Goal: Task Accomplishment & Management: Use online tool/utility

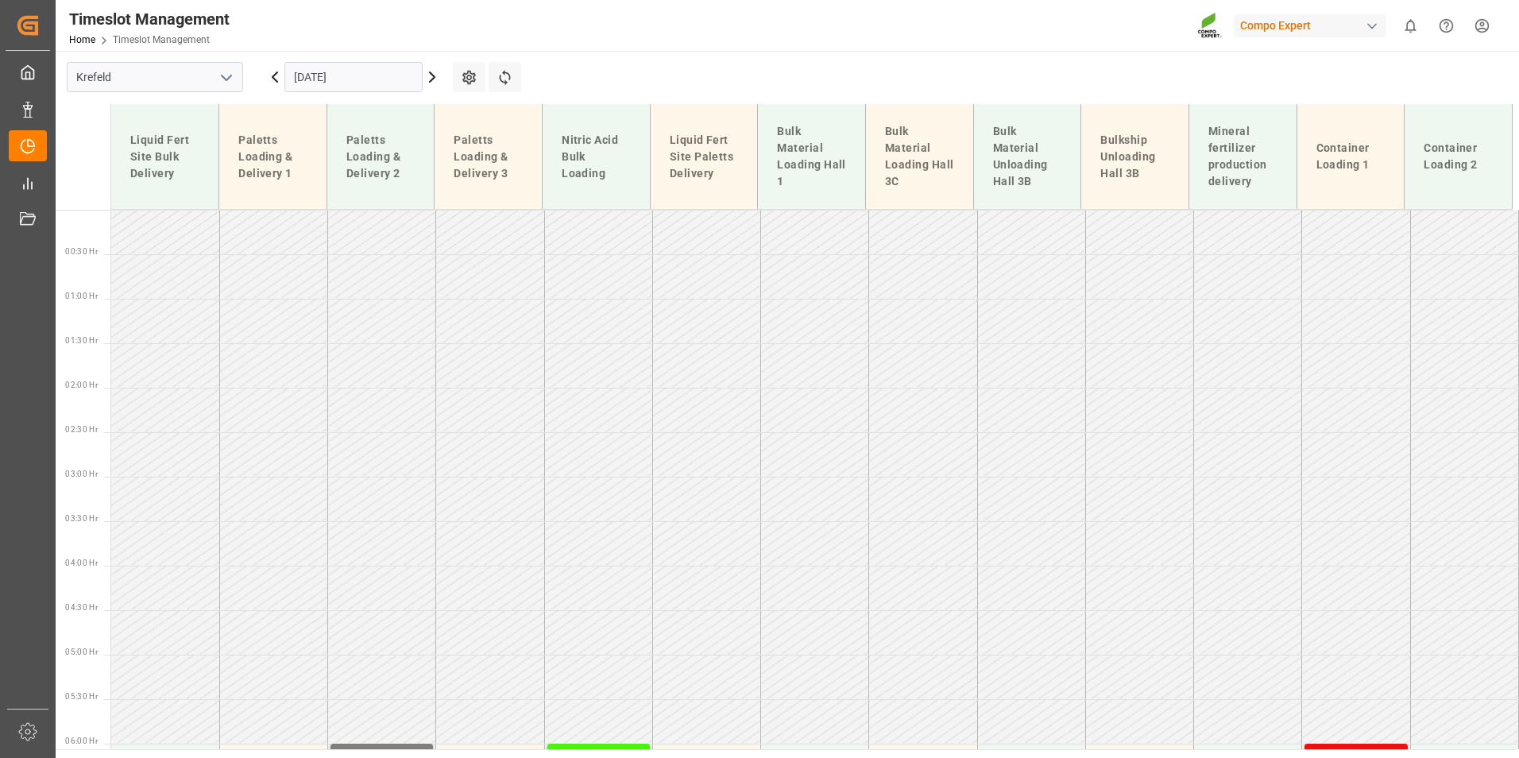
scroll to position [662, 0]
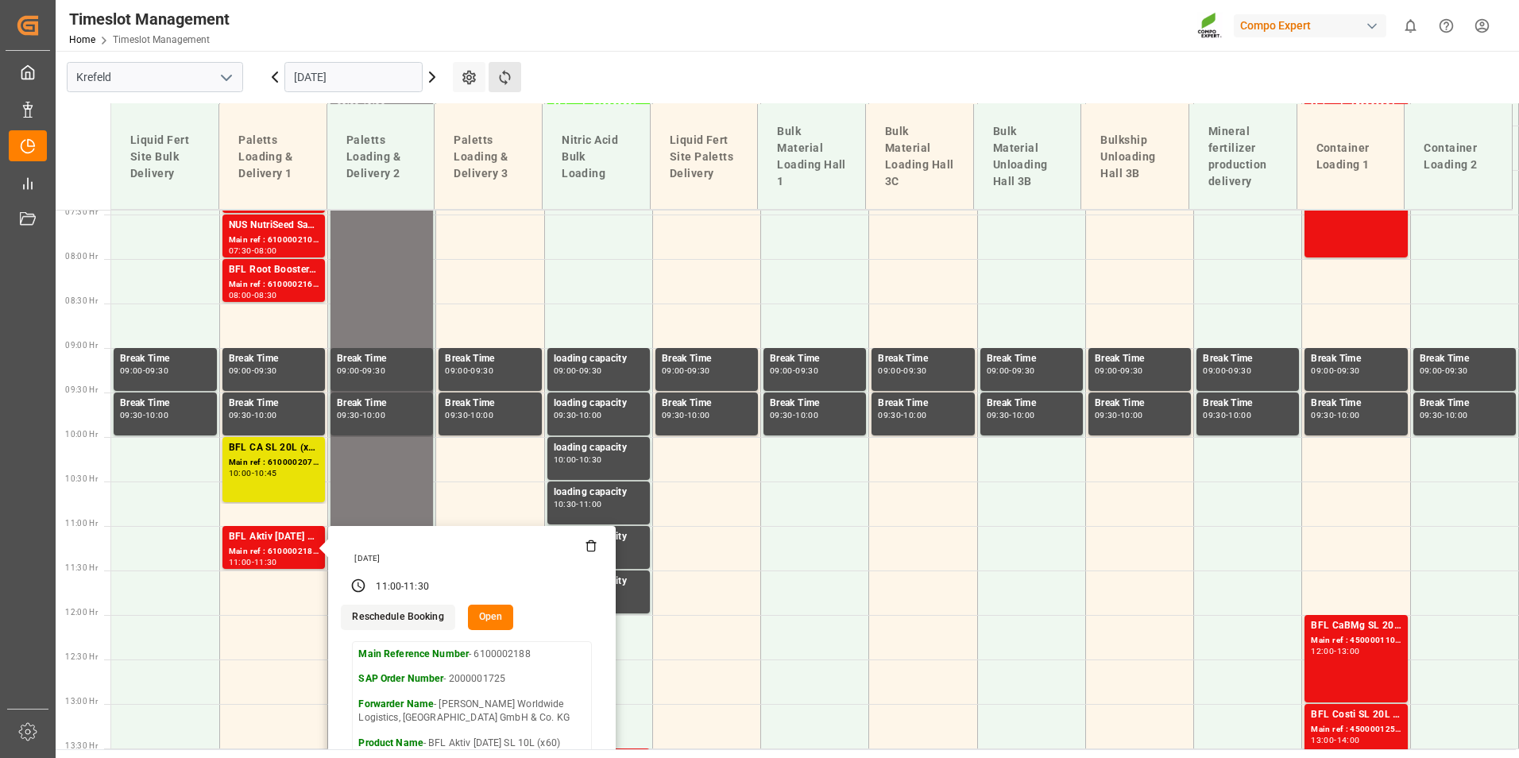
click at [512, 88] on button "Refresh Time Slots" at bounding box center [504, 77] width 33 height 30
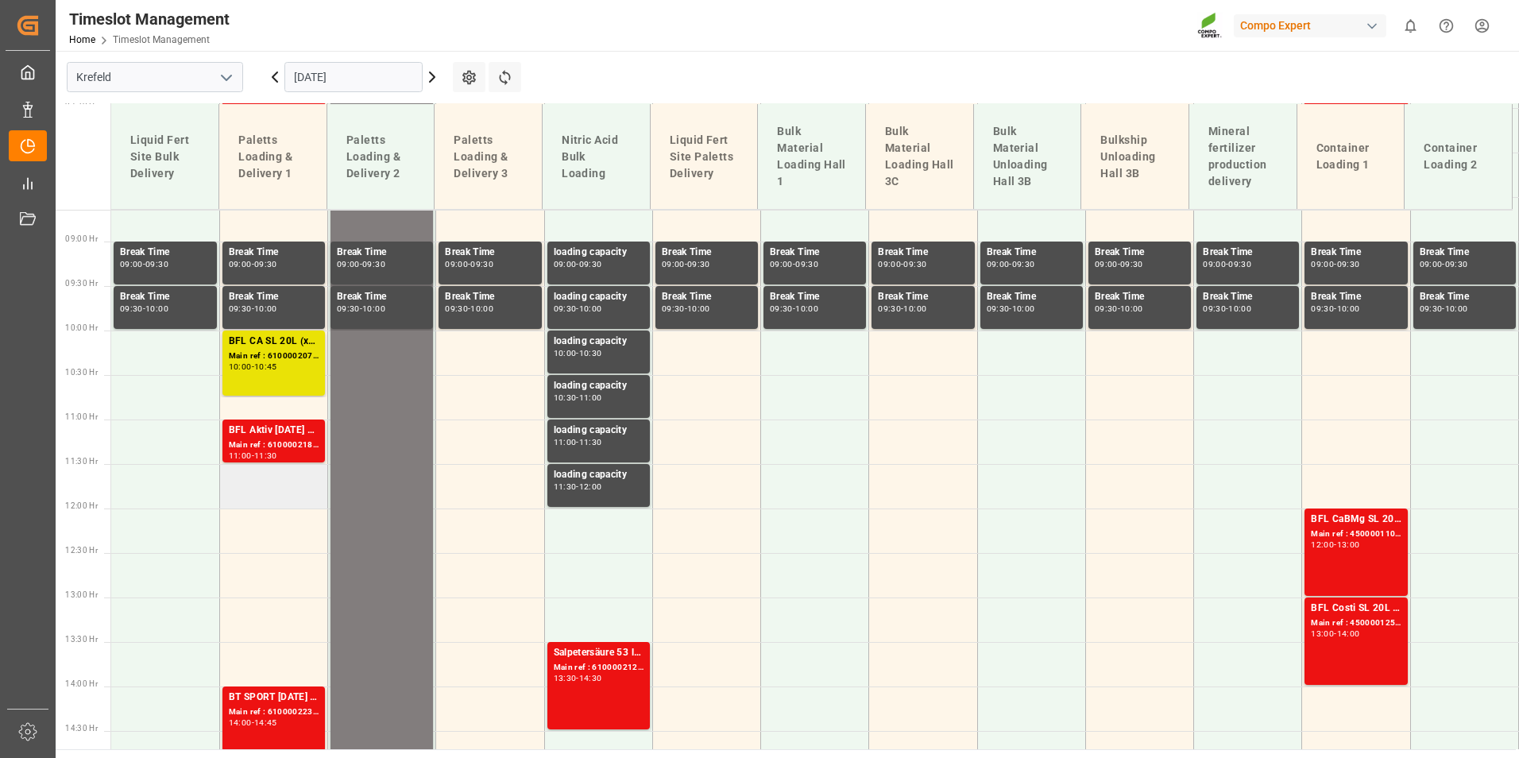
scroll to position [751, 0]
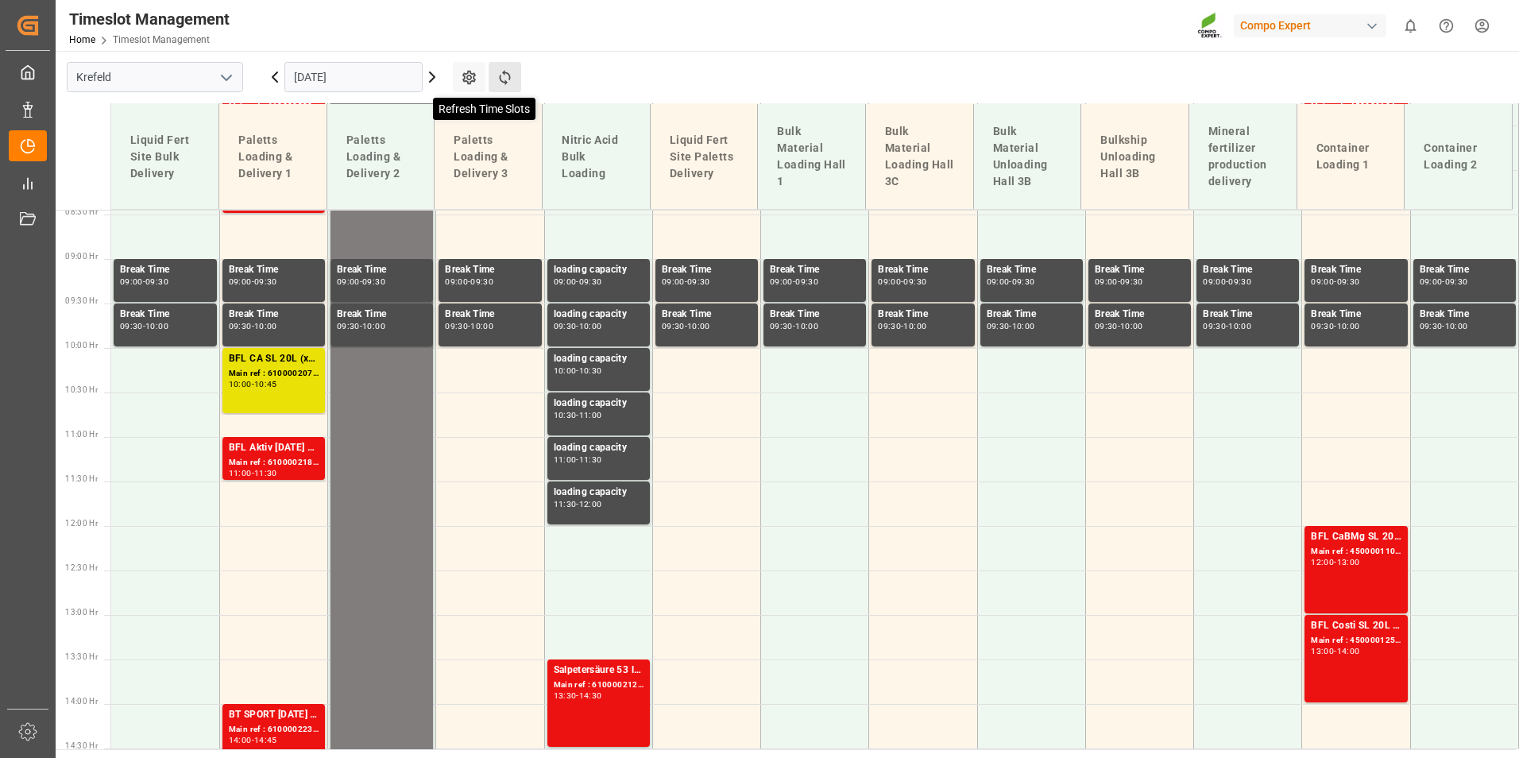
click at [496, 82] on icon at bounding box center [504, 77] width 17 height 17
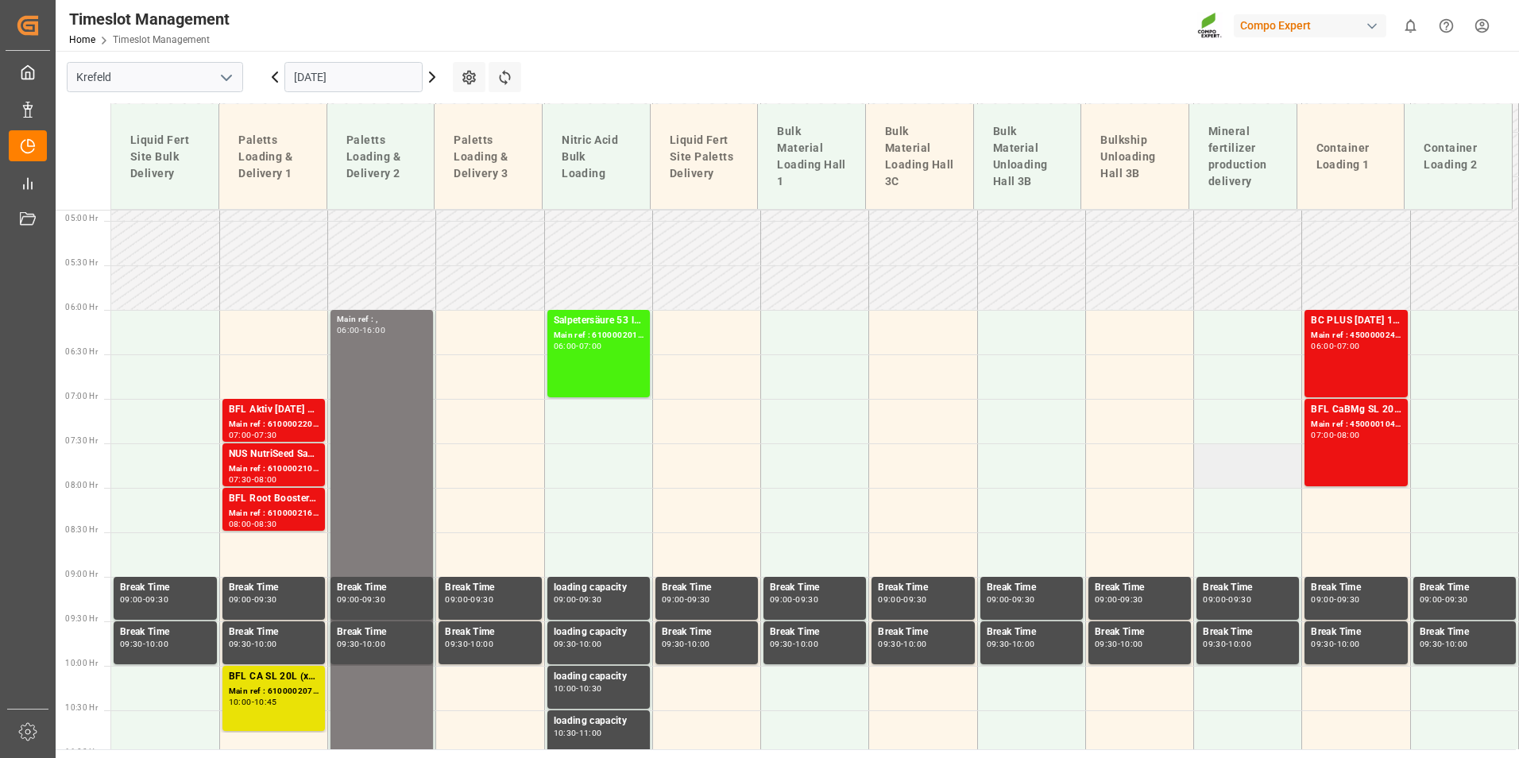
scroll to position [513, 0]
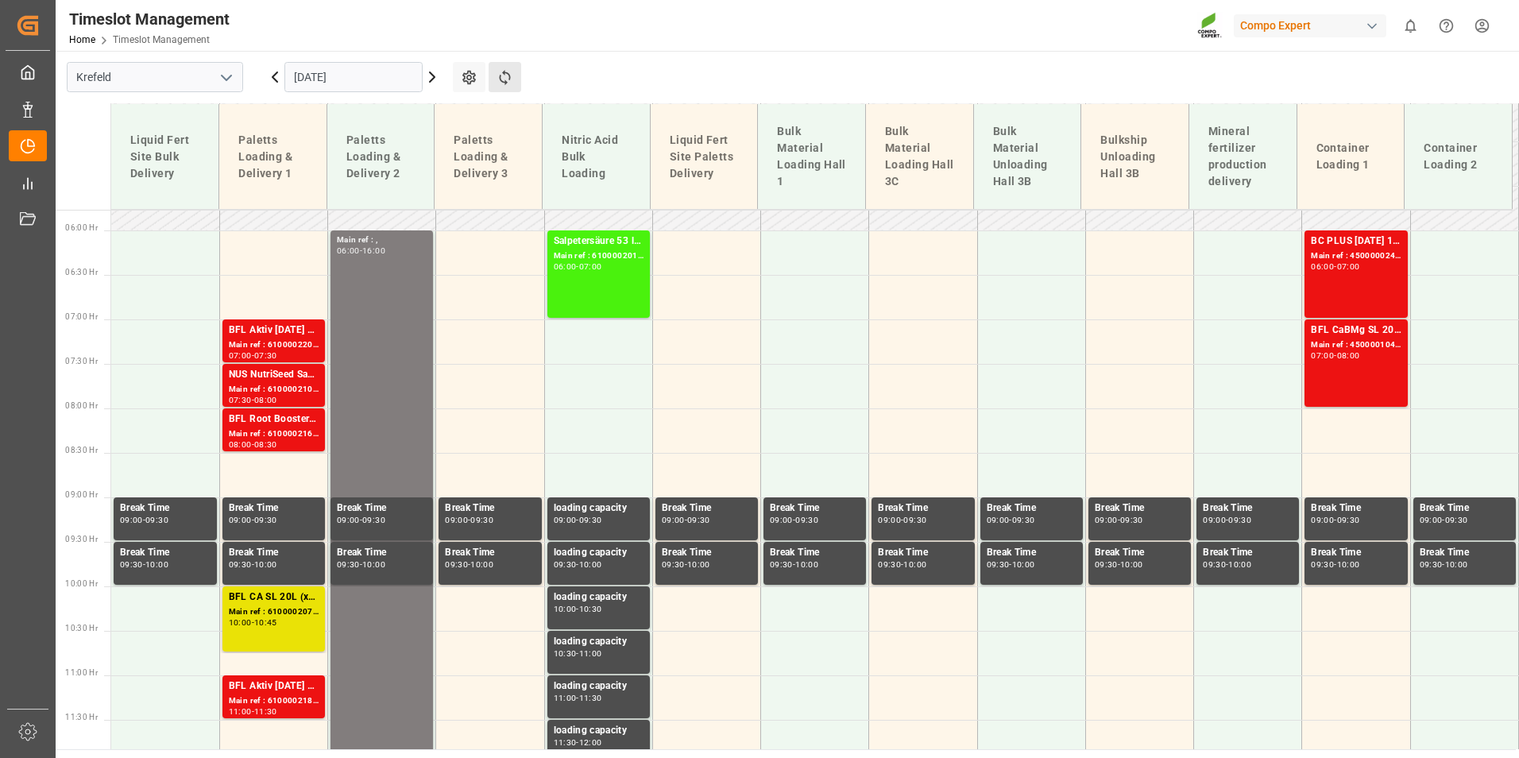
click at [492, 79] on button "Refresh Time Slots" at bounding box center [504, 77] width 33 height 30
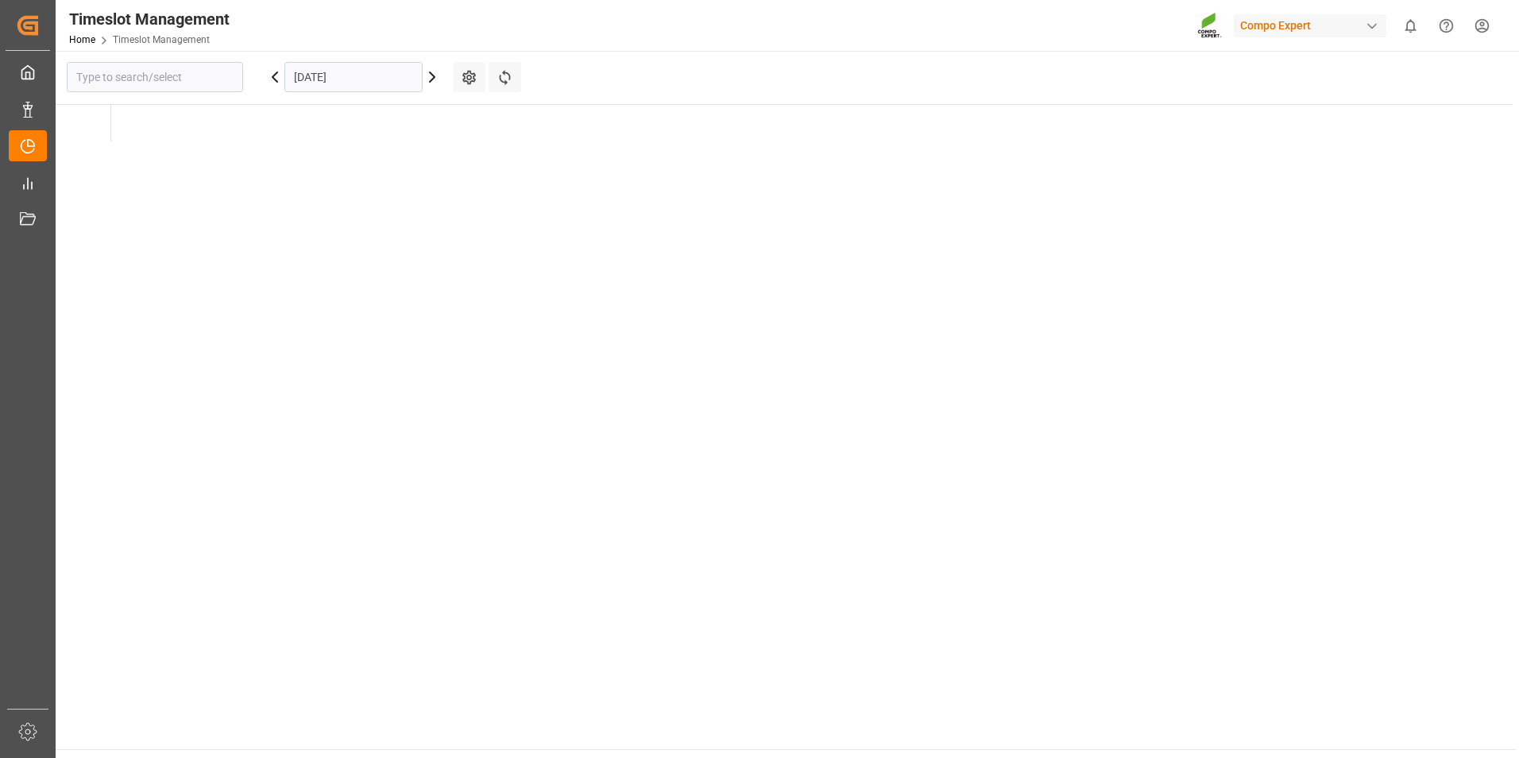
type input "Krefeld"
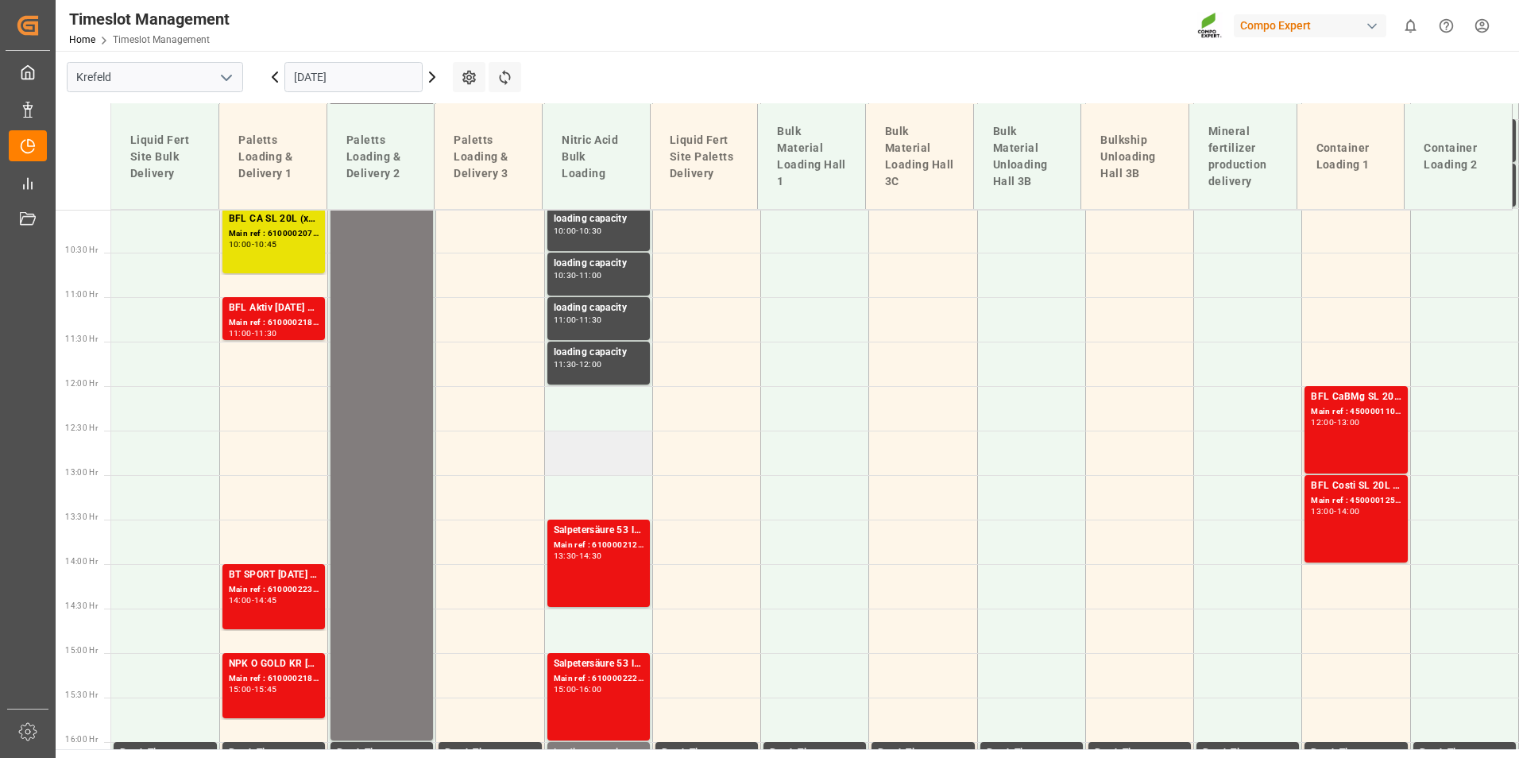
scroll to position [672, 0]
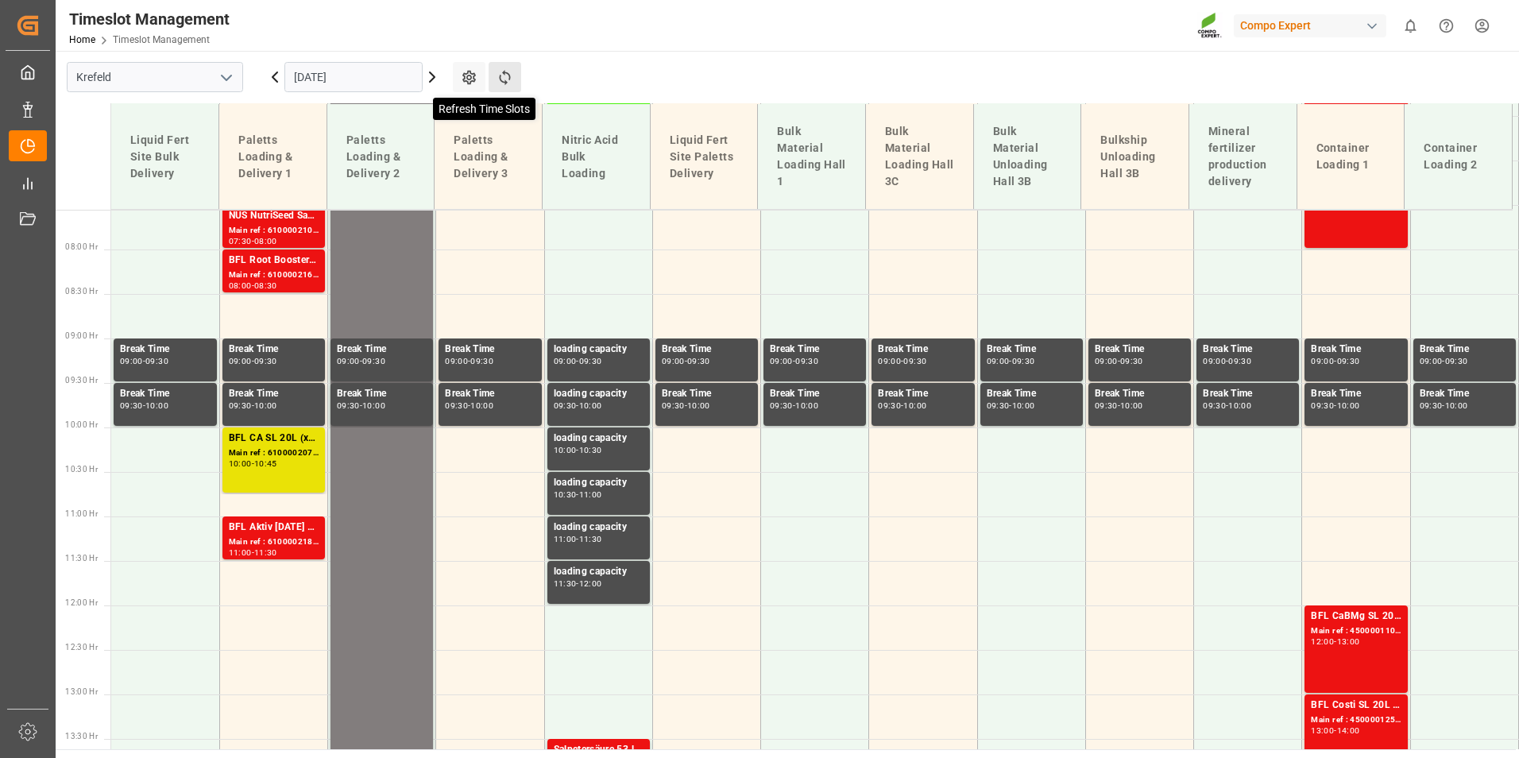
click at [500, 81] on icon at bounding box center [504, 77] width 17 height 17
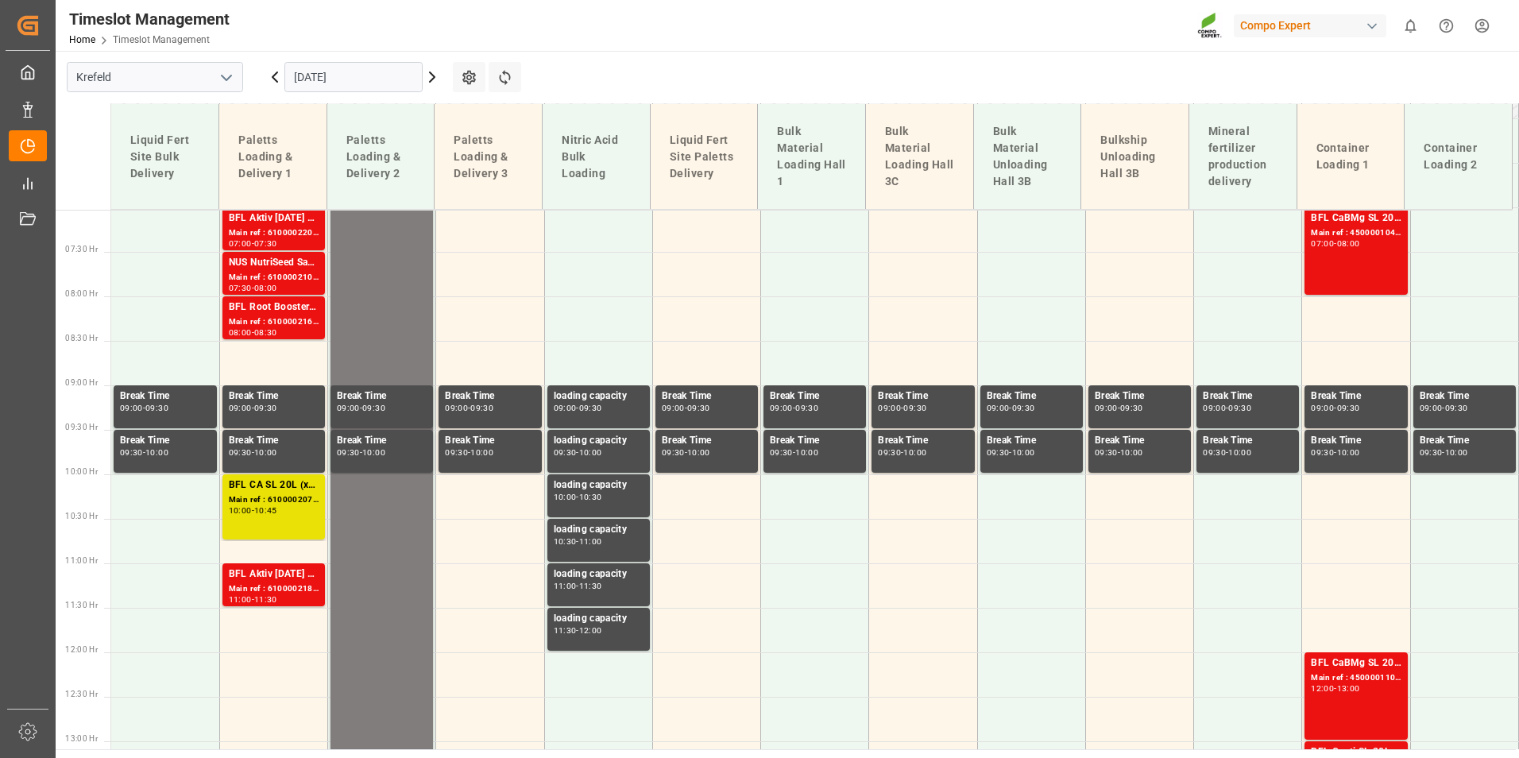
scroll to position [751, 0]
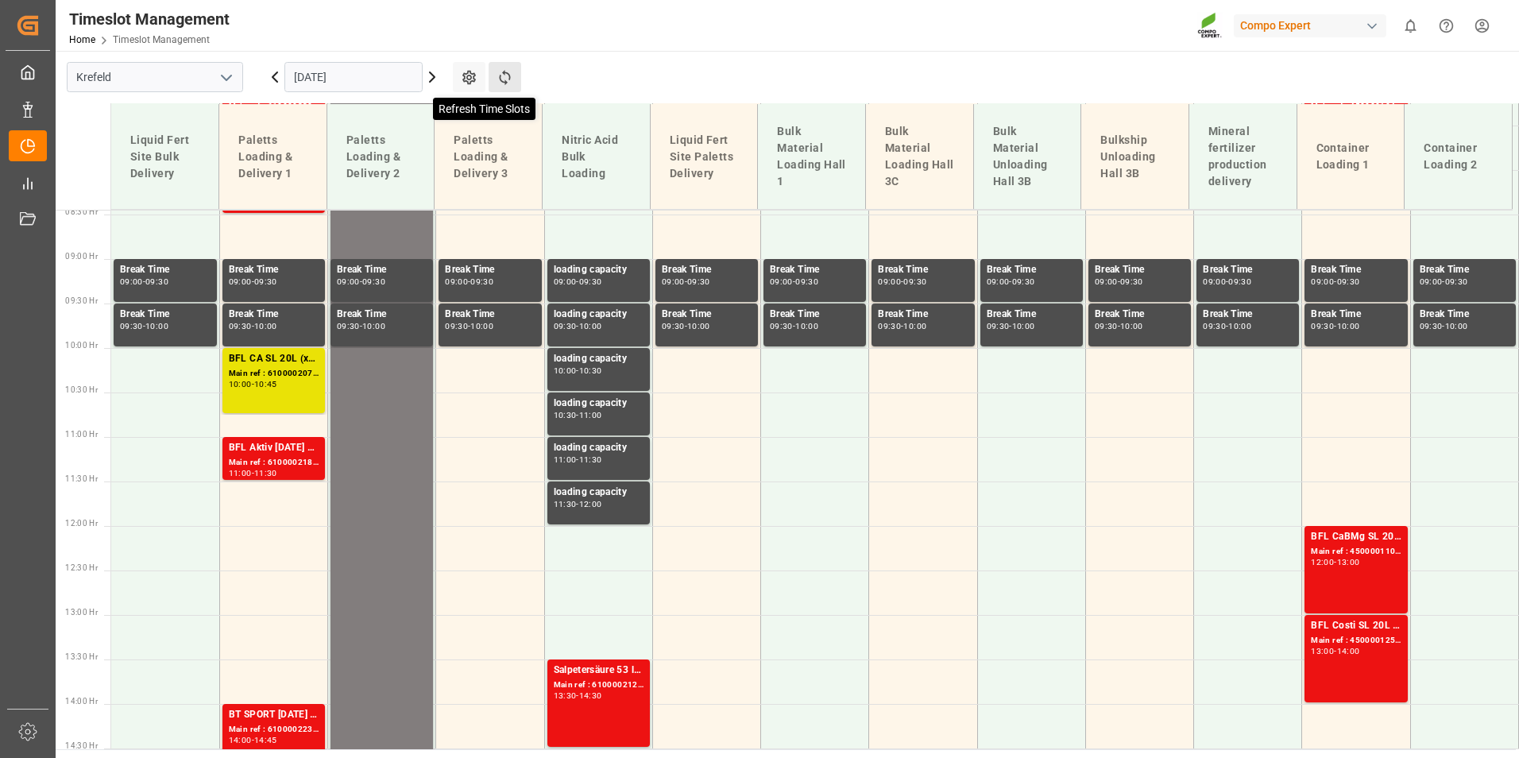
click at [502, 73] on icon at bounding box center [504, 77] width 17 height 17
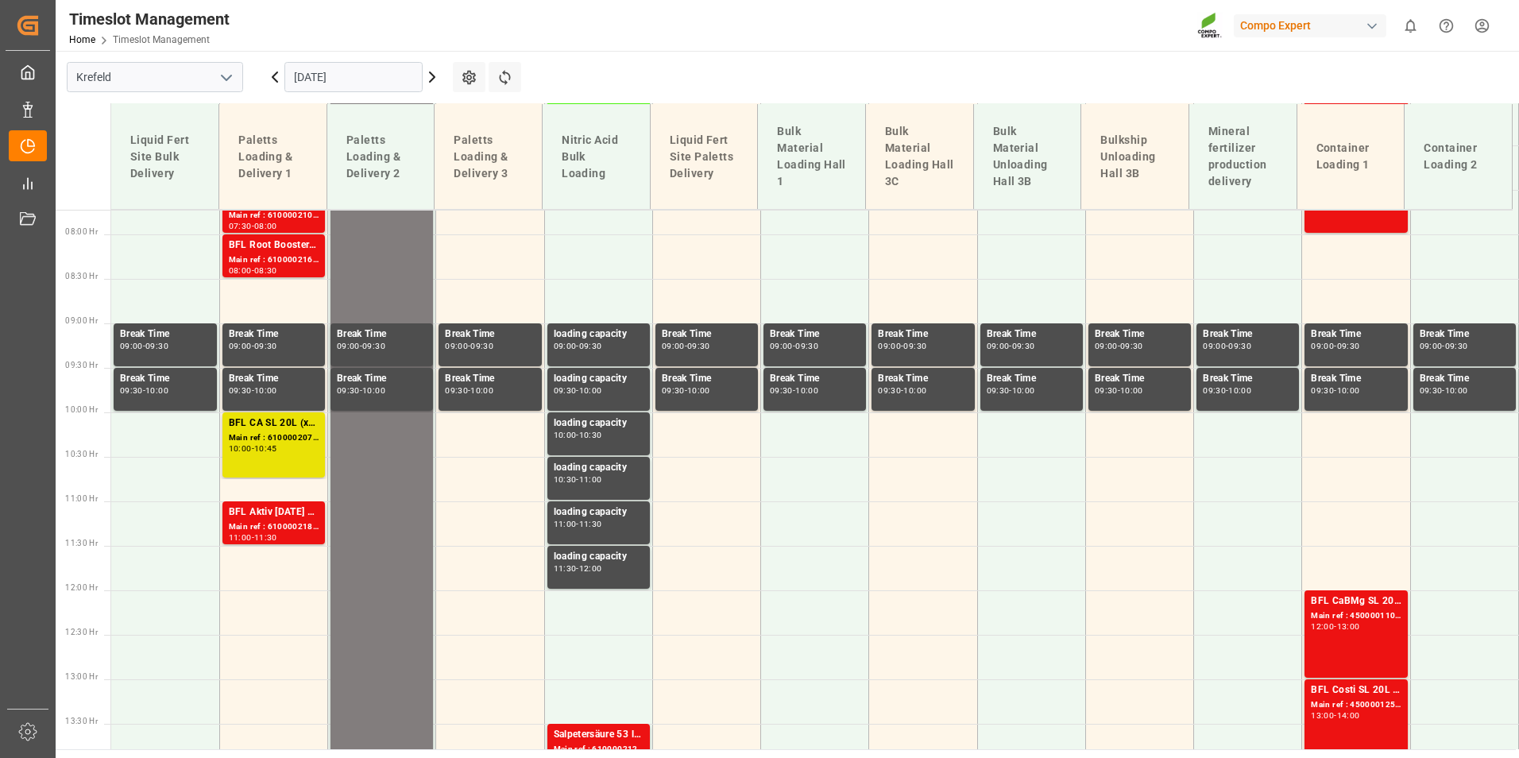
scroll to position [761, 0]
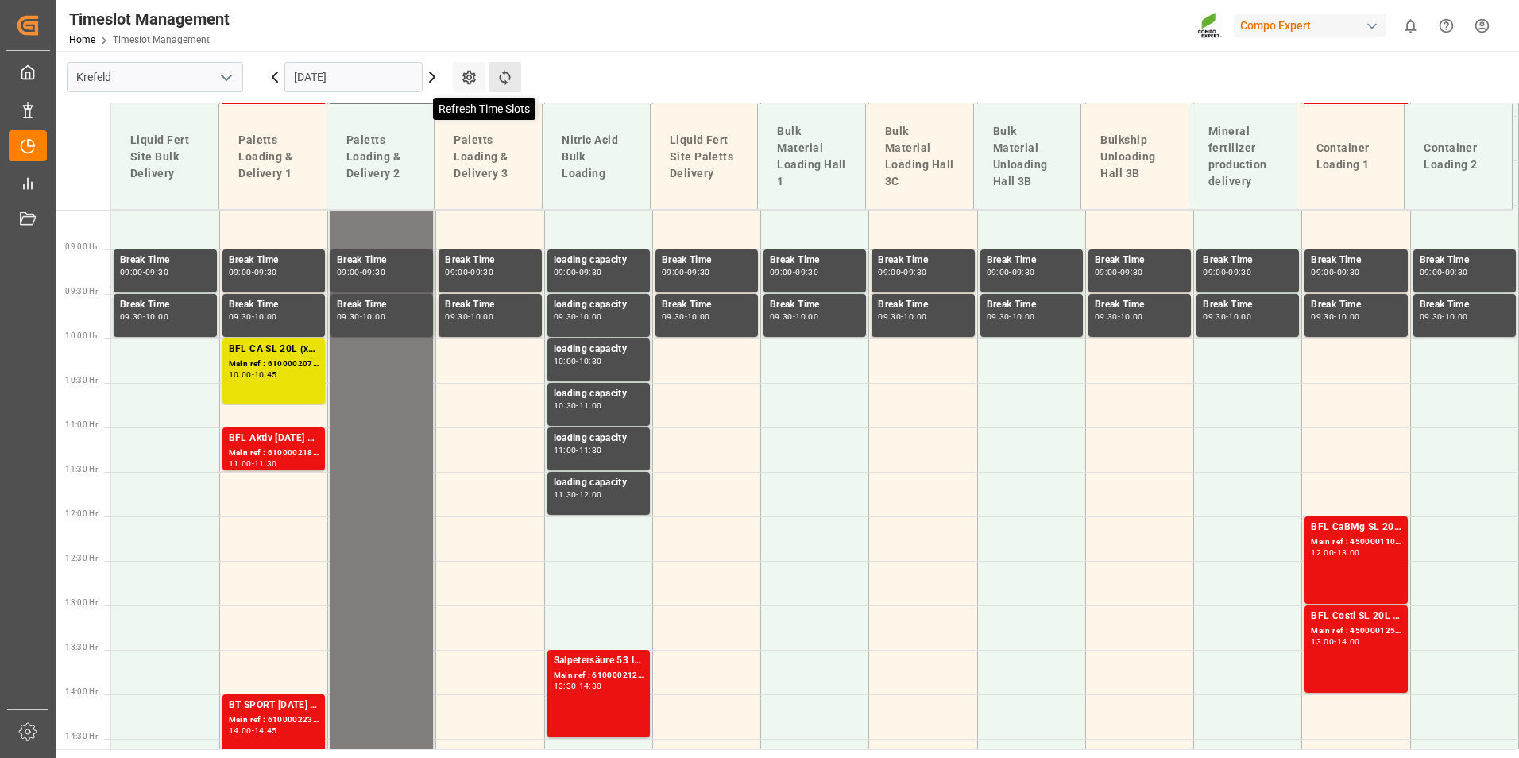
click at [504, 79] on icon at bounding box center [504, 77] width 17 height 17
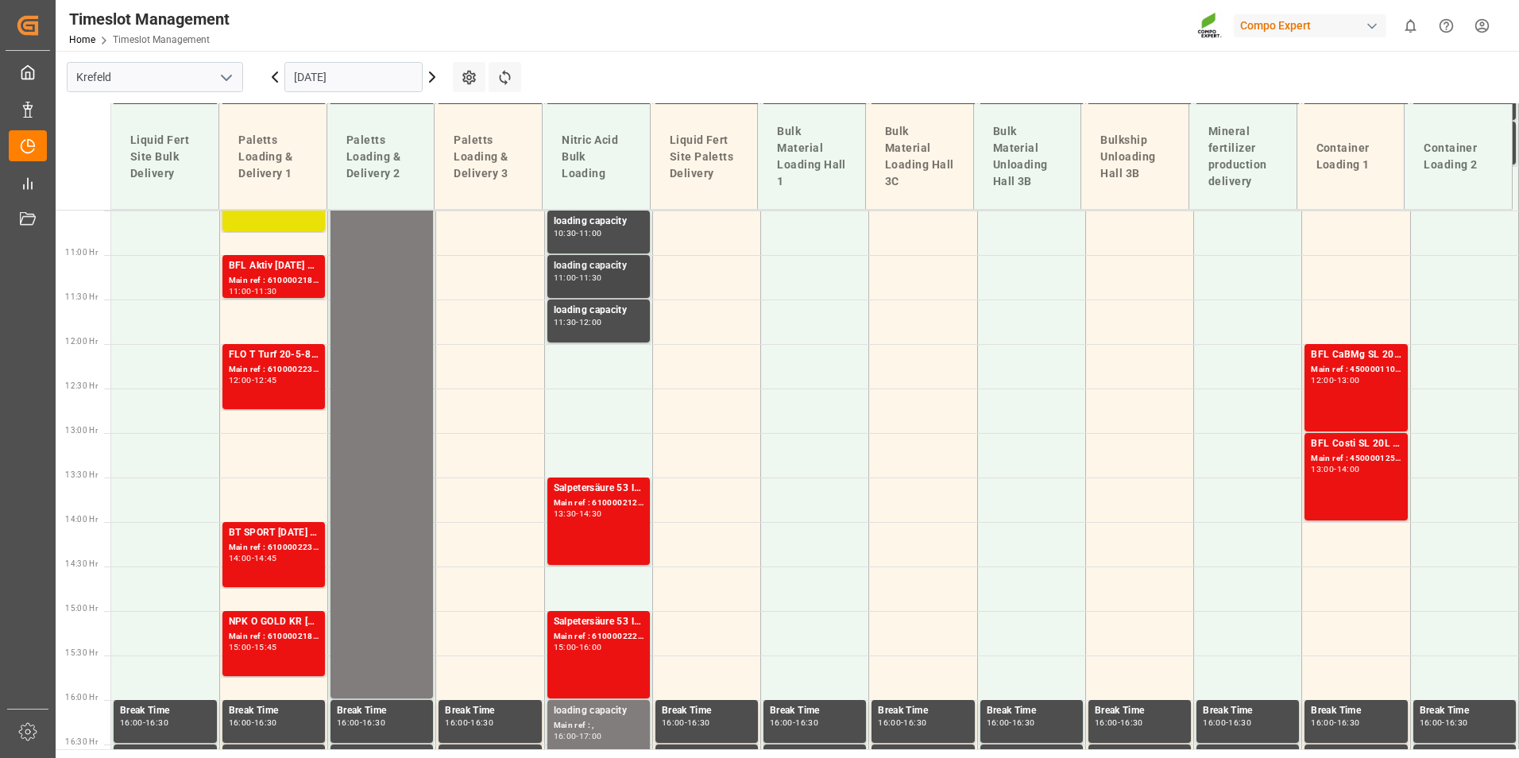
scroll to position [999, 0]
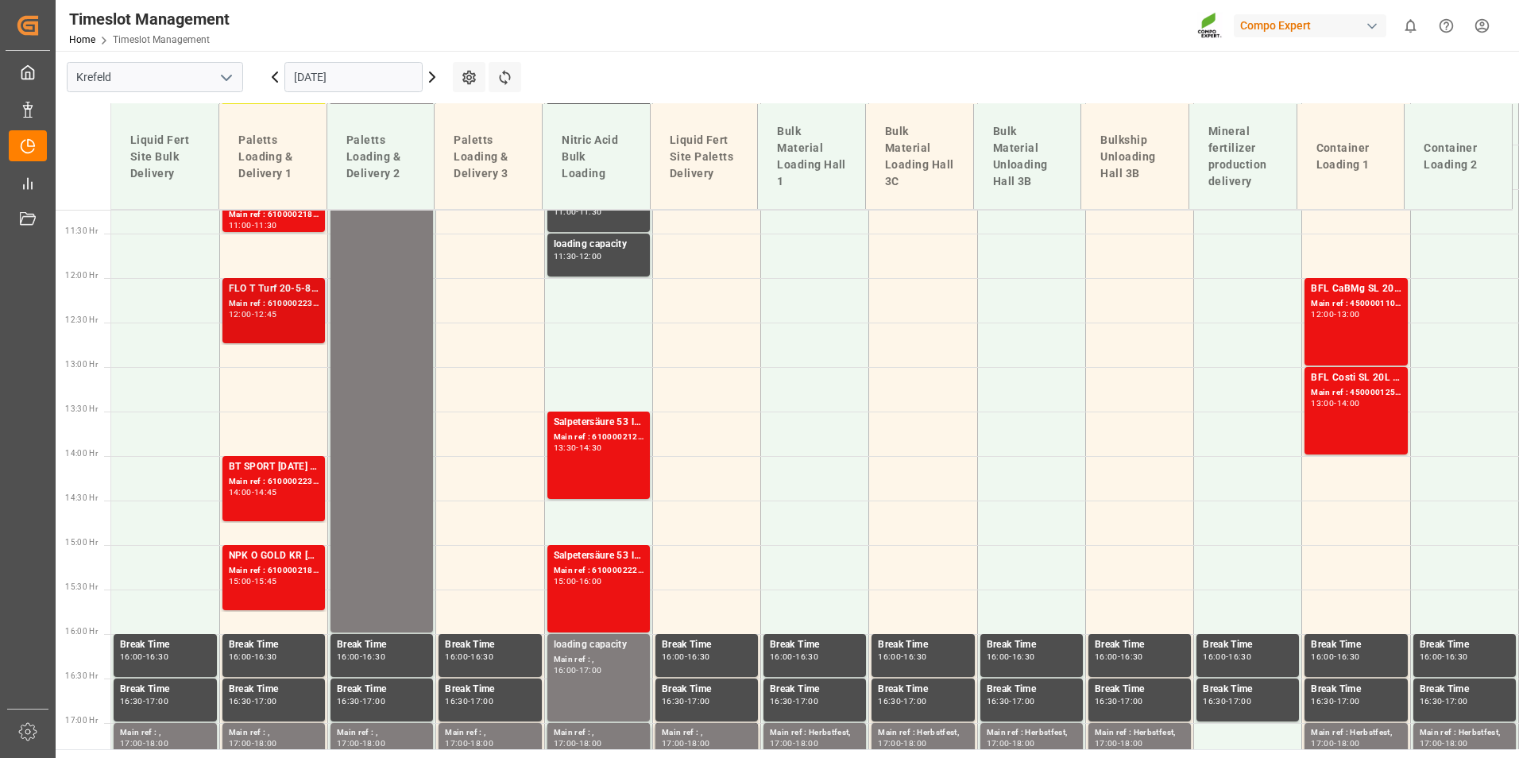
click at [264, 311] on div "12:45" at bounding box center [265, 314] width 23 height 7
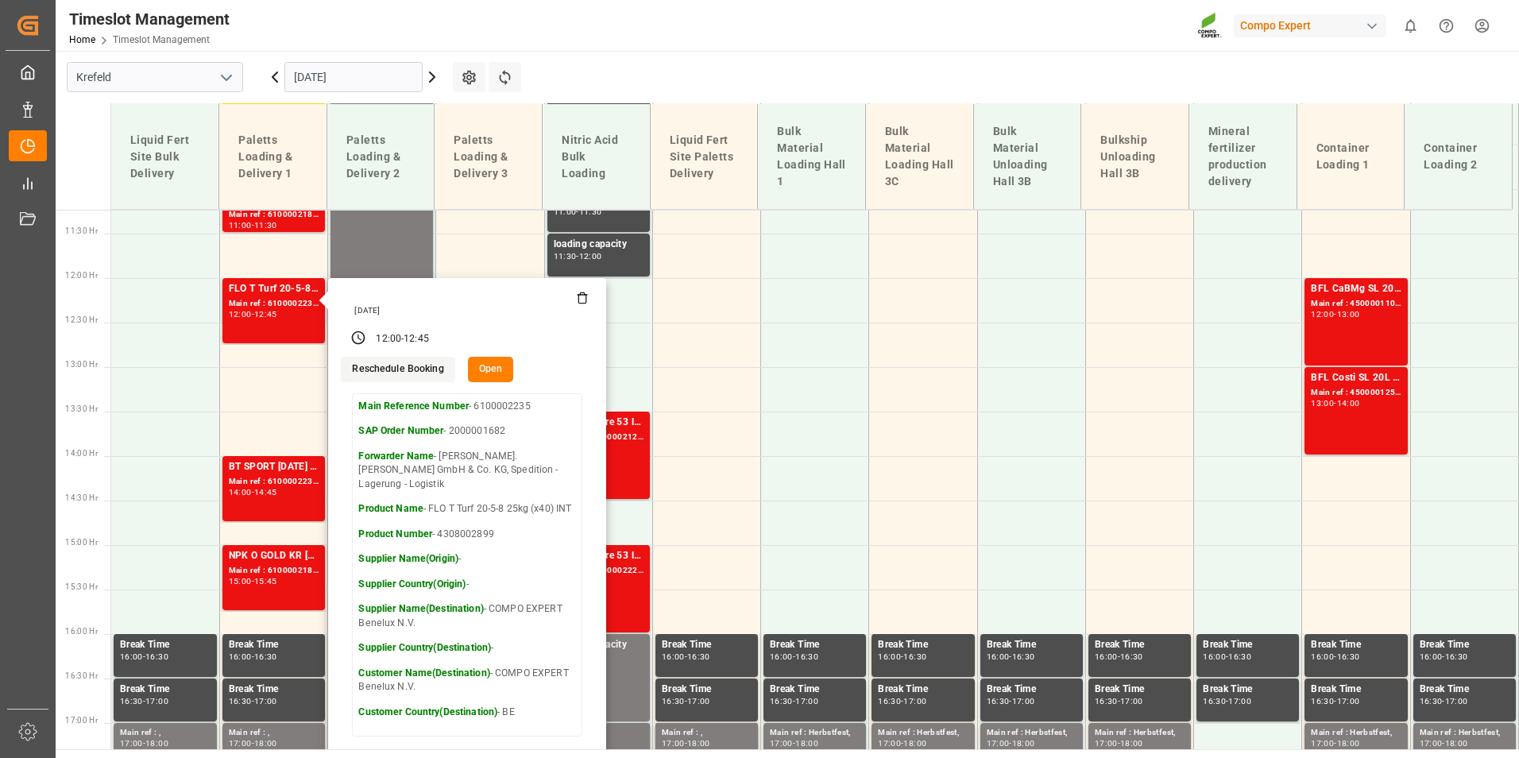
click at [494, 365] on button "Open" at bounding box center [491, 369] width 46 height 25
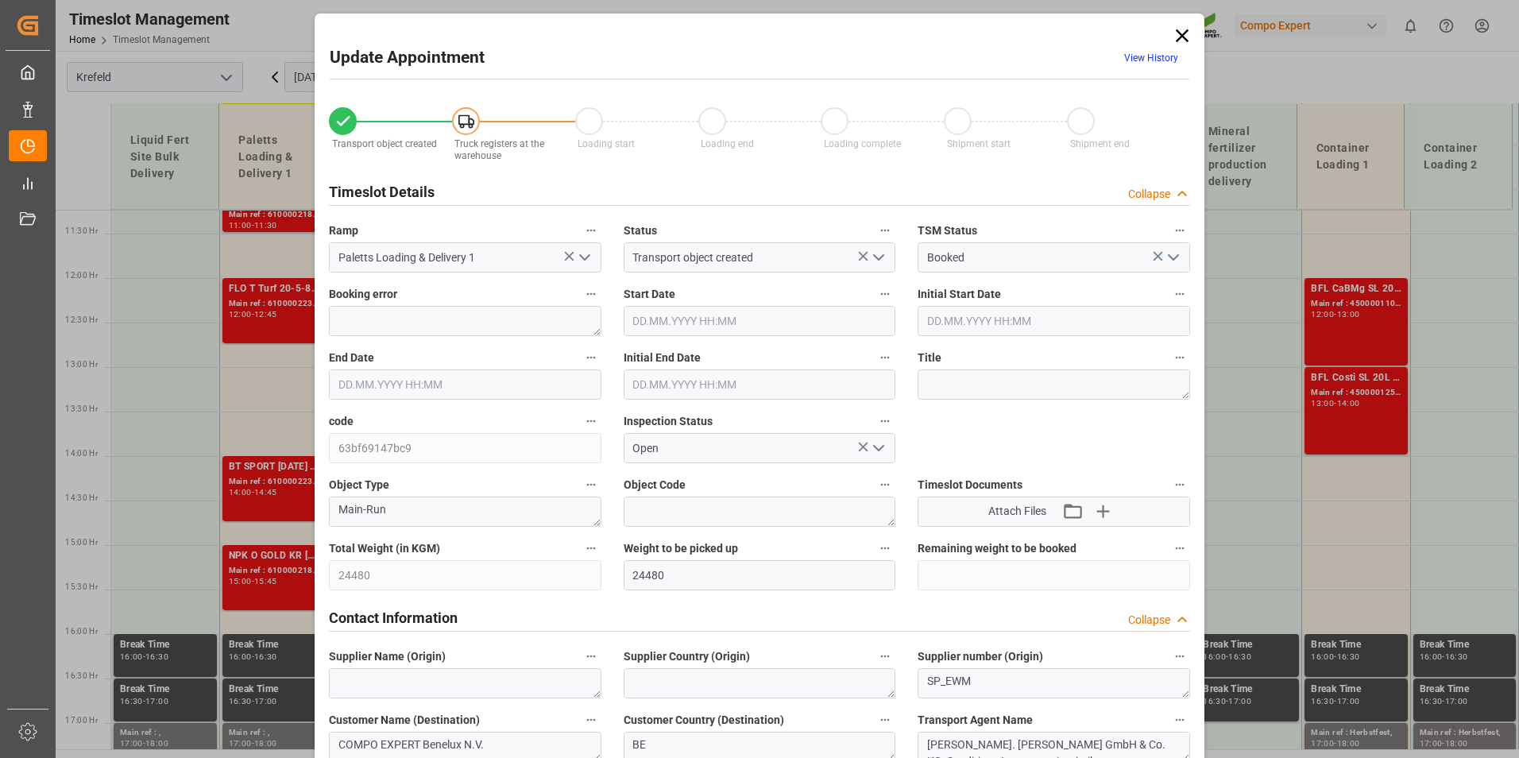
type input "24480"
type input "0"
type input "[DATE] 12:00"
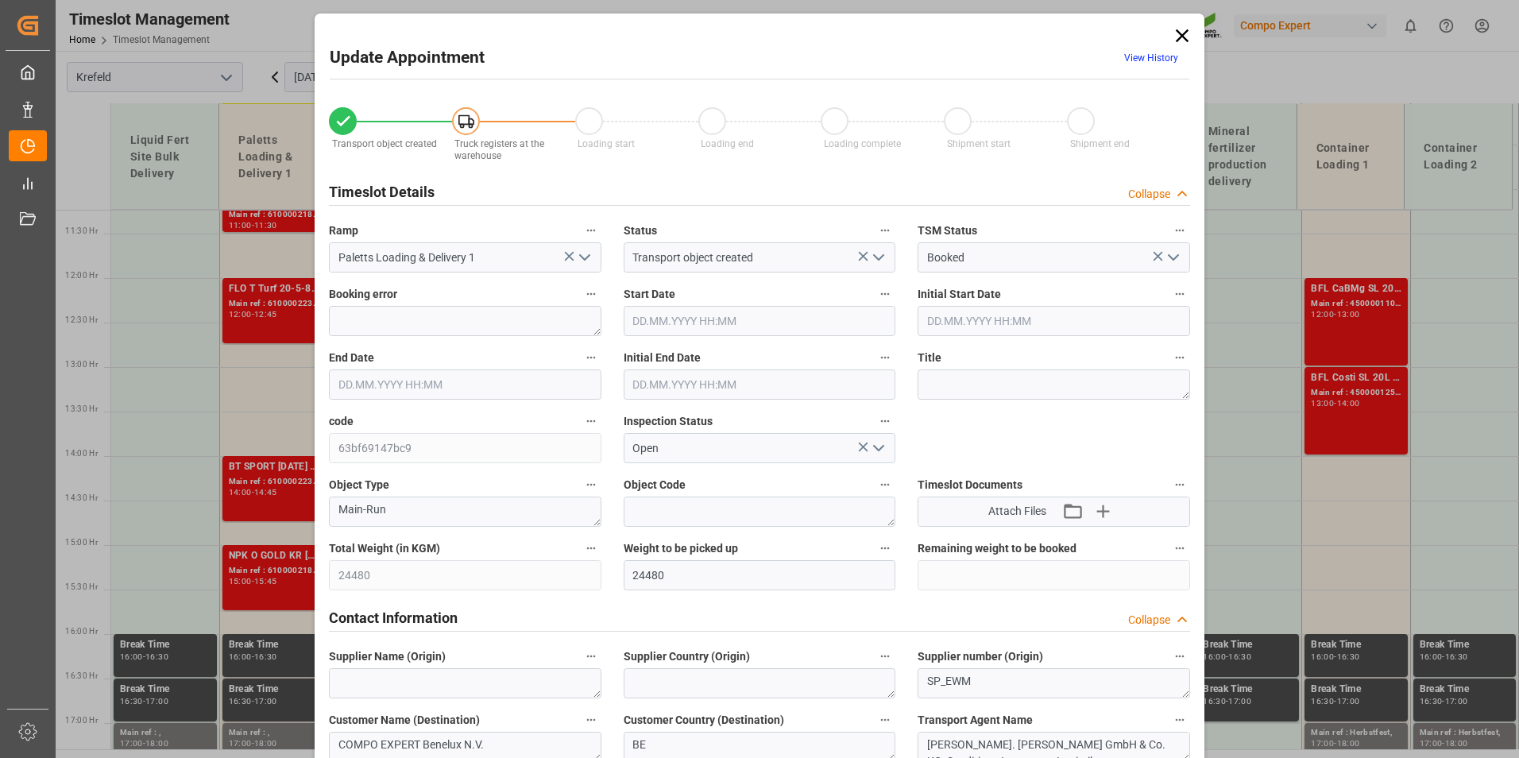
type input "[DATE] 12:45"
type input "[DATE] 12:30"
type input "[DATE] 07:57"
type input "[DATE] 07:44"
click at [1170, 56] on link "View History" at bounding box center [1151, 57] width 54 height 11
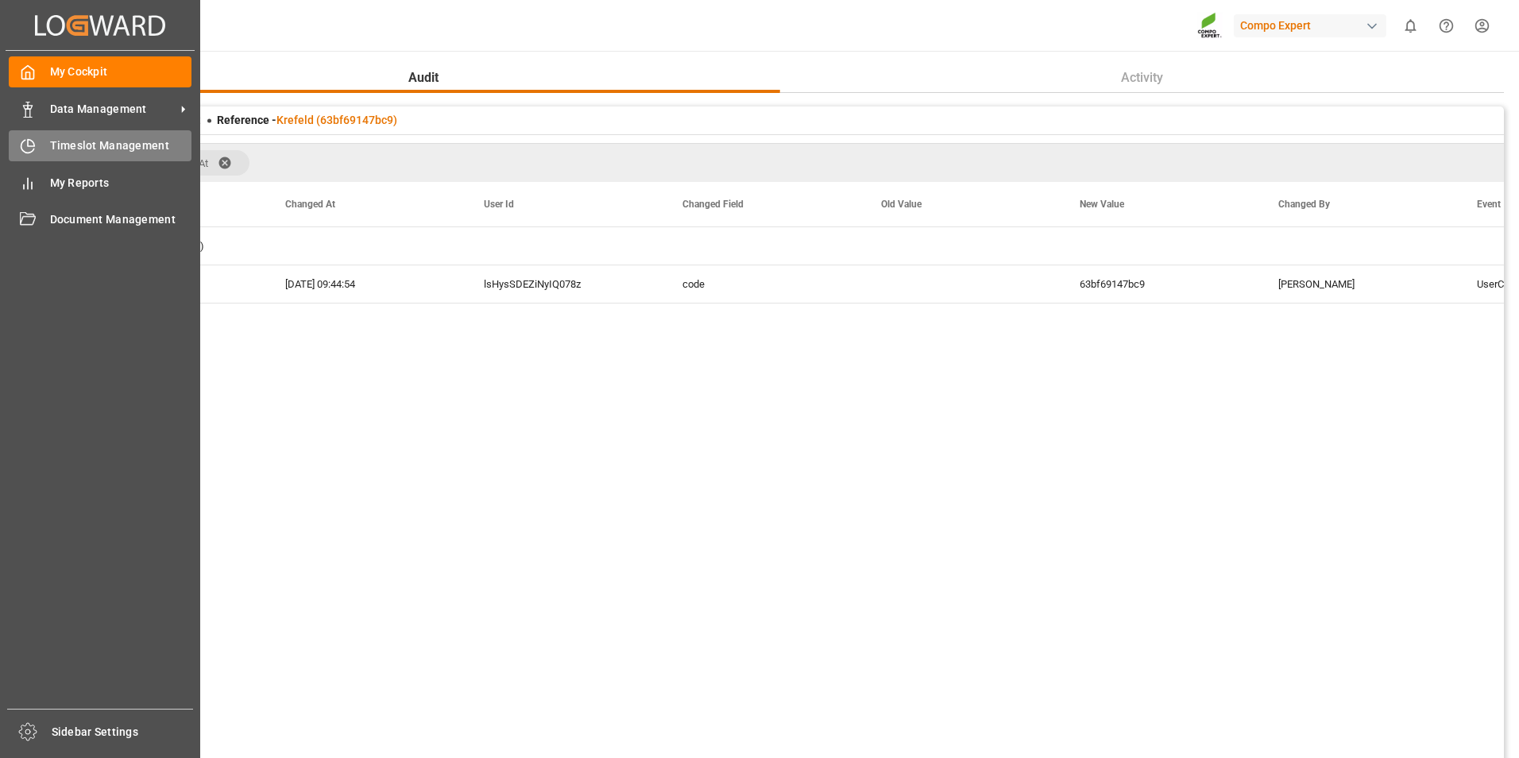
click at [32, 160] on div "Timeslot Management Timeslot Management" at bounding box center [100, 145] width 183 height 31
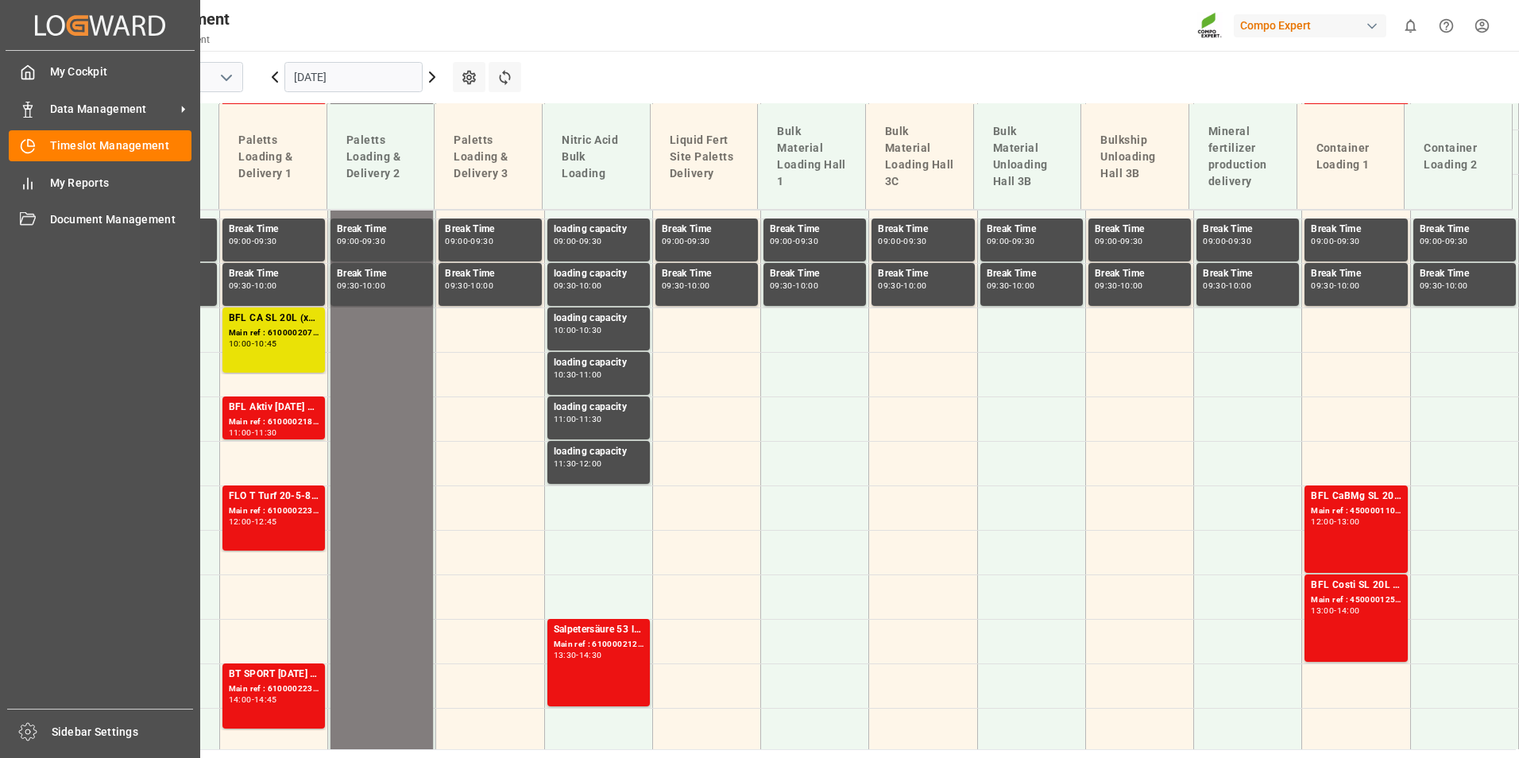
scroll to position [840, 0]
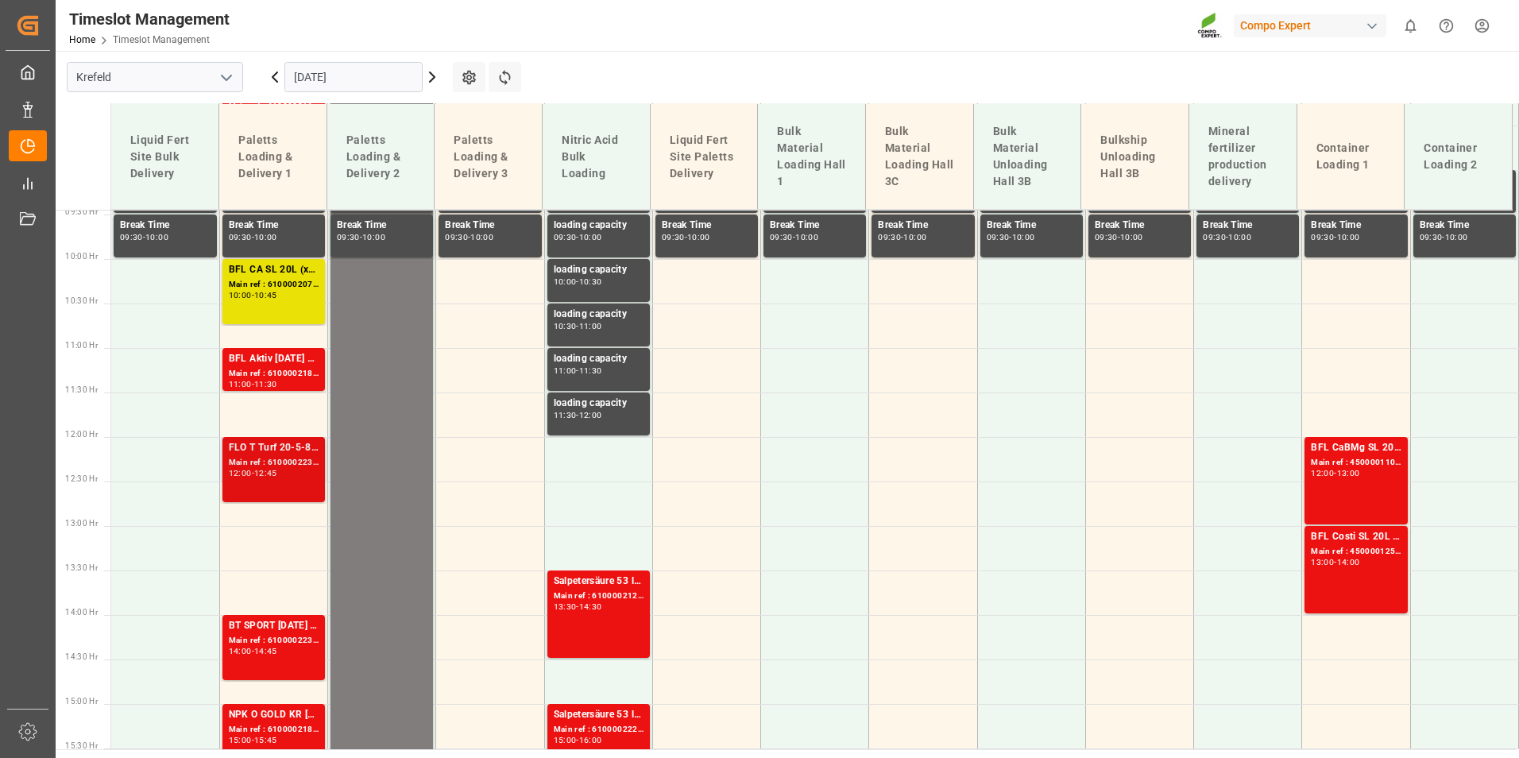
click at [291, 457] on div "Main ref : 6100002235, 2000001682" at bounding box center [274, 463] width 90 height 14
drag, startPoint x: 291, startPoint y: 457, endPoint x: 775, endPoint y: 76, distance: 615.4
click at [775, 76] on main "[GEOGRAPHIC_DATA] [DATE] Settings Refresh Time Slots Liquid Fert Site Bulk Deli…" at bounding box center [786, 400] width 1460 height 698
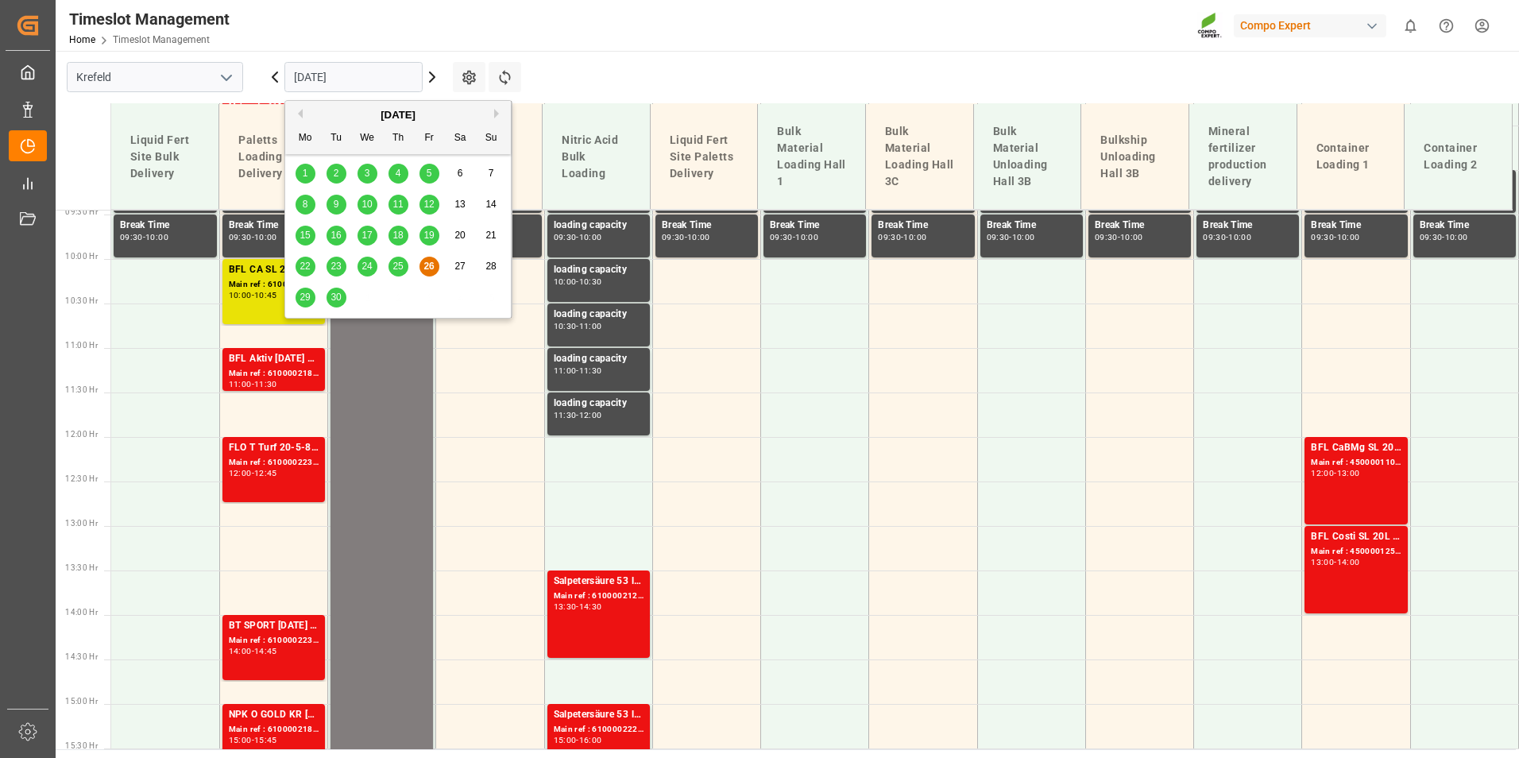
click at [343, 75] on input "[DATE]" at bounding box center [353, 77] width 138 height 30
click at [310, 295] on span "29" at bounding box center [304, 296] width 10 height 11
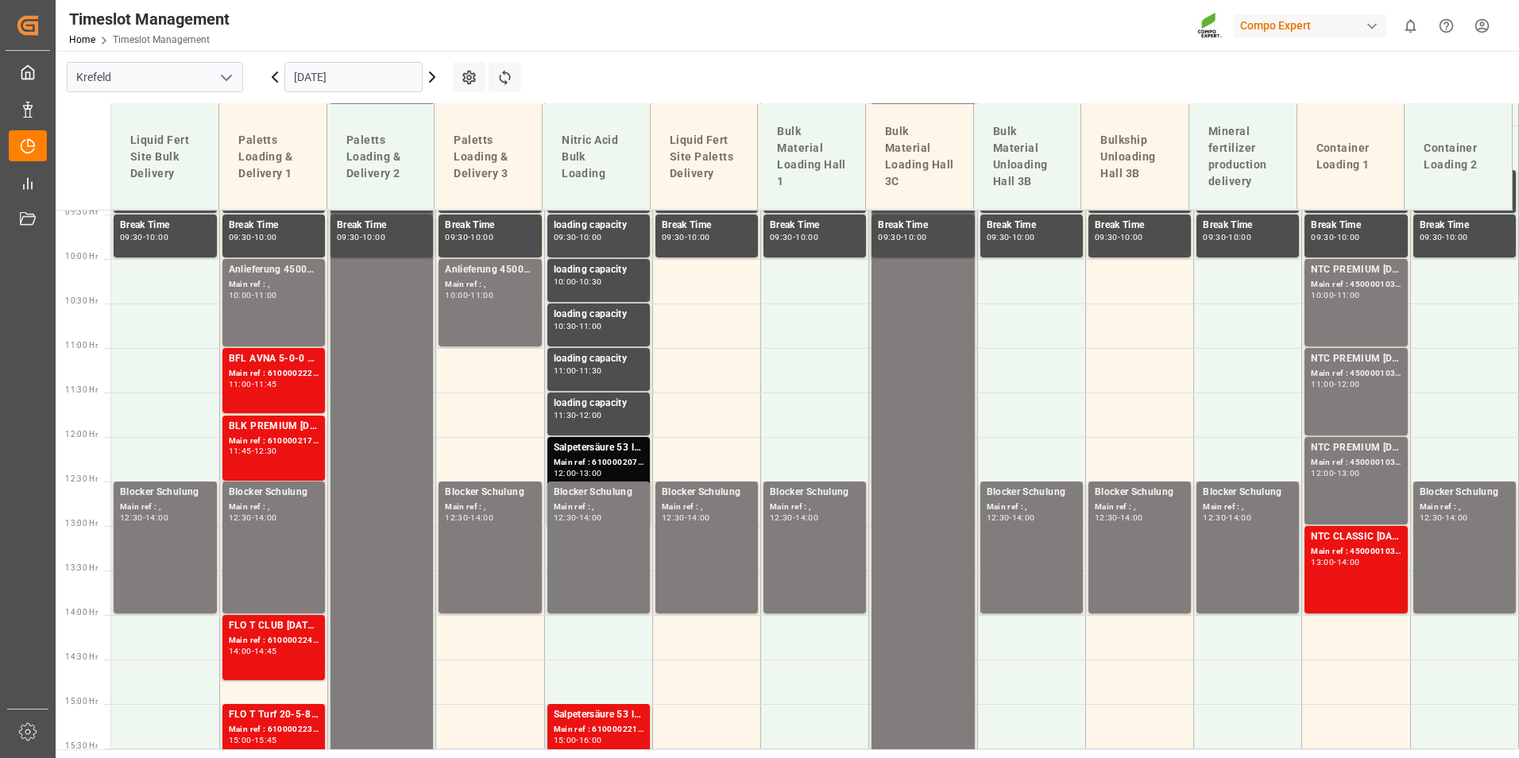
click at [385, 74] on input "[DATE]" at bounding box center [353, 77] width 138 height 30
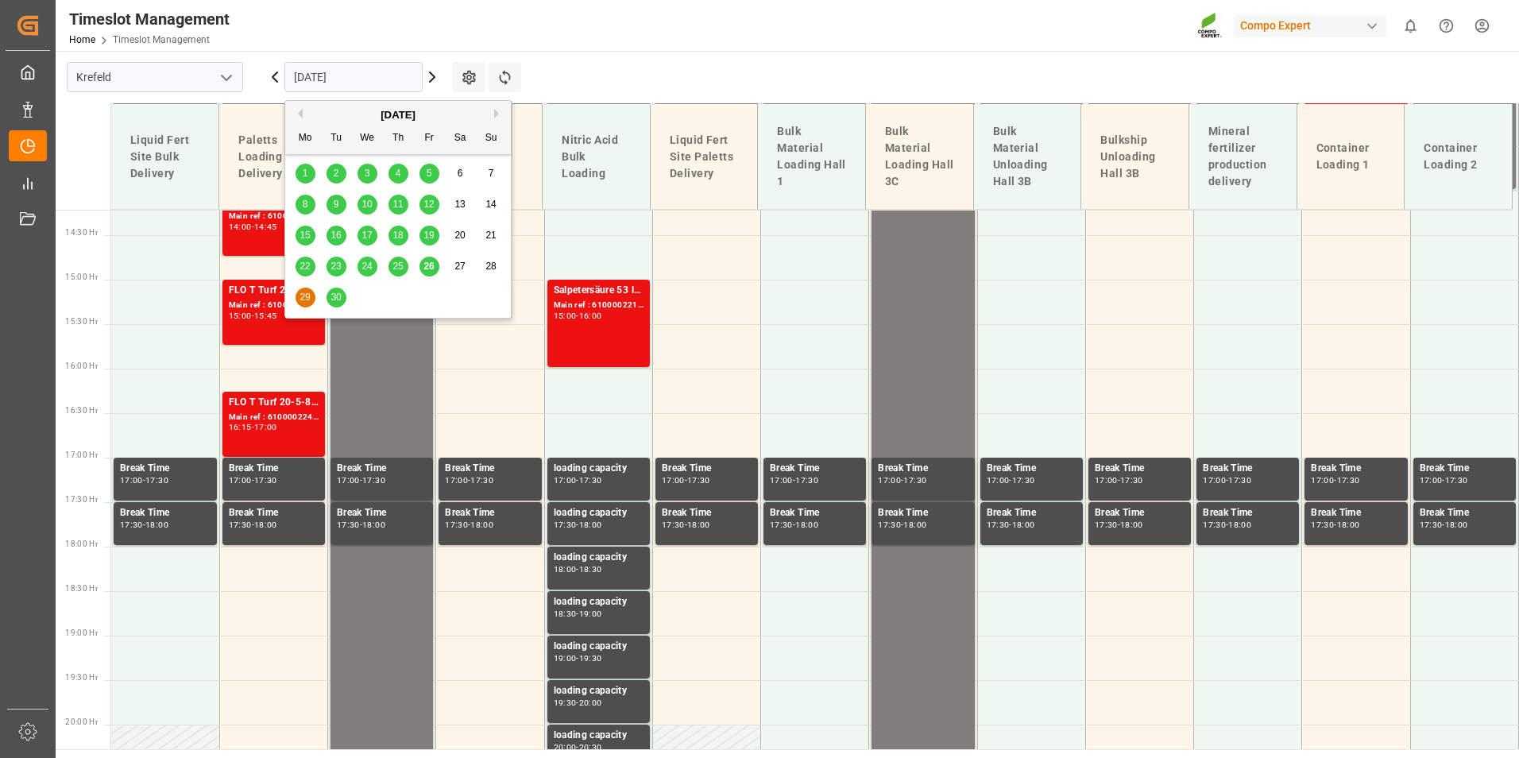
scroll to position [1237, 0]
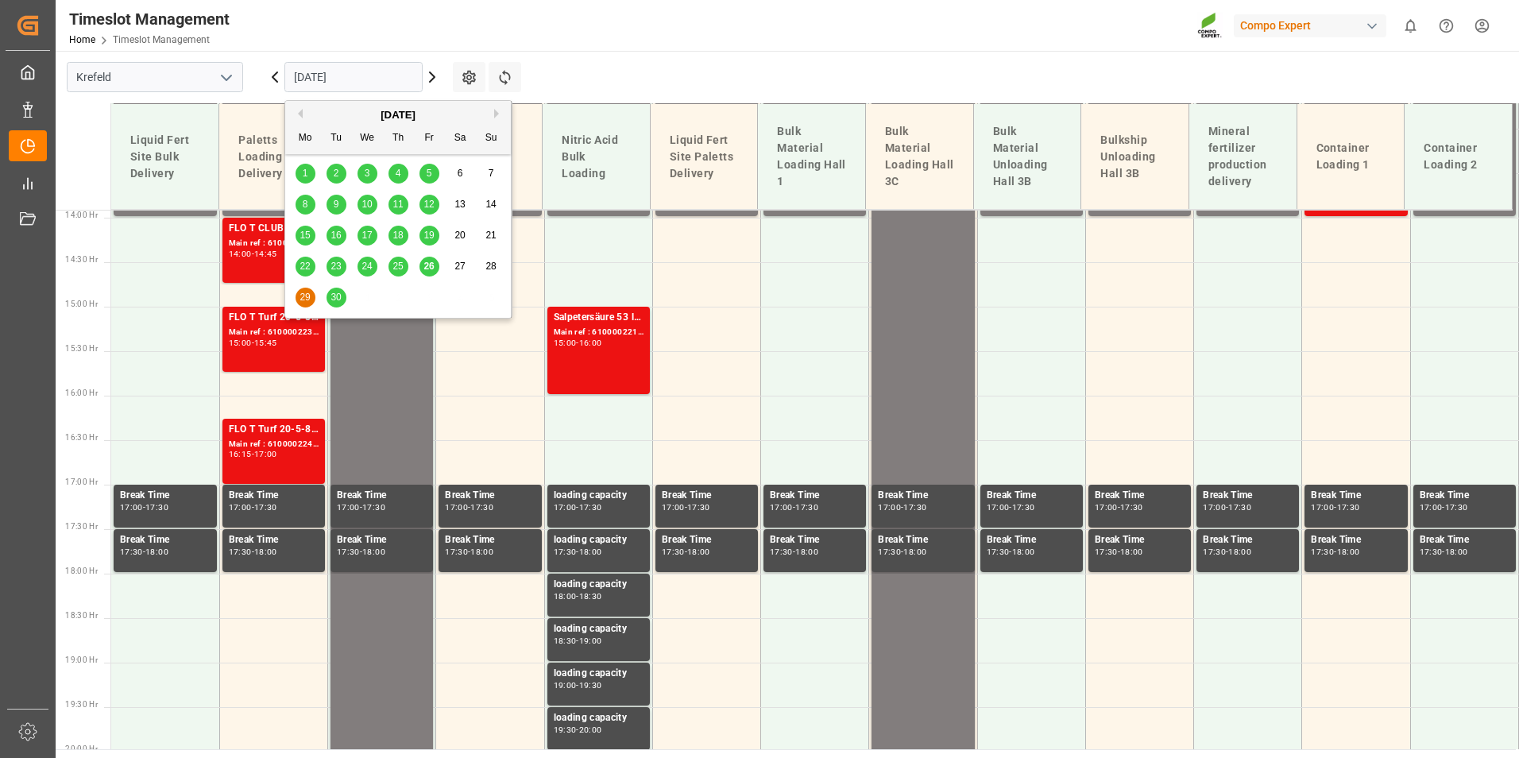
click at [427, 267] on span "26" at bounding box center [428, 265] width 10 height 11
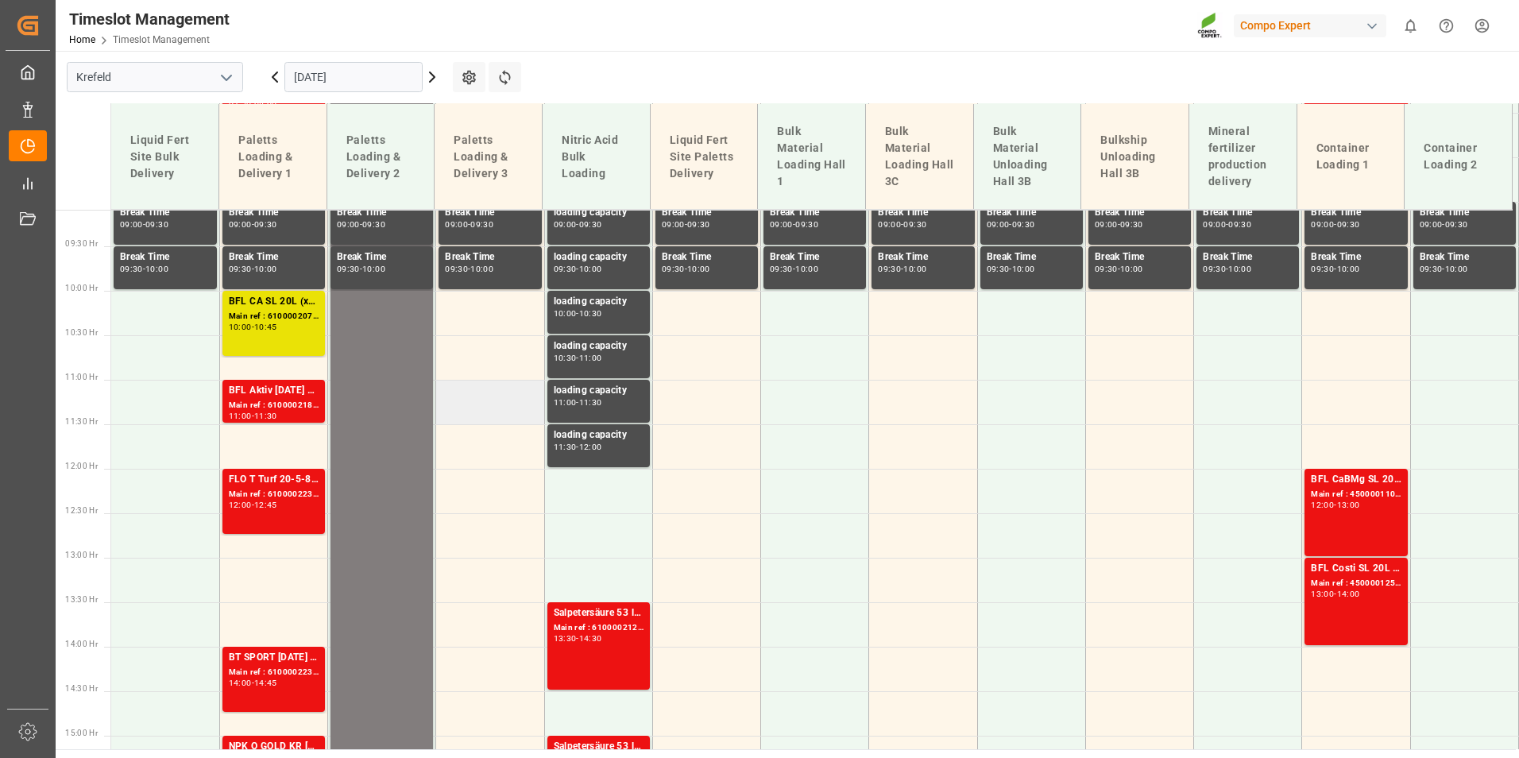
scroll to position [840, 0]
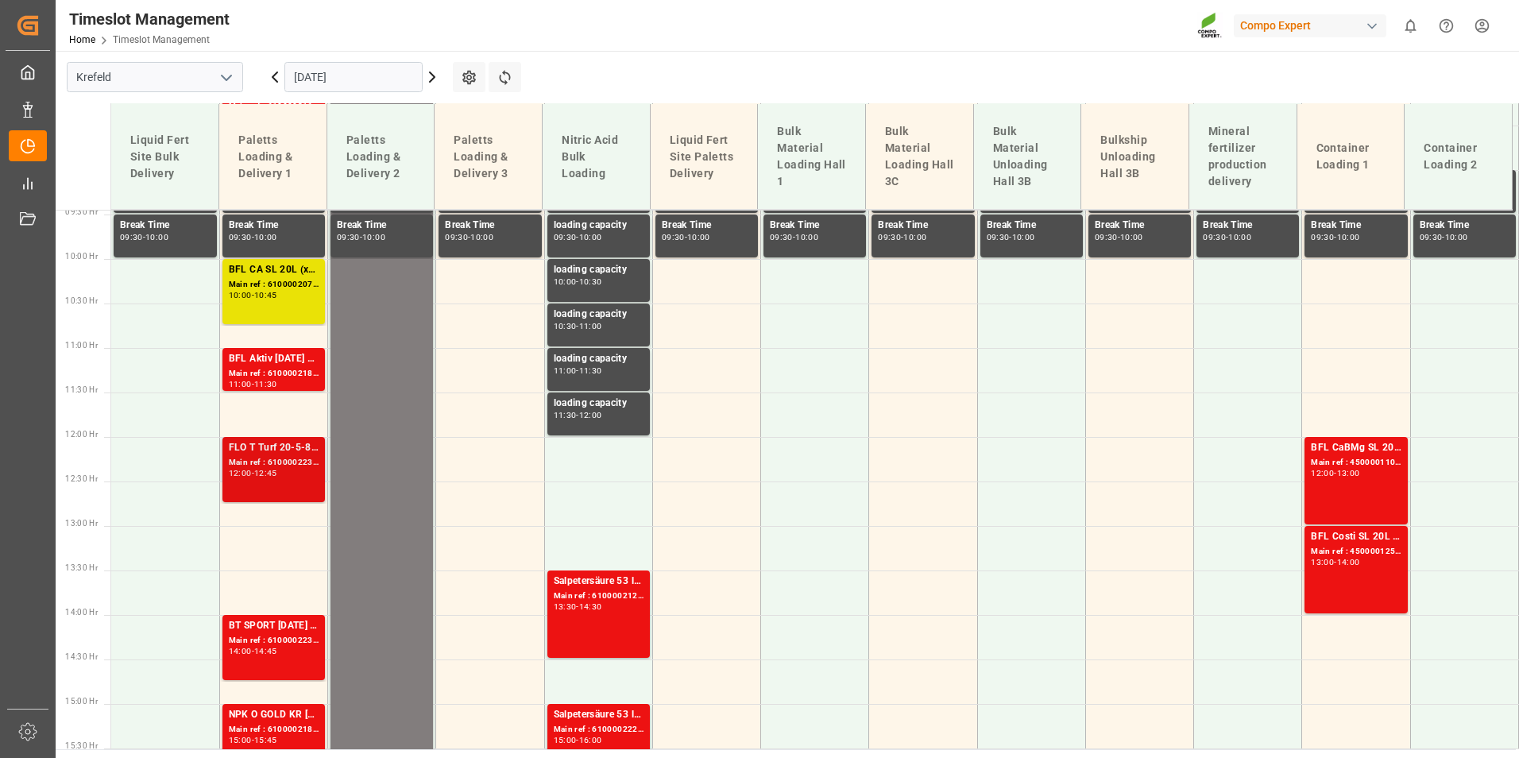
click at [254, 455] on div "FLO T Turf 20-5-8 25kg (x40) INT" at bounding box center [274, 448] width 90 height 16
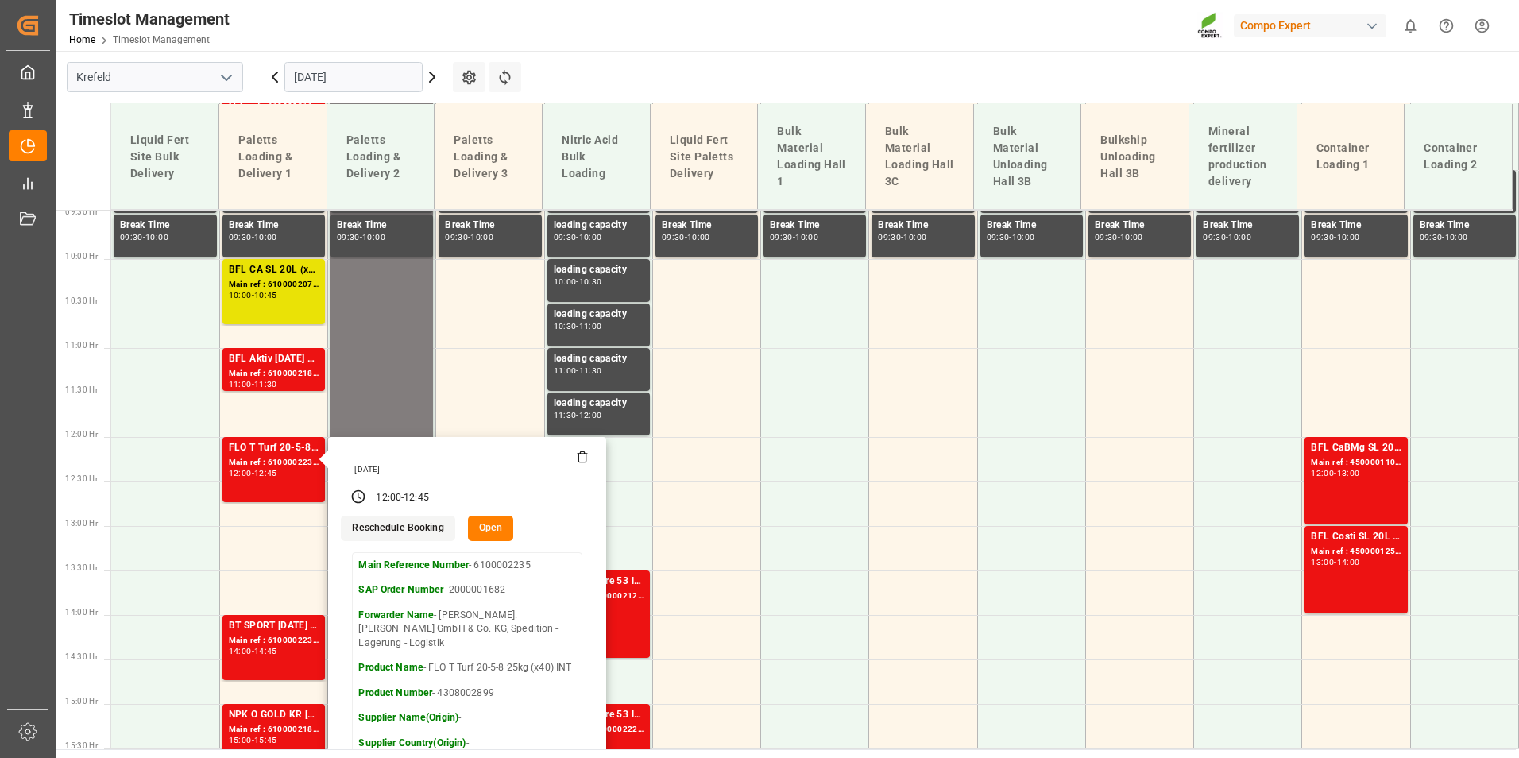
click at [580, 462] on icon at bounding box center [582, 457] width 7 height 9
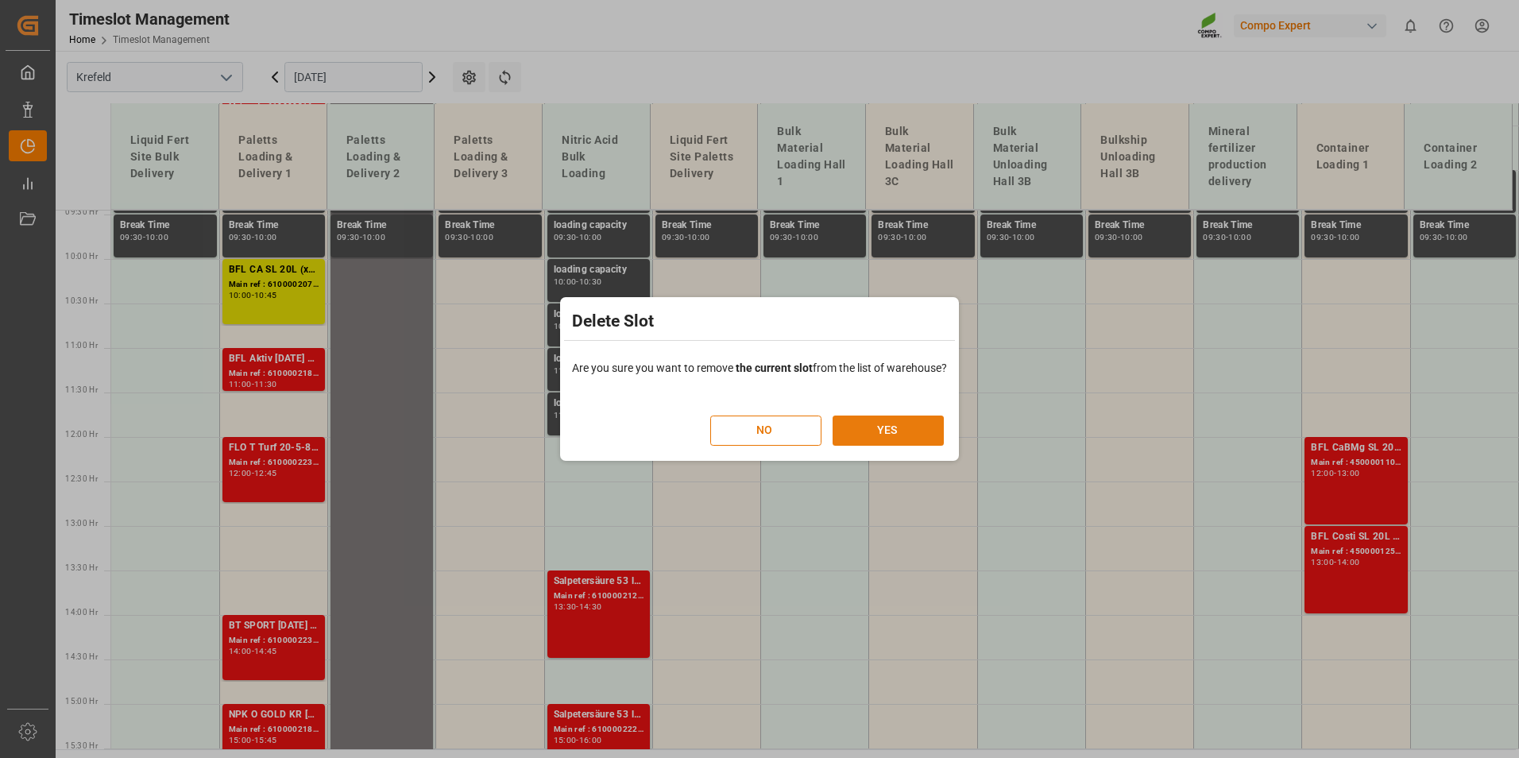
click at [874, 426] on button "YES" at bounding box center [887, 430] width 111 height 30
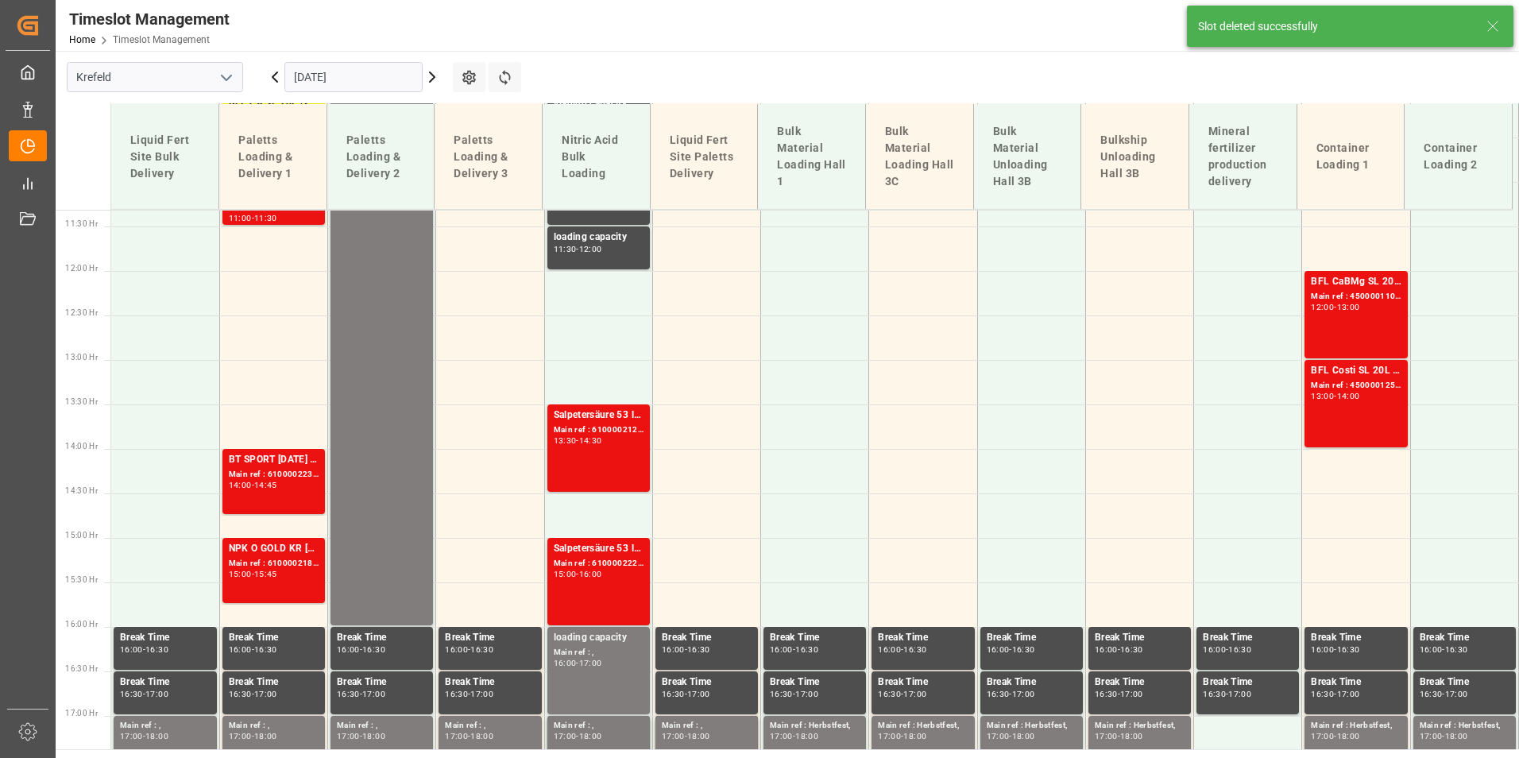
scroll to position [1018, 0]
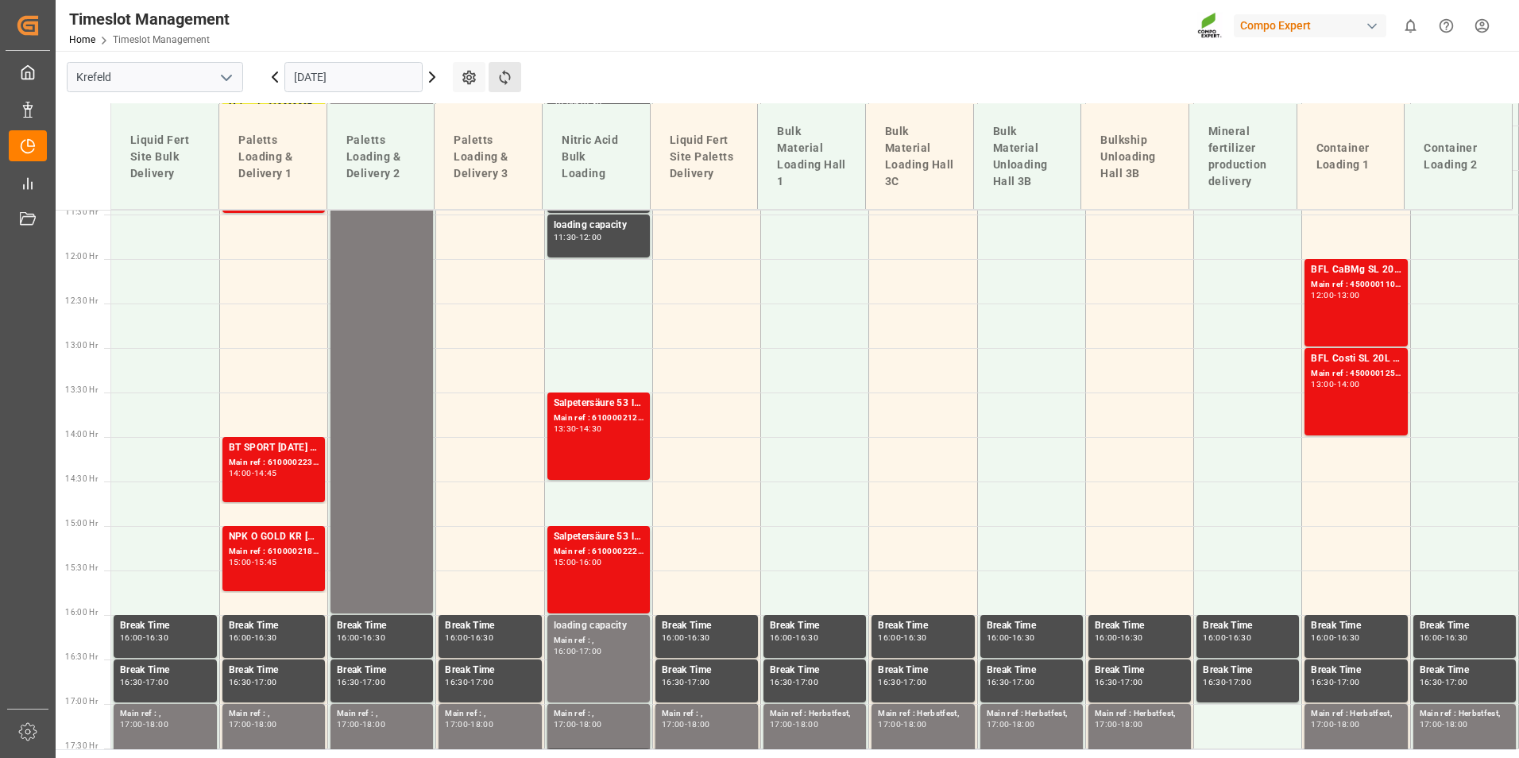
click at [510, 86] on button "Refresh Time Slots" at bounding box center [504, 77] width 33 height 30
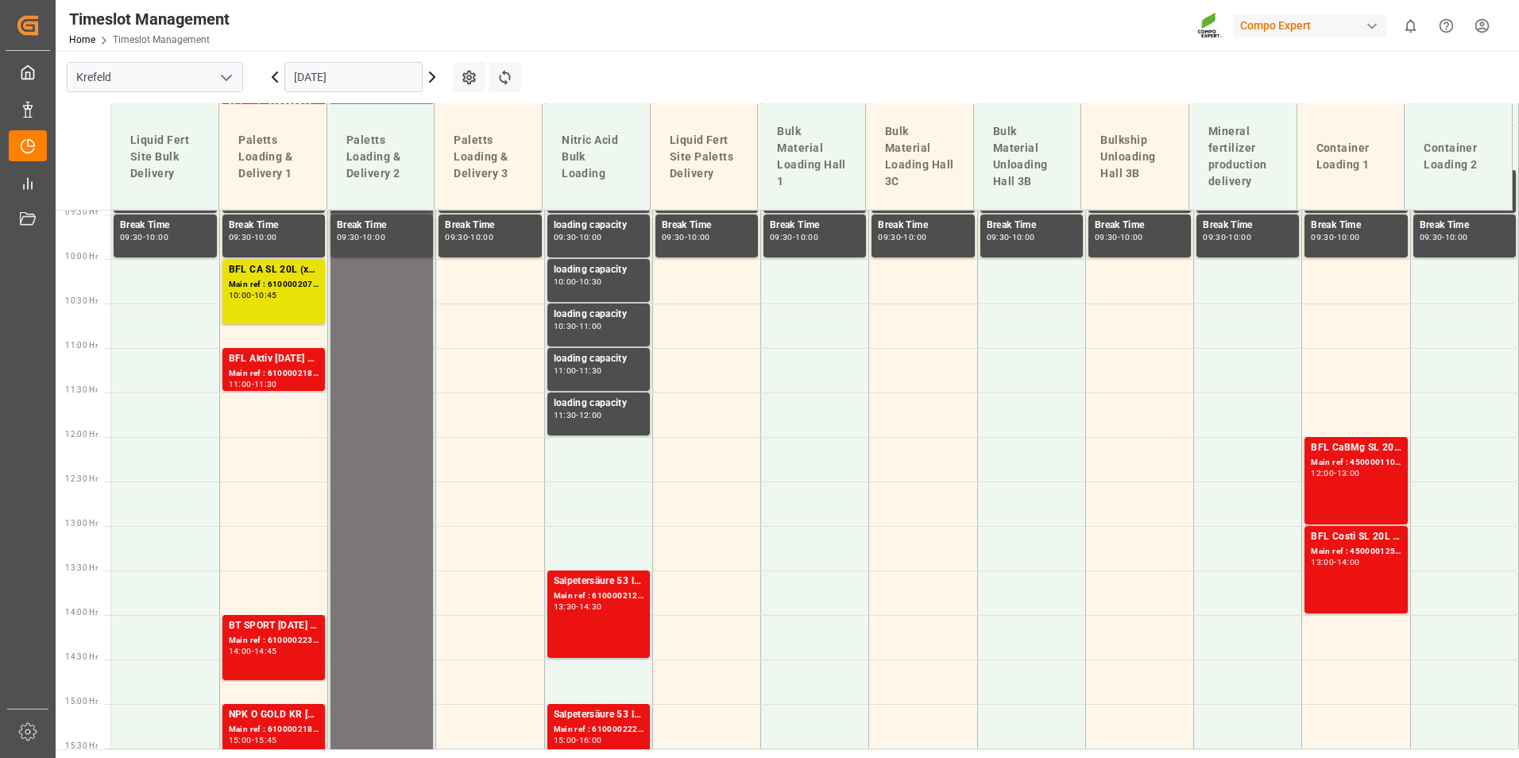
scroll to position [443, 0]
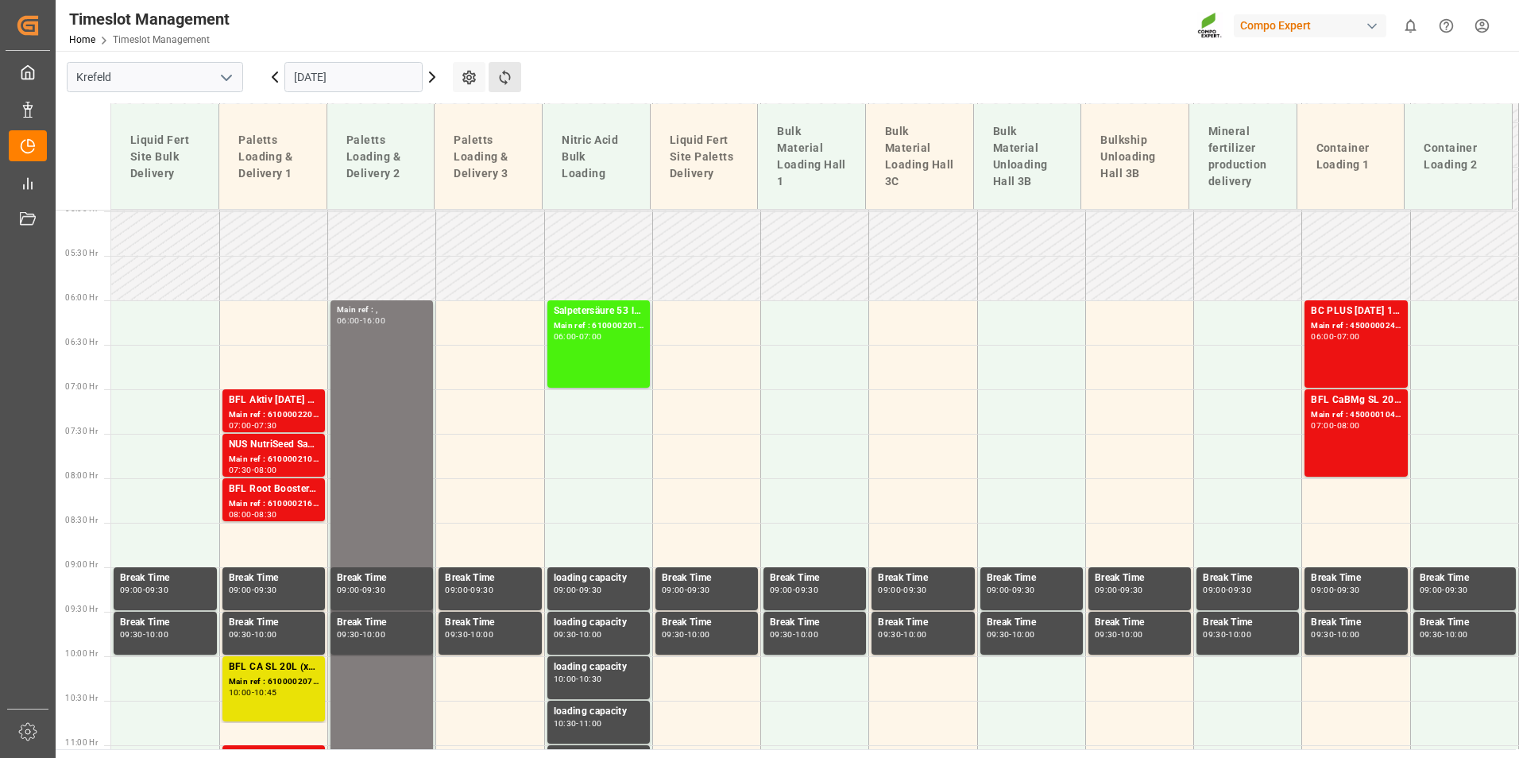
click at [510, 65] on button "Refresh Time Slots" at bounding box center [504, 77] width 33 height 30
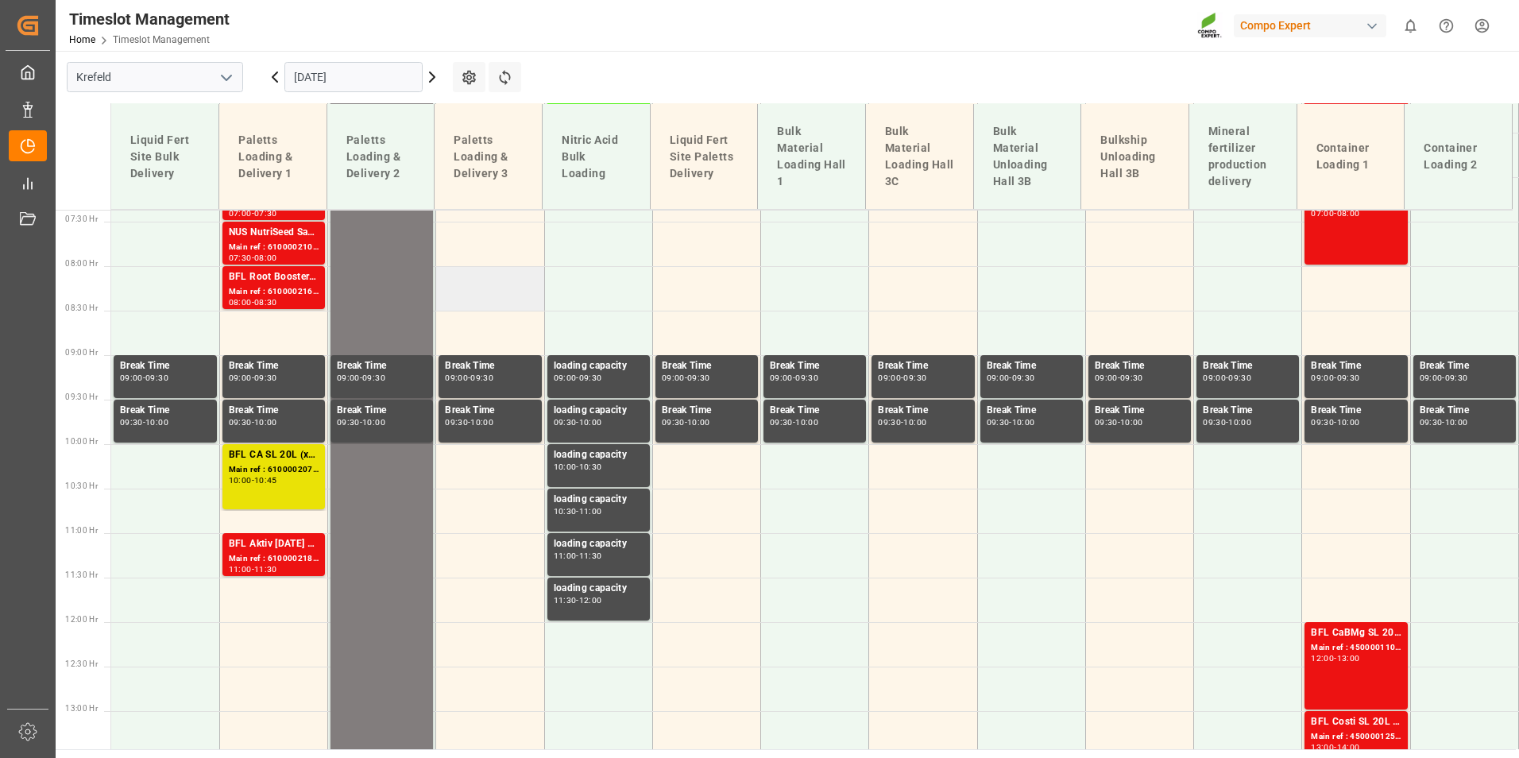
scroll to position [681, 0]
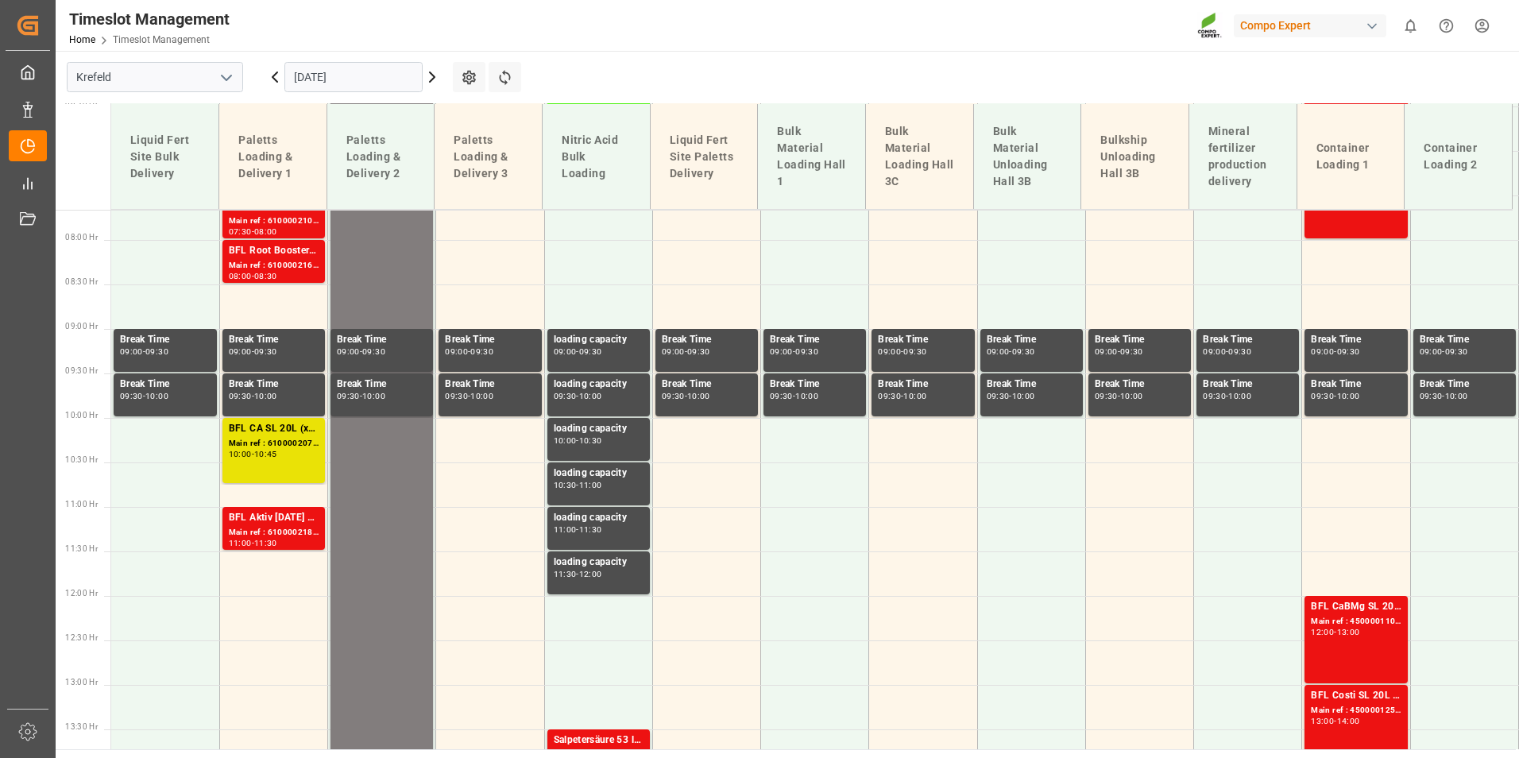
drag, startPoint x: 521, startPoint y: 346, endPoint x: 866, endPoint y: 69, distance: 442.3
click at [866, 69] on main "[GEOGRAPHIC_DATA] [DATE] Settings Refresh Time Slots Liquid Fert Site Bulk Deli…" at bounding box center [786, 400] width 1460 height 698
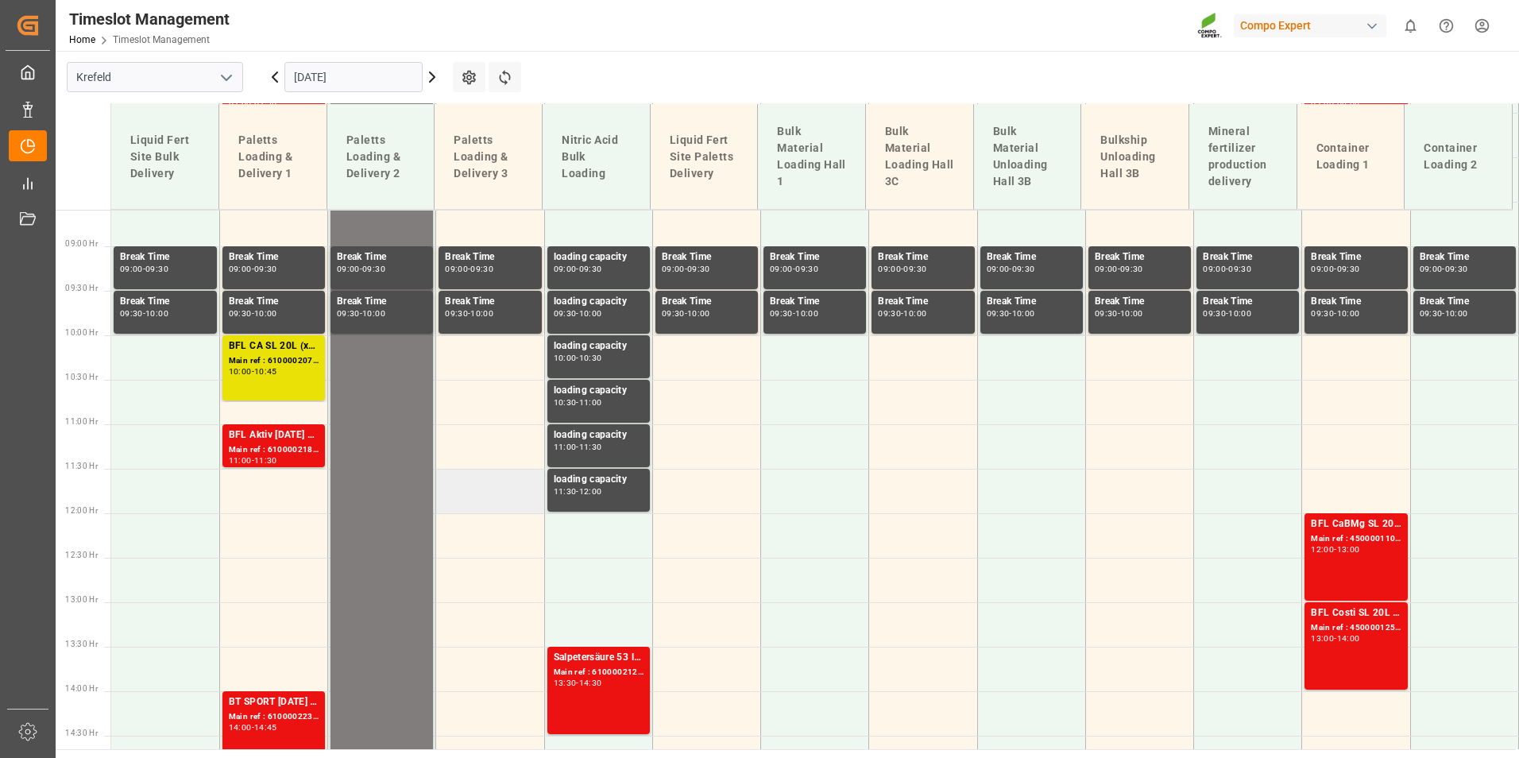
scroll to position [840, 0]
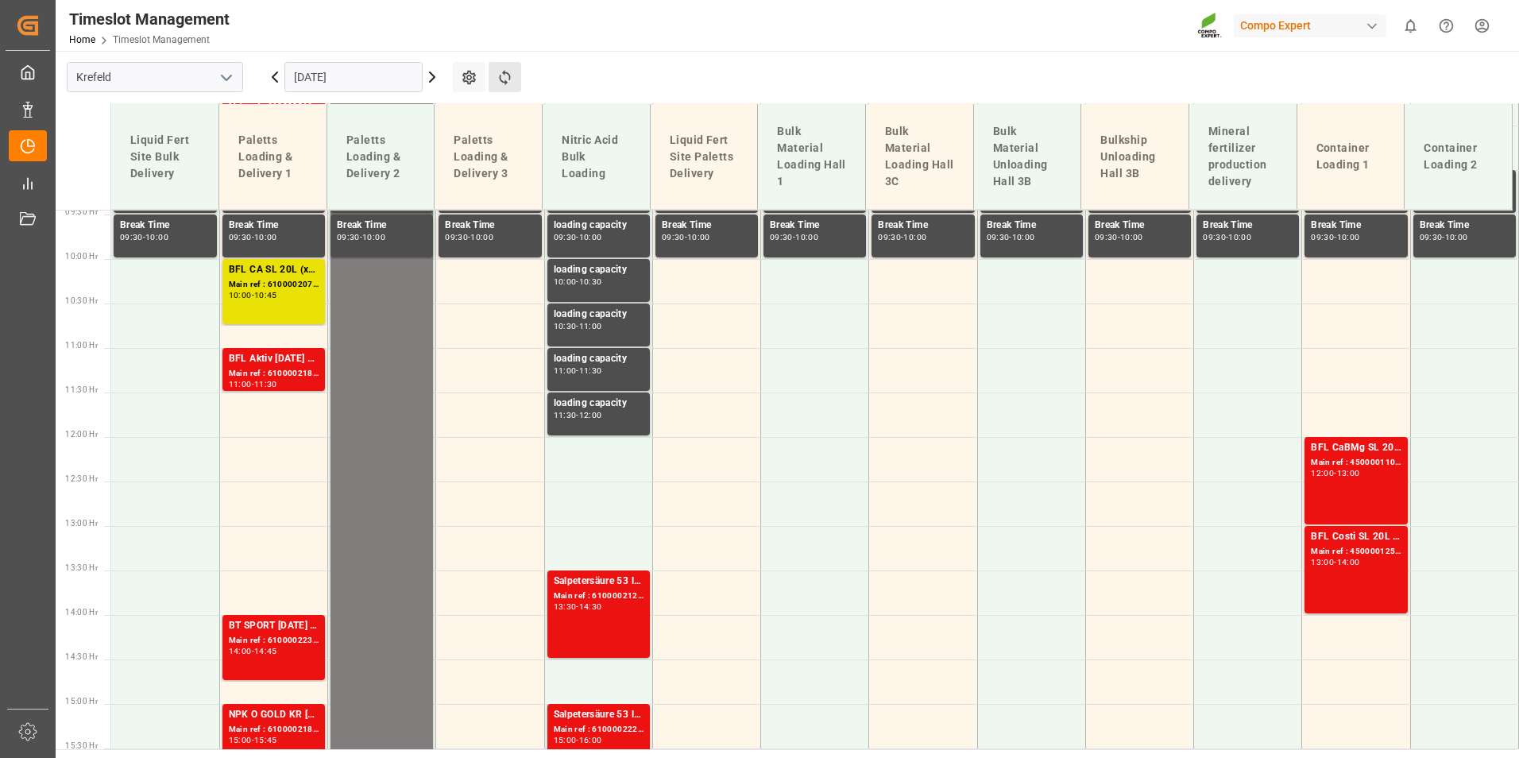
click at [503, 87] on button "Refresh Time Slots" at bounding box center [504, 77] width 33 height 30
click at [496, 71] on icon at bounding box center [504, 77] width 17 height 17
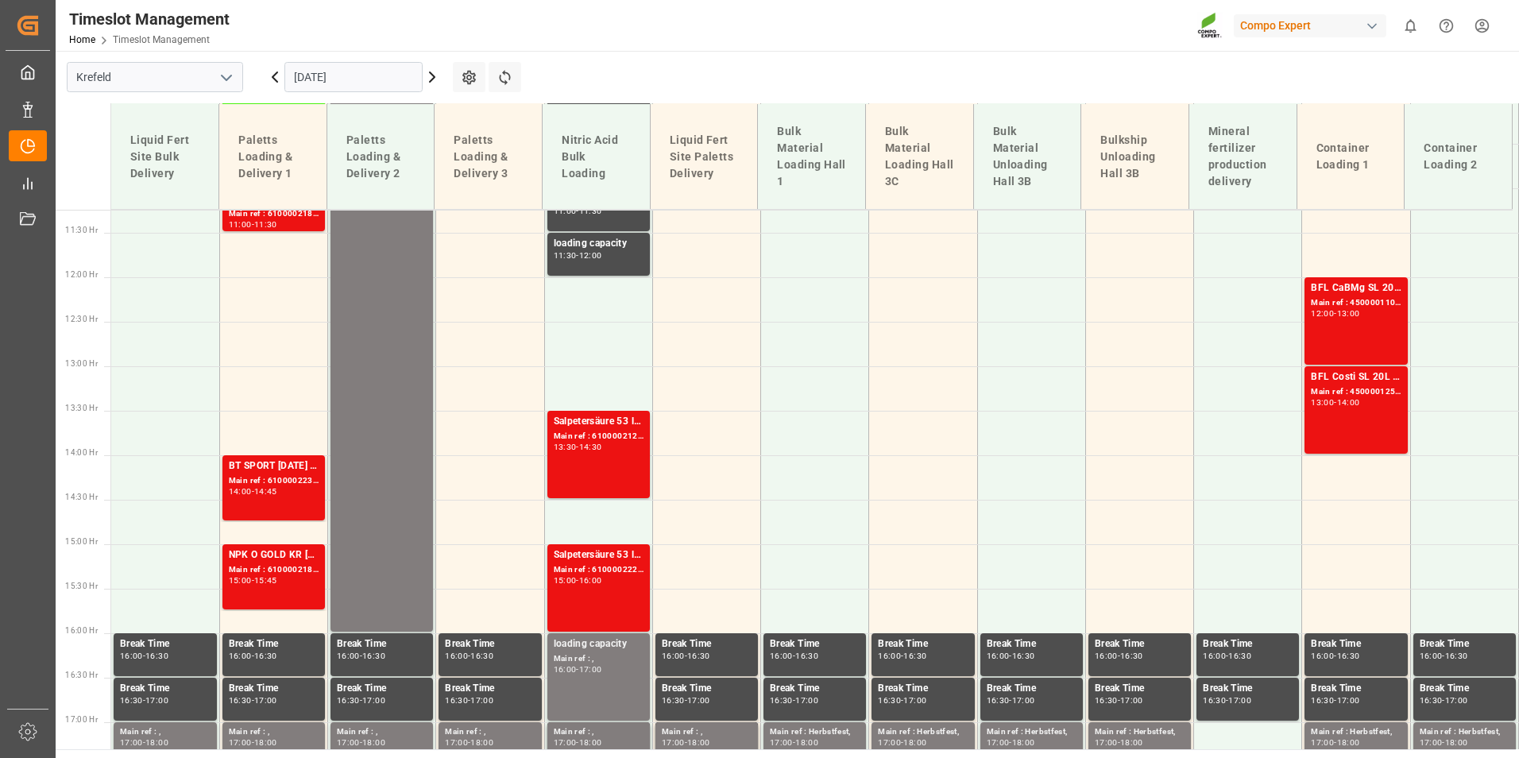
scroll to position [999, 0]
click at [373, 83] on input "[DATE]" at bounding box center [353, 77] width 138 height 30
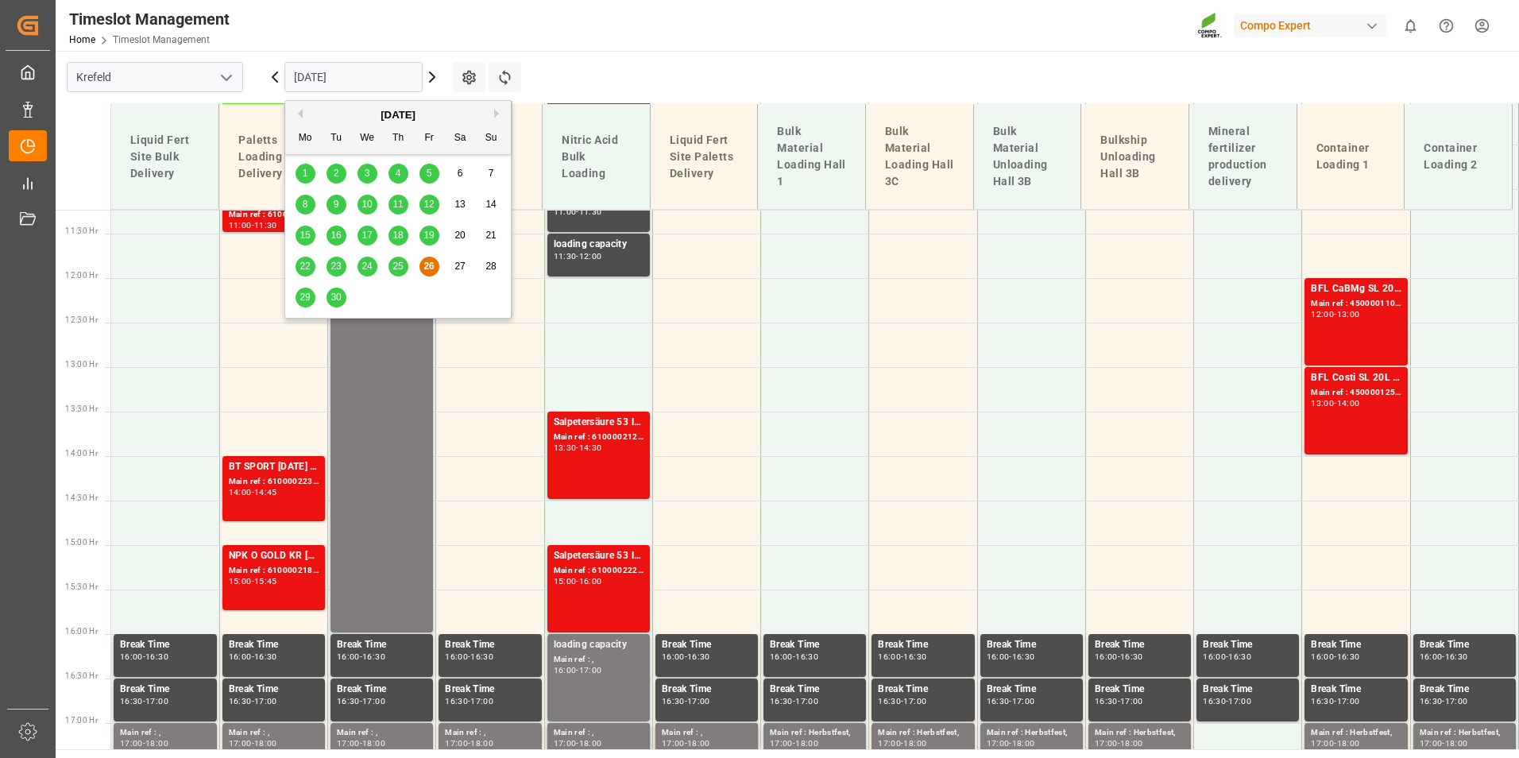
click at [306, 293] on span "29" at bounding box center [304, 296] width 10 height 11
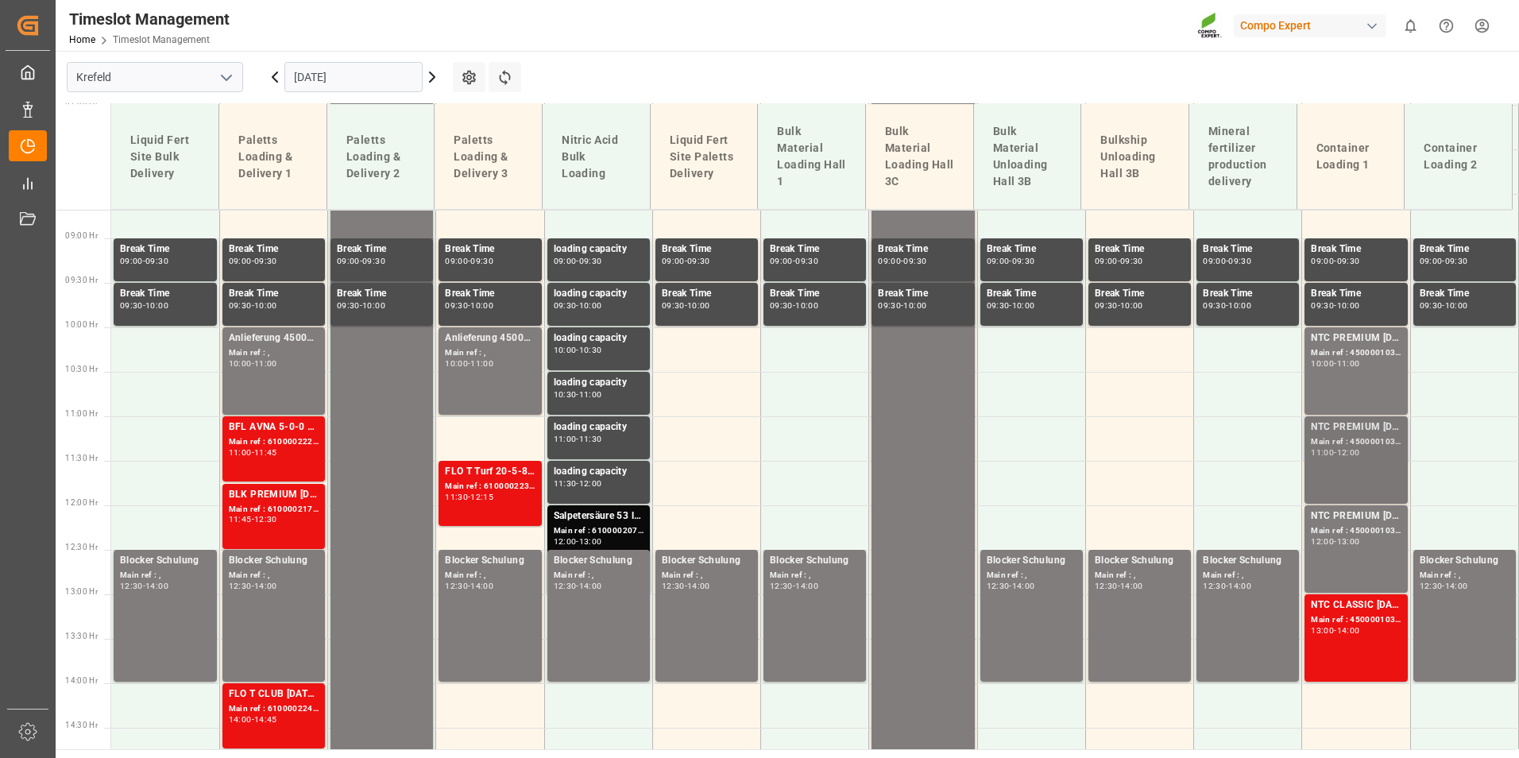
scroll to position [761, 0]
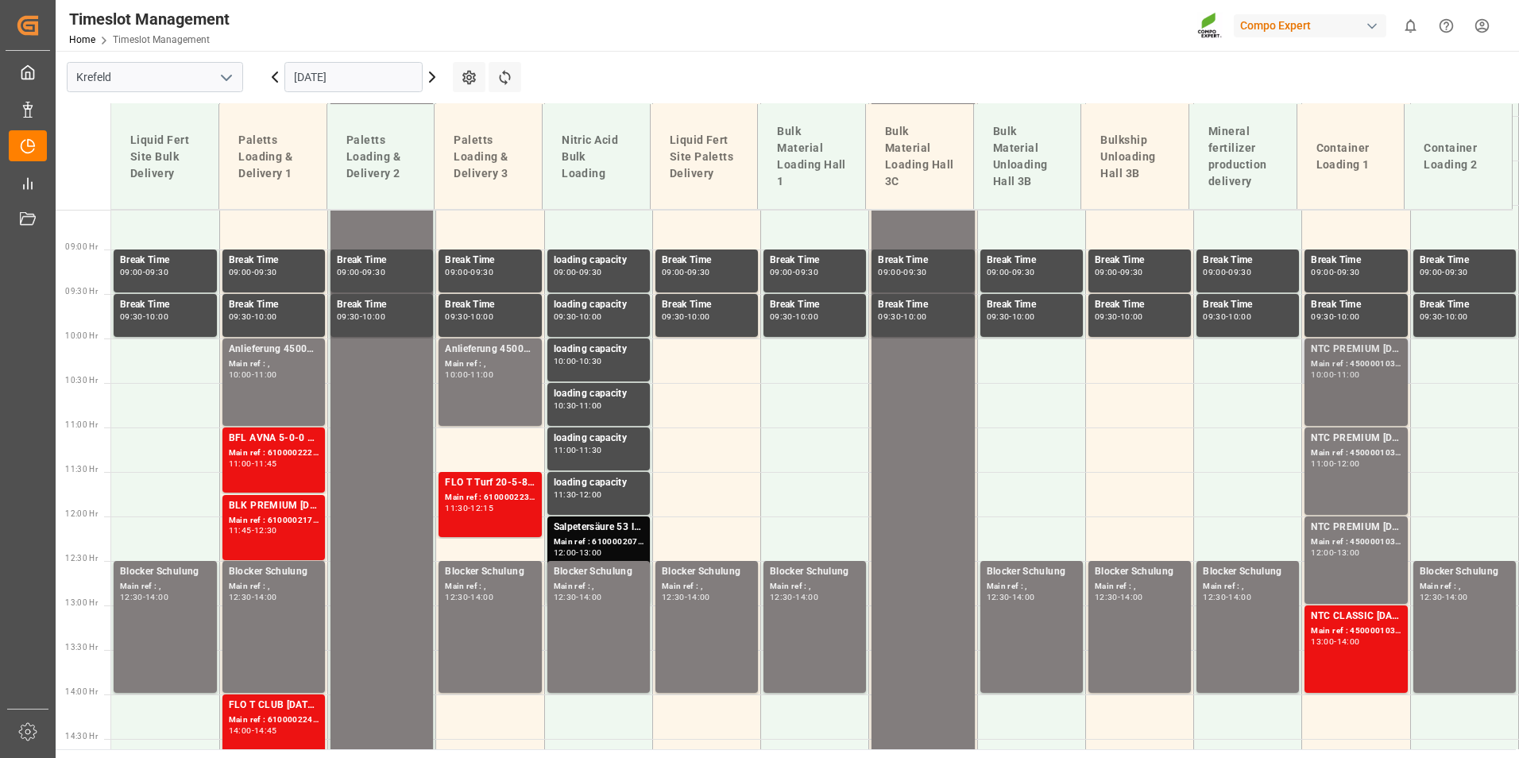
click at [1339, 406] on div "NTC PREMIUM [DATE] 25kg (x42) INT Main ref : 4500001036, 2000001012 10:00 - 11:…" at bounding box center [1355, 382] width 90 height 81
click at [1345, 446] on div "NTC PREMIUM [DATE] 25kg (x42) INT Main ref : 4500001034, 2000001012 11:00 - 12:…" at bounding box center [1355, 470] width 90 height 81
click at [1329, 528] on div "NTC PREMIUM [DATE] 25kg (x42) INT" at bounding box center [1355, 527] width 90 height 16
drag, startPoint x: 1342, startPoint y: 663, endPoint x: 1344, endPoint y: 653, distance: 10.4
click at [1344, 653] on div "NTC CLASSIC [DATE] 25kg (x42) INT Main ref : 4500001037, 2000001013 13:00 - 14:…" at bounding box center [1355, 648] width 90 height 81
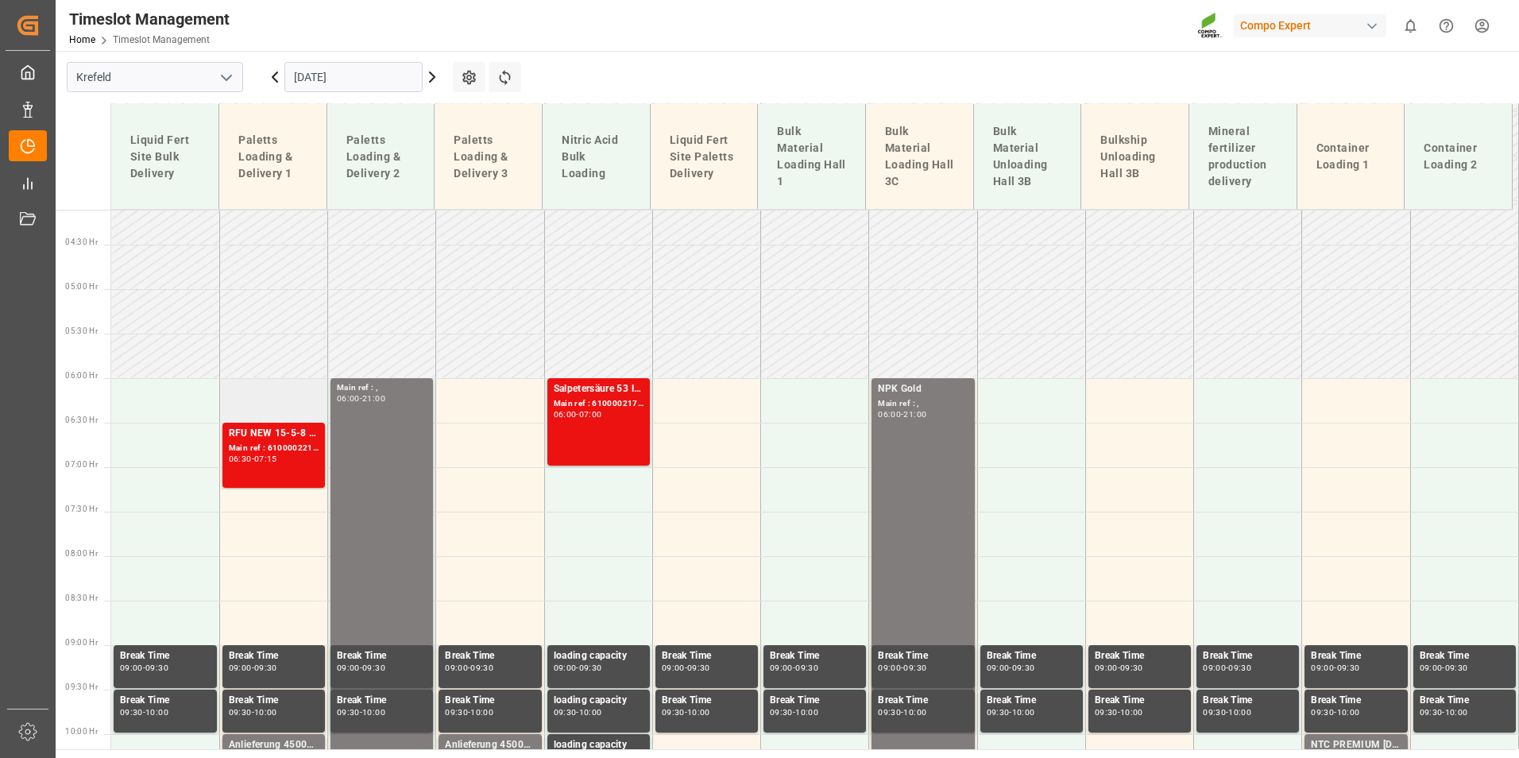
scroll to position [364, 0]
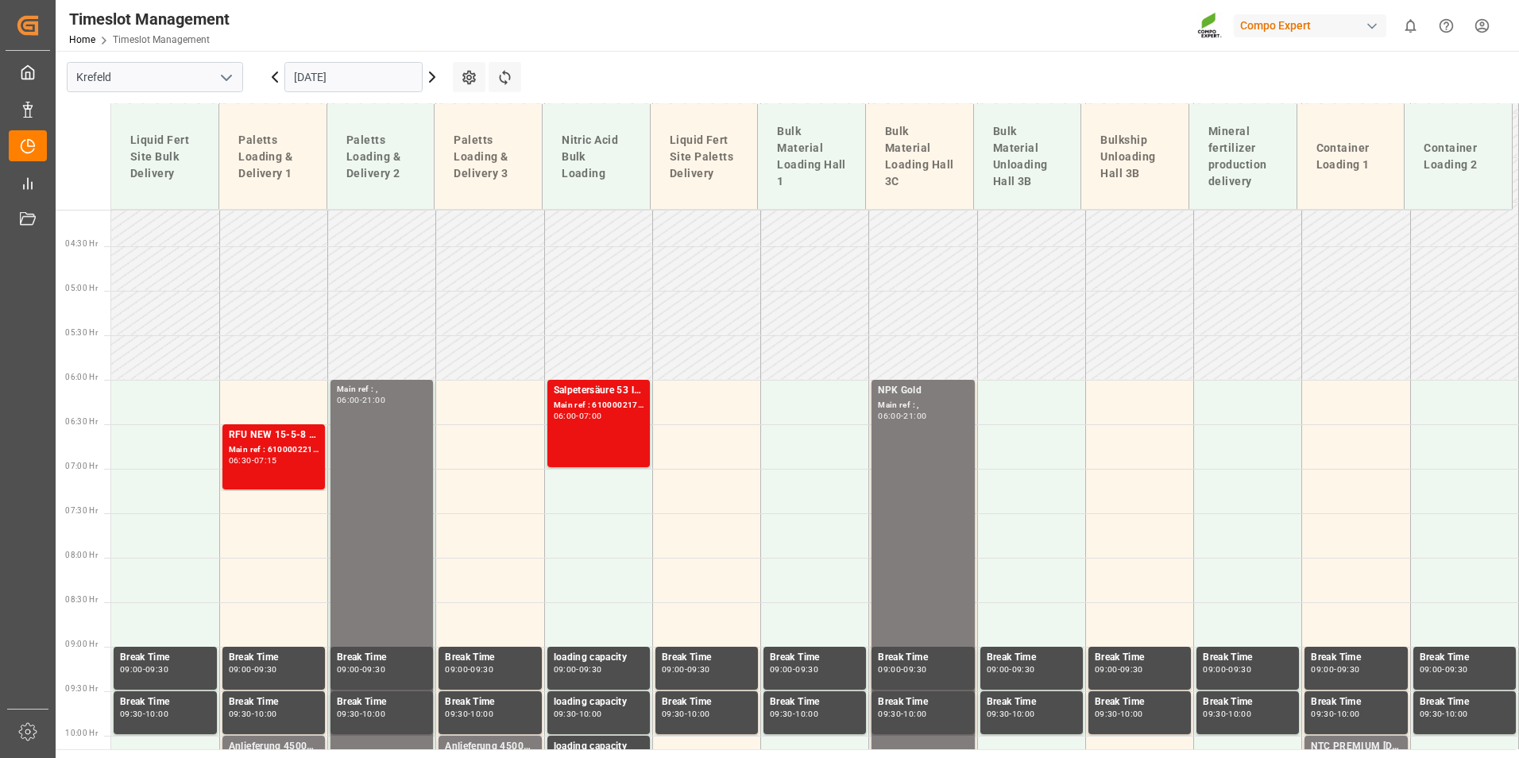
click at [273, 449] on div "Main ref : 6100002210, 2000001368 2000001243" at bounding box center [274, 450] width 90 height 14
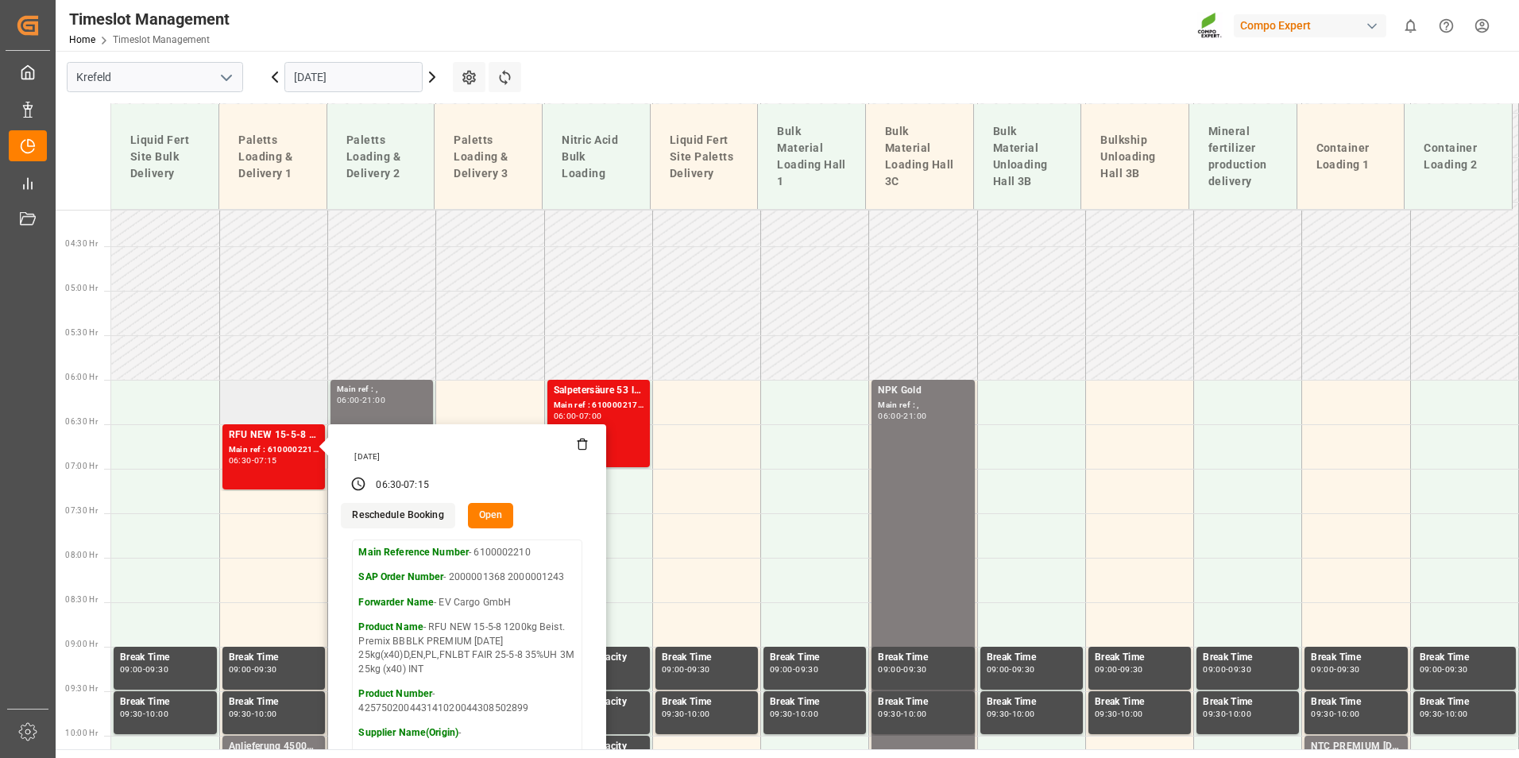
scroll to position [443, 0]
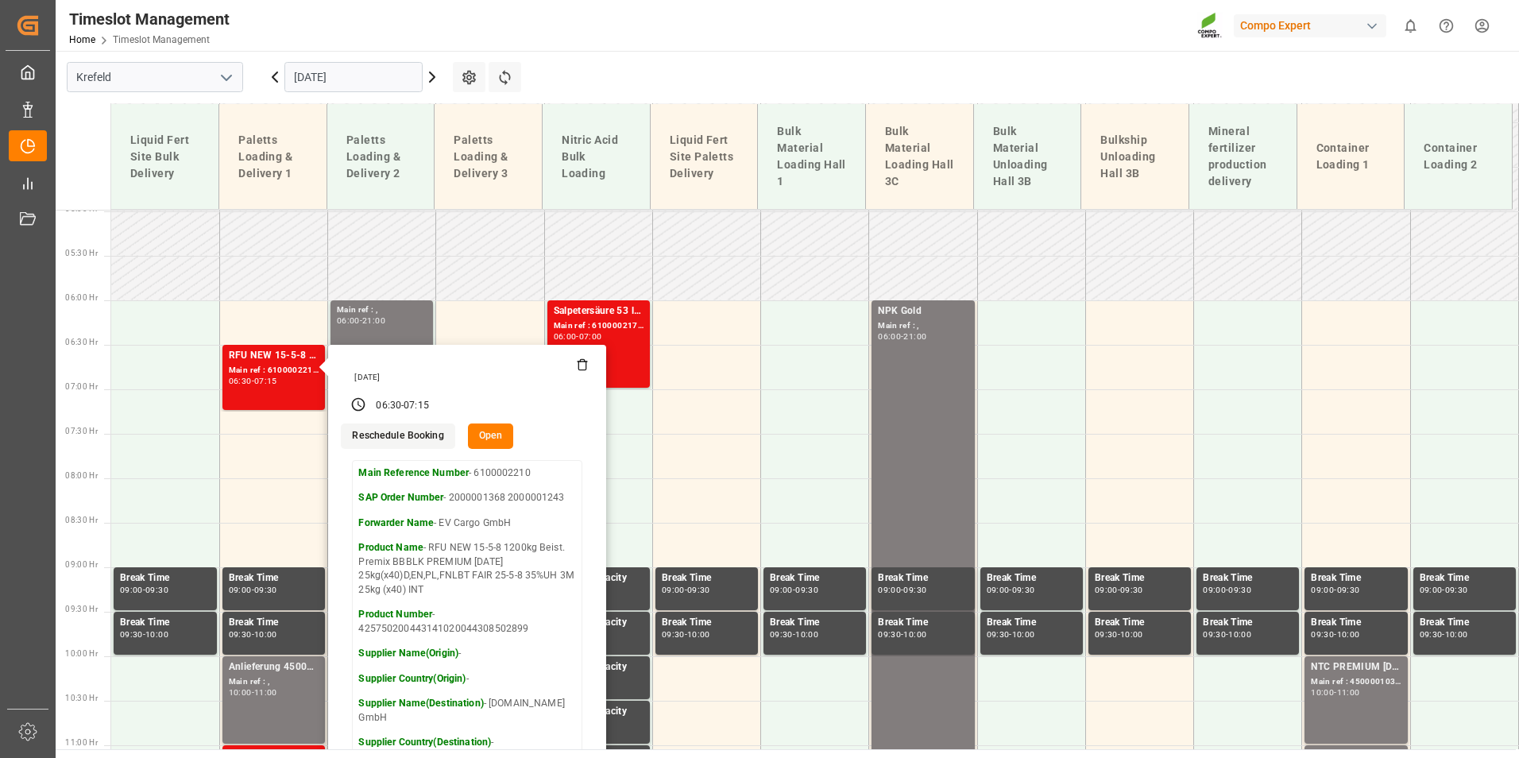
click at [677, 82] on main "[GEOGRAPHIC_DATA] [DATE] Settings Refresh Time Slots Liquid Fert Site Bulk Deli…" at bounding box center [786, 400] width 1460 height 698
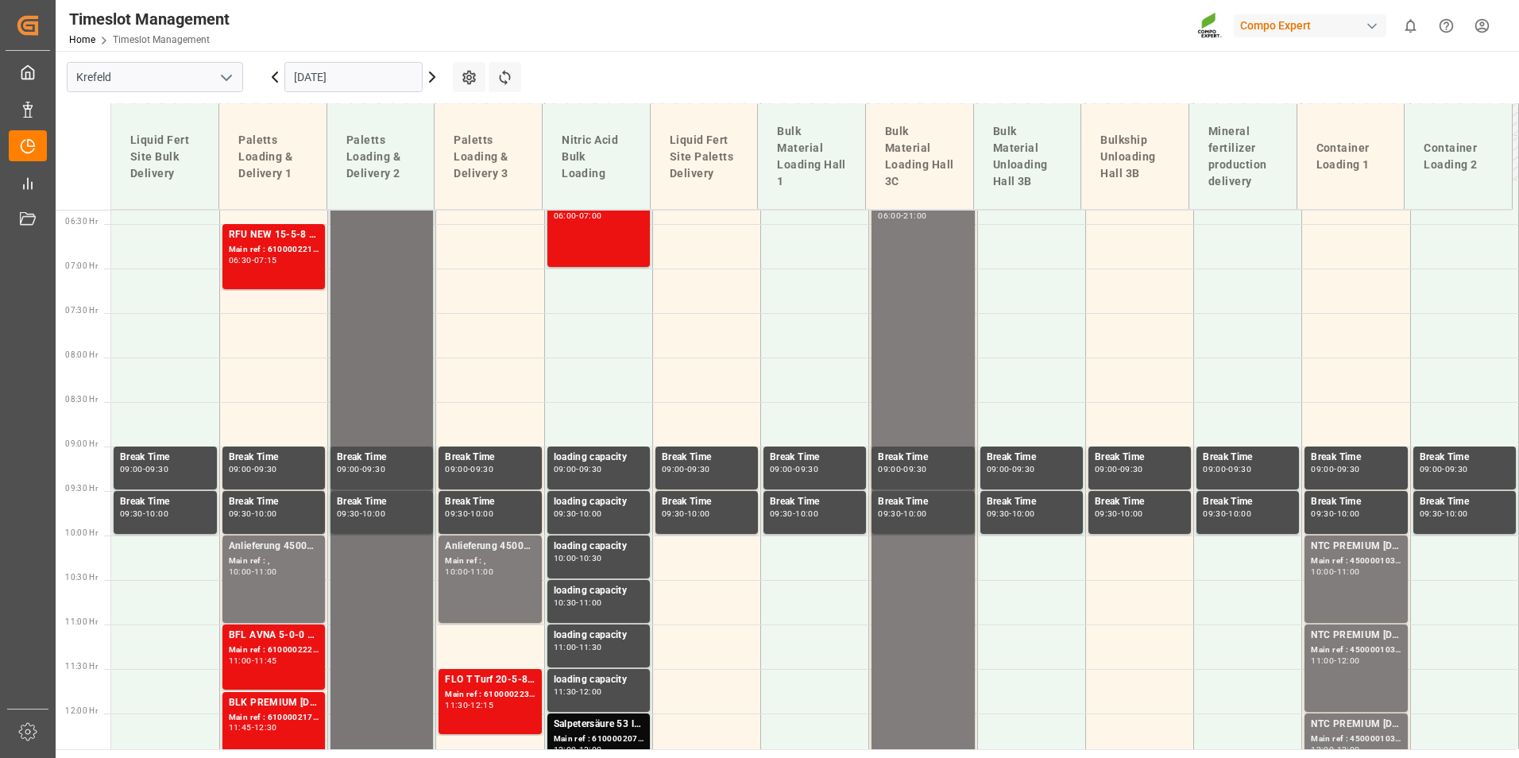
scroll to position [802, 0]
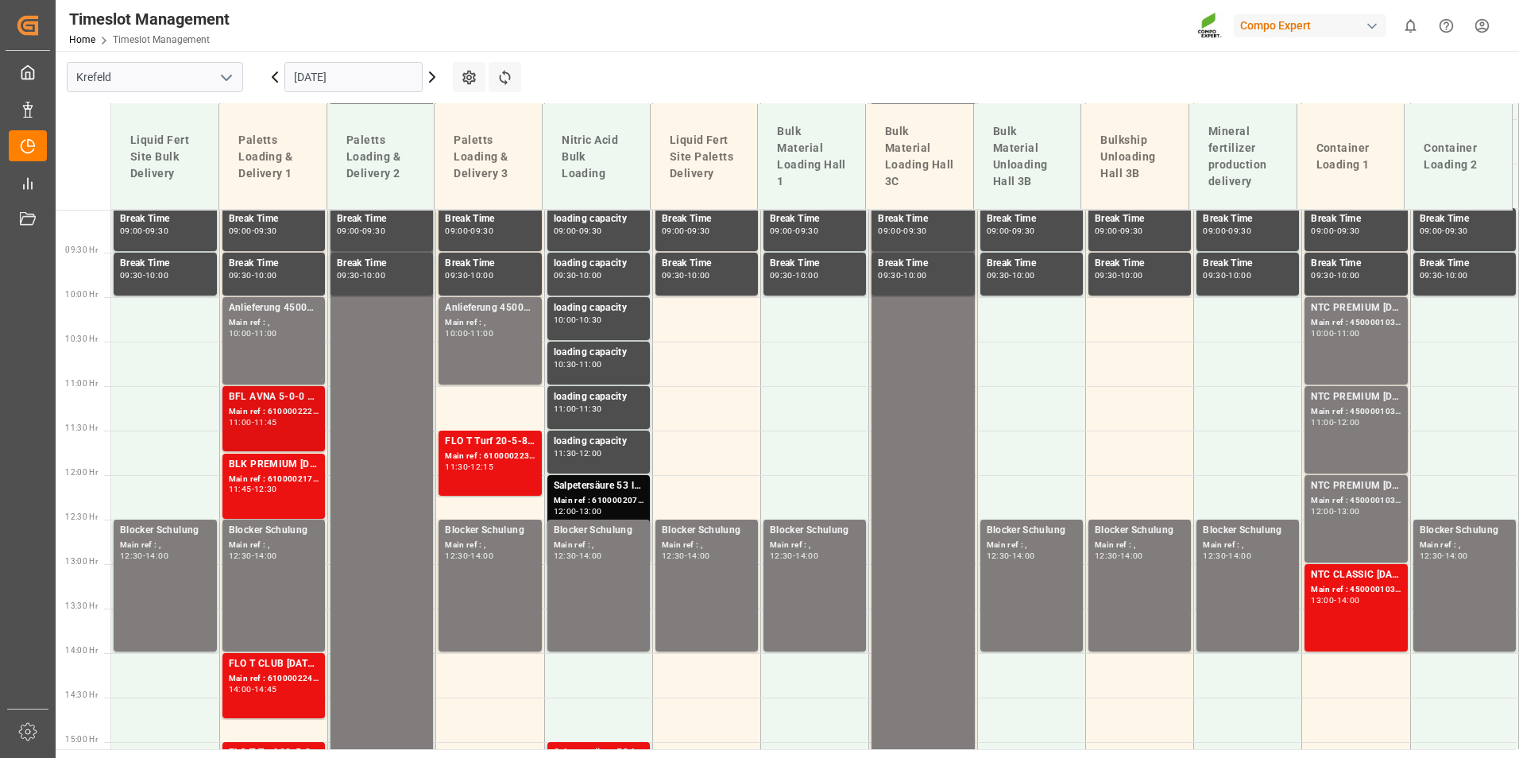
click at [298, 394] on div "BFL AVNA 5-0-0 SL 1000L IBC MTO" at bounding box center [274, 397] width 90 height 16
click at [292, 465] on div "BLK PREMIUM [DATE] 25kg(x40)D,EN,PL,FNLFLO T BKR [DATE] 25kg (x40) D,ATBT FAIR …" at bounding box center [274, 465] width 90 height 16
click at [292, 407] on div "Main ref : 6100002225, 2000001650" at bounding box center [274, 412] width 90 height 14
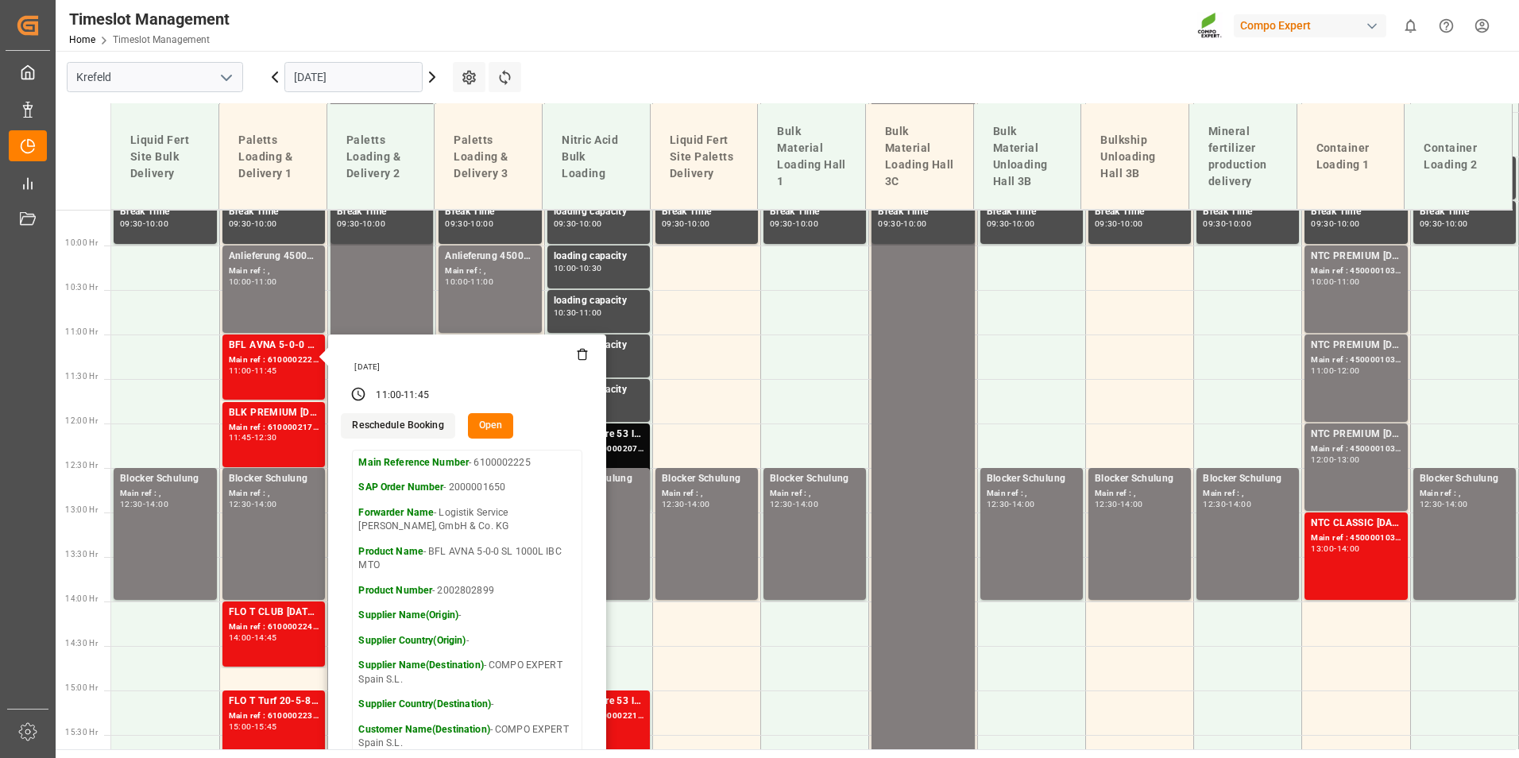
scroll to position [882, 0]
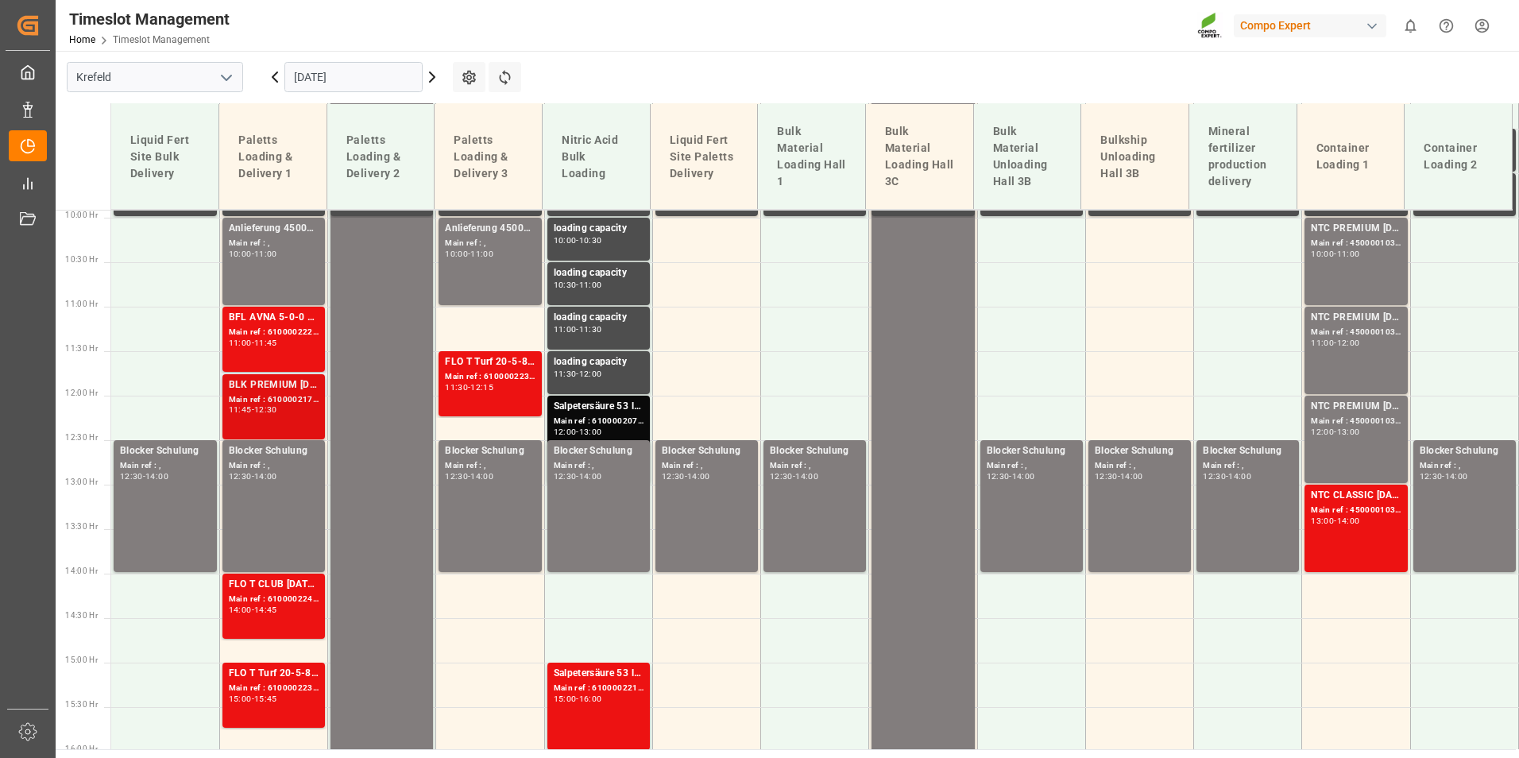
click at [282, 383] on div "BLK PREMIUM [DATE] 25kg(x40)D,EN,PL,FNLFLO T BKR [DATE] 25kg (x40) D,ATBT FAIR …" at bounding box center [274, 385] width 90 height 16
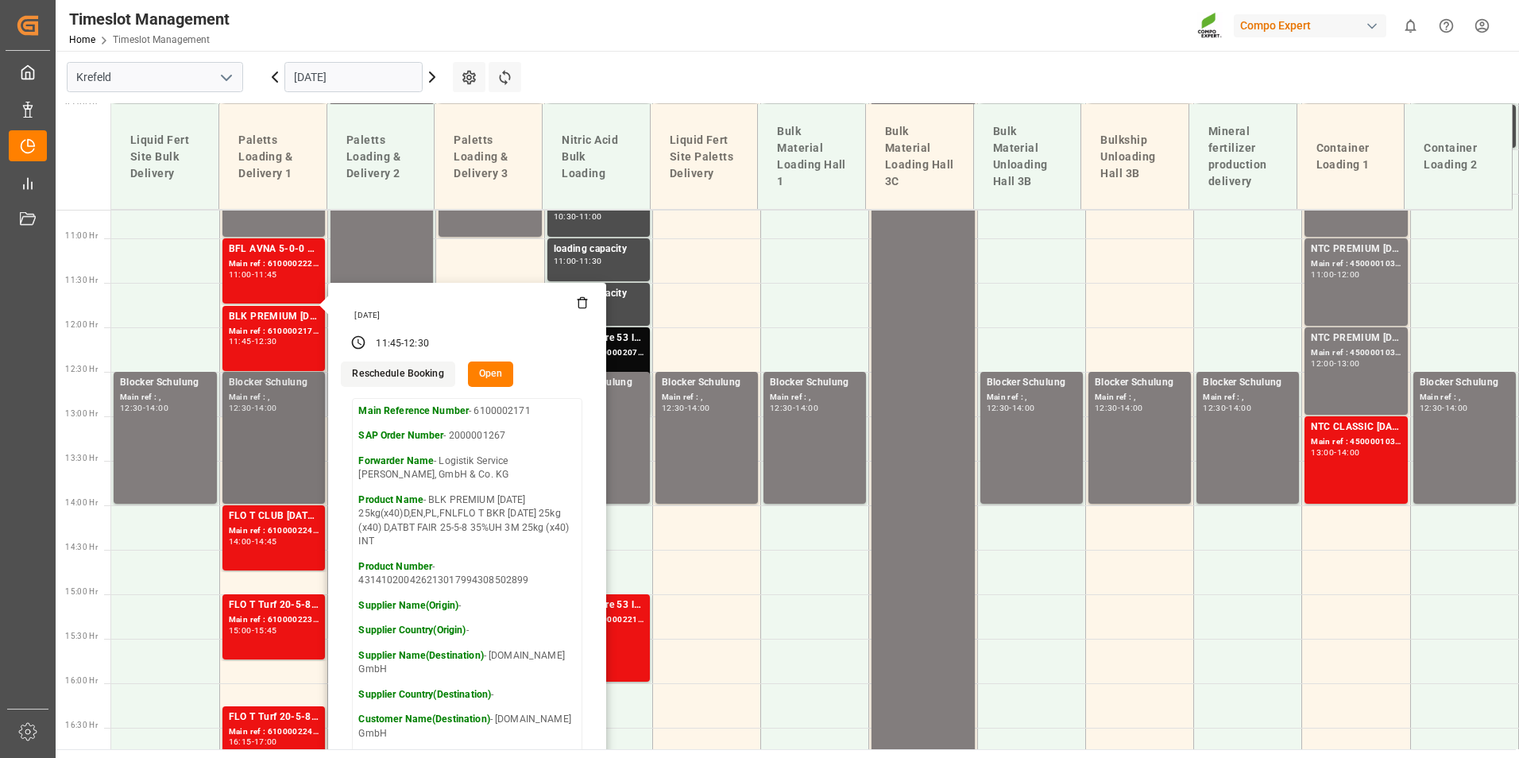
scroll to position [1040, 0]
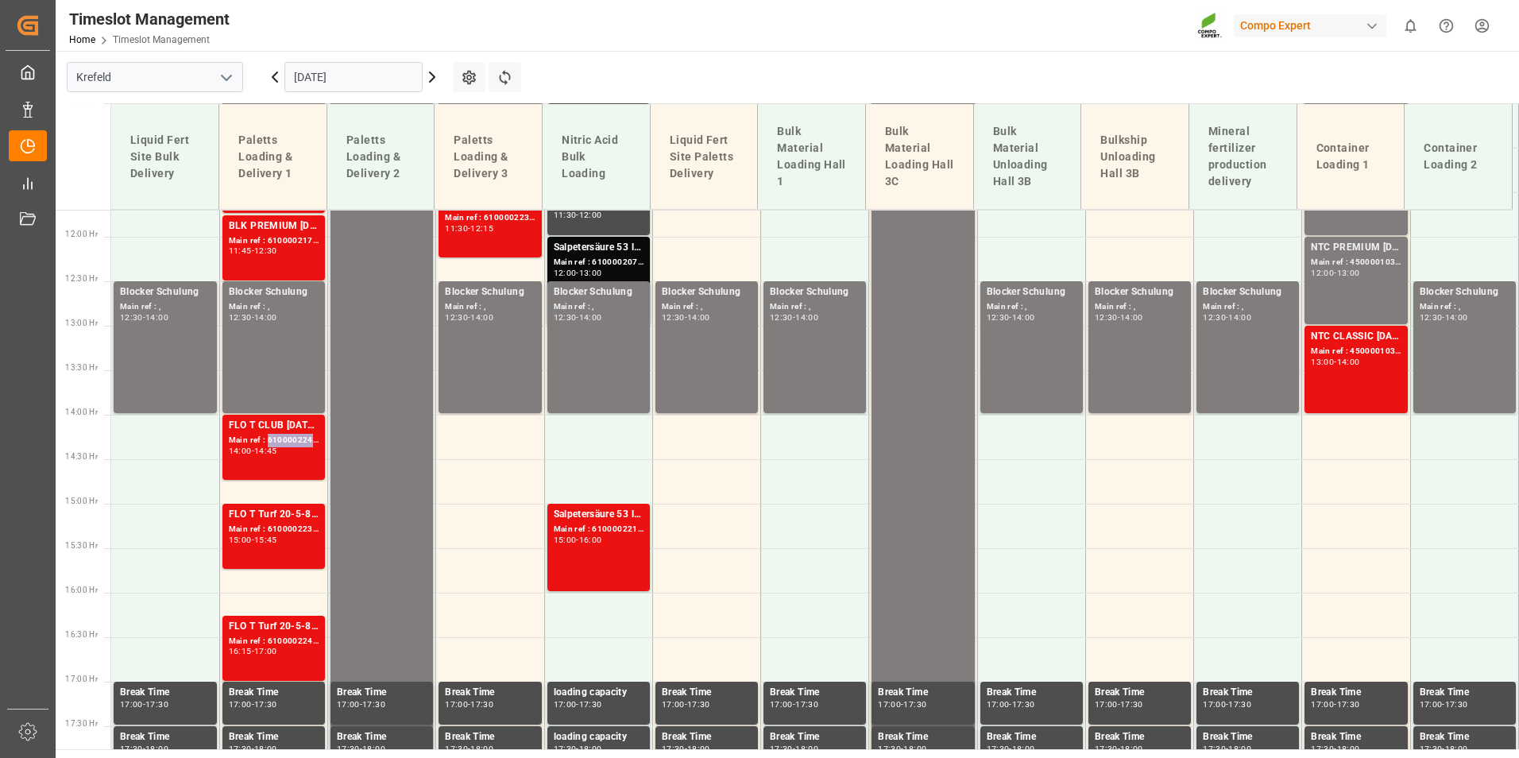
click at [277, 446] on div "Main ref : 6100002242, 2000001679" at bounding box center [274, 441] width 90 height 14
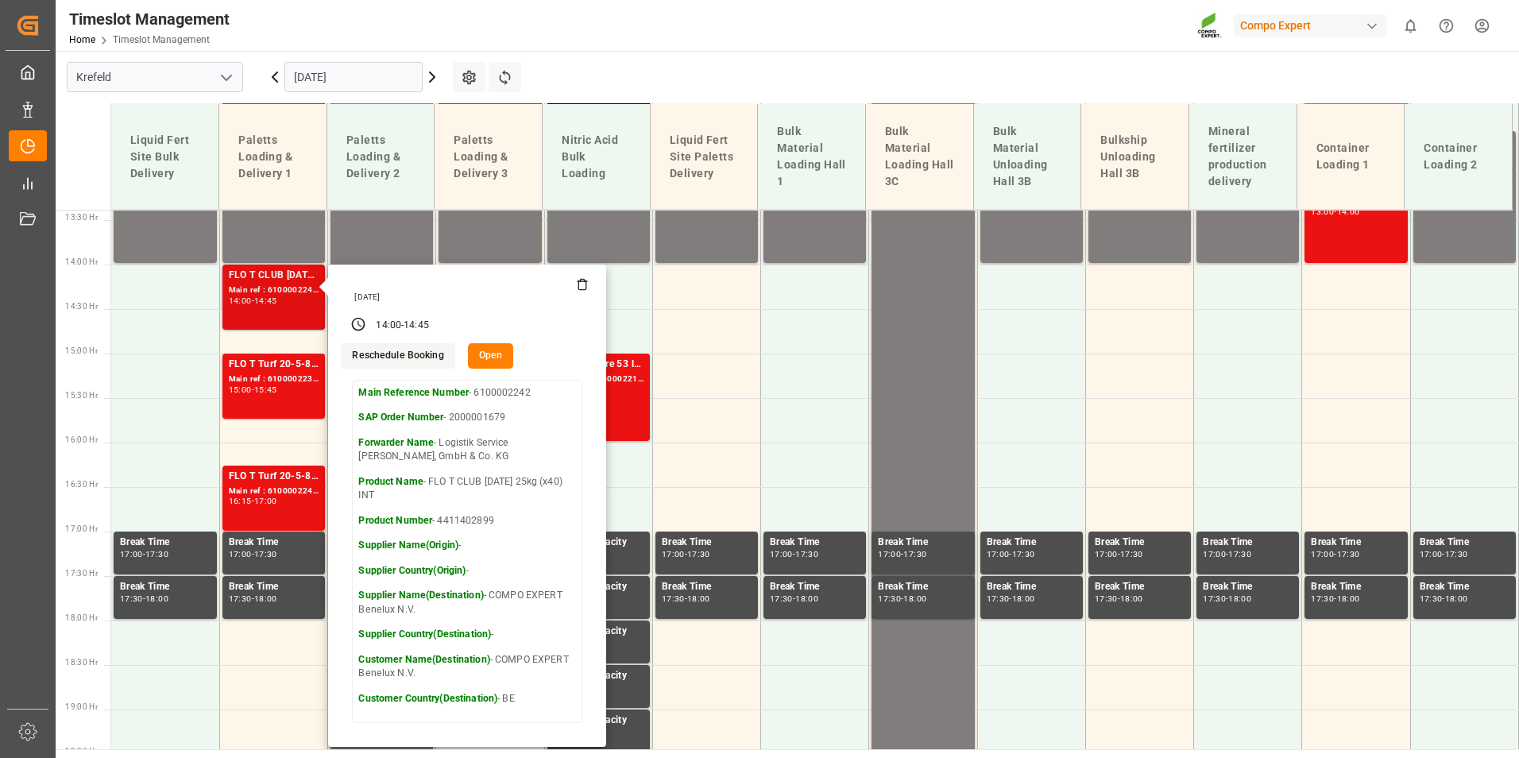
scroll to position [1199, 0]
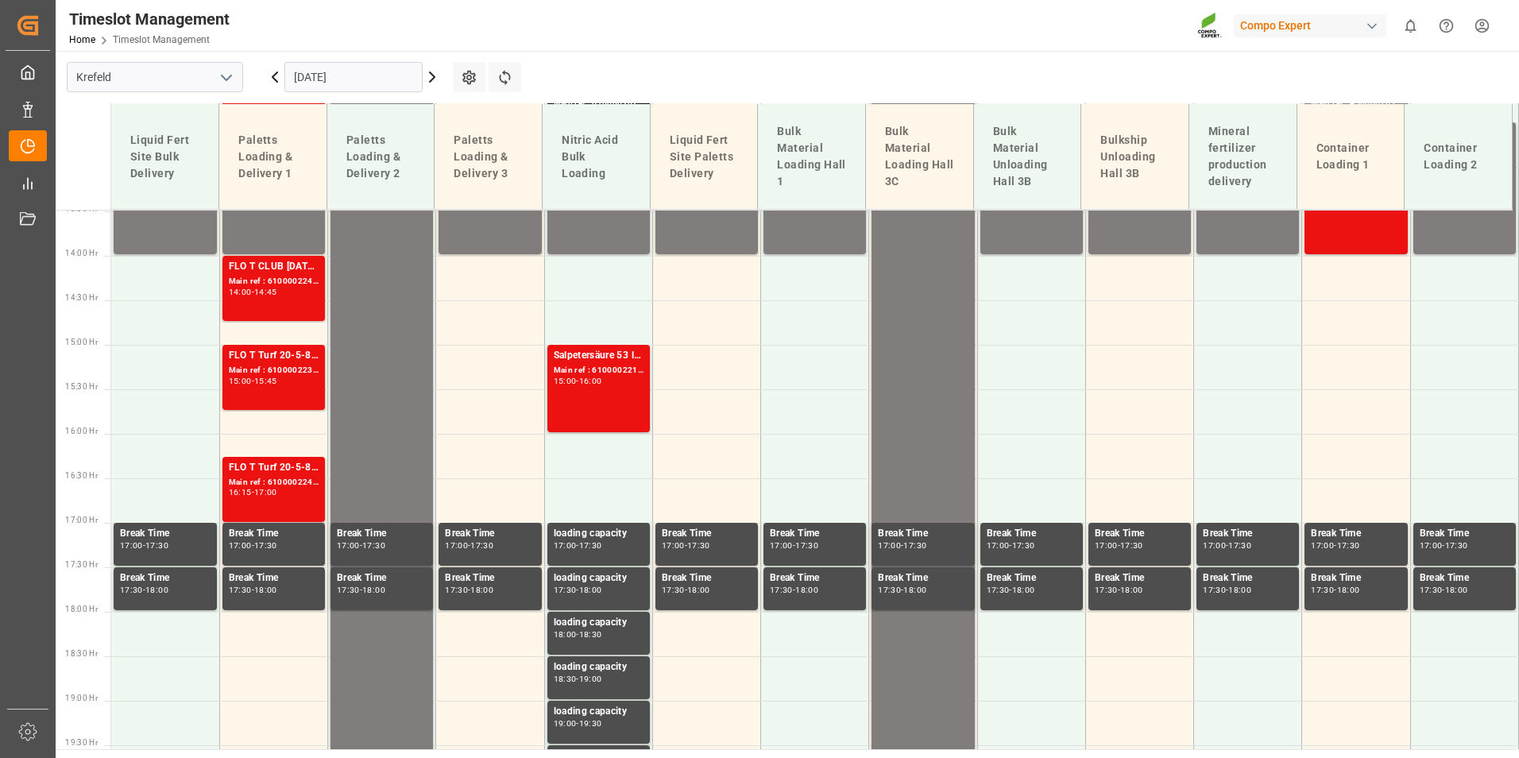
click at [286, 363] on div "FLO T Turf 20-5-8 25kg (x40) INT" at bounding box center [274, 356] width 90 height 16
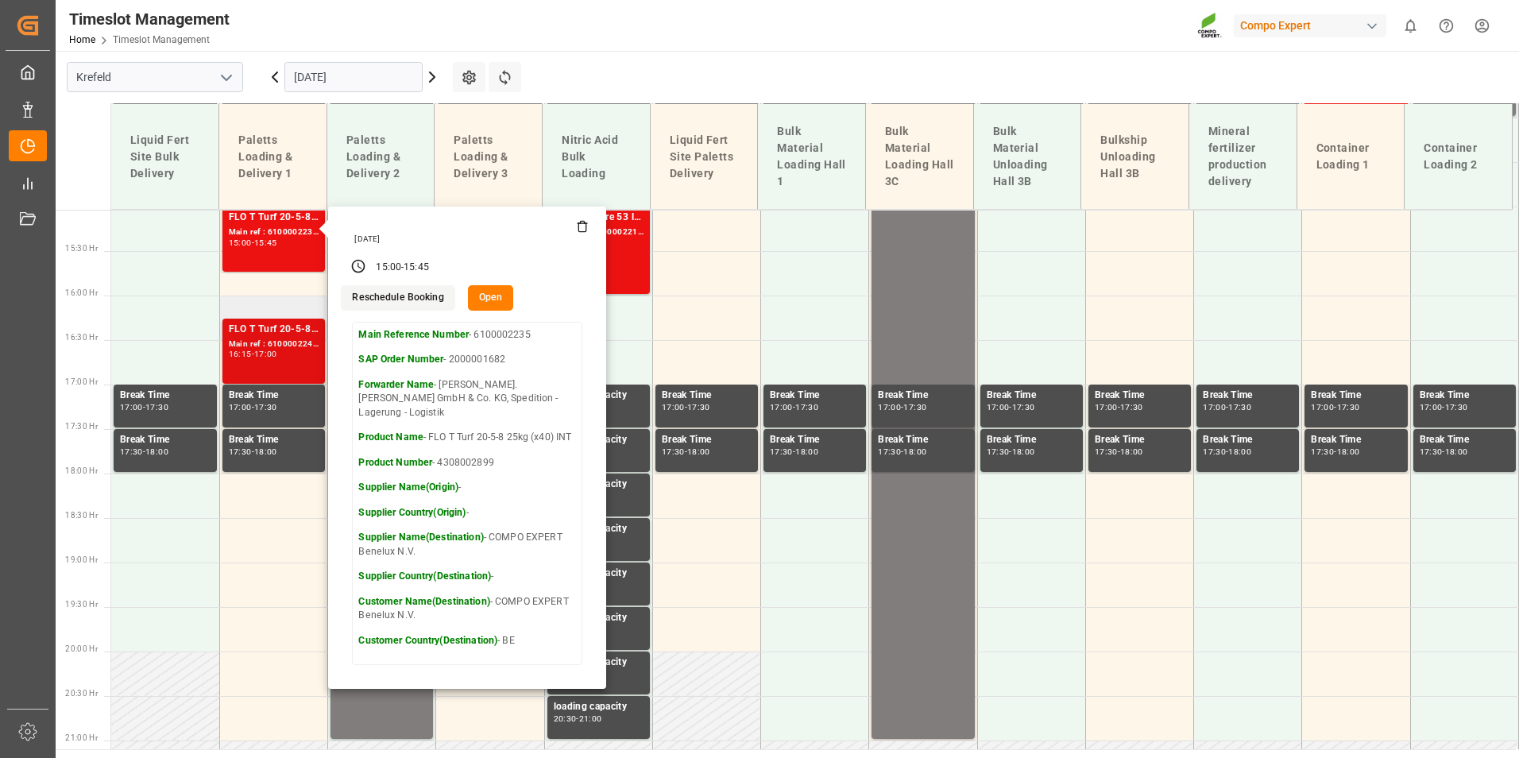
scroll to position [1358, 0]
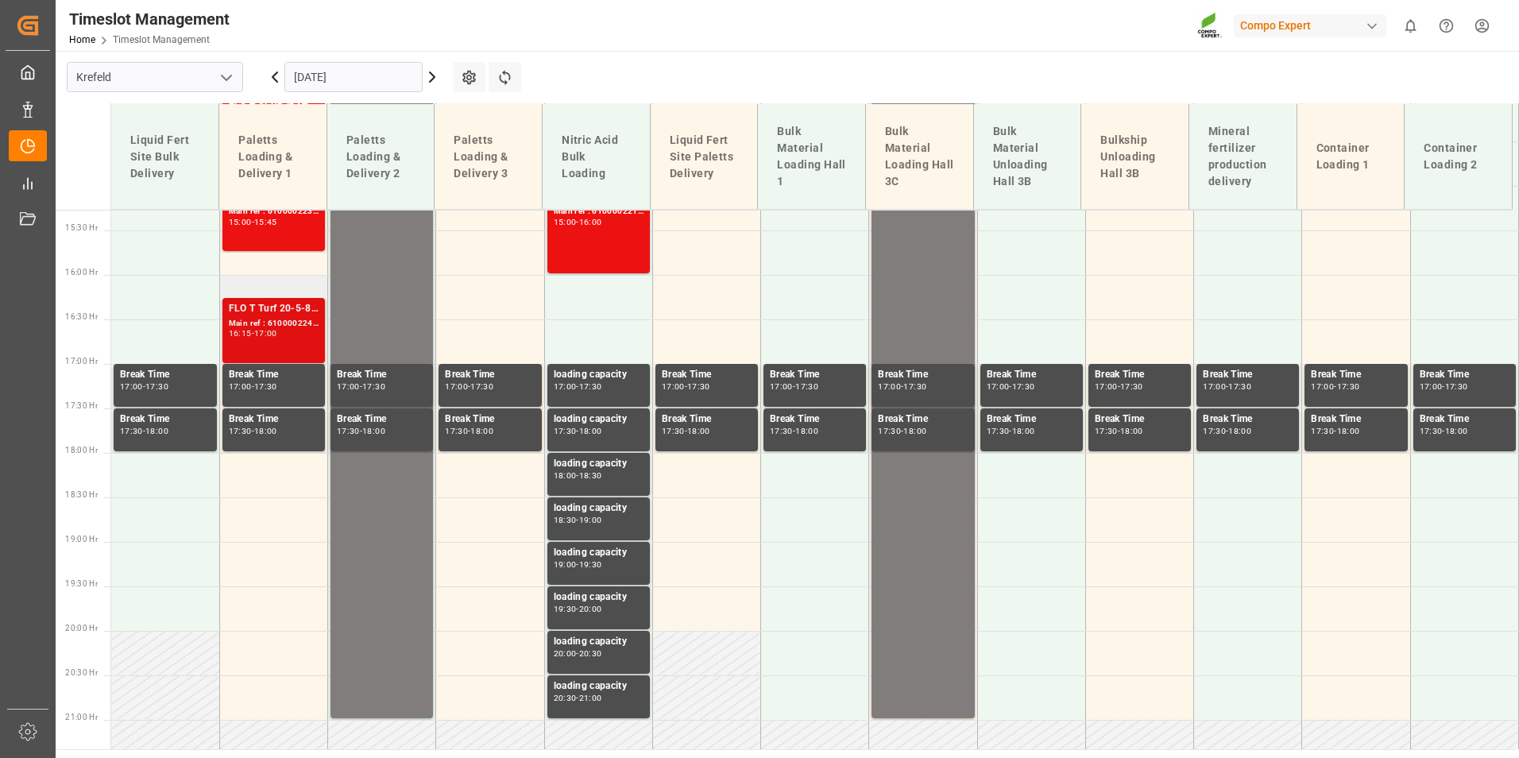
click at [295, 330] on div "Main ref : 6100002241, 2000001682" at bounding box center [274, 324] width 90 height 14
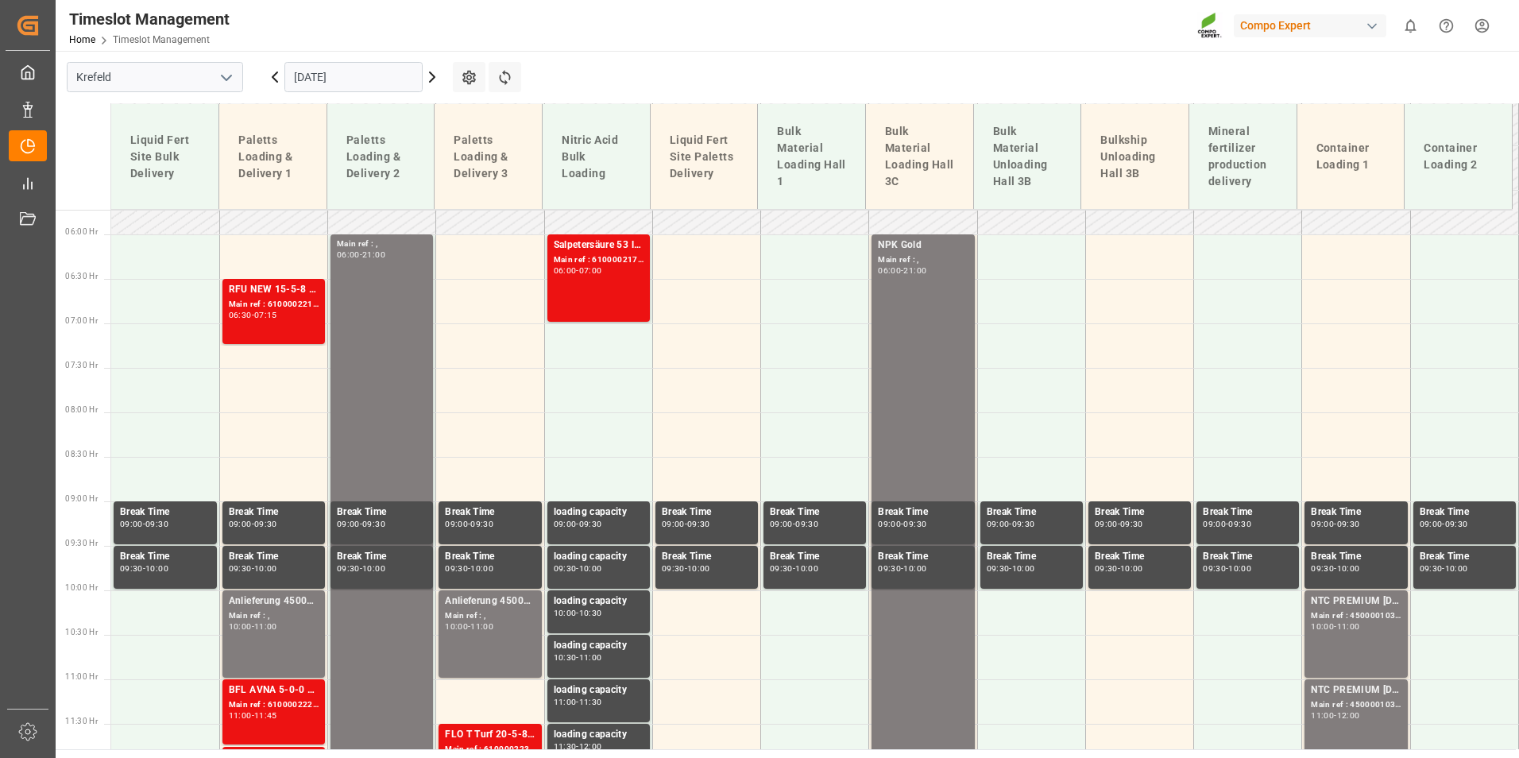
scroll to position [484, 0]
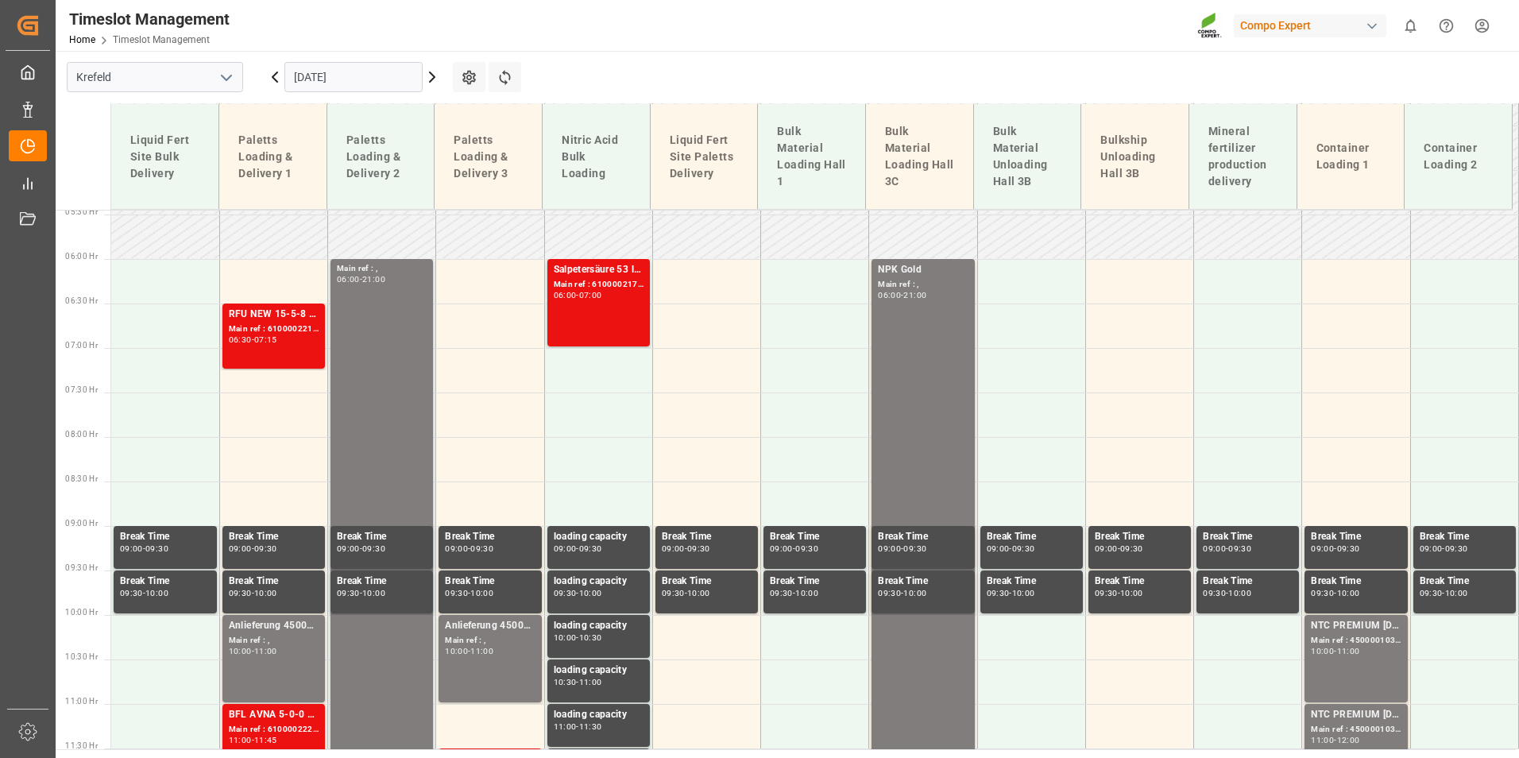
click at [300, 322] on div "Main ref : 6100002210, 2000001368 2000001243" at bounding box center [274, 329] width 90 height 14
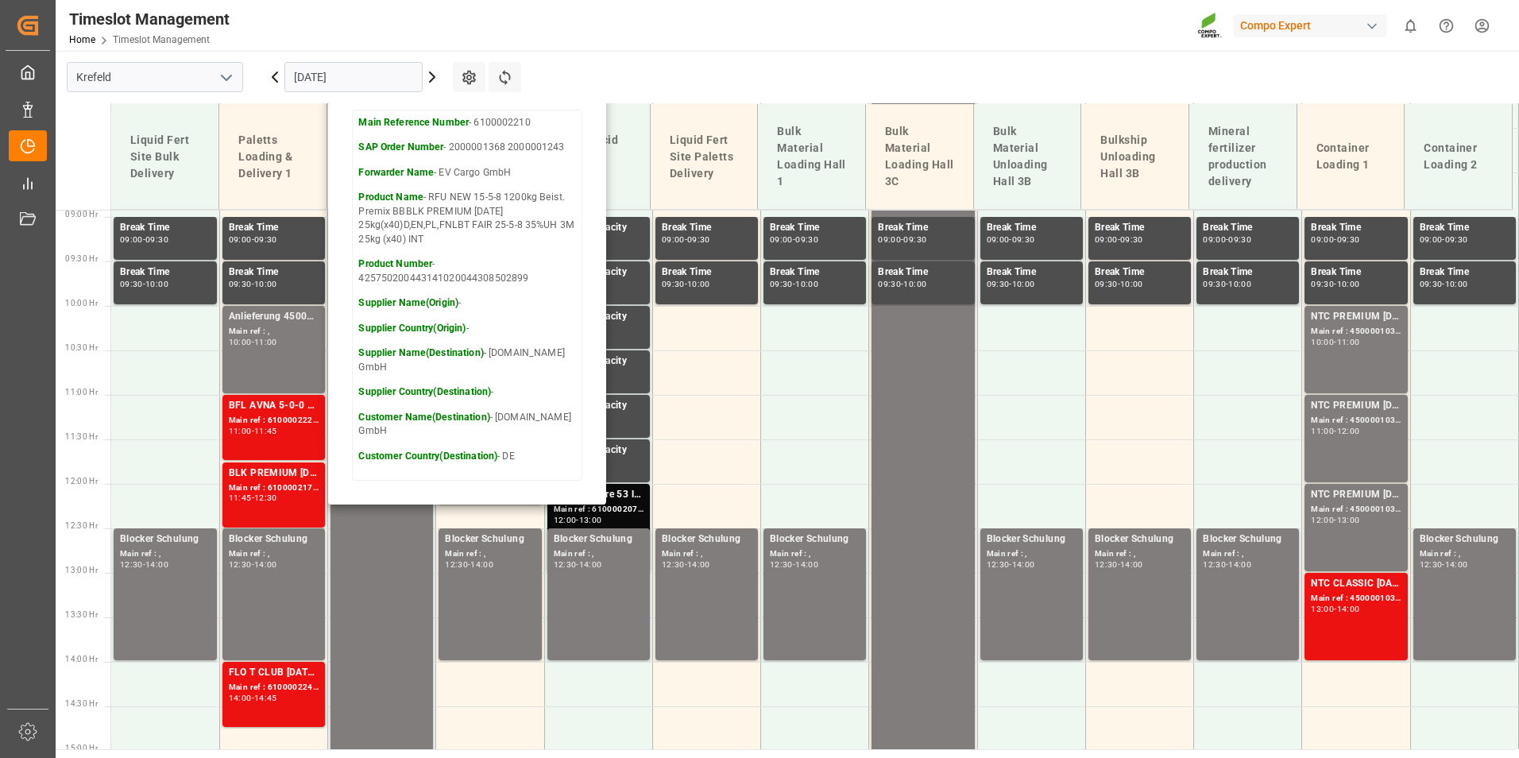
scroll to position [802, 0]
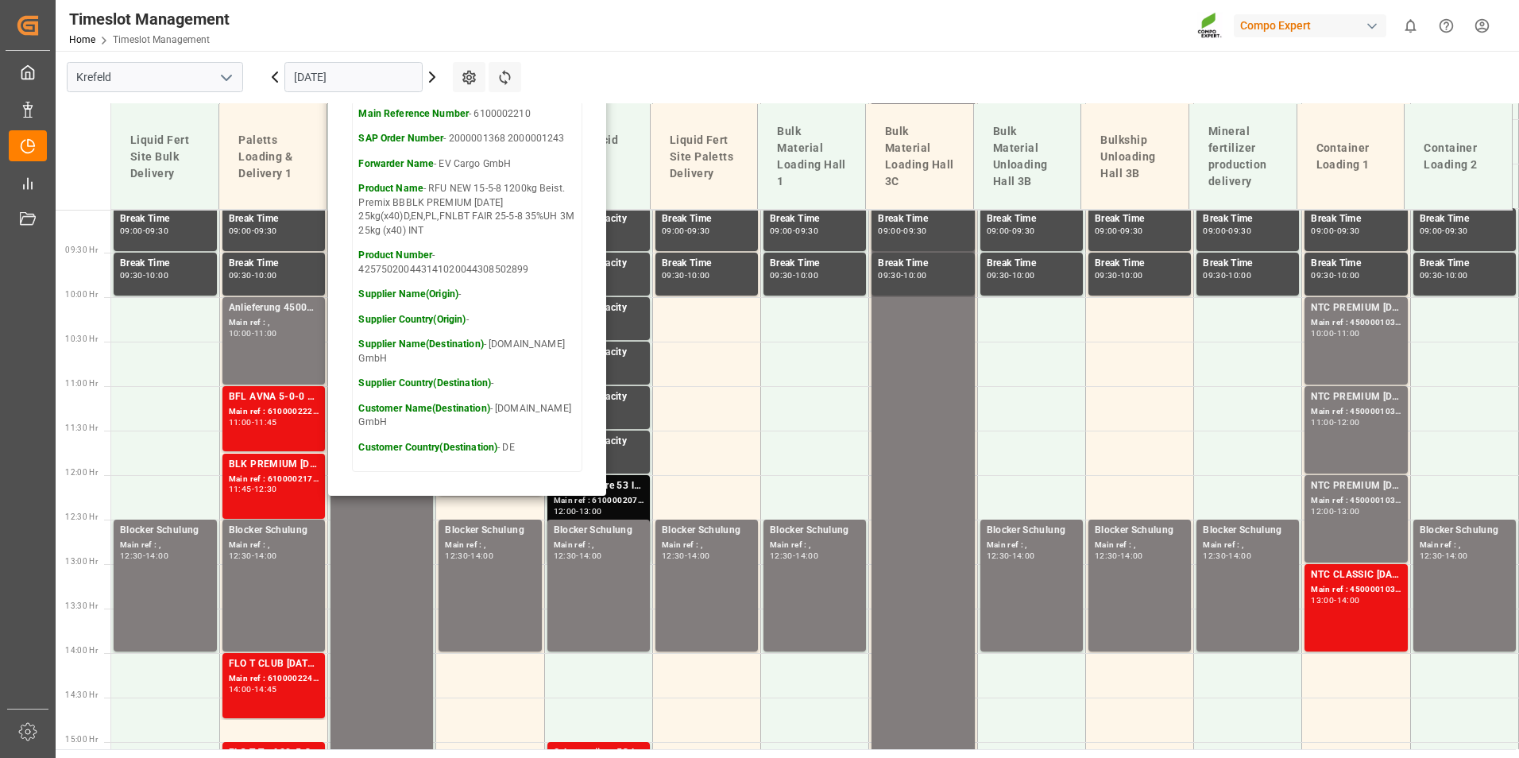
click at [329, 400] on div "[DATE] 06:30 - 07:15 Reschedule Booking Open Main Reference Number - 6100002210…" at bounding box center [467, 241] width 278 height 510
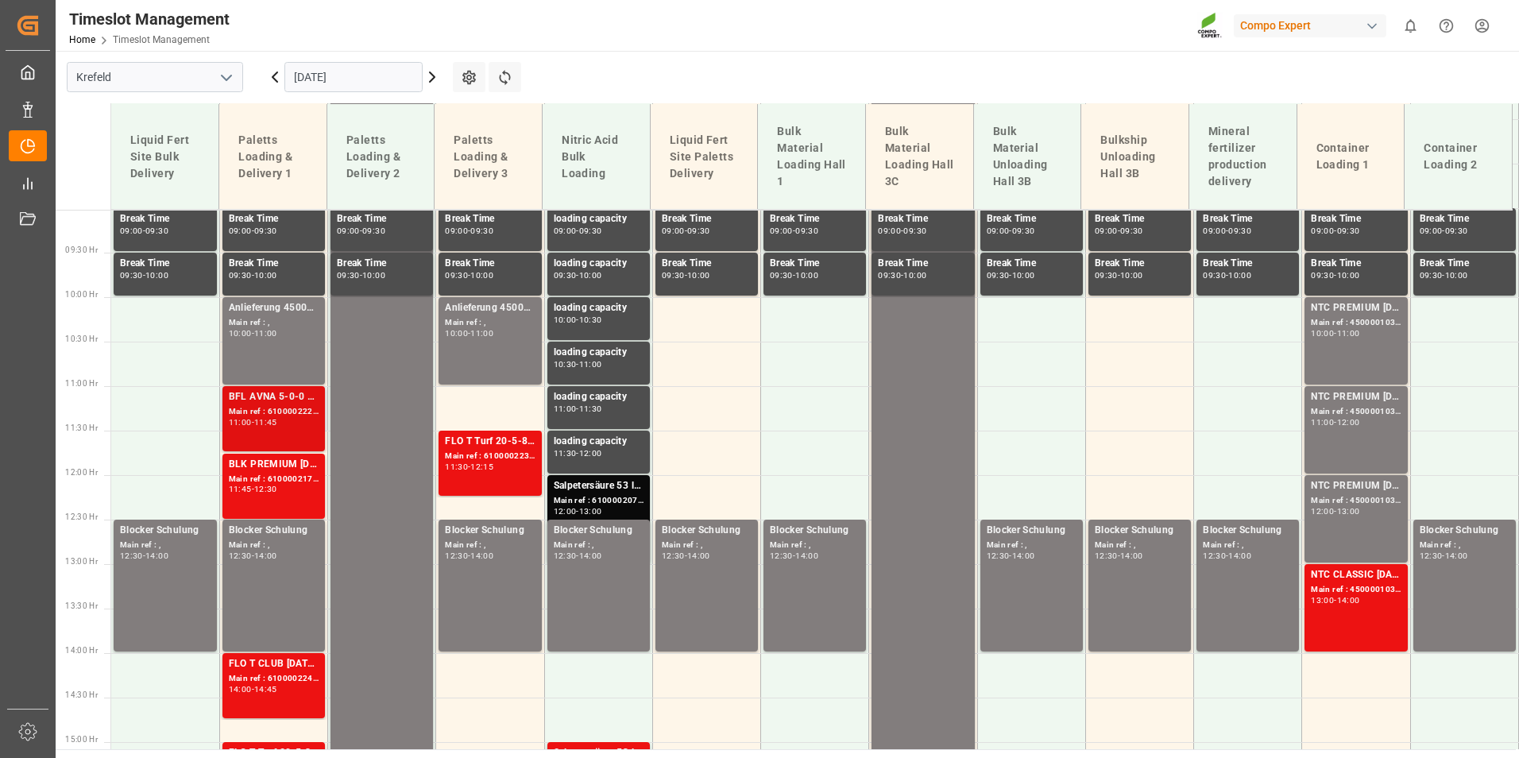
click at [304, 404] on div "BFL AVNA 5-0-0 SL 1000L IBC MTO" at bounding box center [274, 397] width 90 height 16
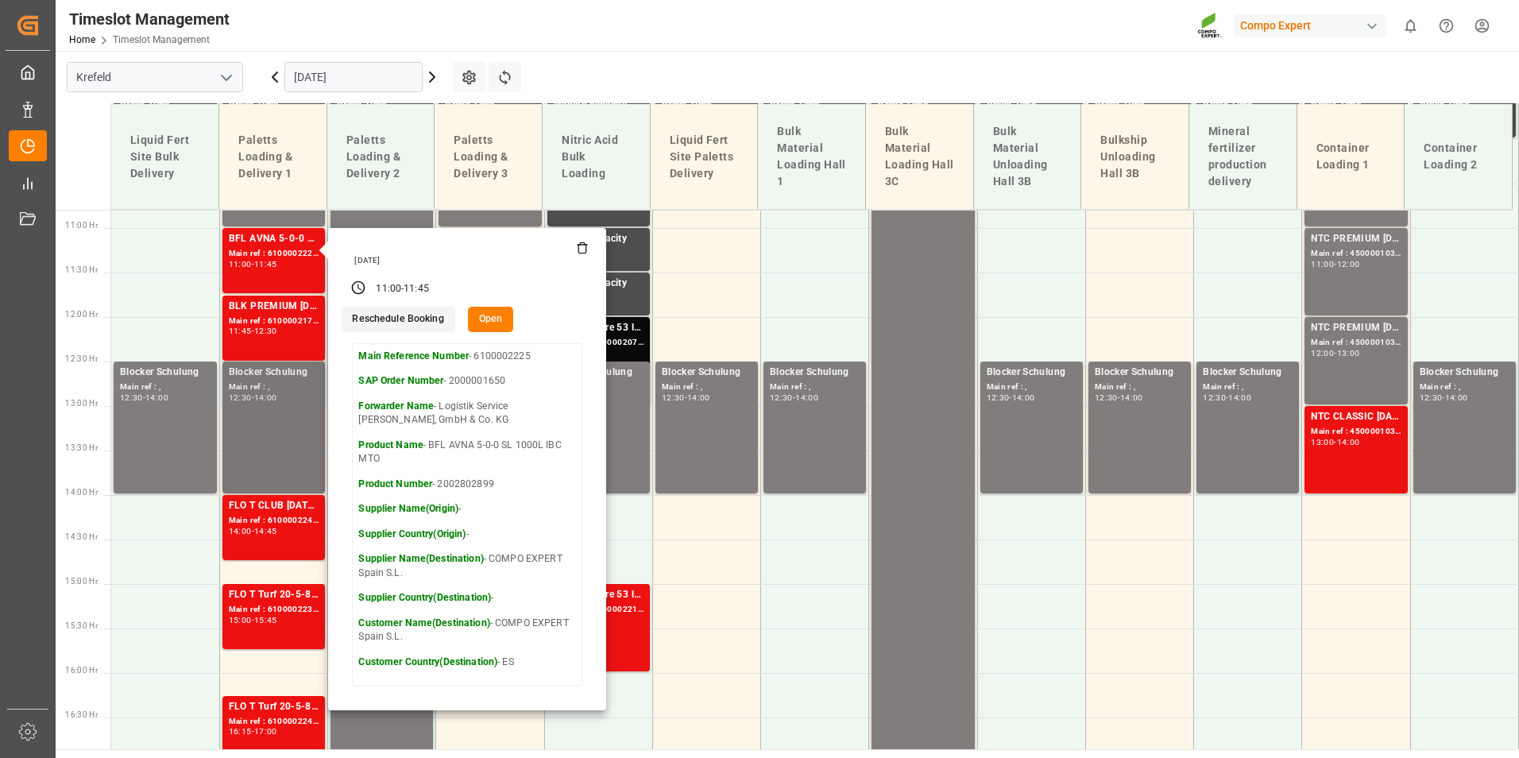
scroll to position [961, 0]
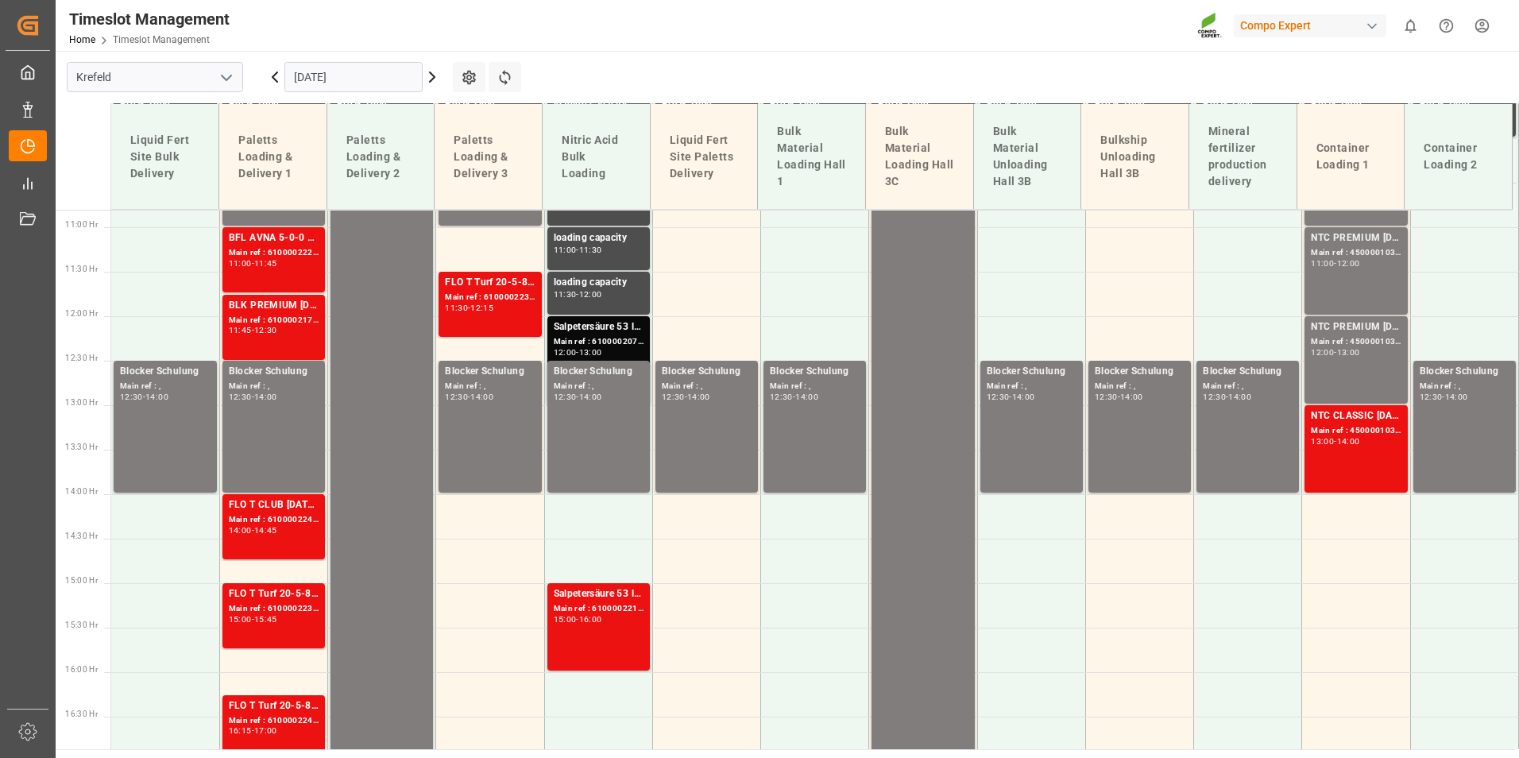
click at [288, 335] on div "11:45 - 12:30" at bounding box center [274, 330] width 90 height 9
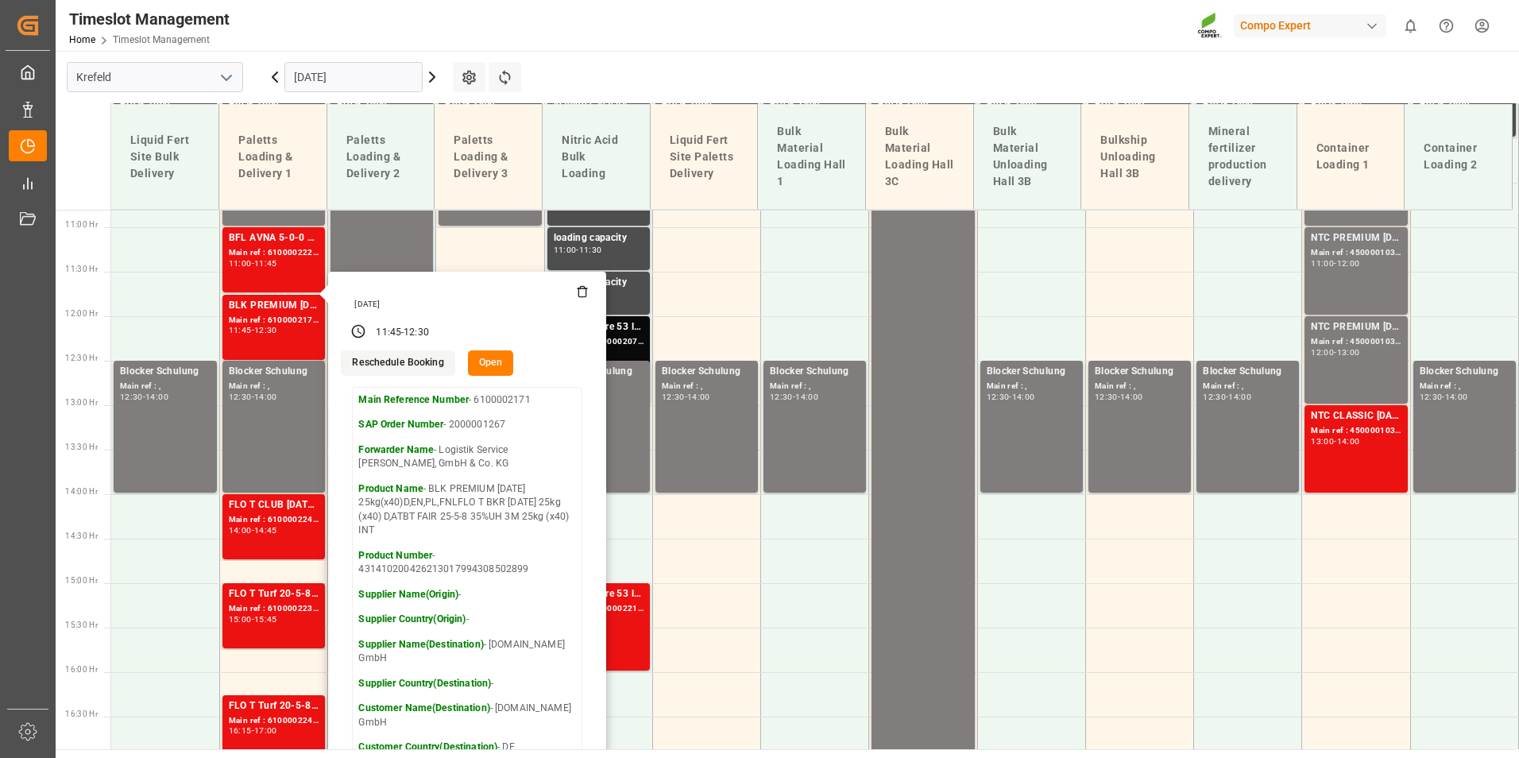
click at [276, 75] on icon at bounding box center [274, 77] width 5 height 10
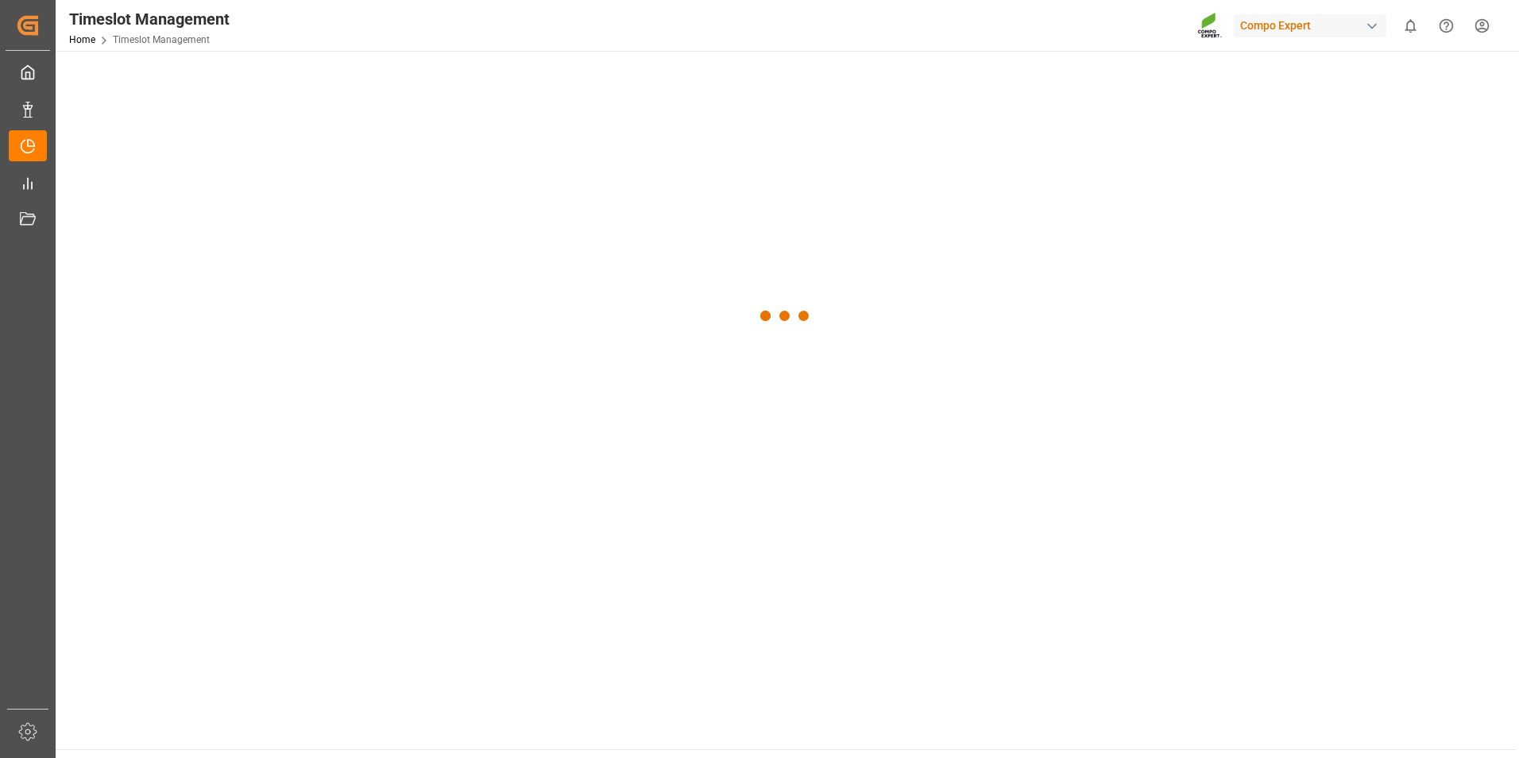
click at [365, 80] on div at bounding box center [786, 316] width 1460 height 531
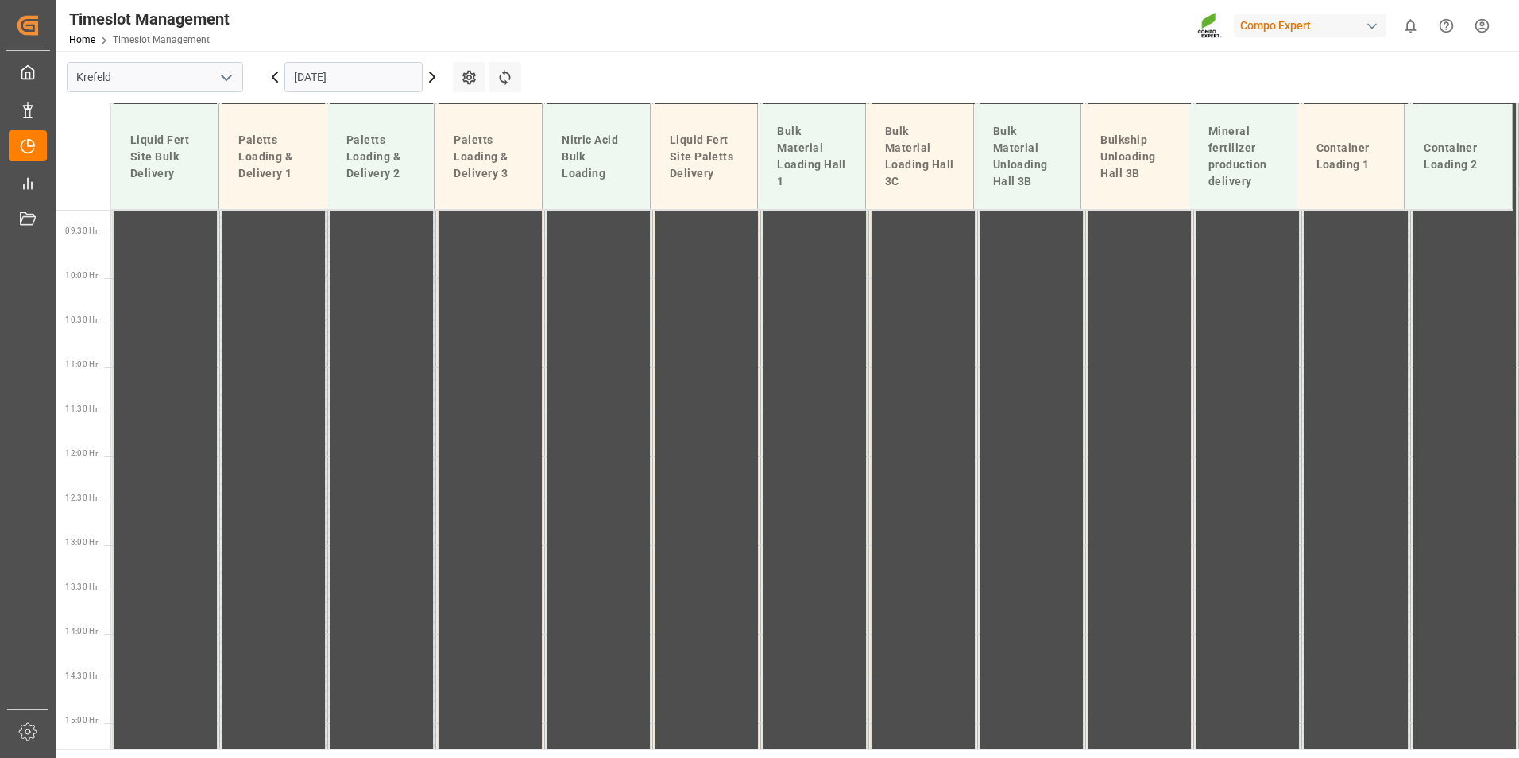
click at [389, 77] on input "[DATE]" at bounding box center [353, 77] width 138 height 30
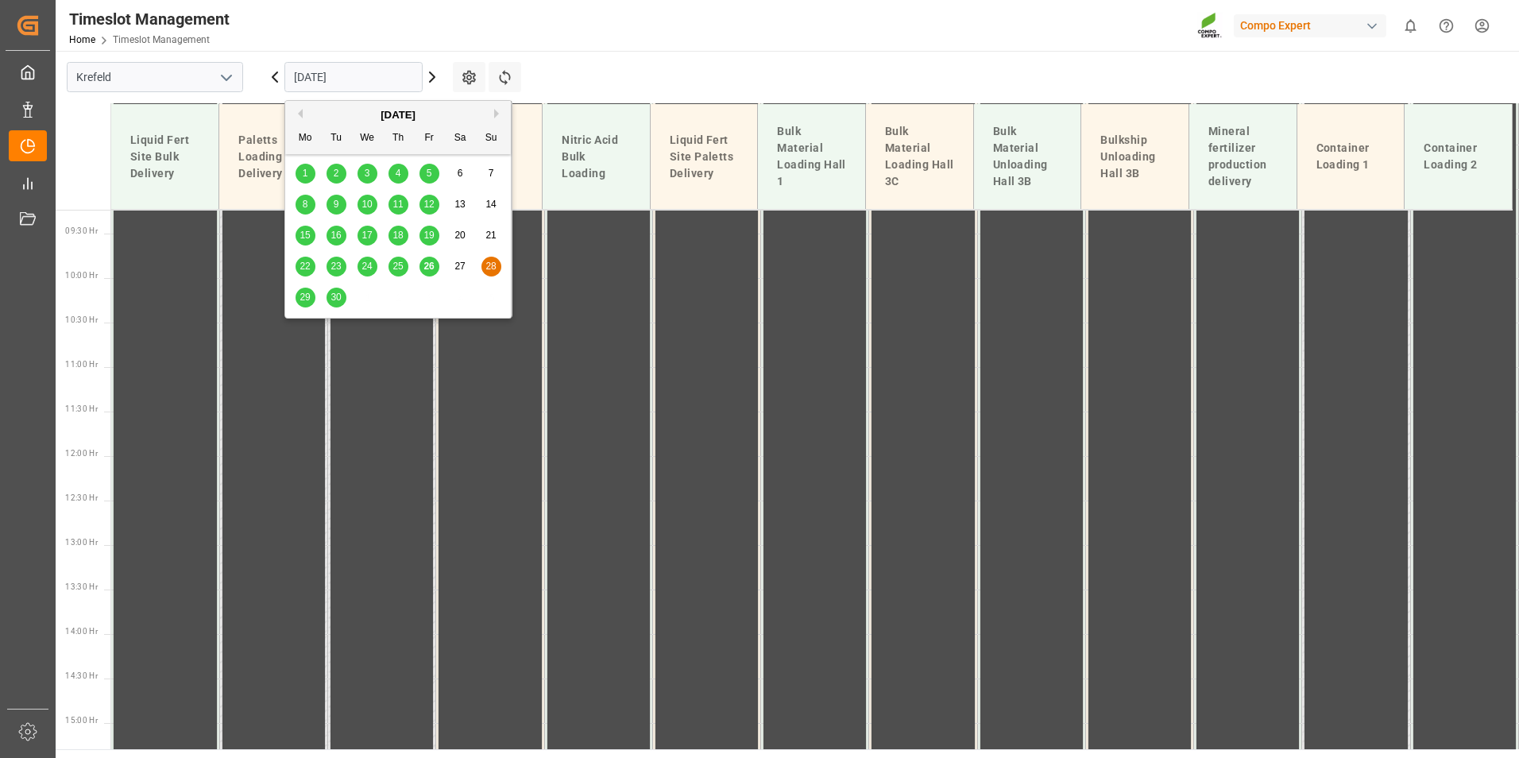
scroll to position [840, 0]
click at [429, 263] on span "26" at bounding box center [428, 265] width 10 height 11
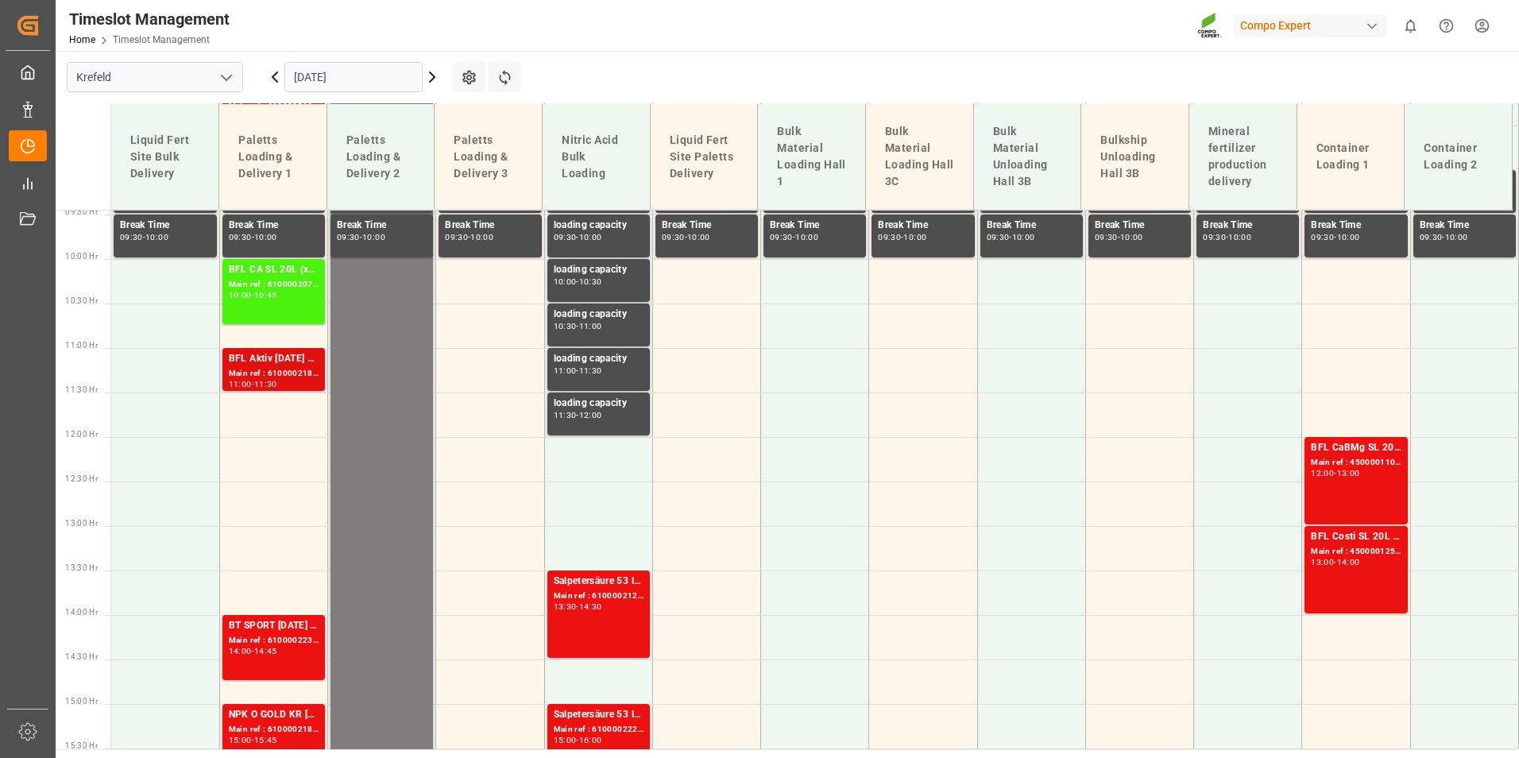
click at [300, 373] on div "Main ref : 6100002188, 2000001725" at bounding box center [274, 374] width 90 height 14
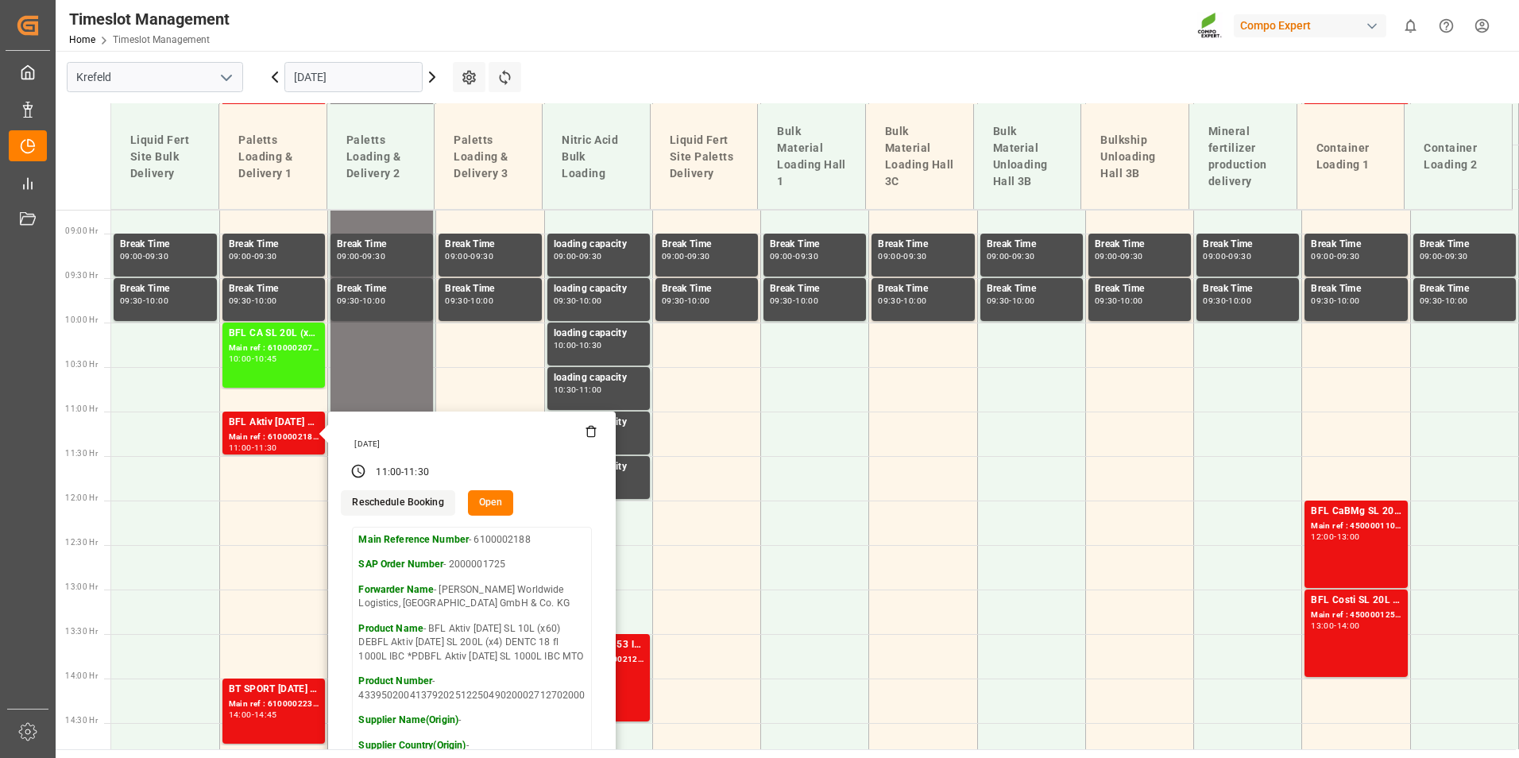
scroll to position [523, 0]
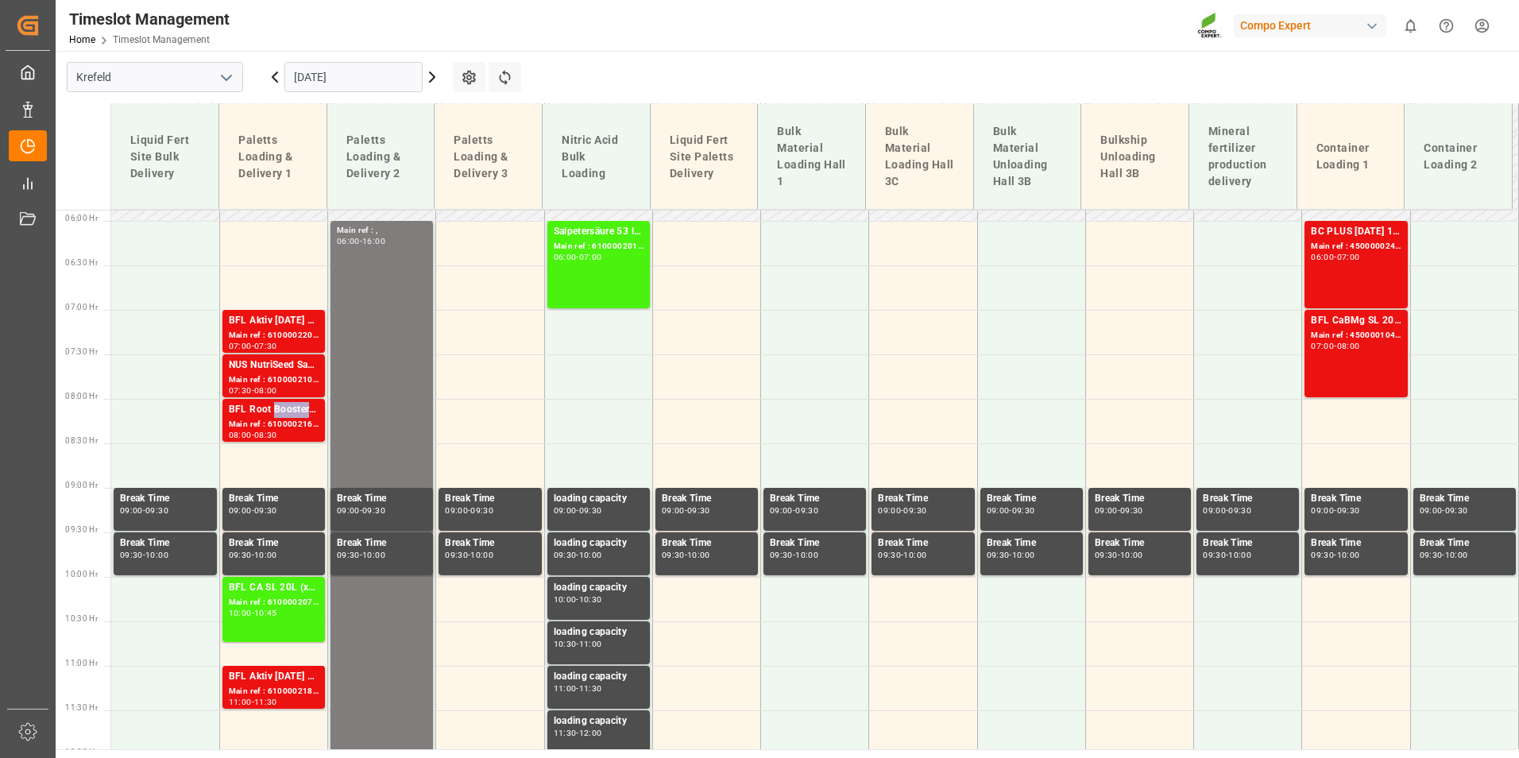
click at [278, 407] on div "BFL Root Booster 20L(x48) DE,ES,FR,NL,ENTPL N 12-4-6 25kg (x40) D,A,CHBFL ReSis…" at bounding box center [274, 410] width 90 height 16
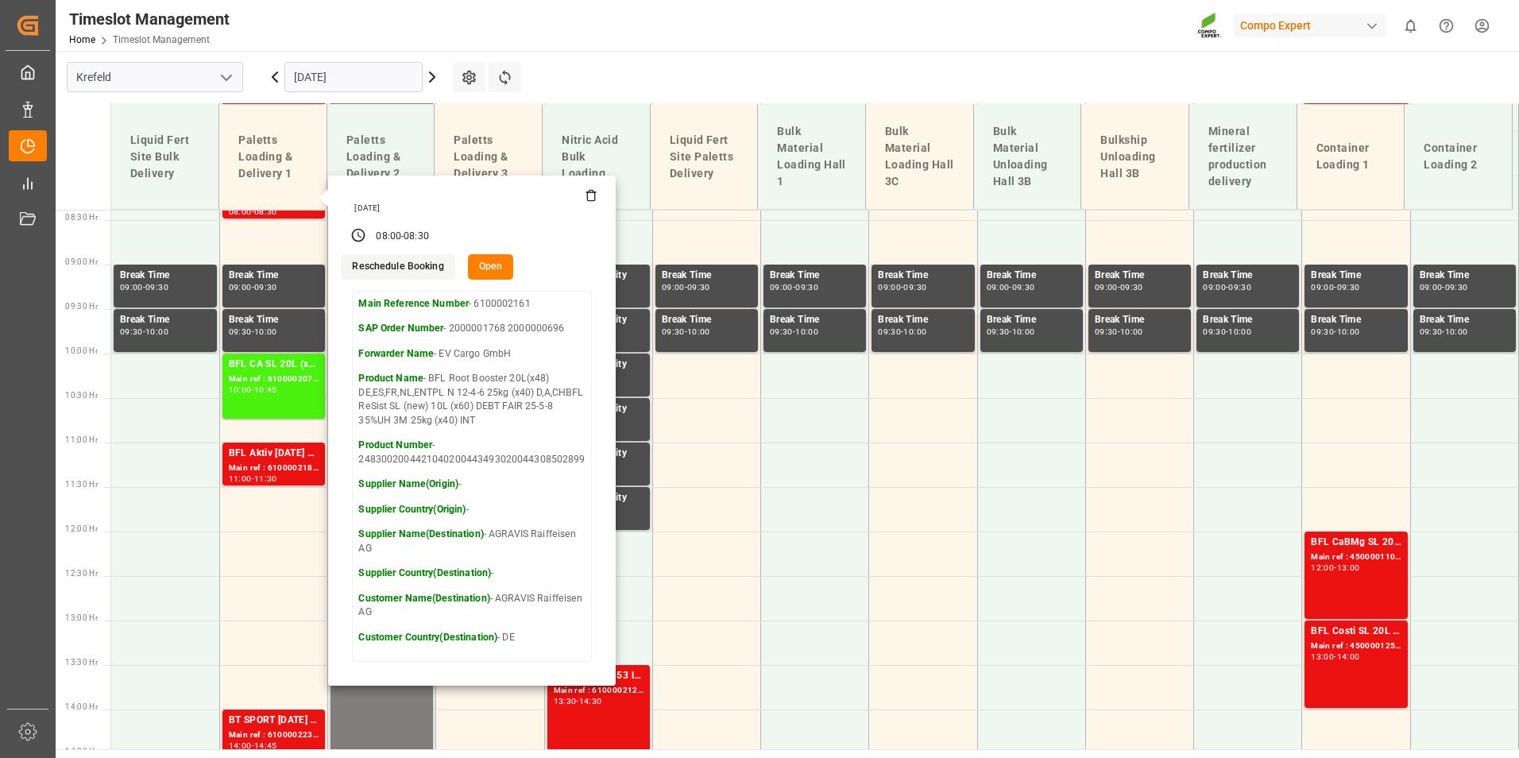
scroll to position [761, 0]
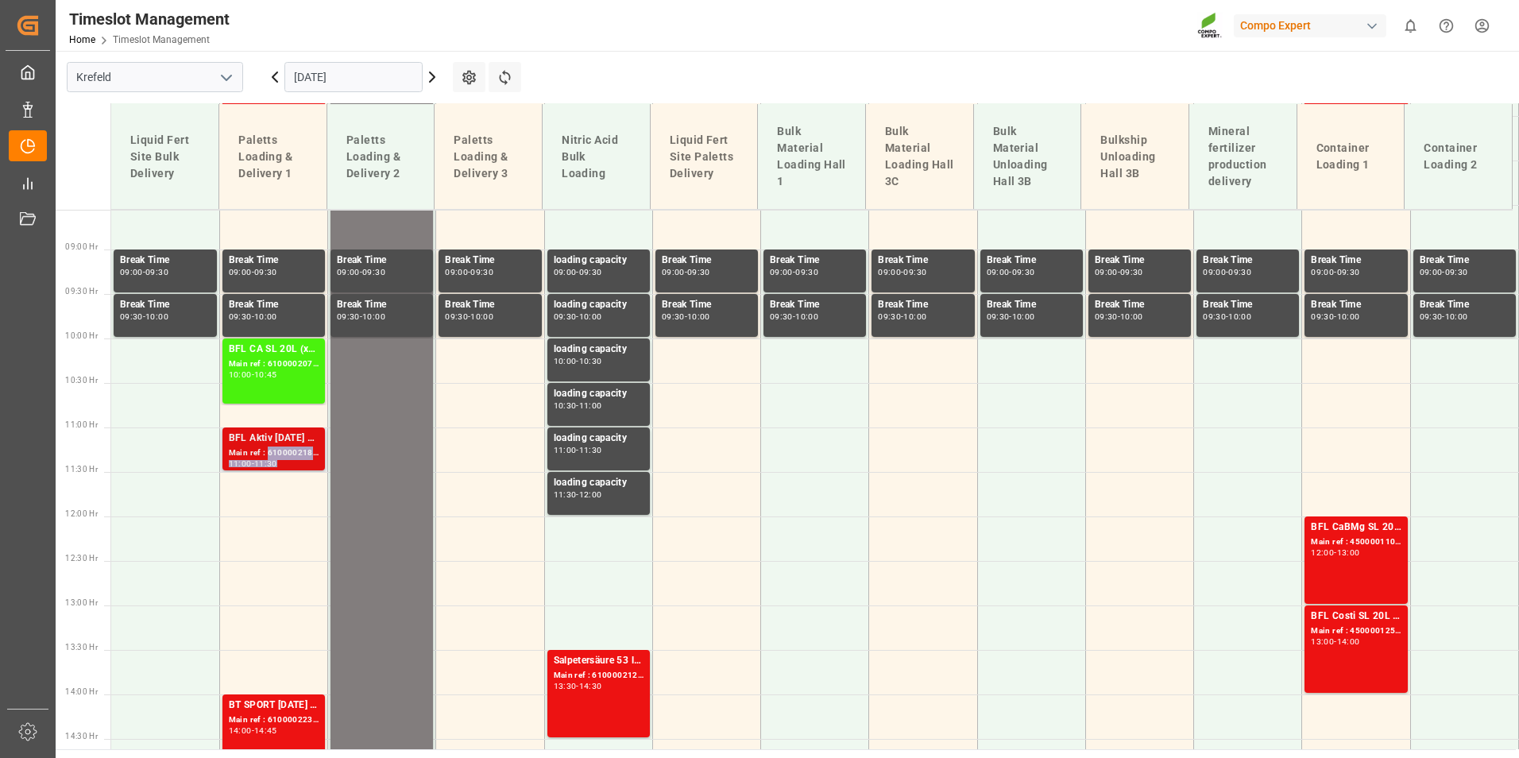
click at [287, 459] on div "BFL Aktiv [DATE] SL 10L (x60) DEBFL Aktiv [DATE] SL 200L (x4) DENTC 18 fl 1000L…" at bounding box center [274, 448] width 90 height 37
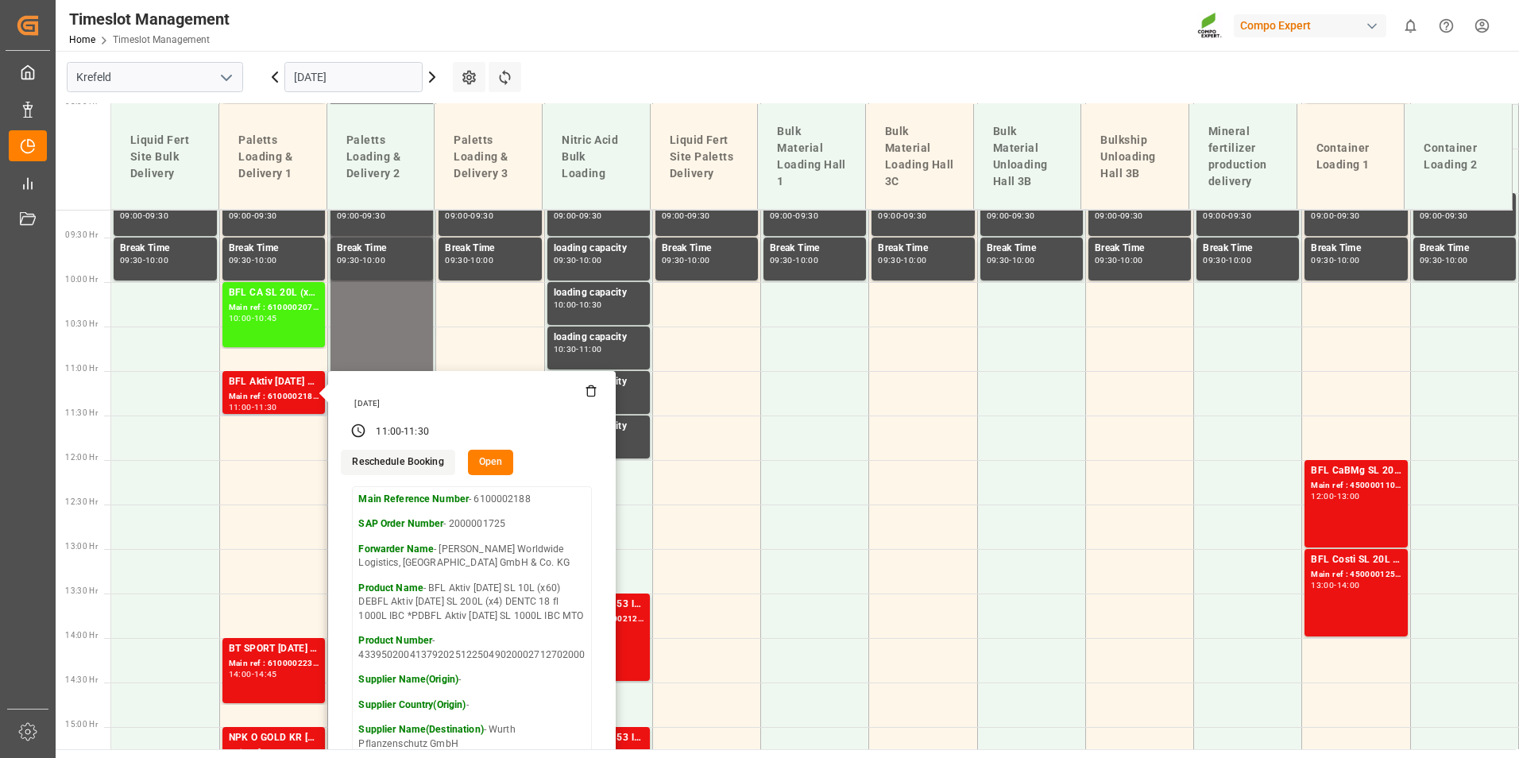
scroll to position [840, 0]
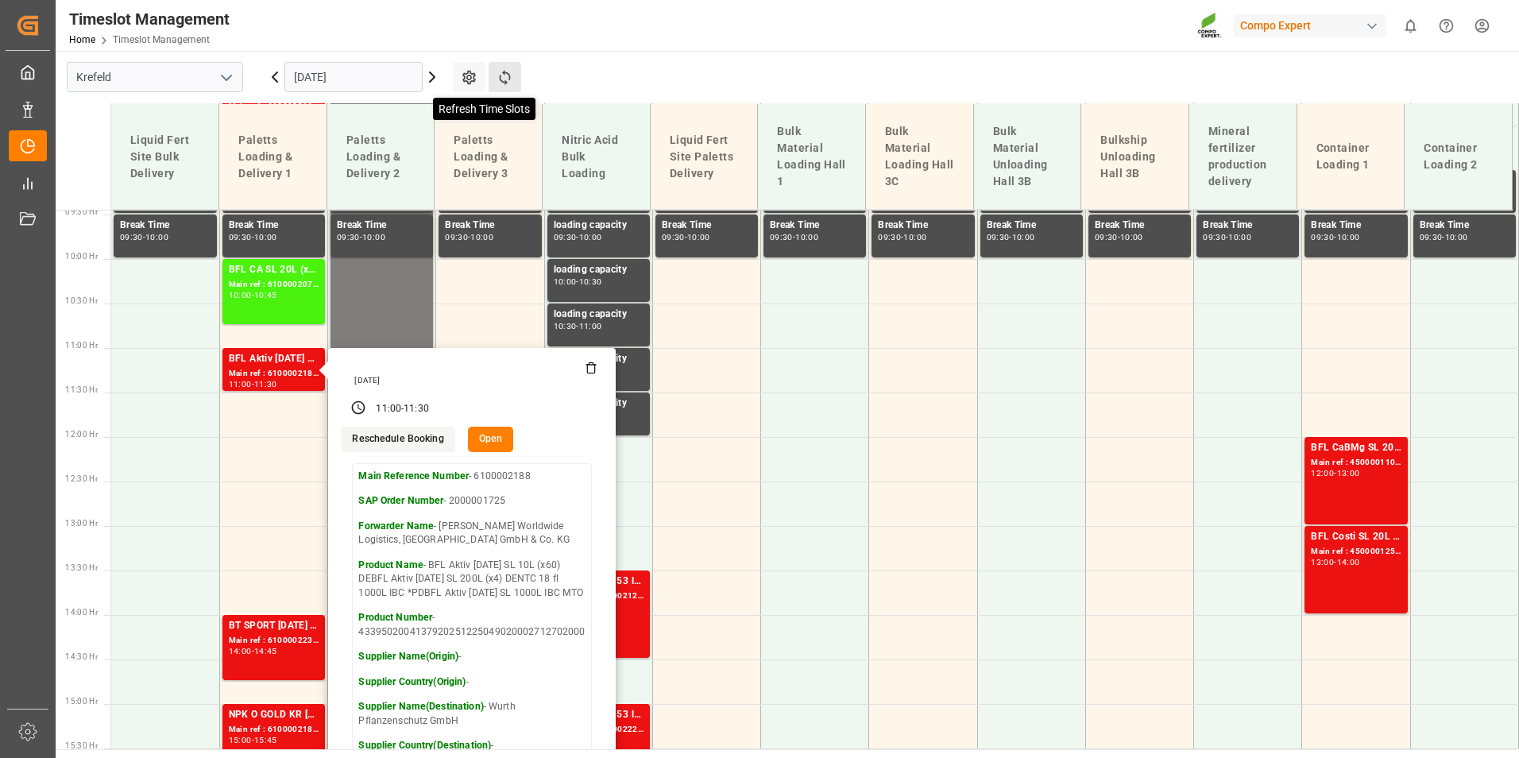
click at [502, 85] on icon at bounding box center [504, 77] width 17 height 17
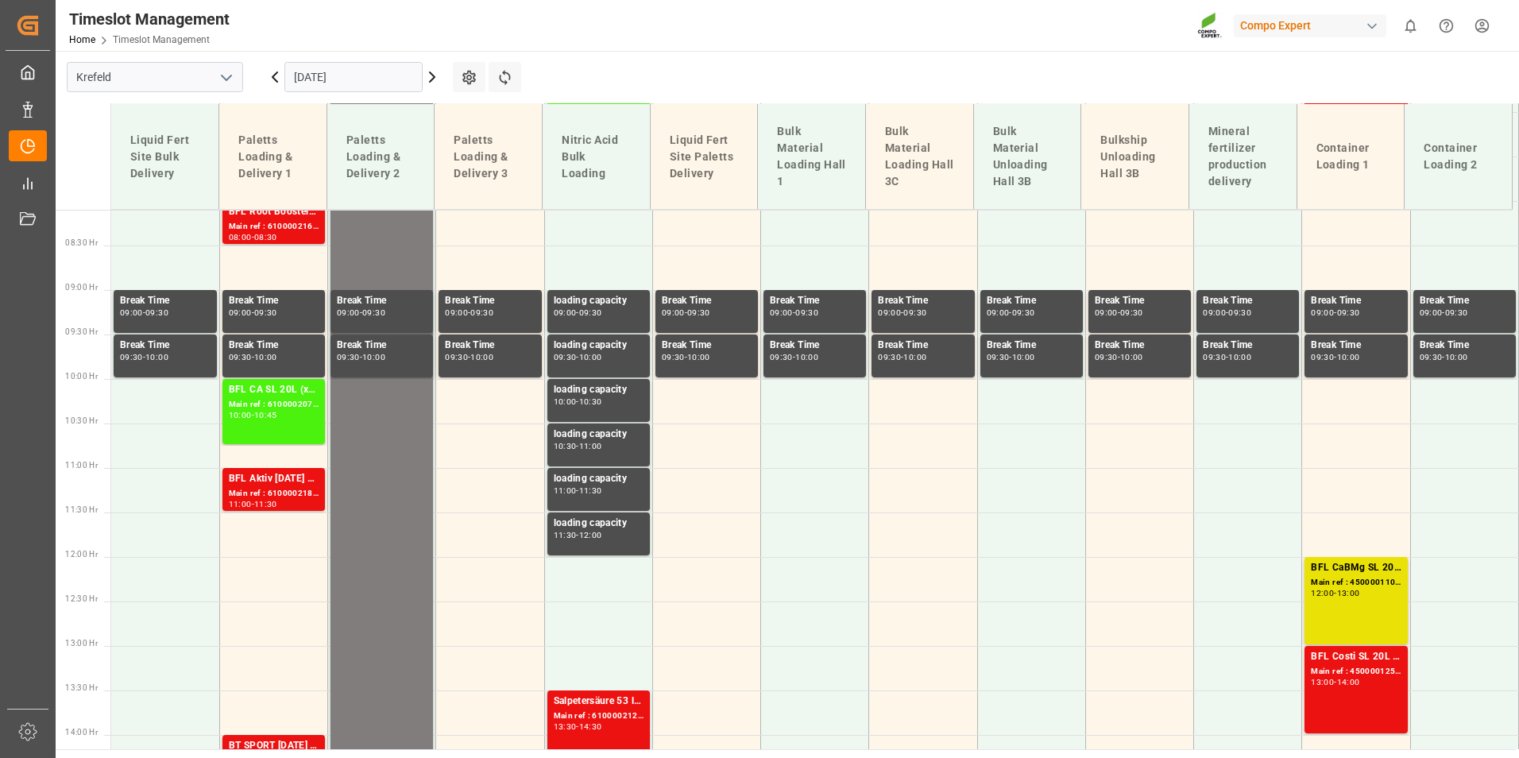
scroll to position [523, 0]
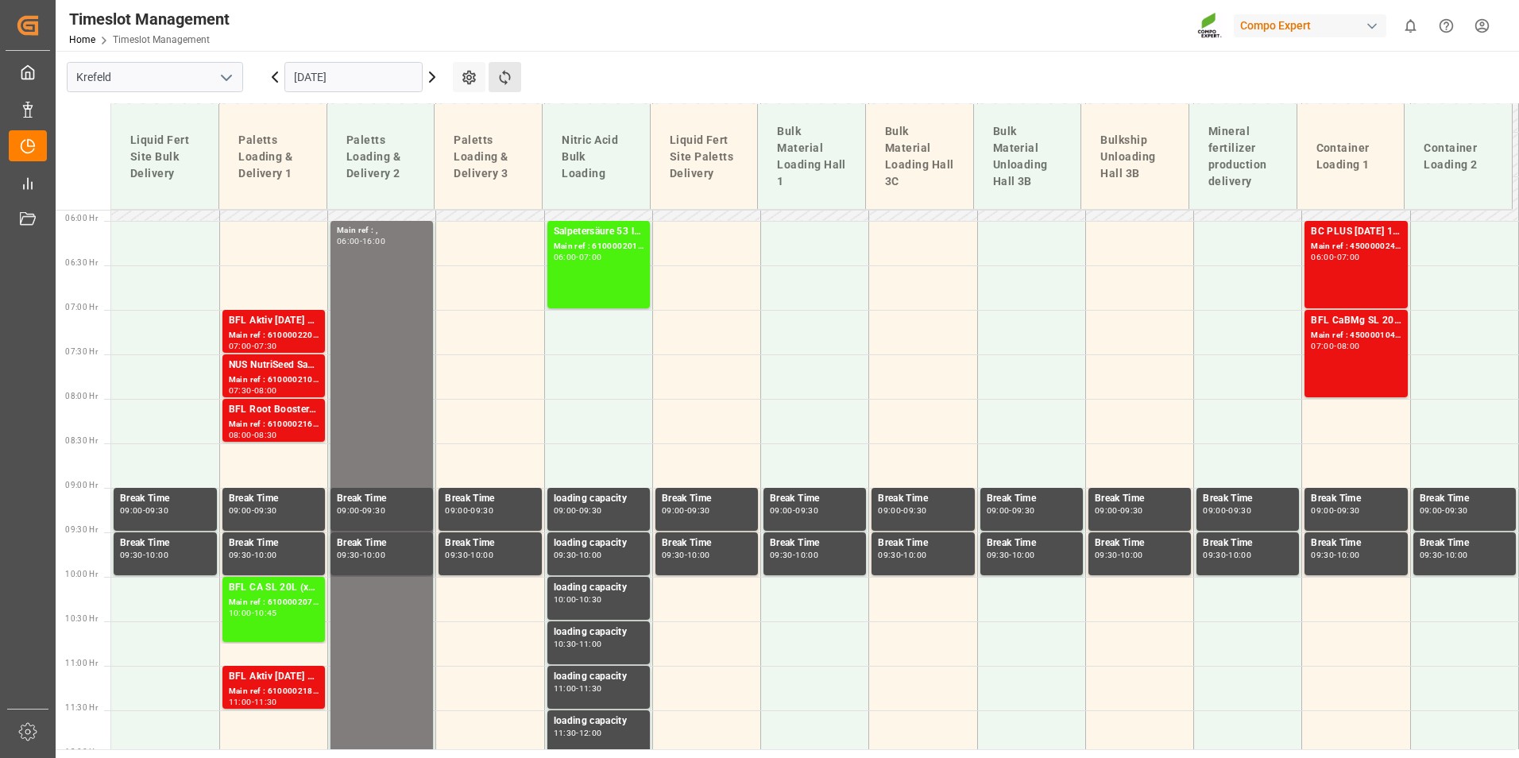
click at [519, 71] on button "Refresh Time Slots" at bounding box center [504, 77] width 33 height 30
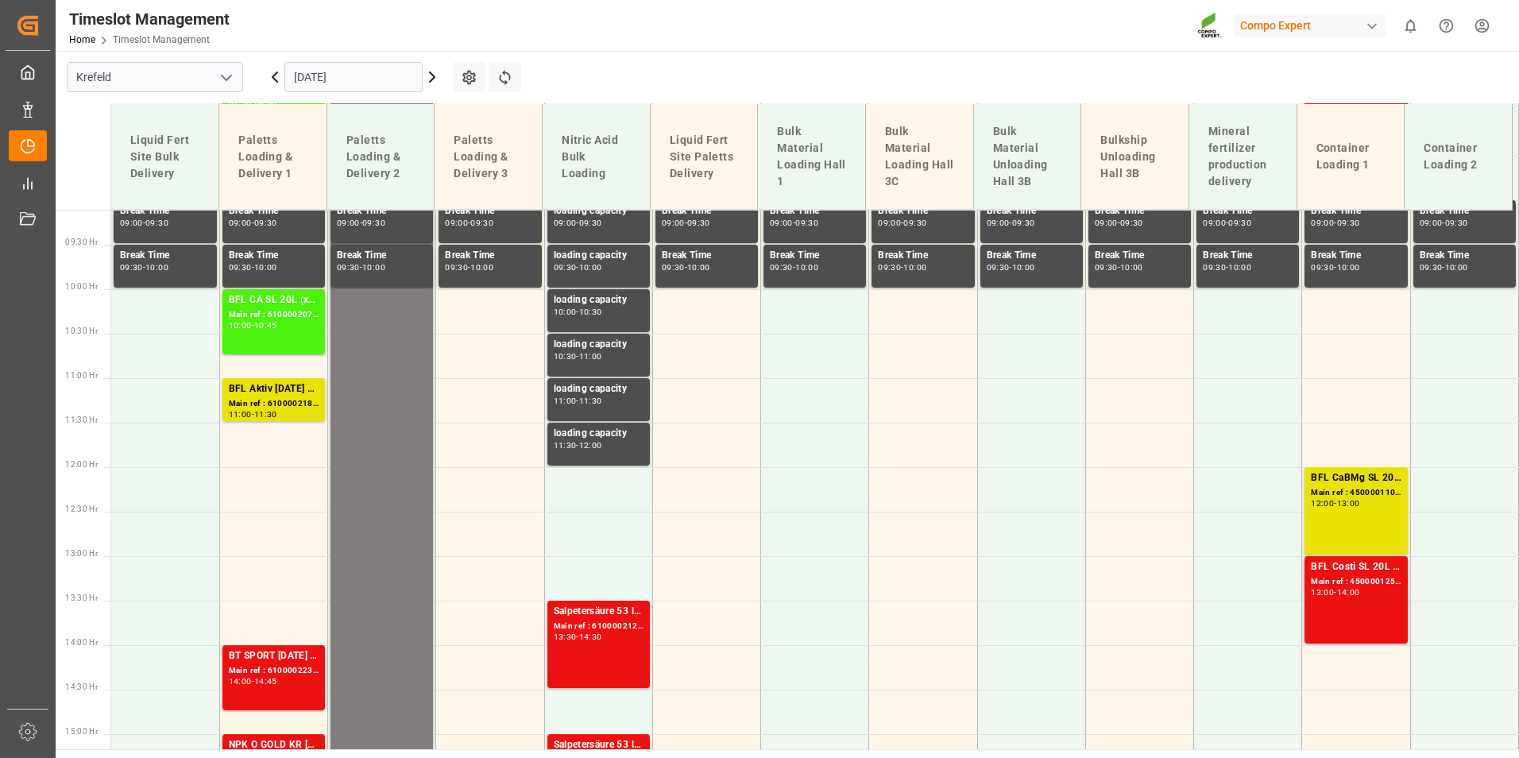
scroll to position [612, 0]
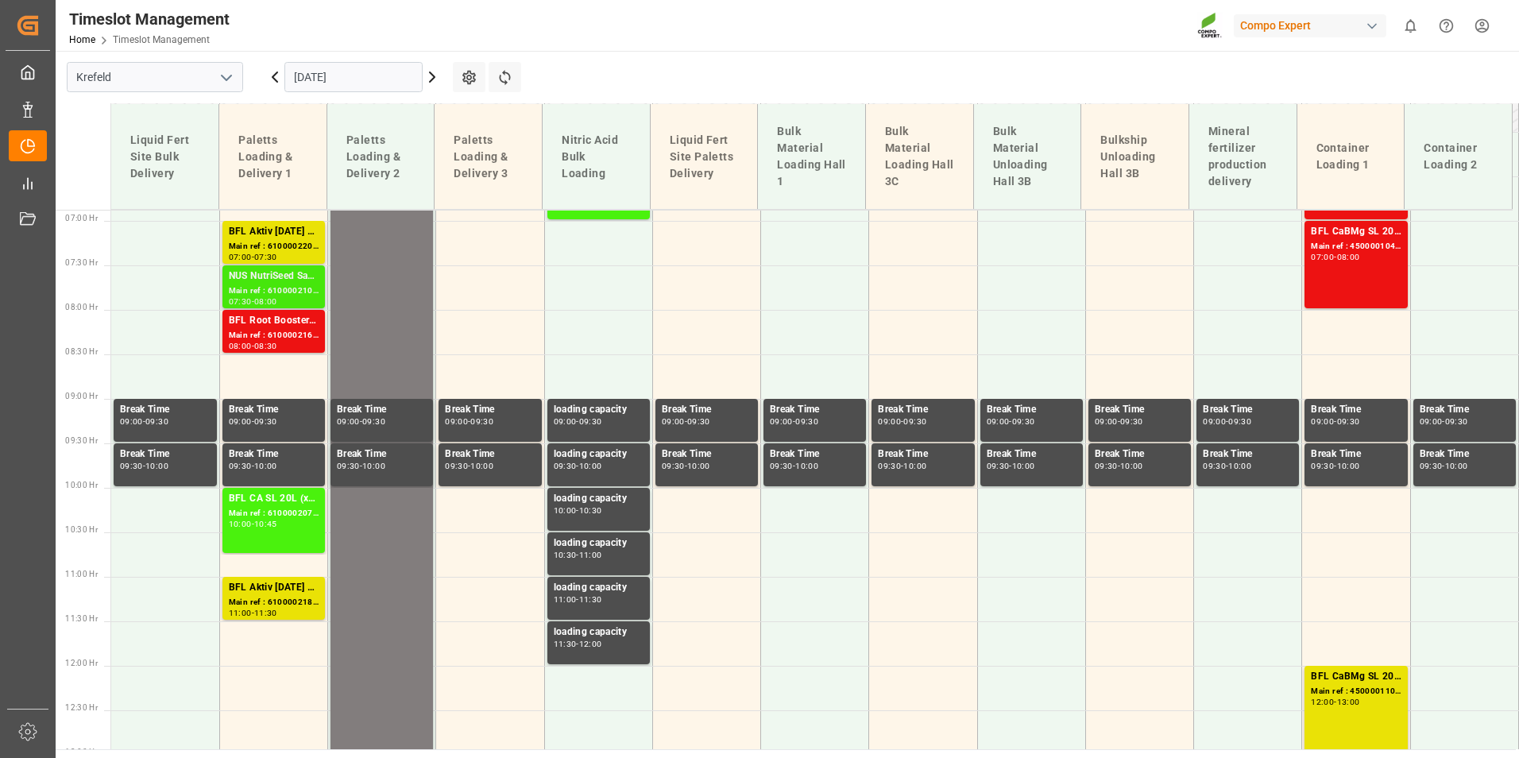
click at [265, 290] on div "Main ref : 6100002107, 2000001633" at bounding box center [274, 291] width 90 height 14
click at [283, 283] on div "NUS NutriSeed Saatgut ETK DEKABRI Grün 10-4-7 200L (x4) DE,ENBFL Aktiv [DATE] S…" at bounding box center [274, 276] width 90 height 16
click at [276, 245] on div "Main ref : 6100002203, 2000001711" at bounding box center [274, 247] width 90 height 14
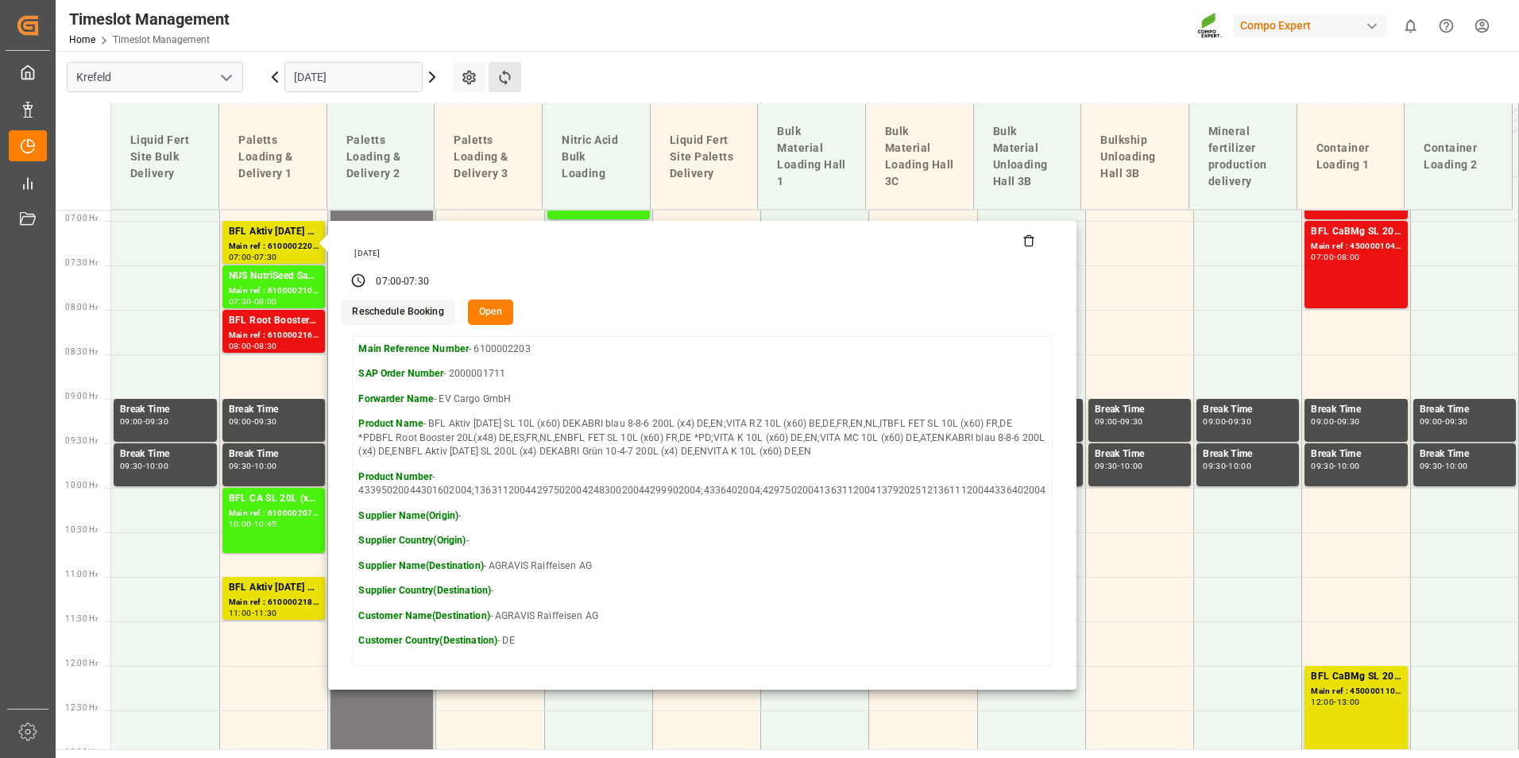
click at [501, 87] on button "Refresh Time Slots" at bounding box center [504, 77] width 33 height 30
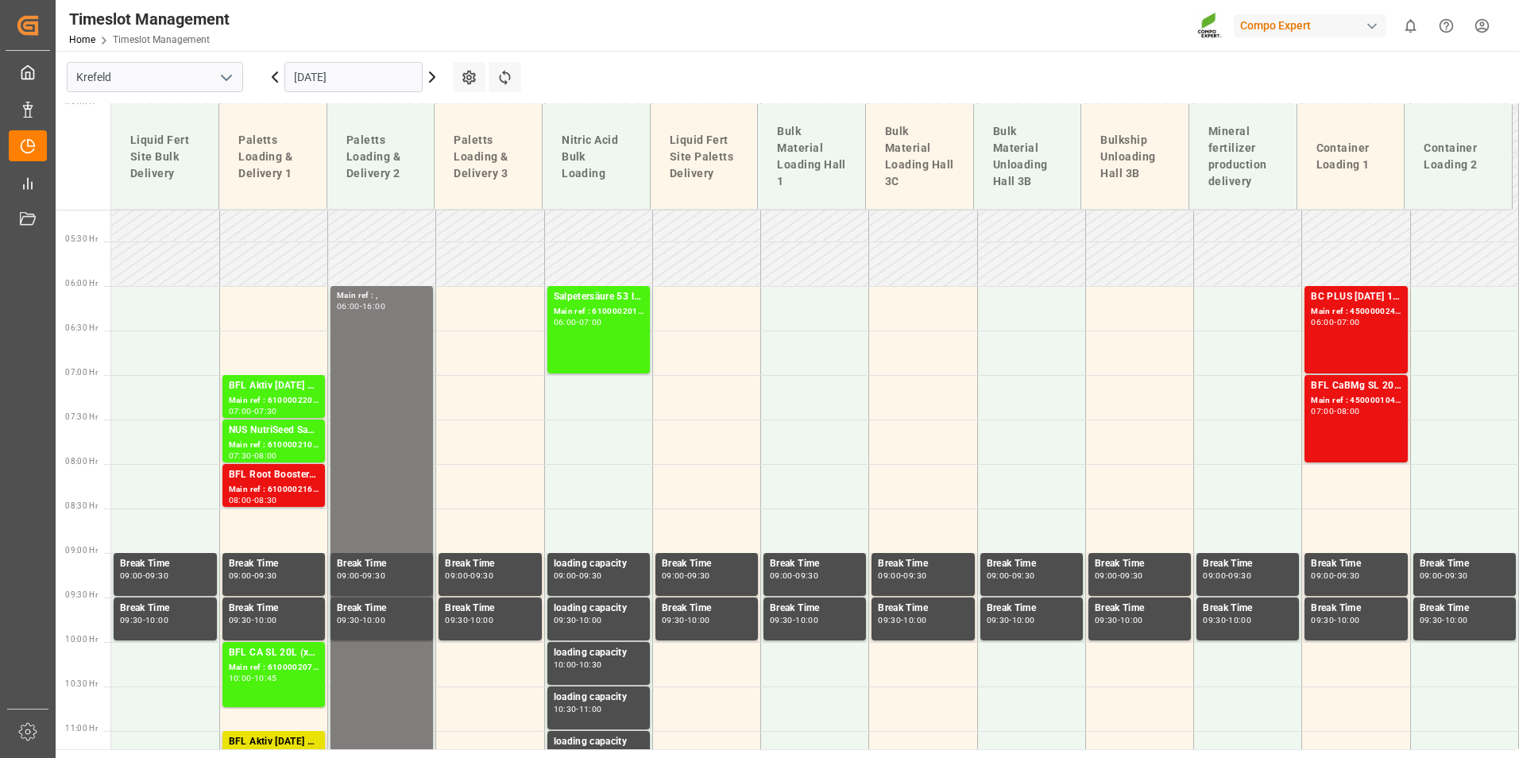
scroll to position [453, 0]
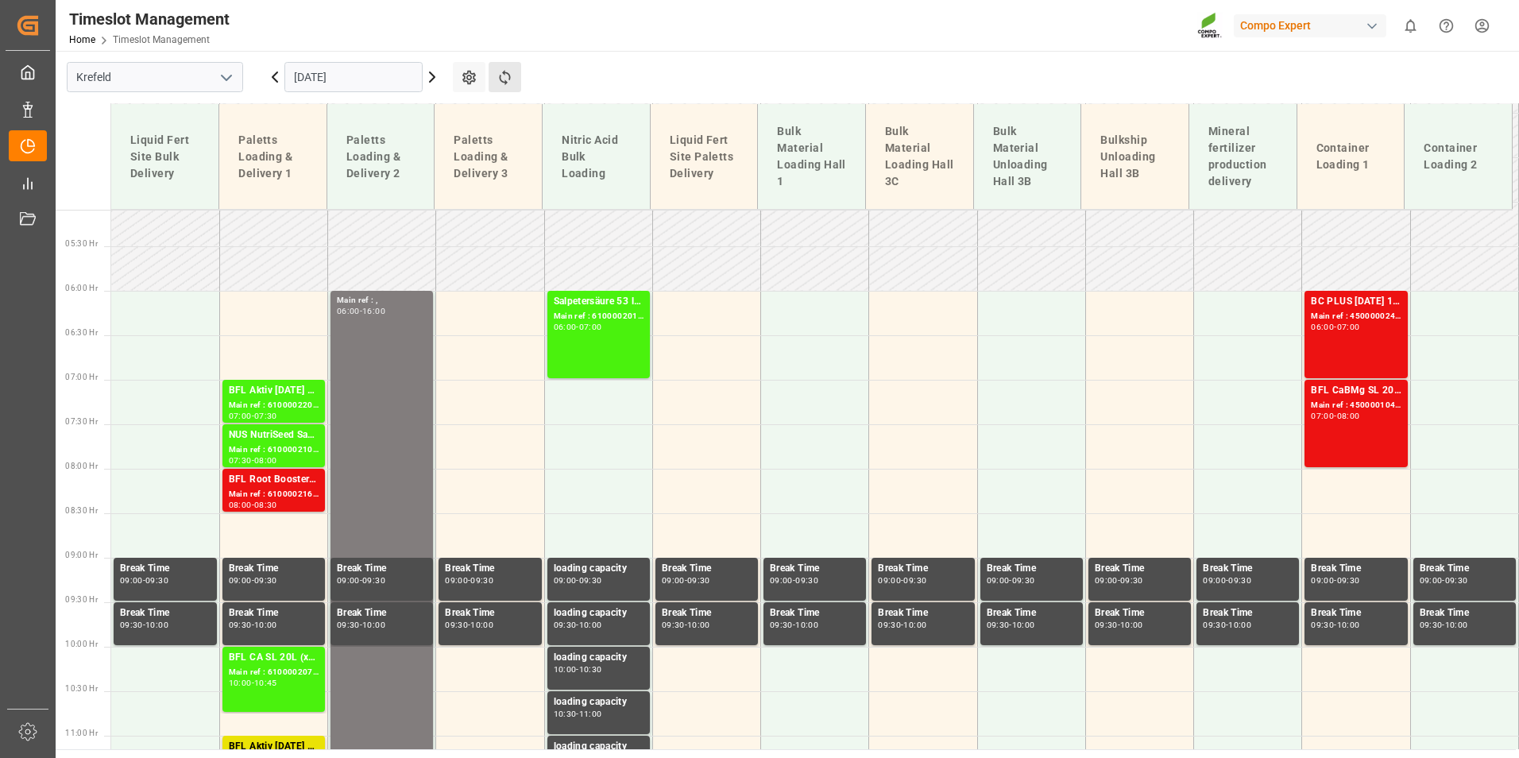
click at [507, 88] on button "Refresh Time Slots" at bounding box center [504, 77] width 33 height 30
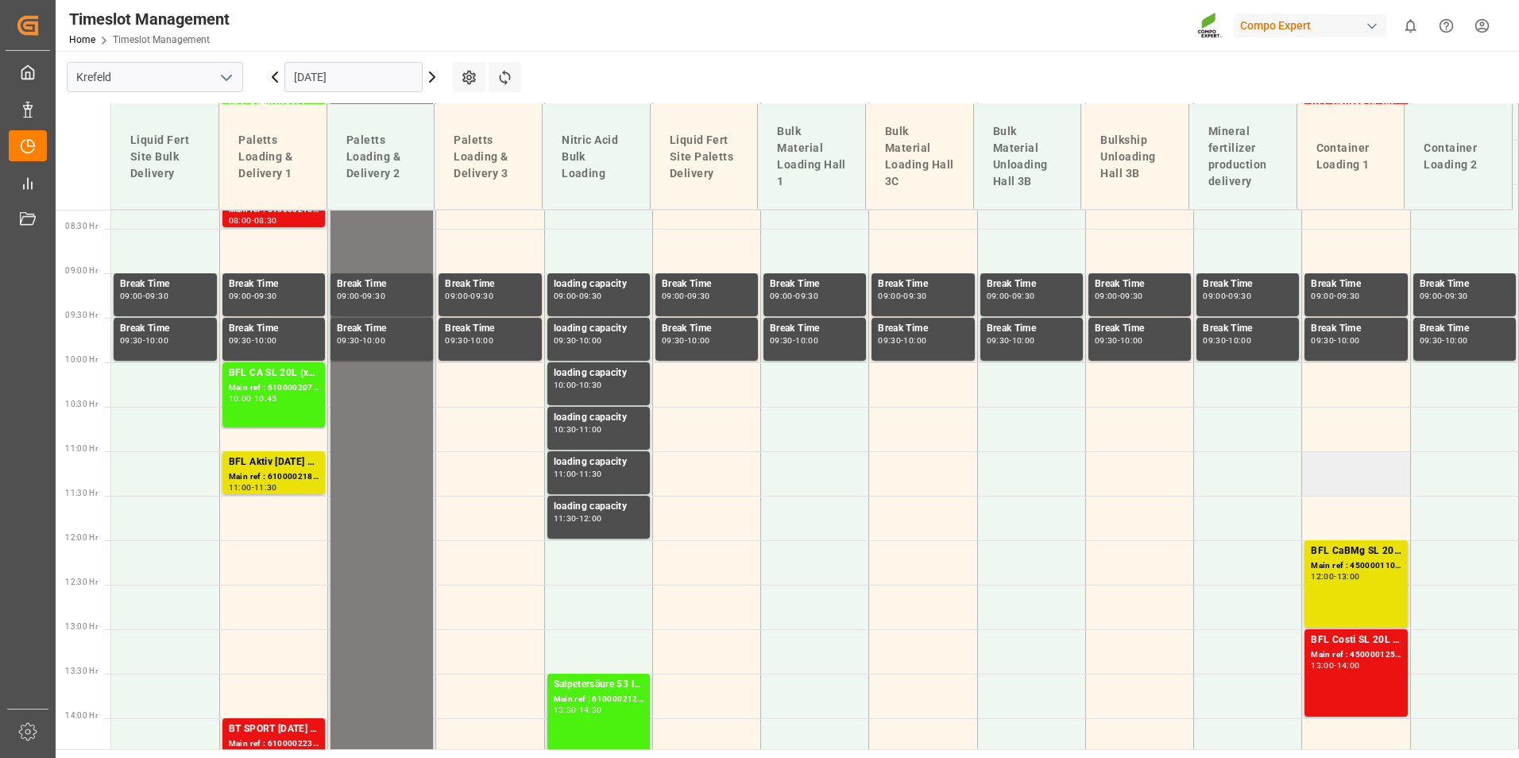
scroll to position [770, 0]
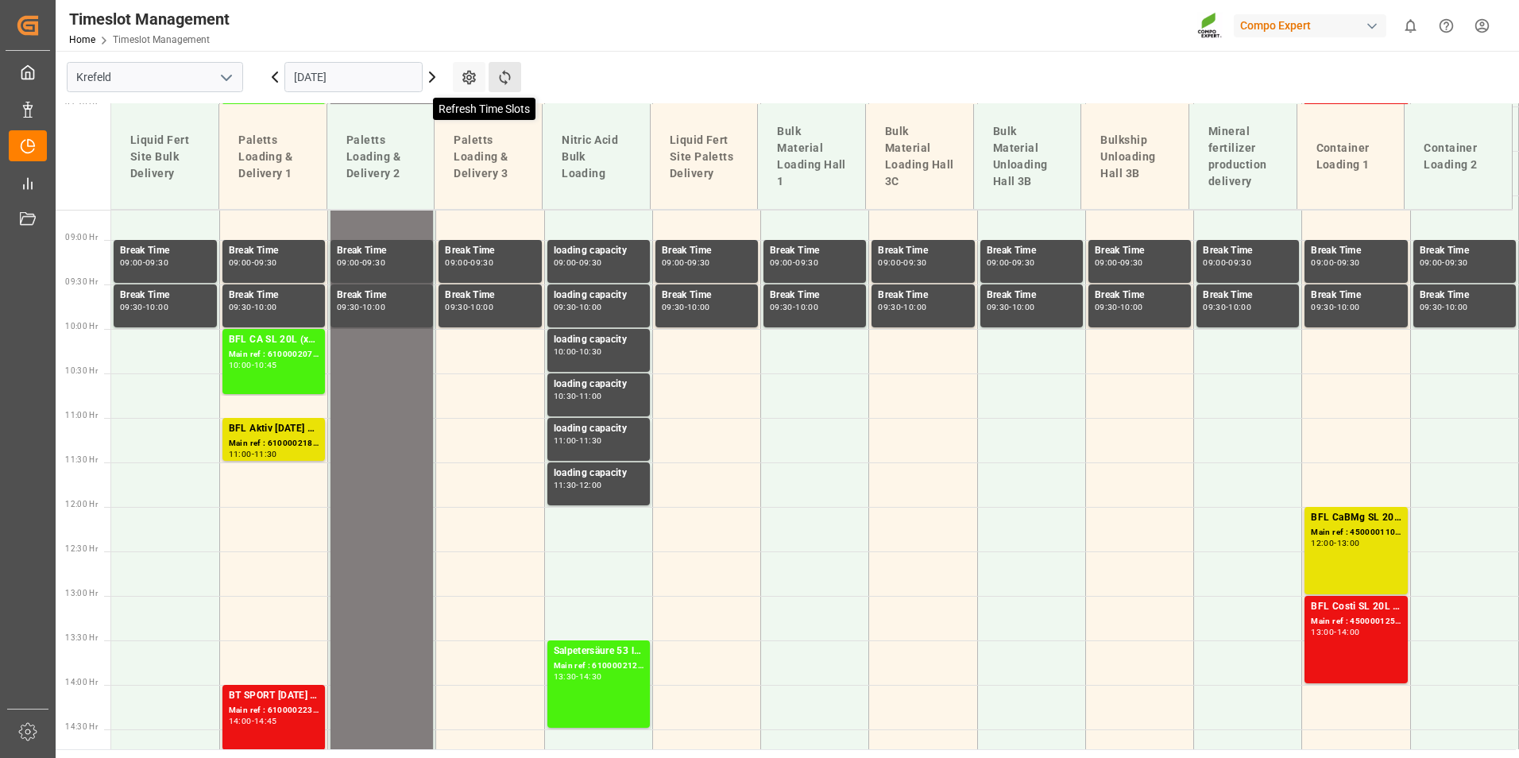
click at [497, 75] on icon at bounding box center [504, 77] width 17 height 17
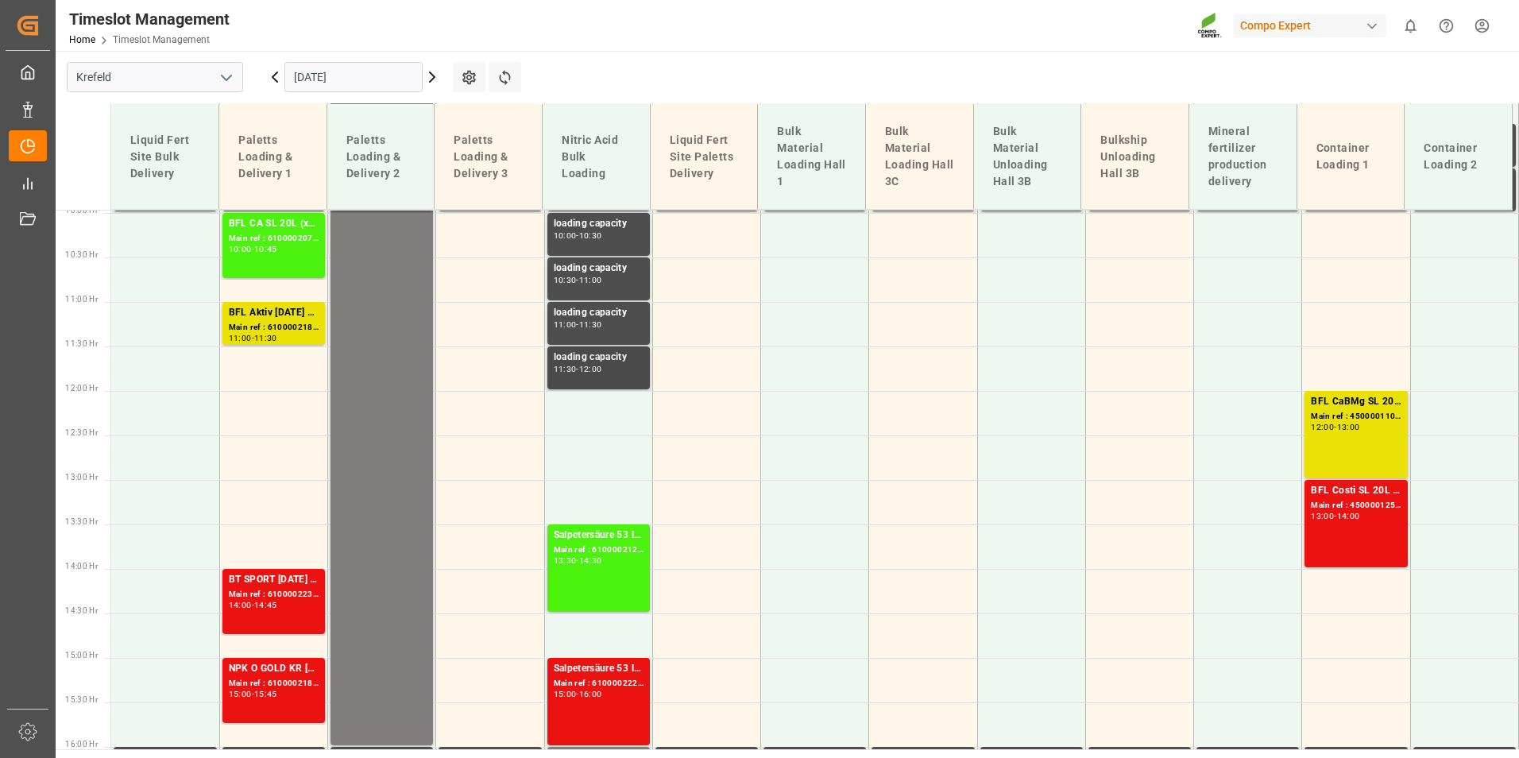
scroll to position [929, 0]
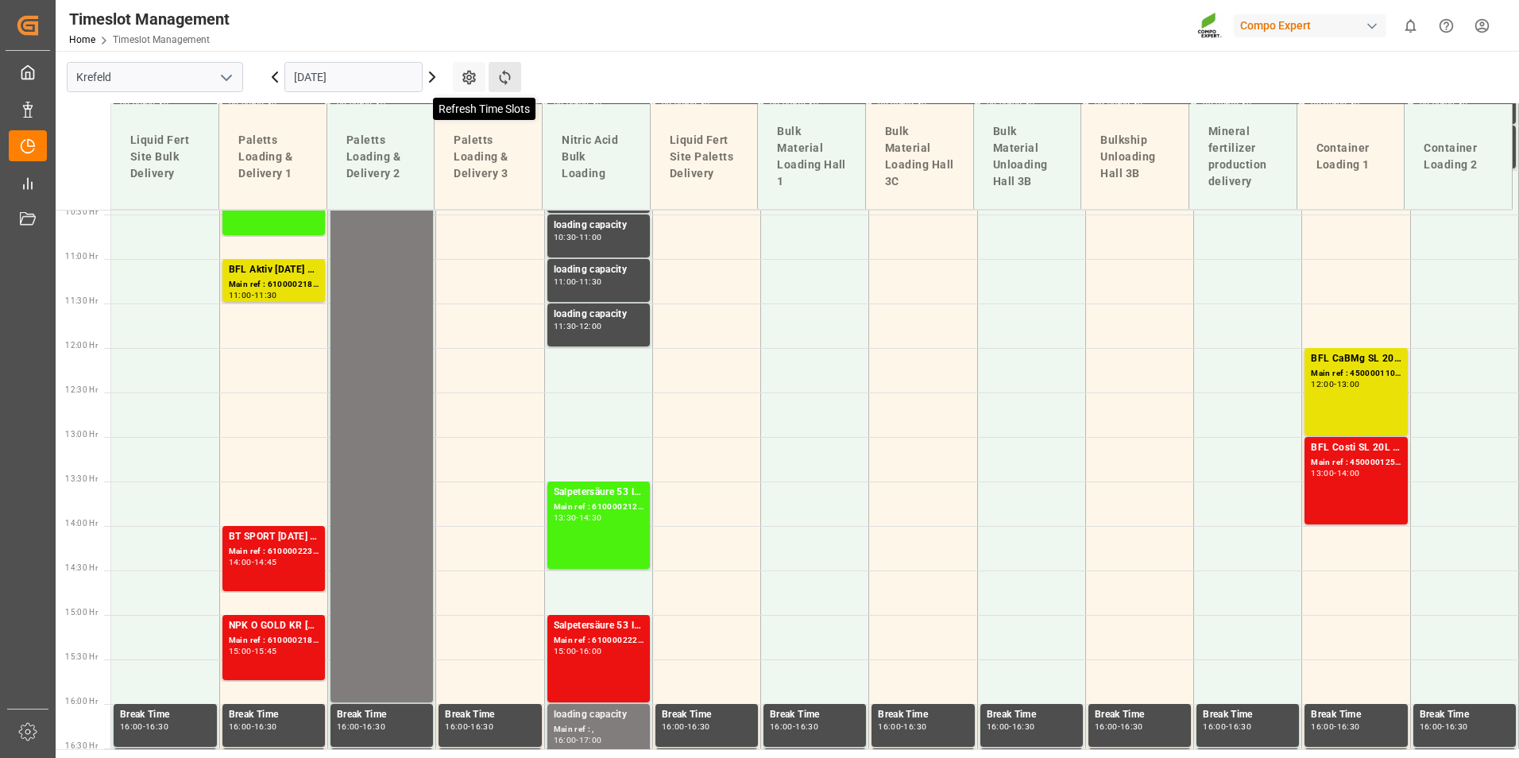
click at [508, 73] on icon at bounding box center [504, 77] width 17 height 17
click at [511, 76] on icon at bounding box center [504, 77] width 17 height 17
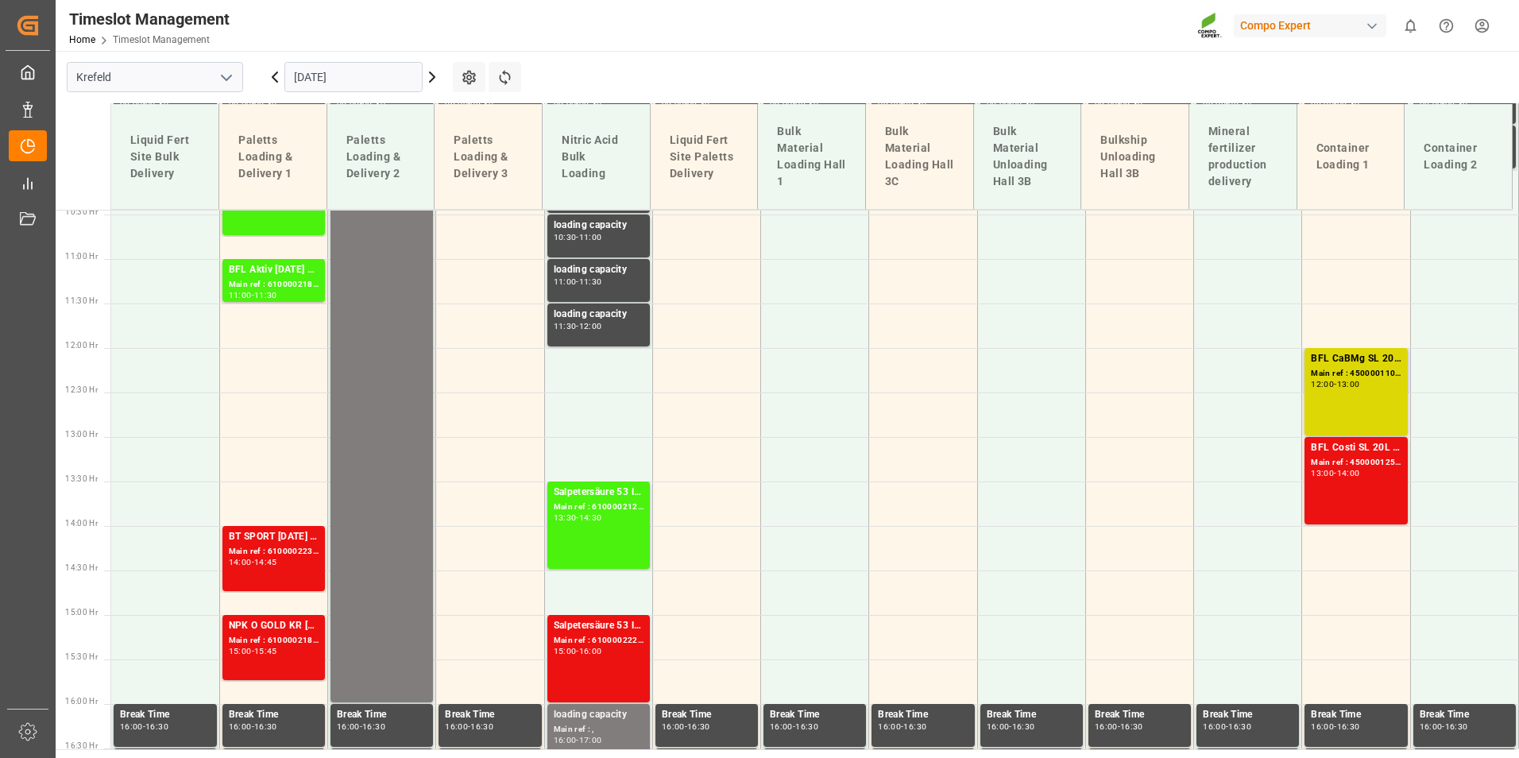
click at [1318, 415] on div "BFL CaBMg SL 20L (x48) EN,IN MTO Main ref : 4500001106, 2000001155 12:00 - 13:00" at bounding box center [1355, 391] width 90 height 81
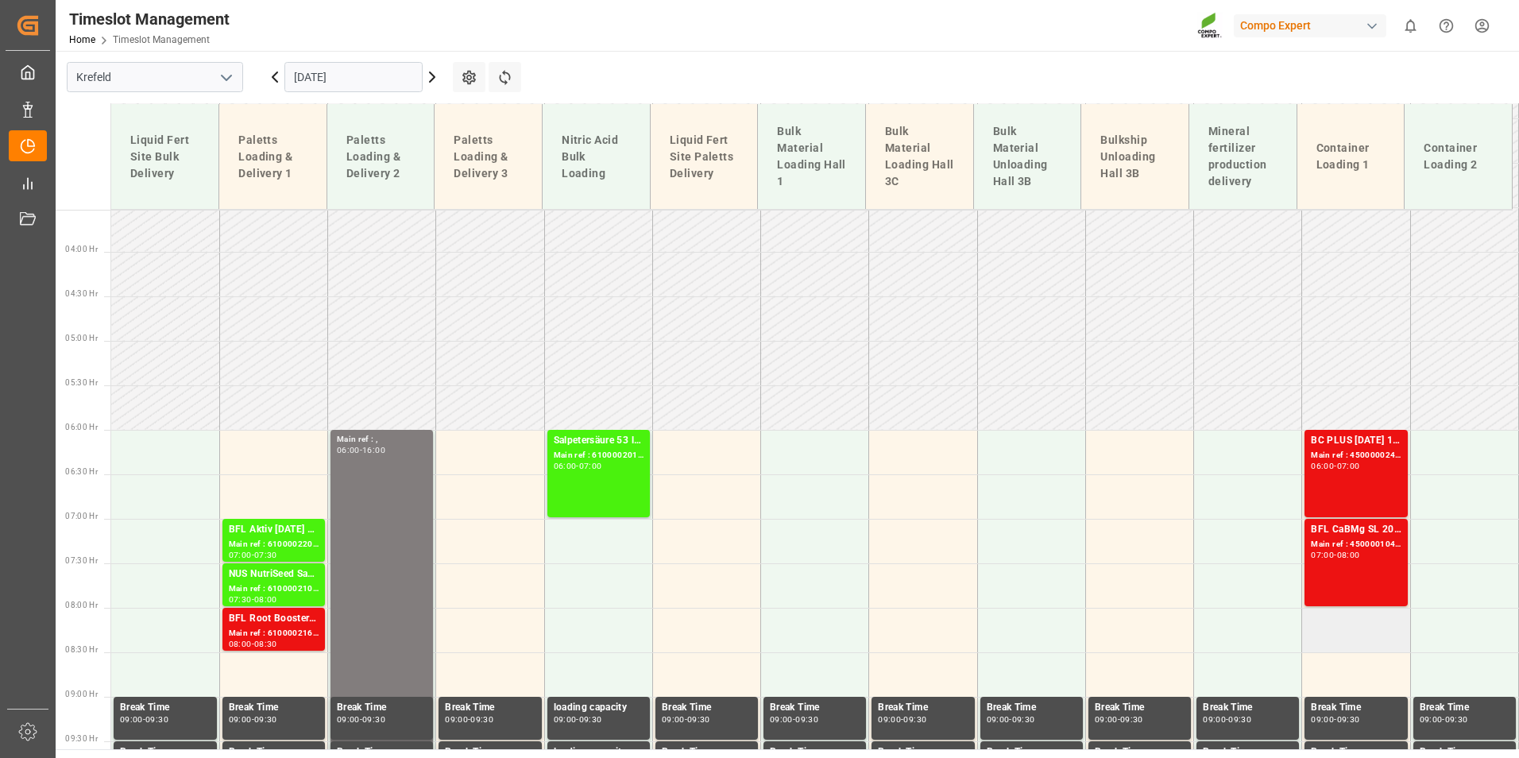
scroll to position [453, 0]
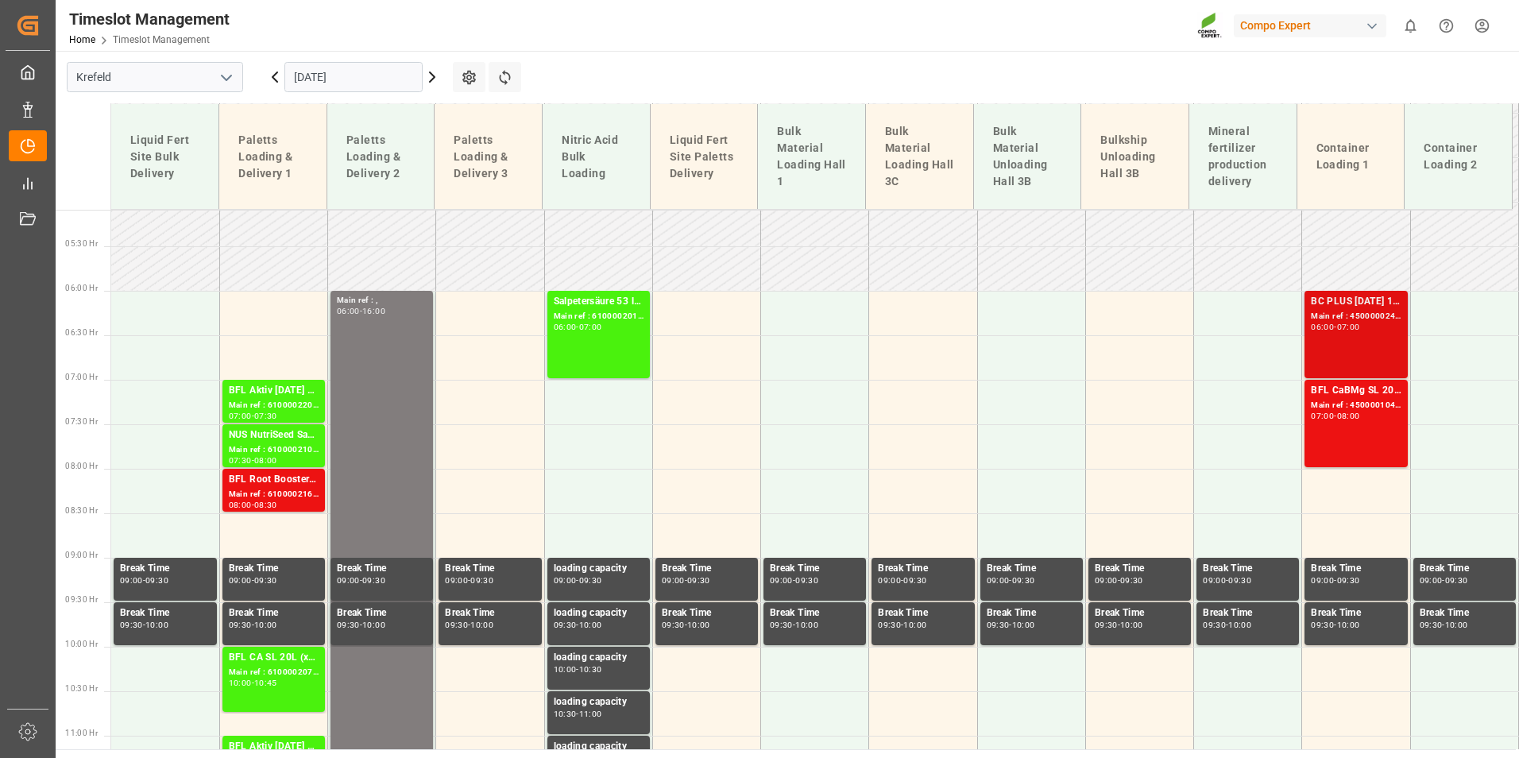
click at [1341, 305] on div "BC PLUS [DATE] 12M 25kg (x42) INTBC PLUS [DATE] 6M 1050kg UN CAN BBBC PLUS [DAT…" at bounding box center [1355, 302] width 90 height 16
click at [1356, 437] on div "BFL CaBMg SL 20L (x48) EN,IN MTO Main ref : 4500001040, 2000001057 07:00 - 08:00" at bounding box center [1355, 423] width 90 height 81
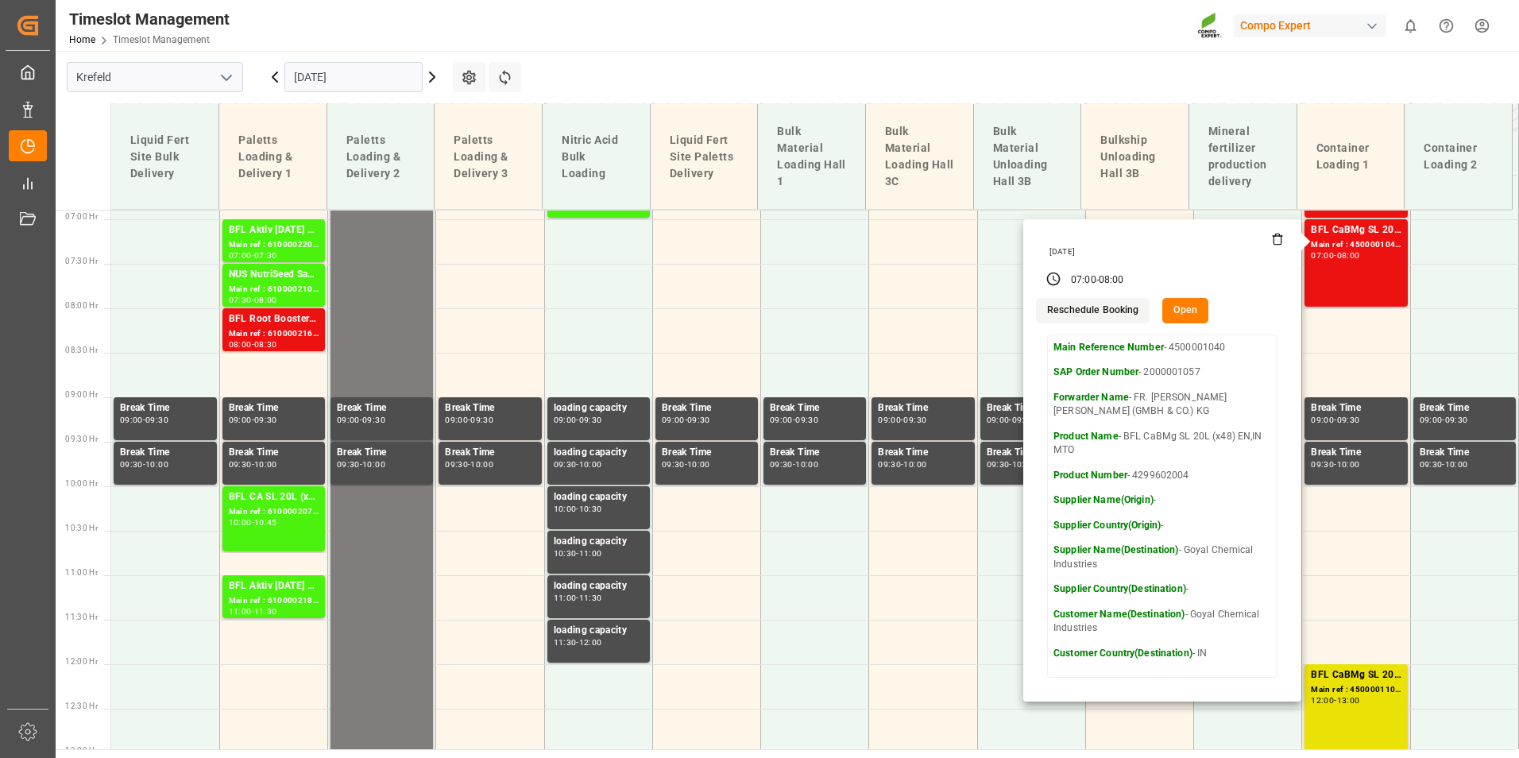
scroll to position [612, 0]
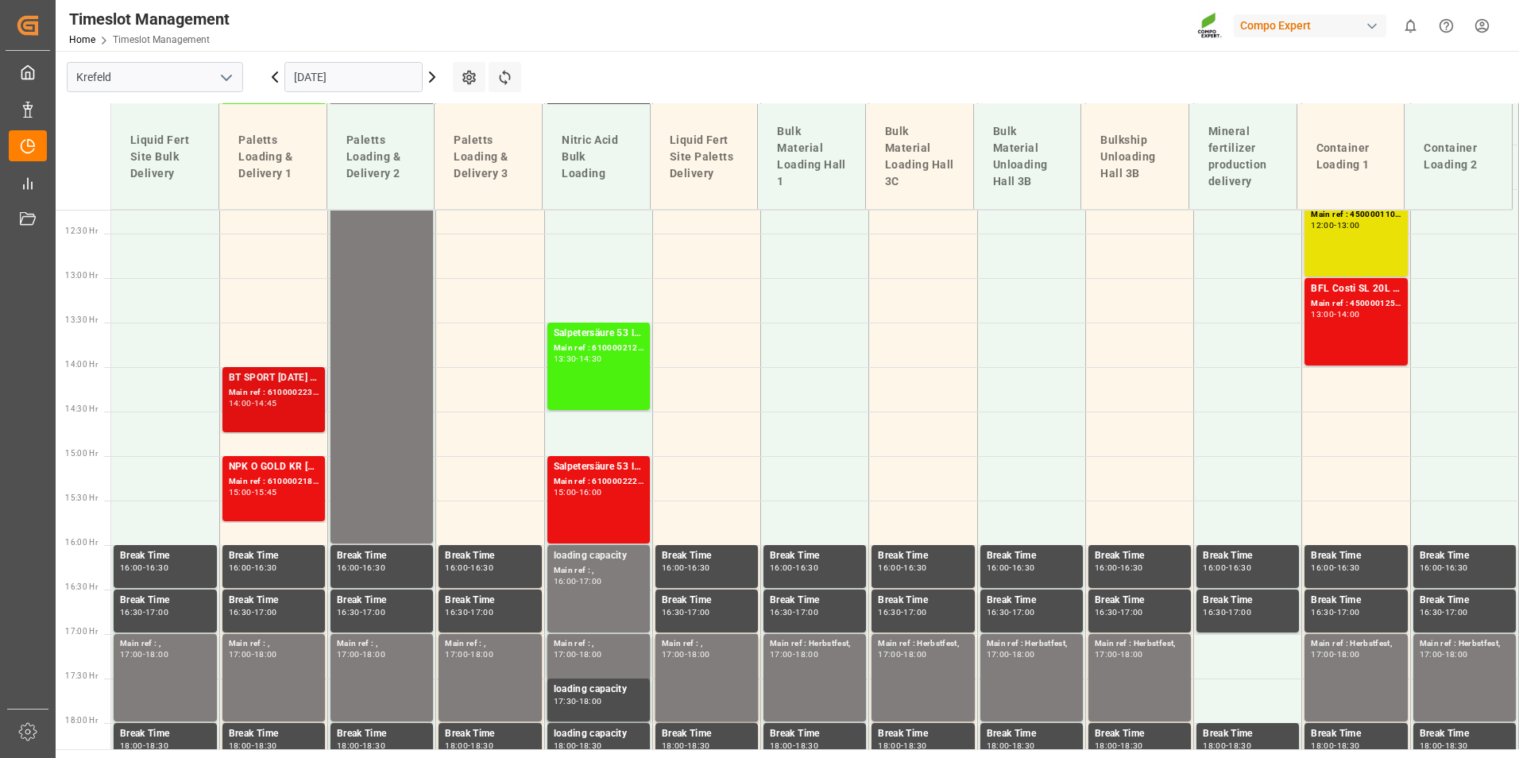
click at [278, 383] on div "BT SPORT [DATE] 25%UH 3M 25kg (x40) INTBT FAIR 25-5-8 35%UH 3M 25kg (x40) INTFL…" at bounding box center [274, 378] width 90 height 16
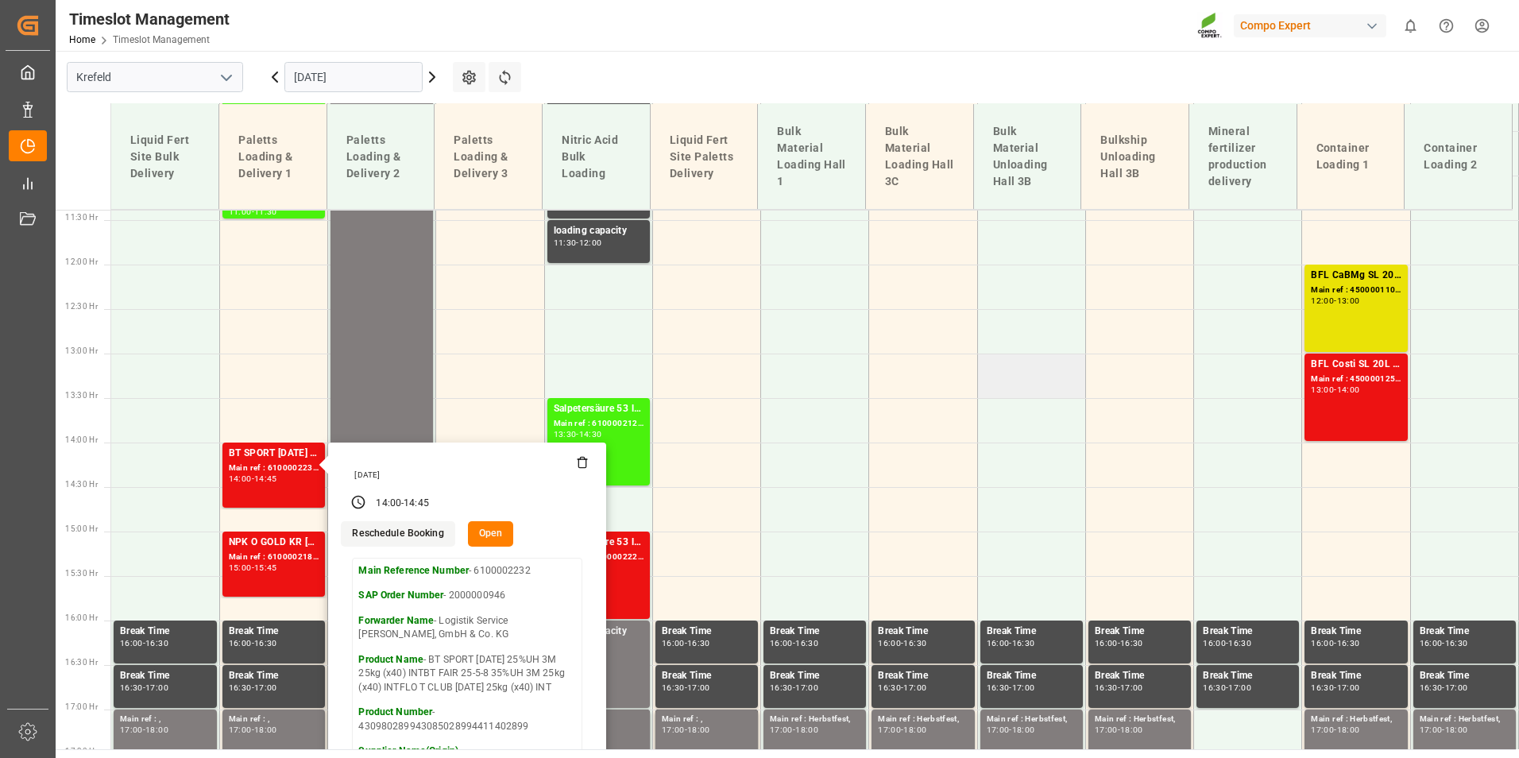
scroll to position [1009, 0]
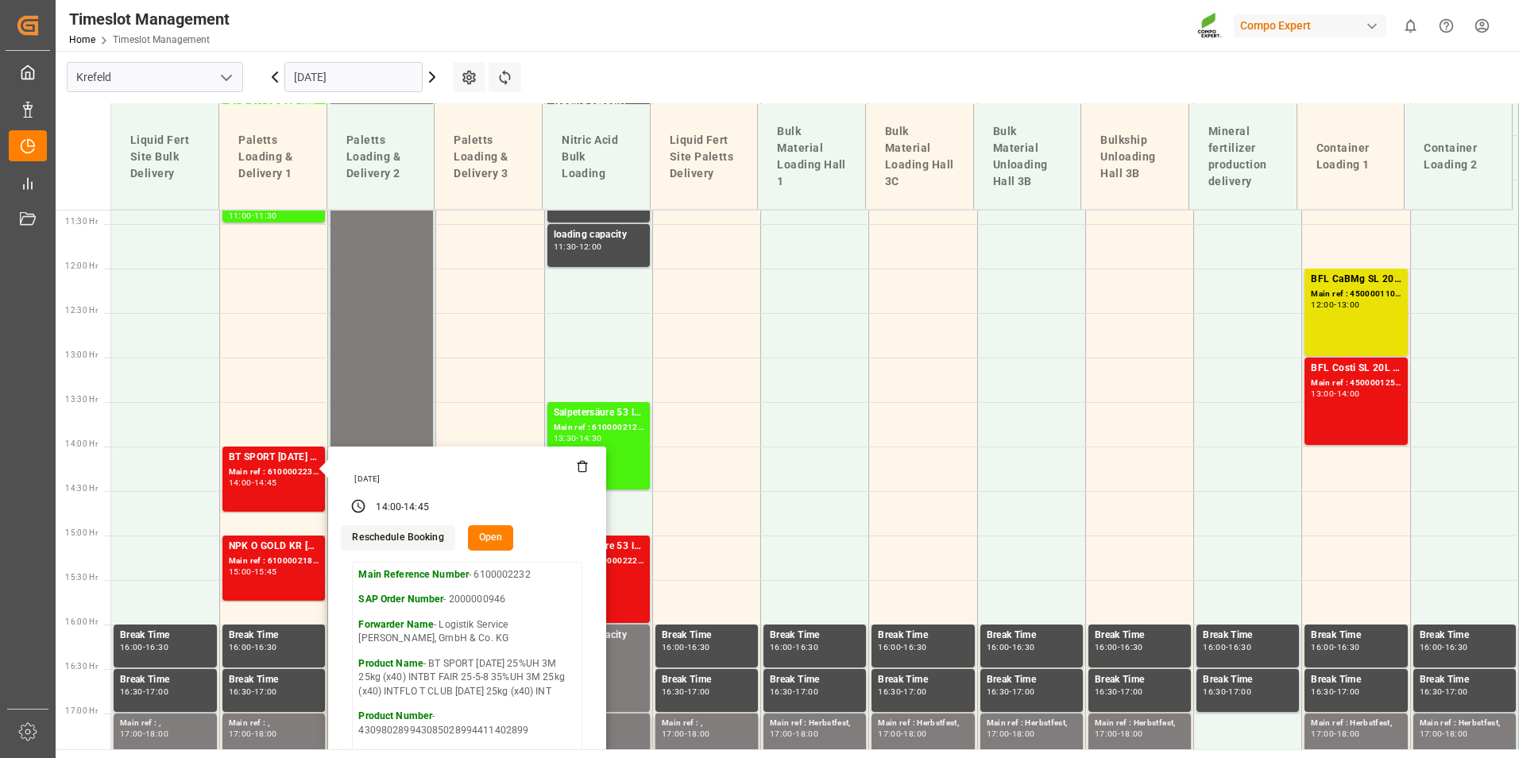
click at [689, 88] on main "[GEOGRAPHIC_DATA] [DATE] Settings Refresh Time Slots Liquid Fert Site Bulk Deli…" at bounding box center [786, 400] width 1460 height 698
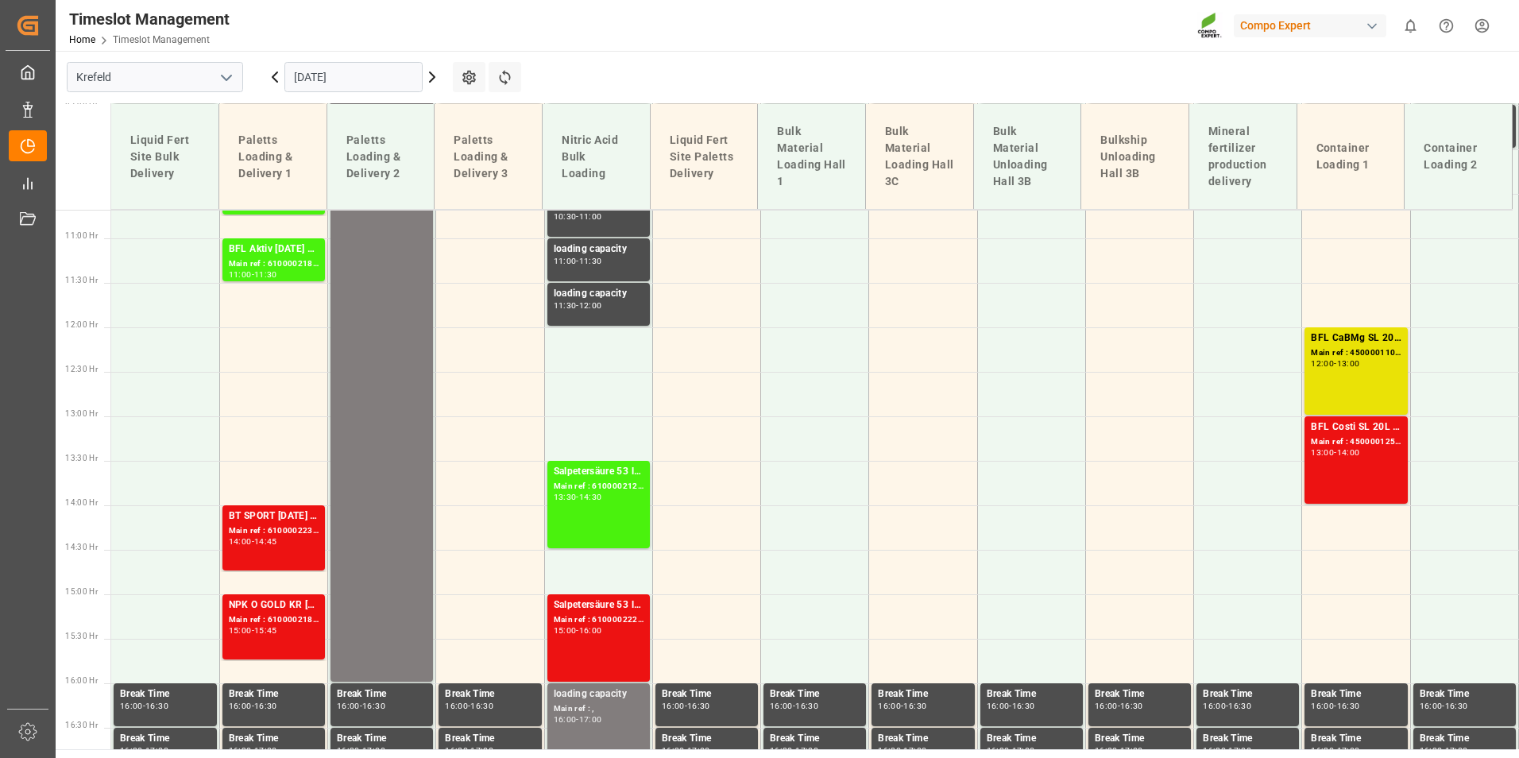
scroll to position [850, 0]
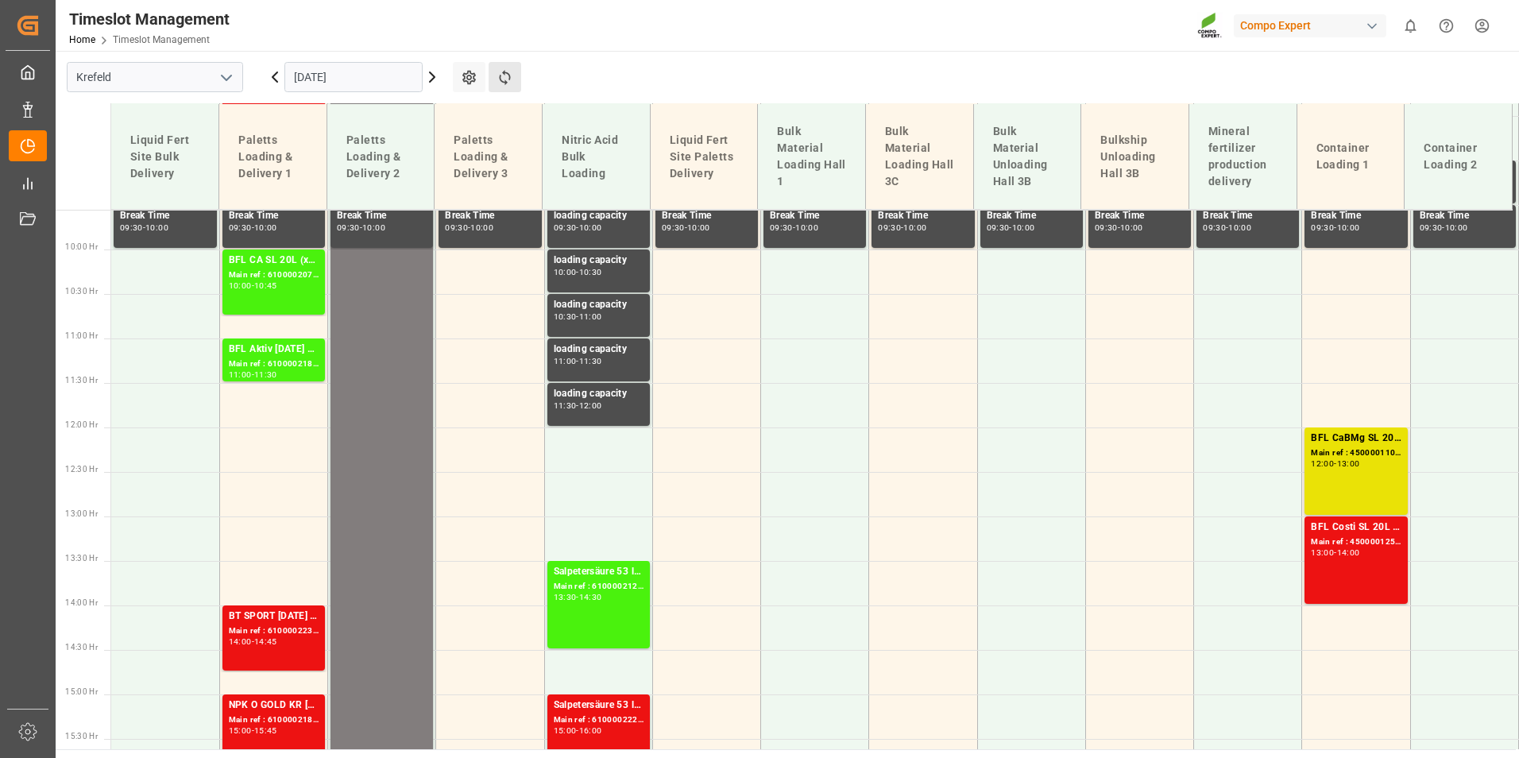
click at [510, 67] on button "Refresh Time Slots" at bounding box center [504, 77] width 33 height 30
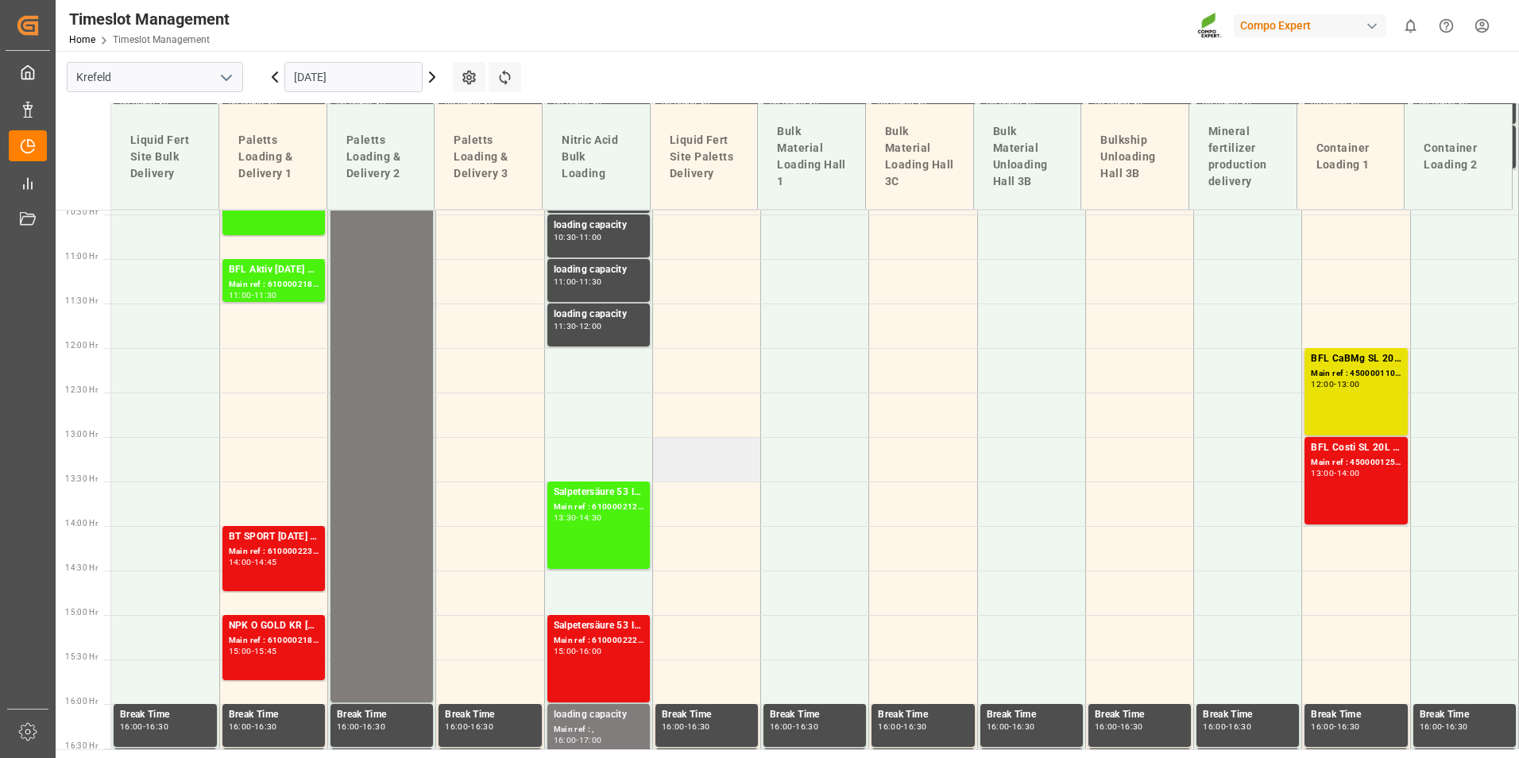
scroll to position [612, 0]
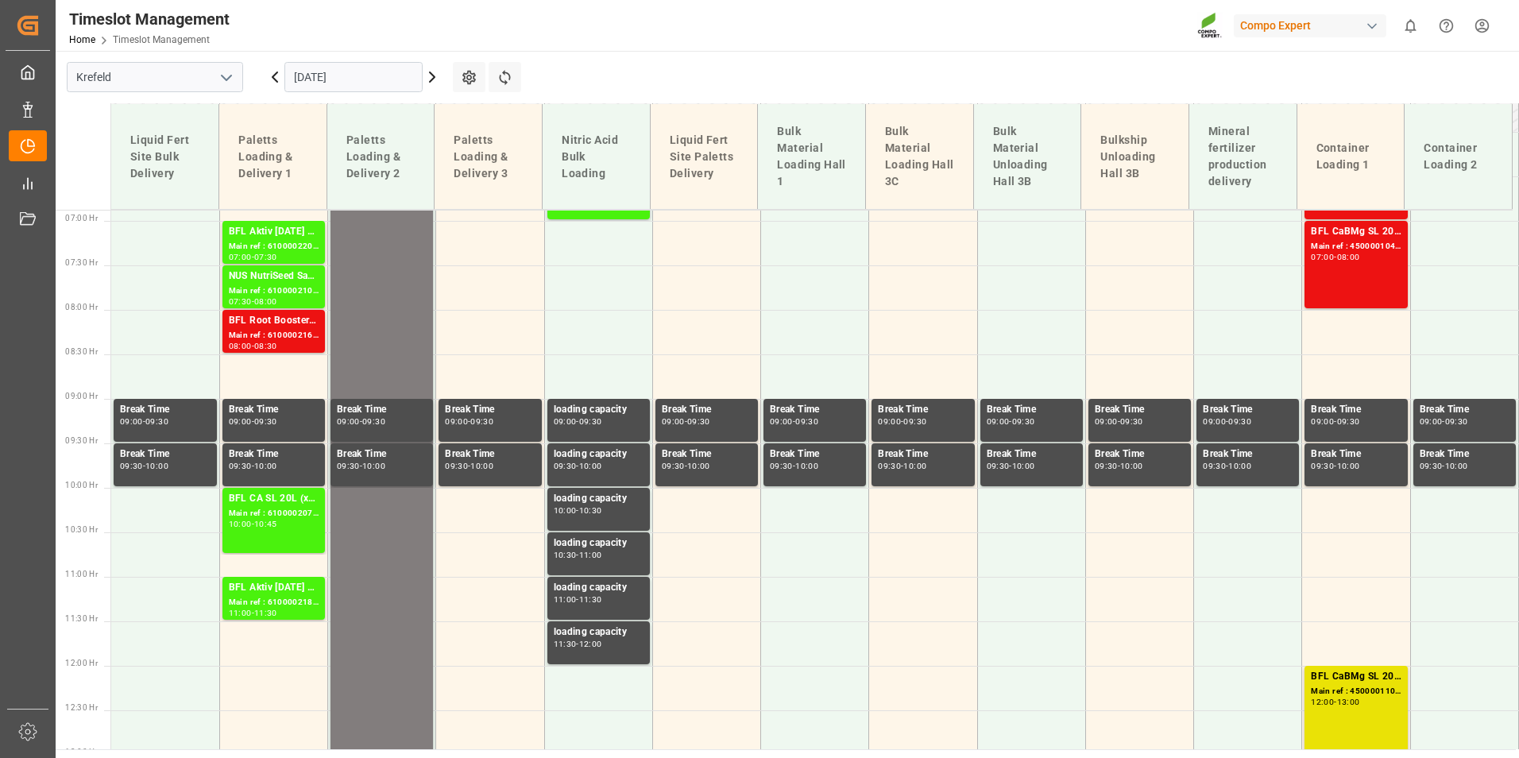
click at [399, 75] on input "[DATE]" at bounding box center [353, 77] width 138 height 30
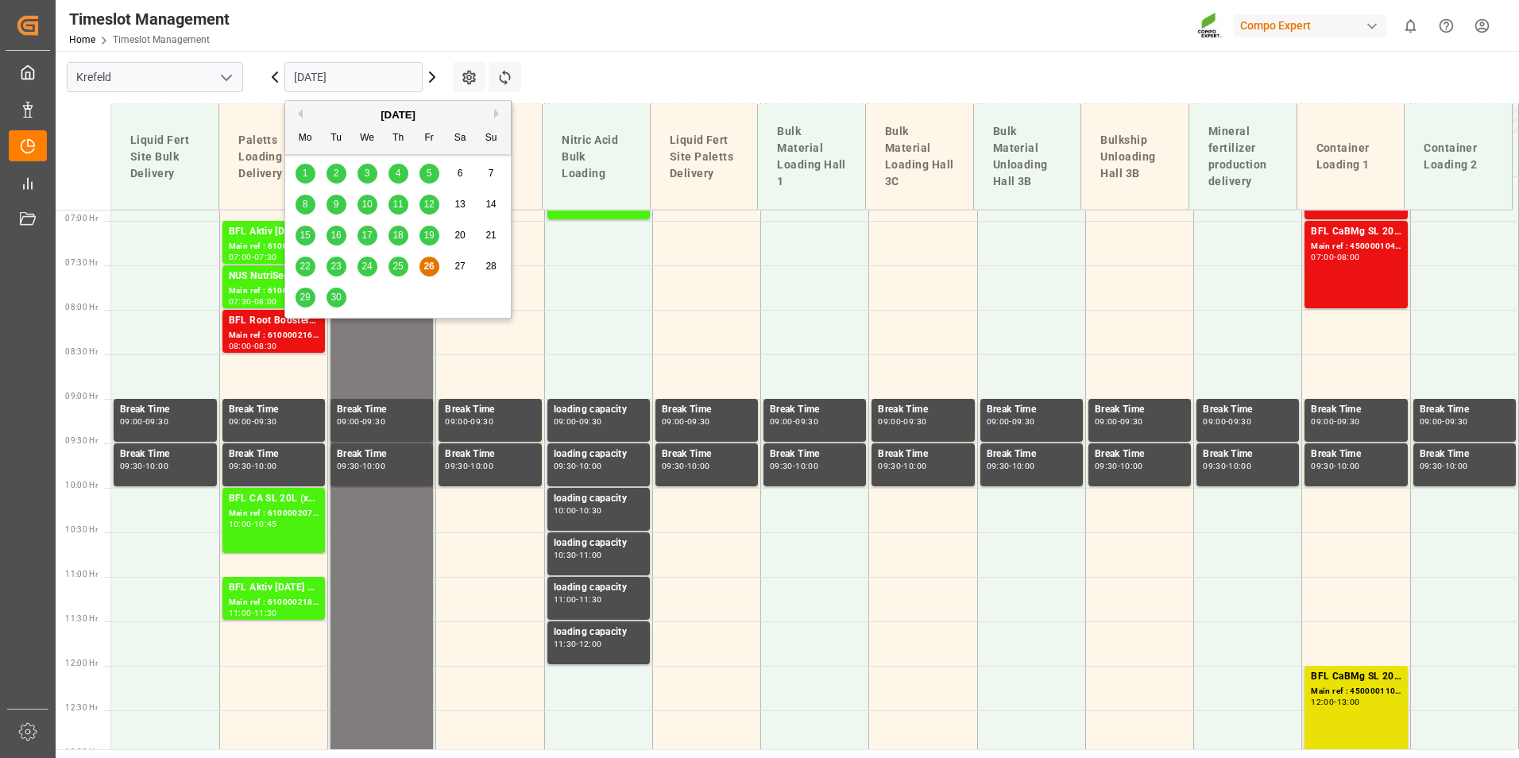
click at [303, 300] on span "29" at bounding box center [304, 296] width 10 height 11
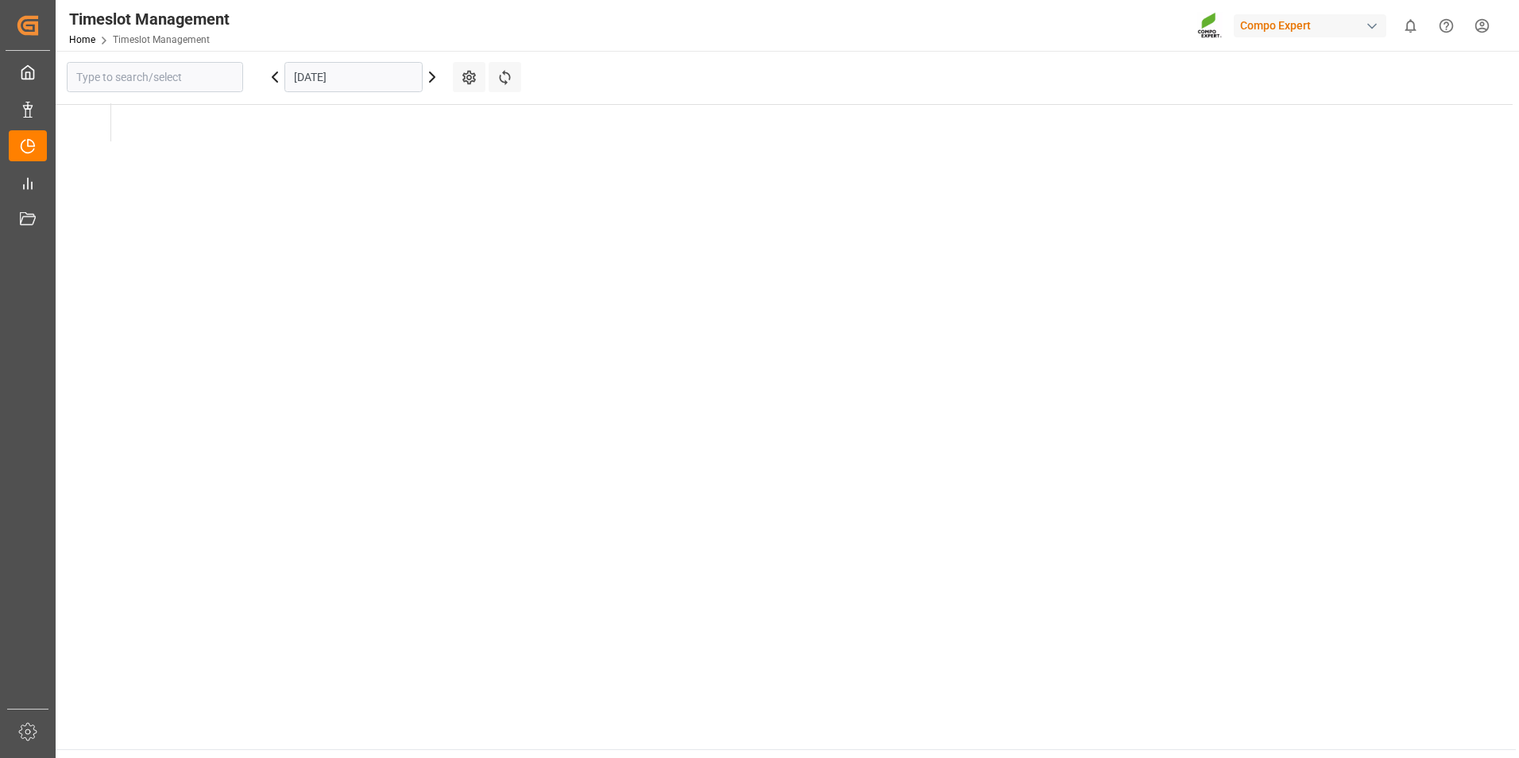
type input "Krefeld"
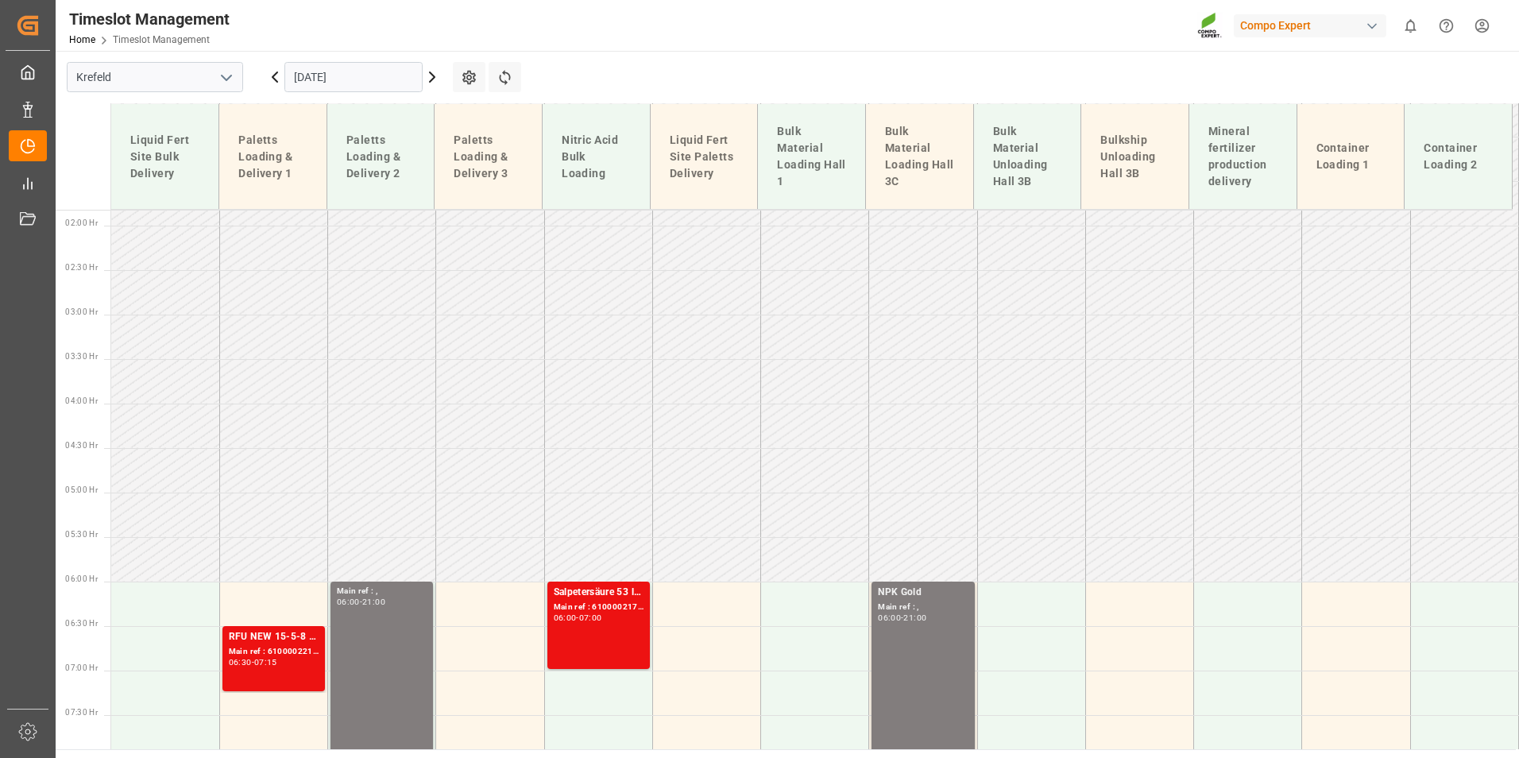
scroll to position [135, 0]
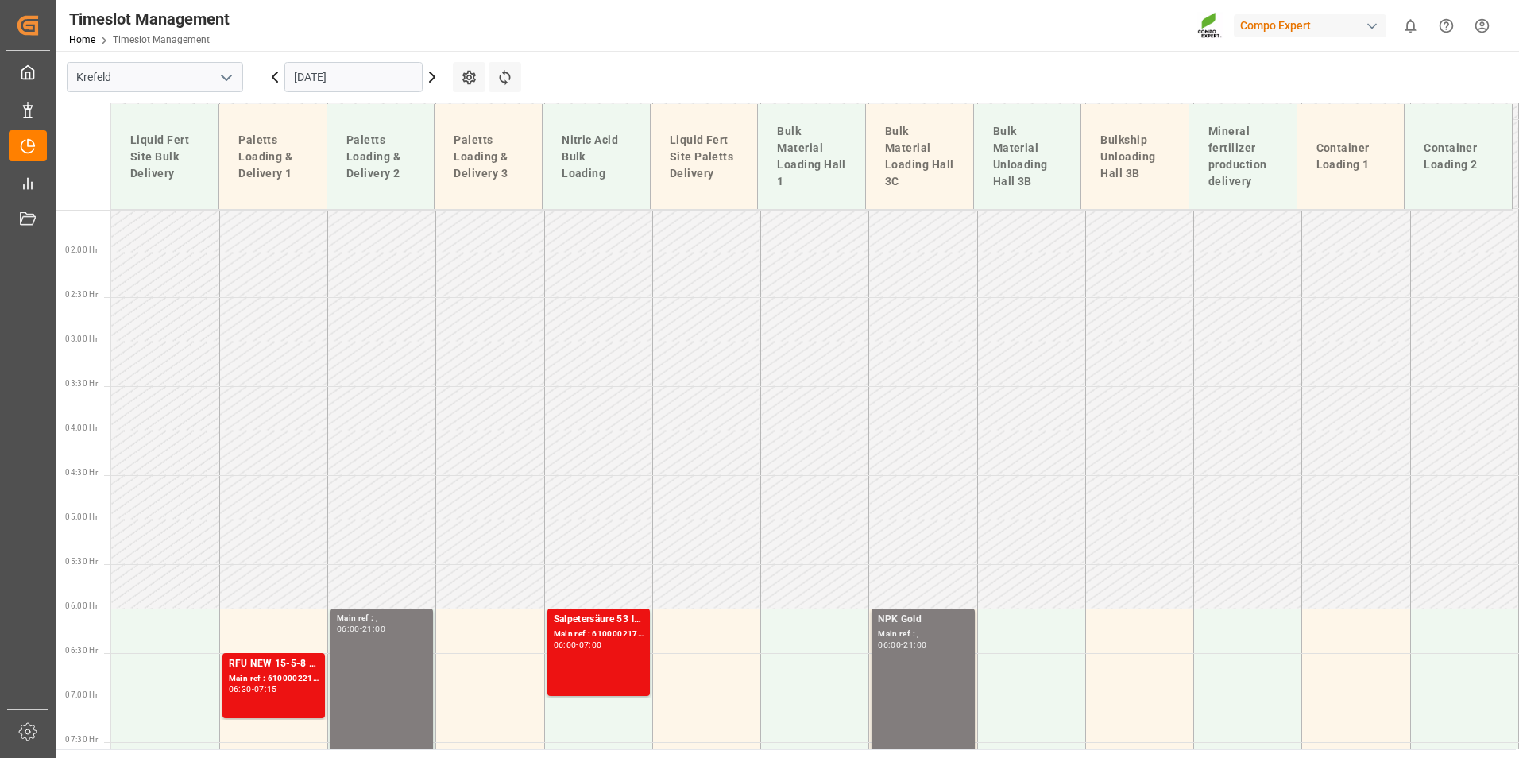
click at [365, 68] on input "[DATE]" at bounding box center [353, 77] width 138 height 30
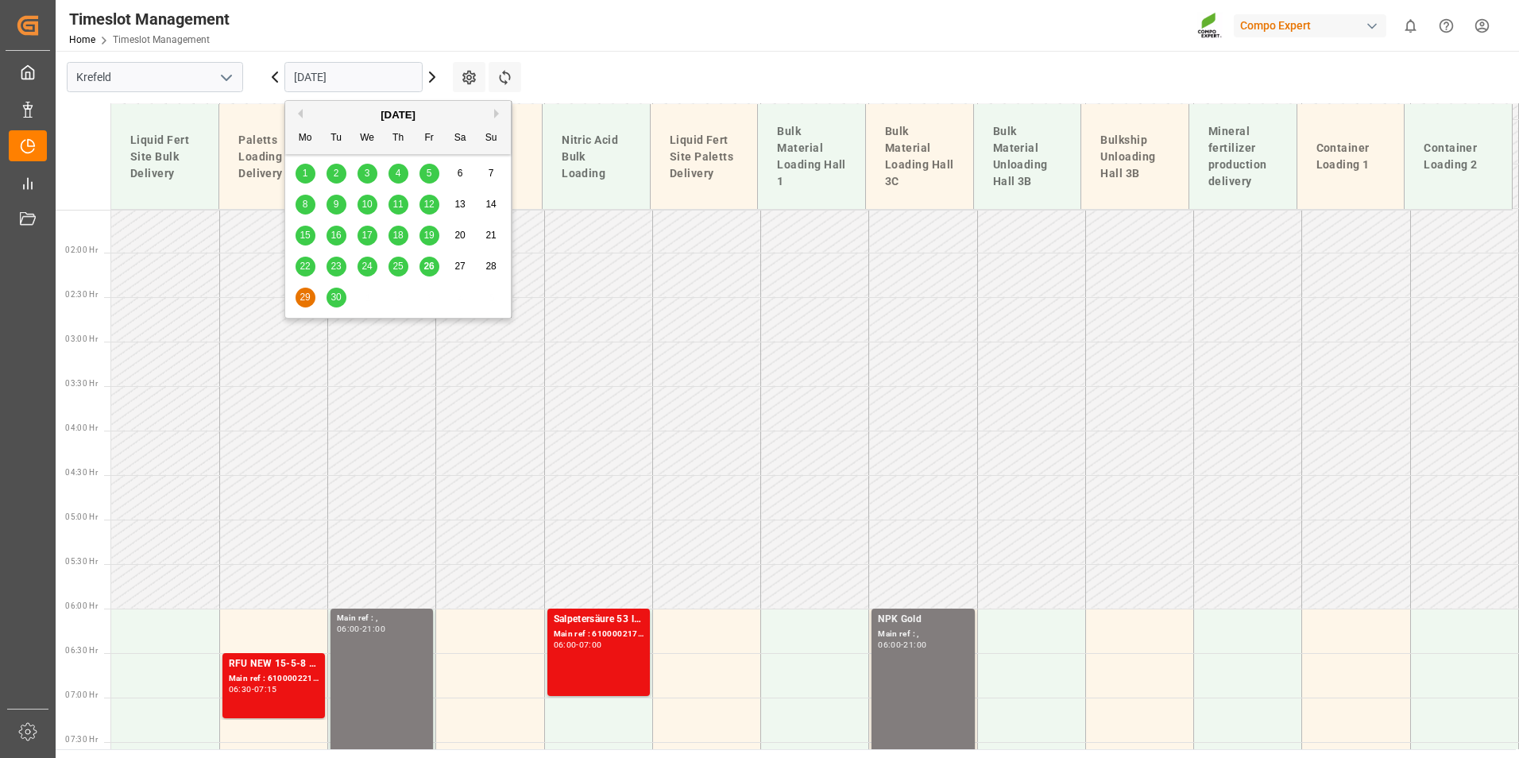
click at [430, 264] on span "26" at bounding box center [428, 265] width 10 height 11
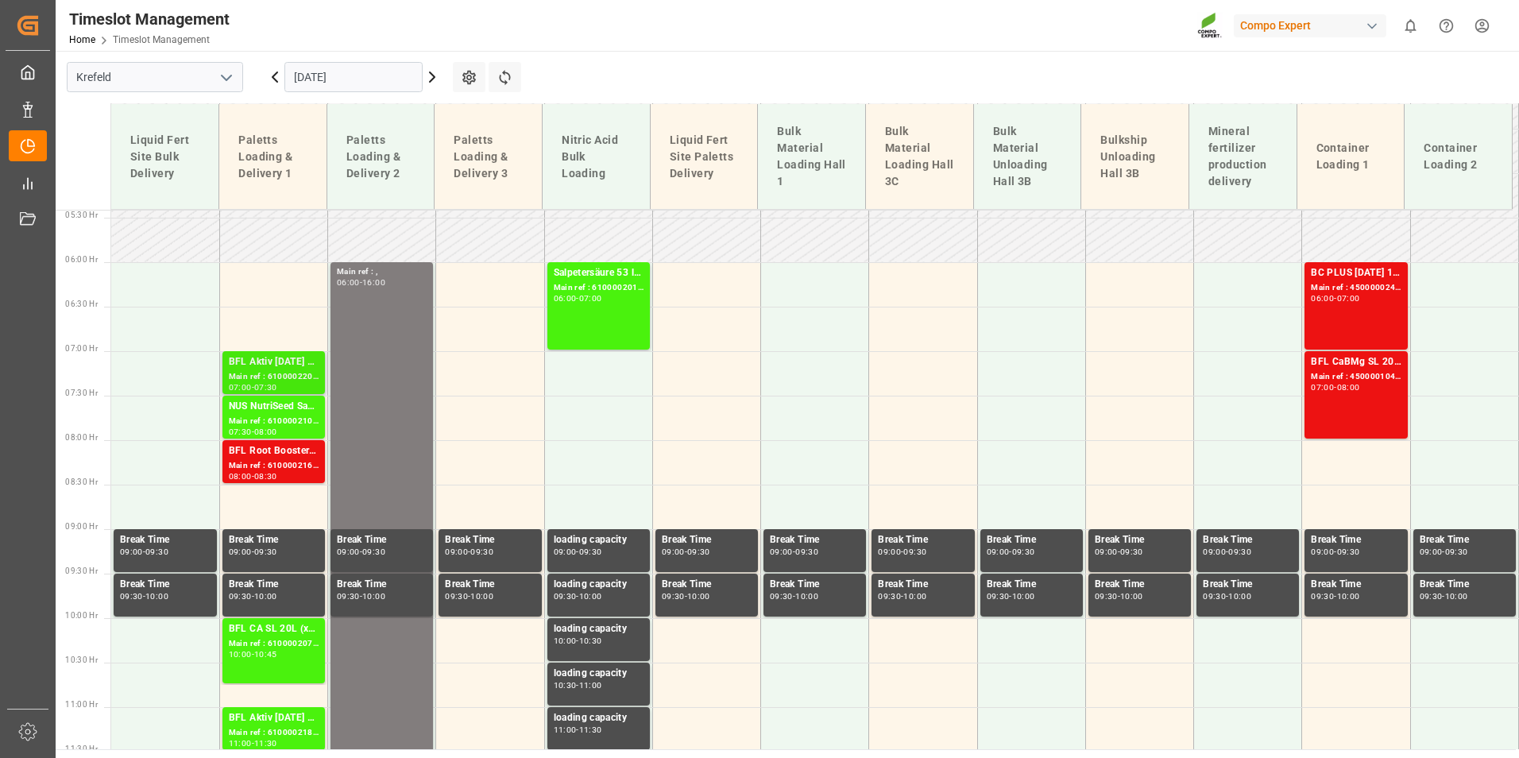
scroll to position [453, 0]
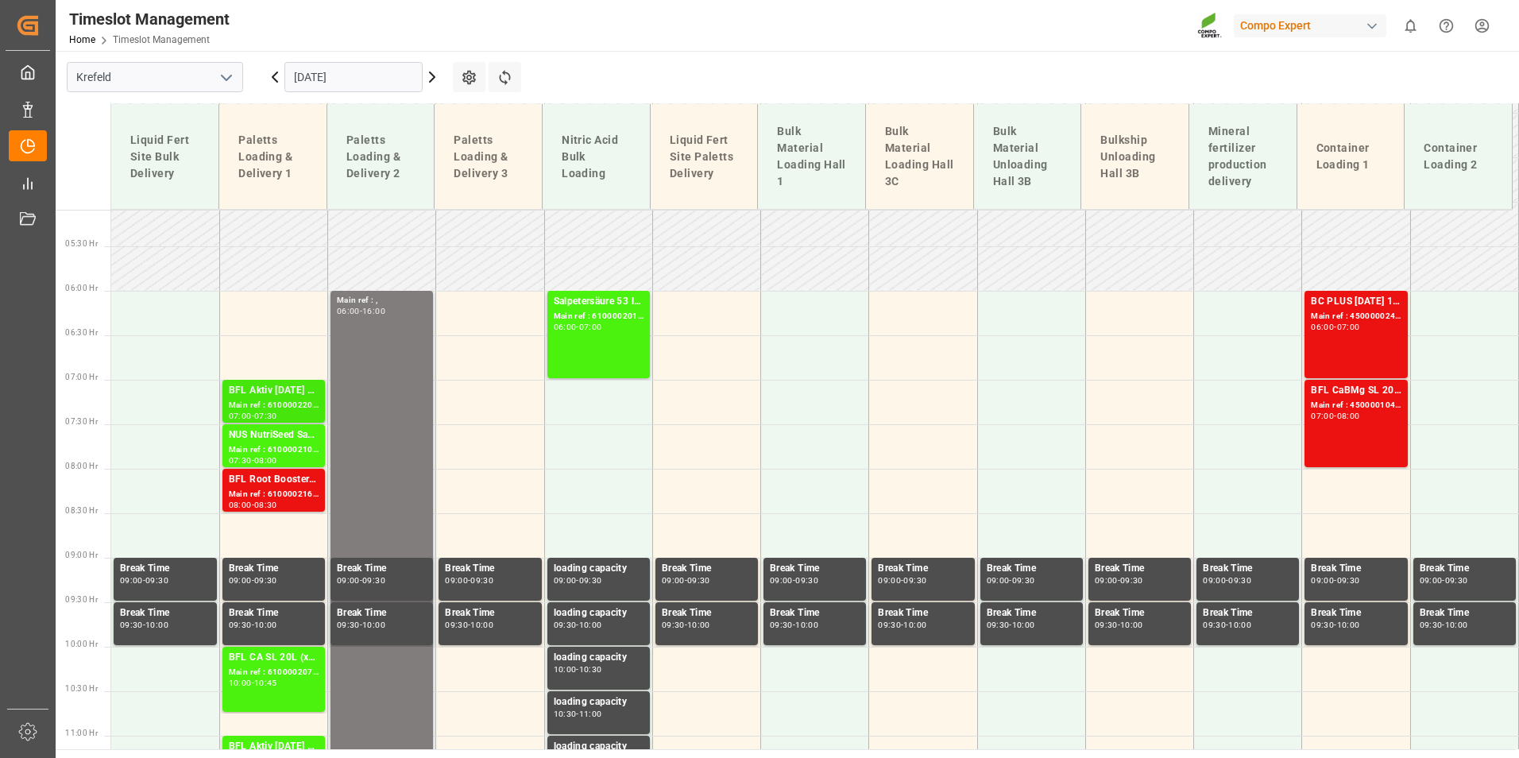
click at [277, 408] on div "Main ref : 6100002203, 2000001711" at bounding box center [274, 406] width 90 height 14
click at [258, 447] on div "Main ref : 6100002107, 2000001633" at bounding box center [274, 450] width 90 height 14
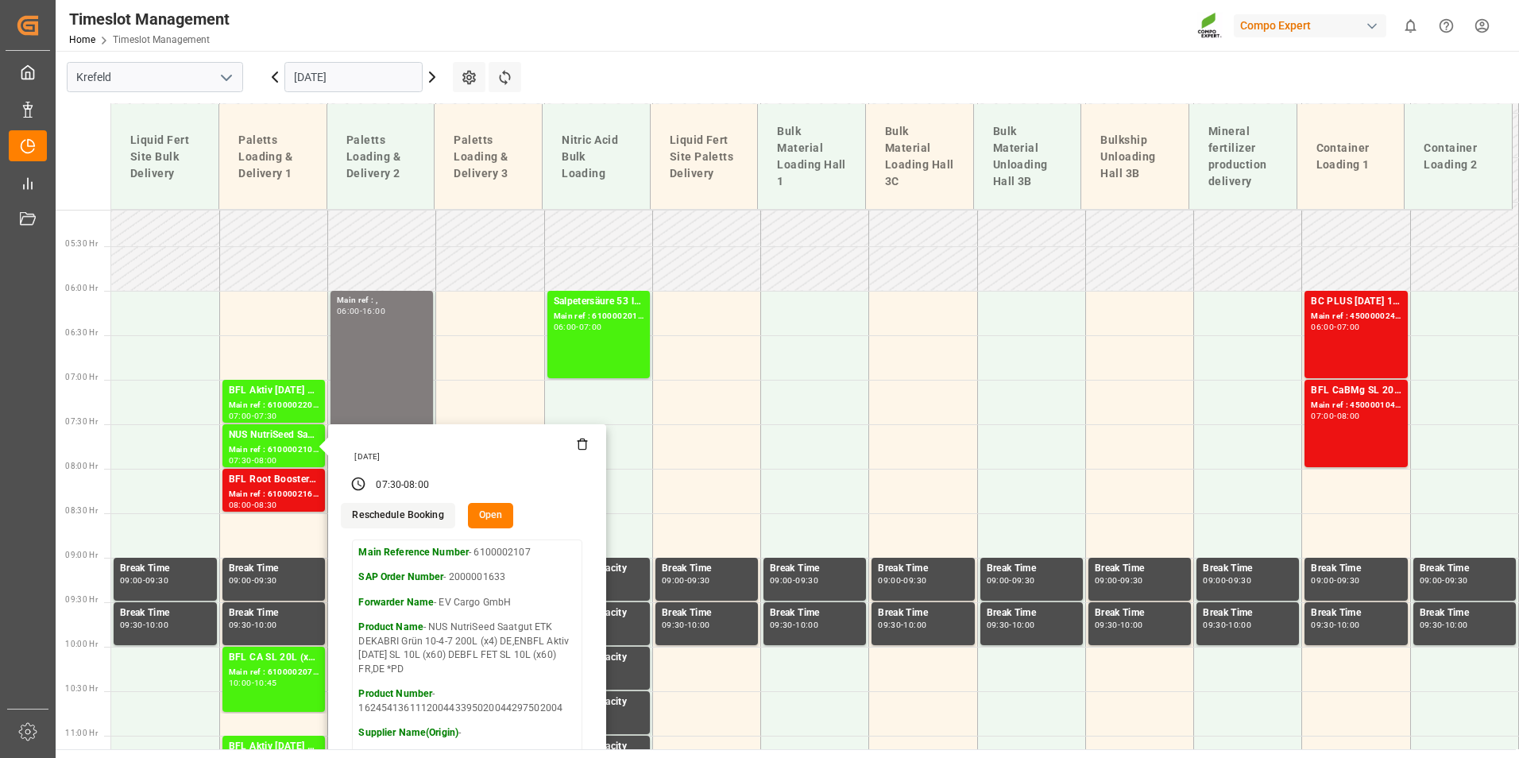
click at [380, 77] on input "[DATE]" at bounding box center [353, 77] width 138 height 30
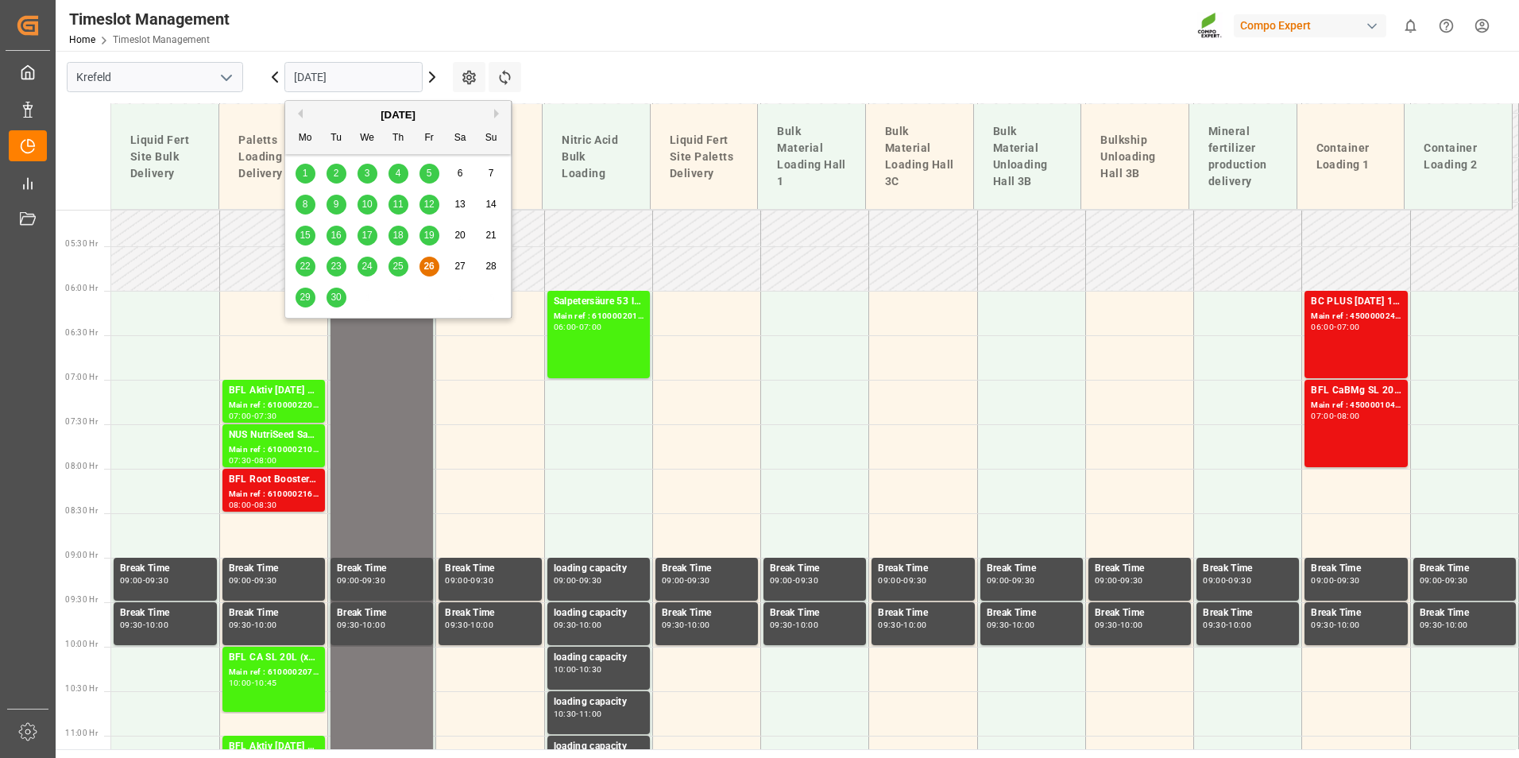
click at [312, 297] on div "29" at bounding box center [305, 297] width 20 height 19
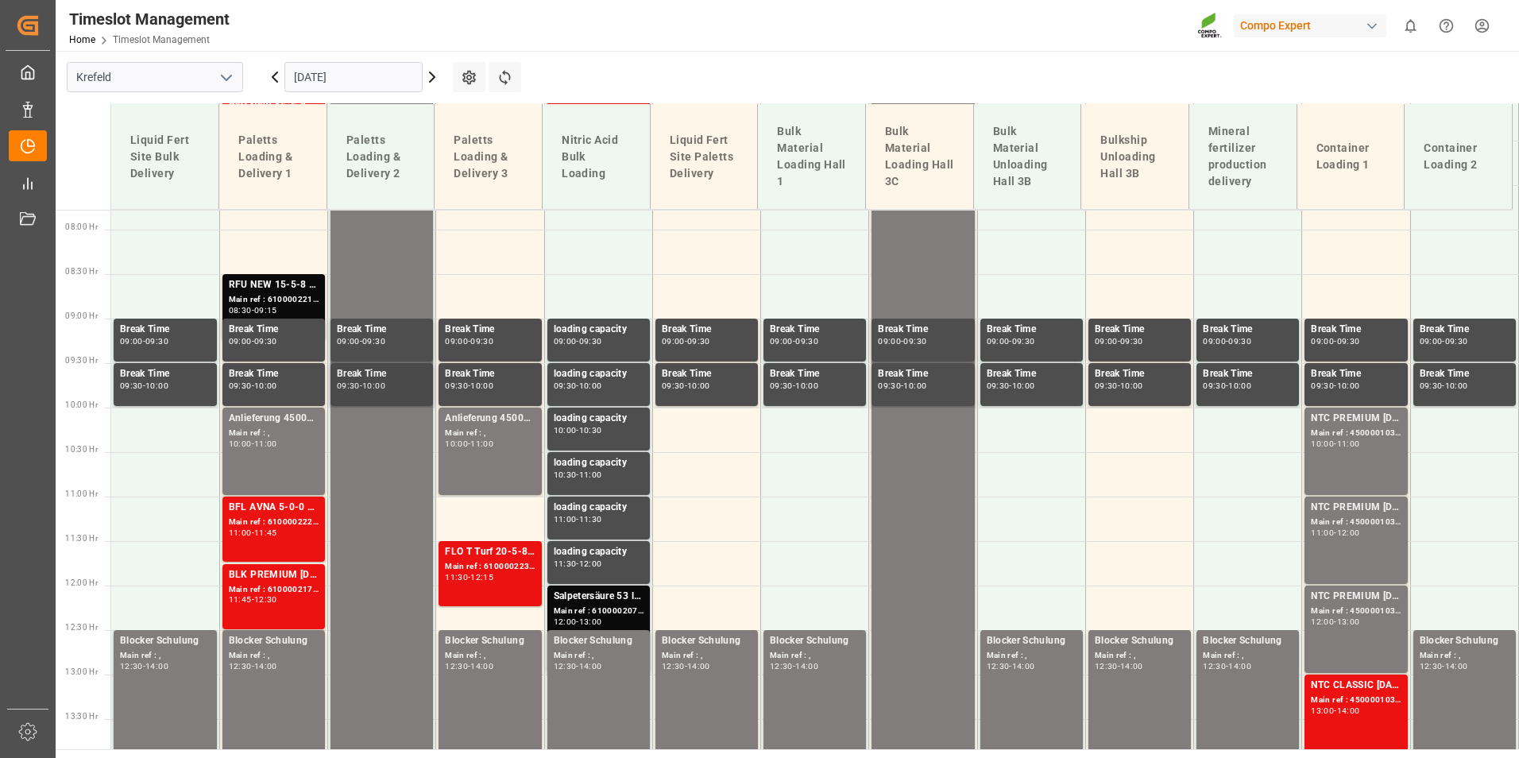
scroll to position [700, 0]
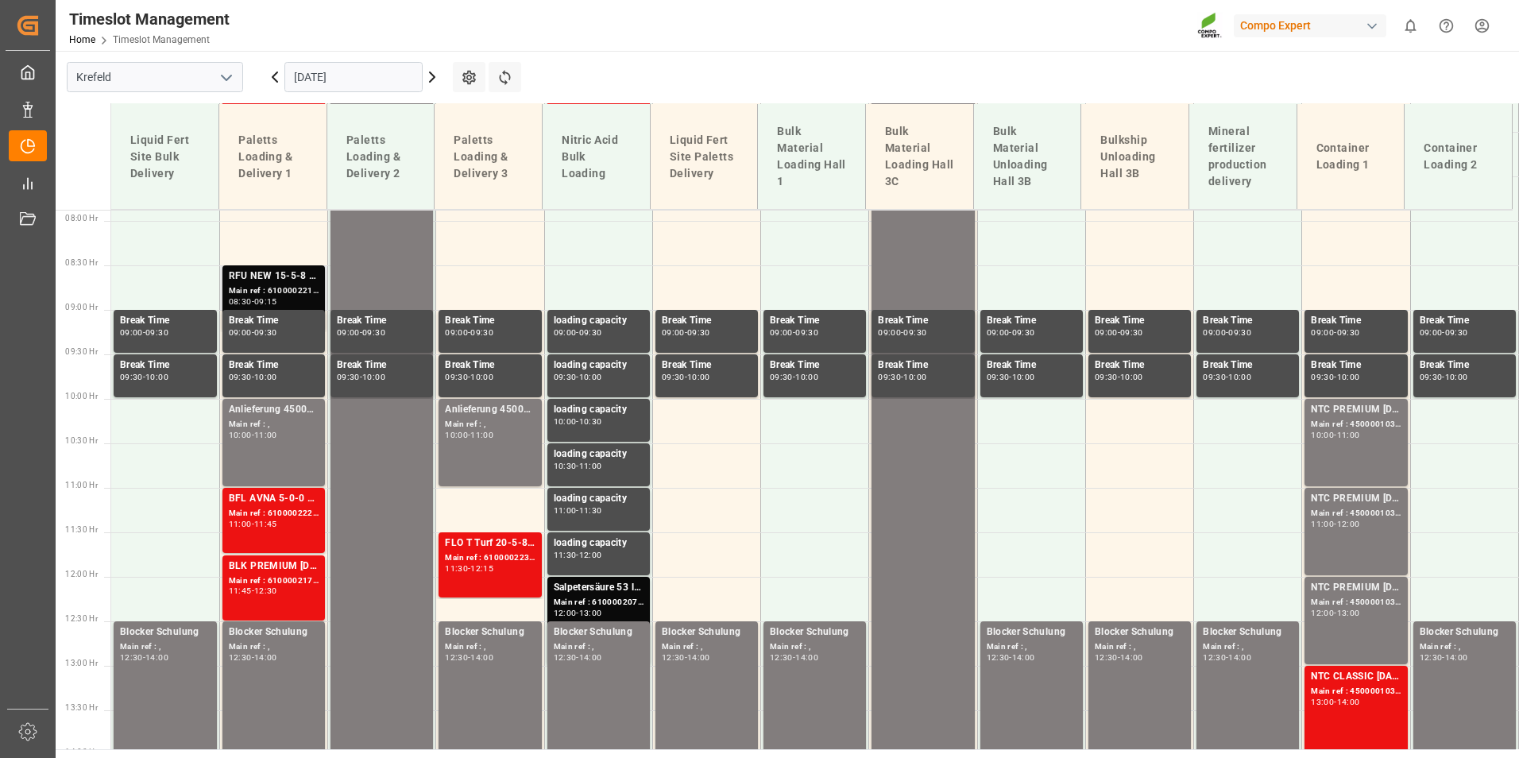
click at [293, 285] on div "Main ref : 6100002210, 2000001368 2000001243" at bounding box center [274, 291] width 90 height 14
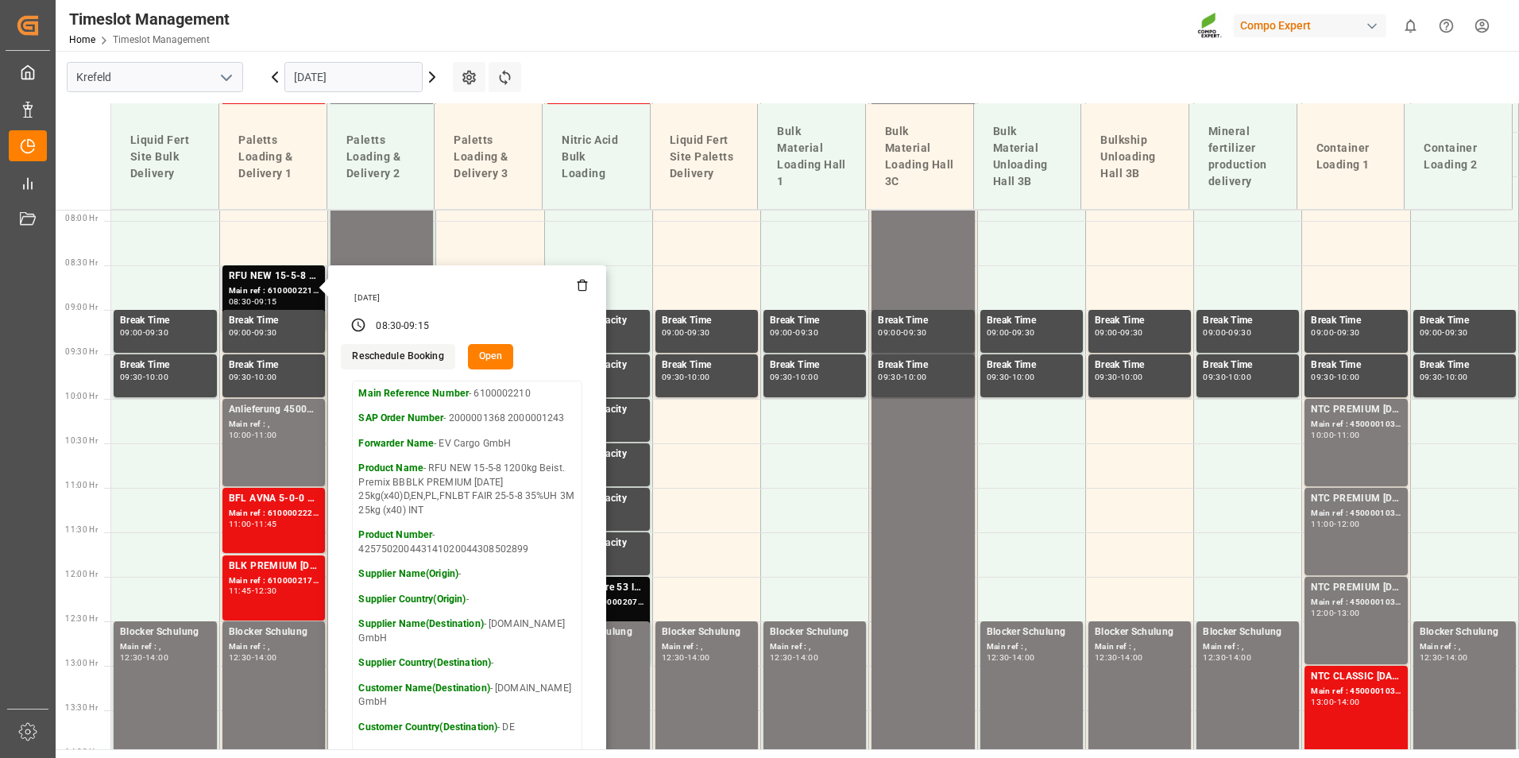
click at [483, 357] on button "Open" at bounding box center [491, 356] width 46 height 25
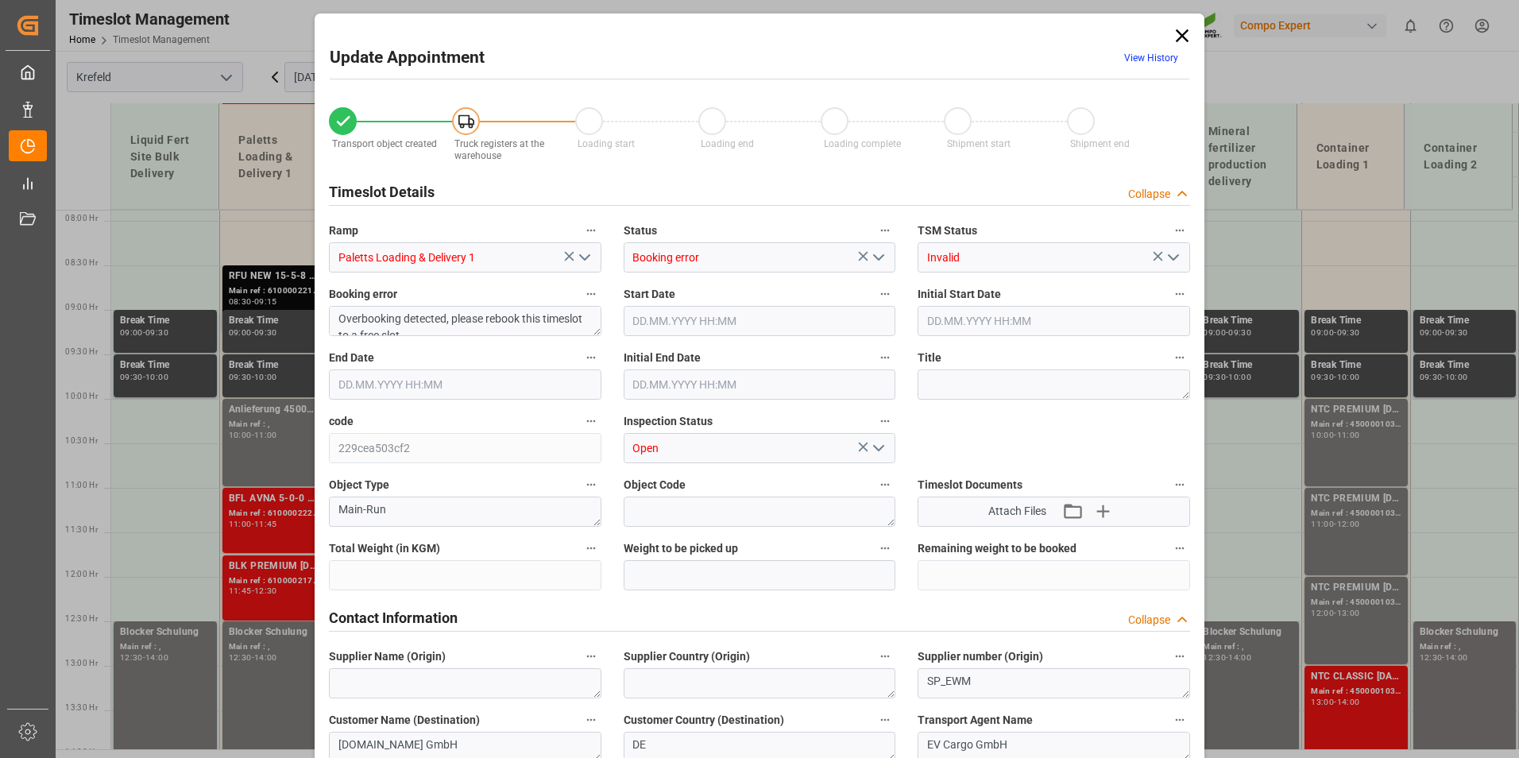
type input "48784"
type input "0"
type input "[DATE] 08:30"
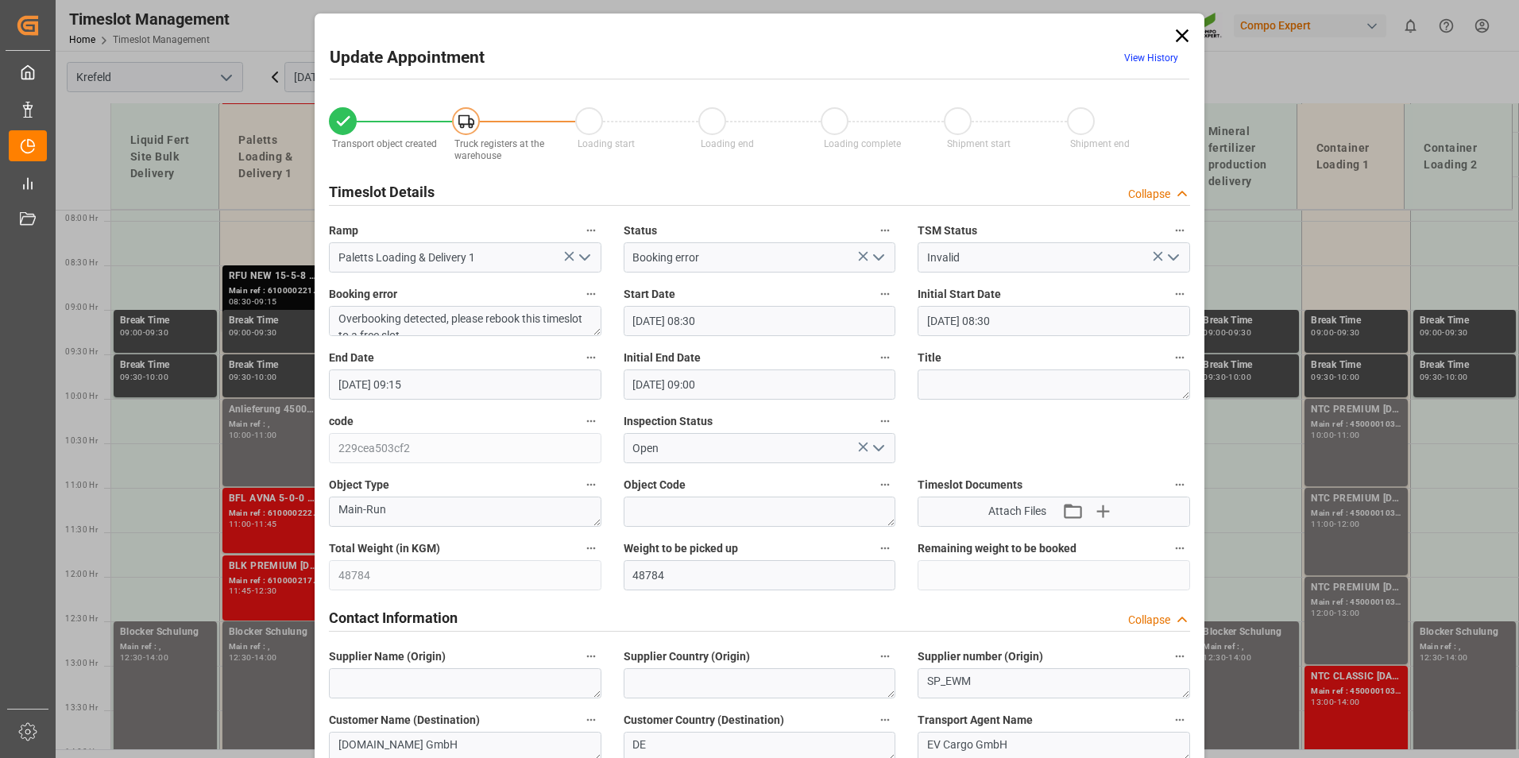
type input "[DATE] 09:15"
type input "[DATE] 09:00"
type input "[DATE] 13:16"
type input "[DATE] 09:10"
click at [727, 333] on input "[DATE] 08:30" at bounding box center [759, 321] width 272 height 30
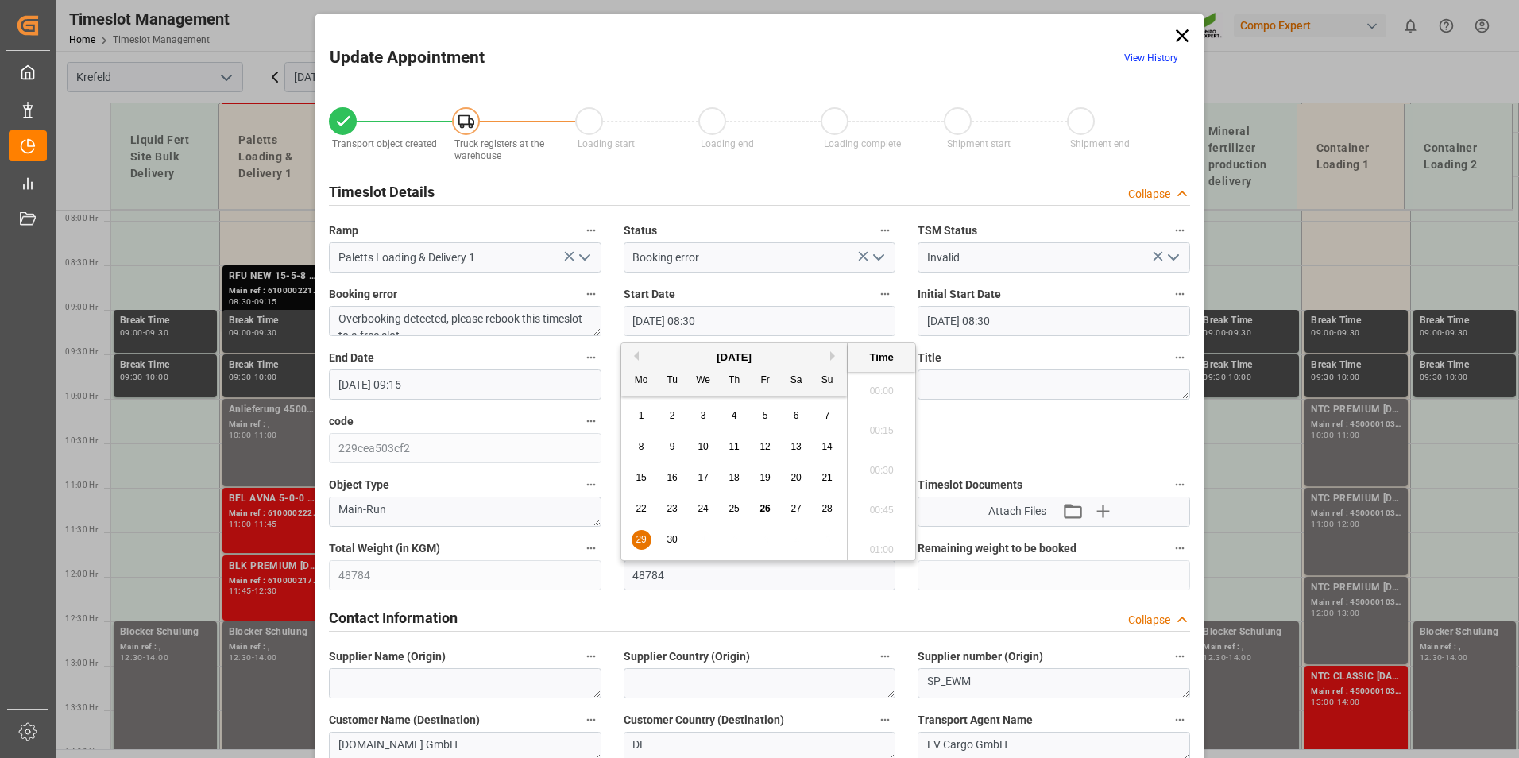
scroll to position [1276, 0]
drag, startPoint x: 635, startPoint y: 544, endPoint x: 893, endPoint y: 414, distance: 289.1
click at [636, 543] on span "29" at bounding box center [640, 539] width 10 height 11
click at [888, 394] on li "08:00" at bounding box center [881, 386] width 68 height 40
type input "[DATE] 08:00"
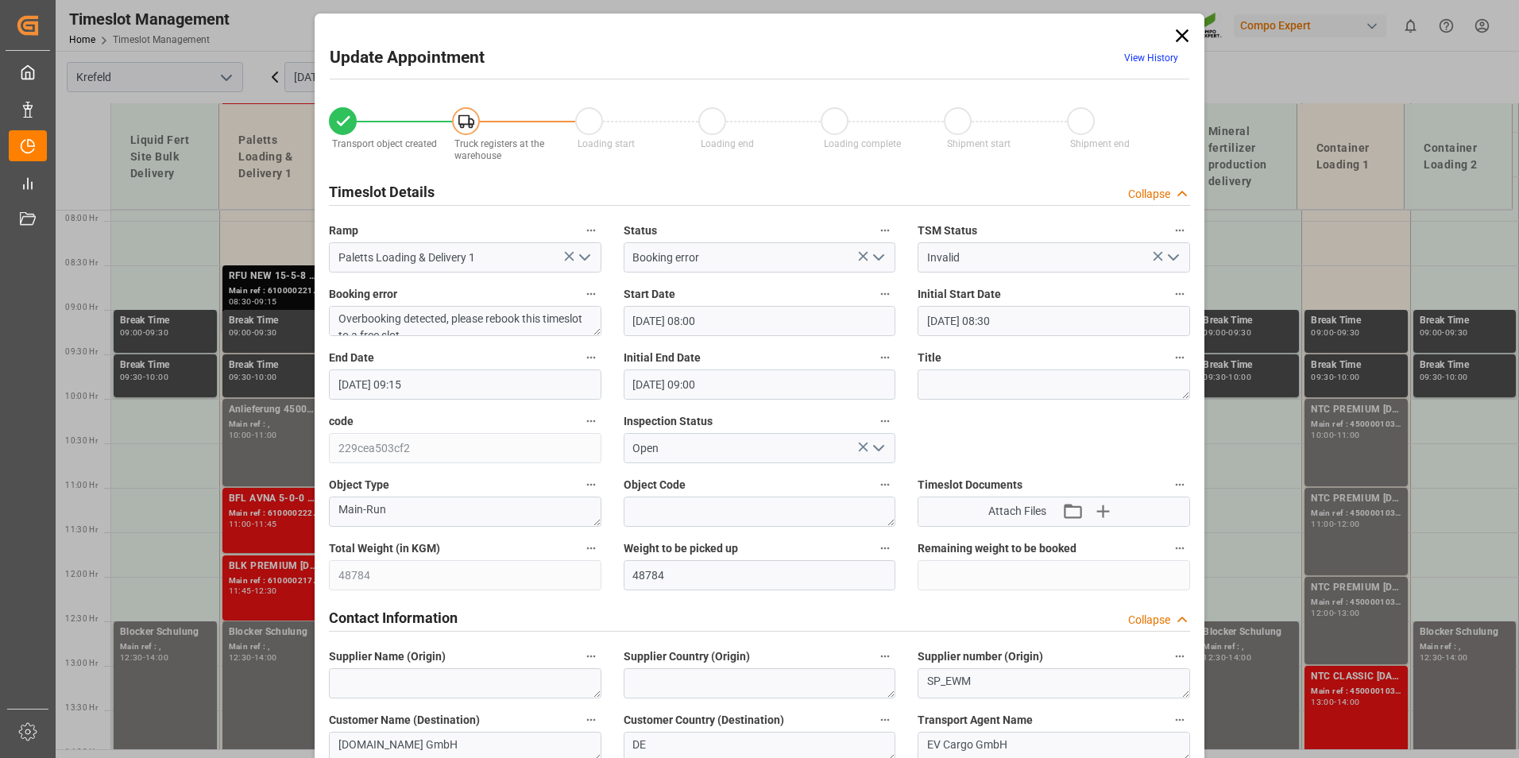
click at [421, 379] on input "[DATE] 09:15" at bounding box center [465, 384] width 272 height 30
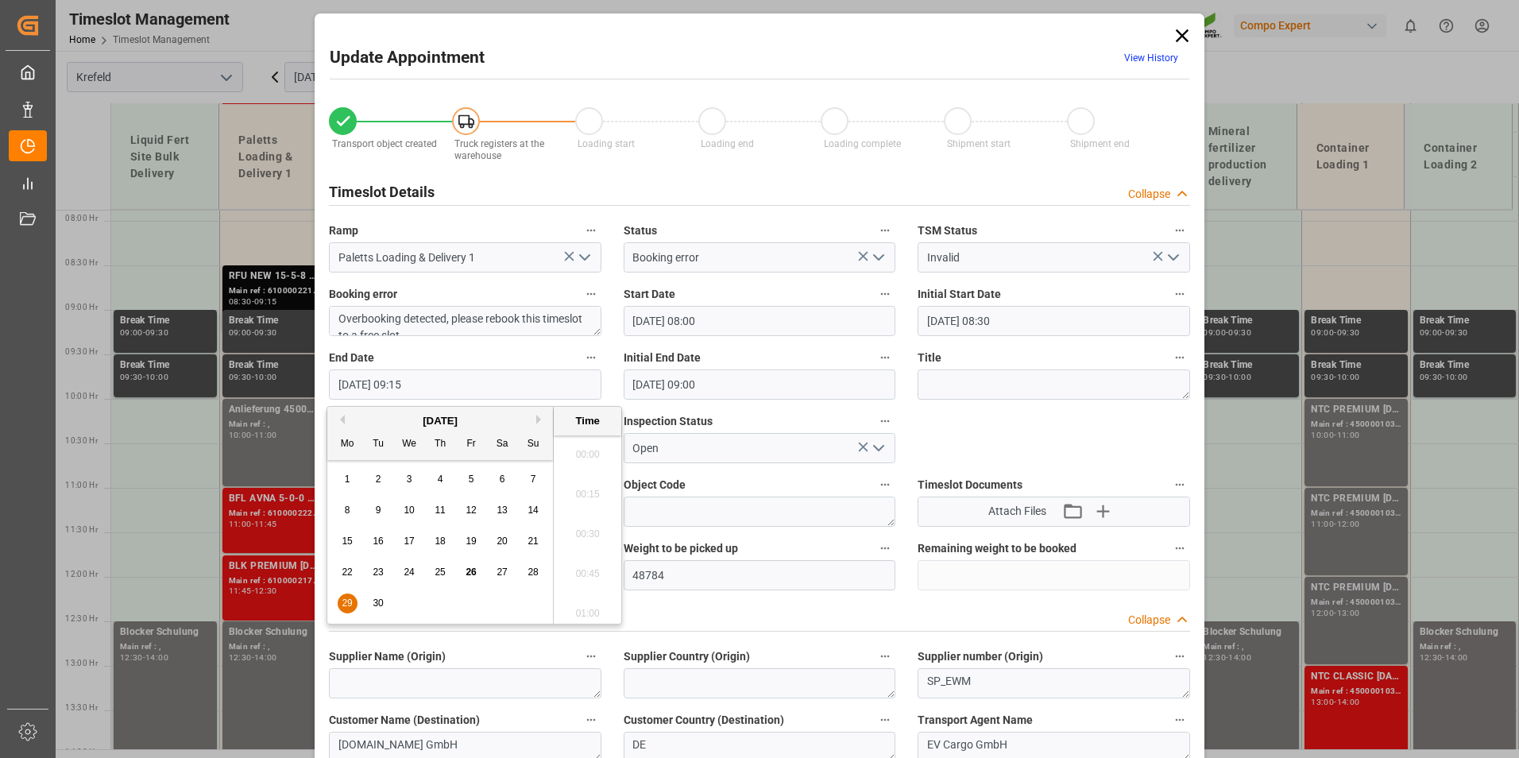
scroll to position [1395, 0]
drag, startPoint x: 334, startPoint y: 612, endPoint x: 343, endPoint y: 607, distance: 10.4
click at [338, 612] on div "29 30 1 2 3 4 5" at bounding box center [440, 603] width 217 height 31
click at [349, 604] on span "29" at bounding box center [347, 602] width 10 height 11
click at [598, 484] on li "09:00" at bounding box center [588, 489] width 68 height 40
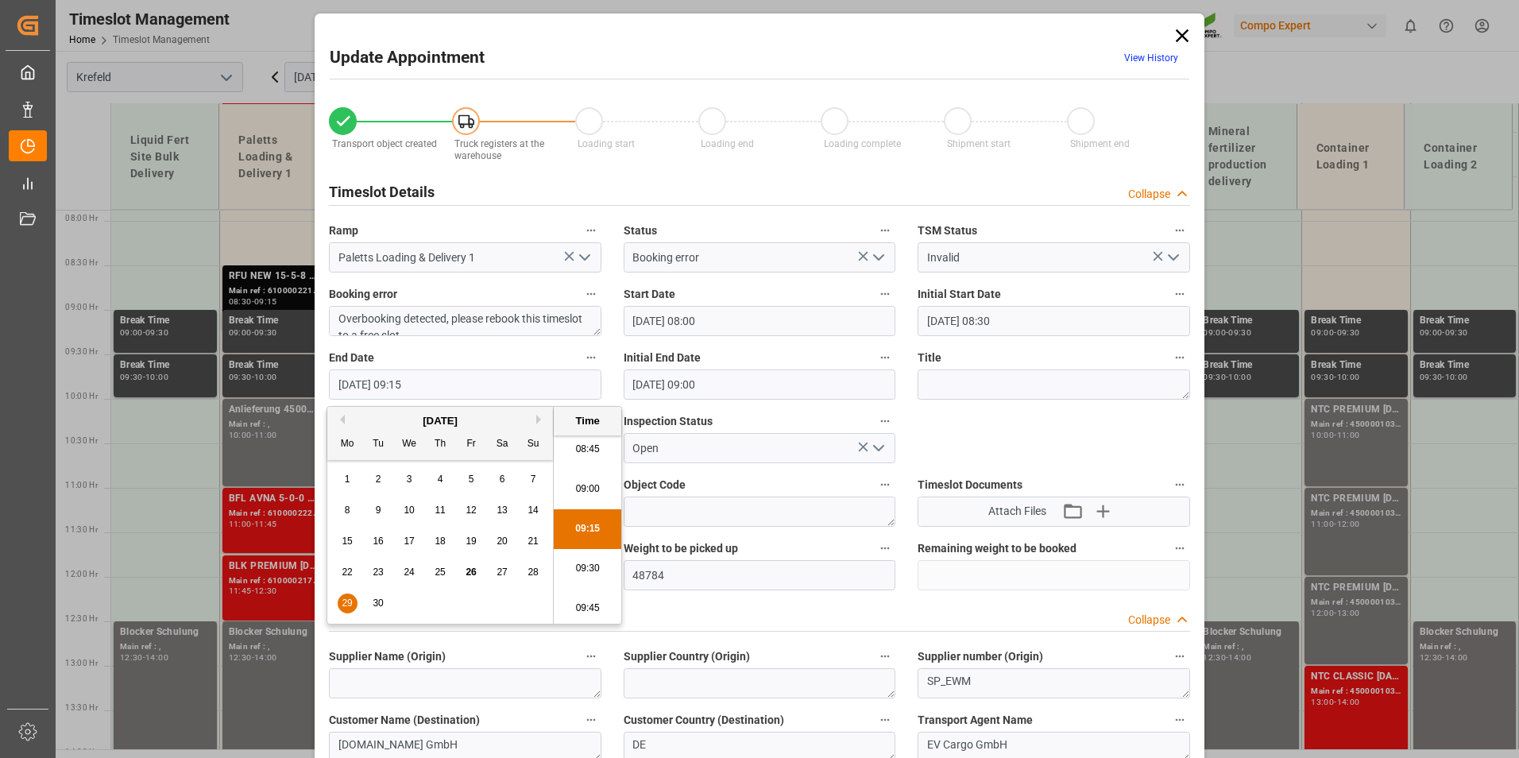
type input "[DATE] 09:00"
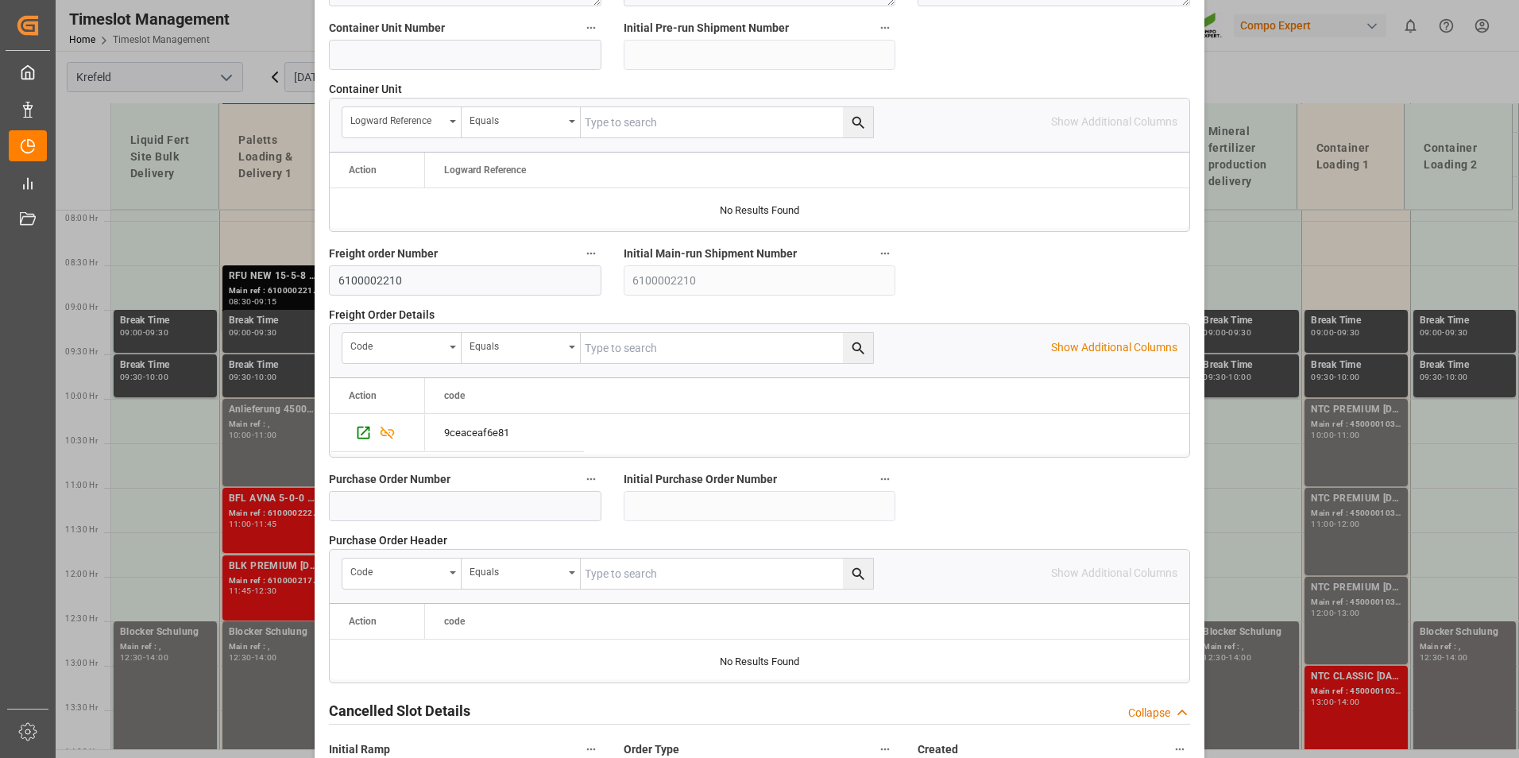
scroll to position [1446, 0]
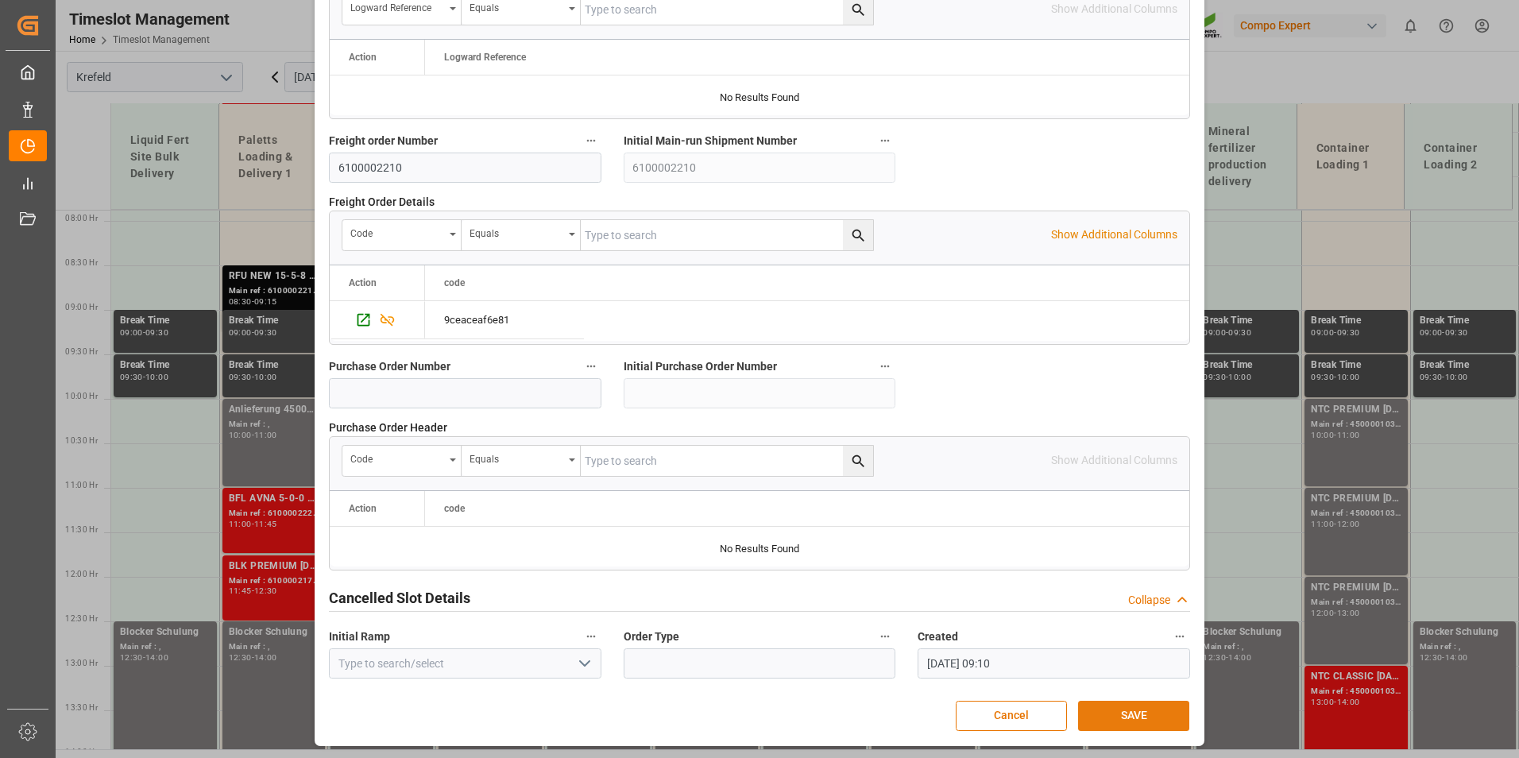
click at [1115, 717] on button "SAVE" at bounding box center [1133, 715] width 111 height 30
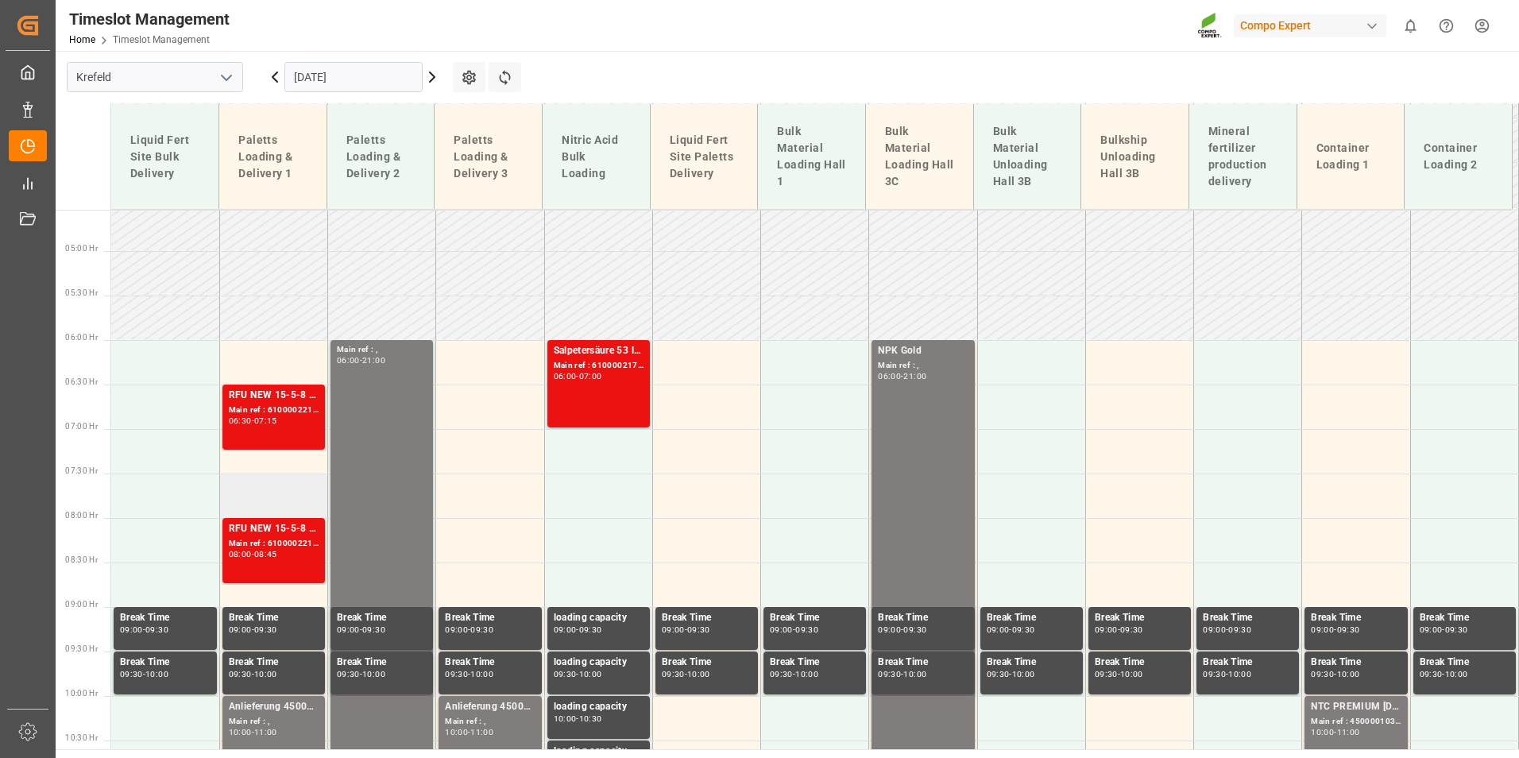
scroll to position [504, 0]
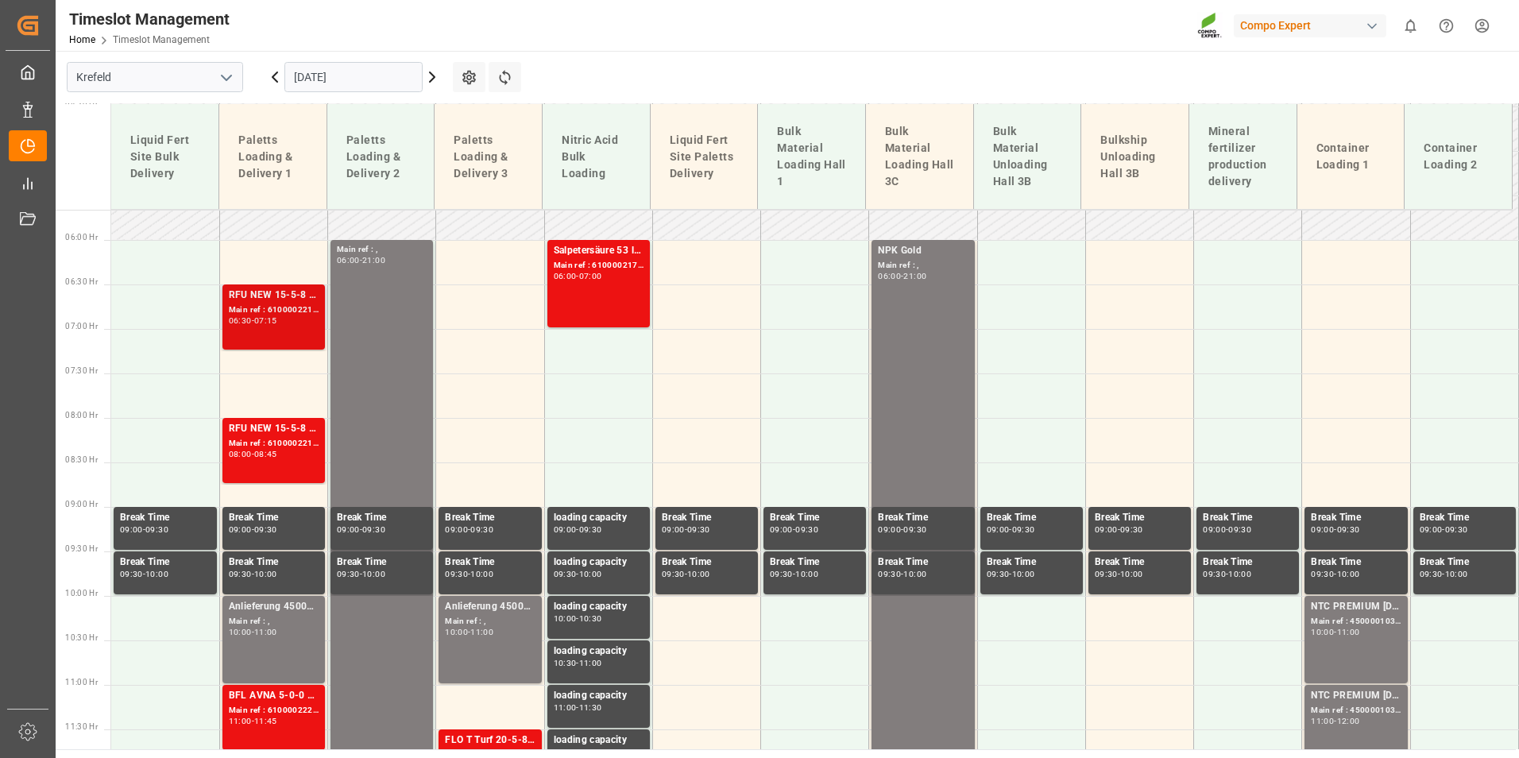
click at [269, 311] on div "Main ref : 6100002210, 2000001368 2000001243" at bounding box center [274, 310] width 90 height 14
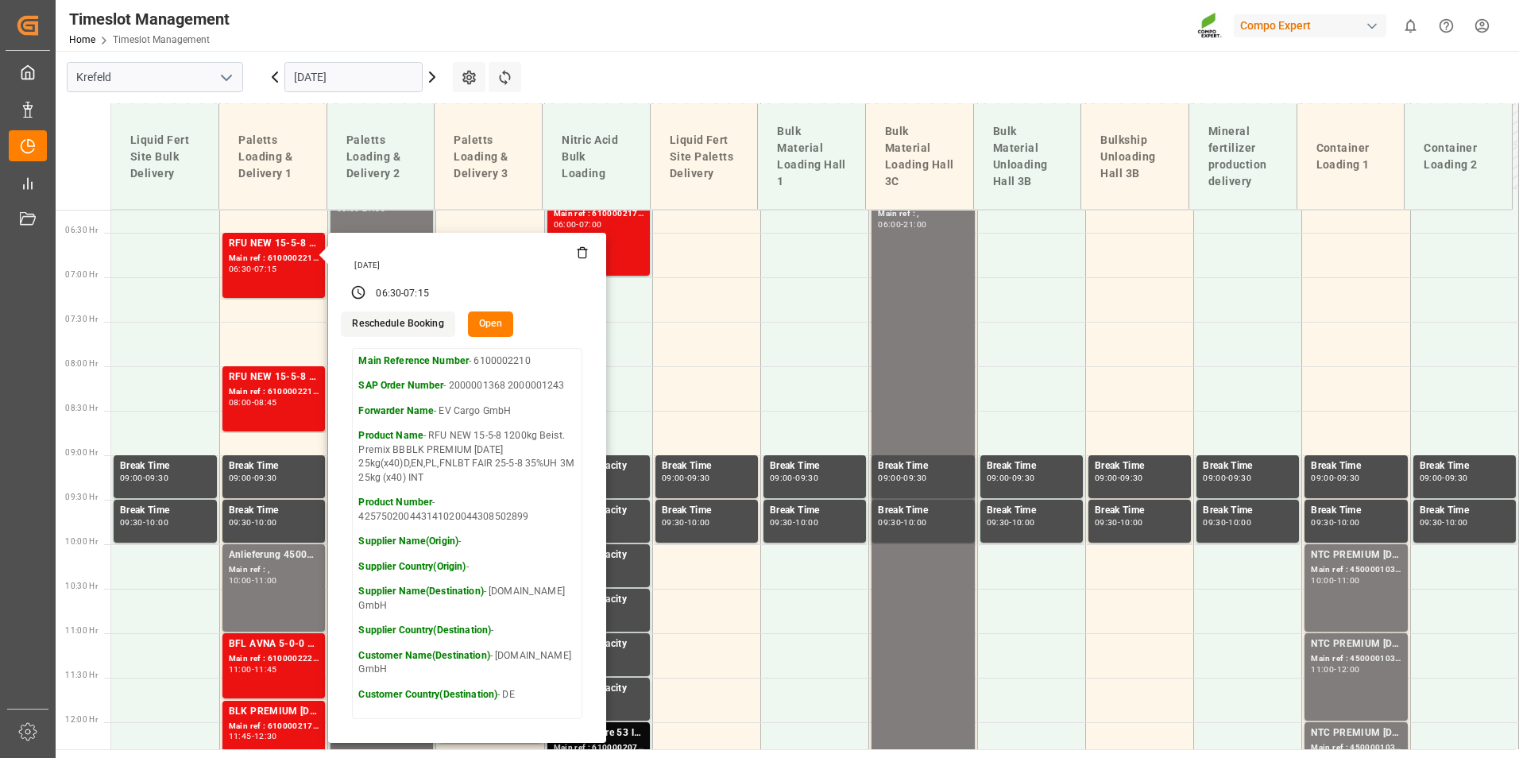
scroll to position [583, 0]
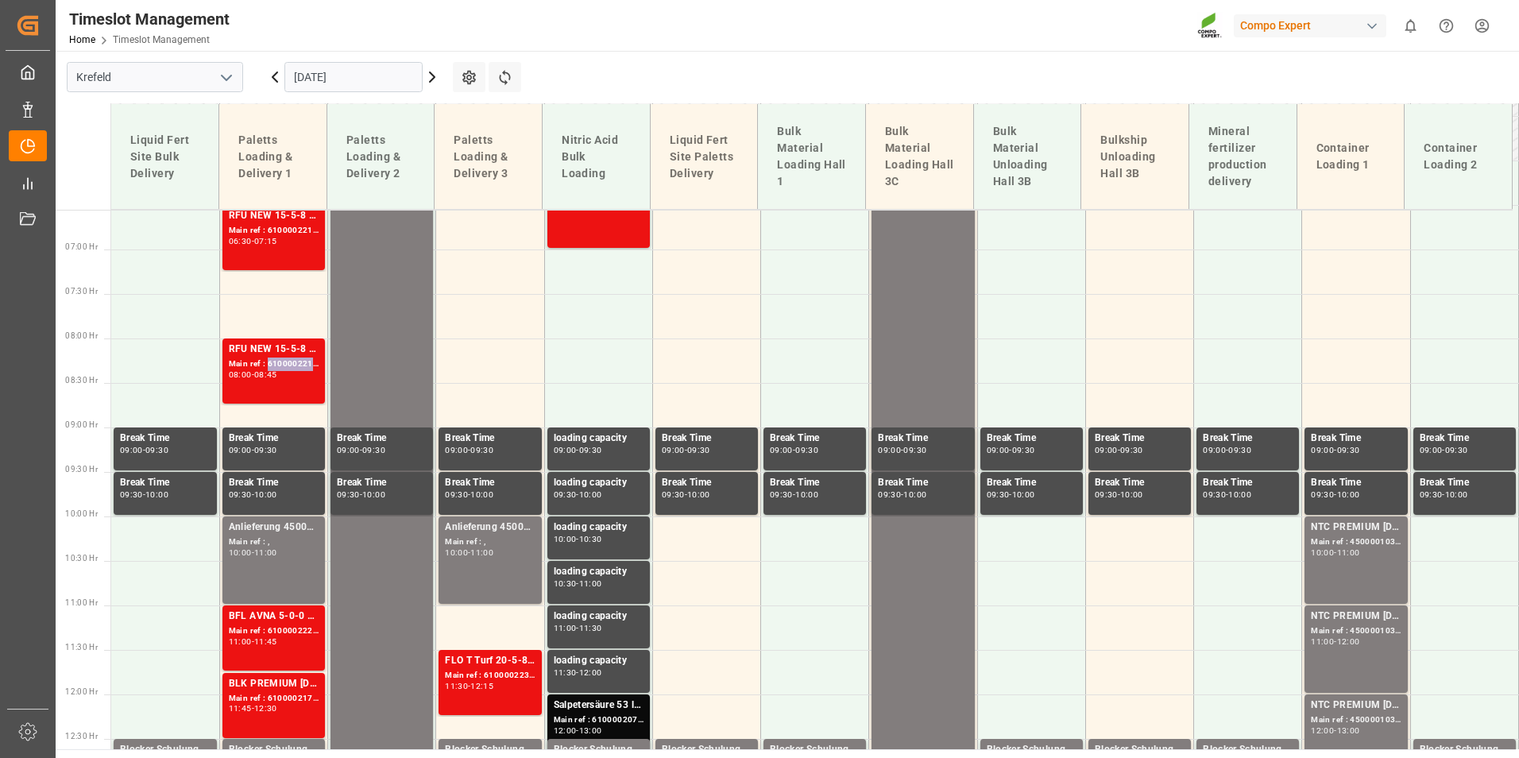
click at [271, 360] on div "Main ref : 6100002210, 2000001368 2000001243" at bounding box center [274, 364] width 90 height 14
click at [275, 241] on div "07:15" at bounding box center [265, 240] width 23 height 7
click at [291, 355] on div "RFU NEW 15-5-8 1200kg Beist. Premix BBBLK PREMIUM [DATE] 25kg(x40)D,EN,PL,FNLBT…" at bounding box center [274, 350] width 90 height 16
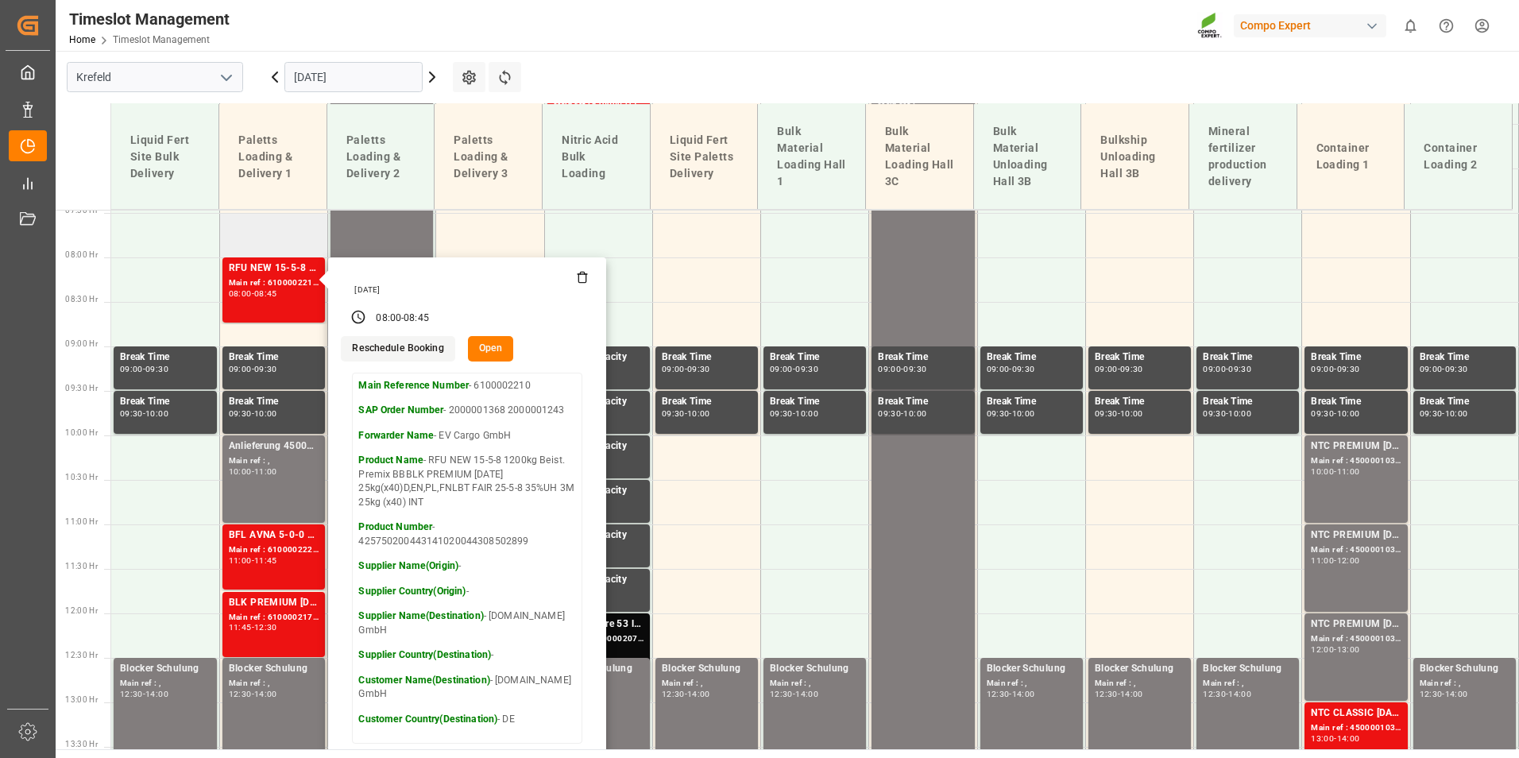
scroll to position [742, 0]
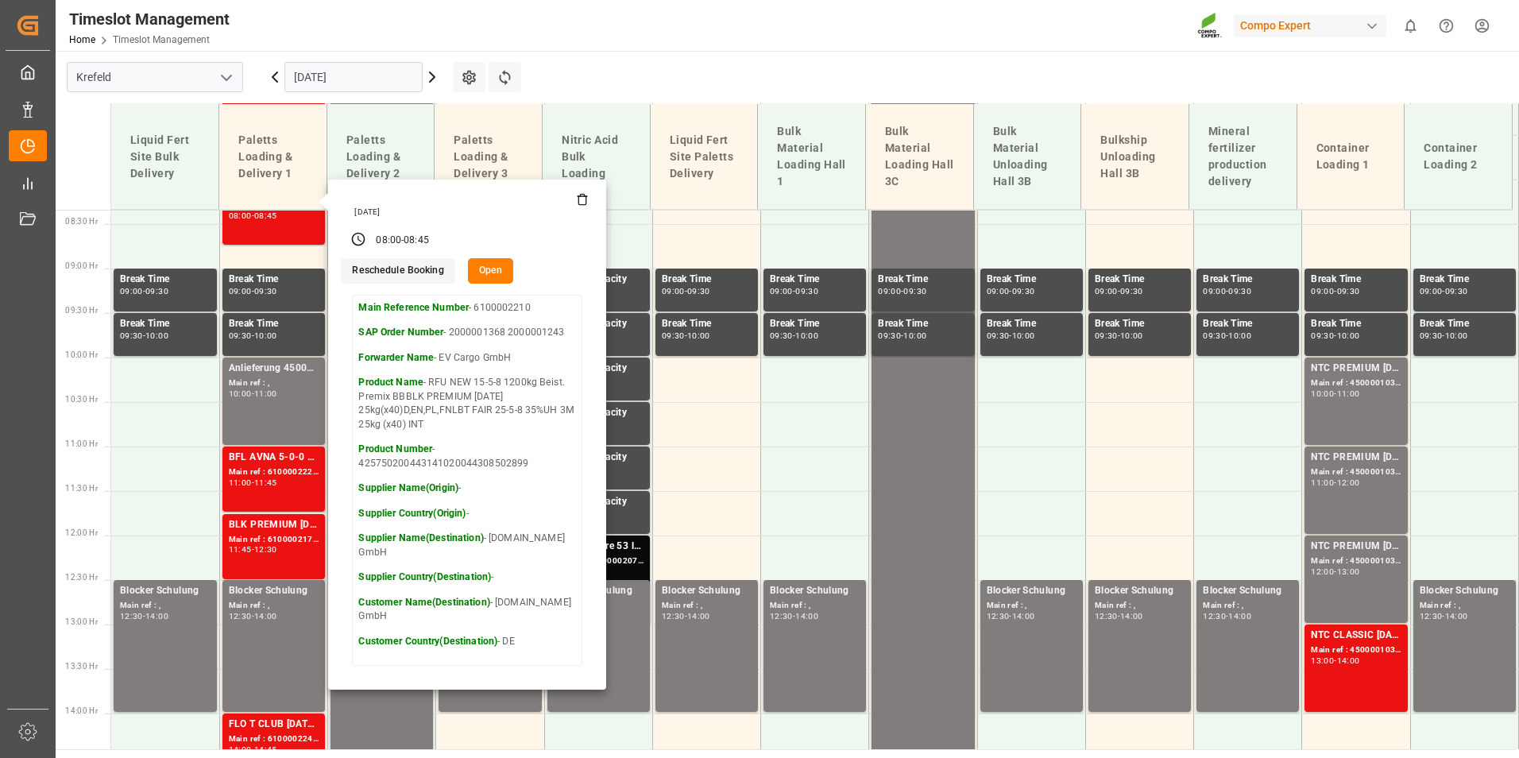
click at [667, 89] on main "[GEOGRAPHIC_DATA] [DATE] Settings Refresh Time Slots Liquid Fert Site Bulk Deli…" at bounding box center [786, 400] width 1460 height 698
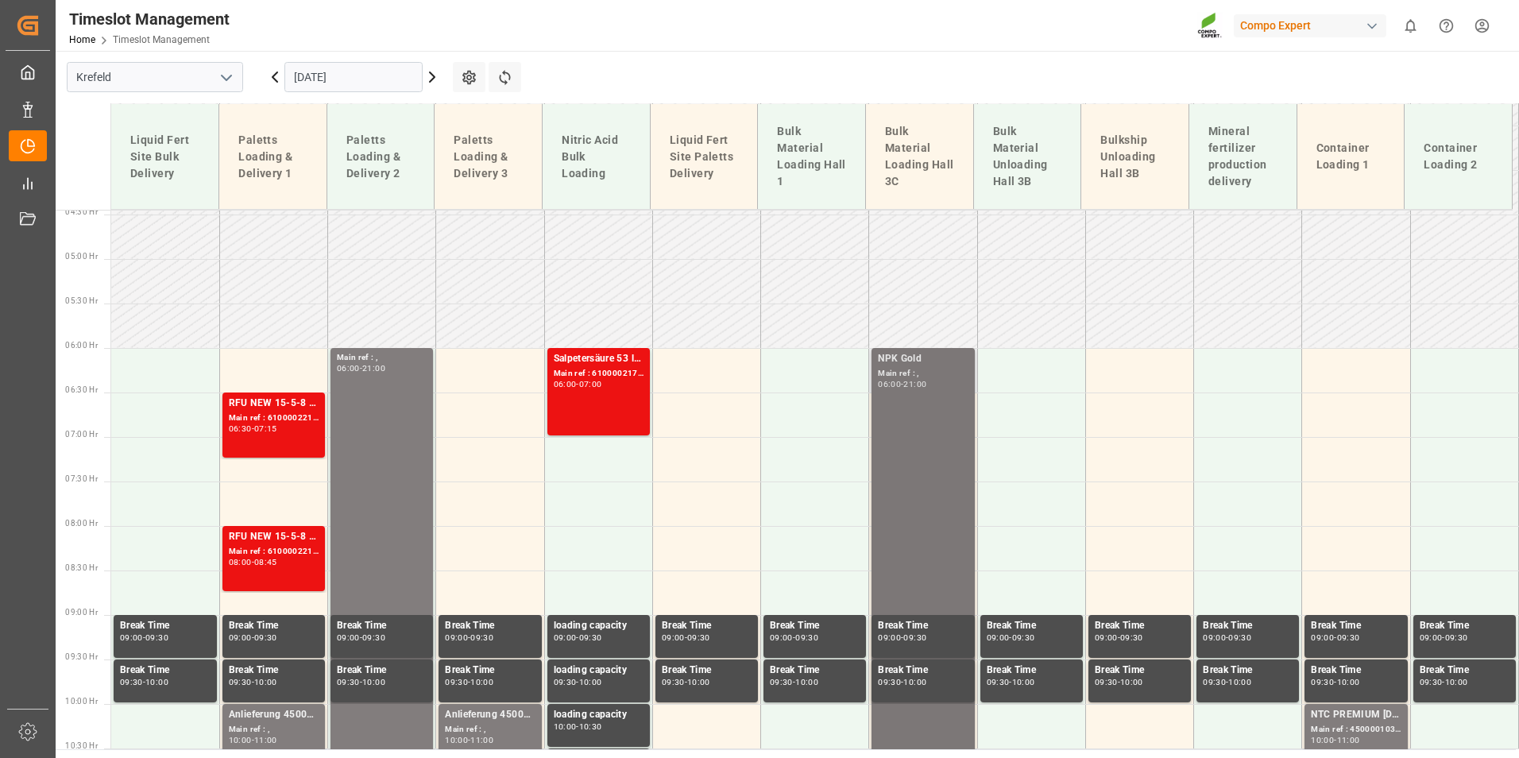
scroll to position [424, 0]
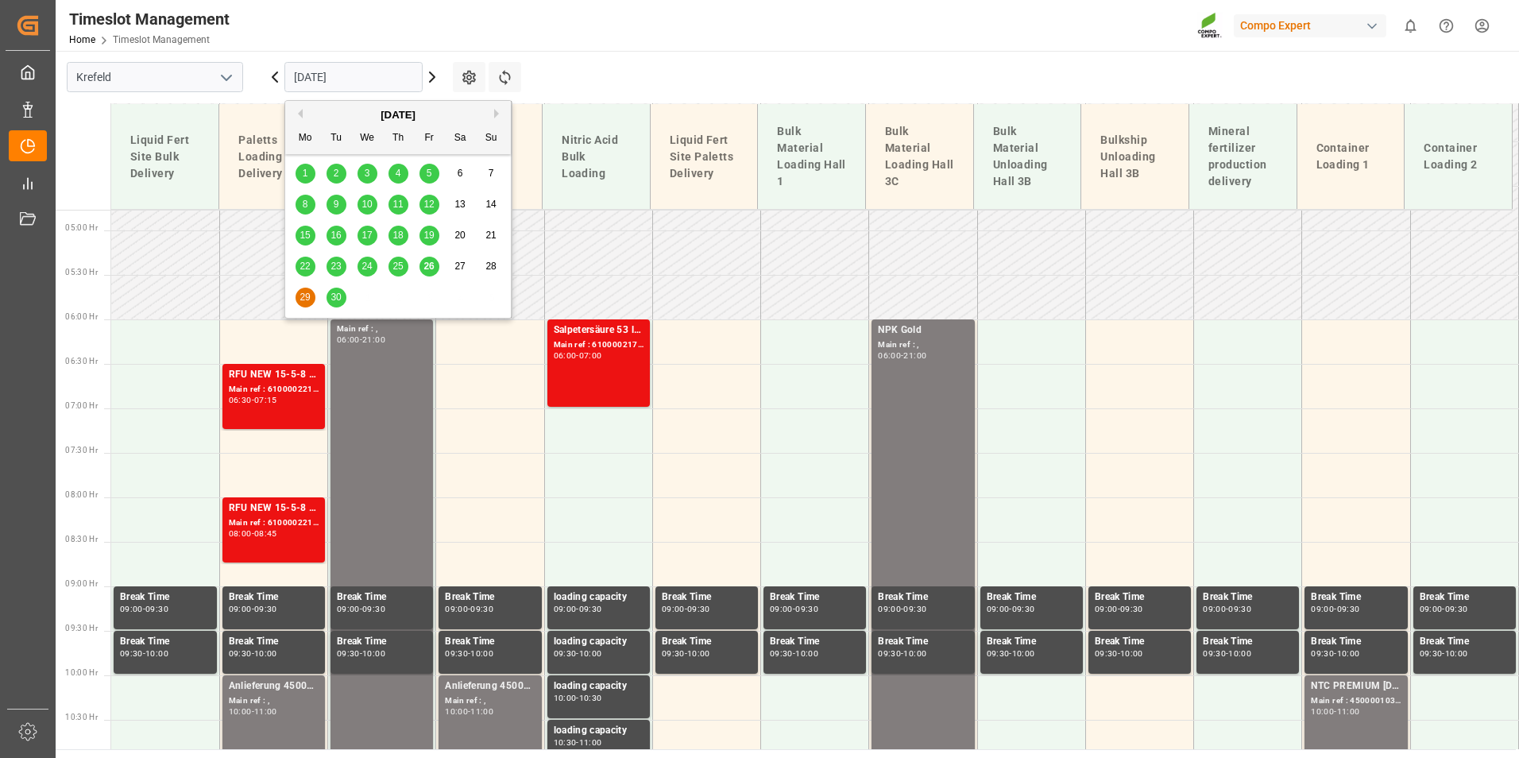
click at [372, 82] on input "[DATE]" at bounding box center [353, 77] width 138 height 30
click at [330, 300] on div "30" at bounding box center [336, 297] width 20 height 19
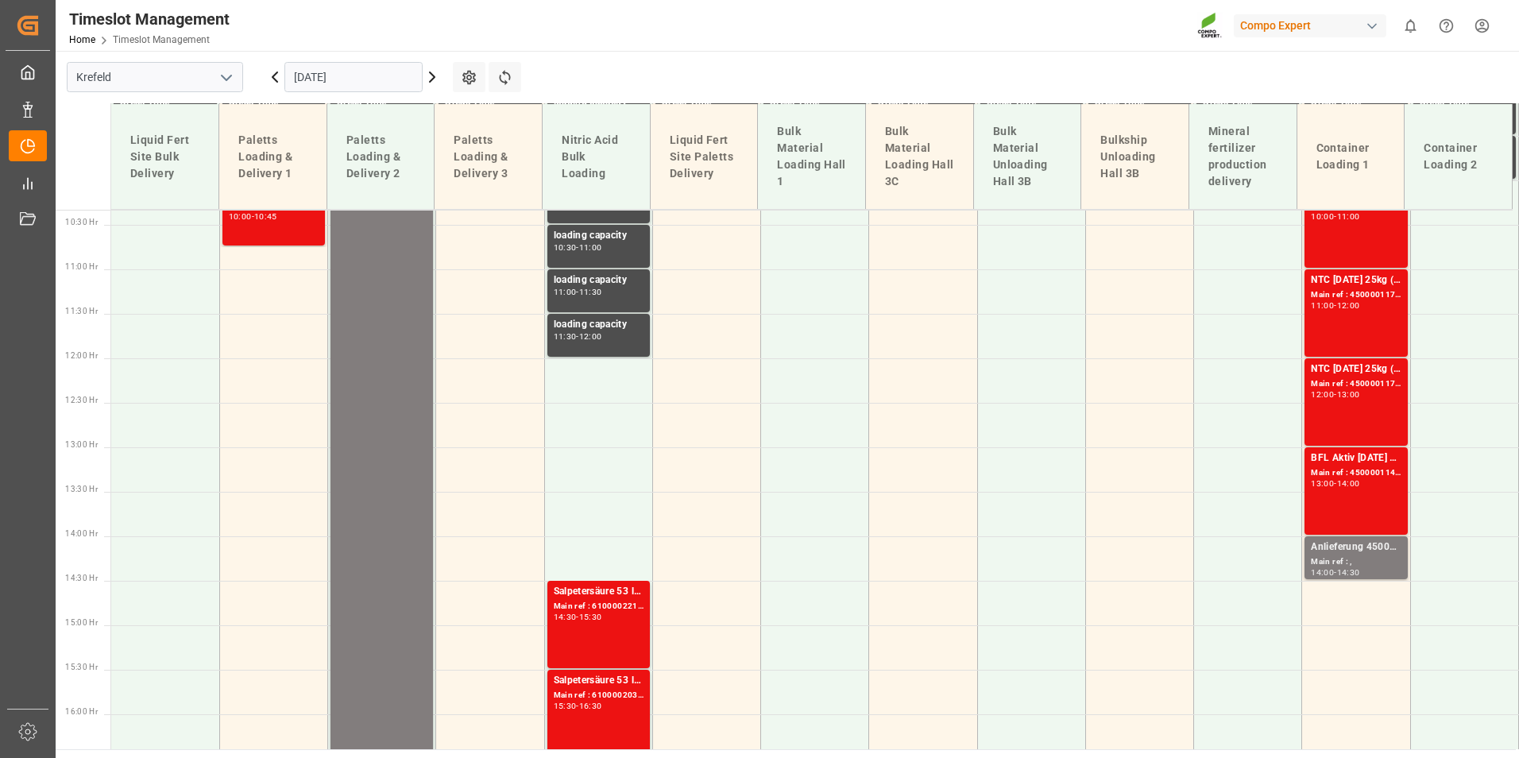
scroll to position [1018, 0]
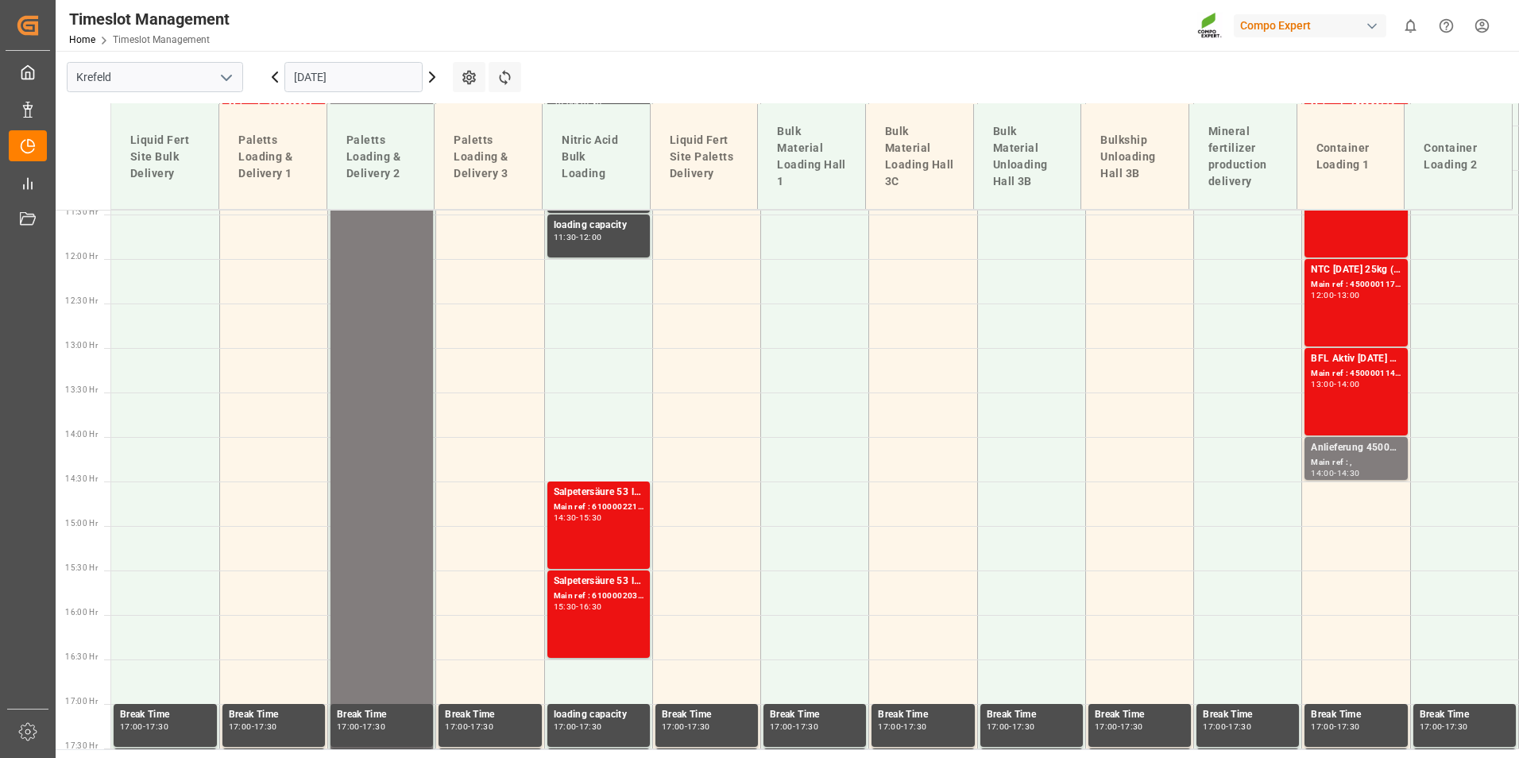
click at [329, 82] on input "[DATE]" at bounding box center [353, 77] width 138 height 30
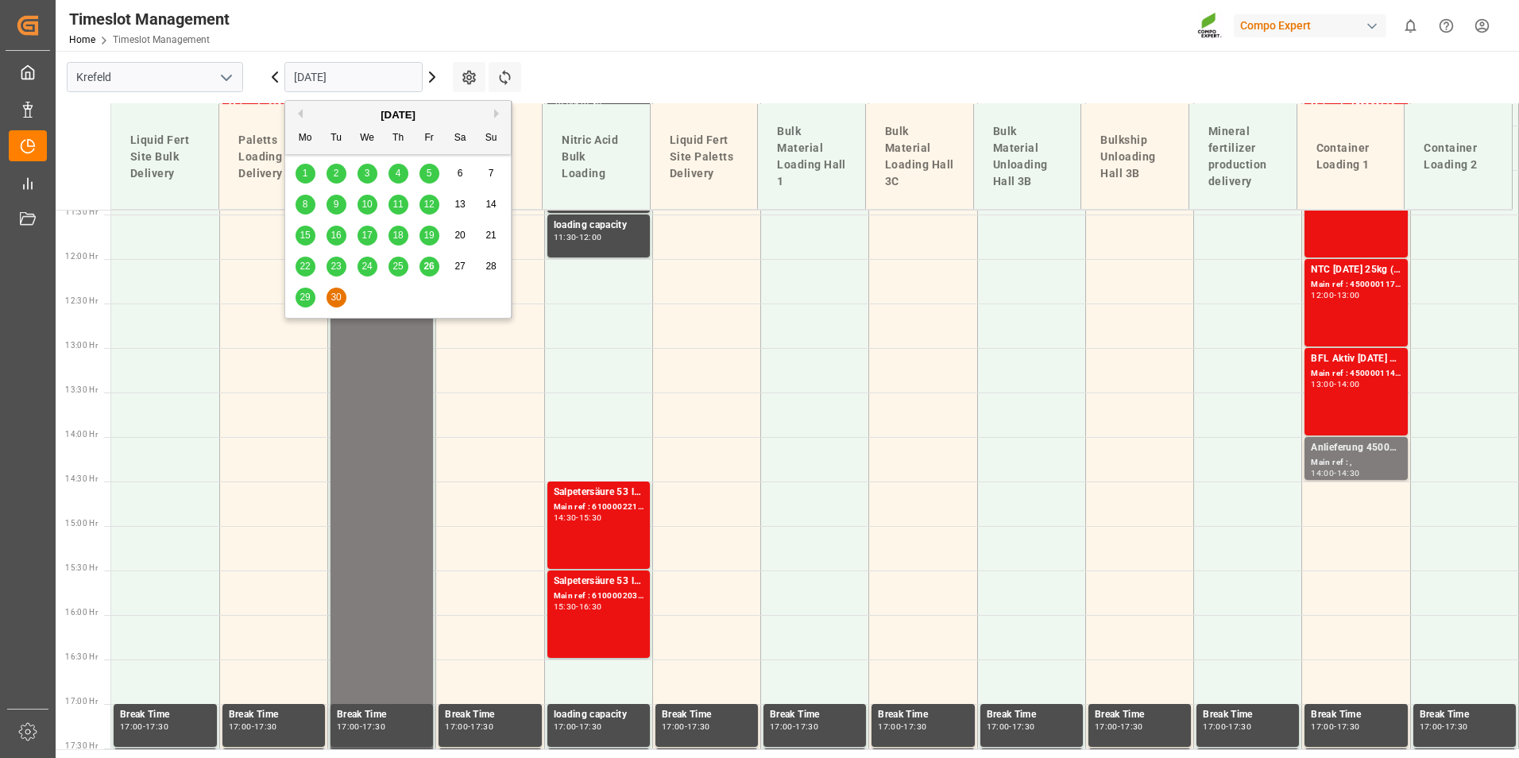
click at [311, 299] on div "29" at bounding box center [305, 297] width 20 height 19
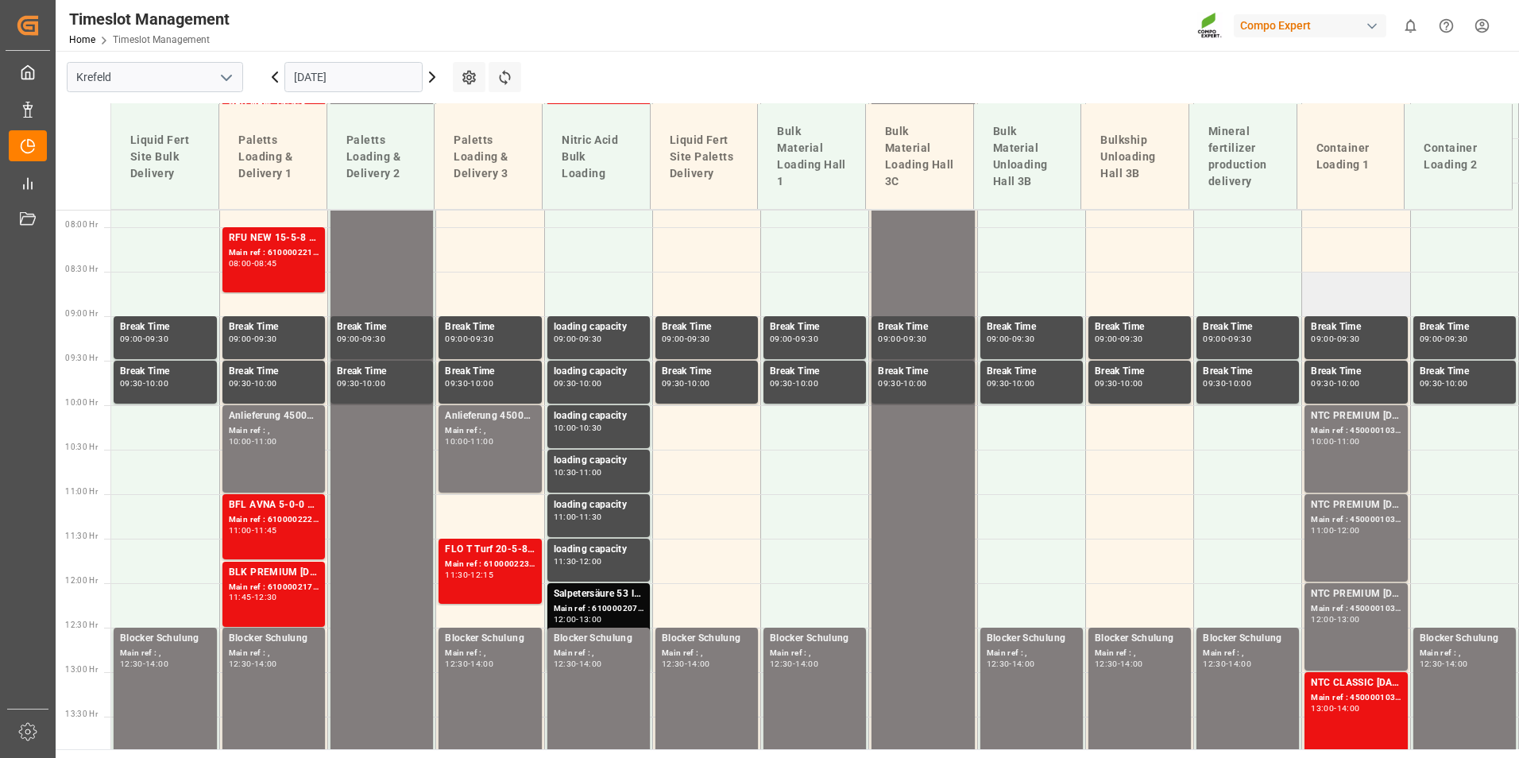
scroll to position [780, 0]
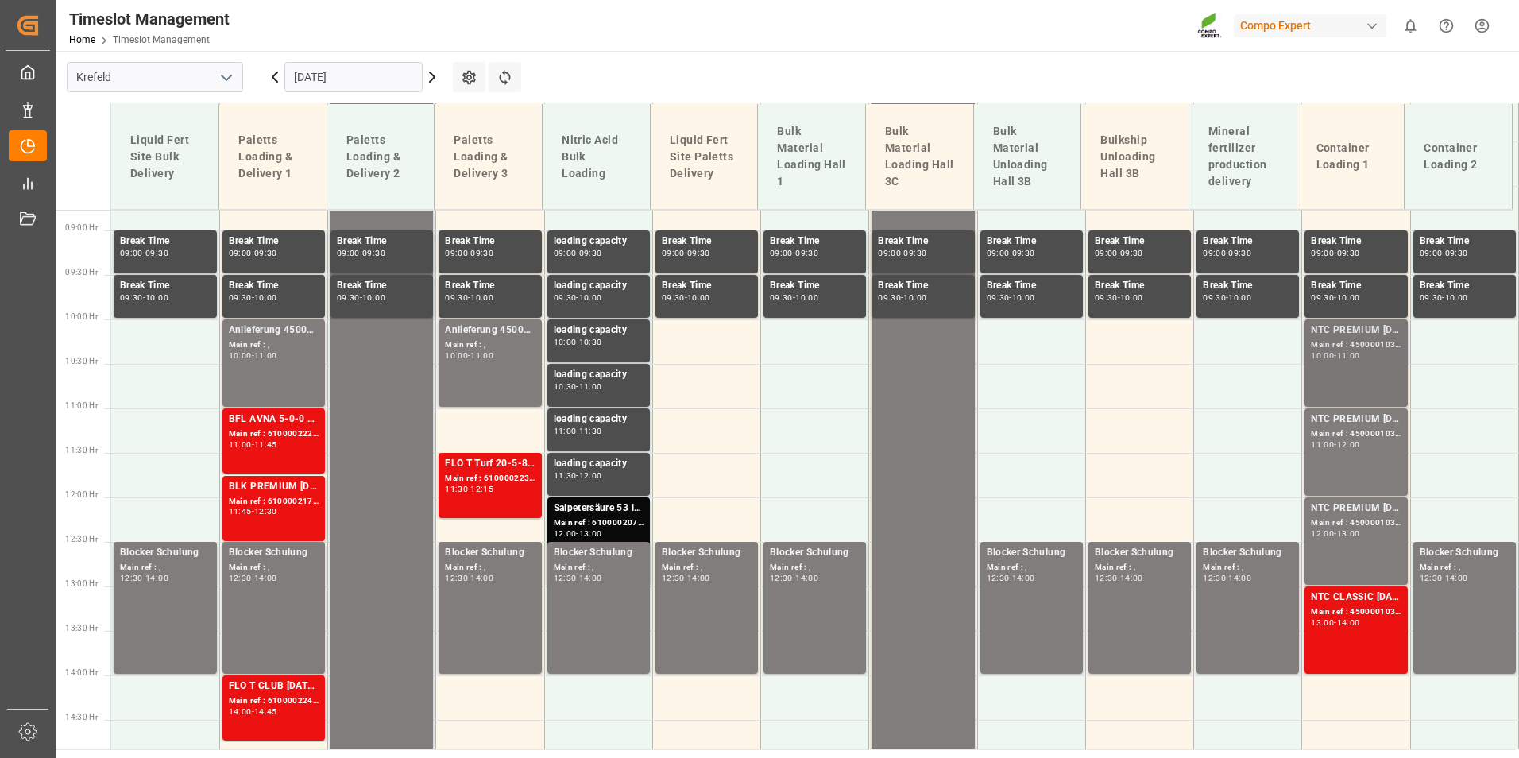
click at [1357, 334] on div "NTC PREMIUM [DATE] 25kg (x42) INT" at bounding box center [1355, 330] width 90 height 16
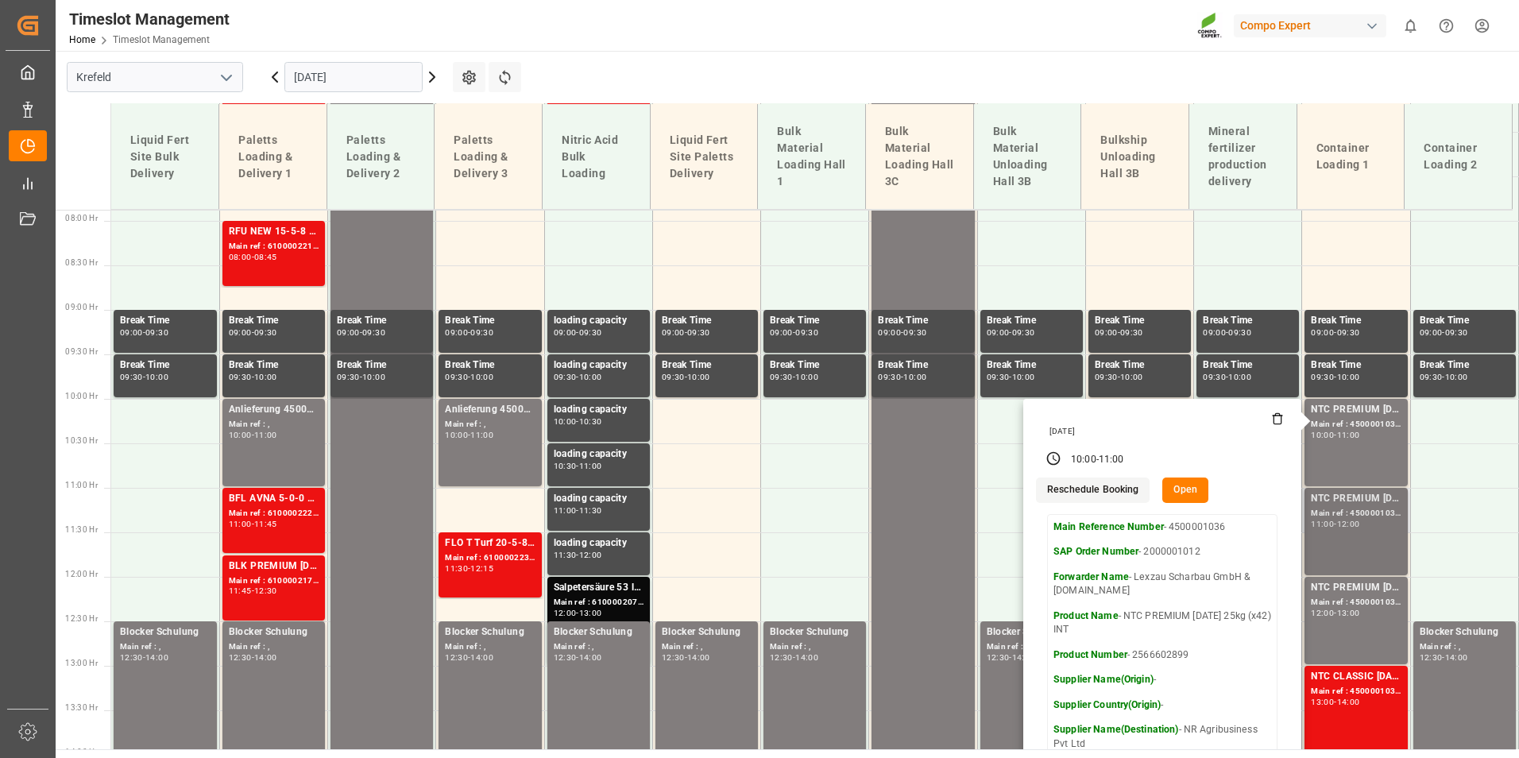
scroll to position [859, 0]
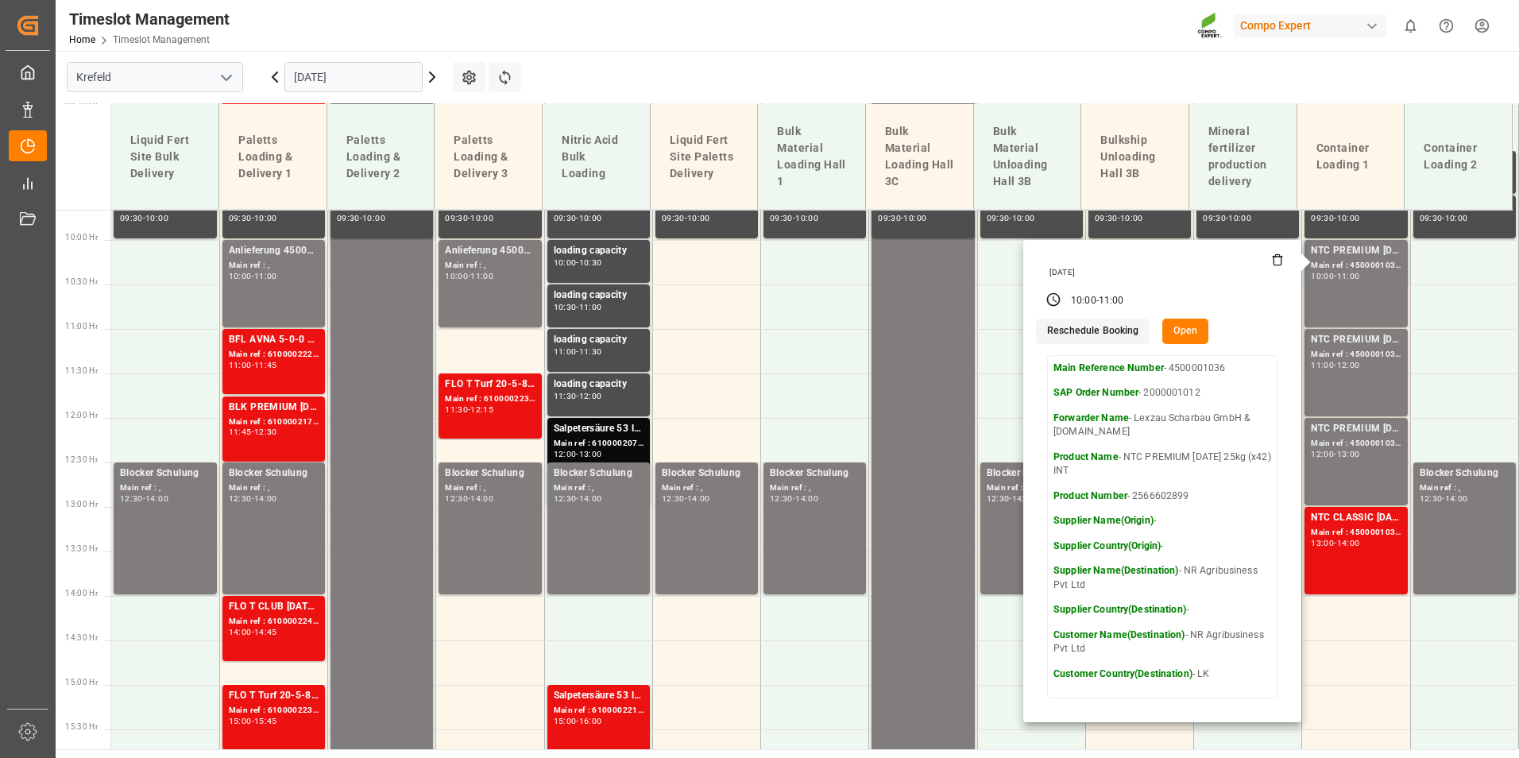
click at [1273, 264] on icon at bounding box center [1277, 259] width 13 height 13
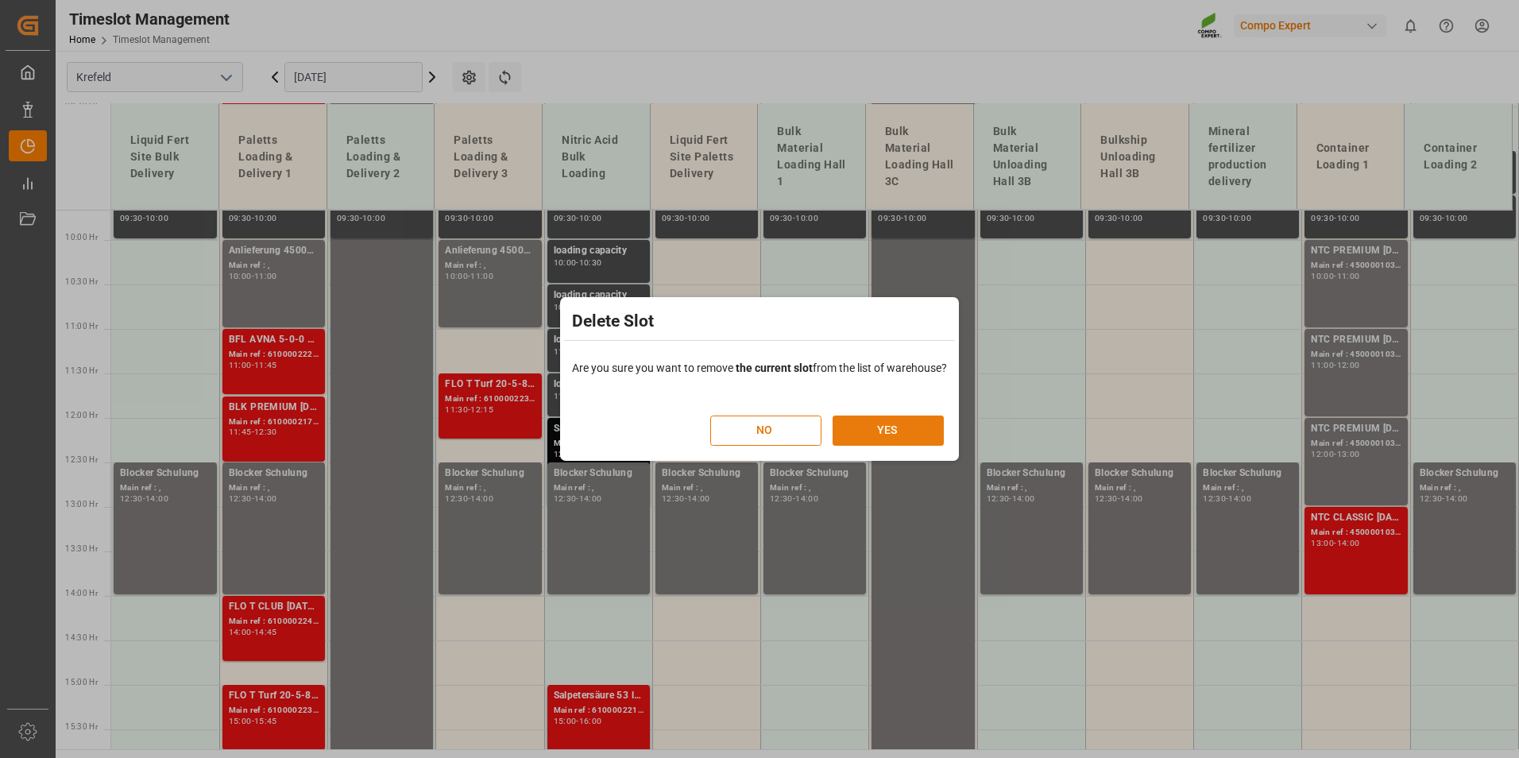
click at [886, 422] on button "YES" at bounding box center [887, 430] width 111 height 30
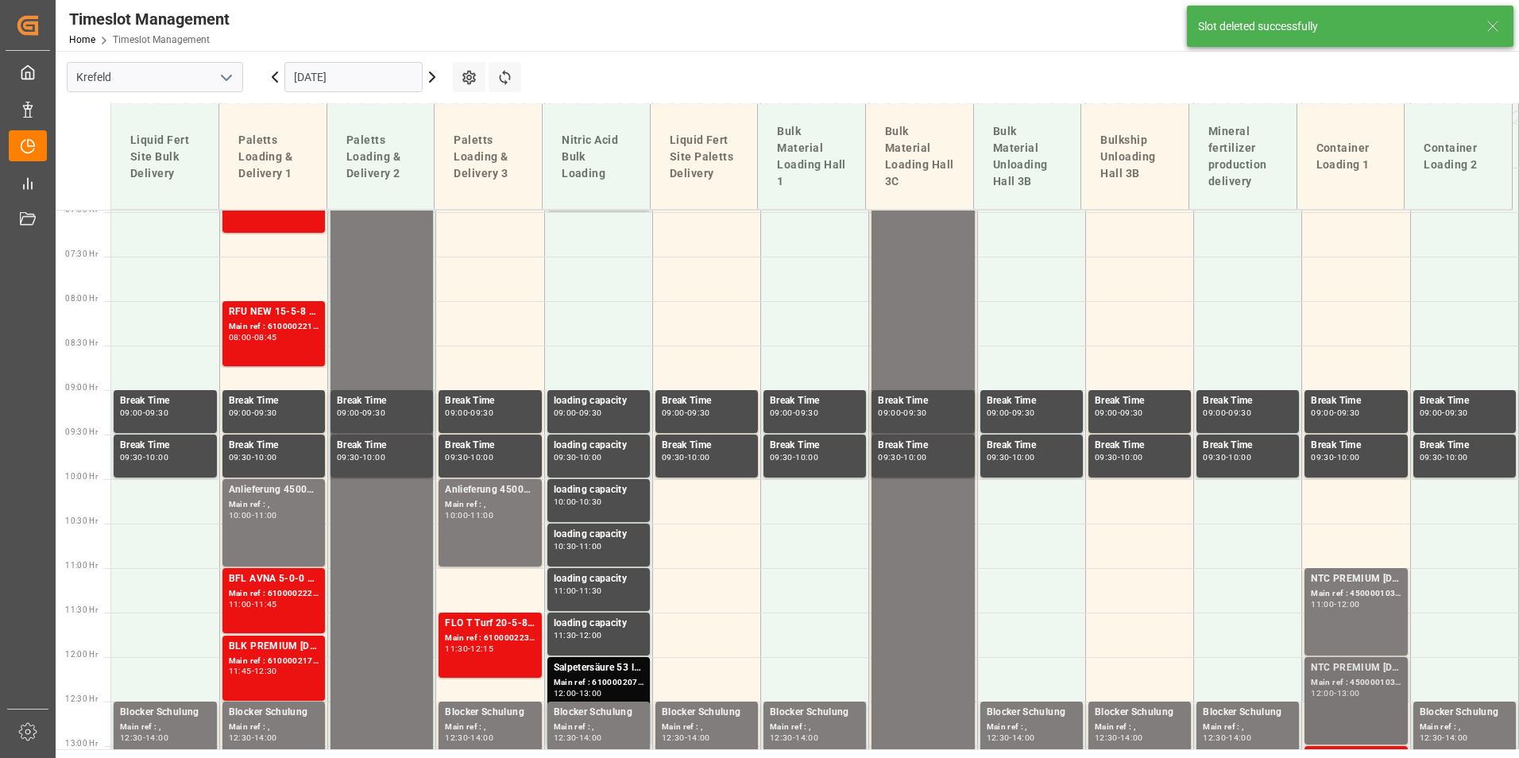
scroll to position [840, 0]
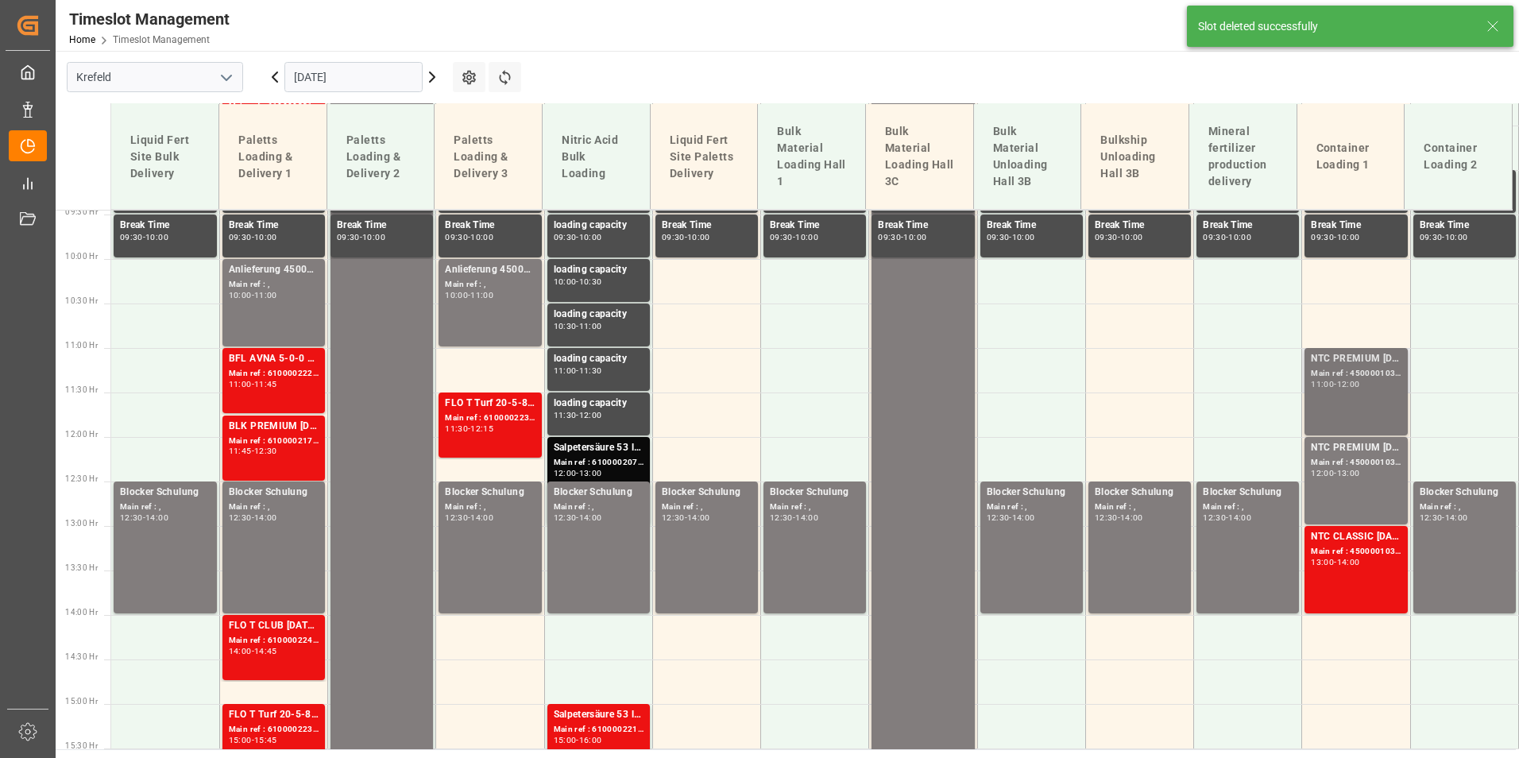
click at [1341, 363] on div "NTC PREMIUM [DATE] 25kg (x42) INT" at bounding box center [1355, 359] width 90 height 16
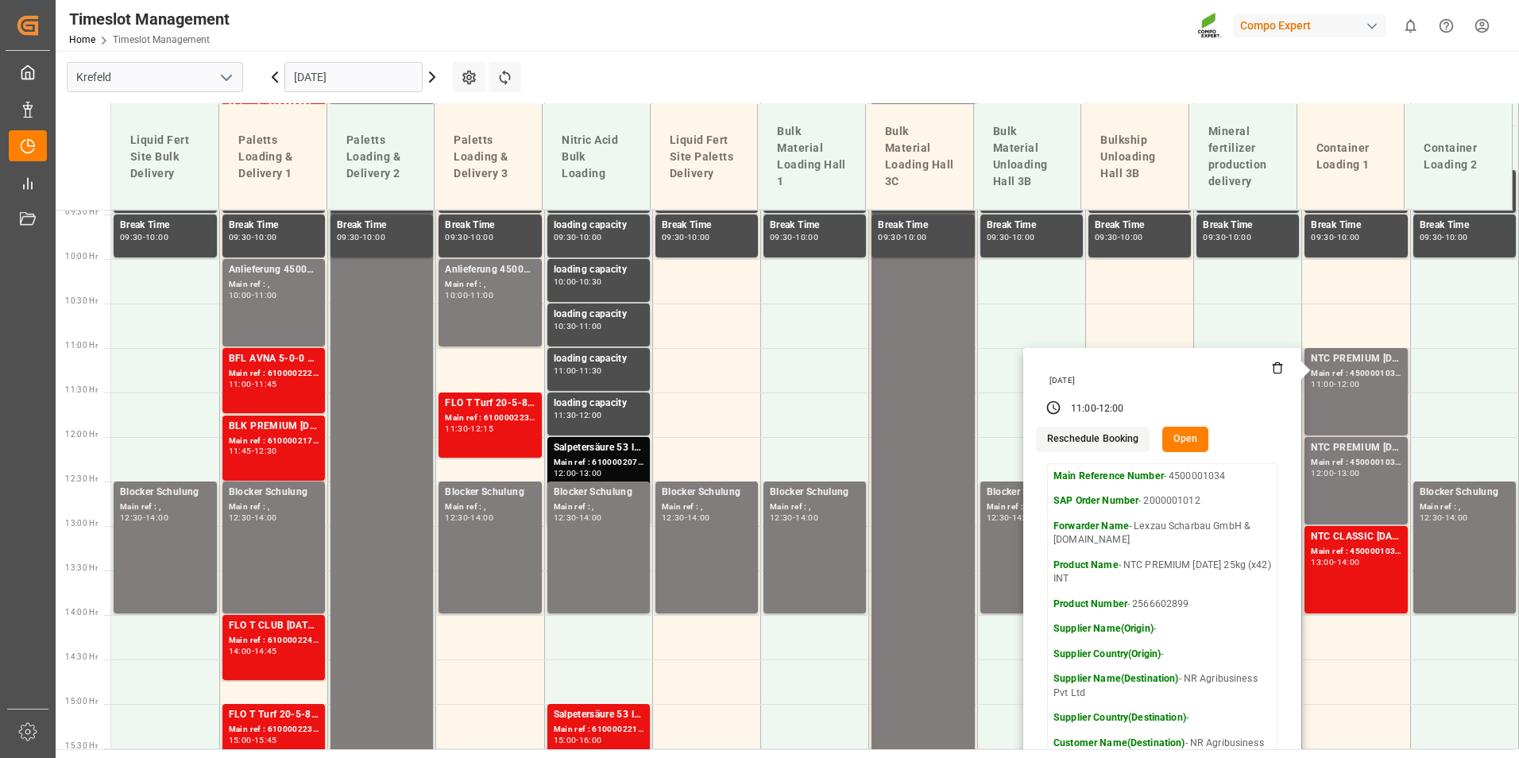
click at [1271, 368] on icon at bounding box center [1277, 367] width 13 height 13
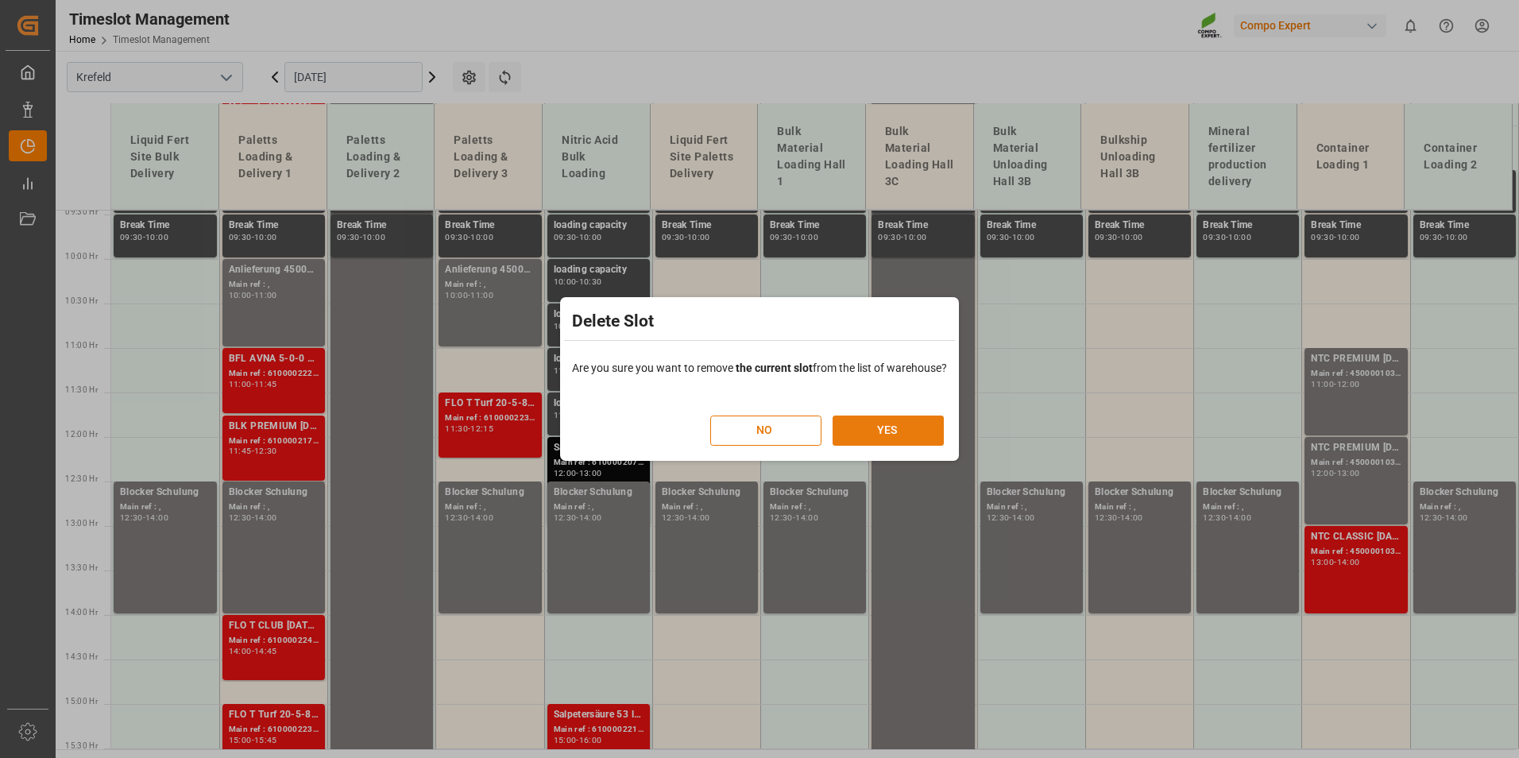
click at [903, 434] on button "YES" at bounding box center [887, 430] width 111 height 30
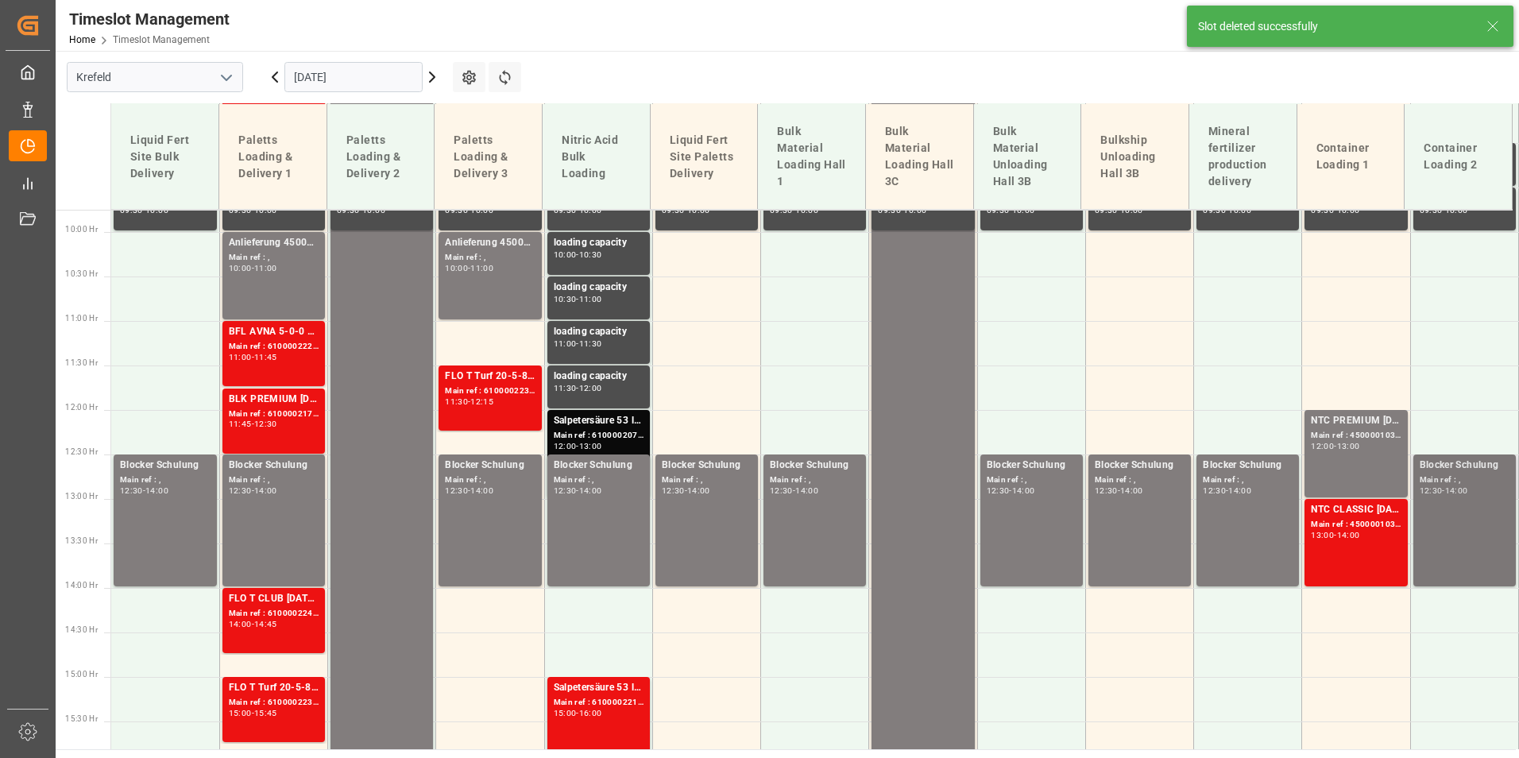
scroll to position [929, 0]
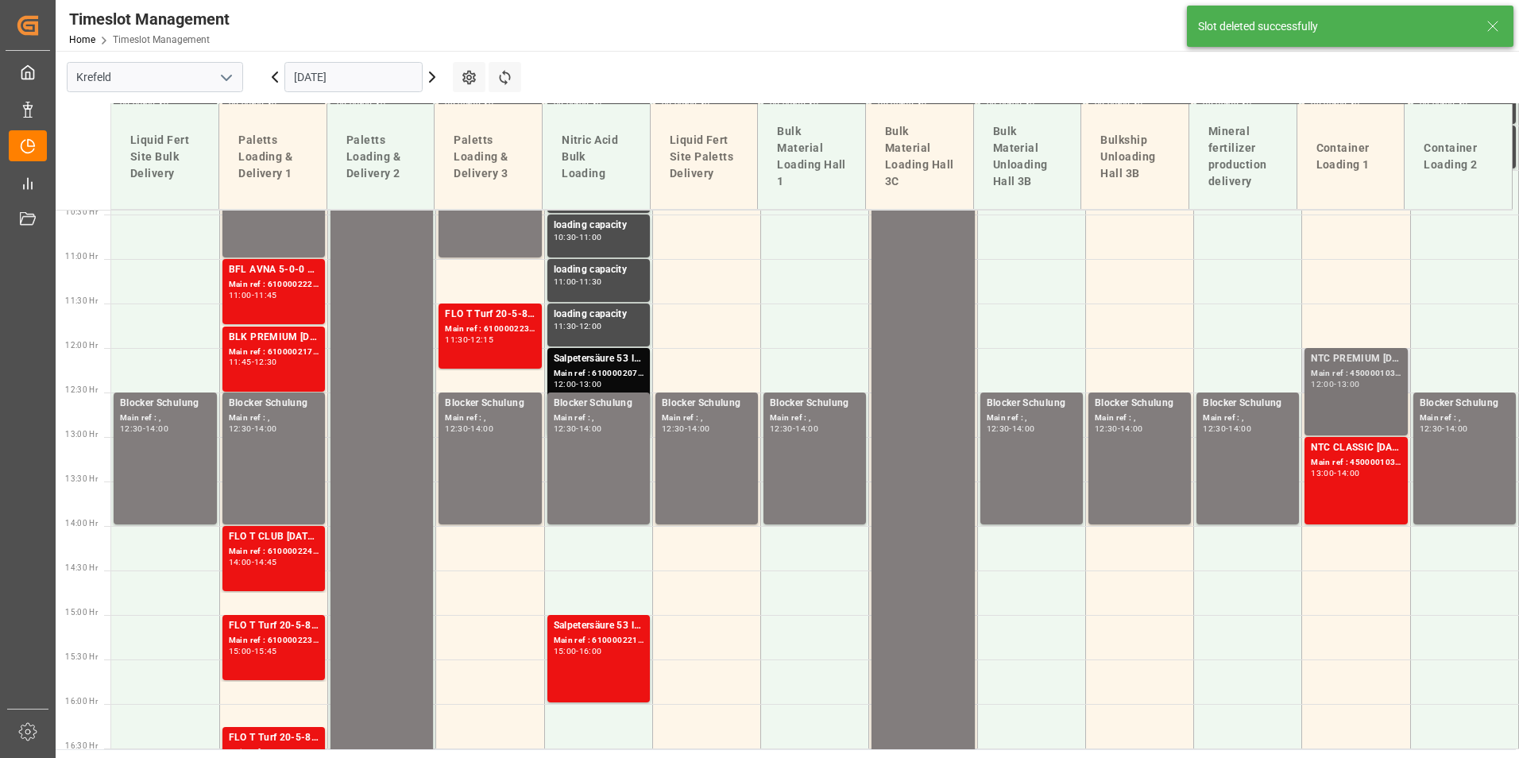
click at [1369, 392] on div "NTC PREMIUM [DATE] 25kg (x42) INT Main ref : 4500001035, 2000001012 12:00 - 13:…" at bounding box center [1355, 391] width 90 height 81
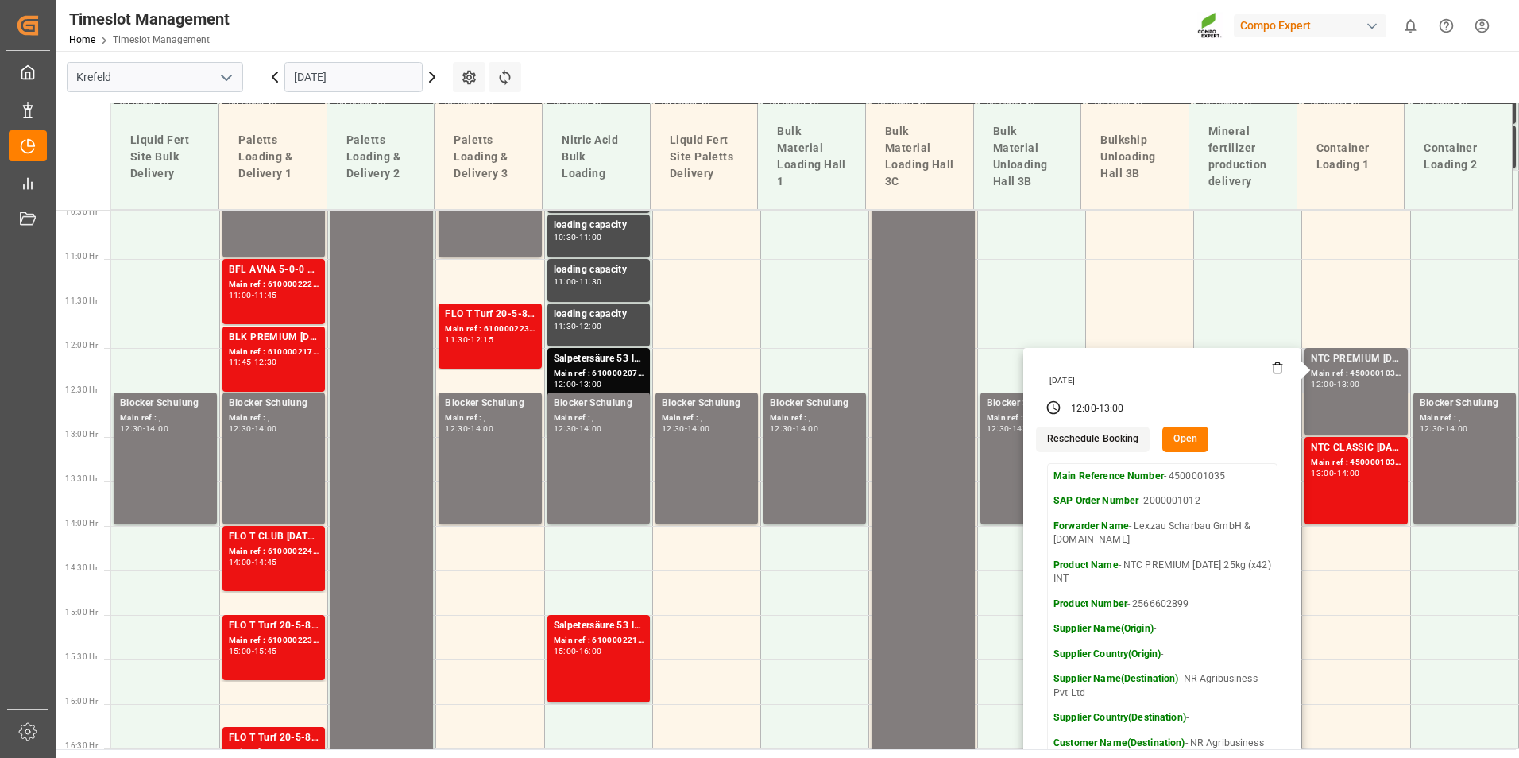
click at [1273, 372] on icon at bounding box center [1277, 367] width 13 height 13
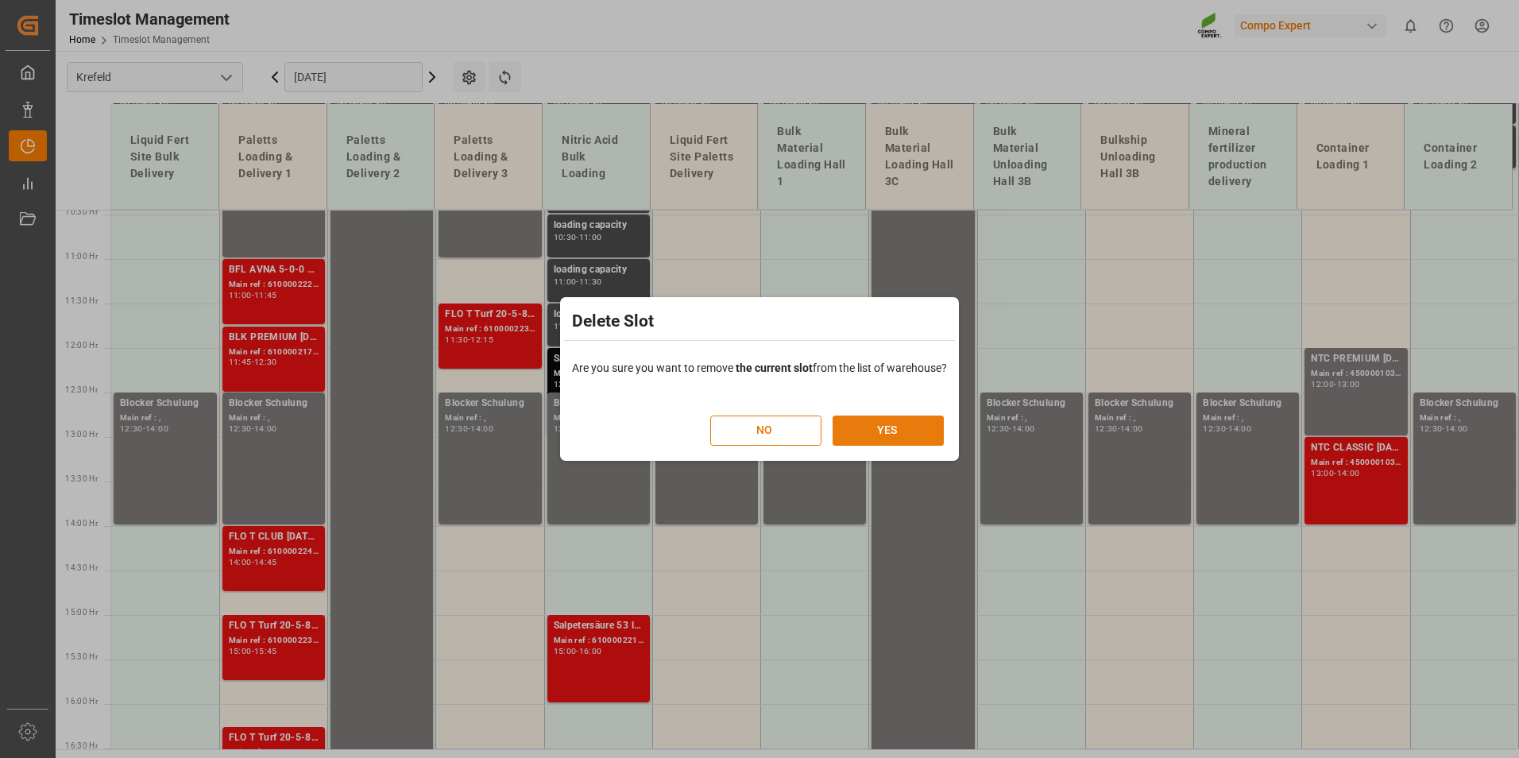
click at [928, 436] on button "YES" at bounding box center [887, 430] width 111 height 30
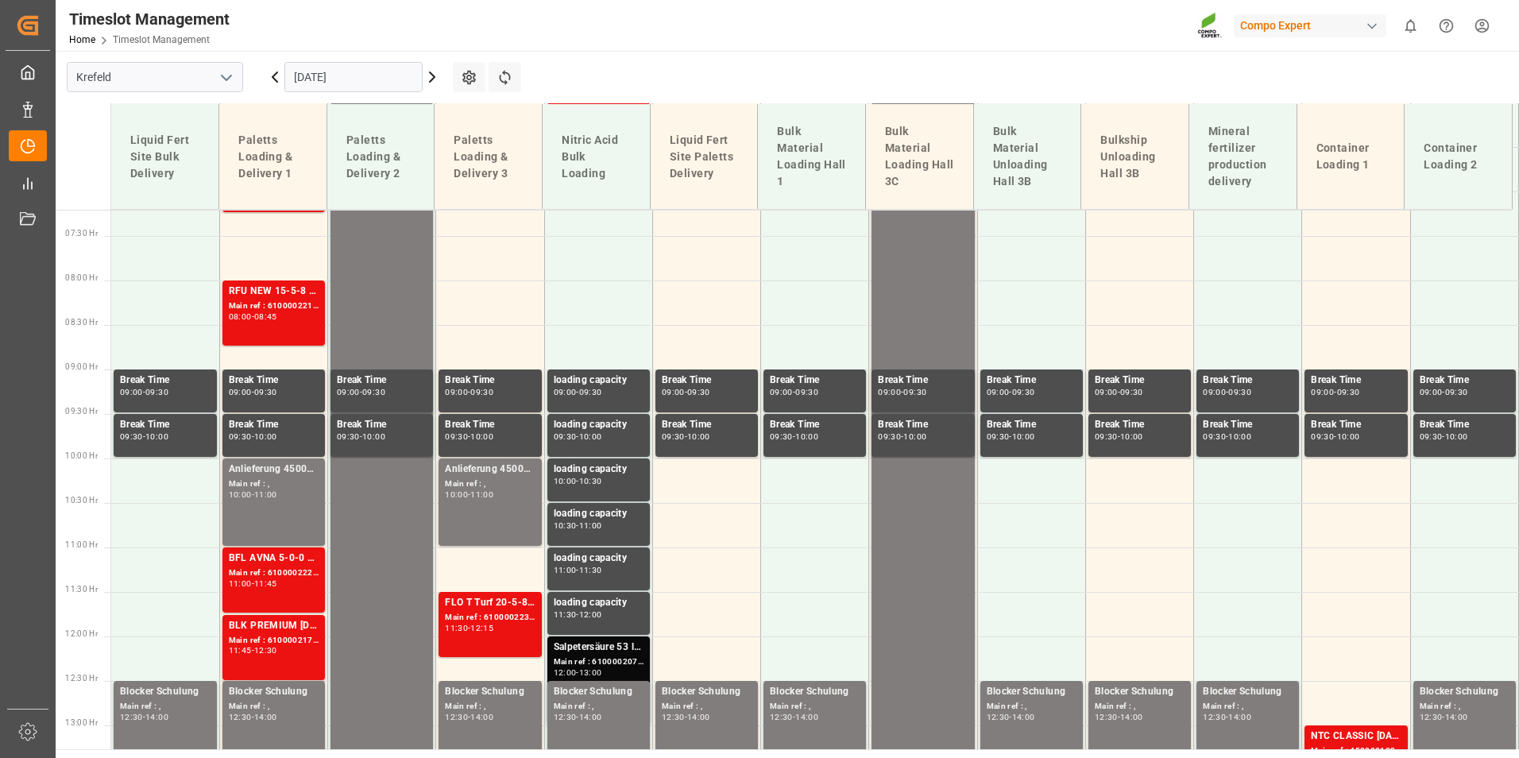
scroll to position [621, 0]
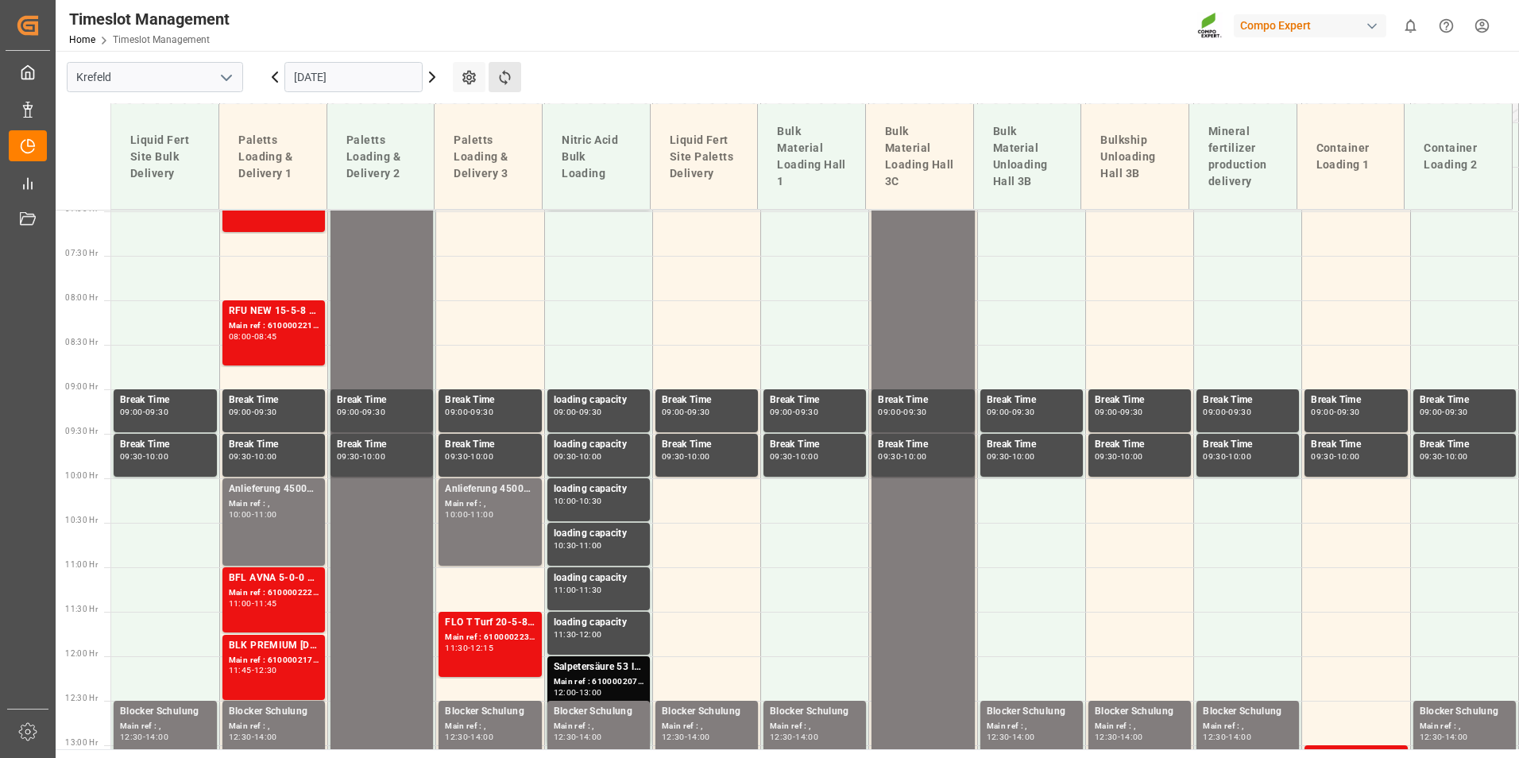
click at [518, 77] on button "Refresh Time Slots" at bounding box center [504, 77] width 33 height 30
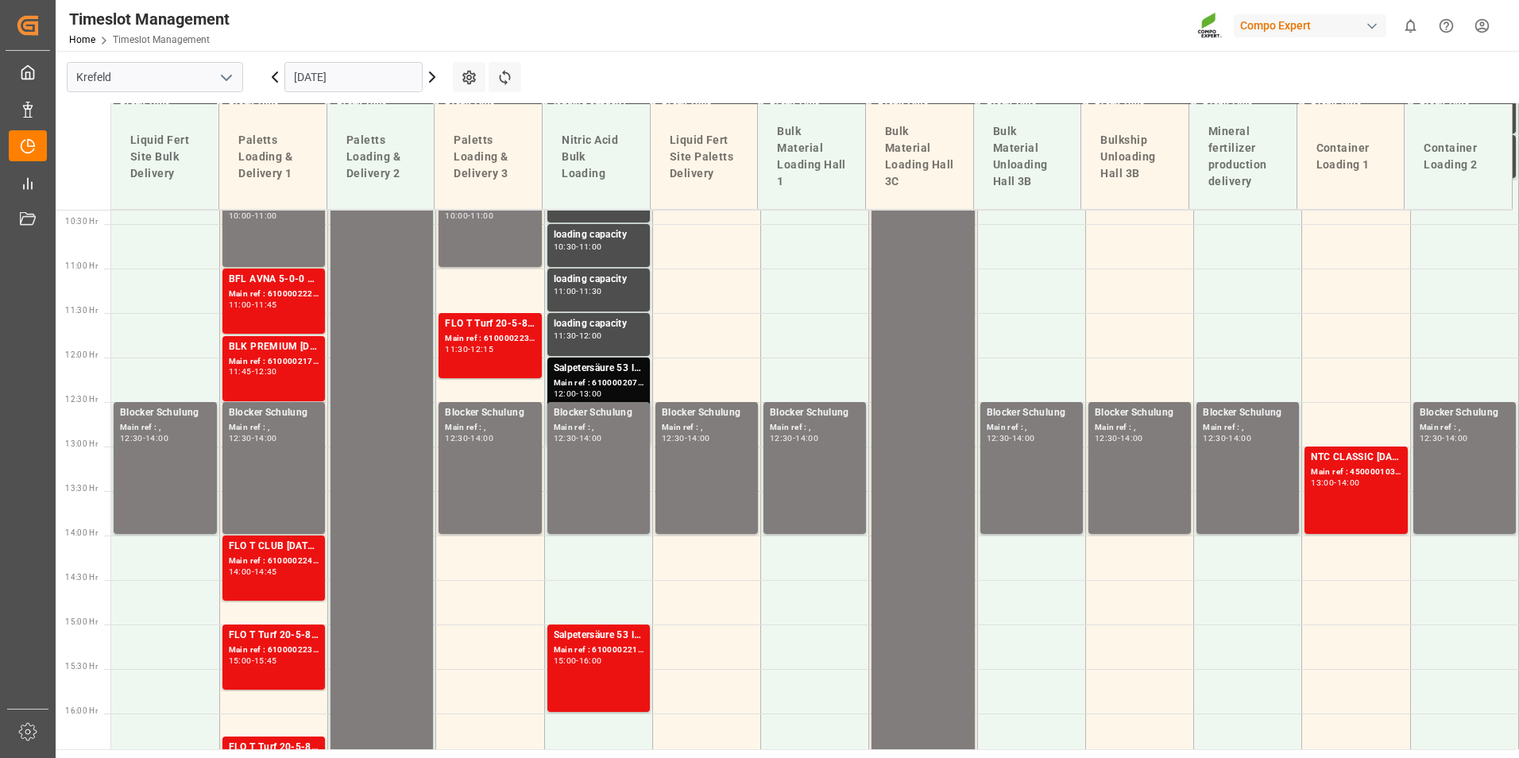
scroll to position [1018, 0]
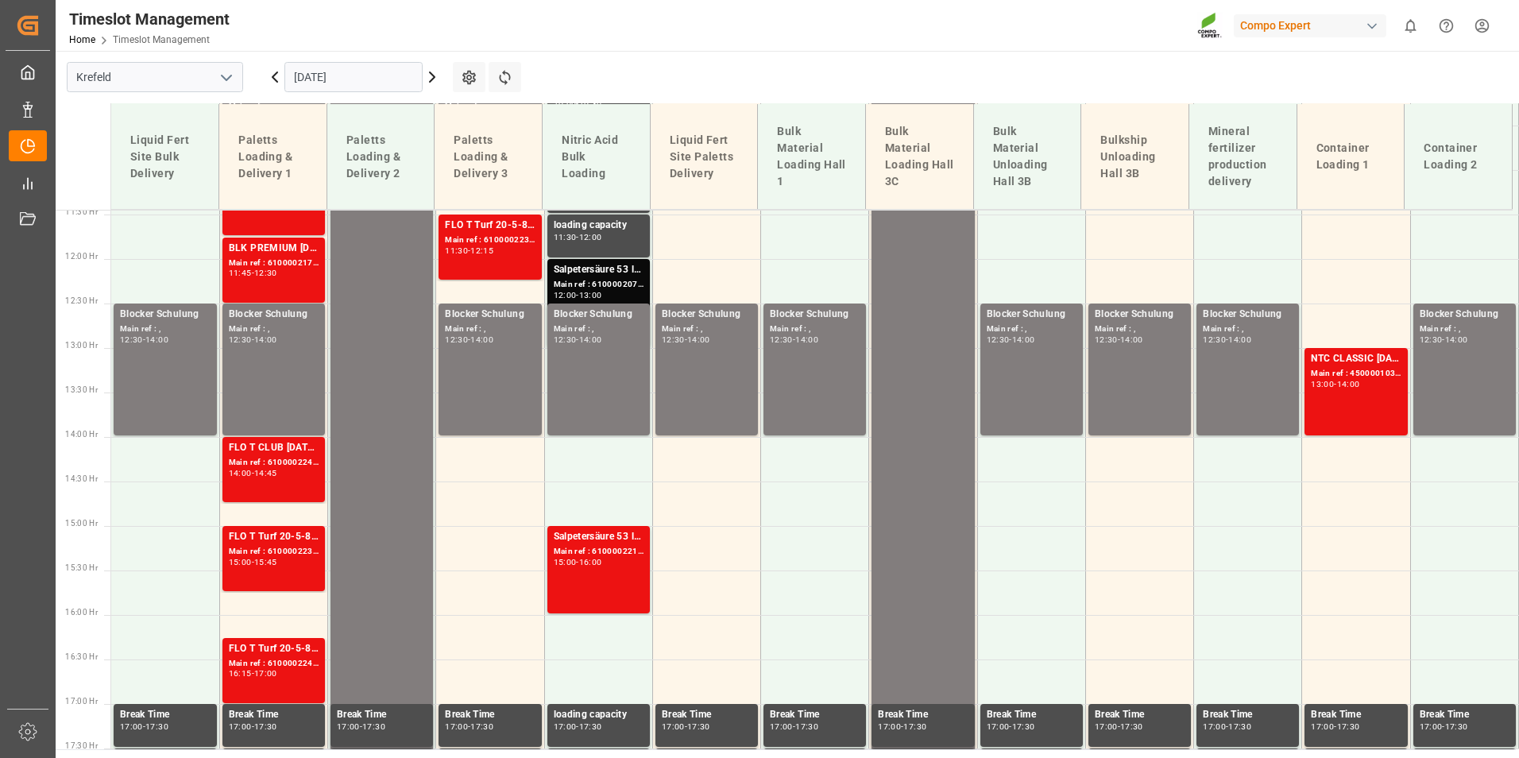
click at [359, 75] on input "[DATE]" at bounding box center [353, 77] width 138 height 30
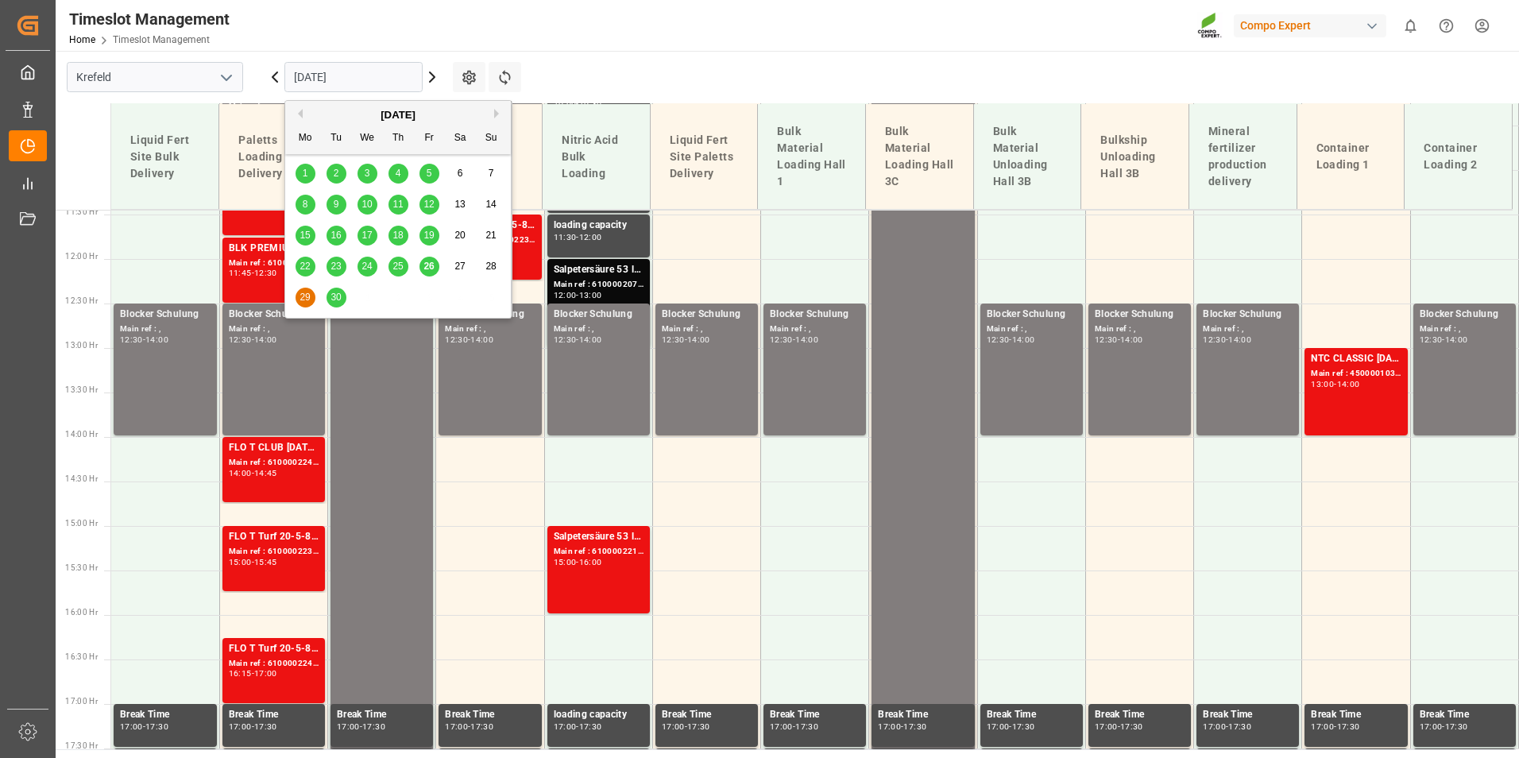
click at [496, 115] on button "Next Month" at bounding box center [499, 114] width 10 height 10
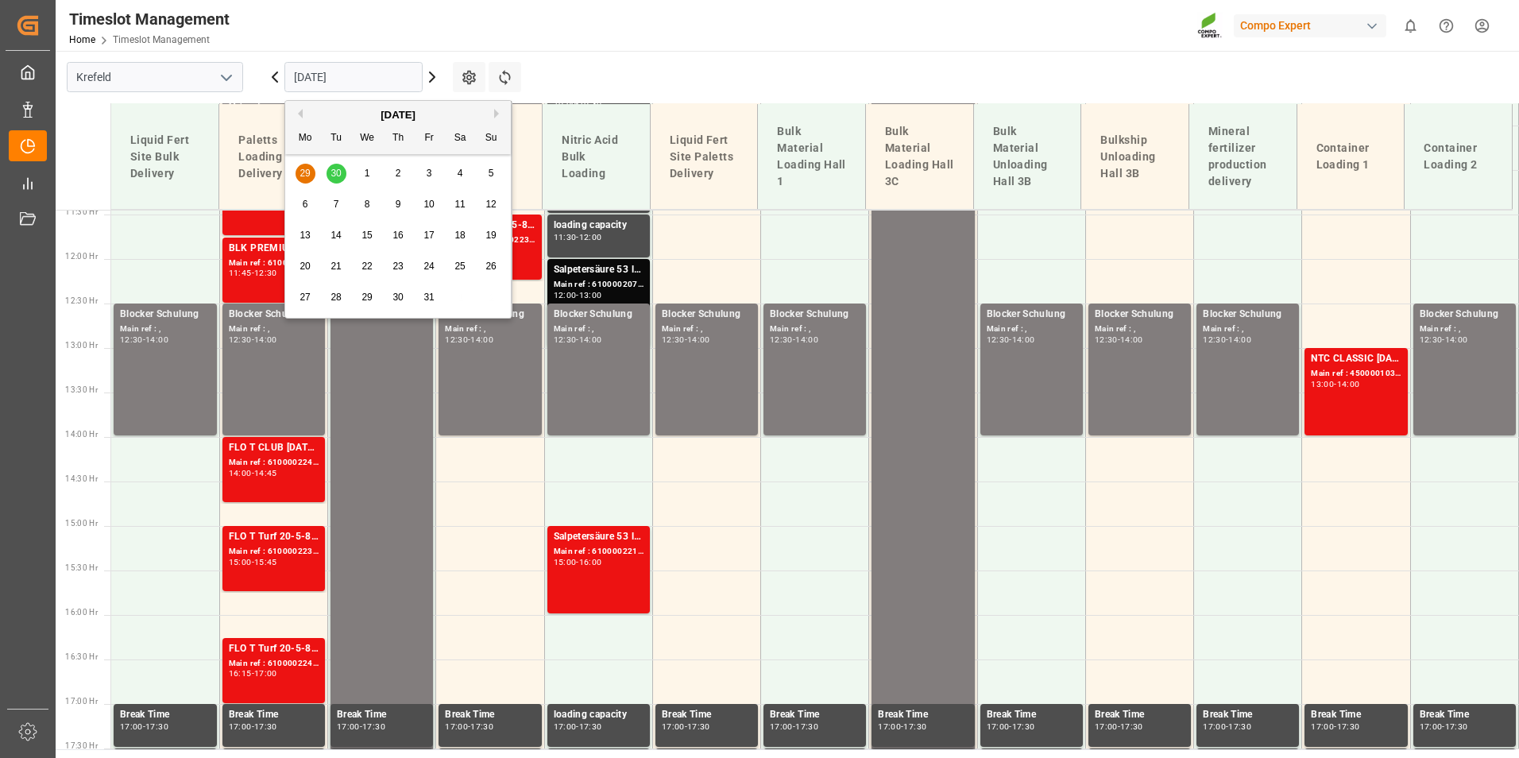
click at [496, 110] on button "Next Month" at bounding box center [499, 114] width 10 height 10
click at [497, 116] on button "Next Month" at bounding box center [499, 114] width 10 height 10
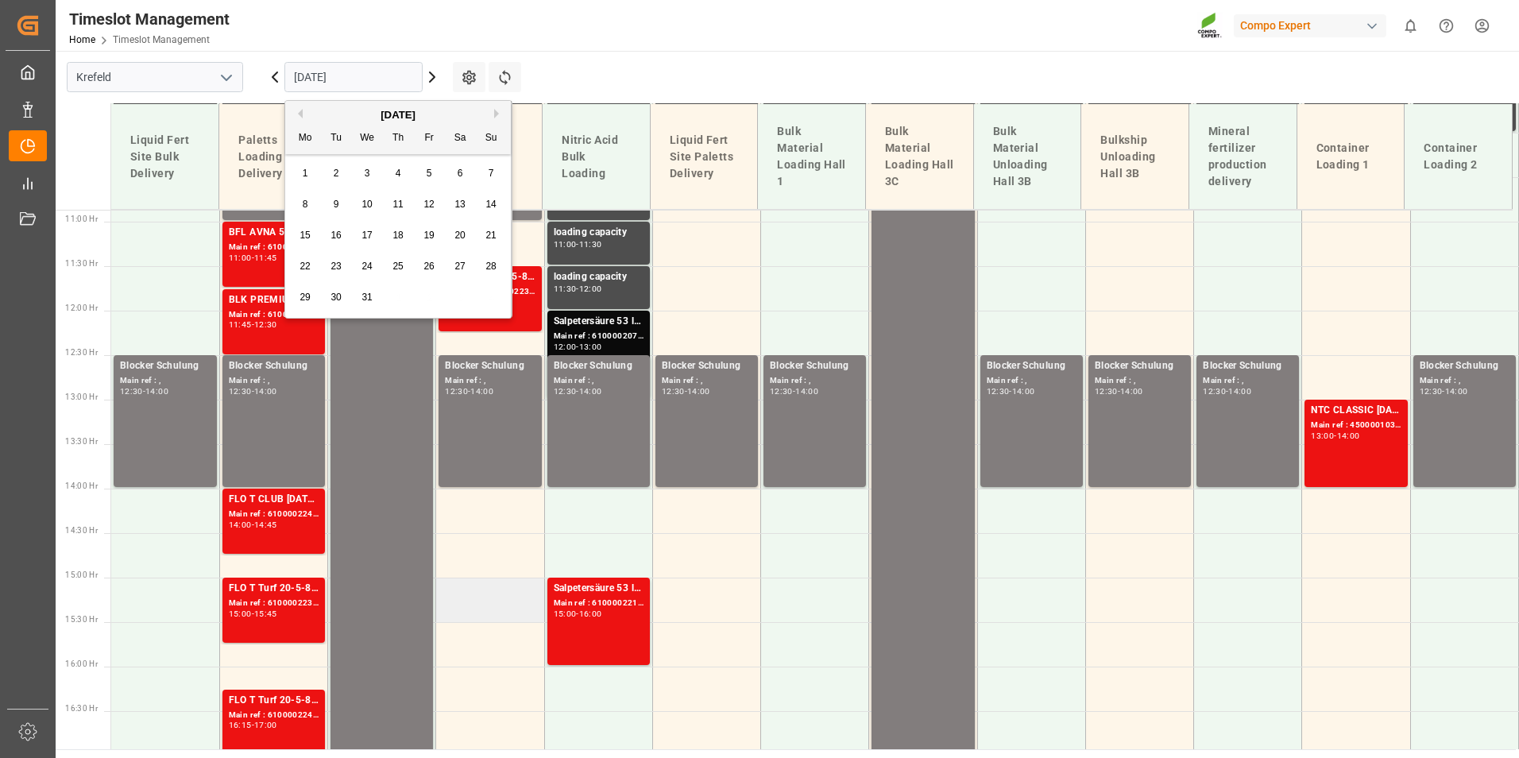
scroll to position [939, 0]
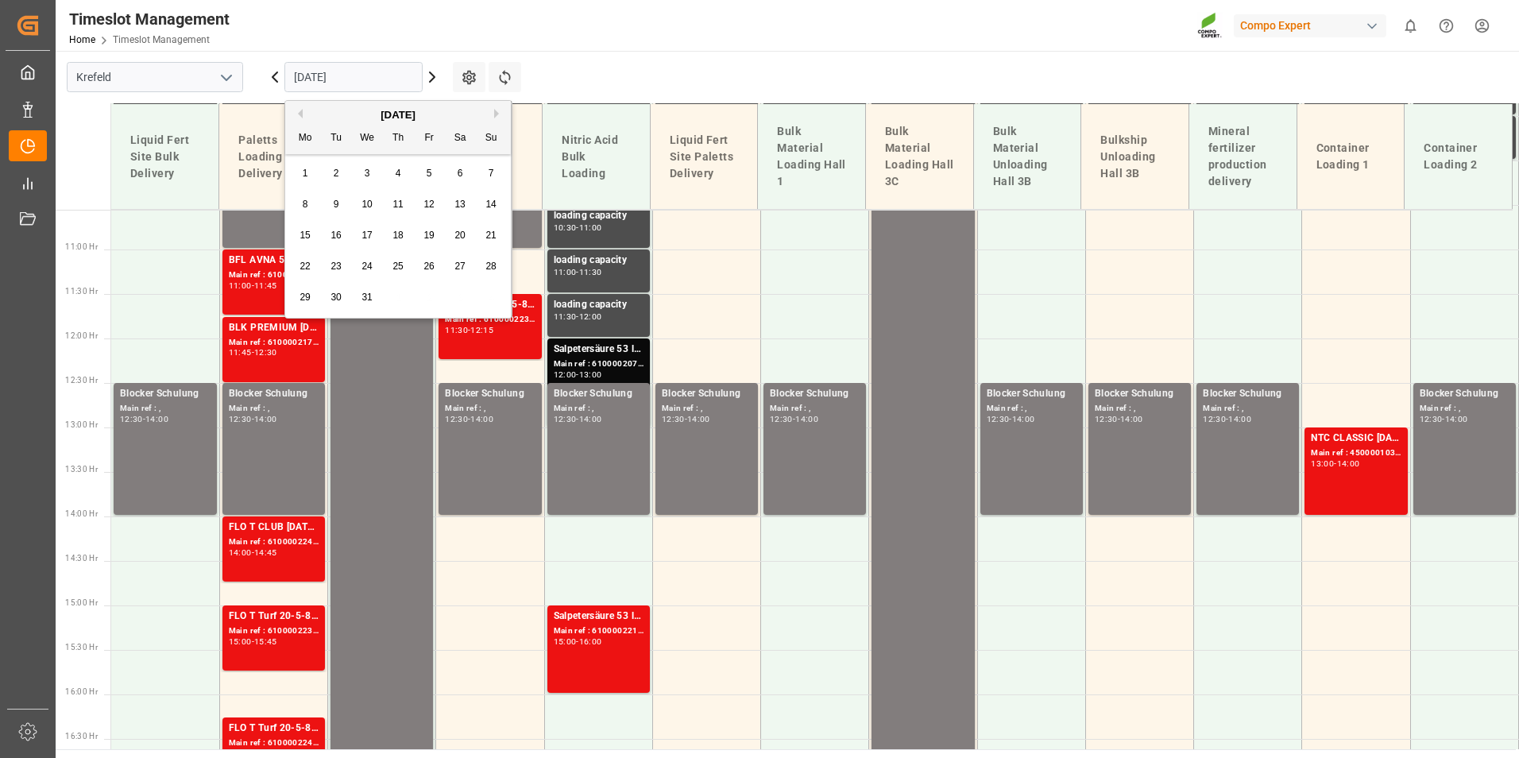
click at [303, 114] on div "[DATE]" at bounding box center [398, 115] width 226 height 16
click at [301, 114] on button "Previous Month" at bounding box center [298, 114] width 10 height 10
click at [297, 114] on button "Previous Month" at bounding box center [298, 114] width 10 height 10
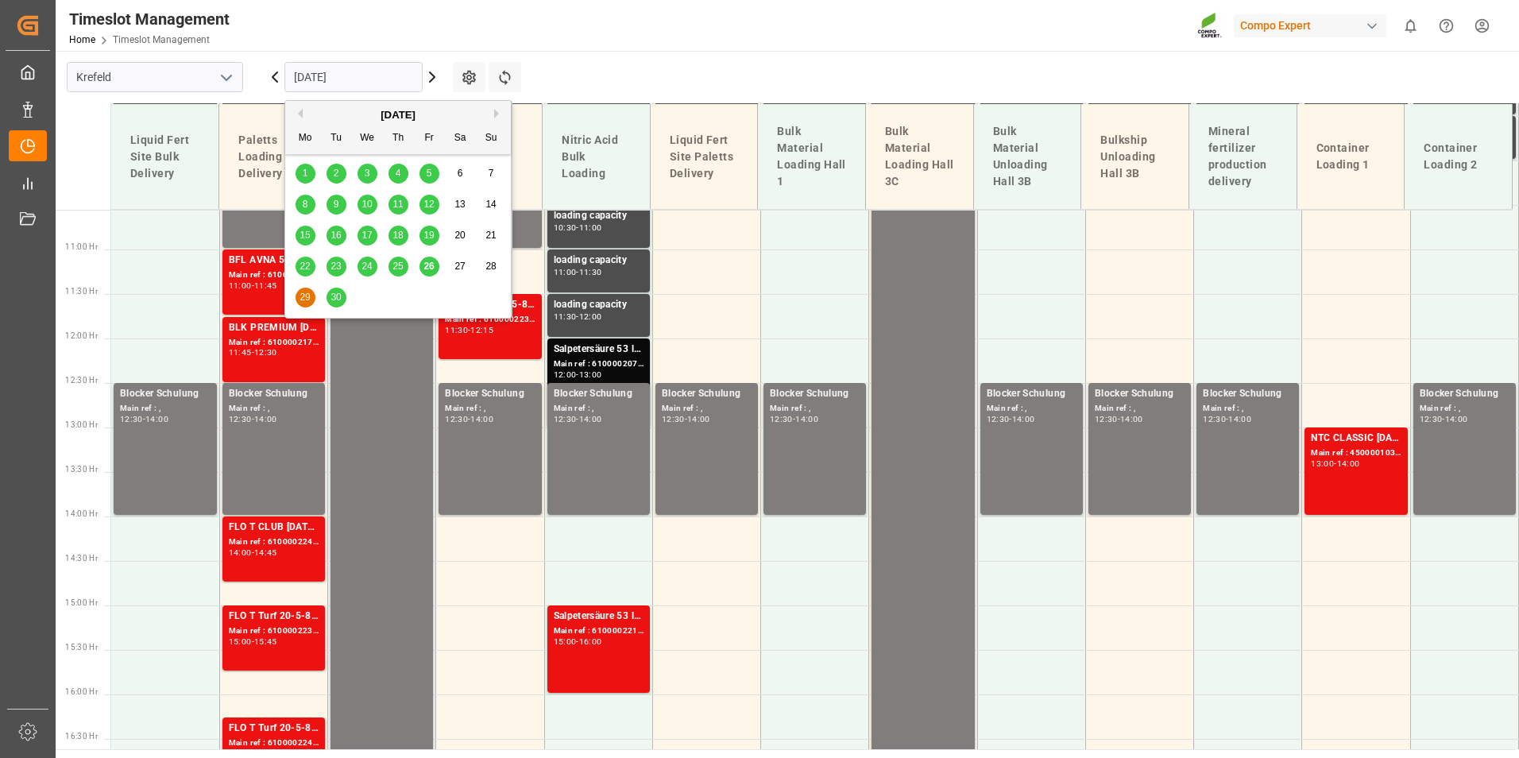
click at [432, 264] on span "26" at bounding box center [428, 265] width 10 height 11
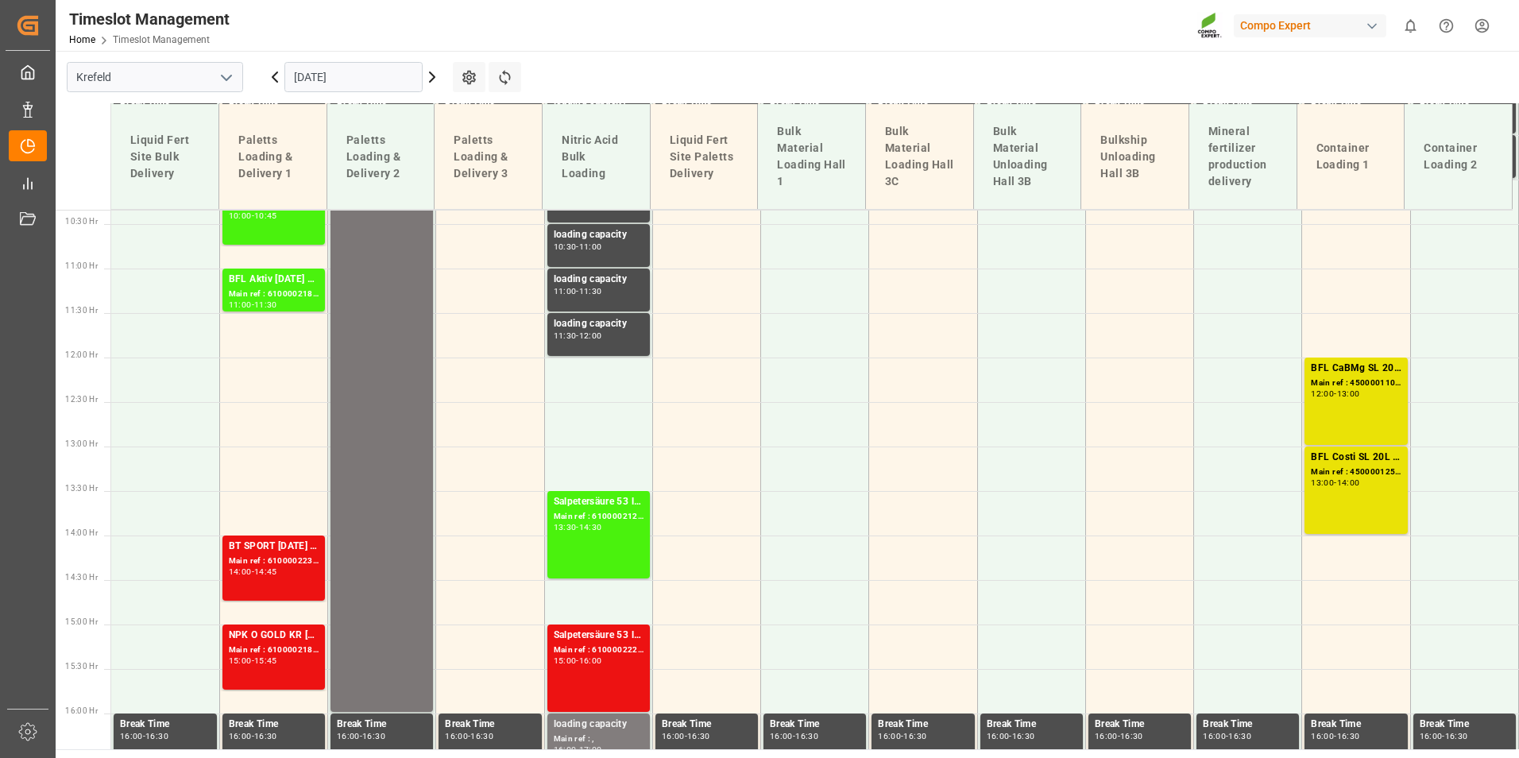
scroll to position [1018, 0]
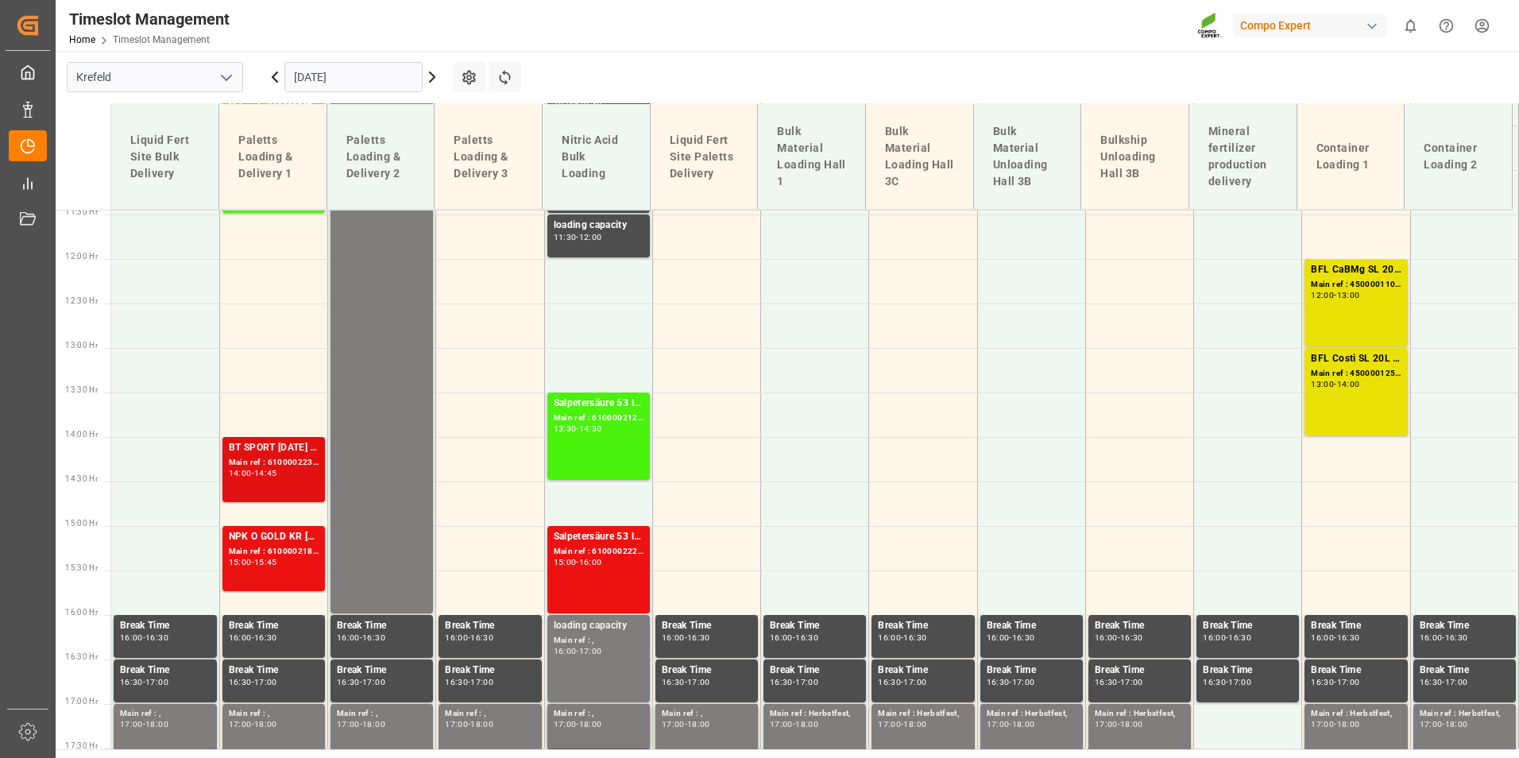
click at [314, 465] on div "Main ref : 6100002232, 2000000946" at bounding box center [274, 463] width 90 height 14
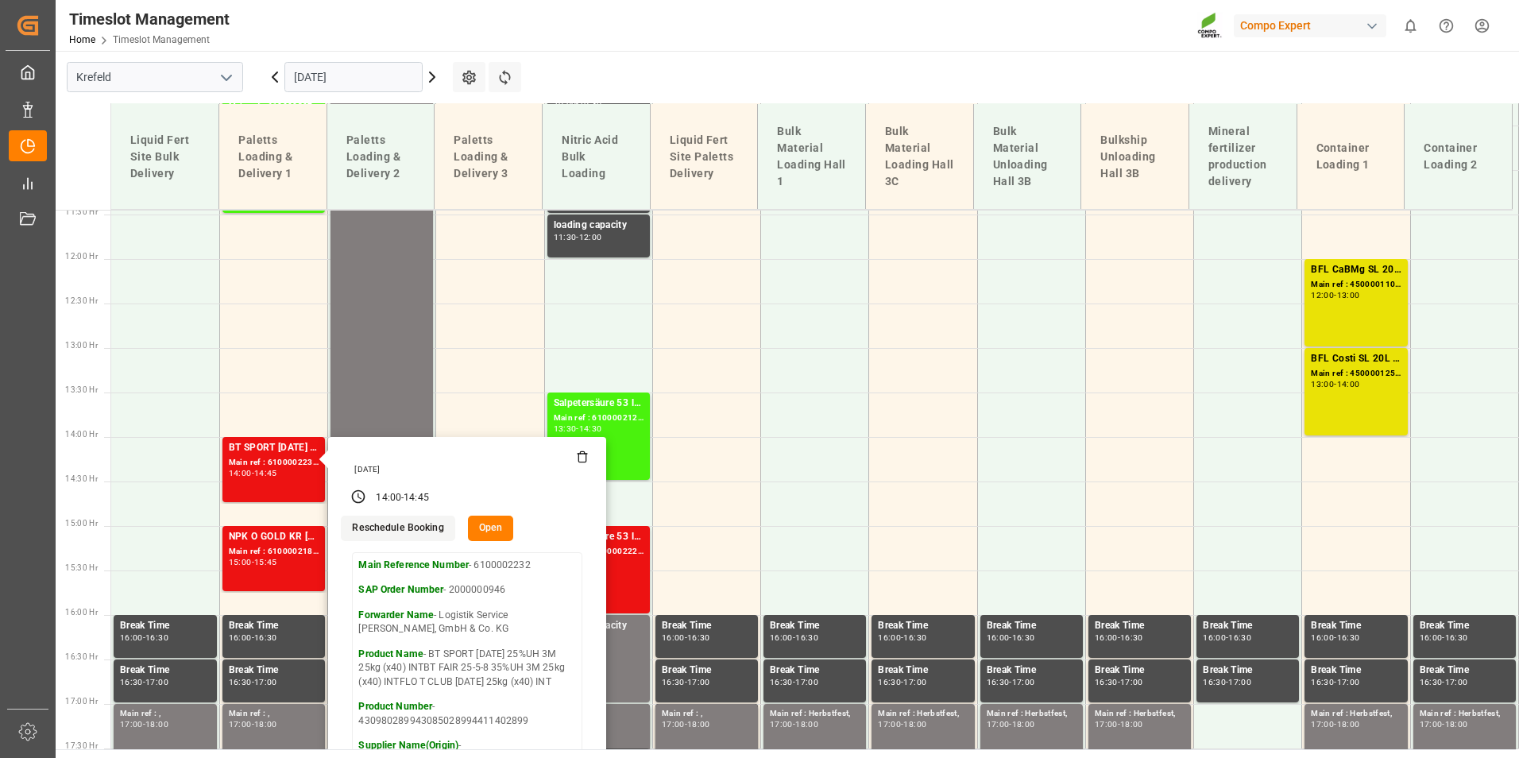
drag, startPoint x: 584, startPoint y: 44, endPoint x: 704, endPoint y: 121, distance: 142.8
click at [584, 44] on div "Timeslot Management Home Timeslot Management Compo Expert 0 Notifications Only …" at bounding box center [781, 25] width 1474 height 51
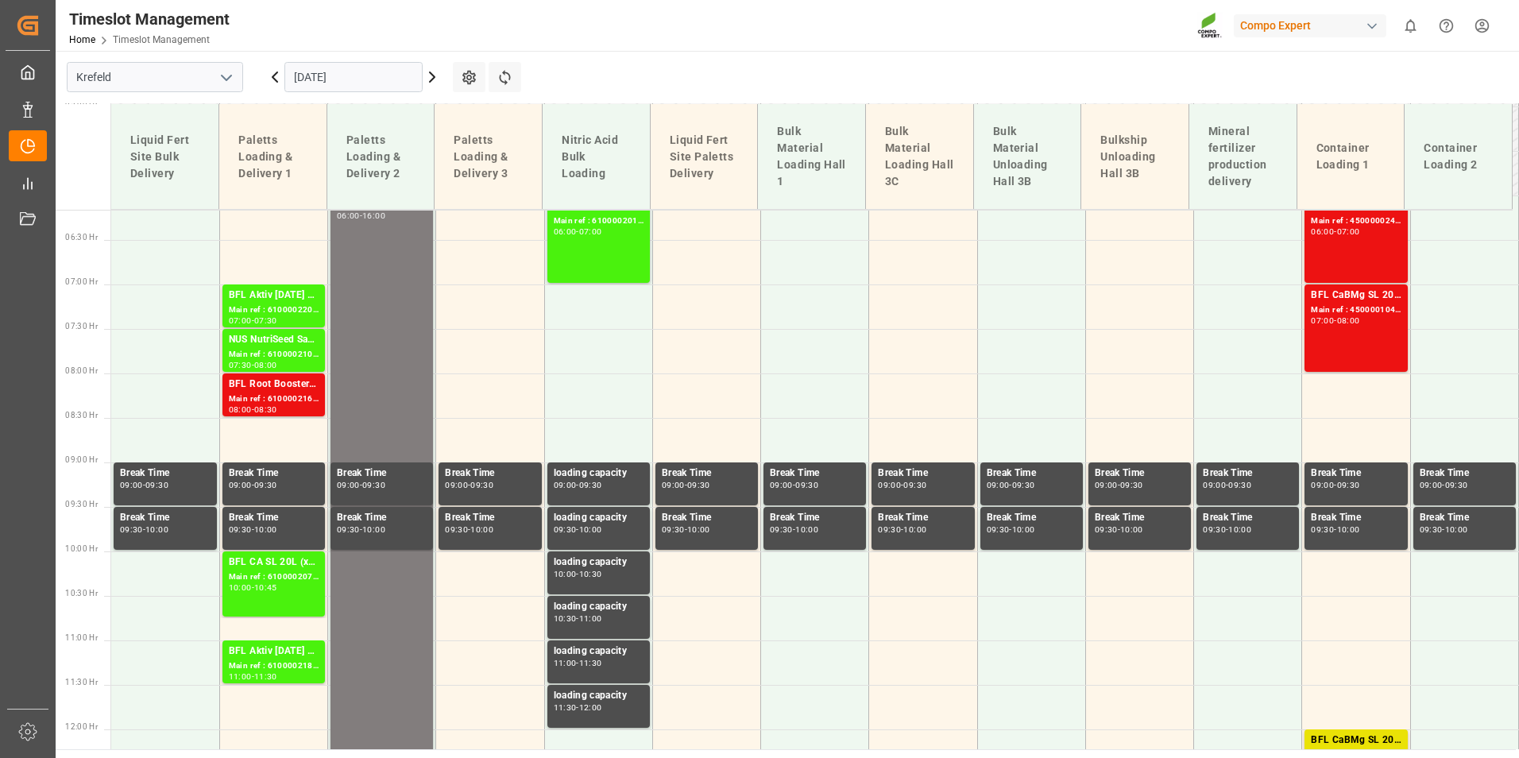
scroll to position [462, 0]
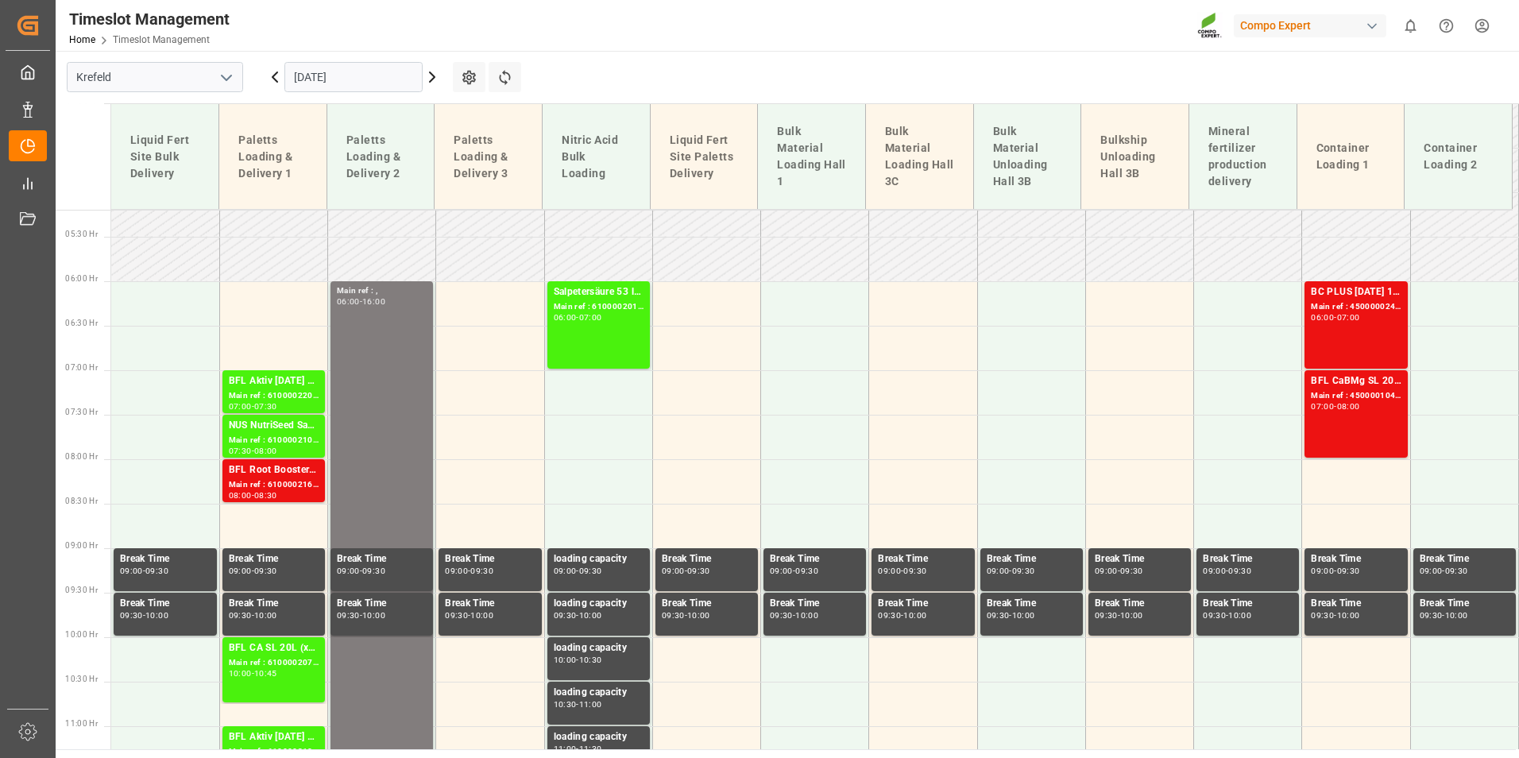
click at [393, 83] on input "[DATE]" at bounding box center [353, 77] width 138 height 30
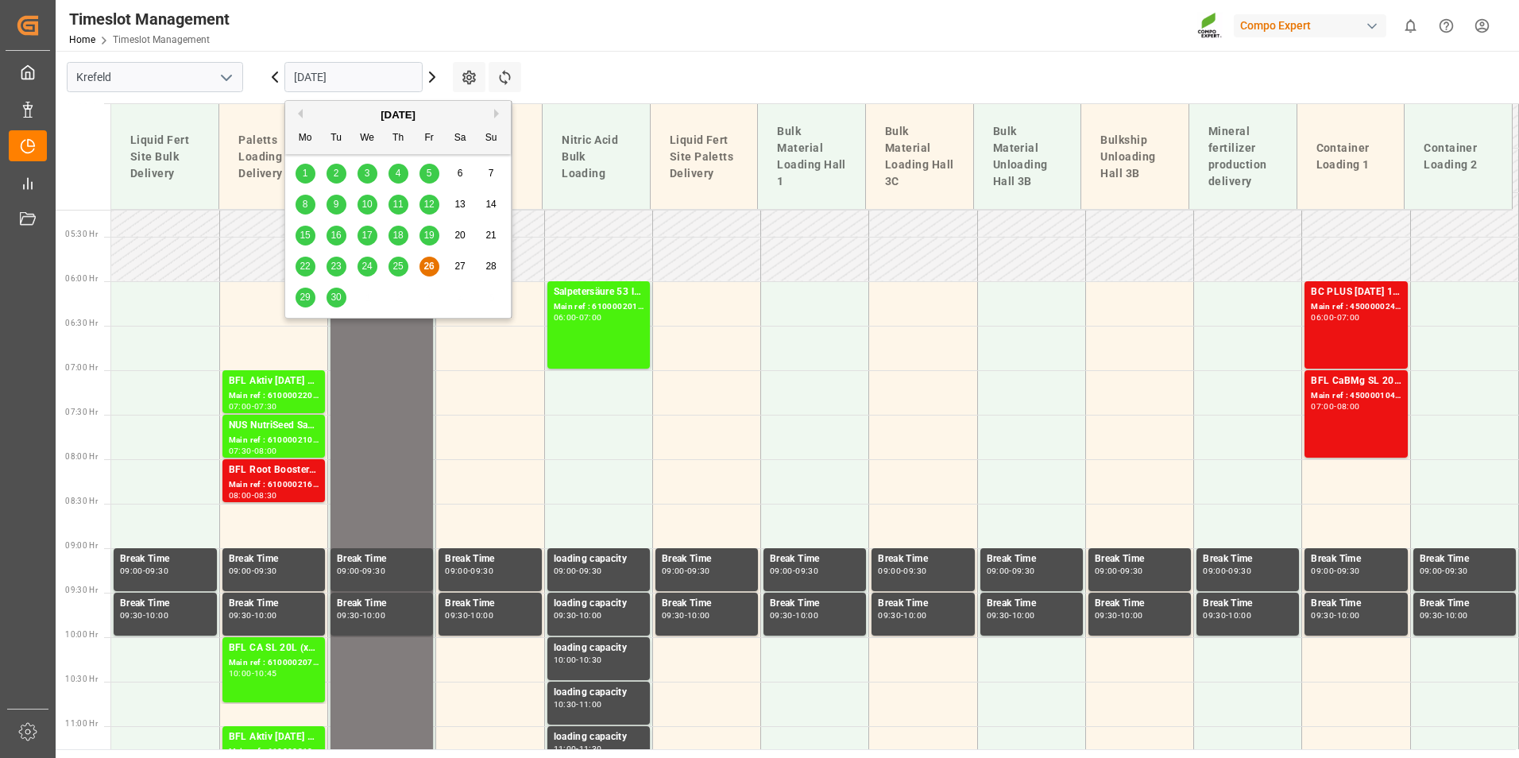
click at [303, 306] on div "29" at bounding box center [305, 297] width 20 height 19
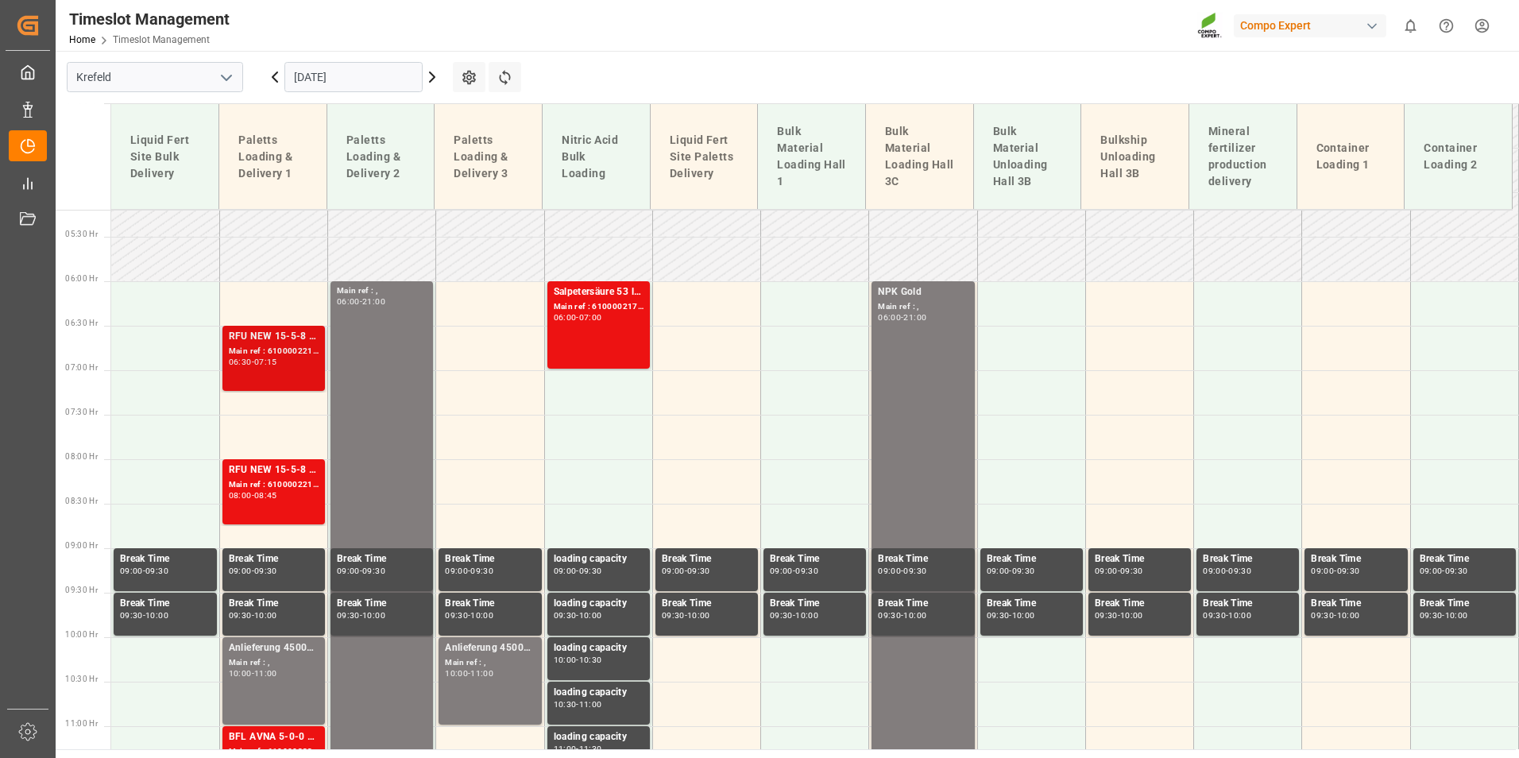
click at [282, 367] on div "RFU NEW 15-5-8 1200kg Beist. Premix BBBLK PREMIUM [DATE] 25kg(x40)D,EN,PL,FNLBT…" at bounding box center [274, 358] width 90 height 59
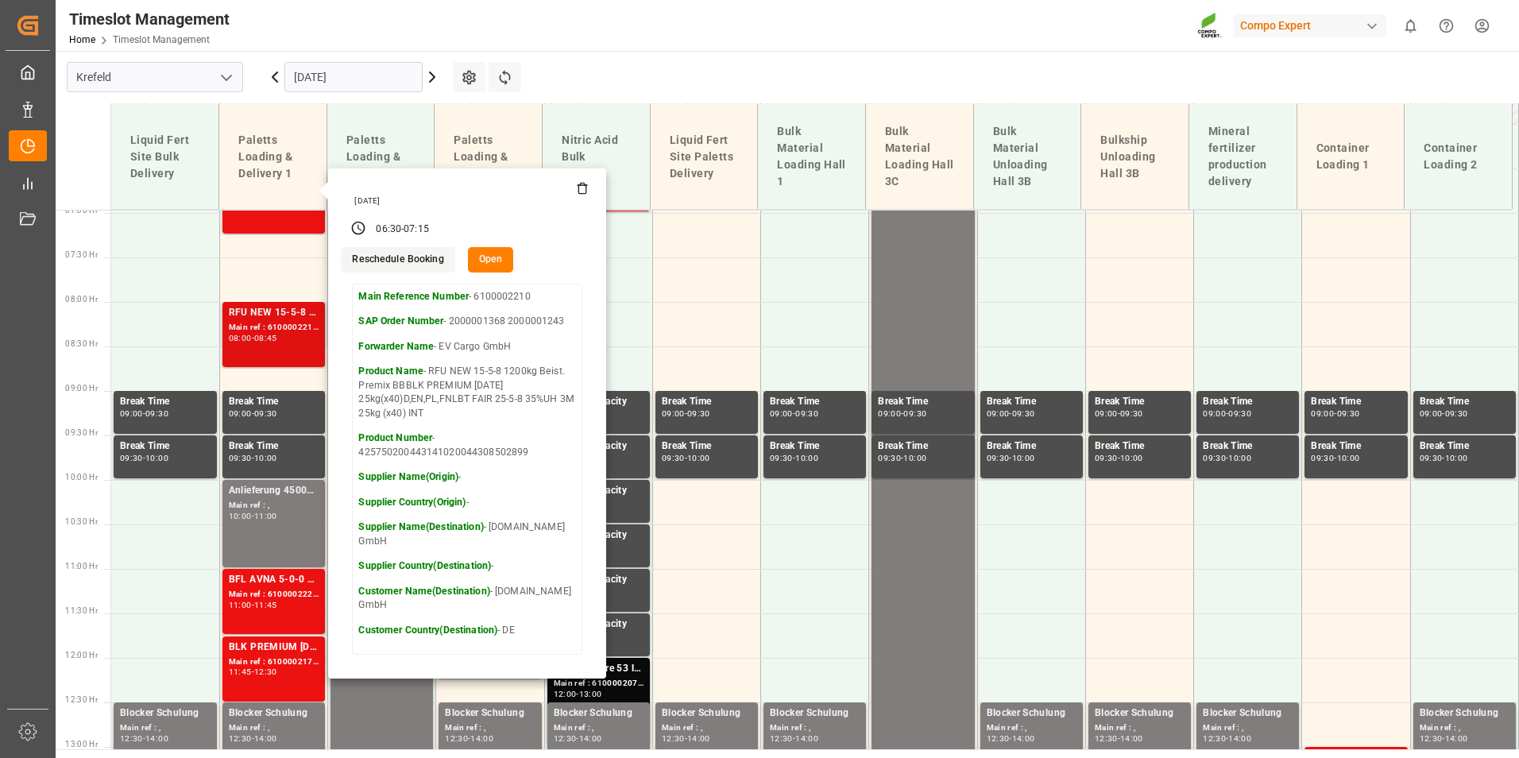
scroll to position [621, 0]
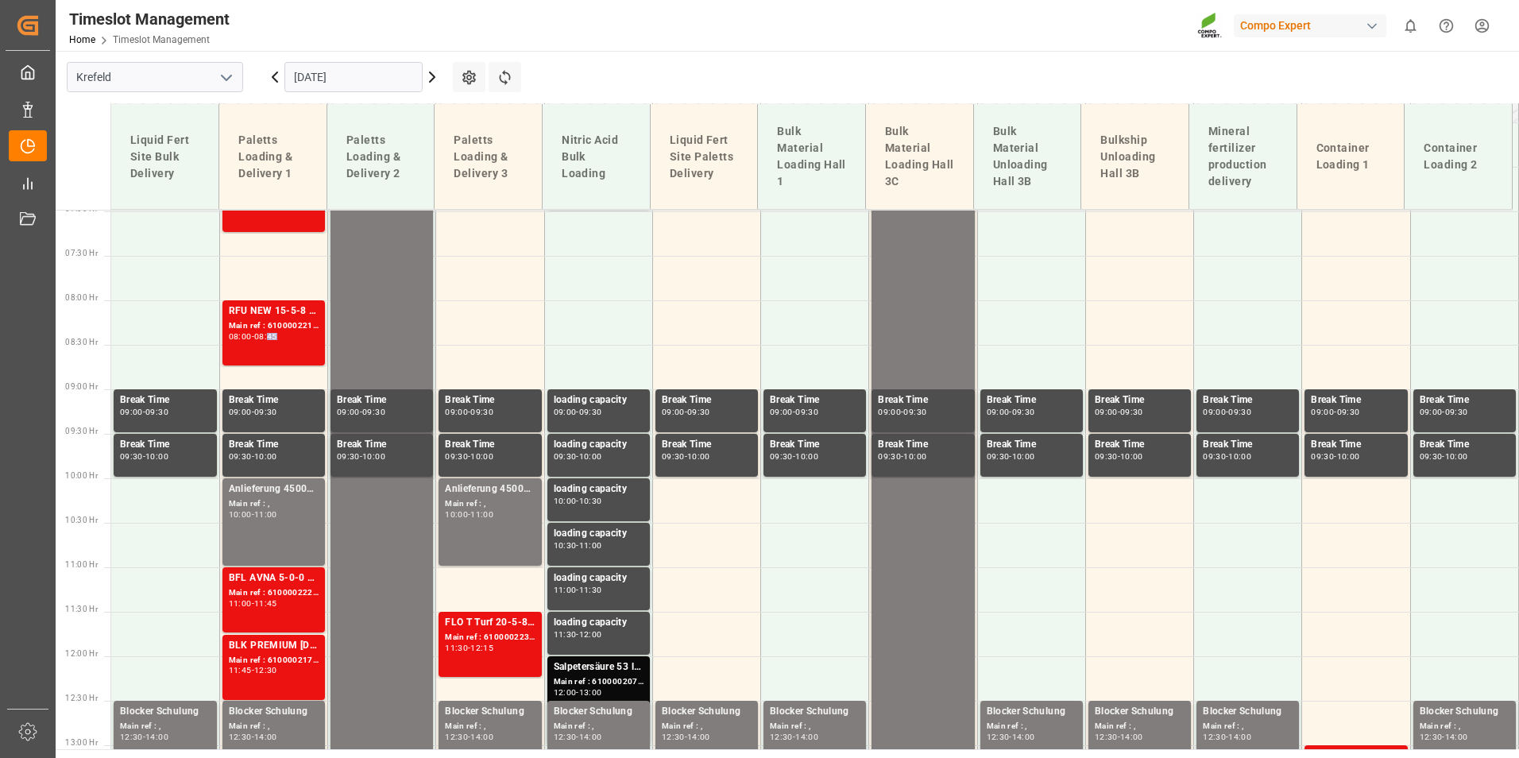
click at [277, 338] on div "08:45" at bounding box center [265, 336] width 23 height 7
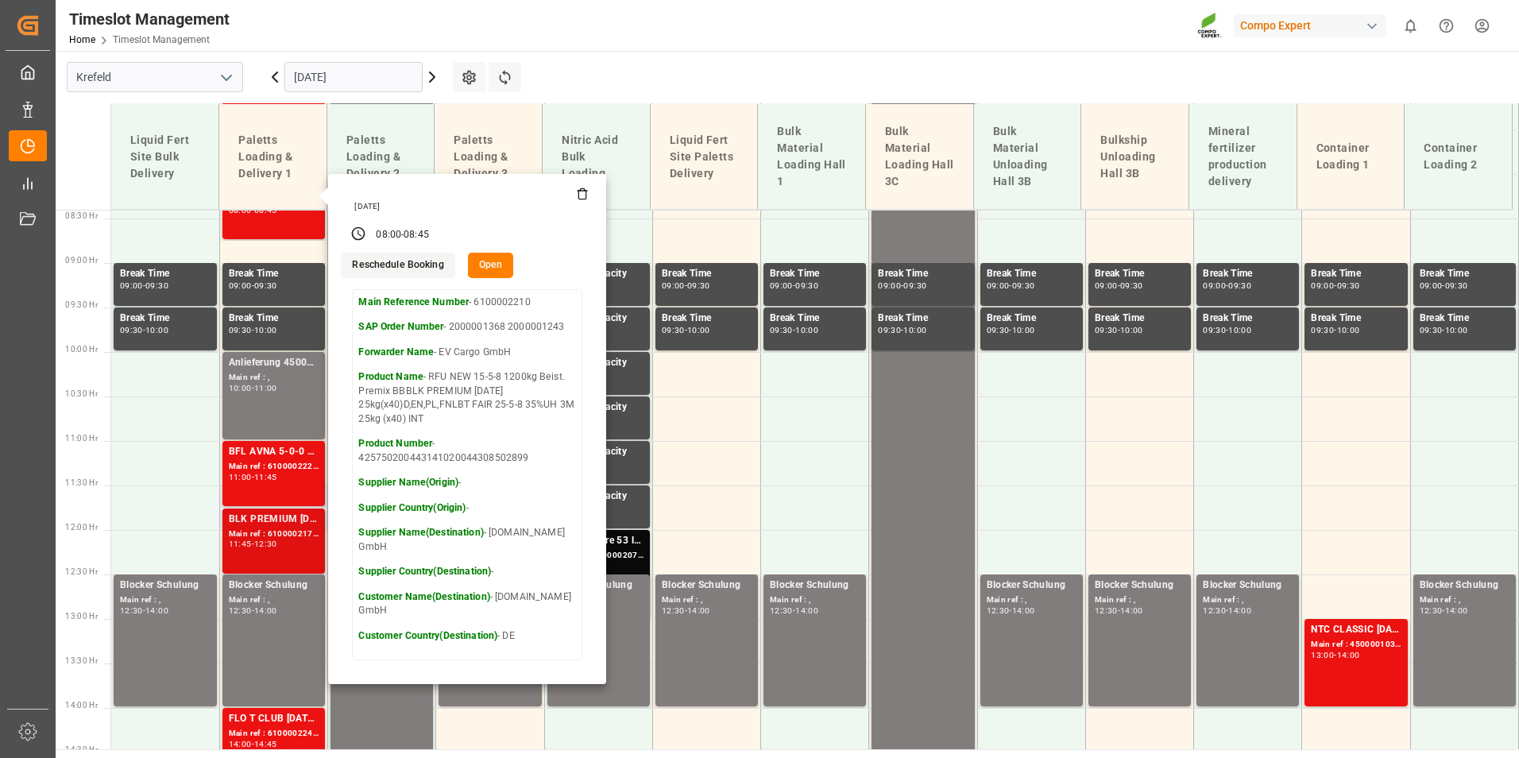
scroll to position [780, 0]
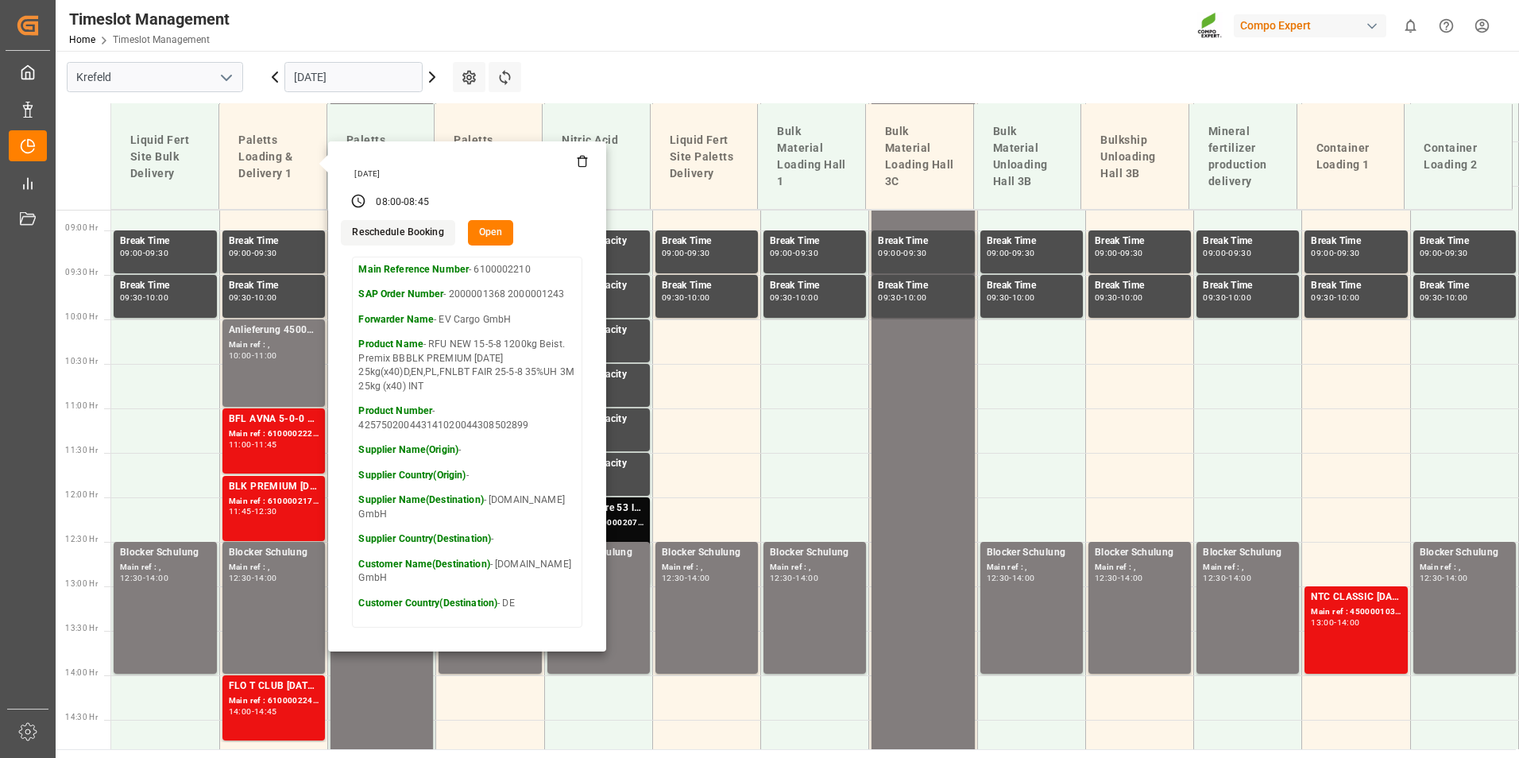
click at [860, 67] on main "[GEOGRAPHIC_DATA] [DATE] Settings Refresh Time Slots Liquid Fert Site Bulk Deli…" at bounding box center [786, 400] width 1460 height 698
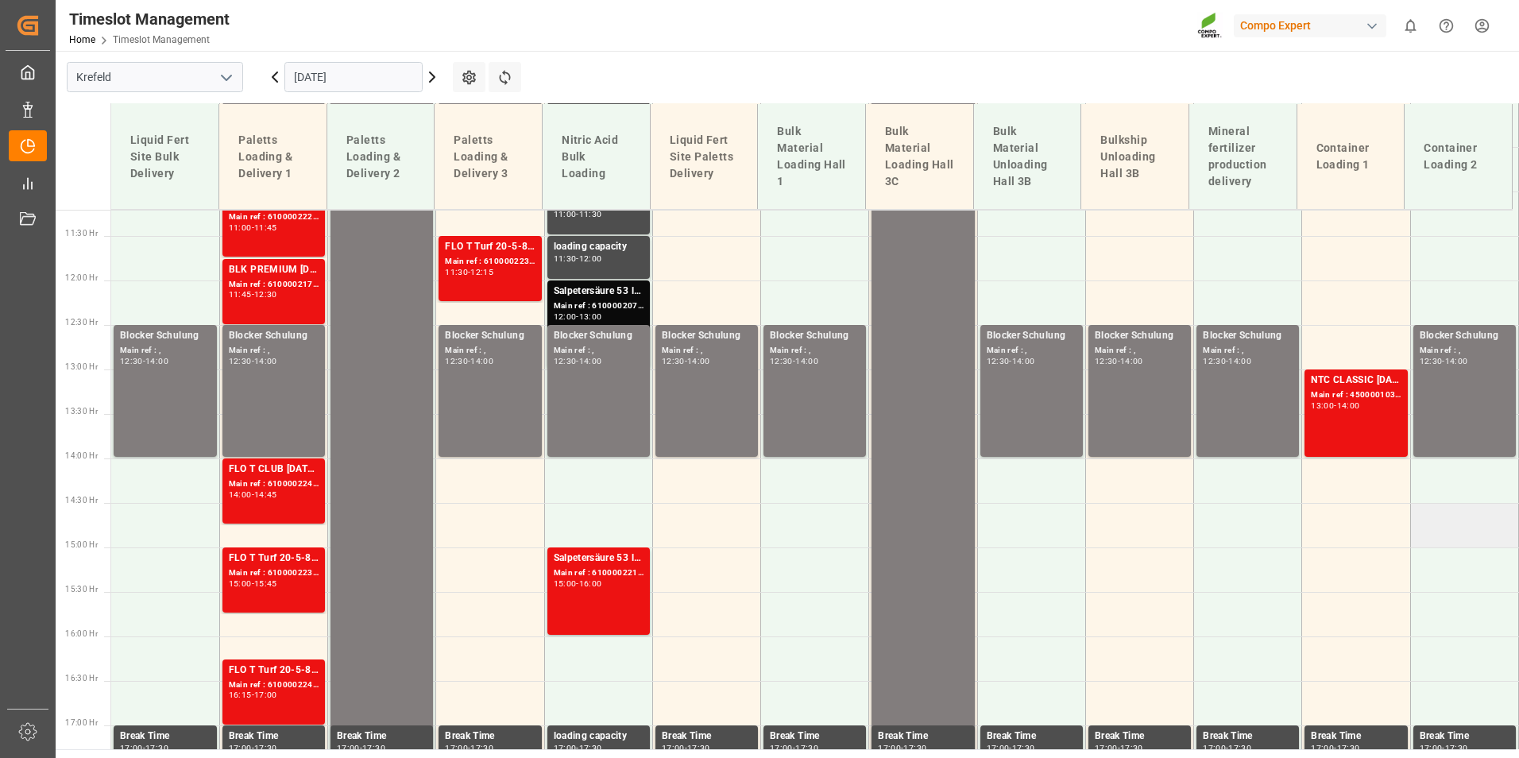
scroll to position [1018, 0]
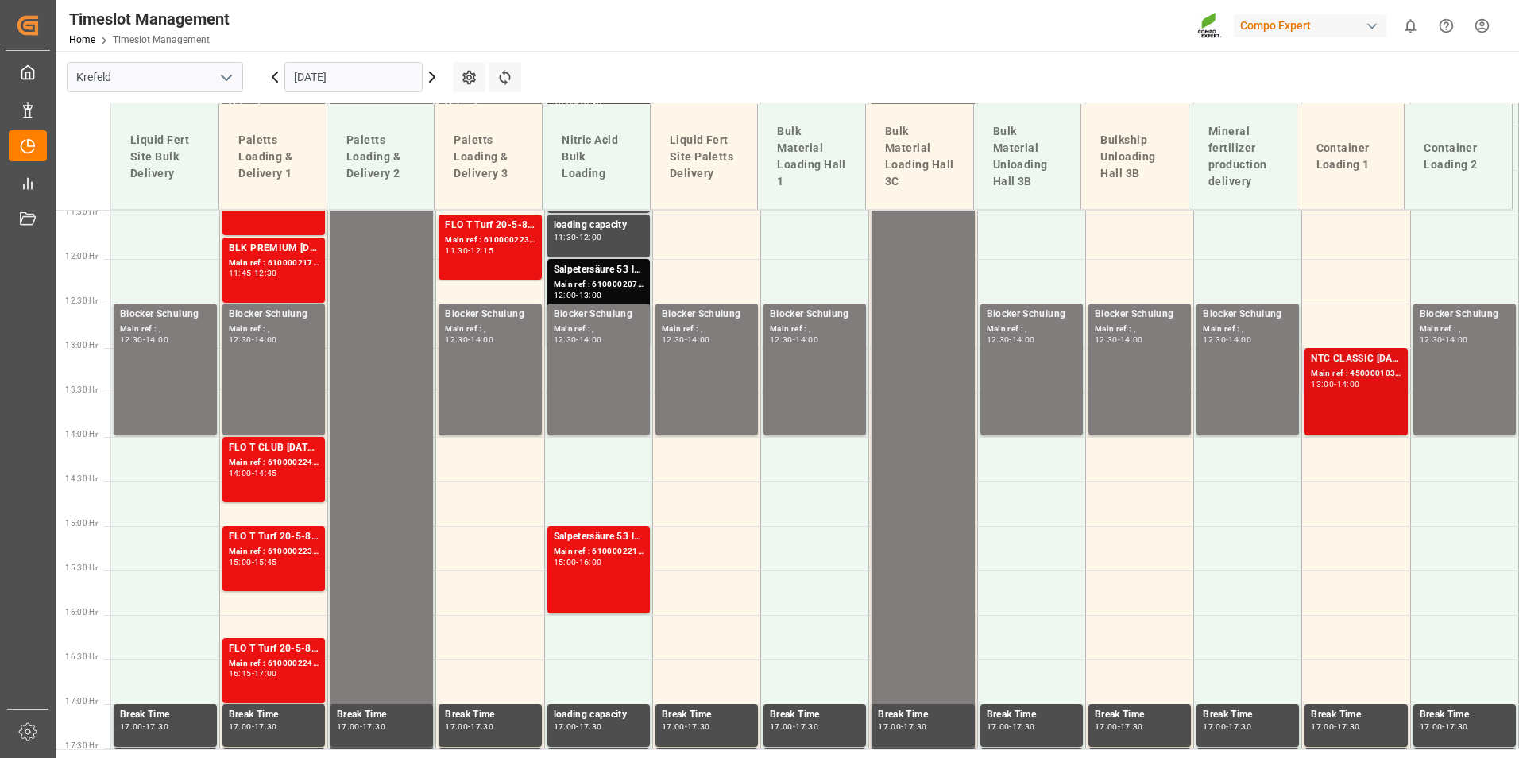
click at [1368, 384] on div "13:00 - 14:00" at bounding box center [1355, 384] width 90 height 9
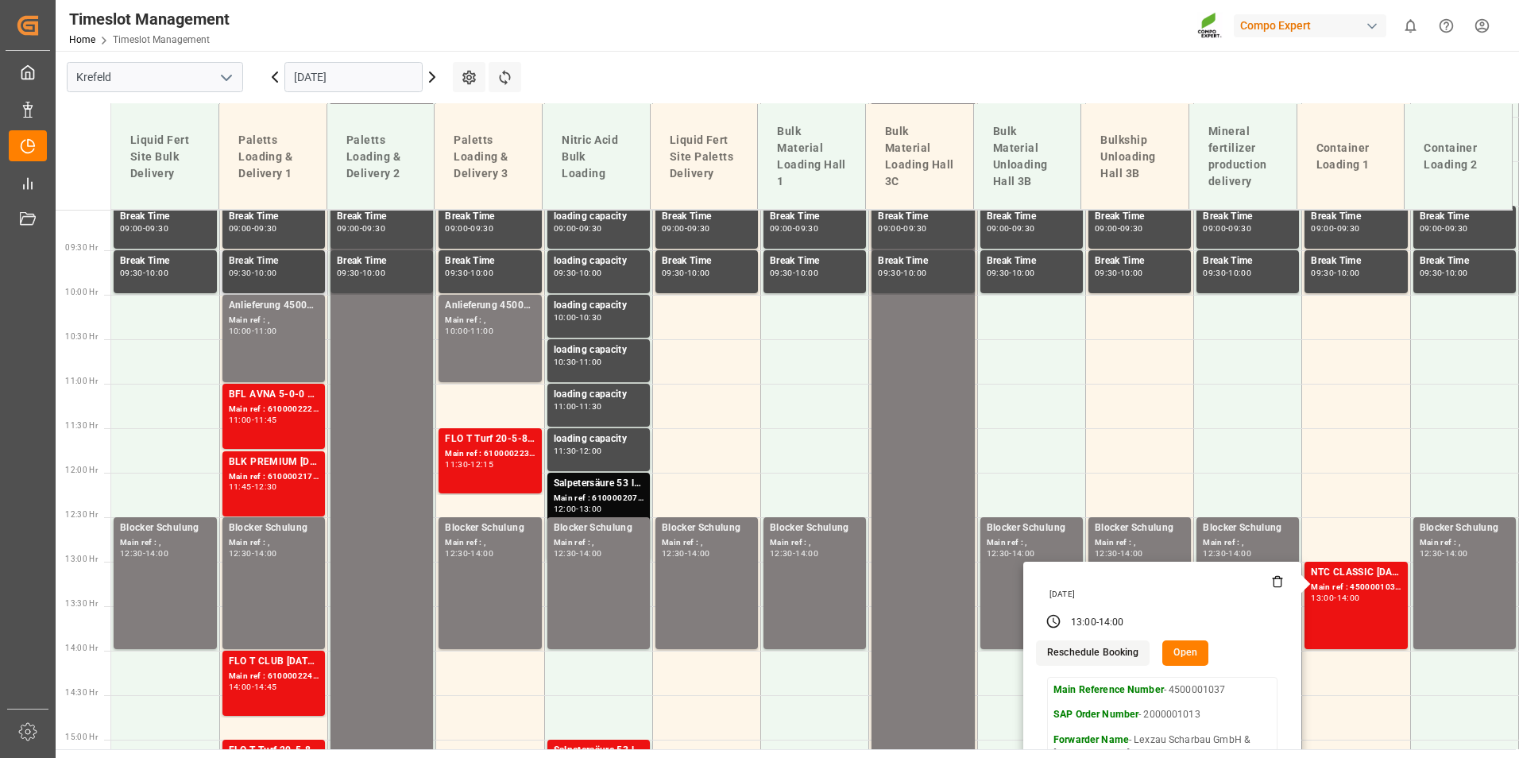
scroll to position [780, 0]
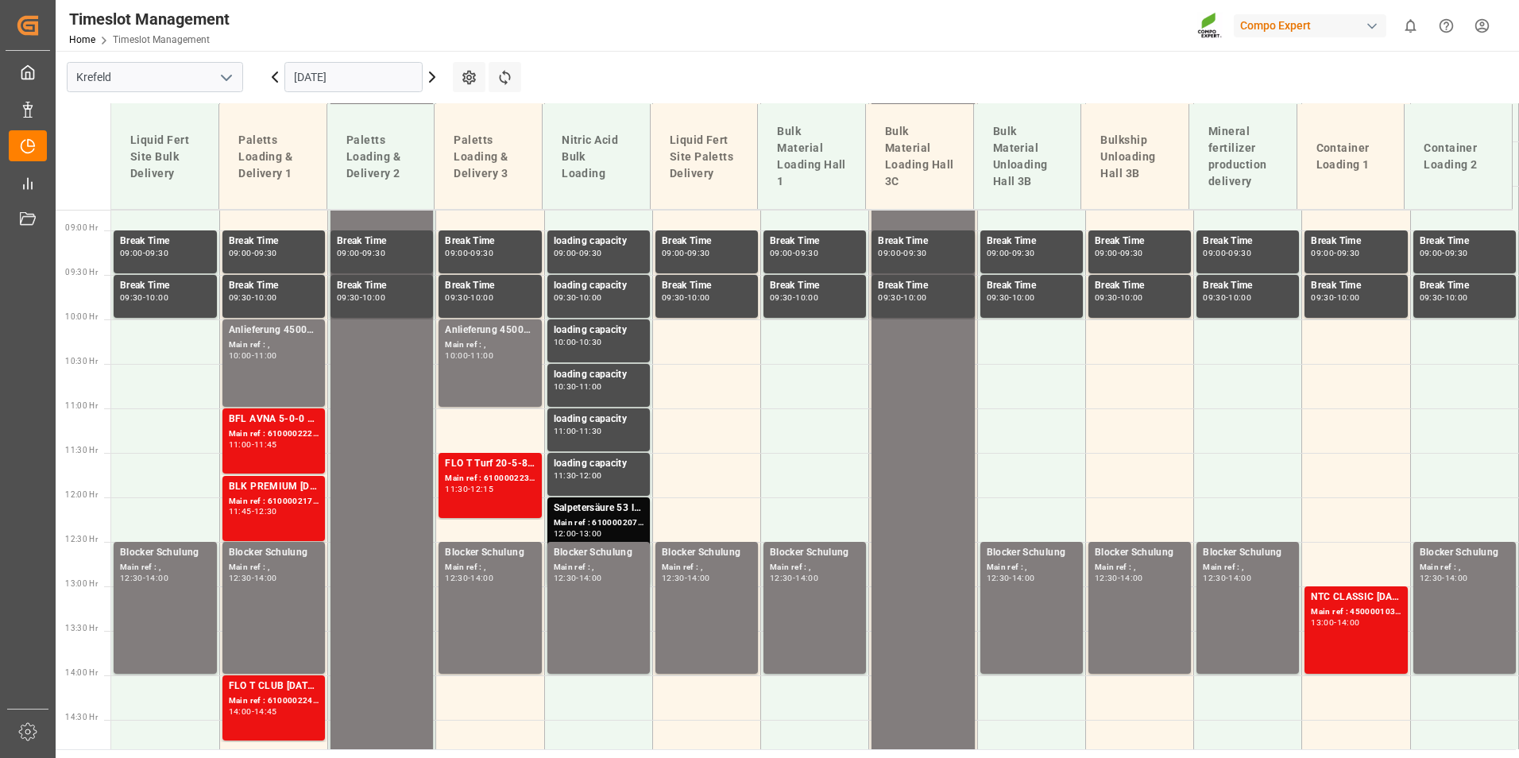
click at [294, 338] on div "Main ref : ," at bounding box center [274, 345] width 90 height 14
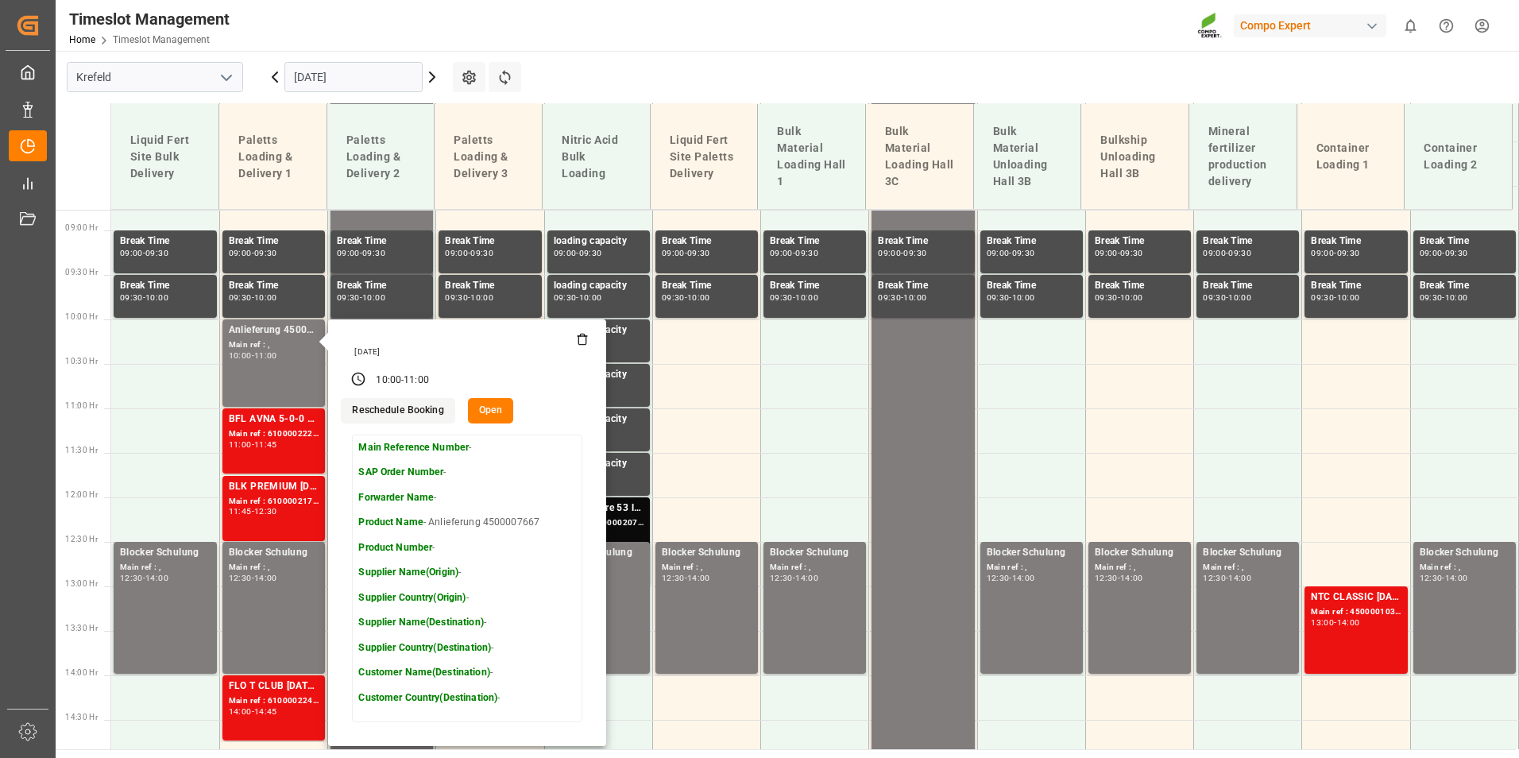
drag, startPoint x: 681, startPoint y: 83, endPoint x: 670, endPoint y: 192, distance: 109.4
click at [681, 83] on main "[GEOGRAPHIC_DATA] [DATE] Settings Refresh Time Slots Liquid Fert Site Bulk Deli…" at bounding box center [786, 400] width 1460 height 698
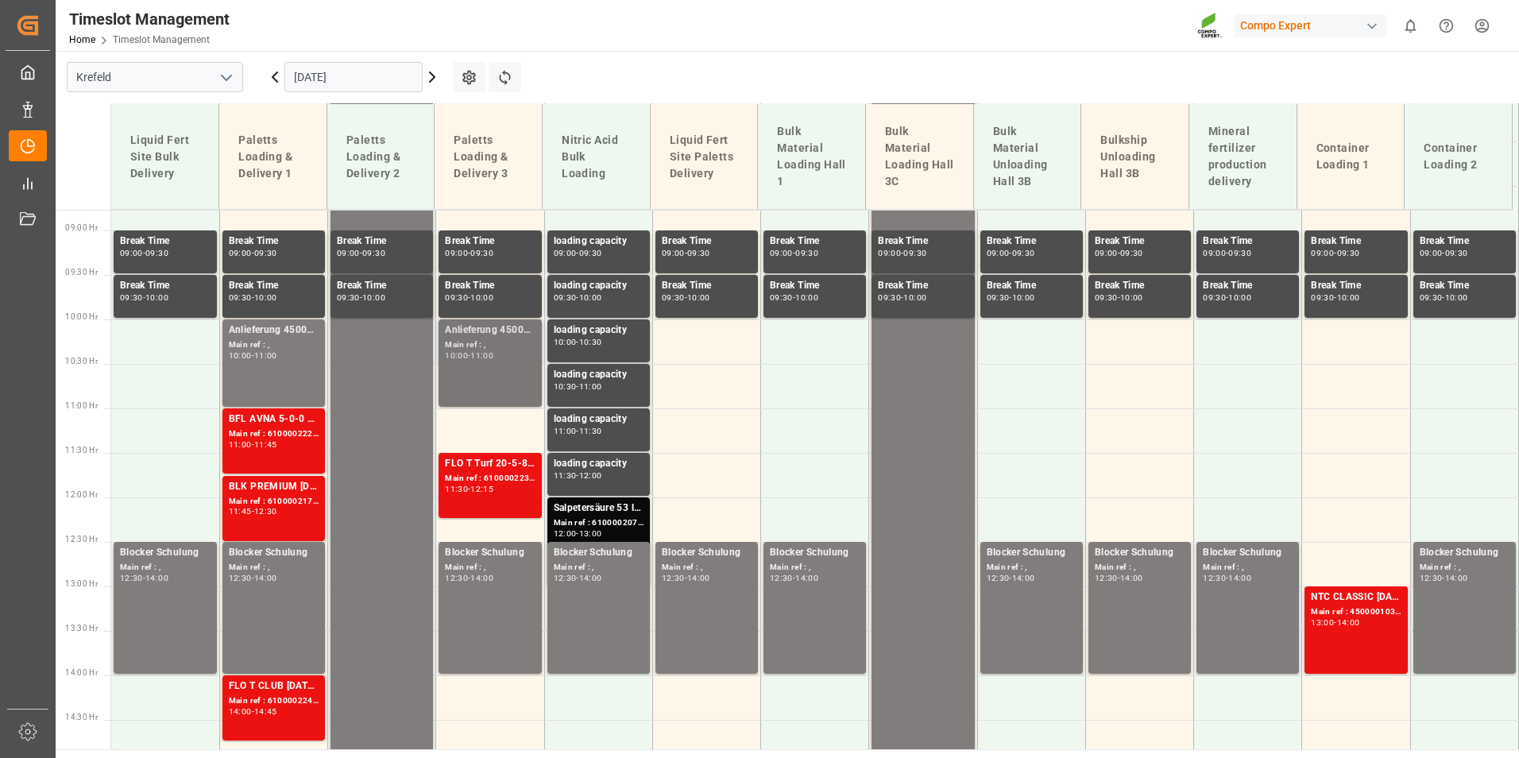
click at [525, 342] on div "Main ref : ," at bounding box center [490, 345] width 90 height 14
click at [281, 415] on div "BFL AVNA 5-0-0 SL 1000L IBC MTO" at bounding box center [274, 419] width 90 height 16
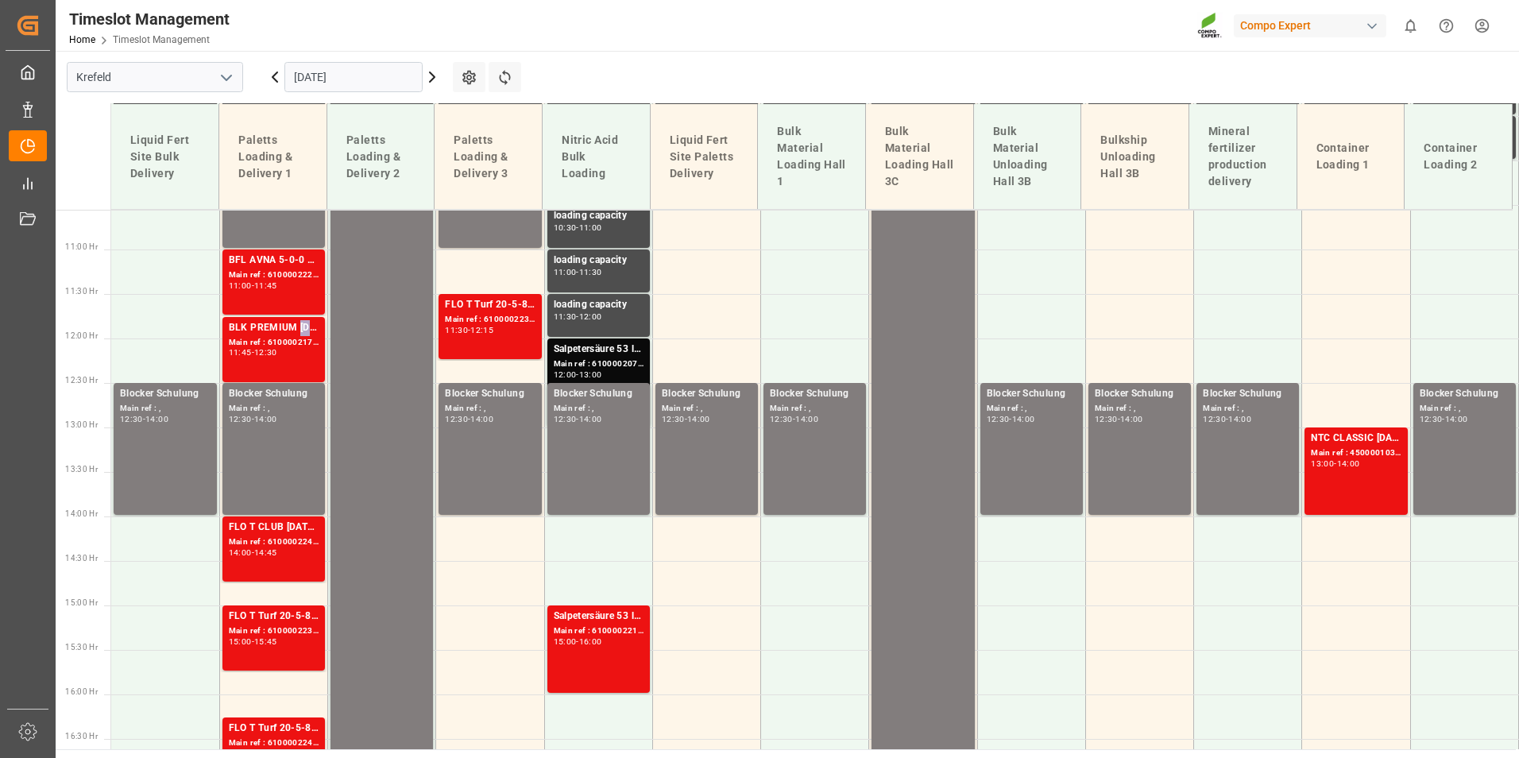
click at [298, 324] on div "BLK PREMIUM [DATE] 25kg(x40)D,EN,PL,FNLFLO T BKR [DATE] 25kg (x40) D,ATBT FAIR …" at bounding box center [274, 328] width 90 height 16
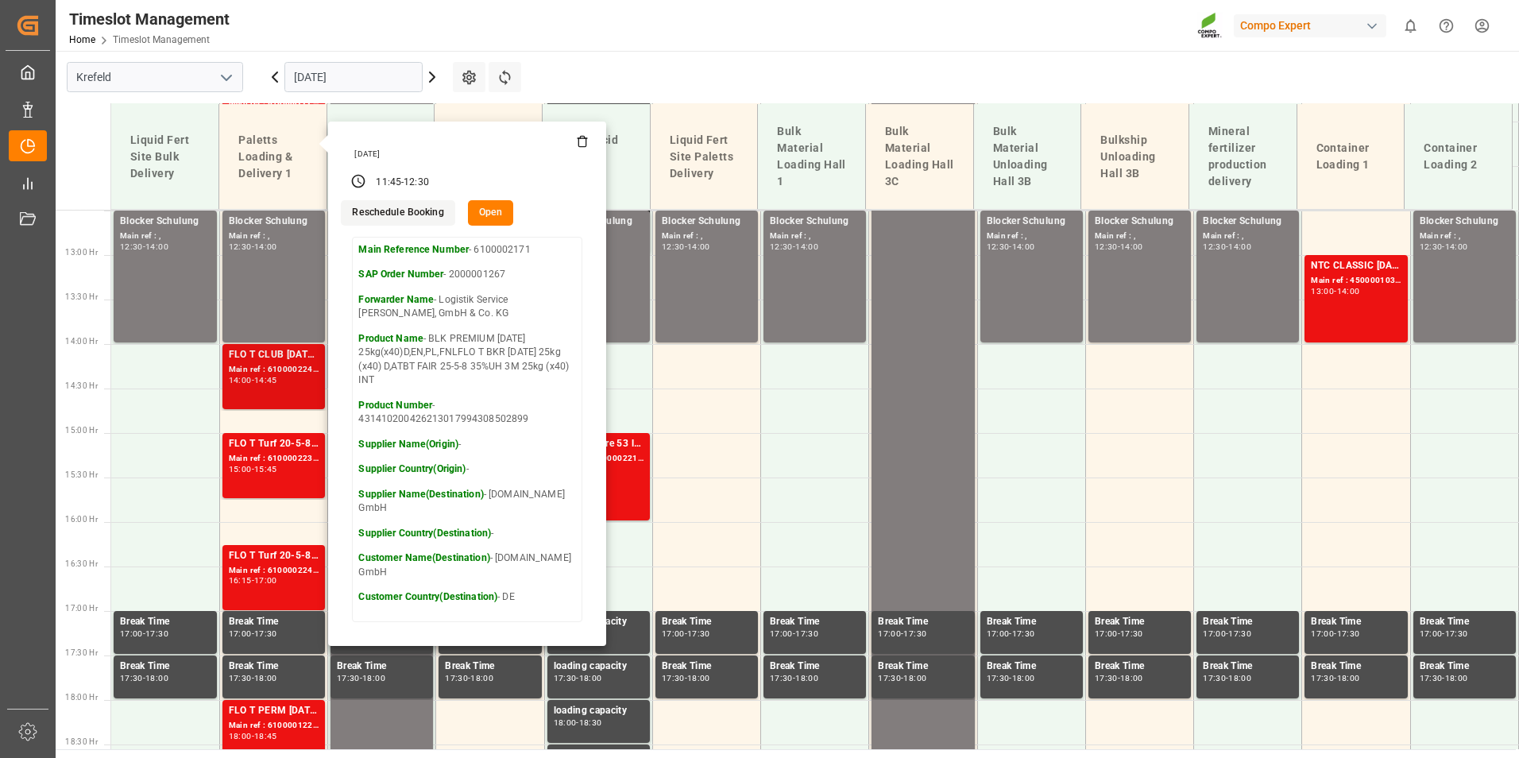
scroll to position [1177, 0]
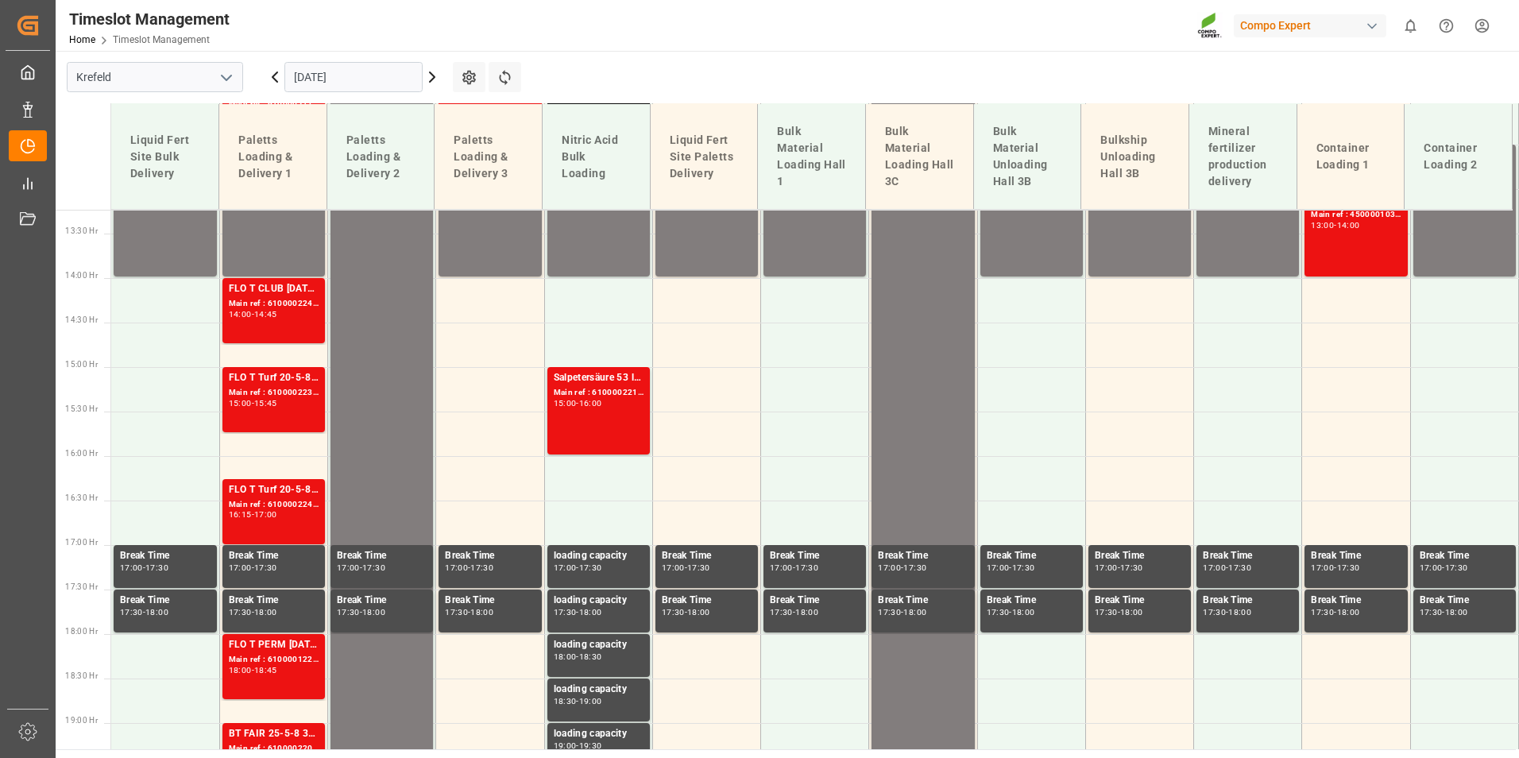
click at [276, 321] on div "FLO T CLUB [DATE] 25kg (x40) INT Main ref : 6100002242, 2000001679 14:00 - 14:45" at bounding box center [274, 310] width 90 height 59
click at [285, 407] on div "15:00 - 15:45" at bounding box center [274, 403] width 90 height 9
click at [277, 515] on div "17:00" at bounding box center [265, 514] width 23 height 7
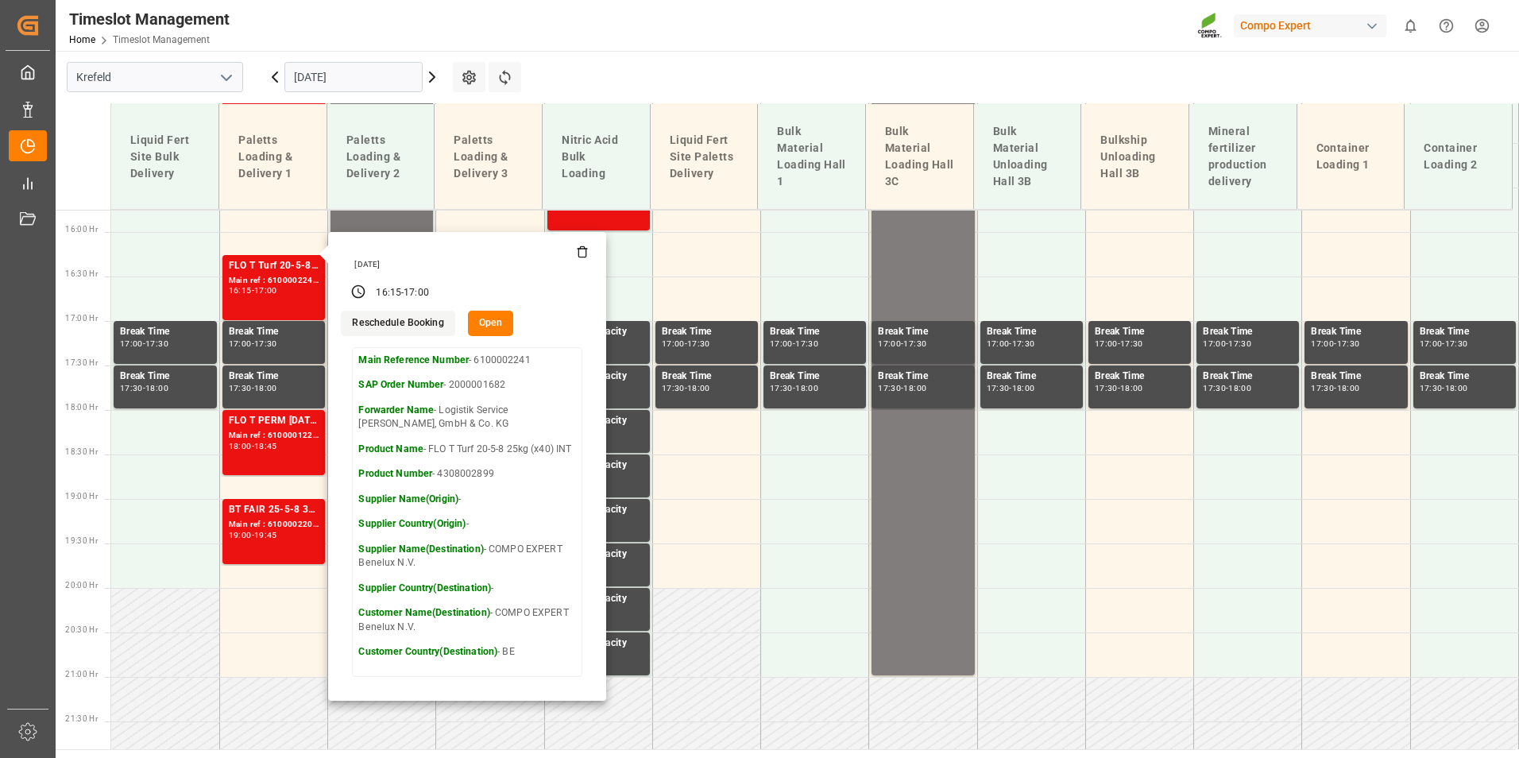
scroll to position [1415, 0]
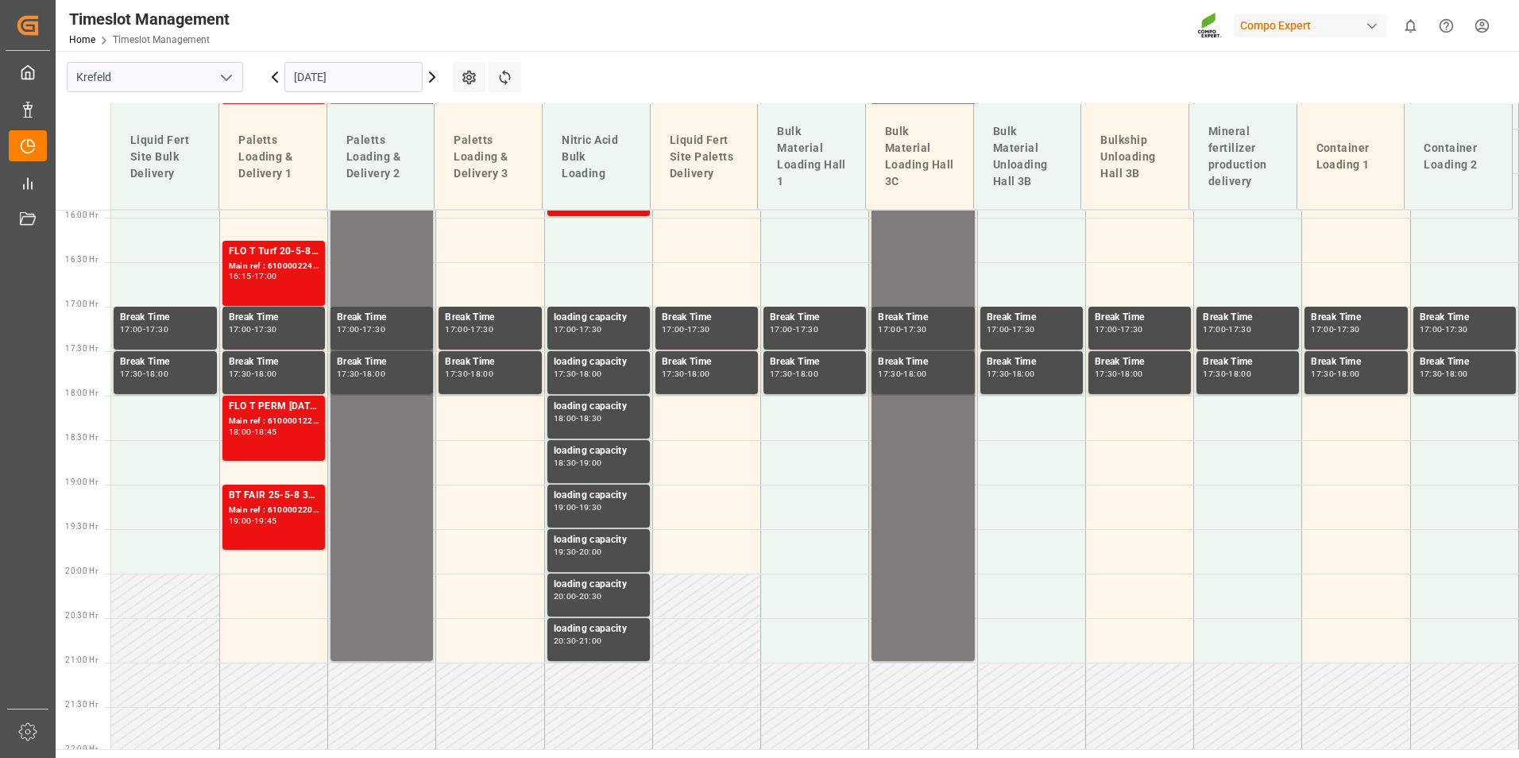
click at [305, 418] on div "Main ref : 6100001225, 2000000205;" at bounding box center [274, 422] width 90 height 14
click at [295, 513] on div "Main ref : 6100002209, 2000001312;2000000752 2000000752" at bounding box center [274, 511] width 90 height 14
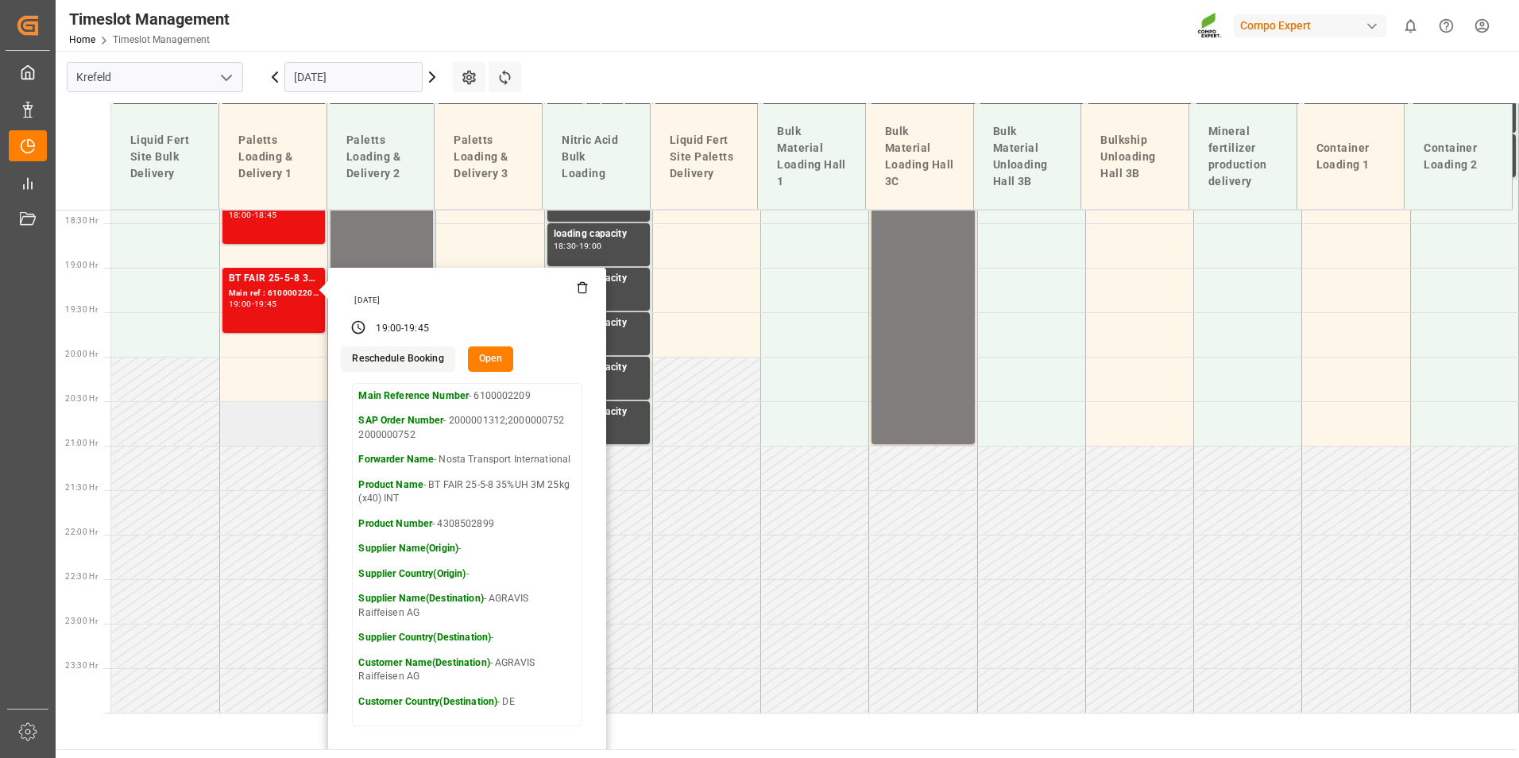
scroll to position [1314, 0]
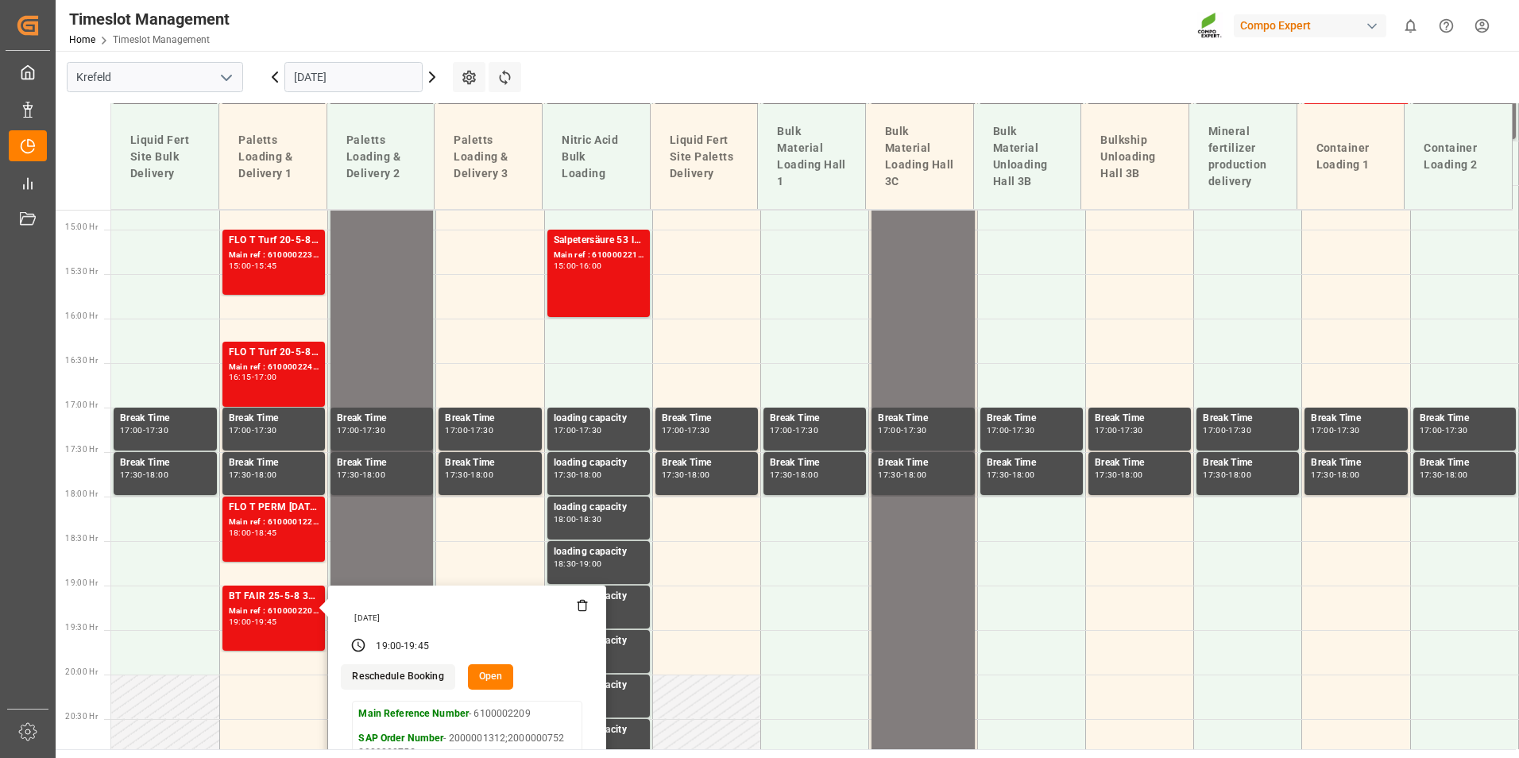
click at [342, 95] on div "[DATE]" at bounding box center [353, 77] width 199 height 52
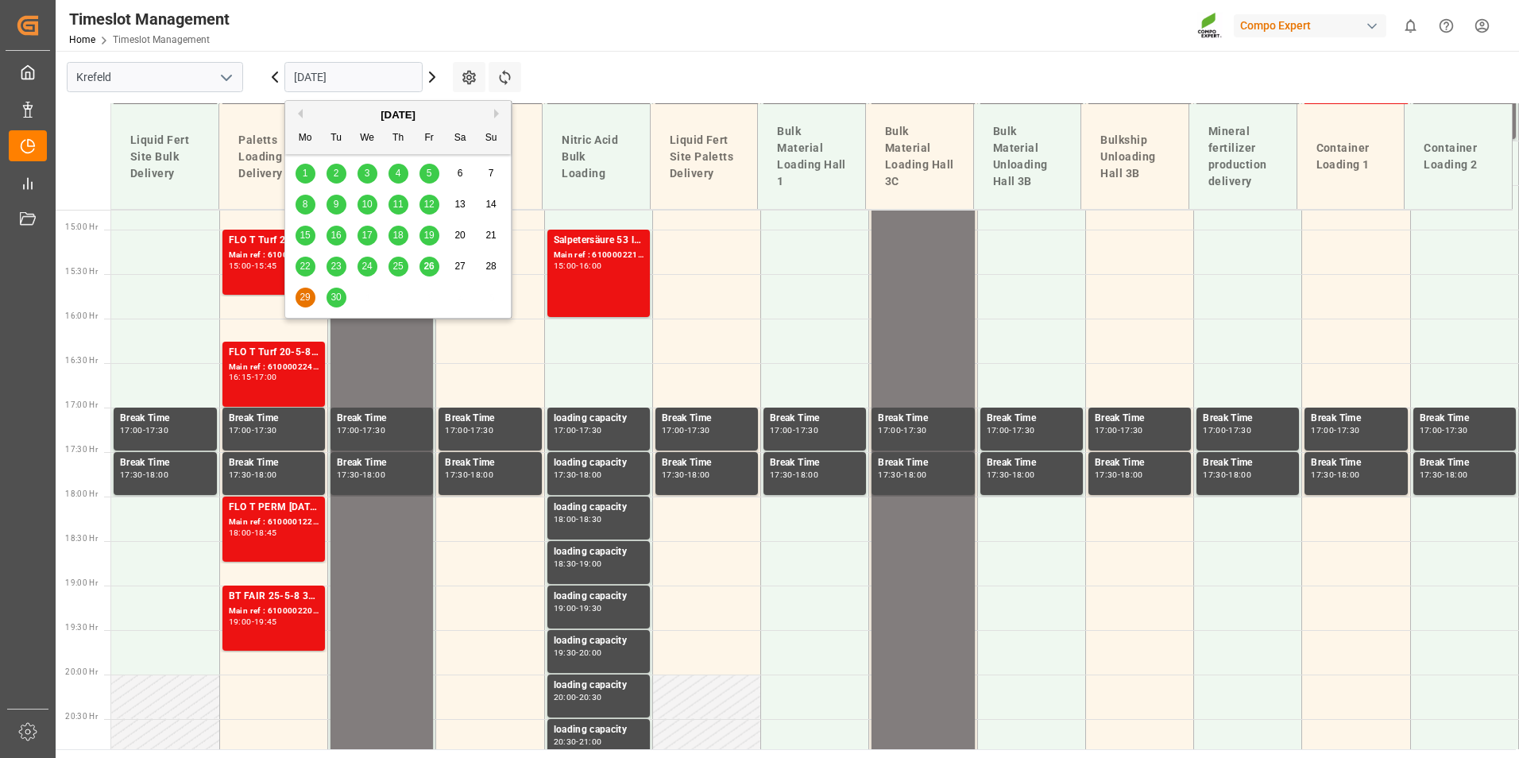
click at [350, 83] on input "[DATE]" at bounding box center [353, 77] width 138 height 30
click at [336, 303] on span "30" at bounding box center [335, 296] width 10 height 11
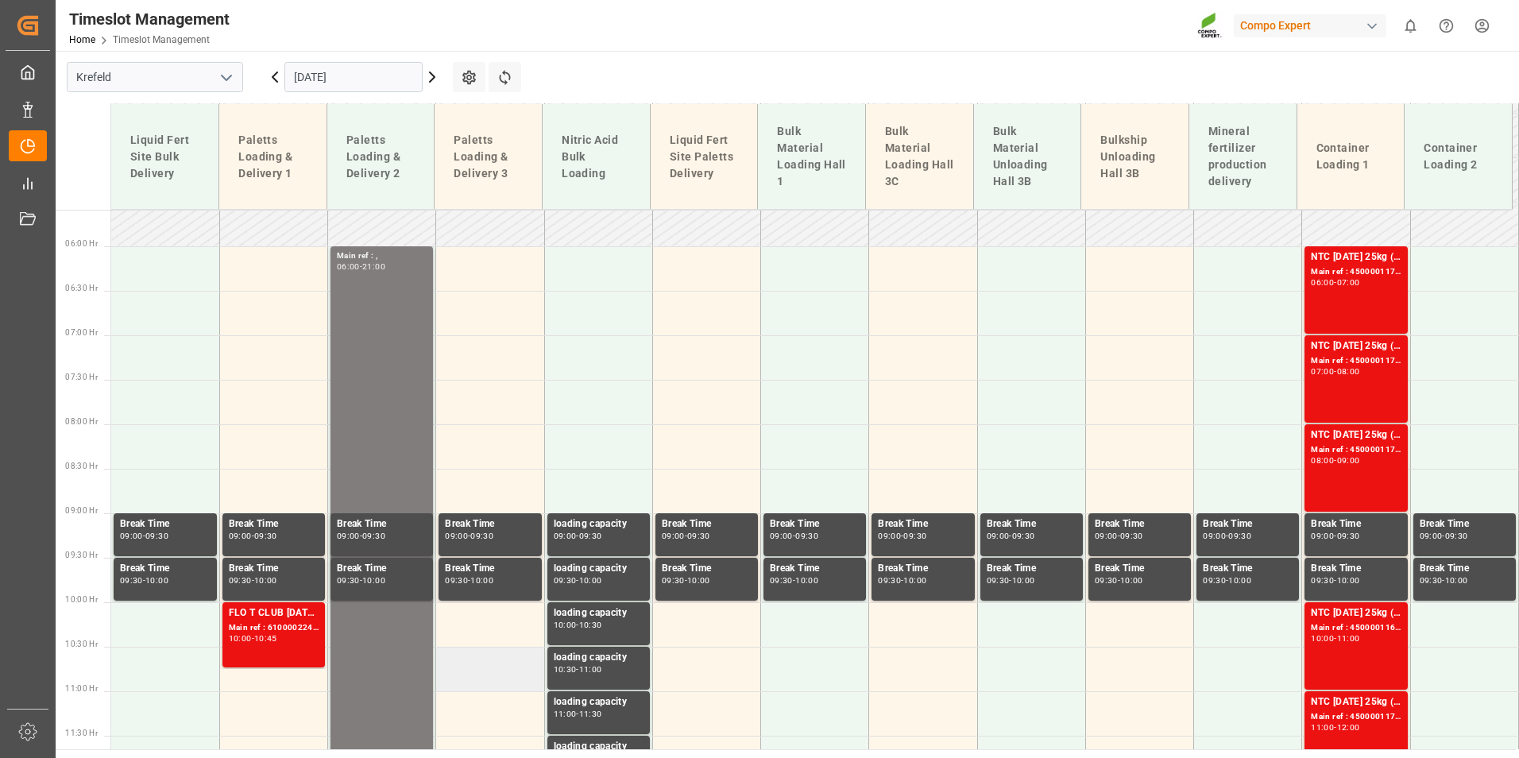
scroll to position [383, 0]
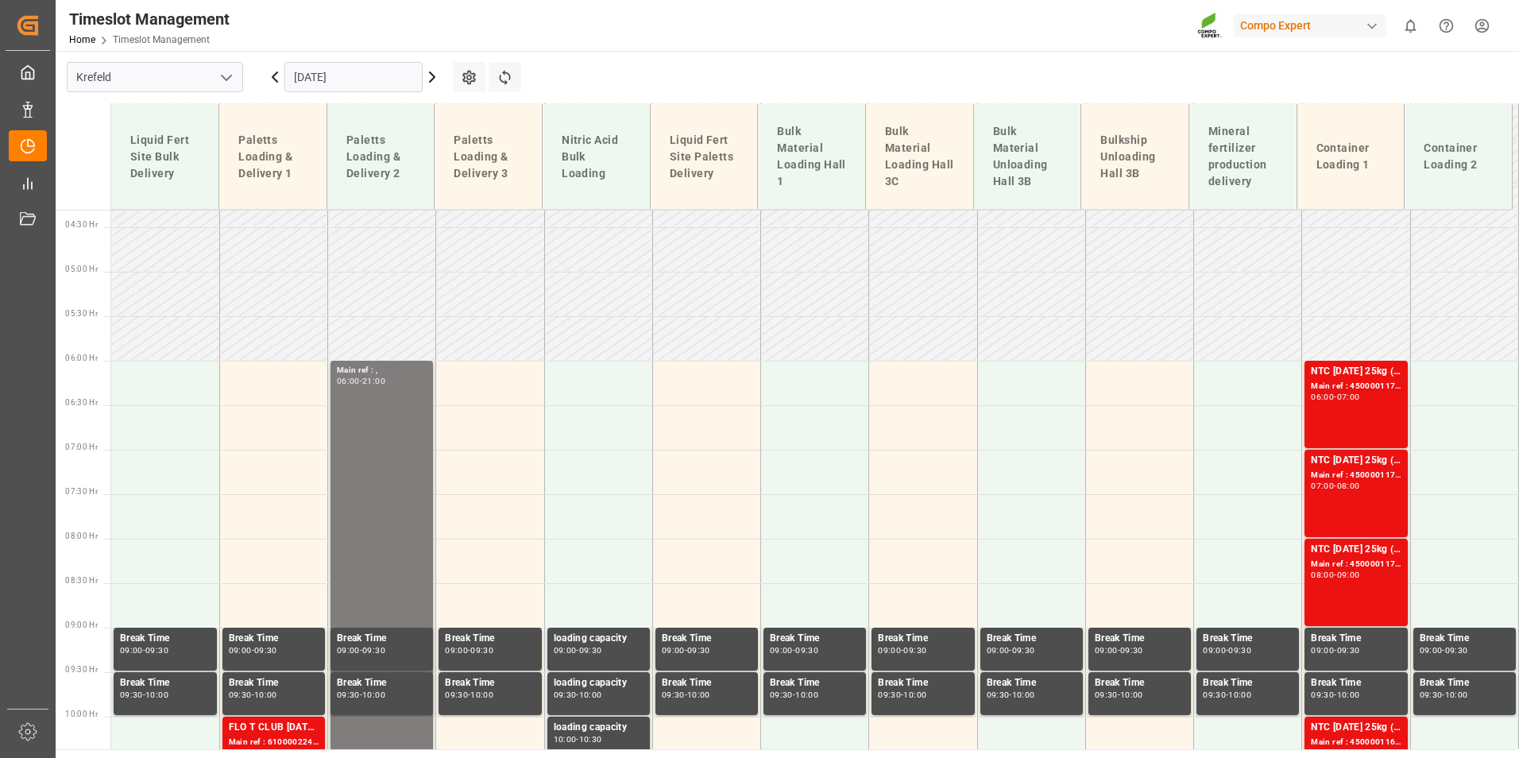
click at [370, 75] on input "[DATE]" at bounding box center [353, 77] width 138 height 30
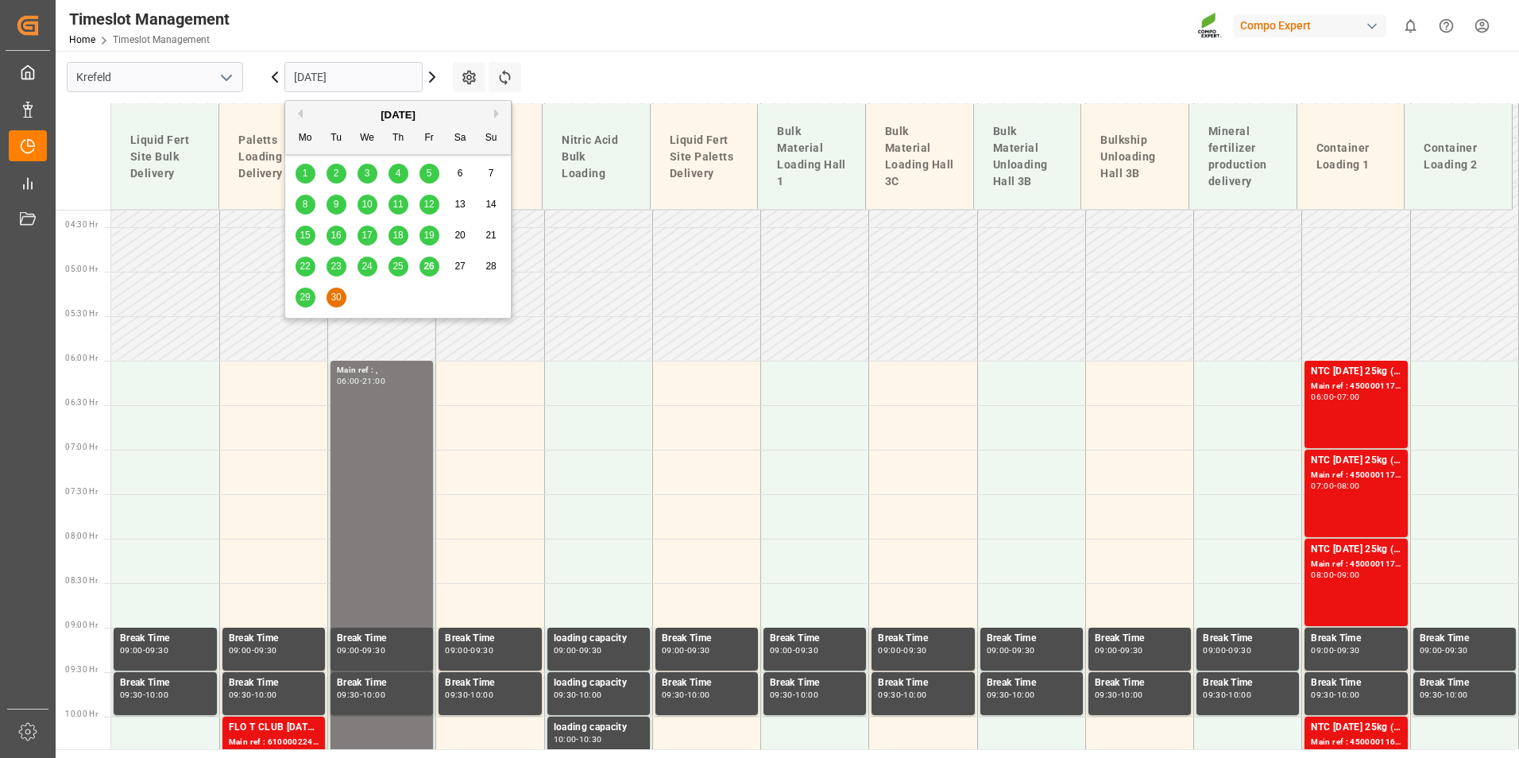
click at [496, 116] on button "Next Month" at bounding box center [499, 114] width 10 height 10
click at [360, 179] on div "1" at bounding box center [367, 173] width 20 height 19
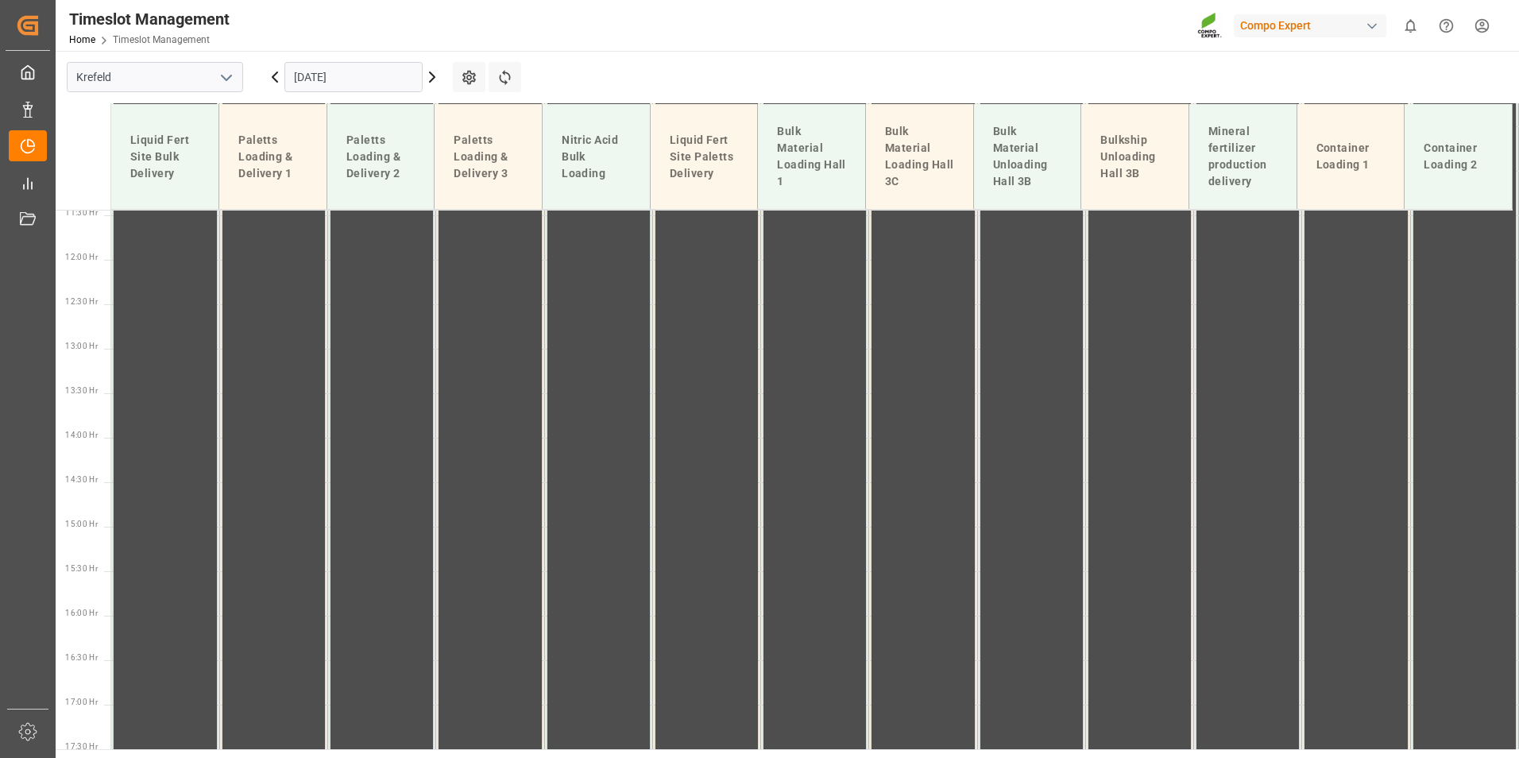
scroll to position [1018, 0]
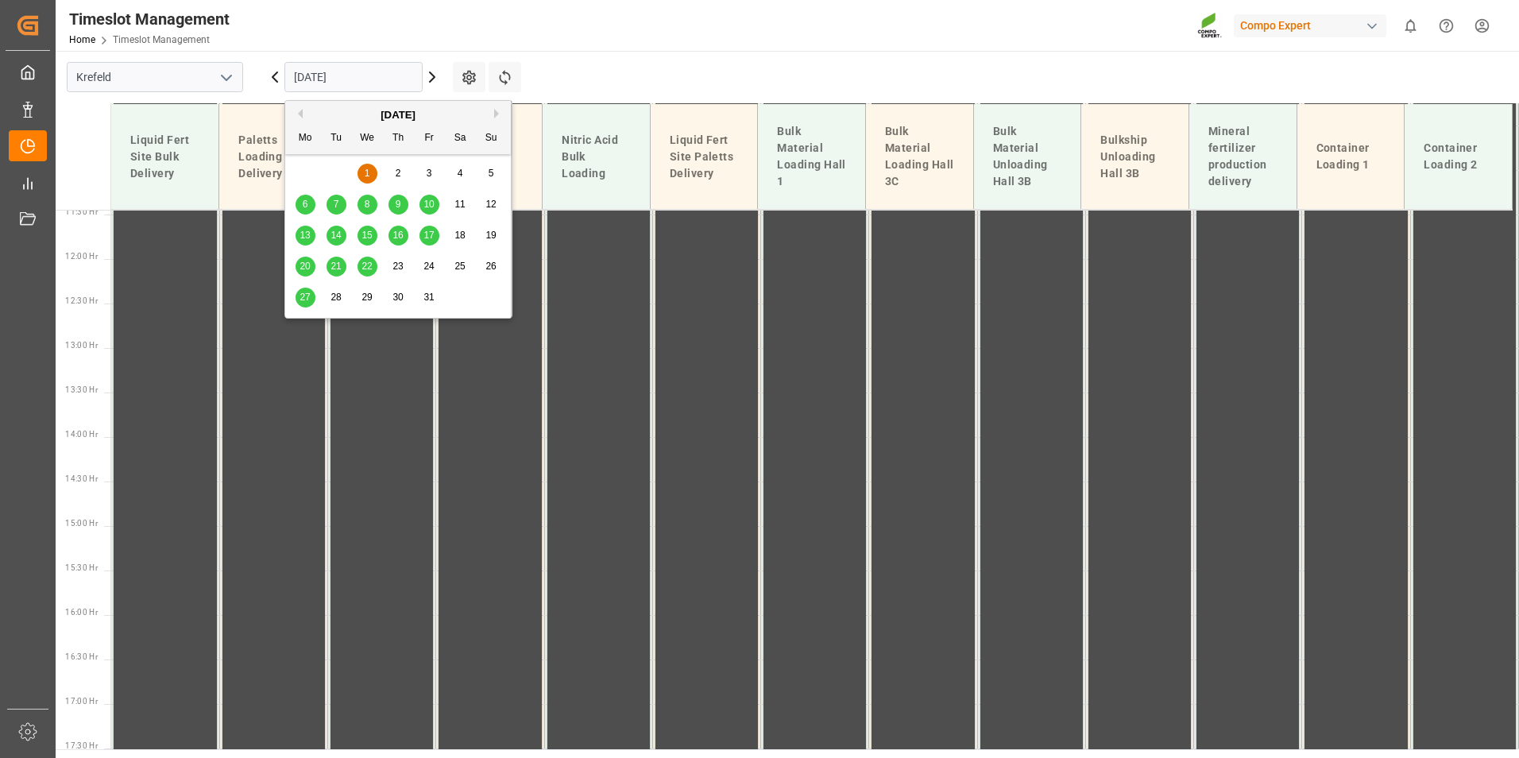
click at [362, 74] on input "[DATE]" at bounding box center [353, 77] width 138 height 30
drag, startPoint x: 301, startPoint y: 114, endPoint x: 310, endPoint y: 129, distance: 16.8
click at [300, 114] on button "Previous Month" at bounding box center [298, 114] width 10 height 10
click at [429, 272] on span "26" at bounding box center [428, 265] width 10 height 11
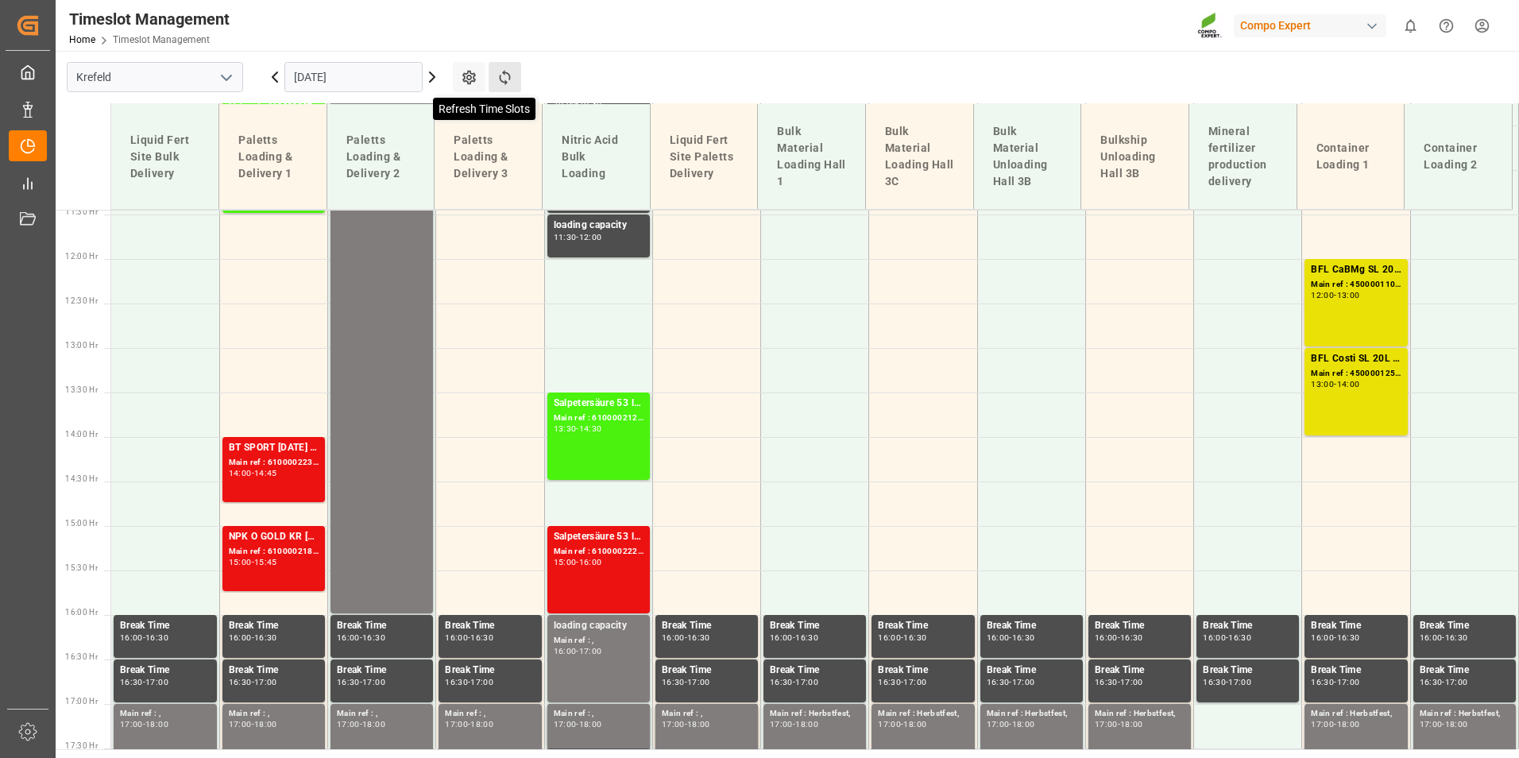
click at [506, 80] on icon at bounding box center [504, 77] width 17 height 17
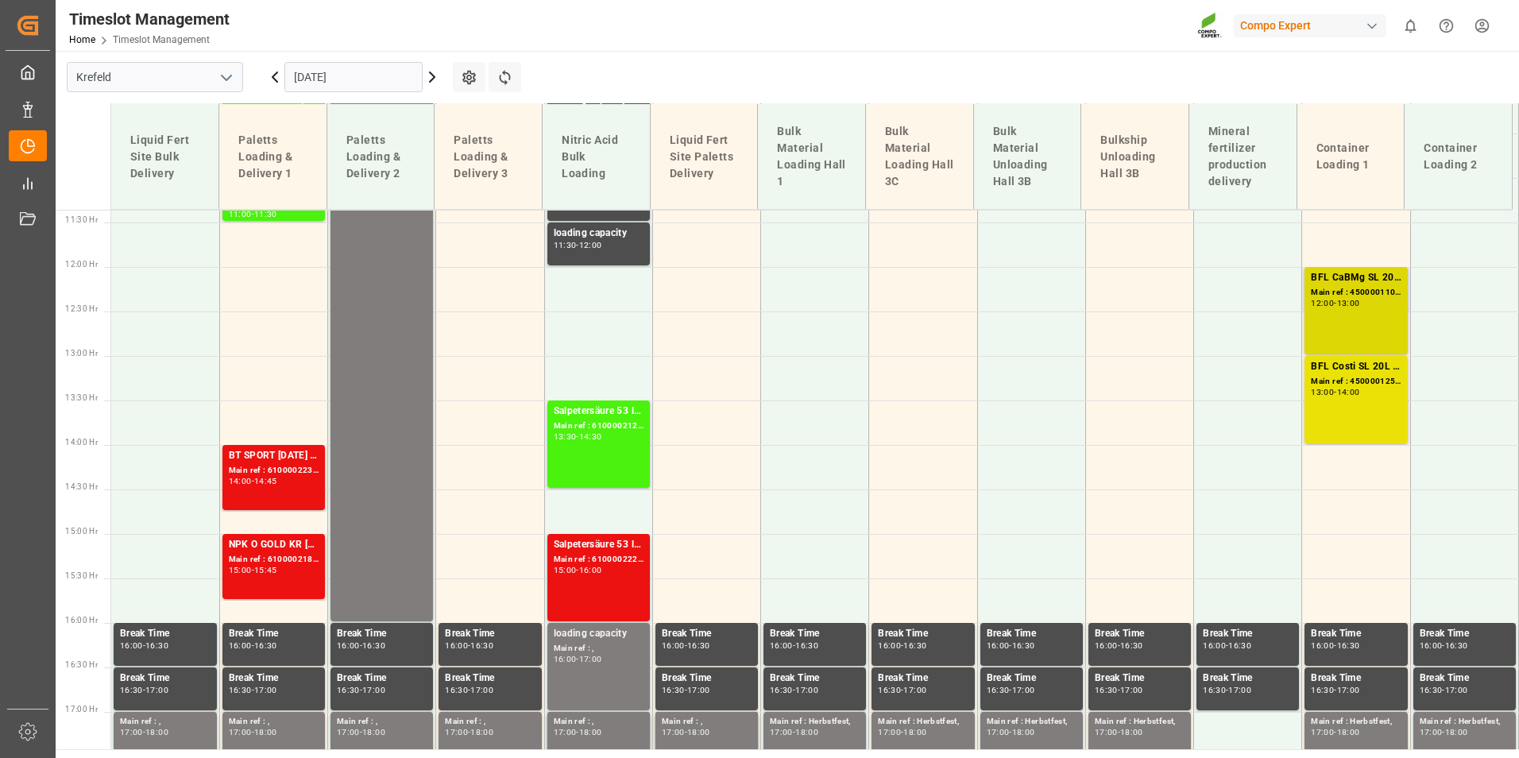
scroll to position [1028, 0]
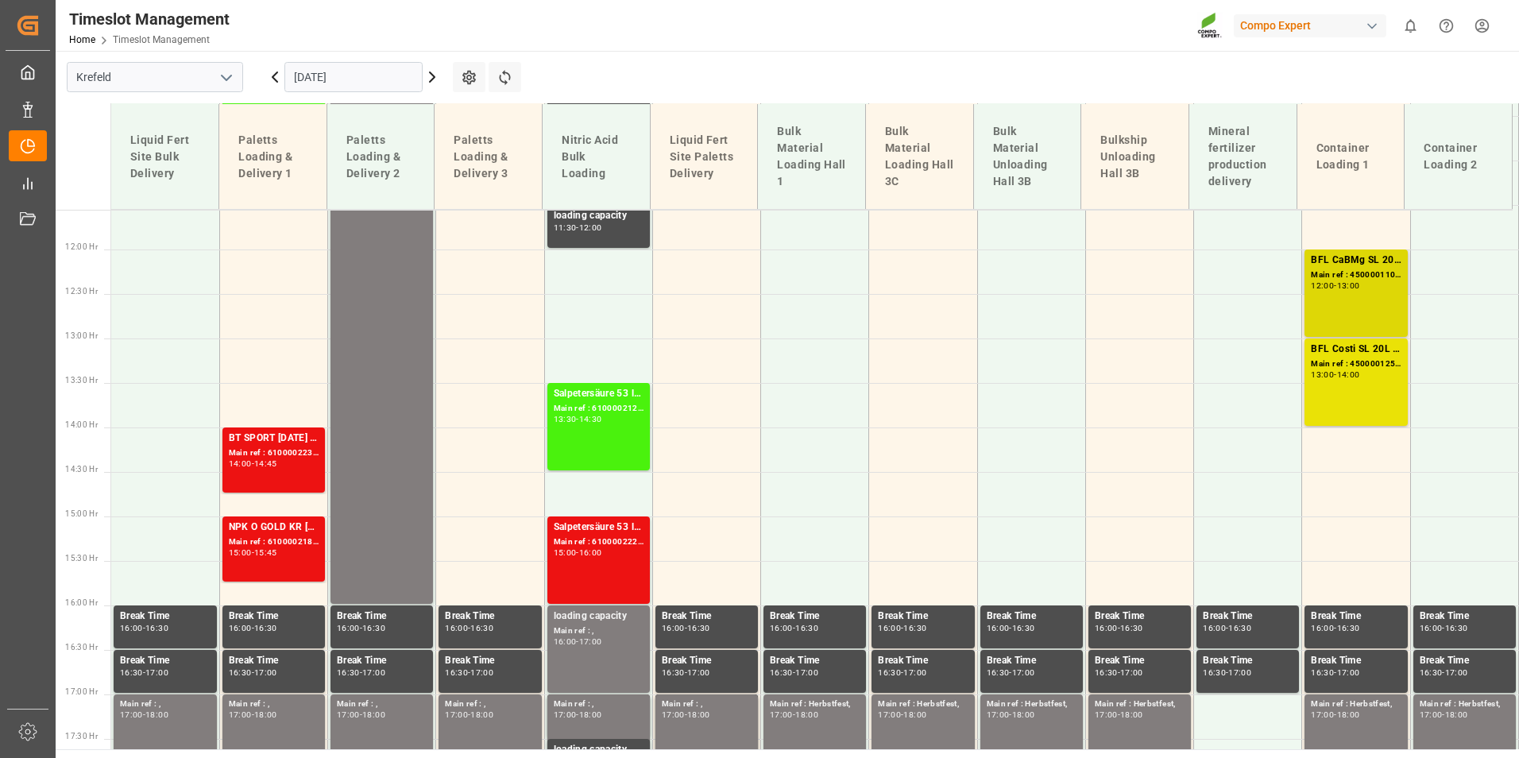
click at [1363, 293] on div "BFL CaBMg SL 20L (x48) EN,IN MTO Main ref : 4500001106, 2000001155 12:00 - 13:00" at bounding box center [1355, 293] width 90 height 81
click at [1353, 361] on div "Main ref : 4500001250, 2000001461" at bounding box center [1355, 364] width 90 height 14
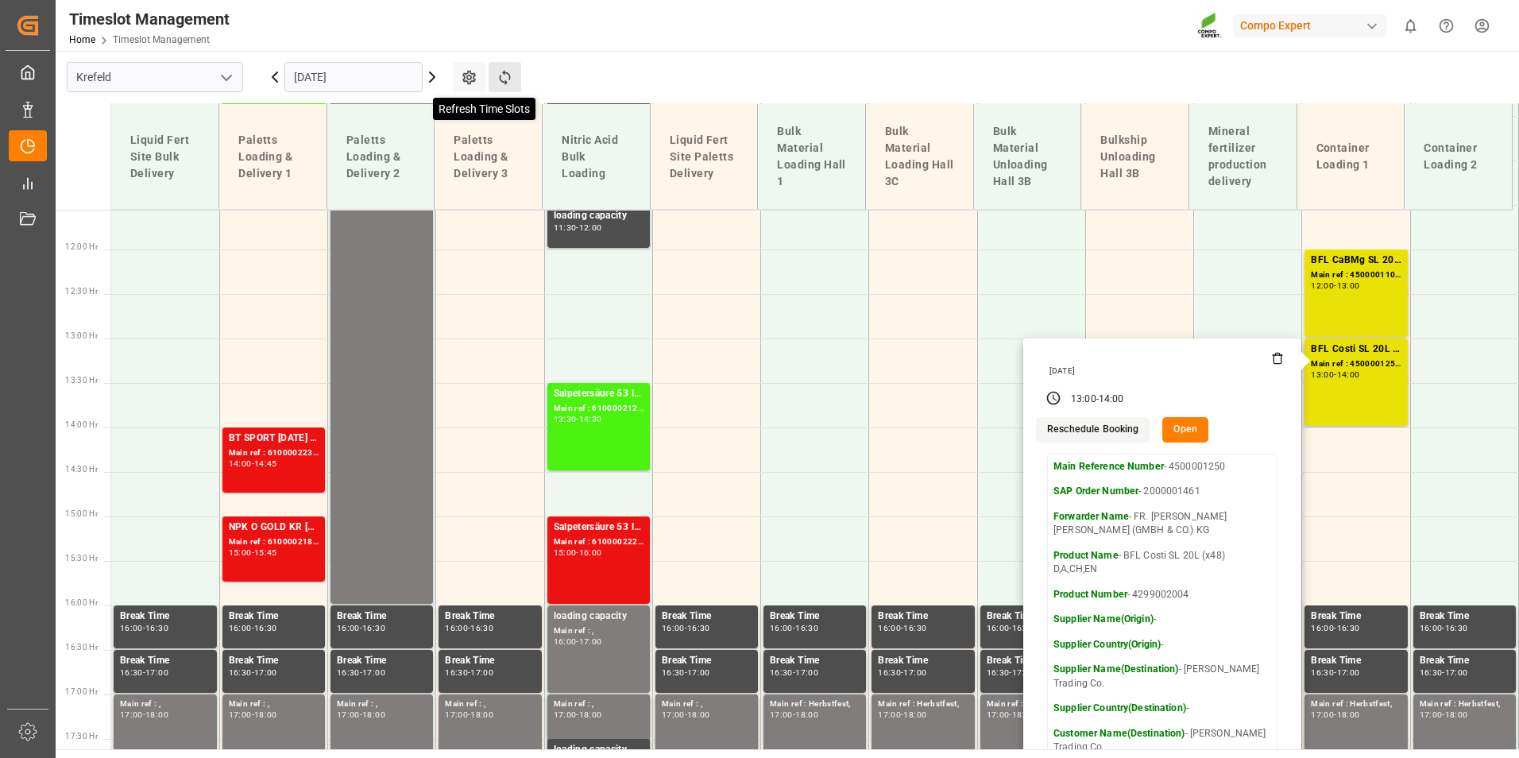
click at [504, 76] on icon at bounding box center [504, 77] width 17 height 17
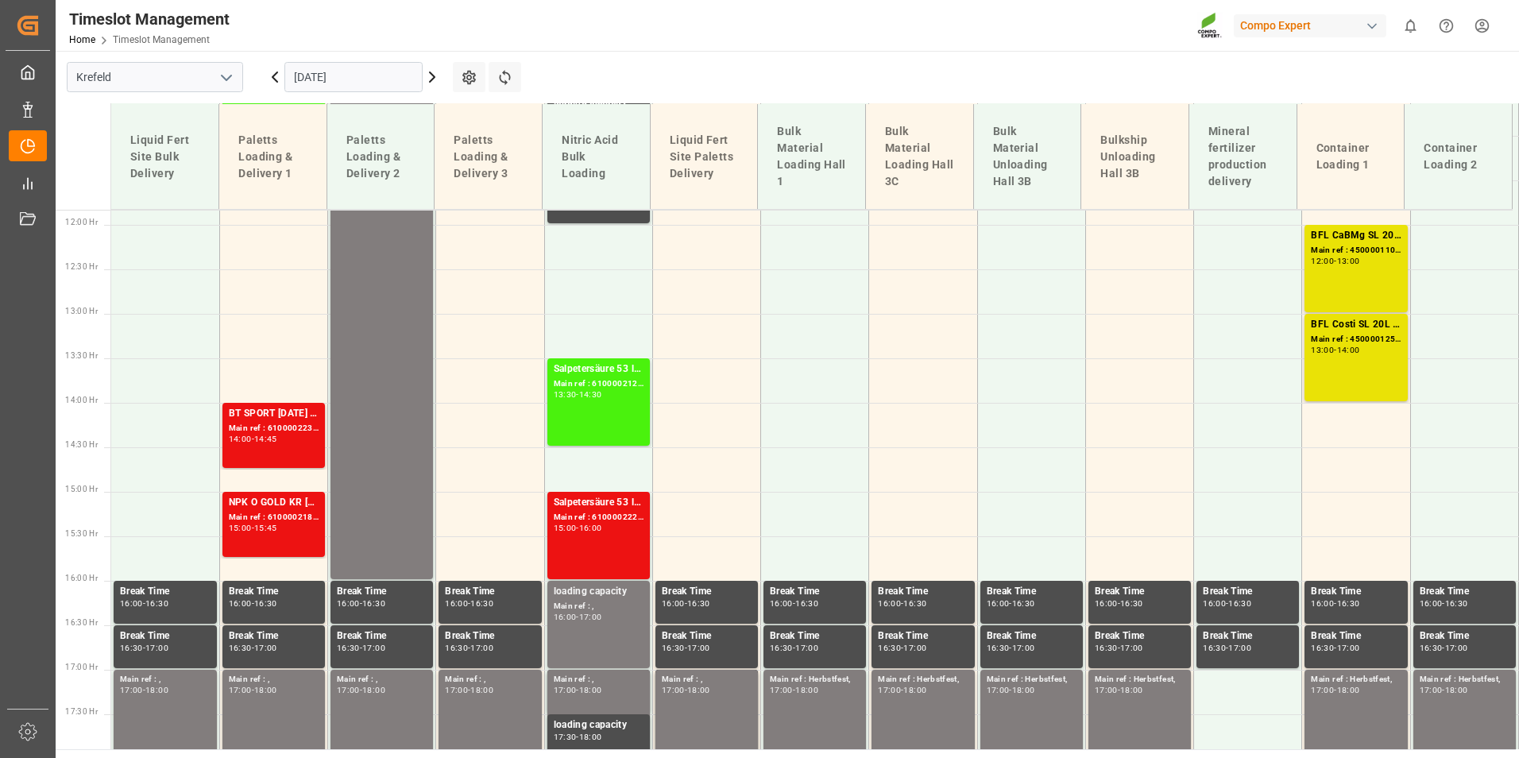
scroll to position [1266, 0]
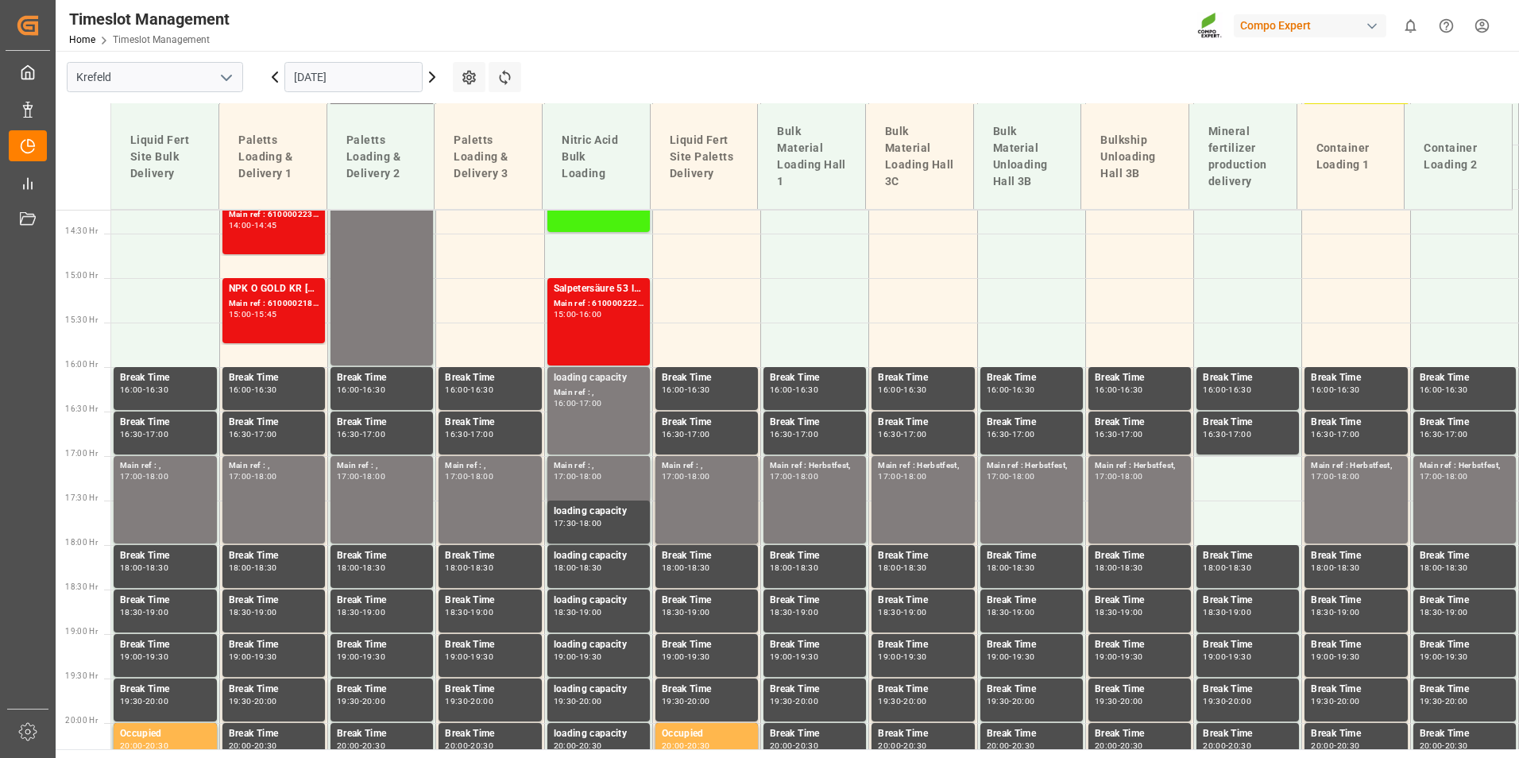
click at [373, 79] on input "[DATE]" at bounding box center [353, 77] width 138 height 30
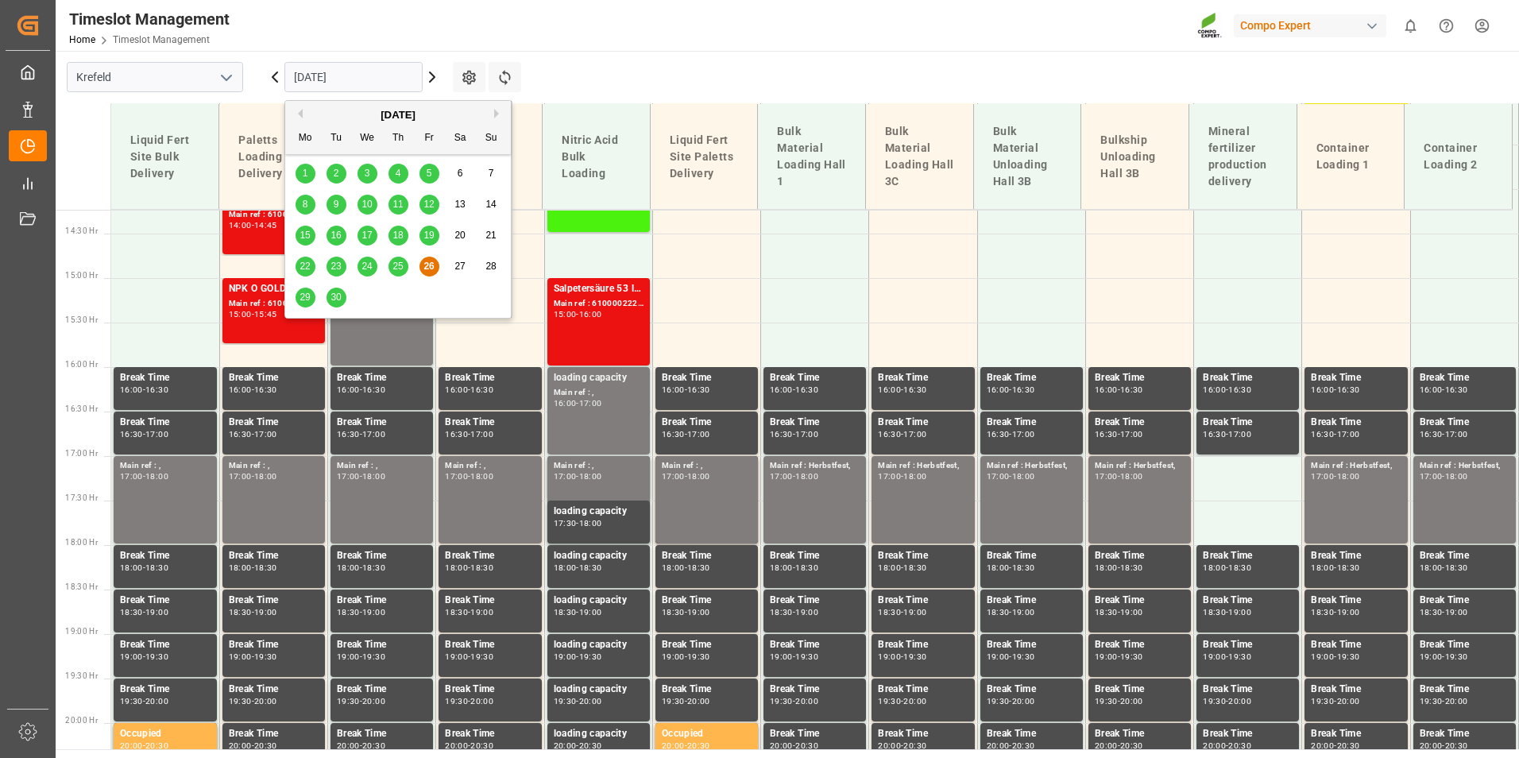
click at [306, 295] on span "29" at bounding box center [304, 296] width 10 height 11
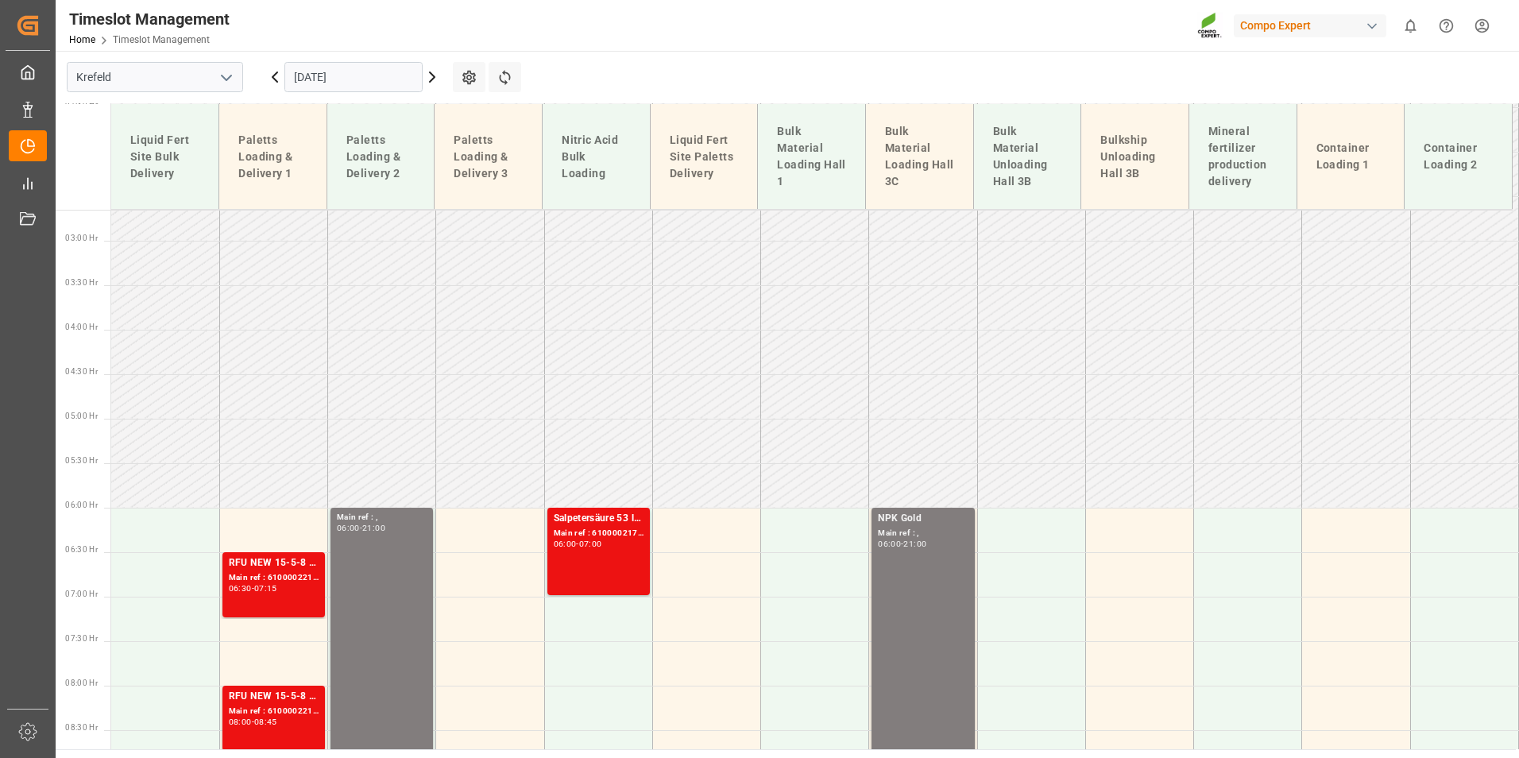
scroll to position [233, 0]
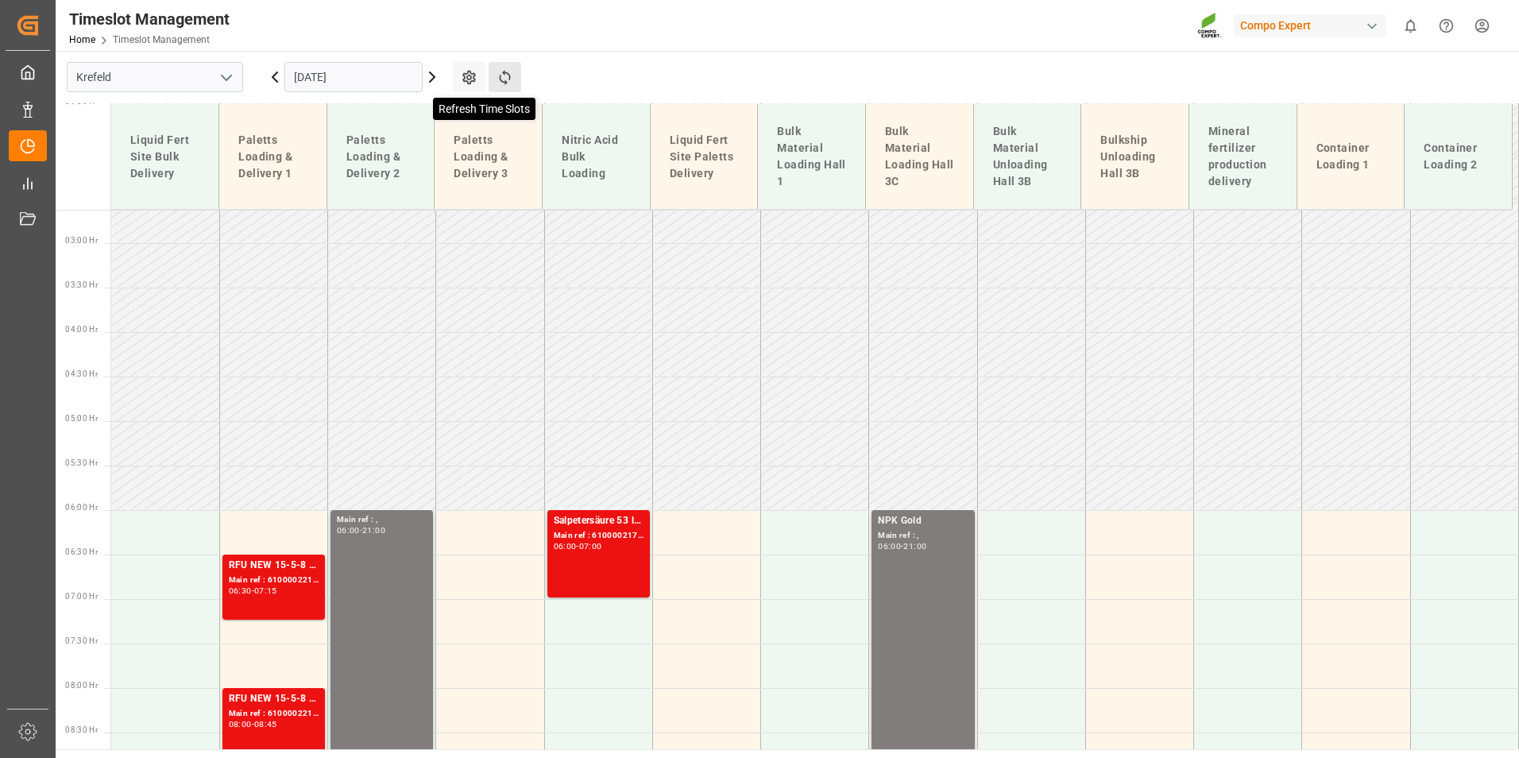
click at [508, 80] on icon at bounding box center [504, 77] width 17 height 17
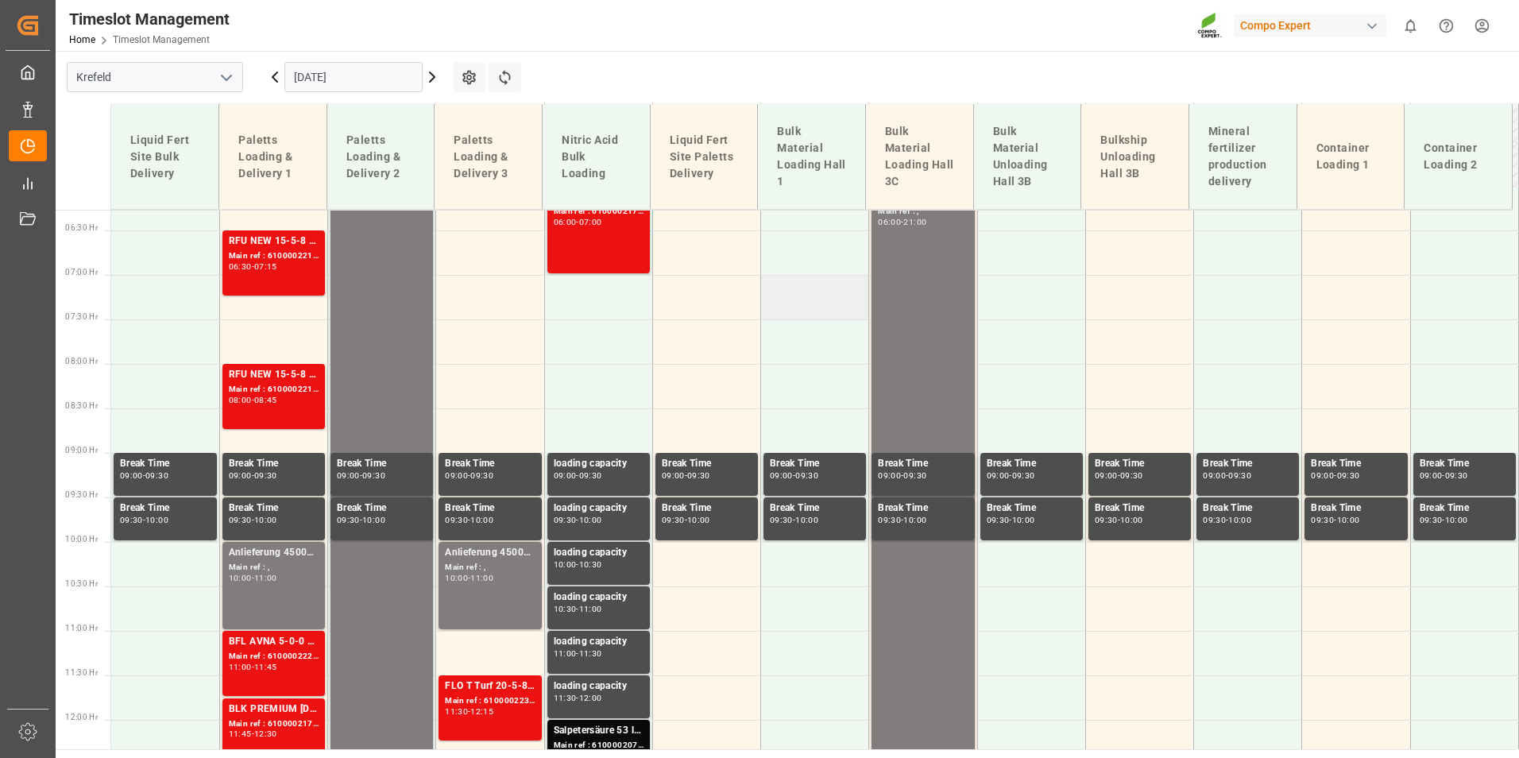
scroll to position [710, 0]
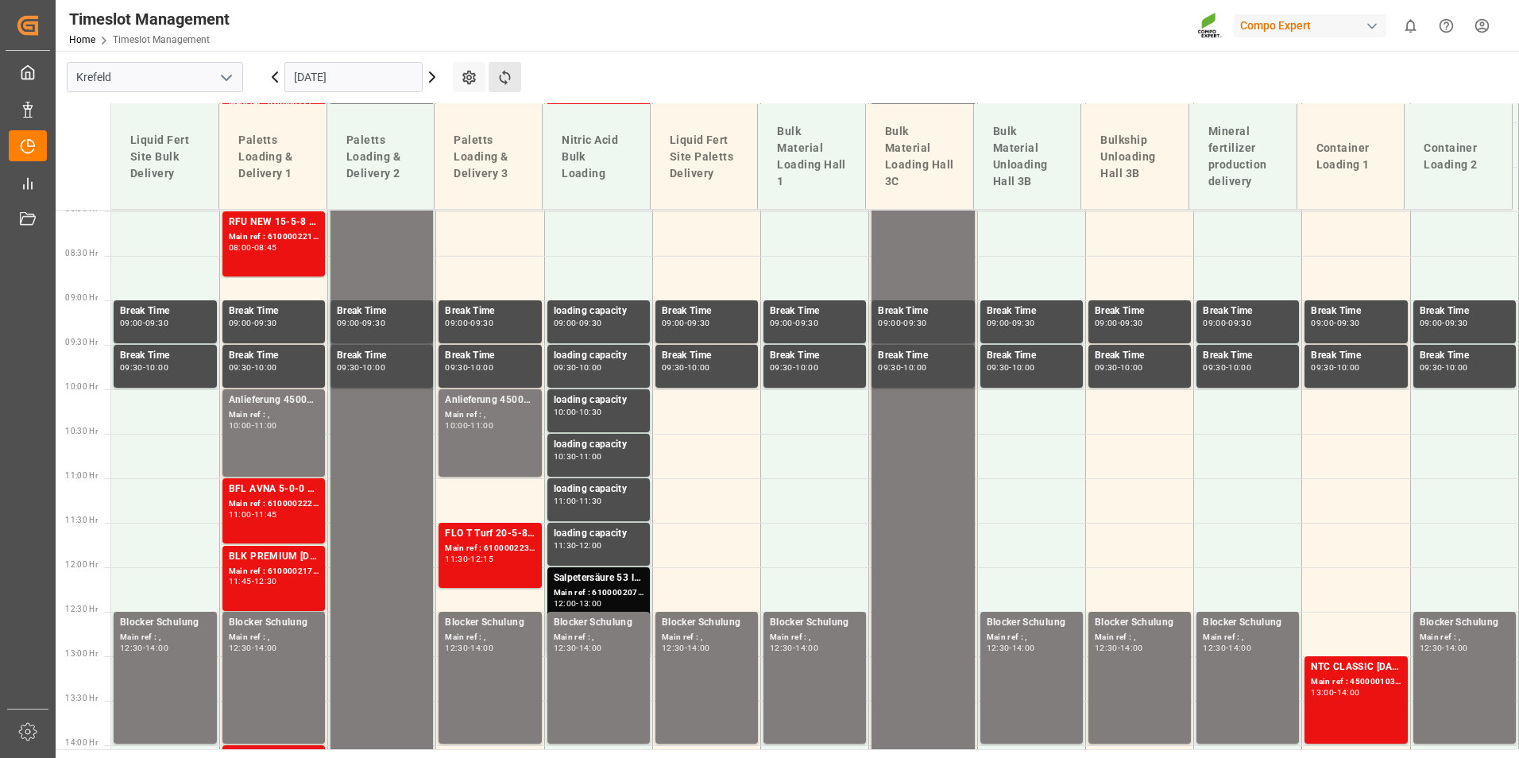
click at [515, 63] on button "Refresh Time Slots" at bounding box center [504, 77] width 33 height 30
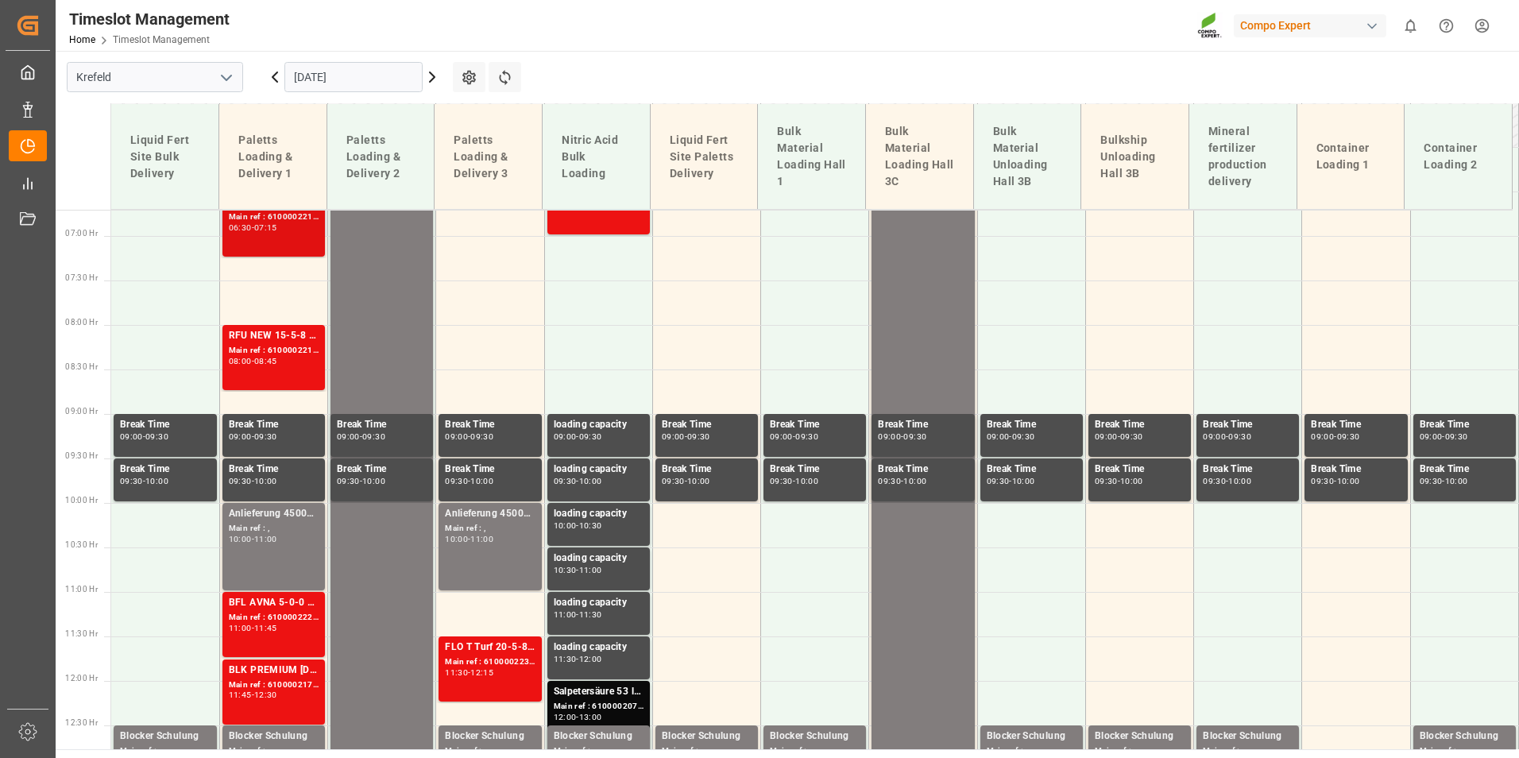
scroll to position [392, 0]
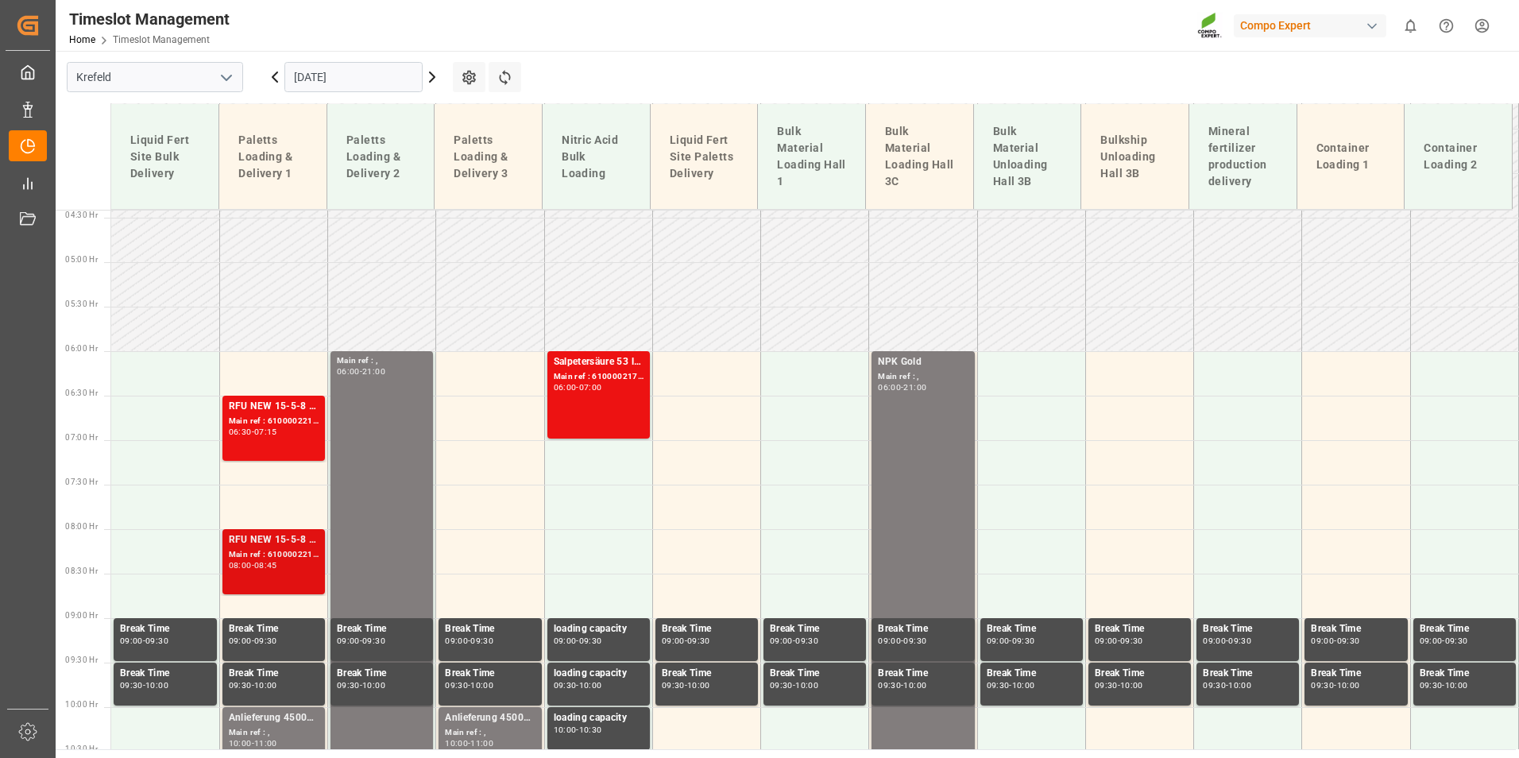
click at [290, 557] on div "Main ref : 6100002210, 2000001368 2000001243" at bounding box center [274, 555] width 90 height 14
click at [270, 408] on div "RFU NEW 15-5-8 1200kg Beist. Premix BBBLK PREMIUM [DATE] 25kg(x40)D,EN,PL,FNLBT…" at bounding box center [274, 407] width 90 height 16
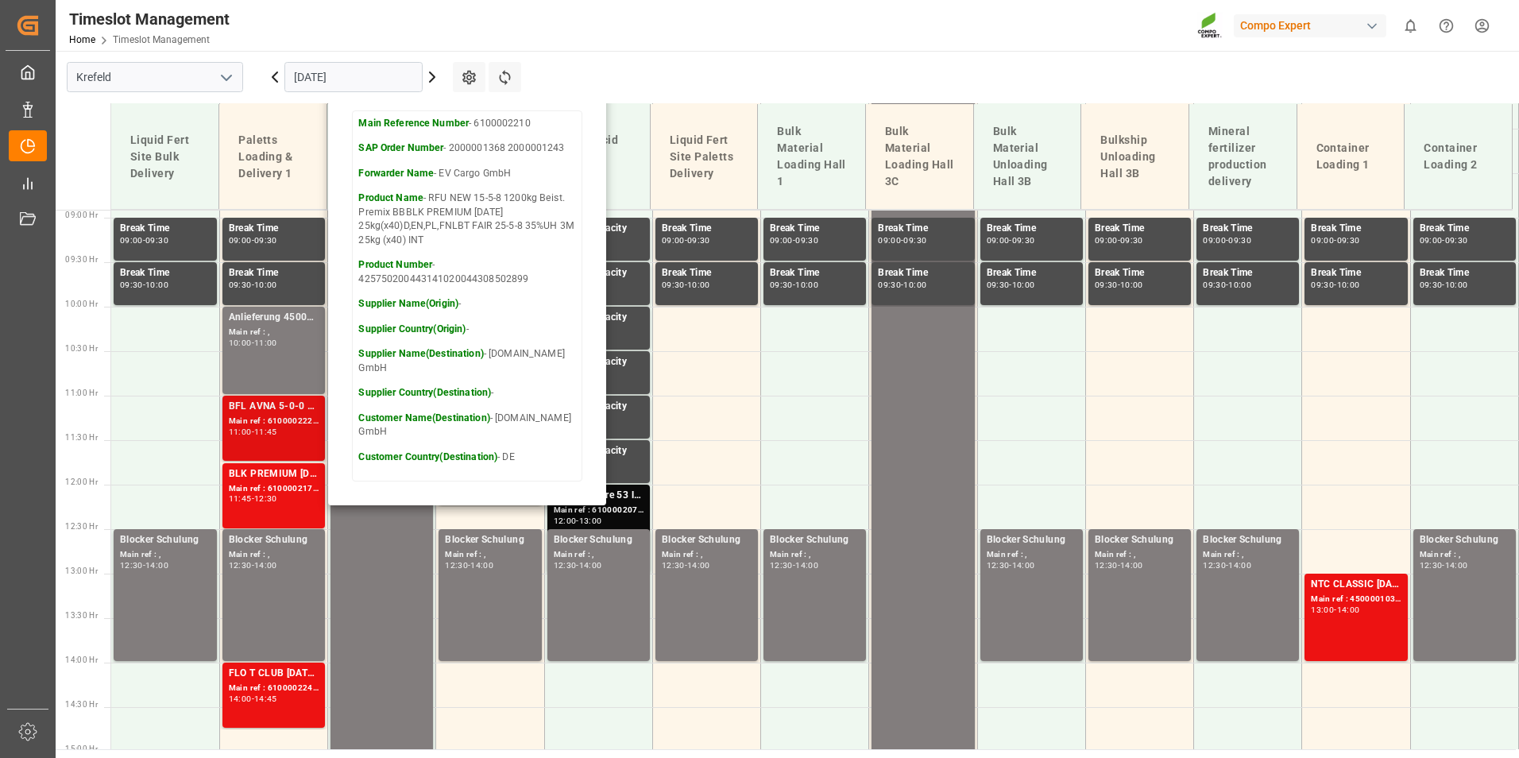
scroll to position [789, 0]
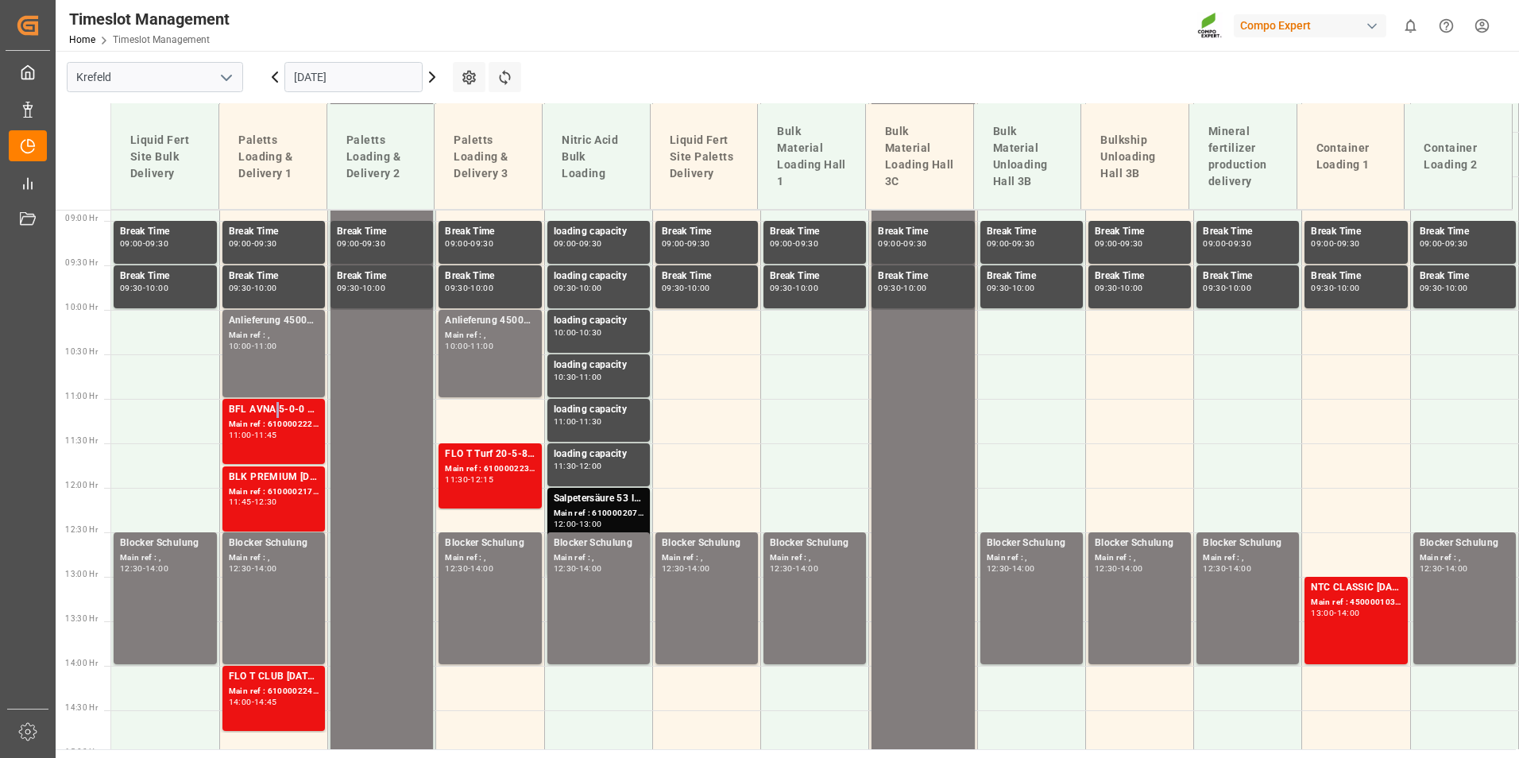
click at [272, 412] on div "BFL AVNA 5-0-0 SL 1000L IBC MTO" at bounding box center [274, 410] width 90 height 16
click at [267, 484] on div "BLK PREMIUM [DATE] 25kg(x40)D,EN,PL,FNLFLO T BKR [DATE] 25kg (x40) D,ATBT FAIR …" at bounding box center [274, 477] width 90 height 16
click at [282, 476] on div "BLK PREMIUM [DATE] 25kg(x40)D,EN,PL,FNLFLO T BKR [DATE] 25kg (x40) D,ATBT FAIR …" at bounding box center [274, 477] width 90 height 16
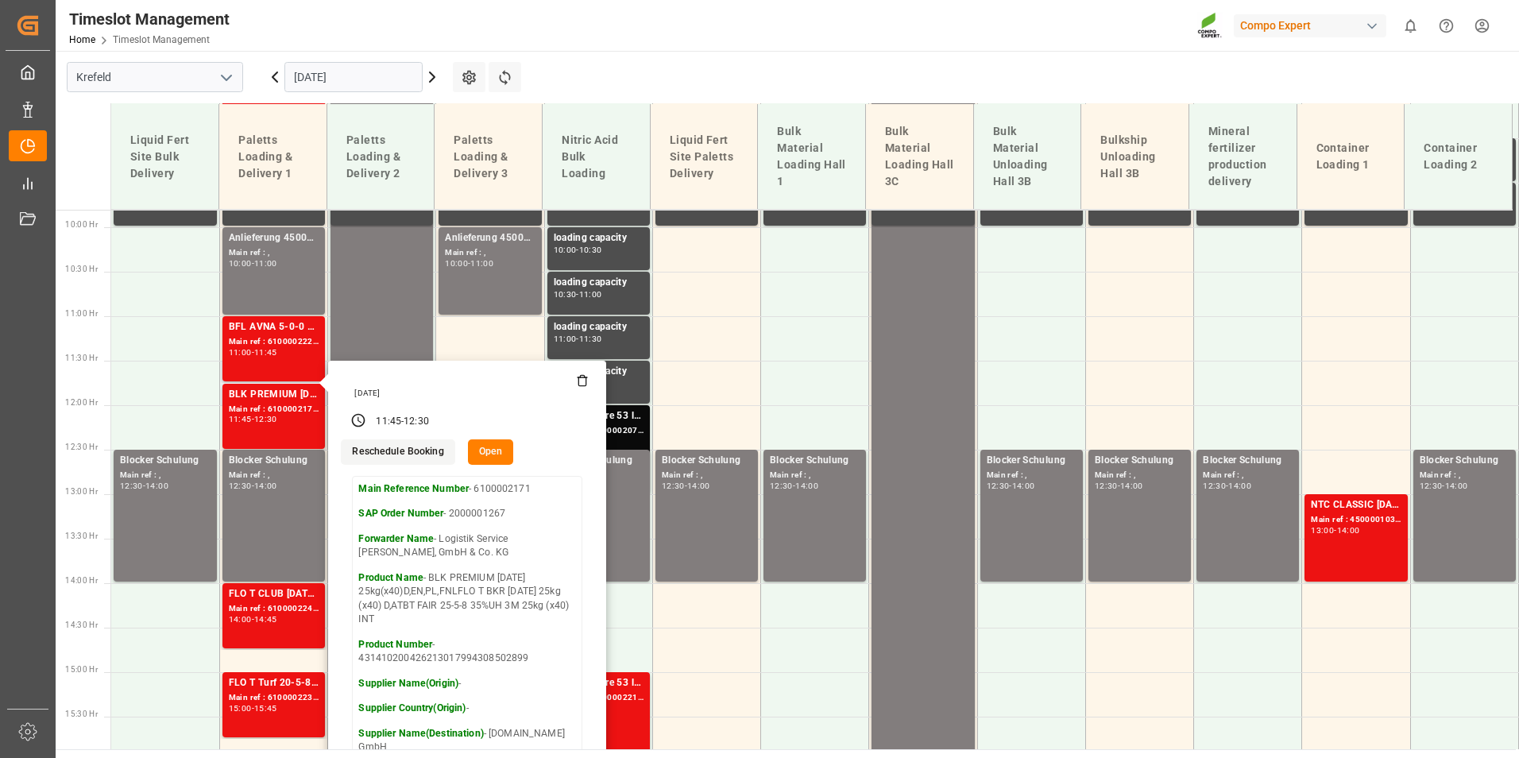
scroll to position [1028, 0]
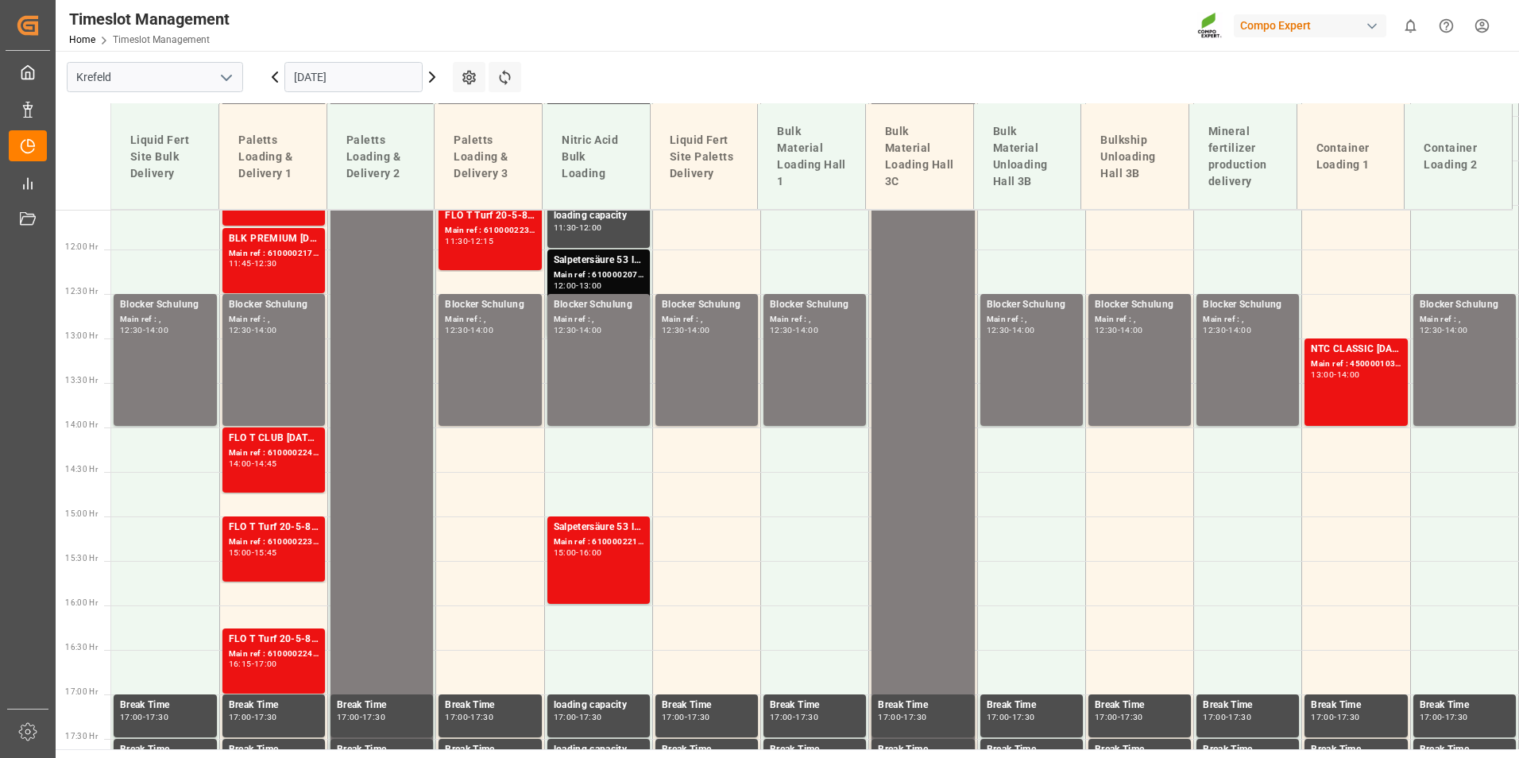
click at [305, 460] on div "14:00 - 14:45" at bounding box center [274, 464] width 90 height 9
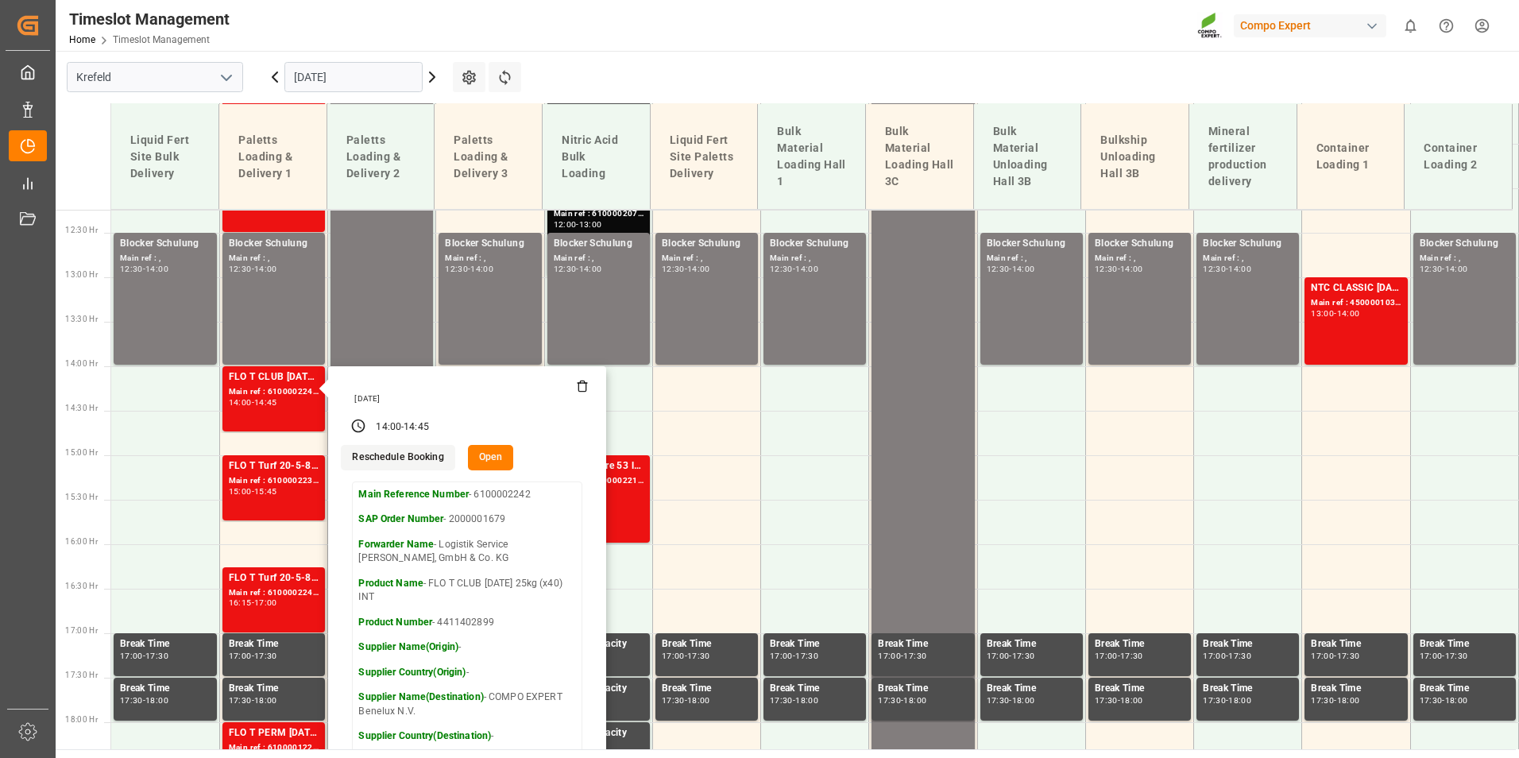
scroll to position [1187, 0]
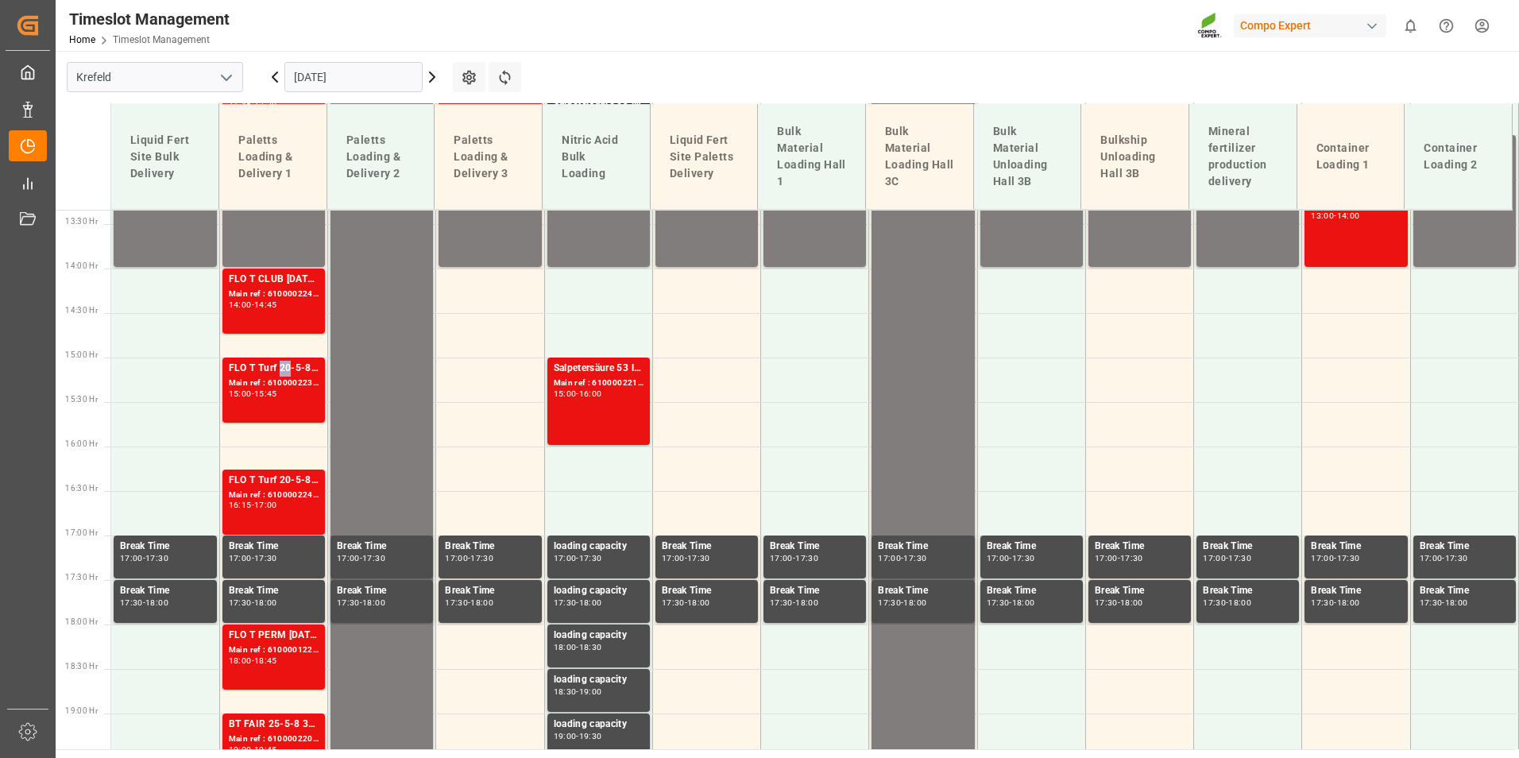
click at [278, 374] on div "FLO T Turf 20-5-8 25kg (x40) INT" at bounding box center [274, 369] width 90 height 16
click at [271, 504] on div "17:00" at bounding box center [265, 504] width 23 height 7
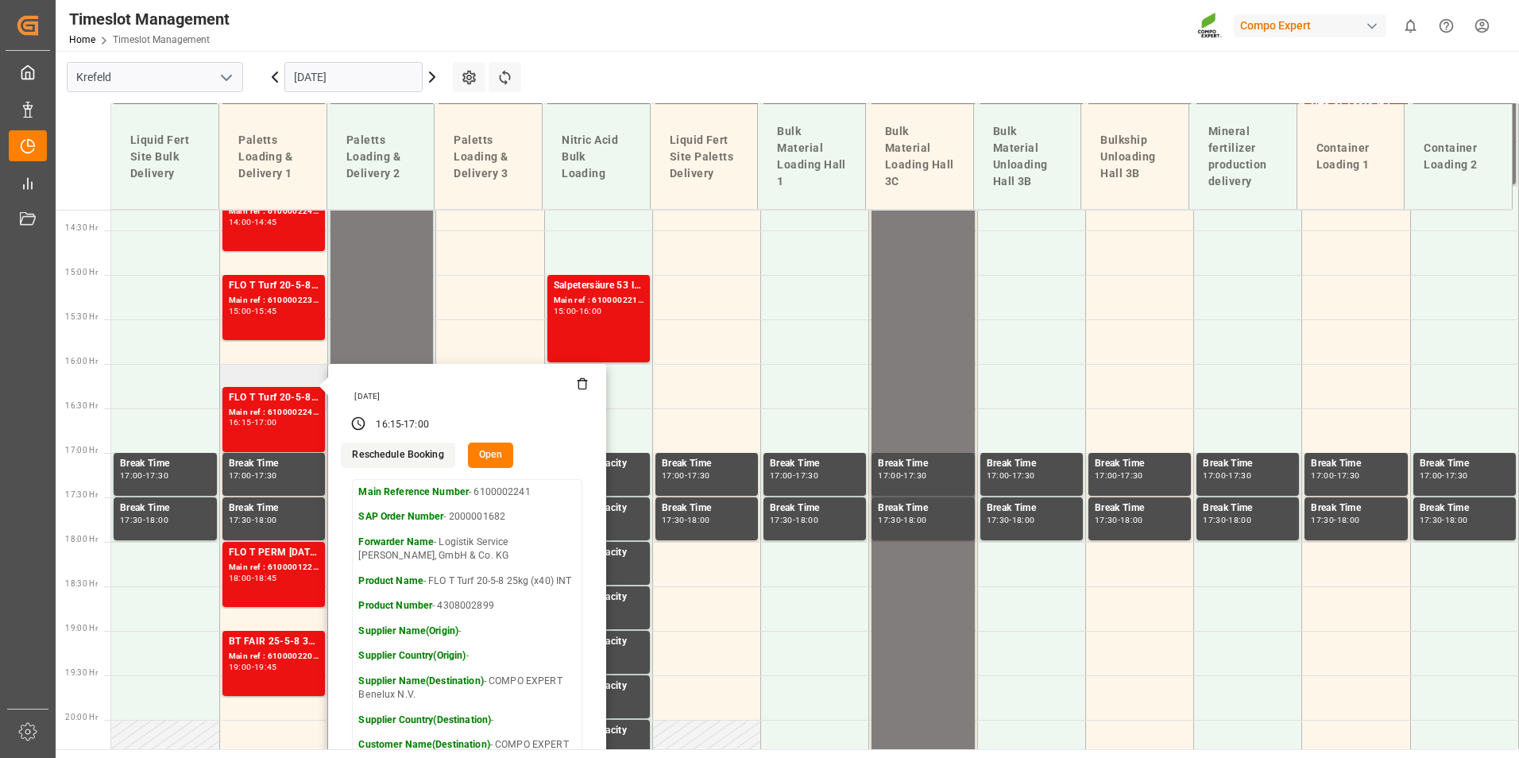
scroll to position [1345, 0]
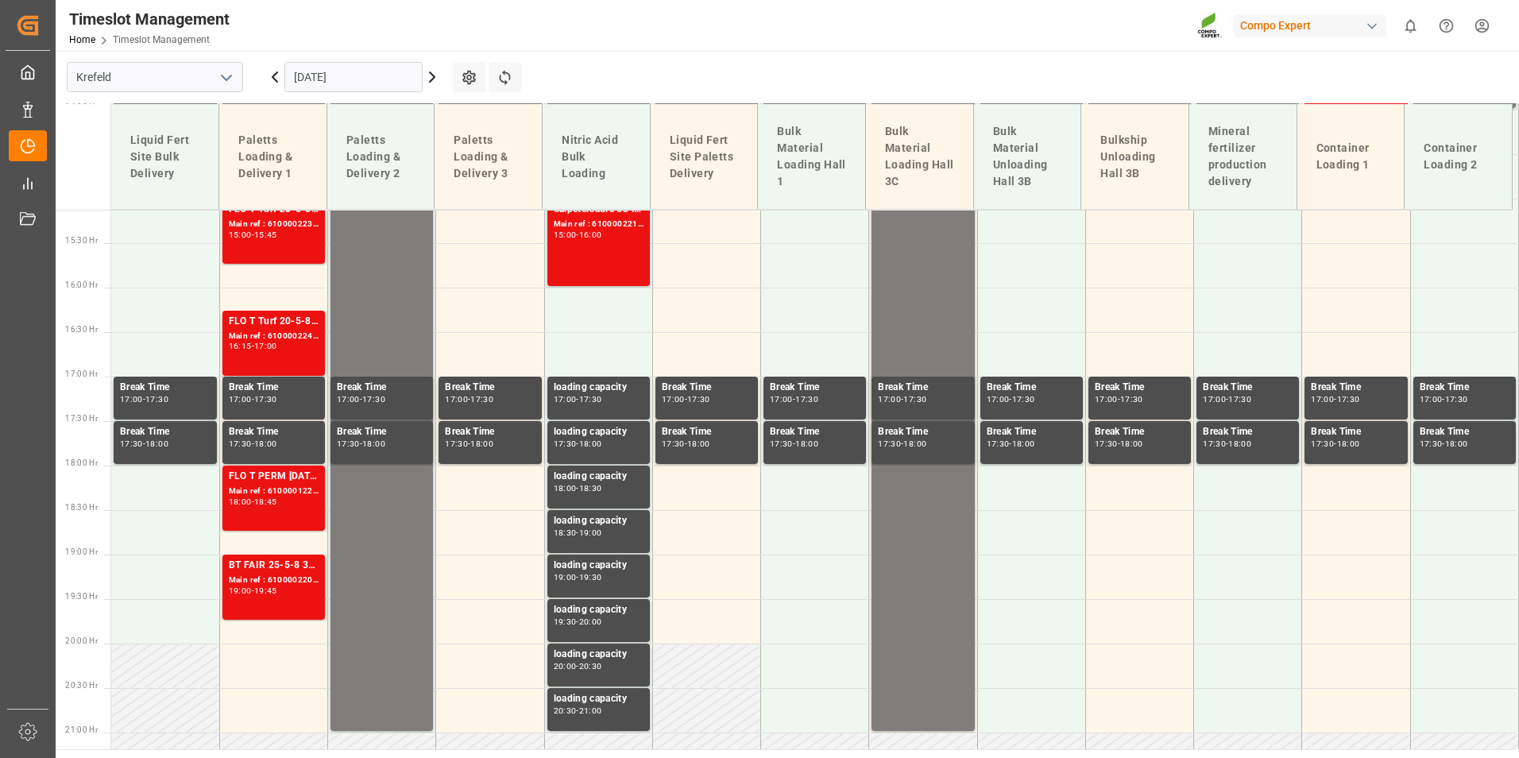
click at [276, 508] on div "FLO T PERM [DATE] 25kg (x40) INT; Main ref : 6100001225, 2000000205; 18:00 - 18…" at bounding box center [274, 498] width 90 height 59
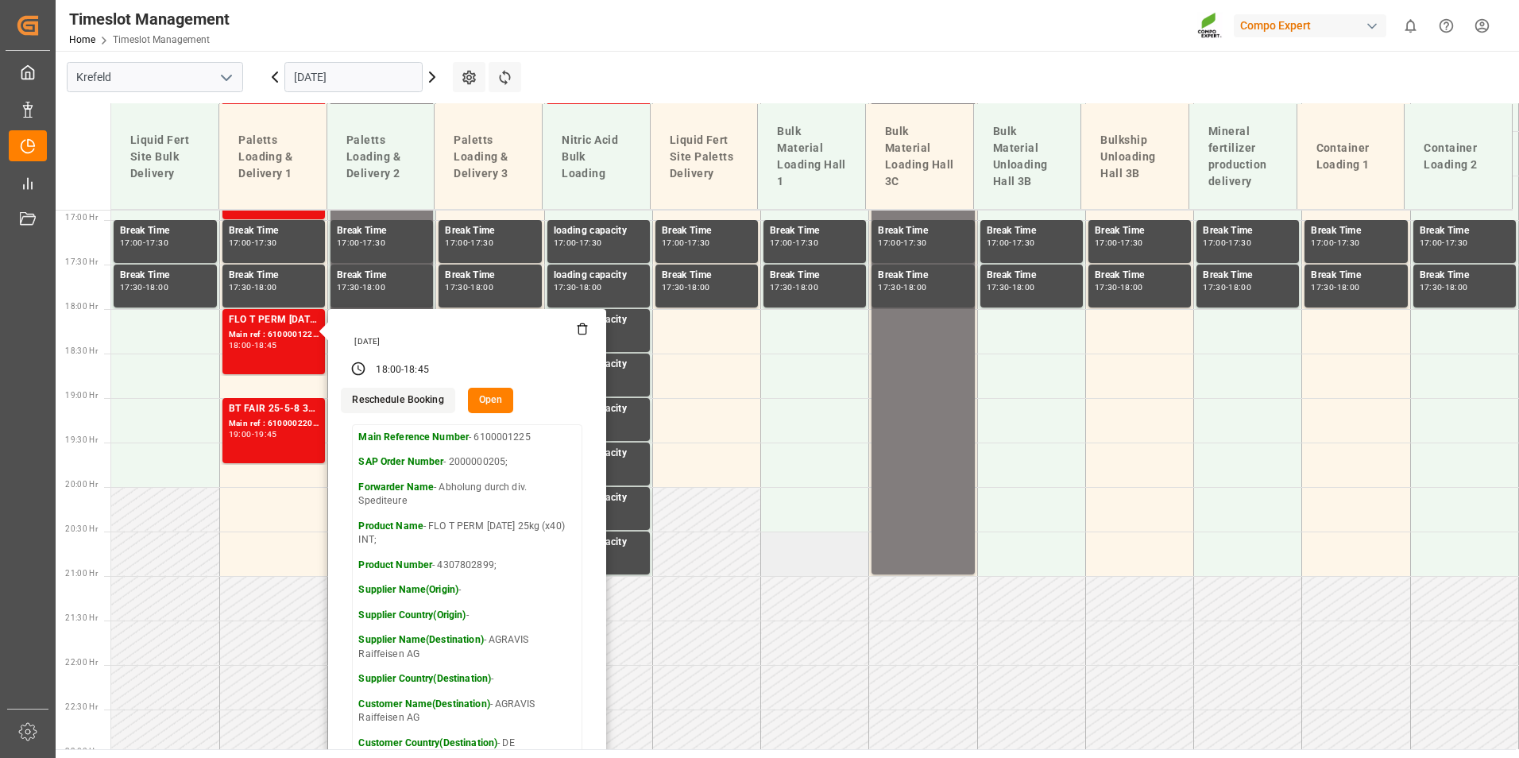
scroll to position [1425, 0]
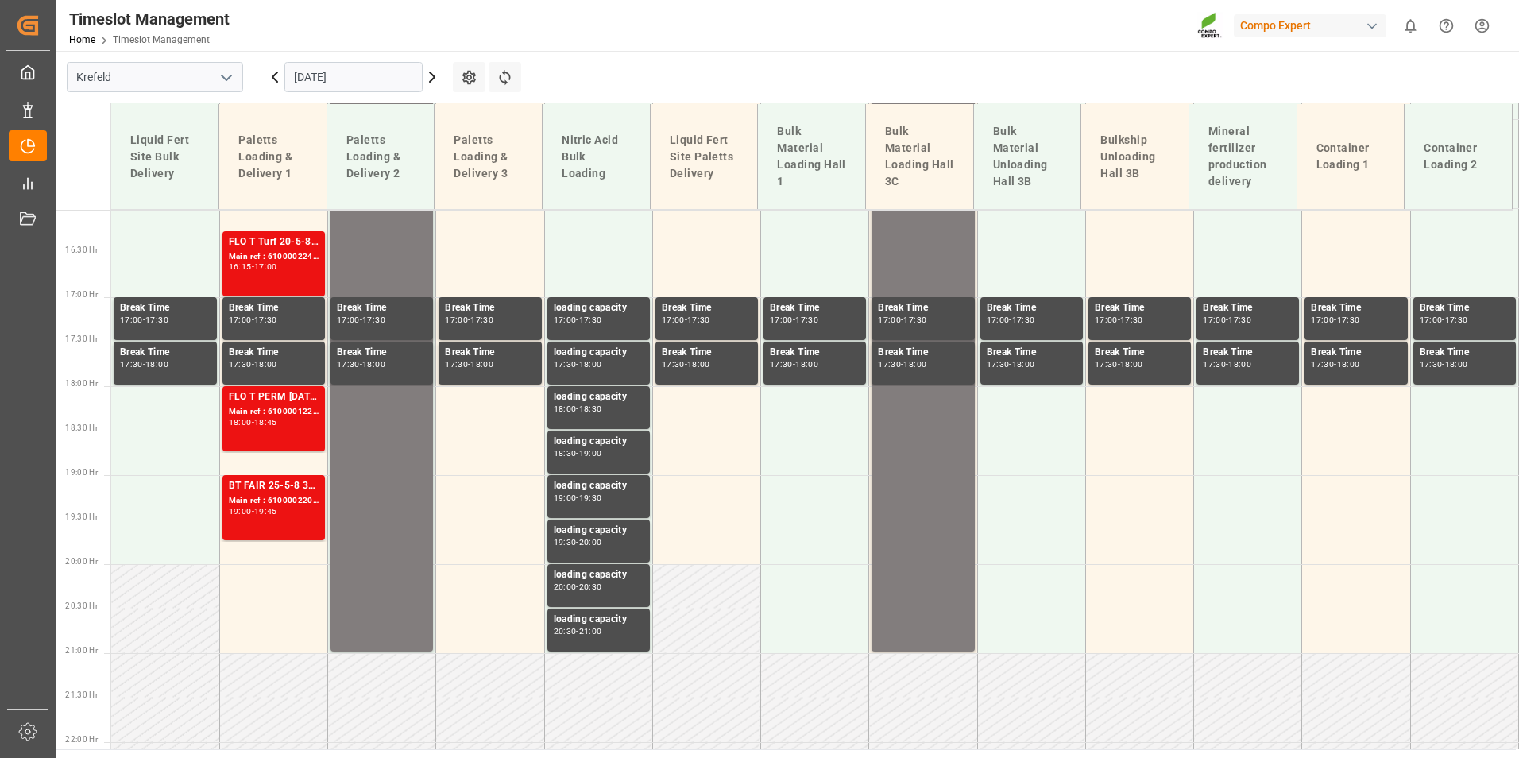
click at [262, 494] on div "Main ref : 6100002209, 2000001312;2000000752 2000000752" at bounding box center [274, 501] width 90 height 14
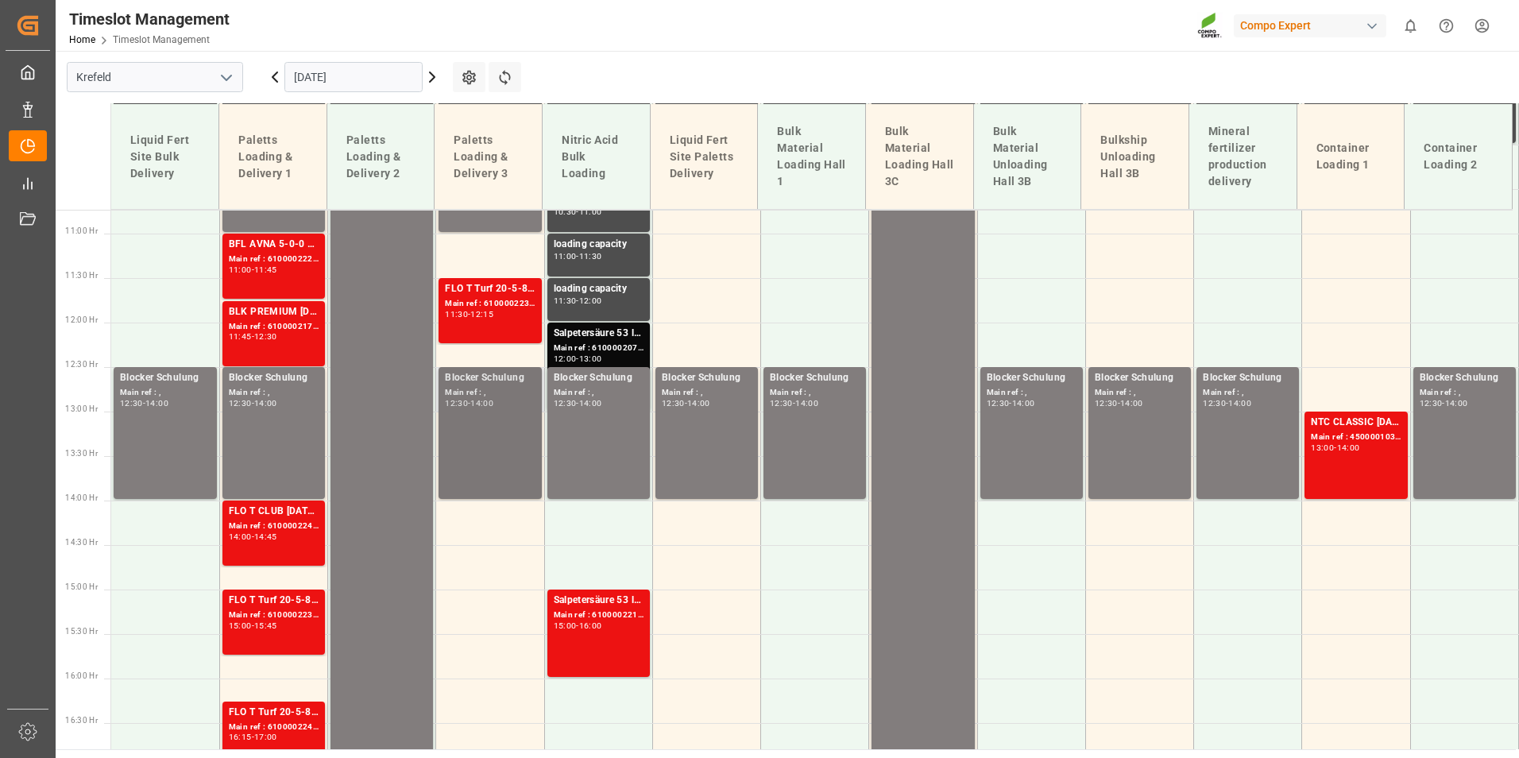
scroll to position [1028, 0]
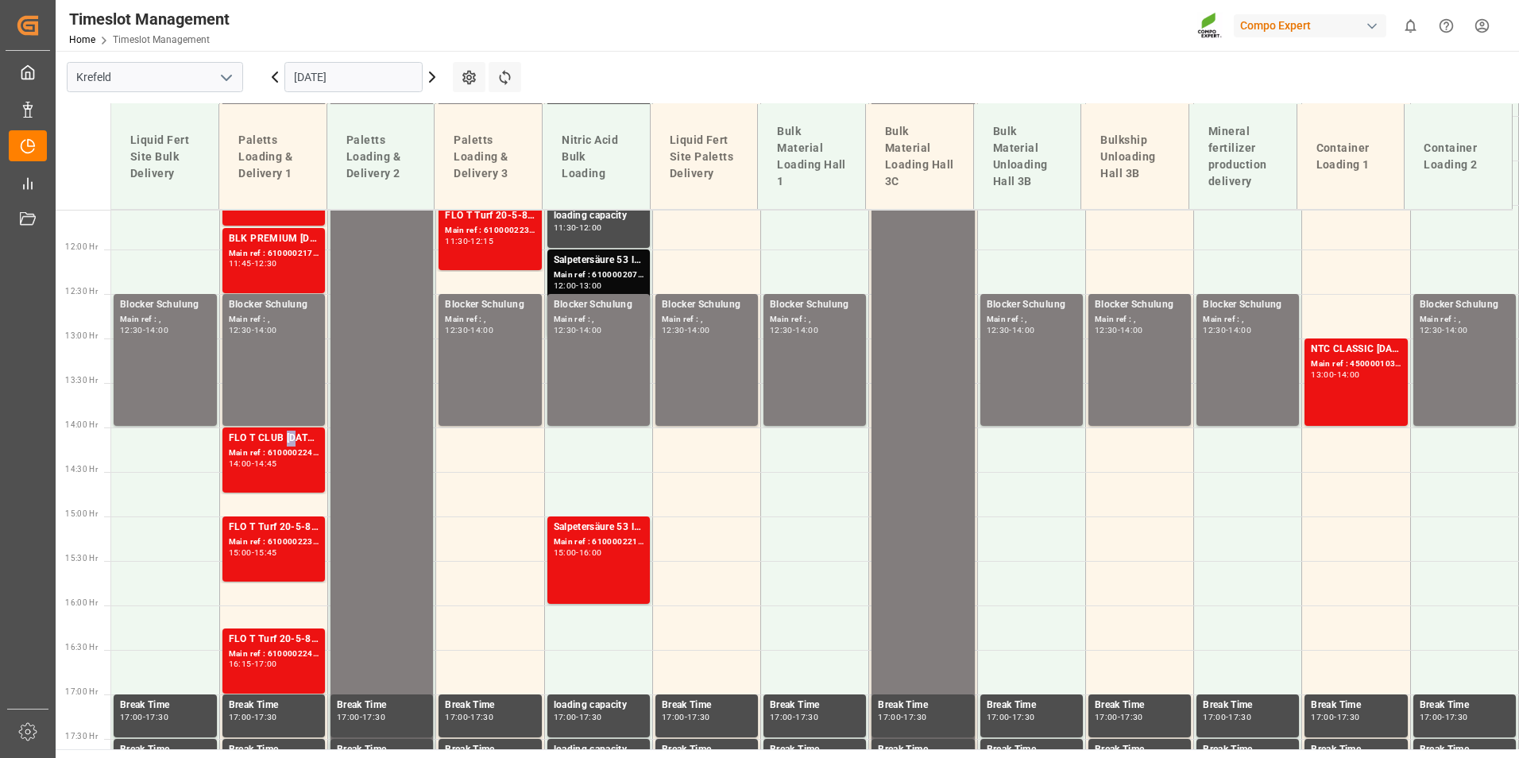
click at [284, 446] on div "FLO T CLUB [DATE] 25kg (x40) INT" at bounding box center [274, 438] width 90 height 16
click at [299, 559] on div "FLO T Turf 20-5-8 25kg (x40) INT Main ref : 6100002235, 2000001682 15:00 - 15:45" at bounding box center [274, 548] width 90 height 59
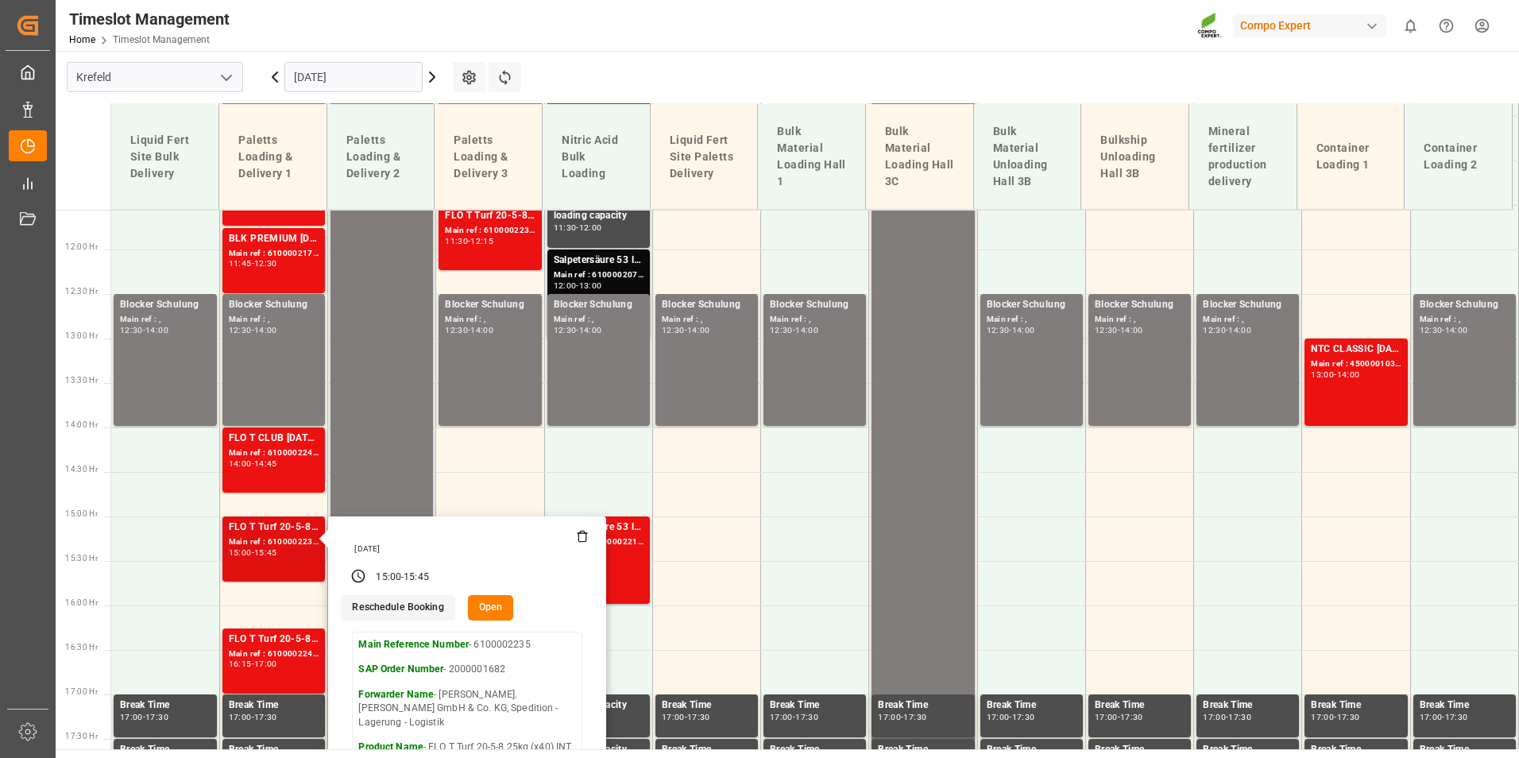
scroll to position [1107, 0]
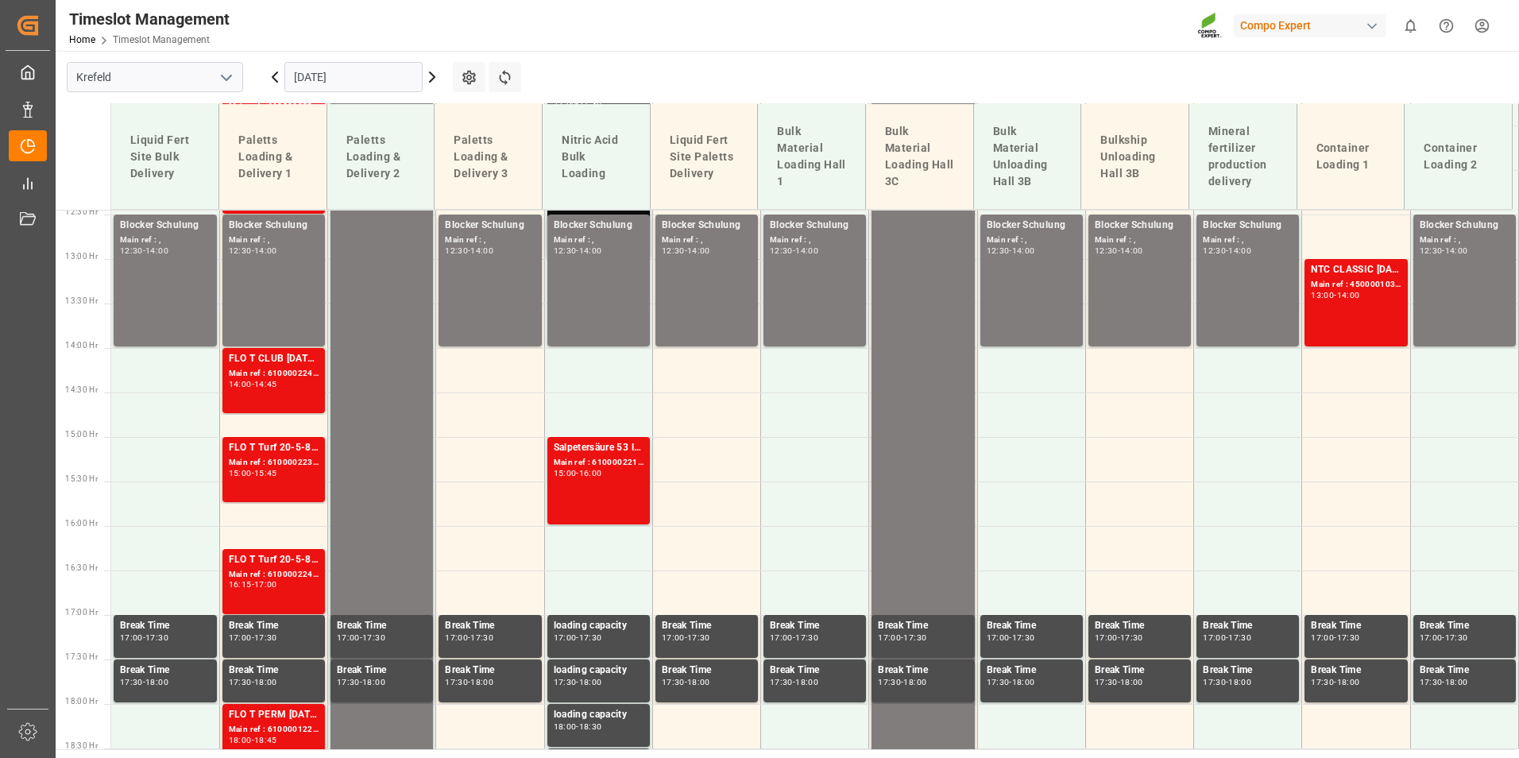
click at [294, 568] on div "Main ref : 6100002241, 2000001682" at bounding box center [274, 575] width 90 height 14
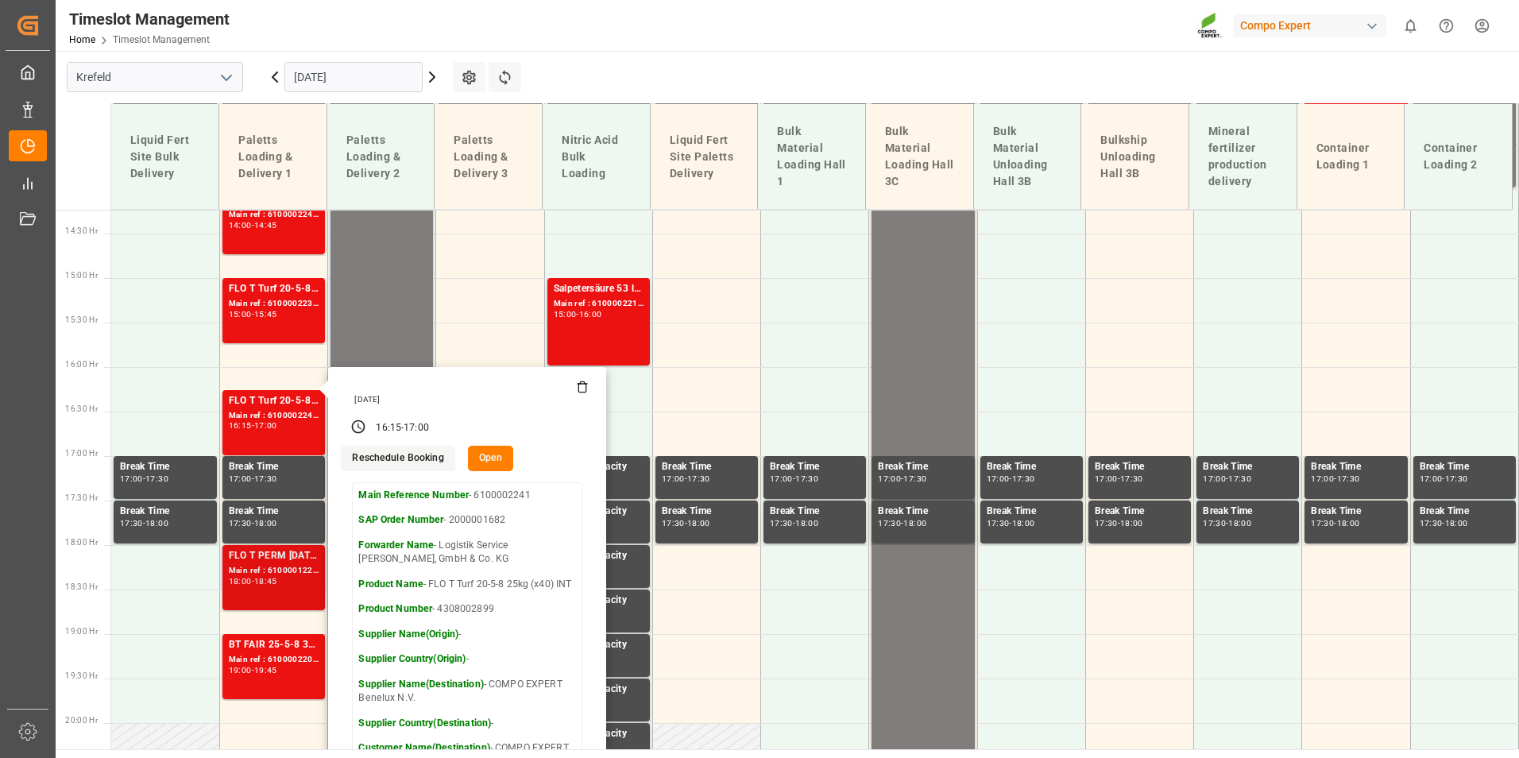
scroll to position [1425, 0]
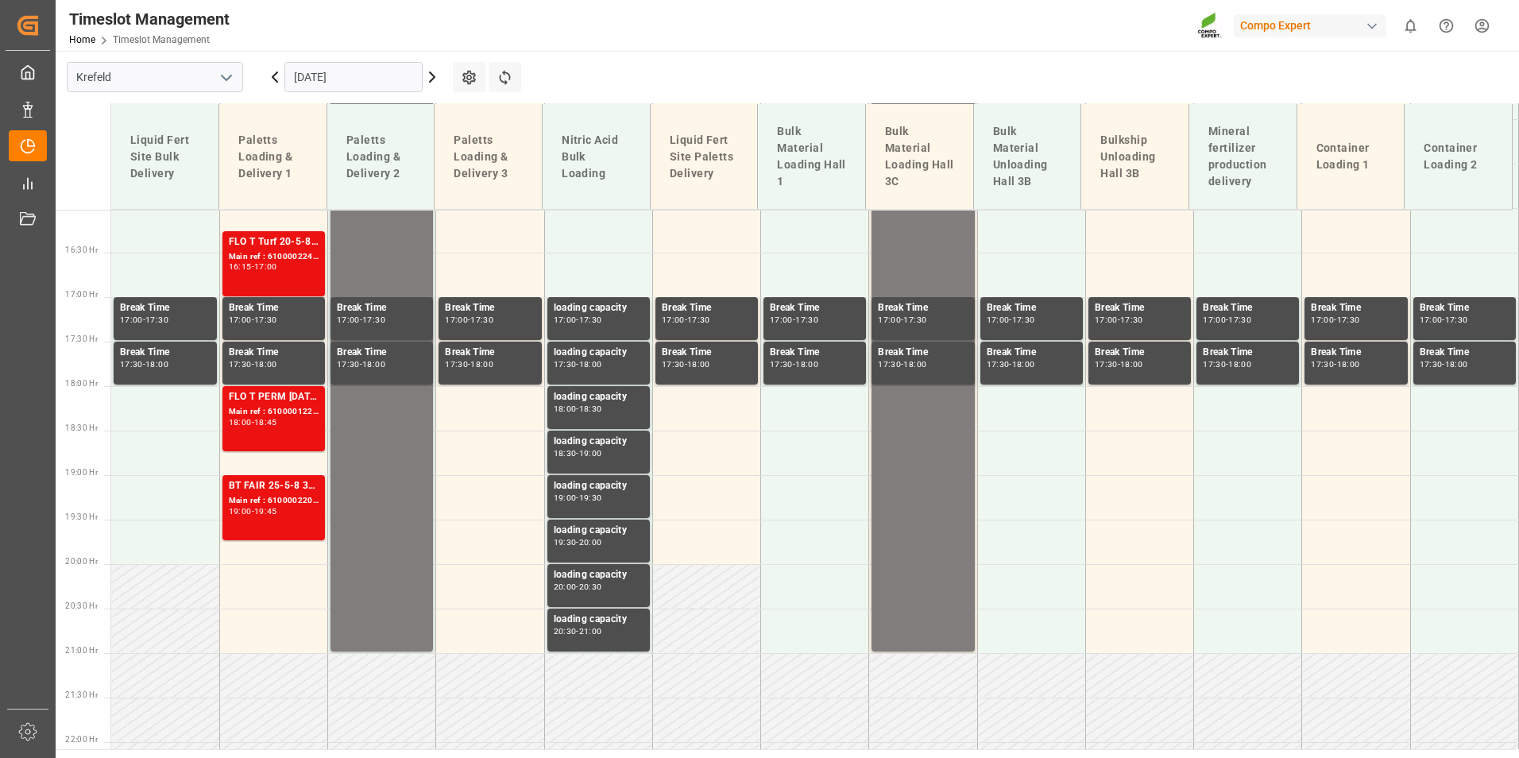
click at [274, 521] on div "BT FAIR 25-5-8 35%UH 3M 25kg (x40) INT Main ref : 6100002209, 2000001312;200000…" at bounding box center [274, 507] width 90 height 59
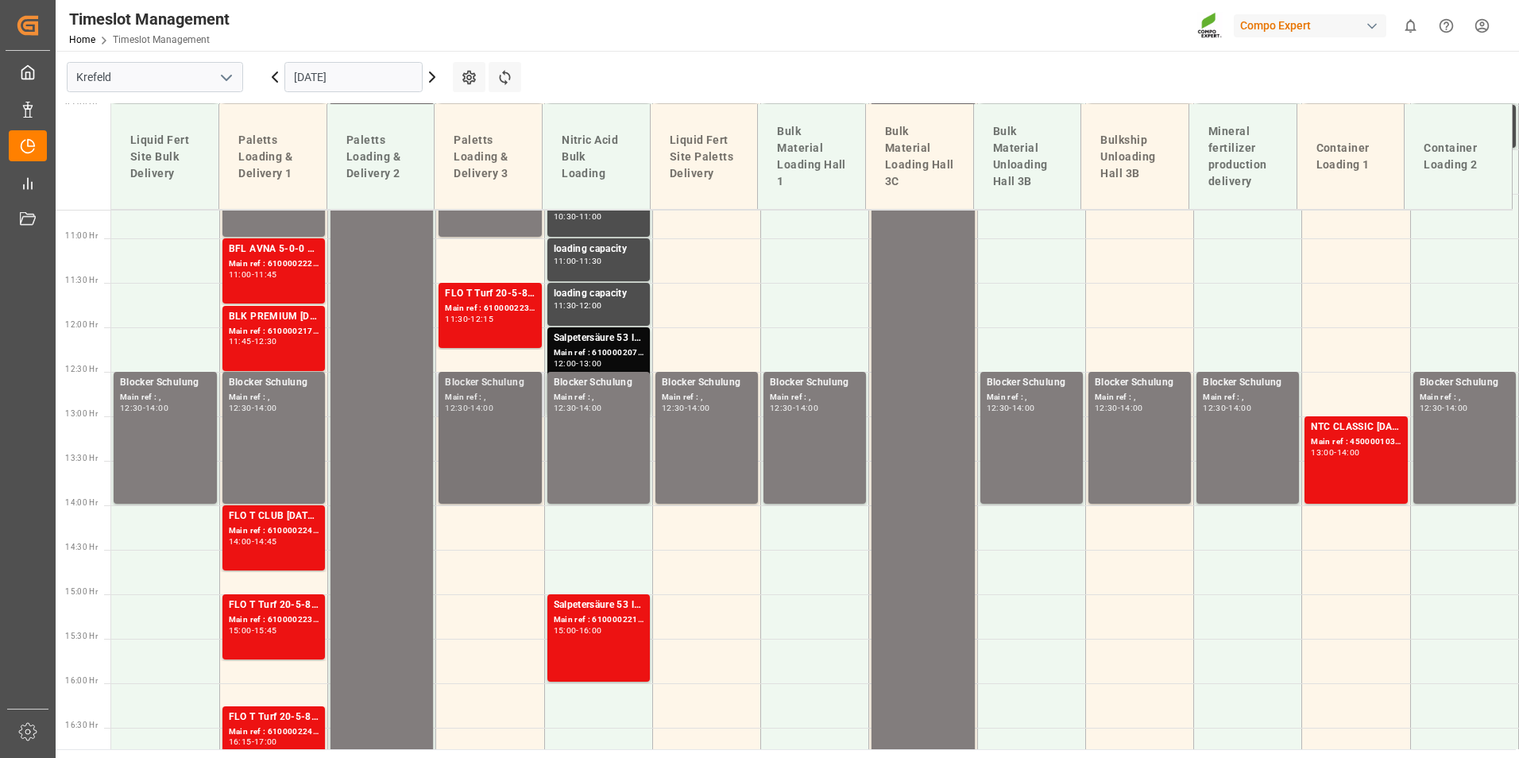
scroll to position [948, 0]
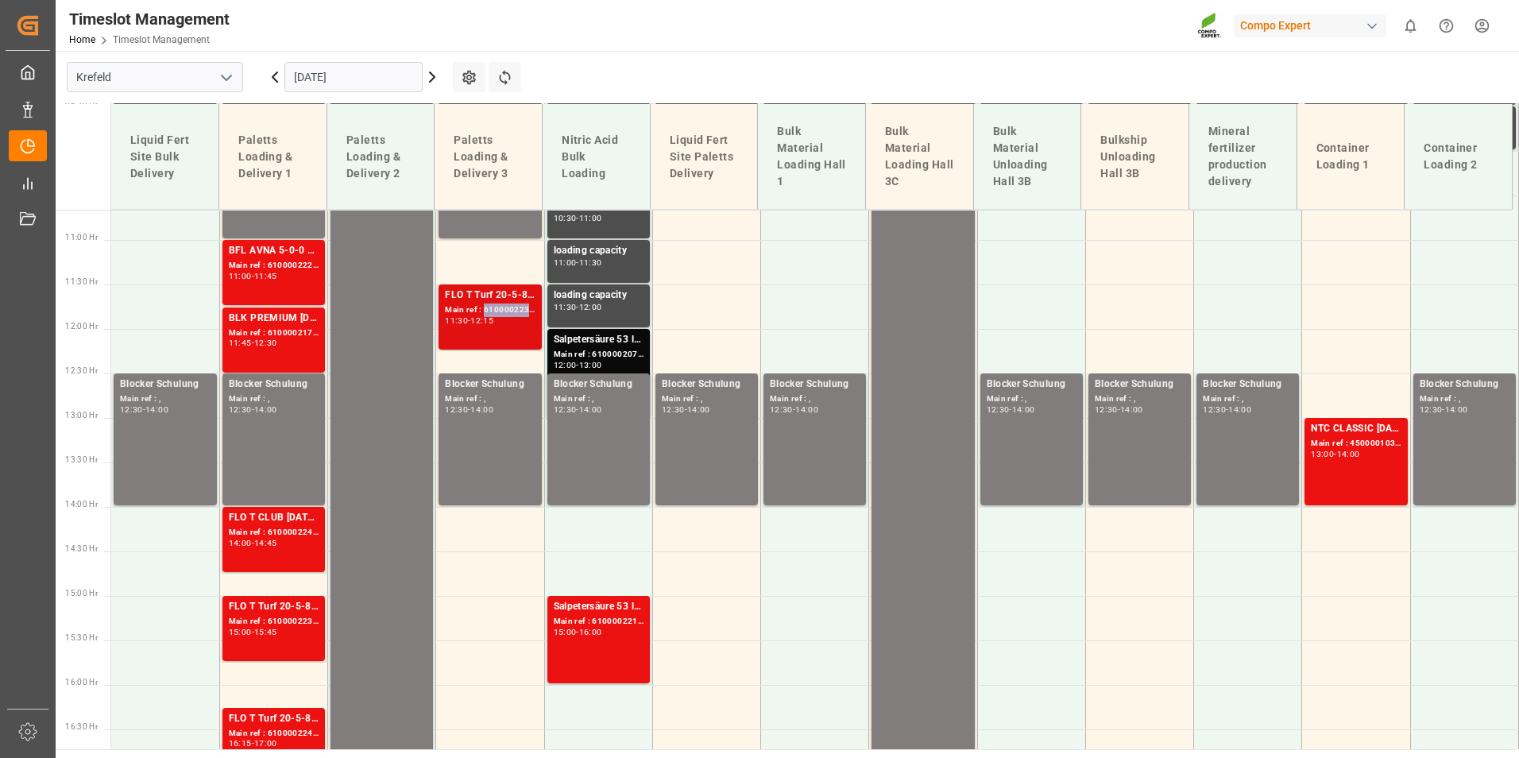
click at [493, 307] on div "Main ref : 6100002235, 2000001682" at bounding box center [490, 310] width 90 height 14
click at [263, 283] on div "BFL AVNA 5-0-0 SL 1000L IBC MTO Main ref : 6100002225, 2000001650 11:00 - 11:45" at bounding box center [274, 272] width 90 height 59
click at [294, 345] on div "11:45 - 12:30" at bounding box center [274, 343] width 90 height 9
click at [307, 621] on div "Main ref : 6100002235, 2000001682" at bounding box center [274, 622] width 90 height 14
click at [492, 291] on div "FLO T Turf 20-5-8 25kg (x40) INT" at bounding box center [490, 296] width 90 height 16
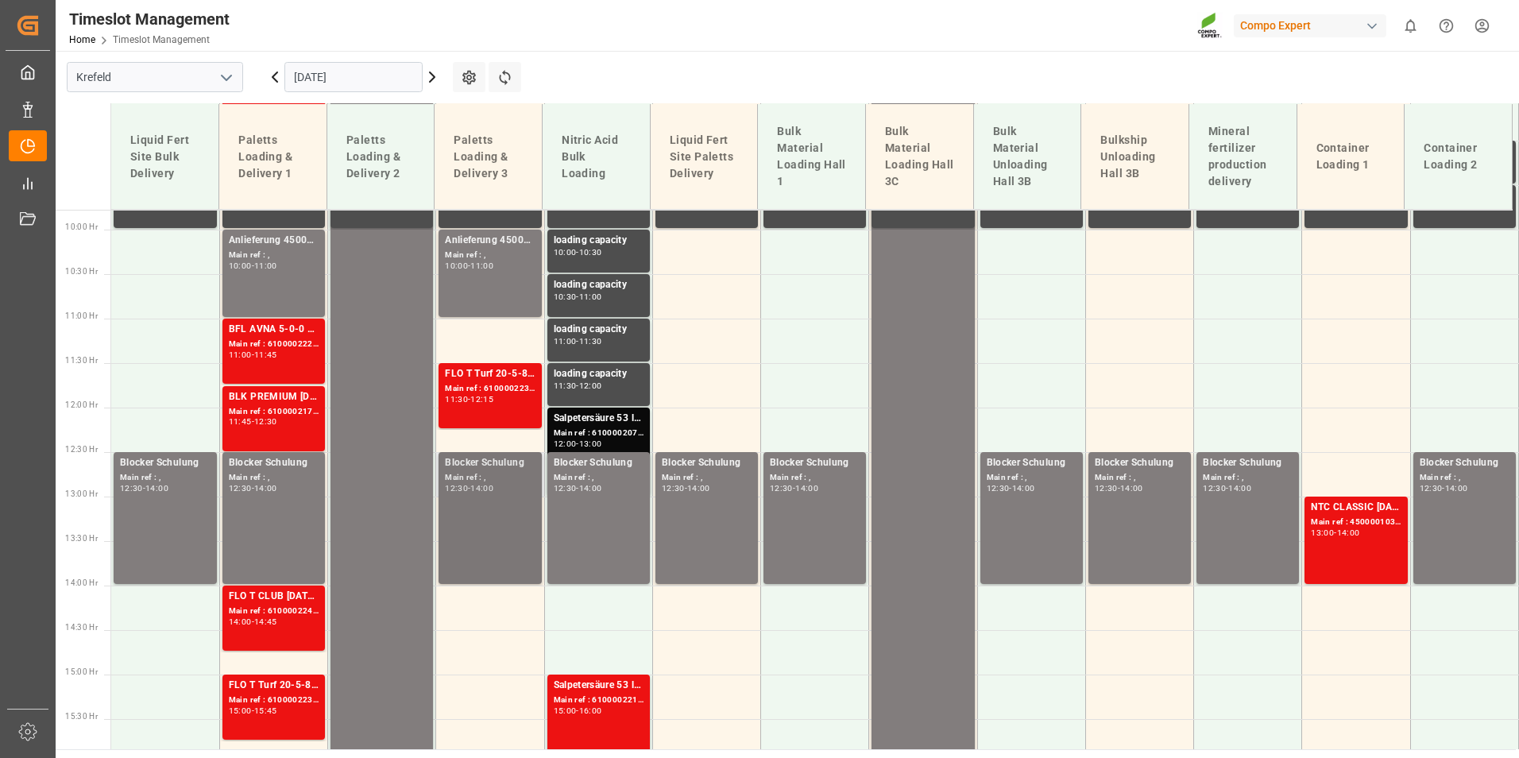
scroll to position [869, 0]
click at [504, 397] on div "11:30 - 12:15" at bounding box center [490, 400] width 90 height 9
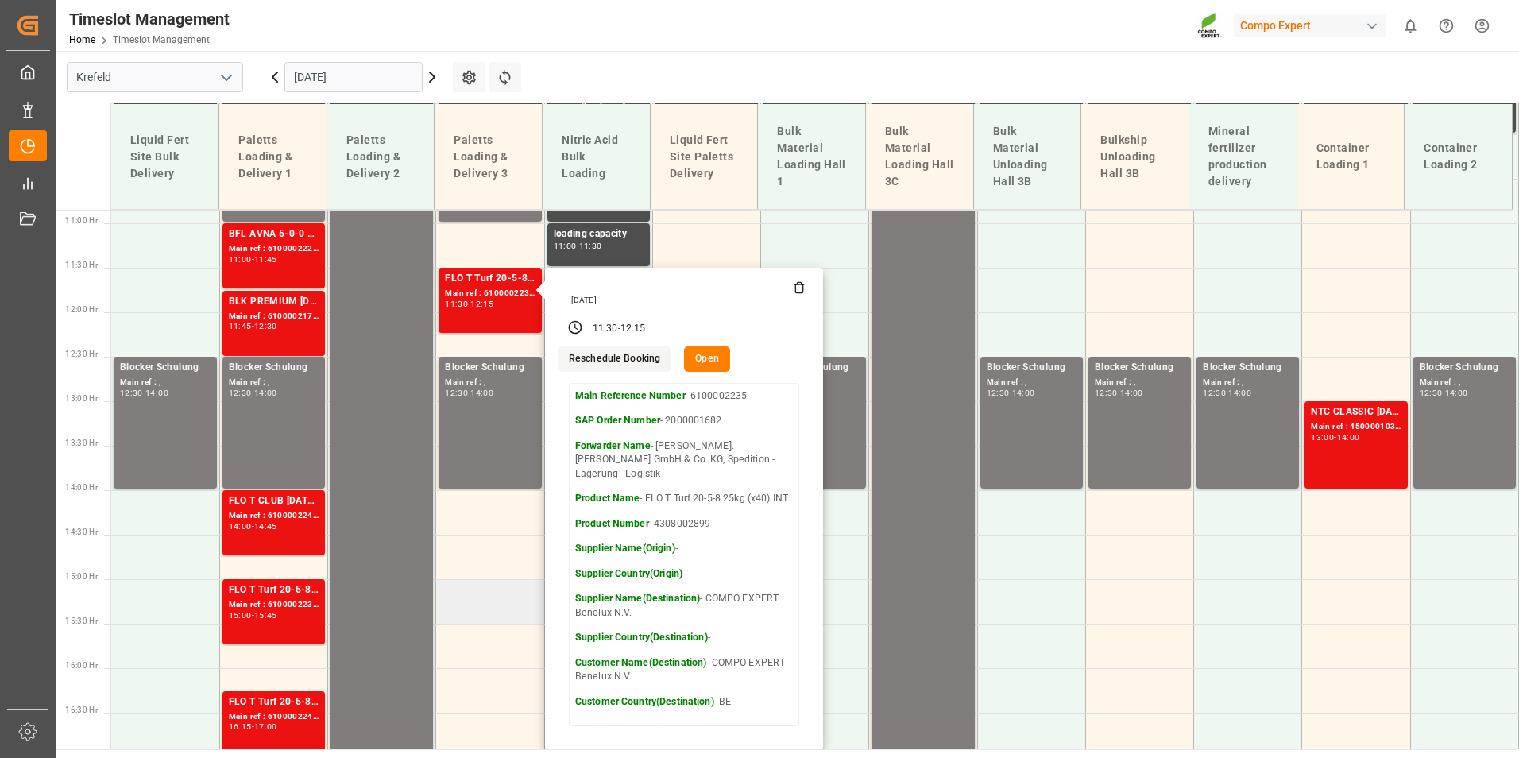
scroll to position [1107, 0]
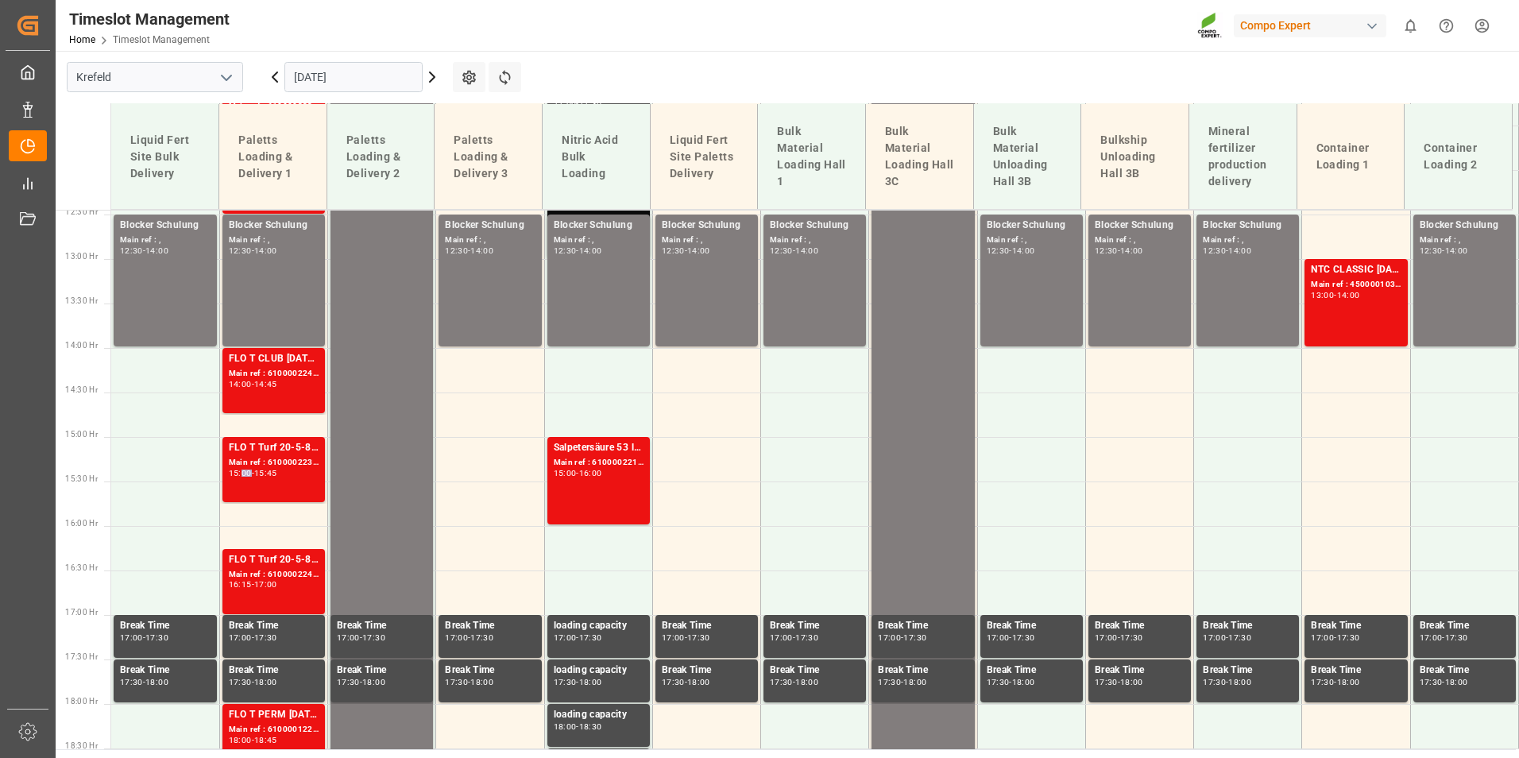
click at [230, 480] on div "FLO T Turf 20-5-8 25kg (x40) INT Main ref : 6100002235, 2000001682 15:00 - 15:45" at bounding box center [274, 469] width 90 height 59
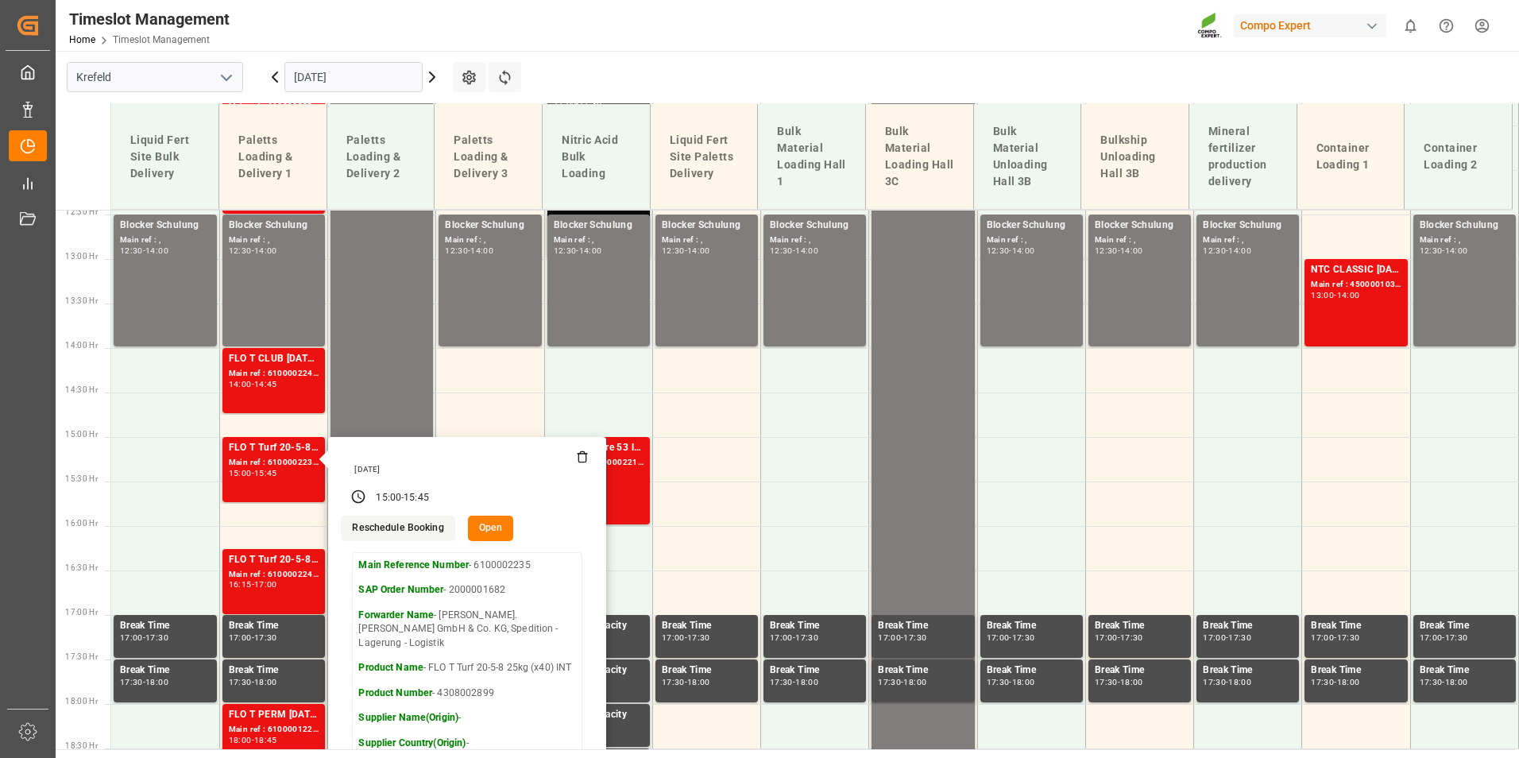
click at [496, 527] on button "Open" at bounding box center [491, 527] width 46 height 25
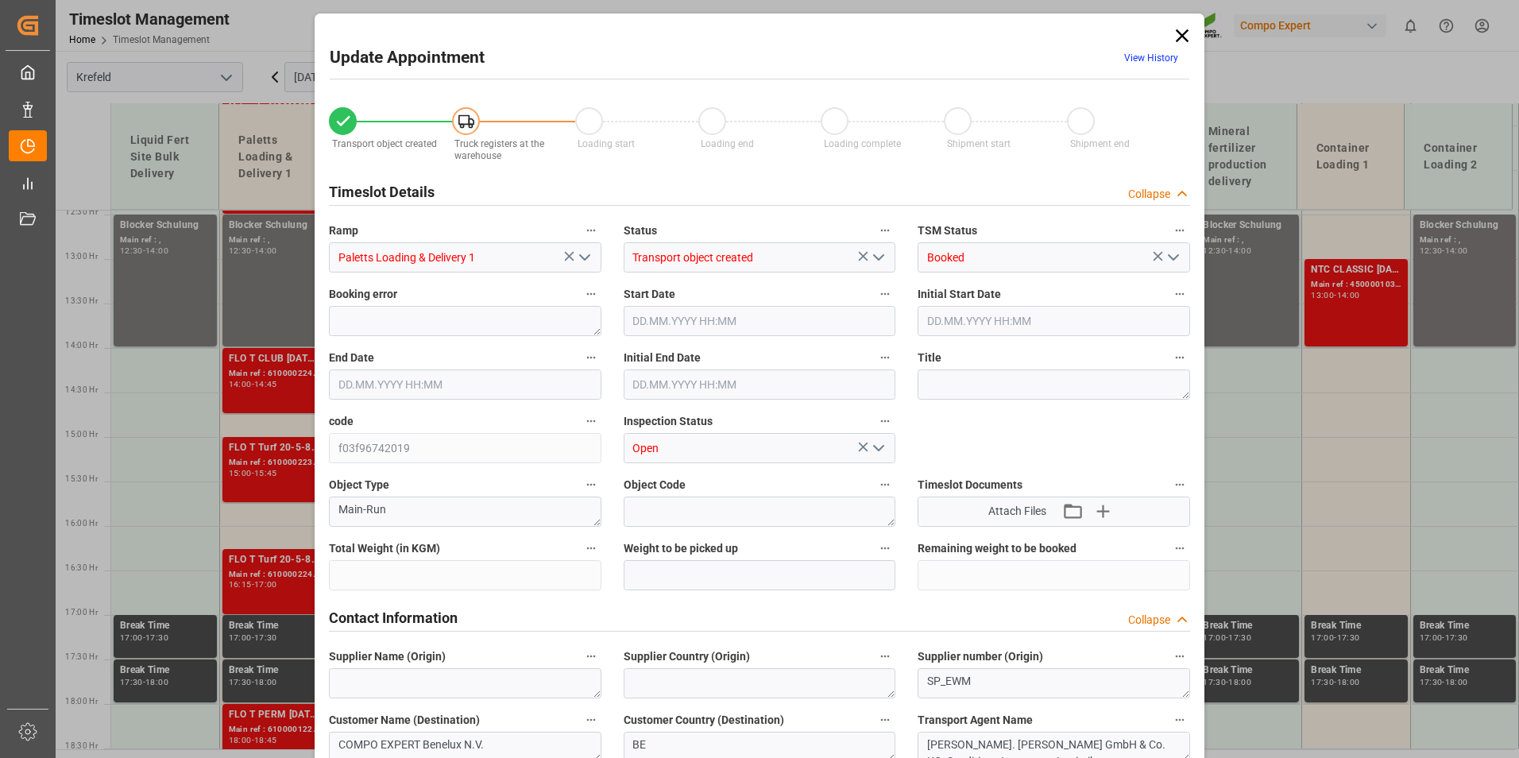
type input "24480"
type input "-24480"
type input "0"
type input "[DATE] 15:00"
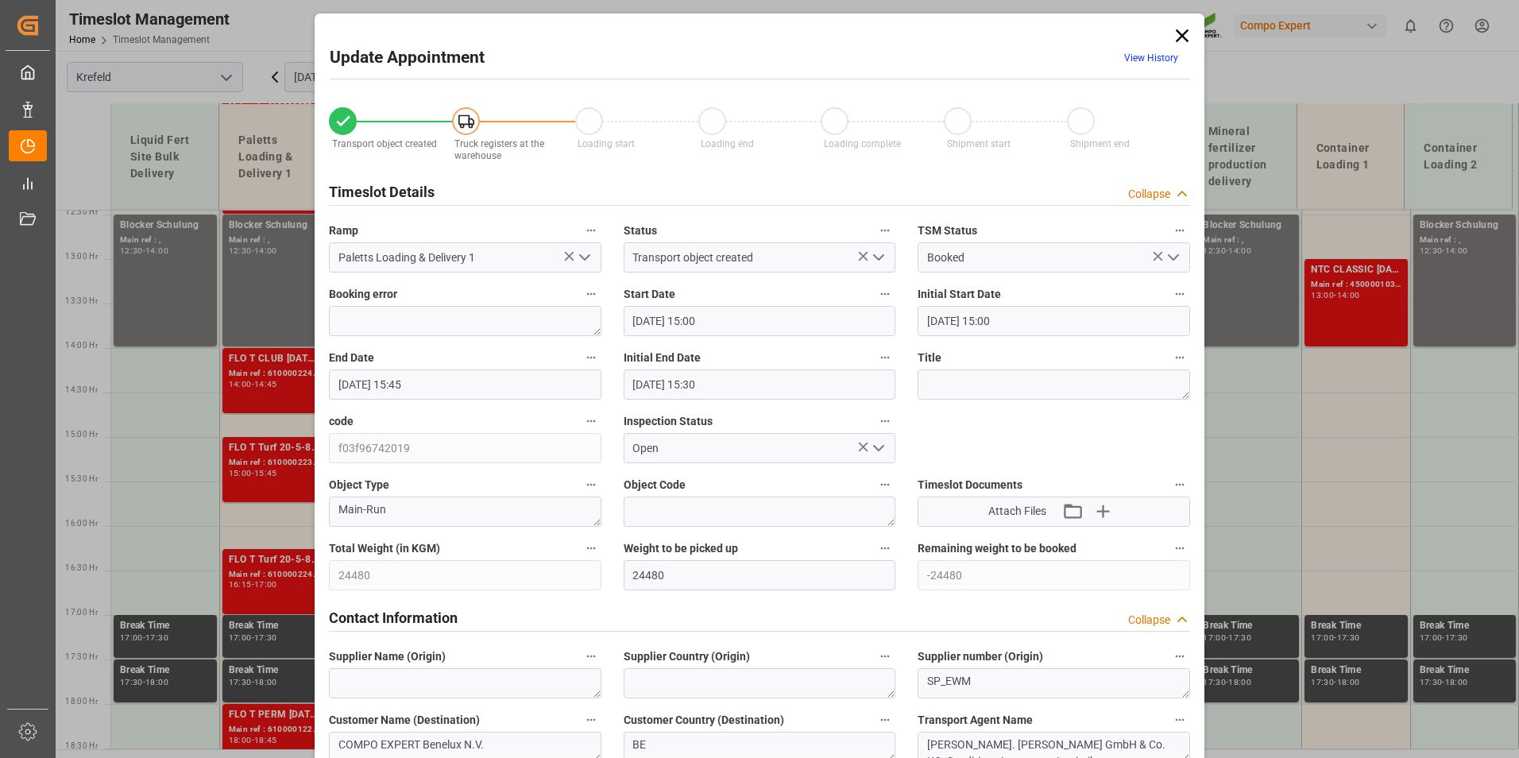
type input "[DATE] 15:00"
type input "[DATE] 15:45"
type input "[DATE] 15:30"
type input "[DATE] 07:57"
type input "[DATE] 07:19"
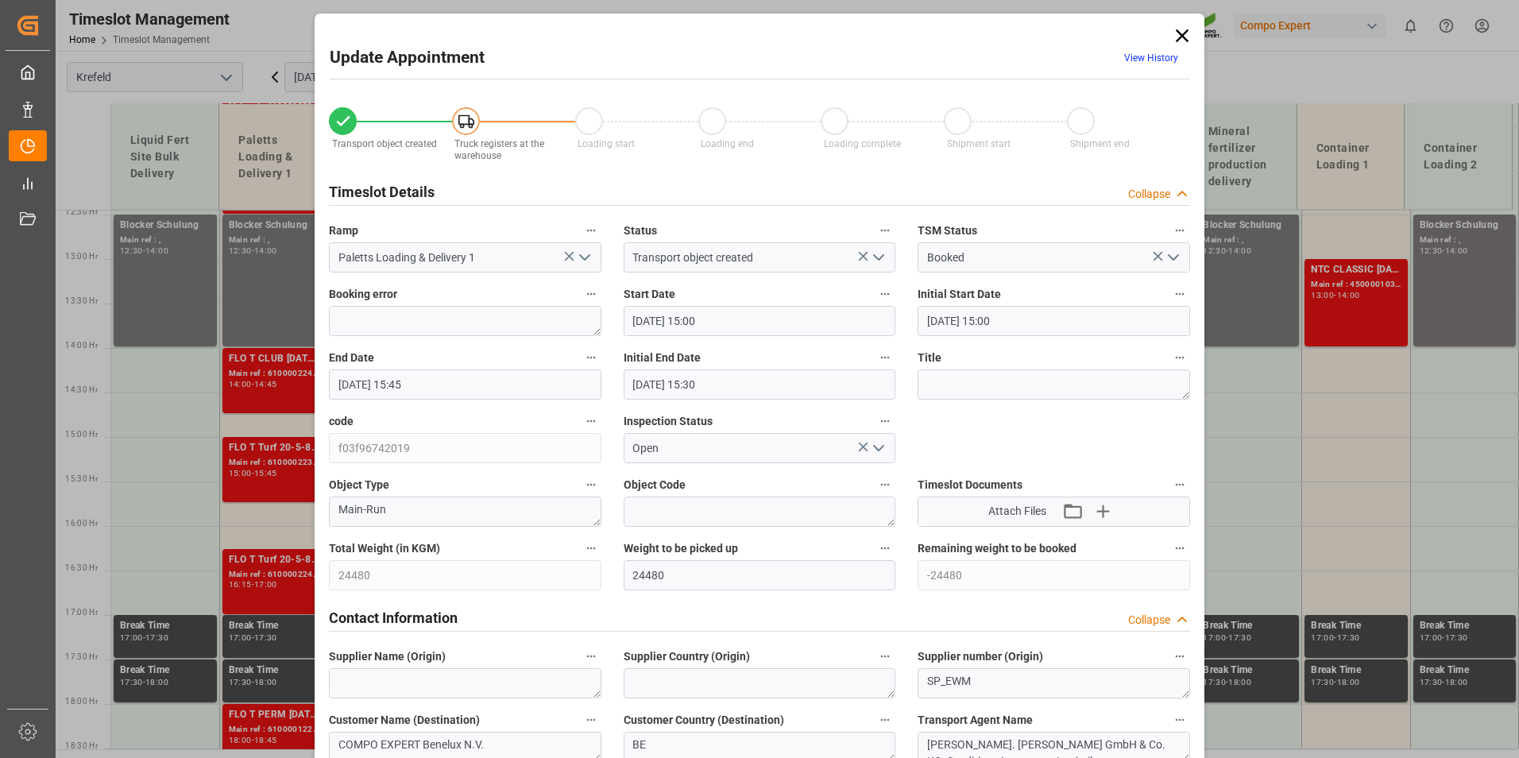
click at [1151, 56] on link "View History" at bounding box center [1151, 57] width 54 height 11
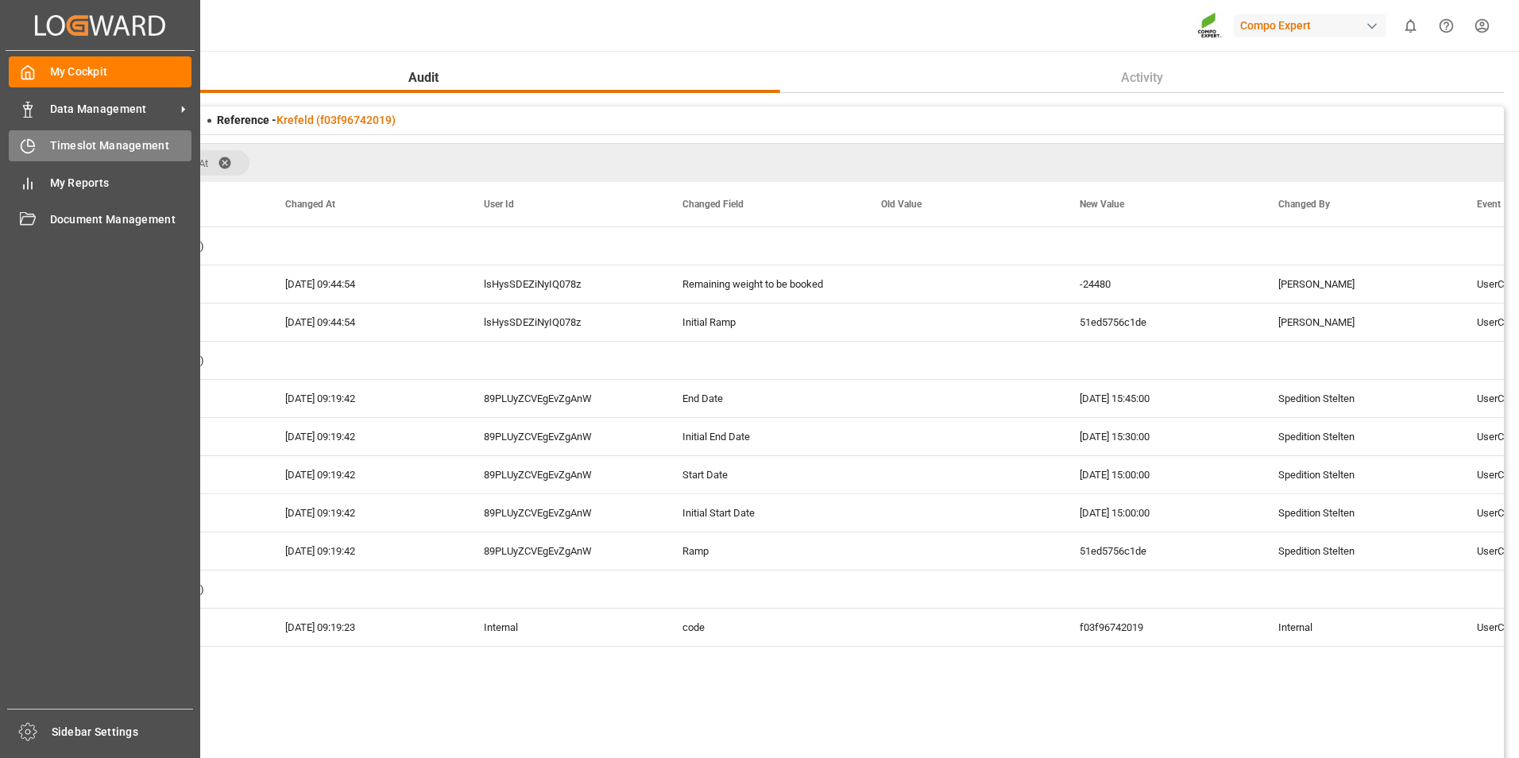
click at [63, 148] on span "Timeslot Management" at bounding box center [121, 145] width 142 height 17
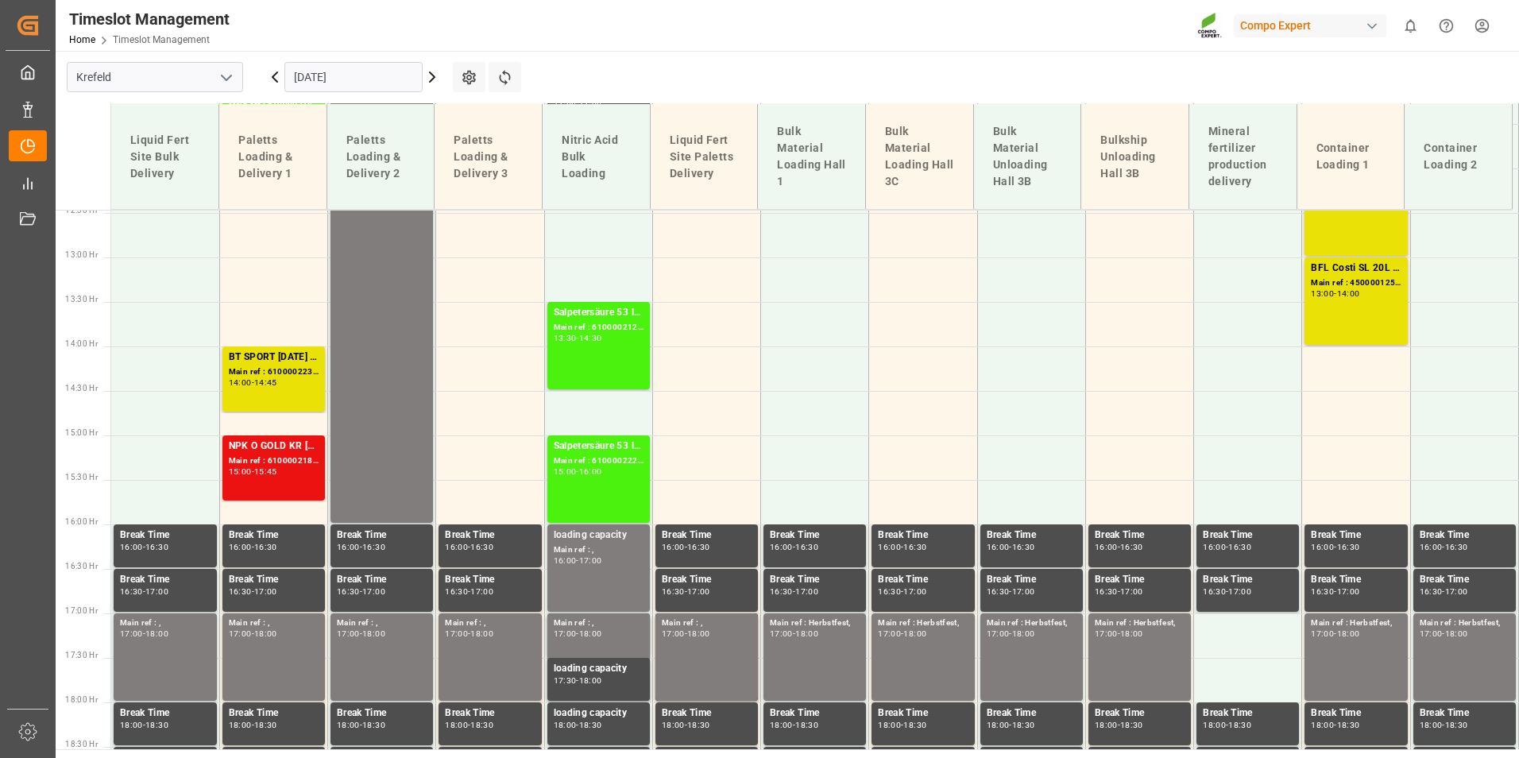
scroll to position [878, 0]
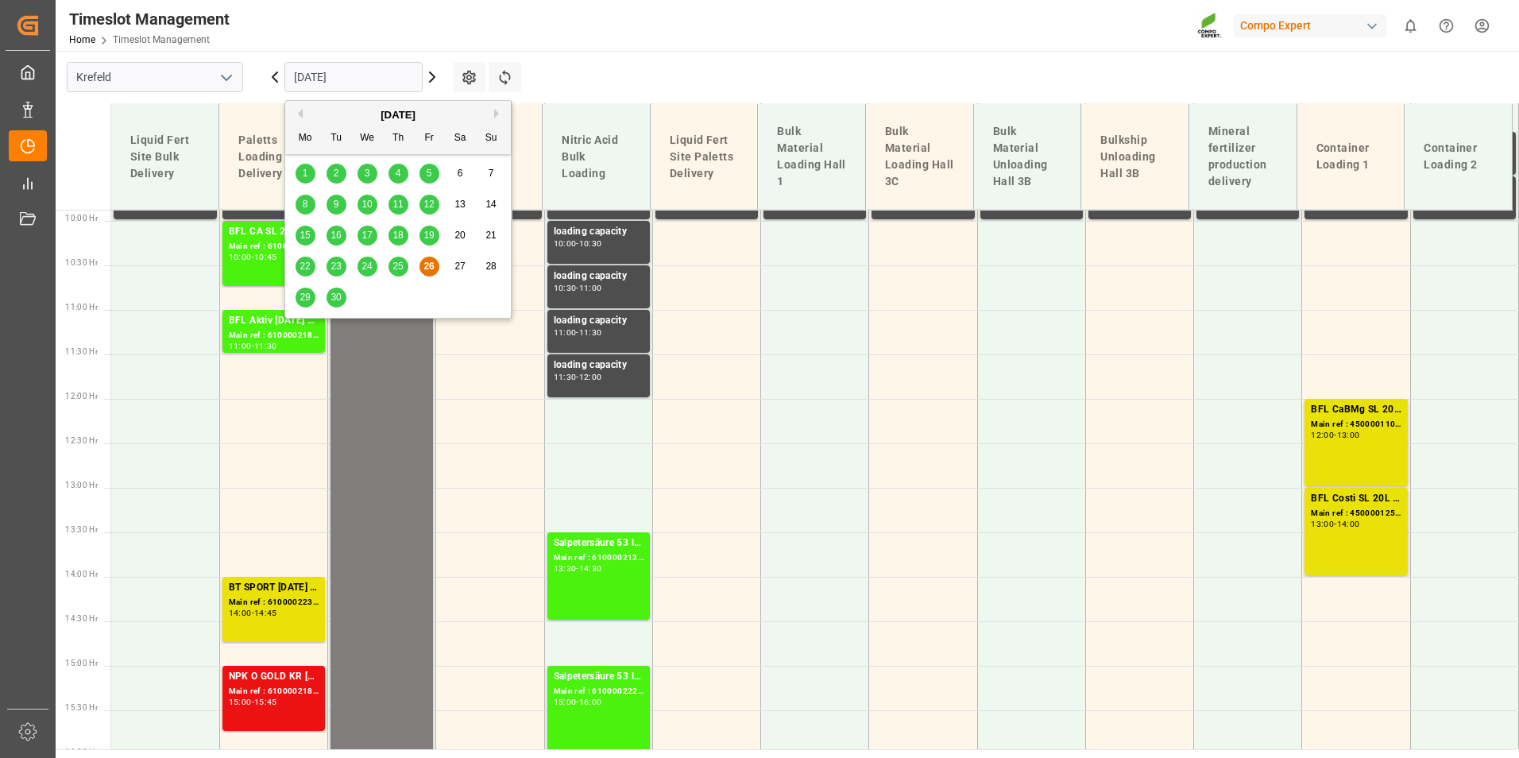
click at [348, 83] on input "[DATE]" at bounding box center [353, 77] width 138 height 30
click at [301, 298] on span "29" at bounding box center [304, 296] width 10 height 11
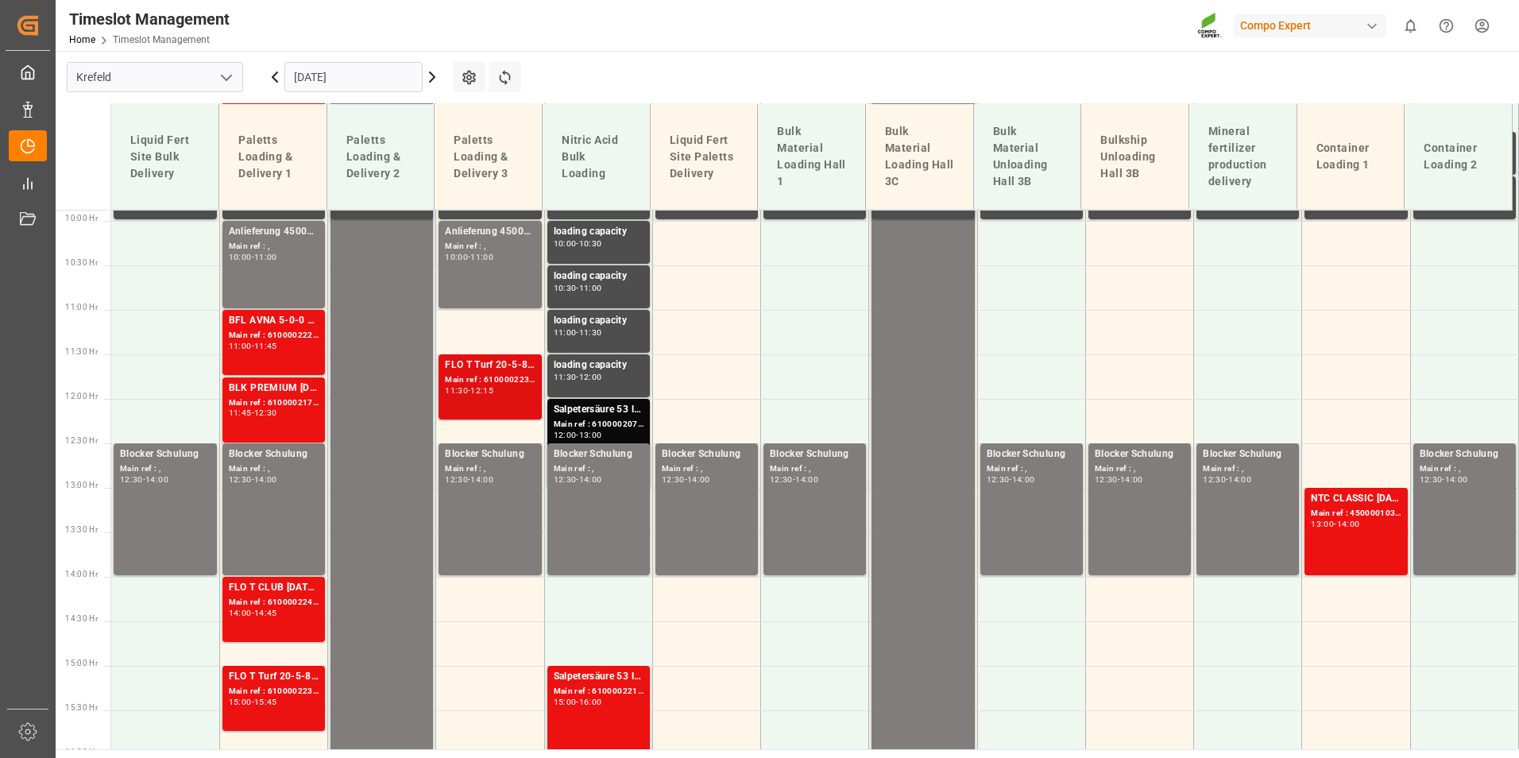
click at [458, 399] on div "FLO T Turf 20-5-8 25kg (x40) INT Main ref : 6100002235, 2000001682 11:30 - 12:15" at bounding box center [490, 386] width 90 height 59
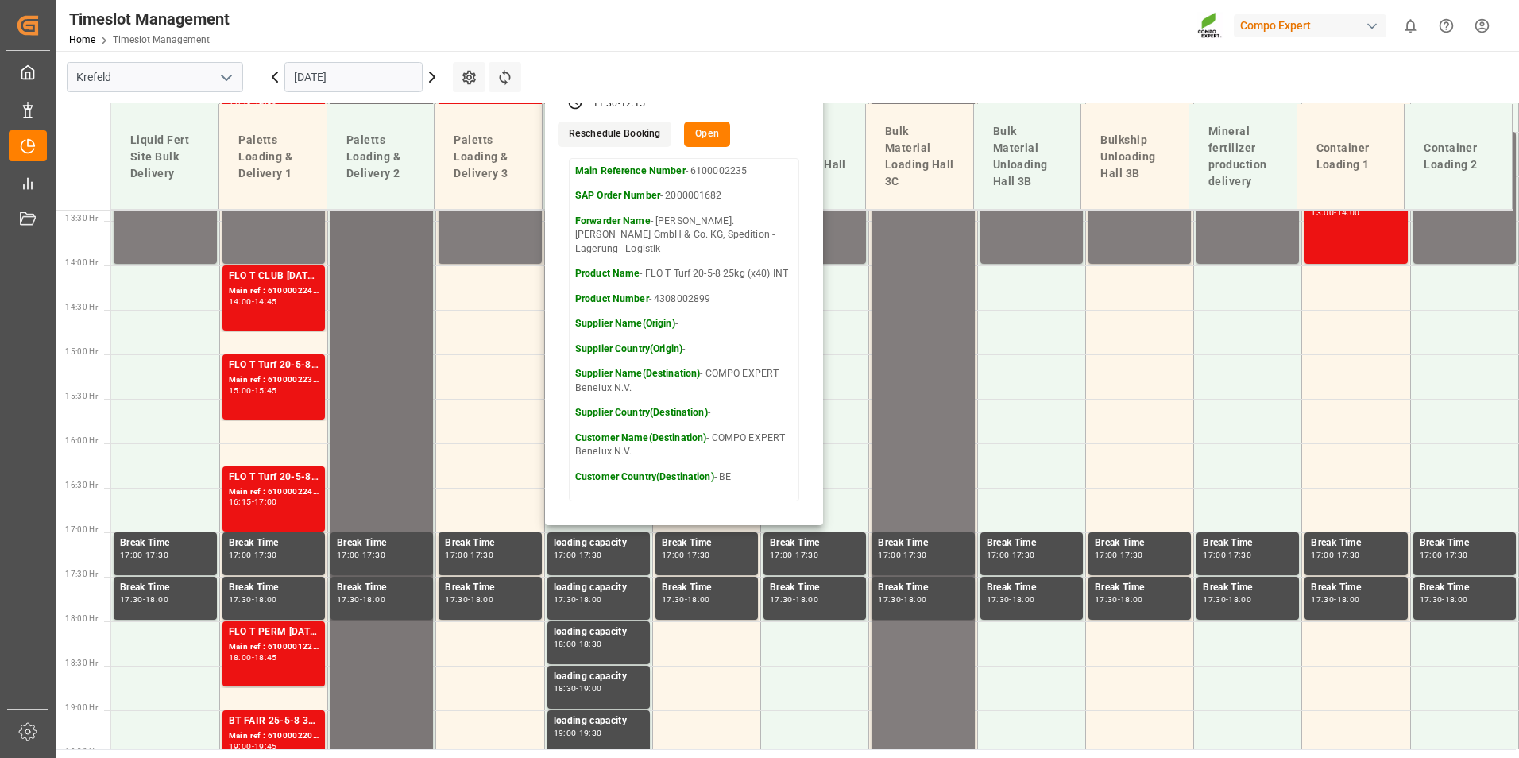
scroll to position [1196, 0]
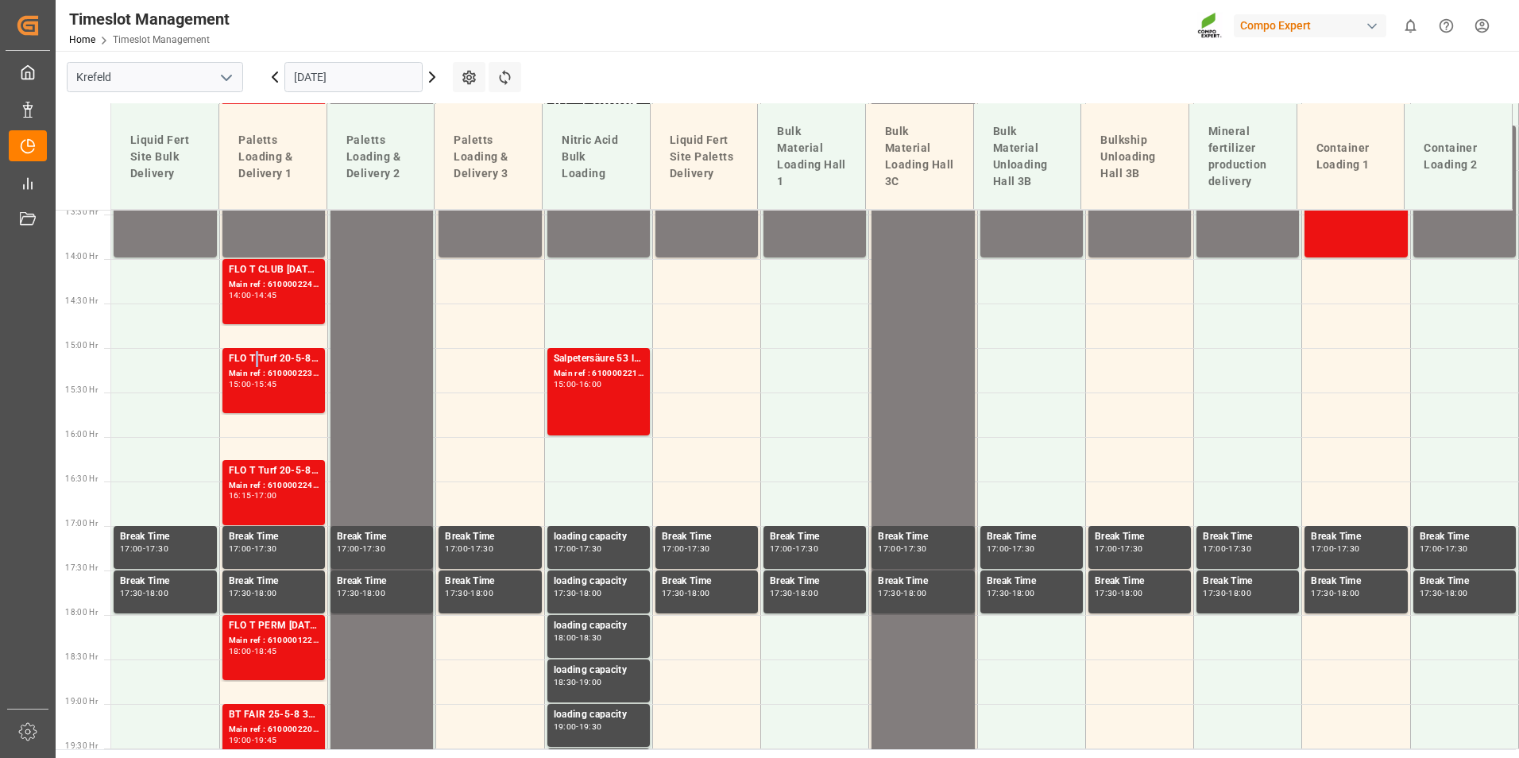
click at [253, 365] on div "FLO T Turf 20-5-8 25kg (x40) INT" at bounding box center [274, 359] width 90 height 16
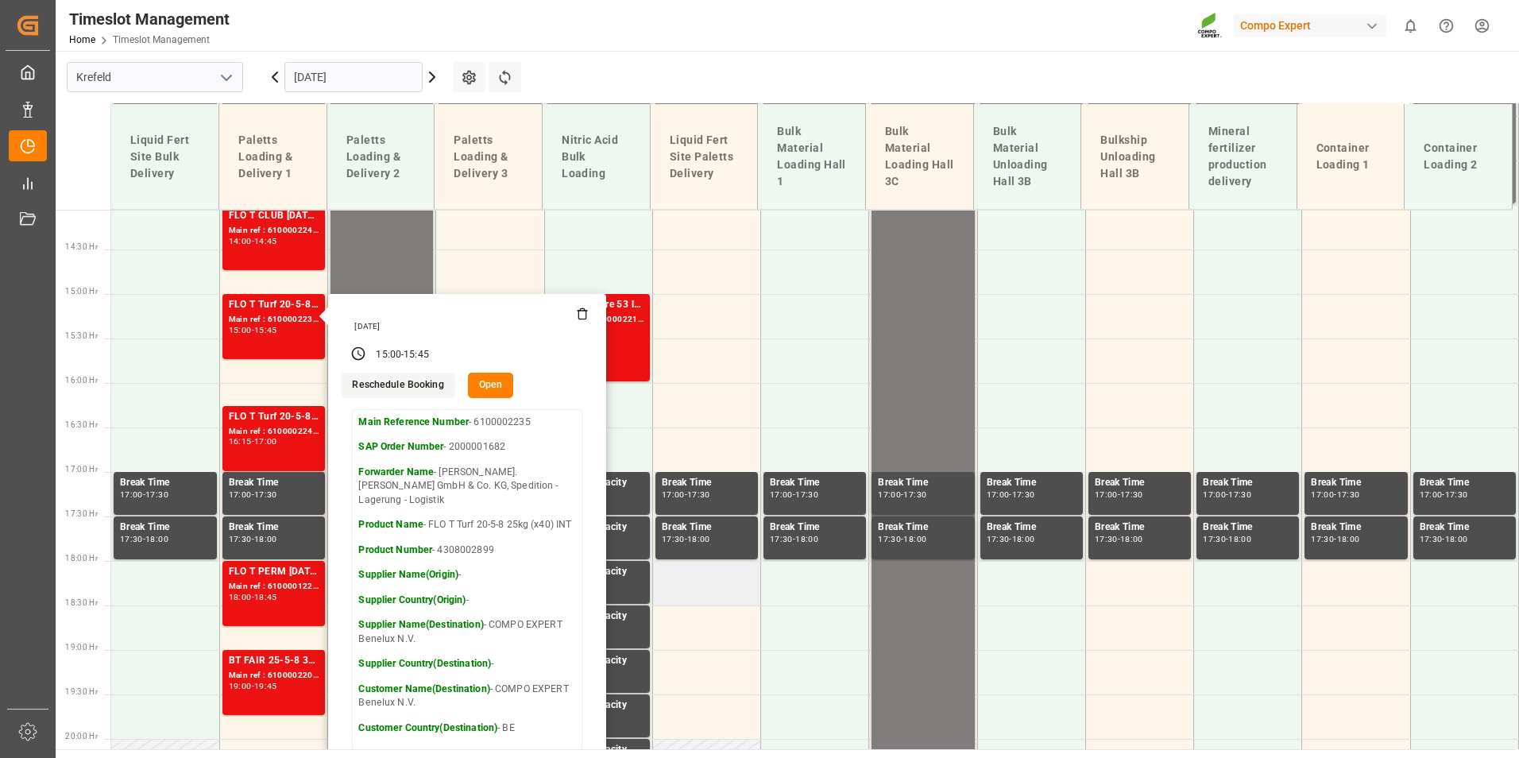
scroll to position [1355, 0]
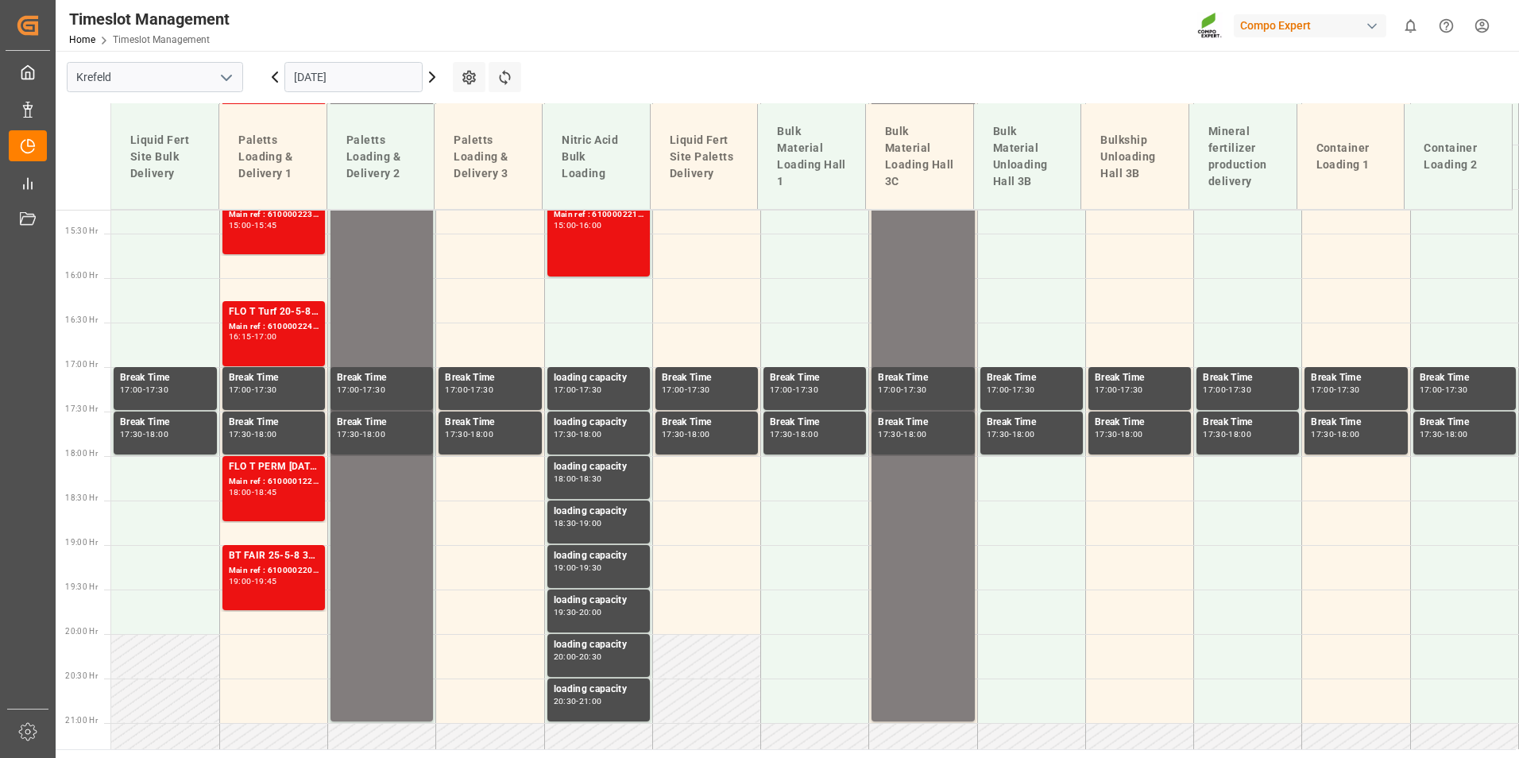
click at [264, 460] on div "FLO T PERM [DATE] 25kg (x40) INT;" at bounding box center [274, 467] width 90 height 16
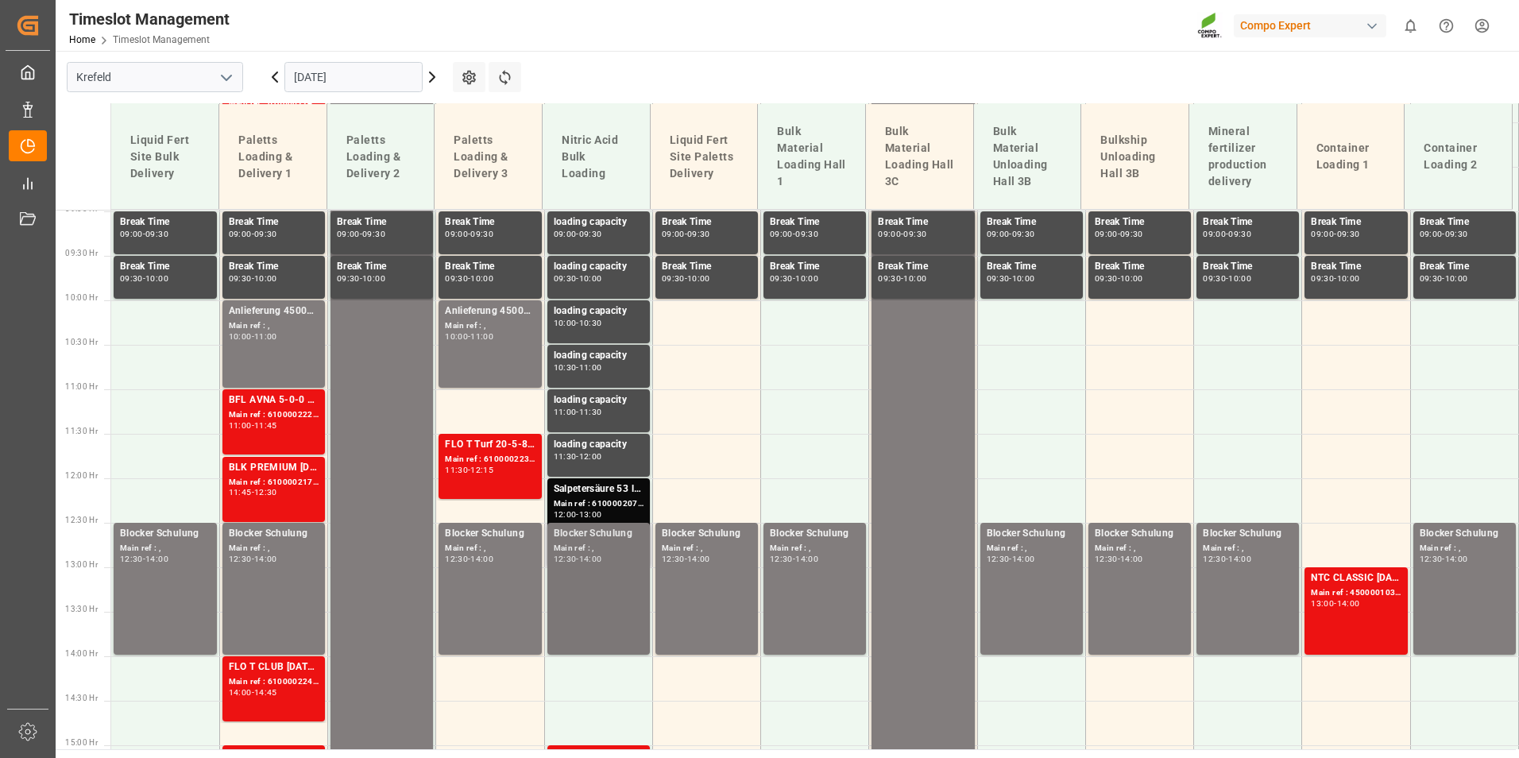
scroll to position [481, 0]
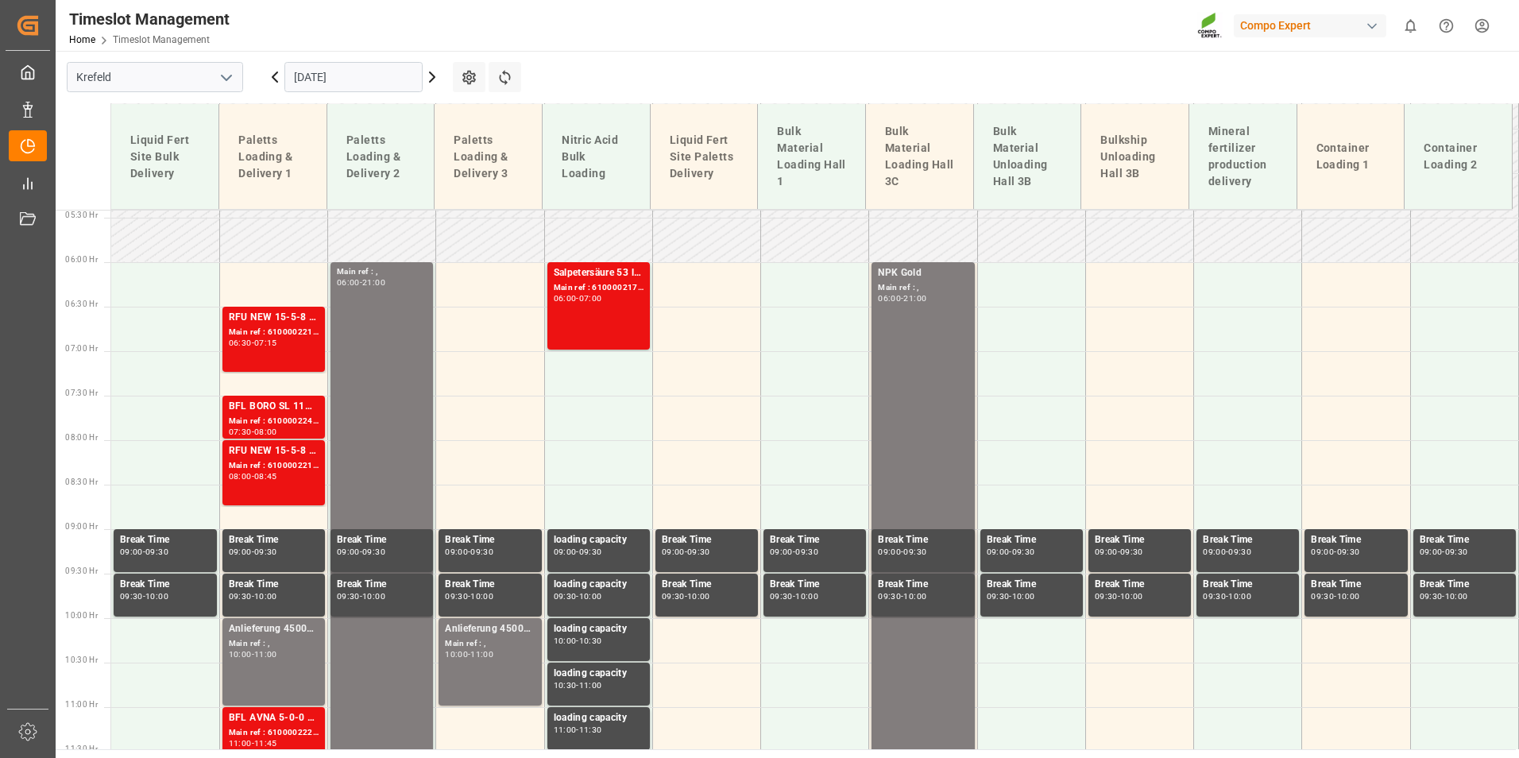
click at [272, 325] on div "RFU NEW 15-5-8 1200kg Beist. Premix BBBLK PREMIUM [DATE] 25kg(x40)D,EN,PL,FNLBT…" at bounding box center [274, 318] width 90 height 16
click at [283, 422] on div "Main ref : 6100002247, 2000001294" at bounding box center [274, 422] width 90 height 14
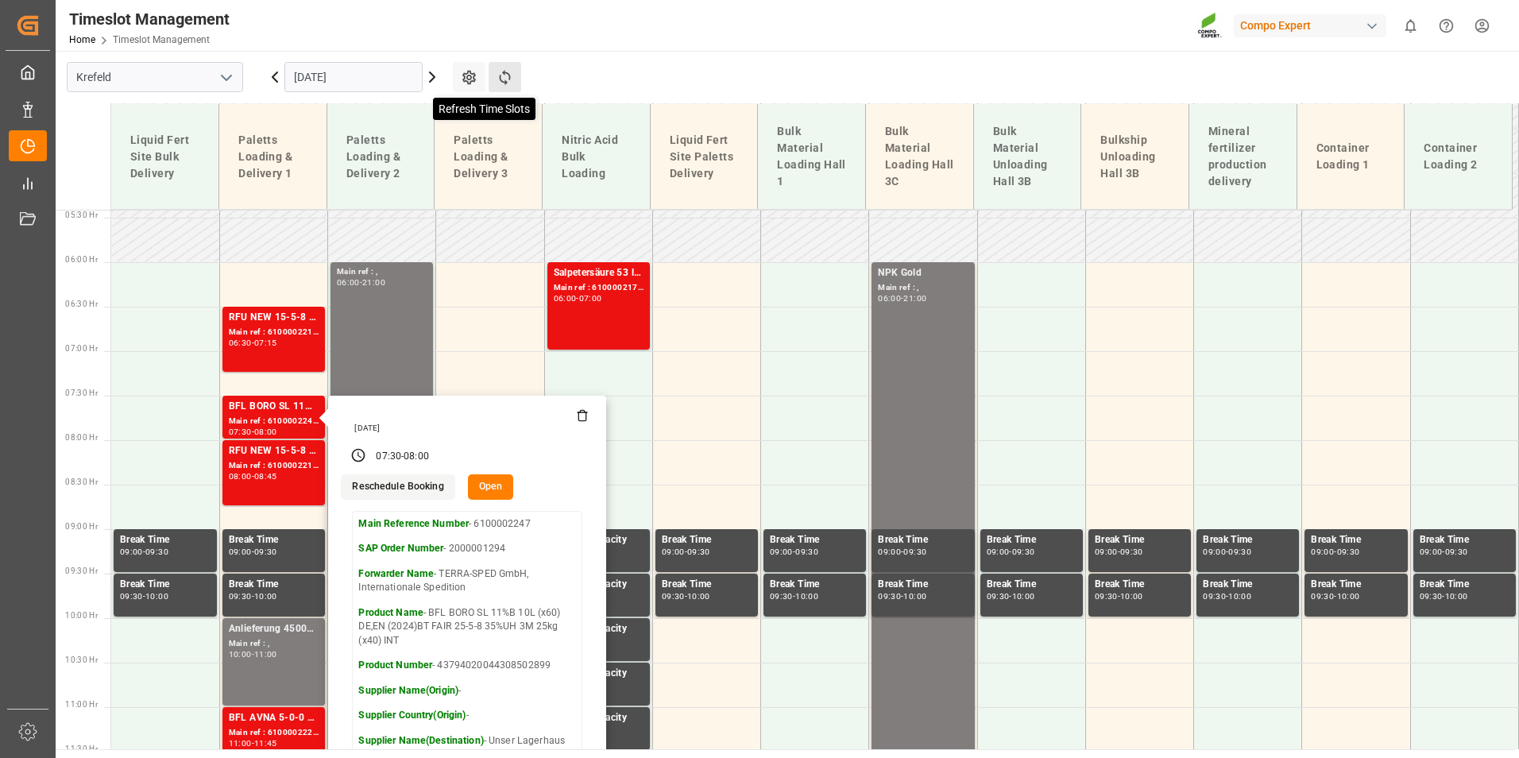
click at [512, 71] on icon at bounding box center [504, 77] width 17 height 17
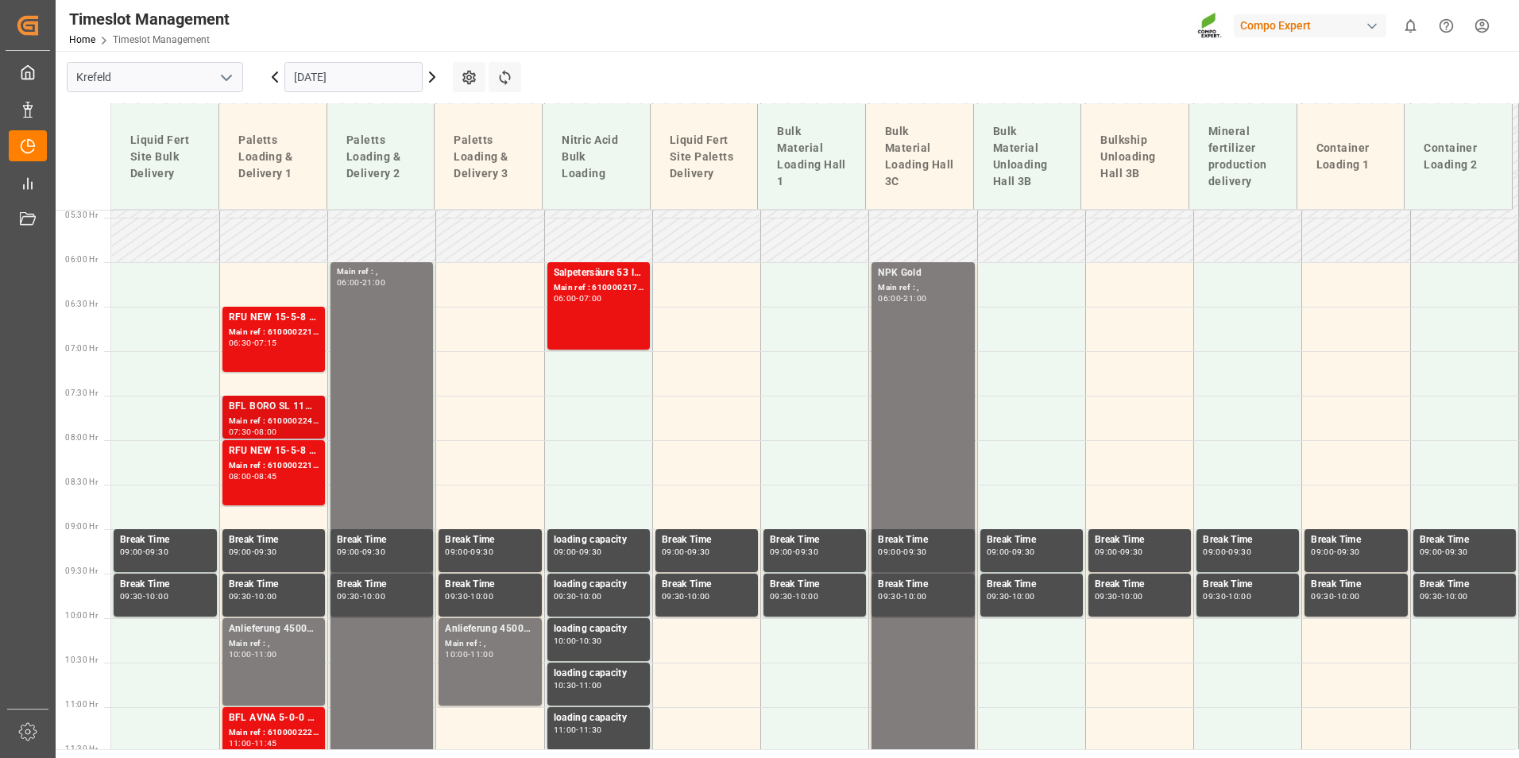
click at [305, 409] on div "BFL BORO SL 11%B 10L (x60) DE,EN (2024)BT FAIR 25-5-8 35%UH 3M 25kg (x40) INT" at bounding box center [274, 407] width 90 height 16
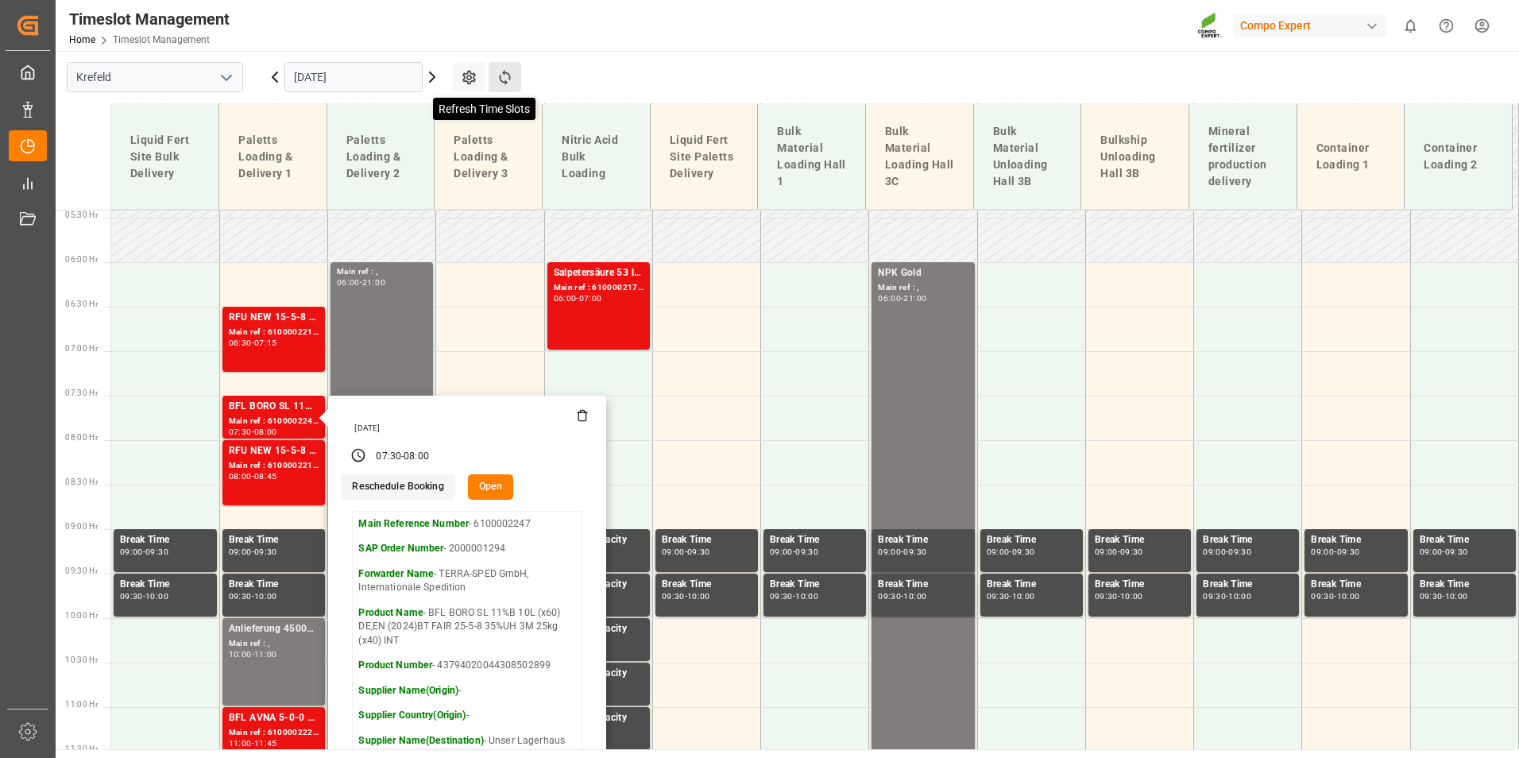
click at [501, 79] on icon at bounding box center [504, 77] width 17 height 17
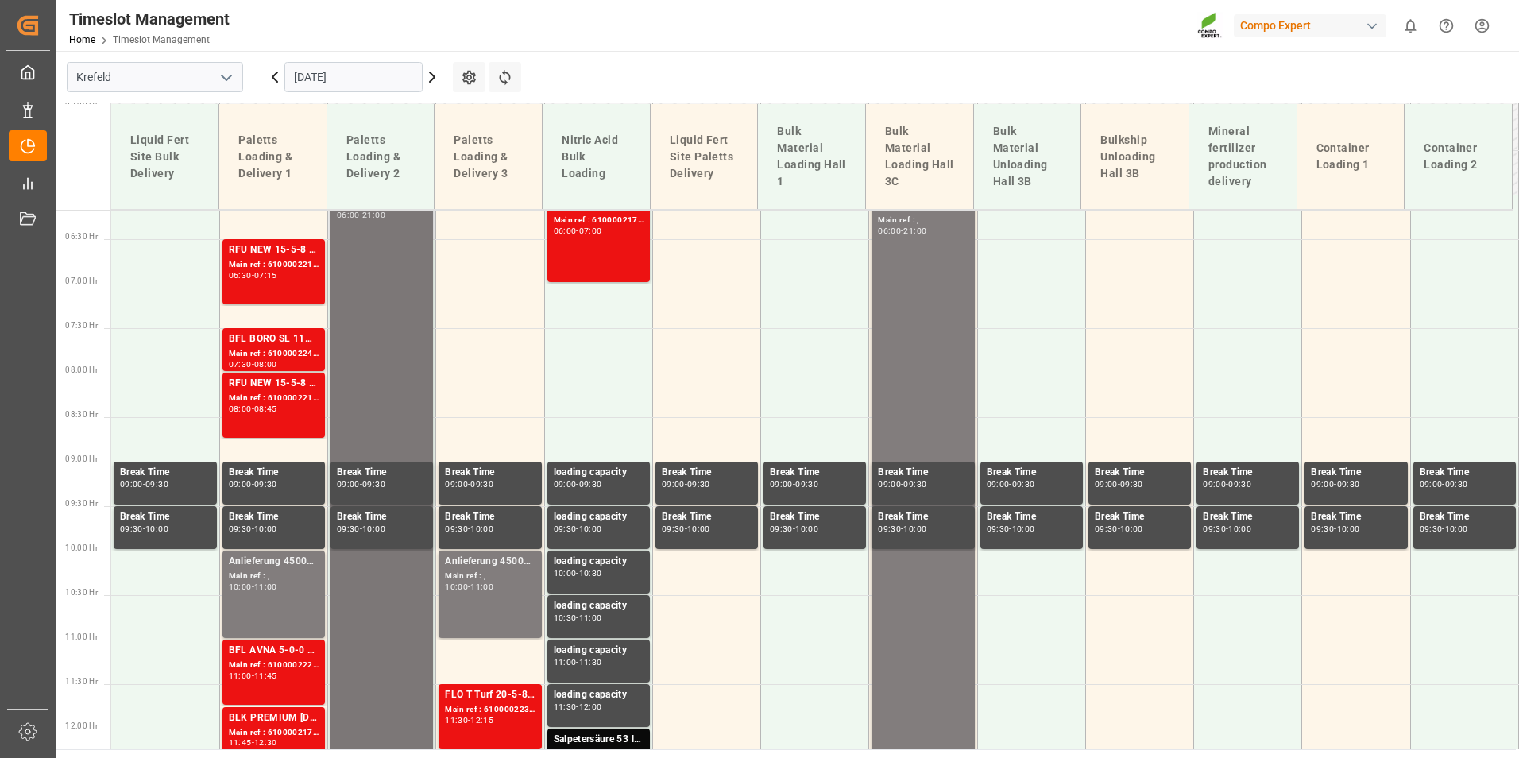
scroll to position [402, 0]
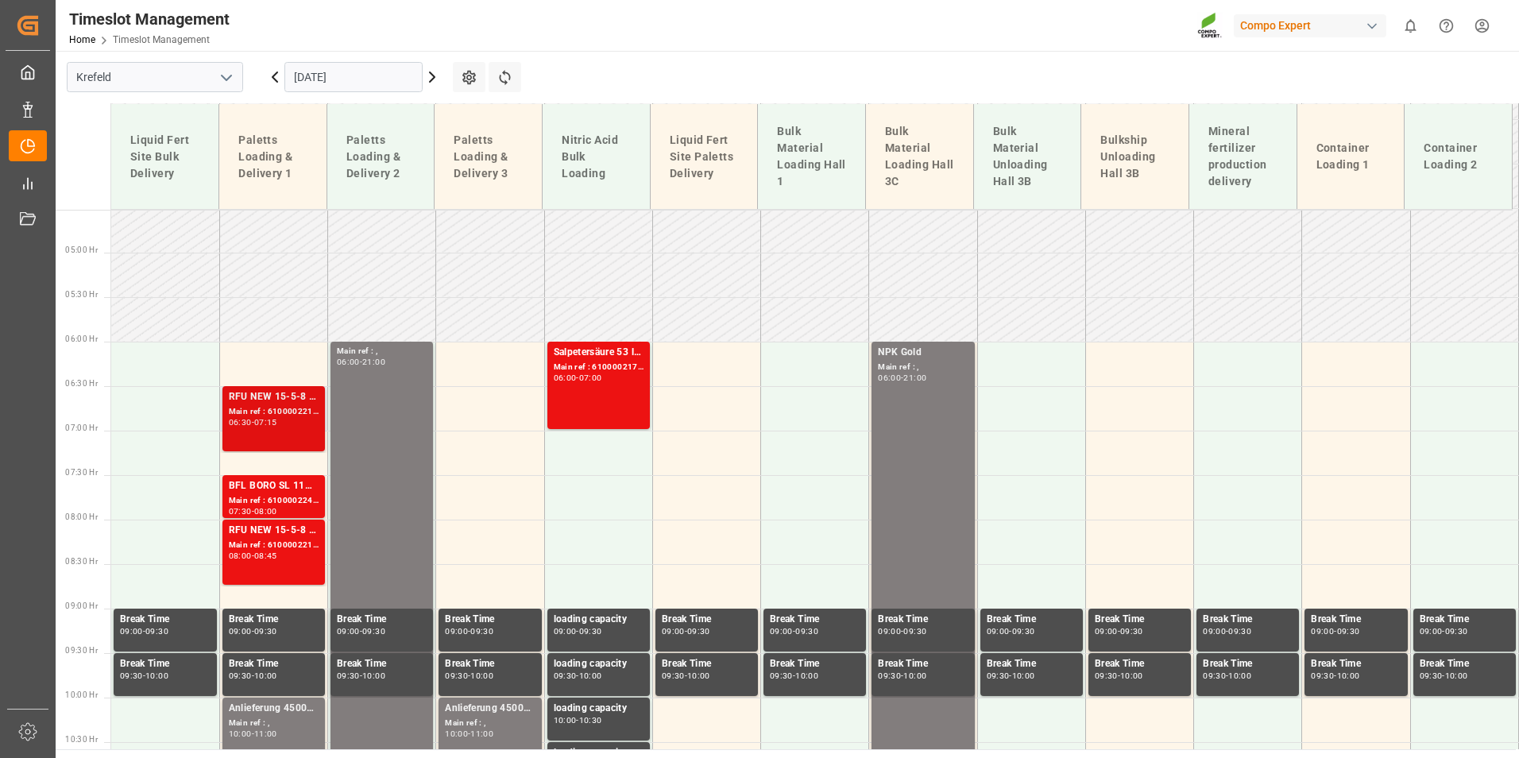
click at [300, 403] on div "RFU NEW 15-5-8 1200kg Beist. Premix BBBLK PREMIUM [DATE] 25kg(x40)D,EN,PL,FNLBT…" at bounding box center [274, 397] width 90 height 16
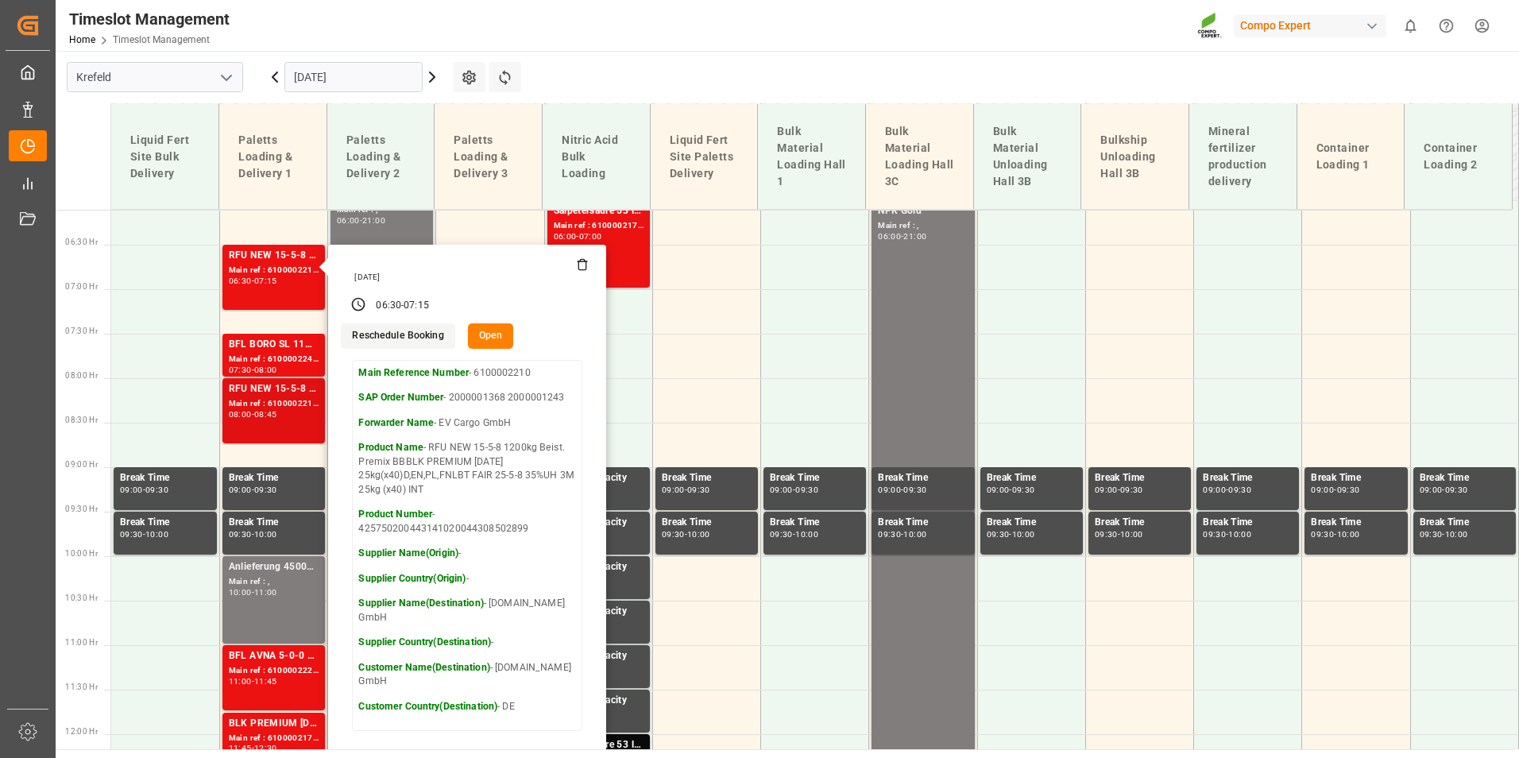
scroll to position [561, 0]
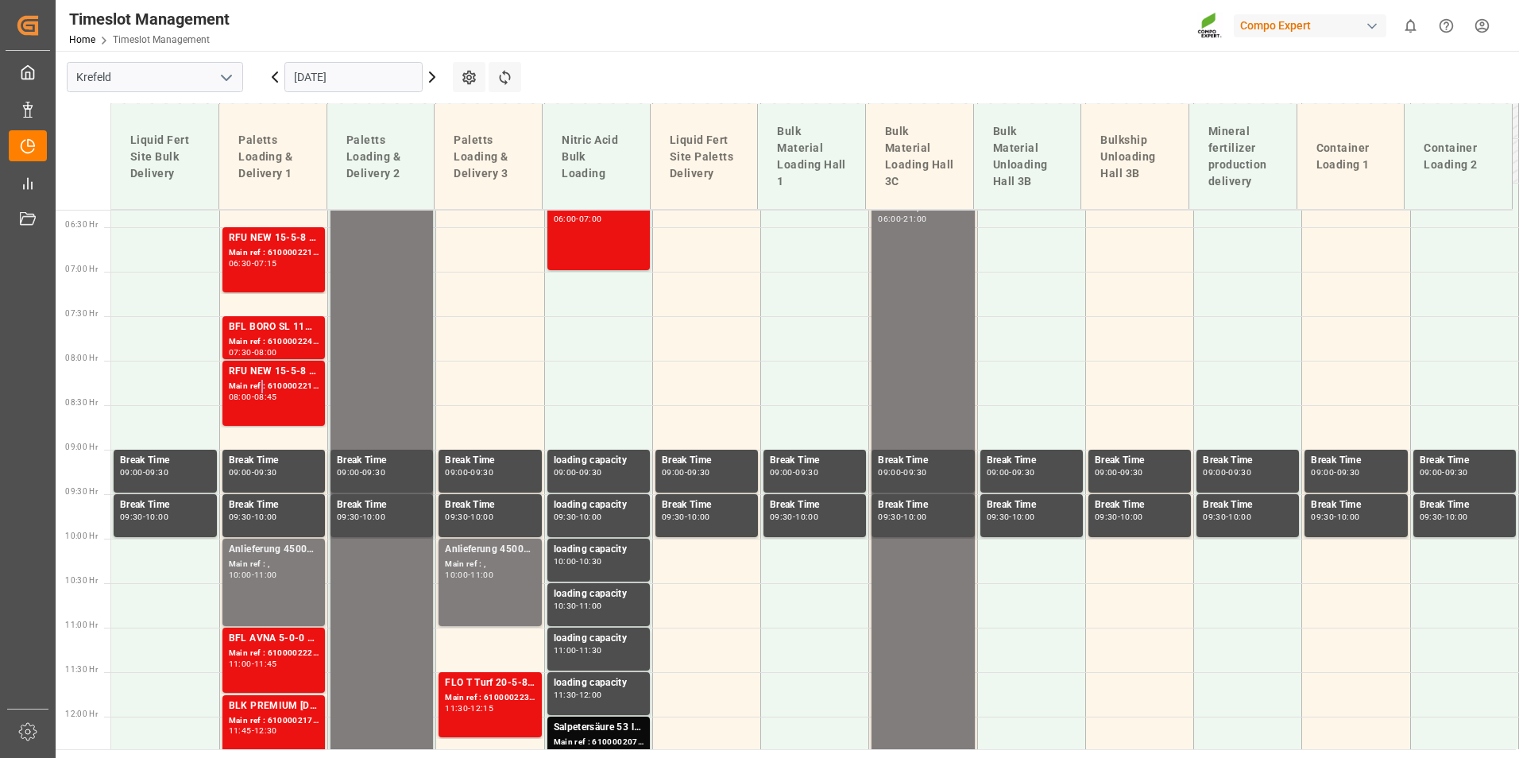
click at [259, 391] on div "Main ref : 6100002210, 2000001368 2000001243" at bounding box center [274, 387] width 90 height 14
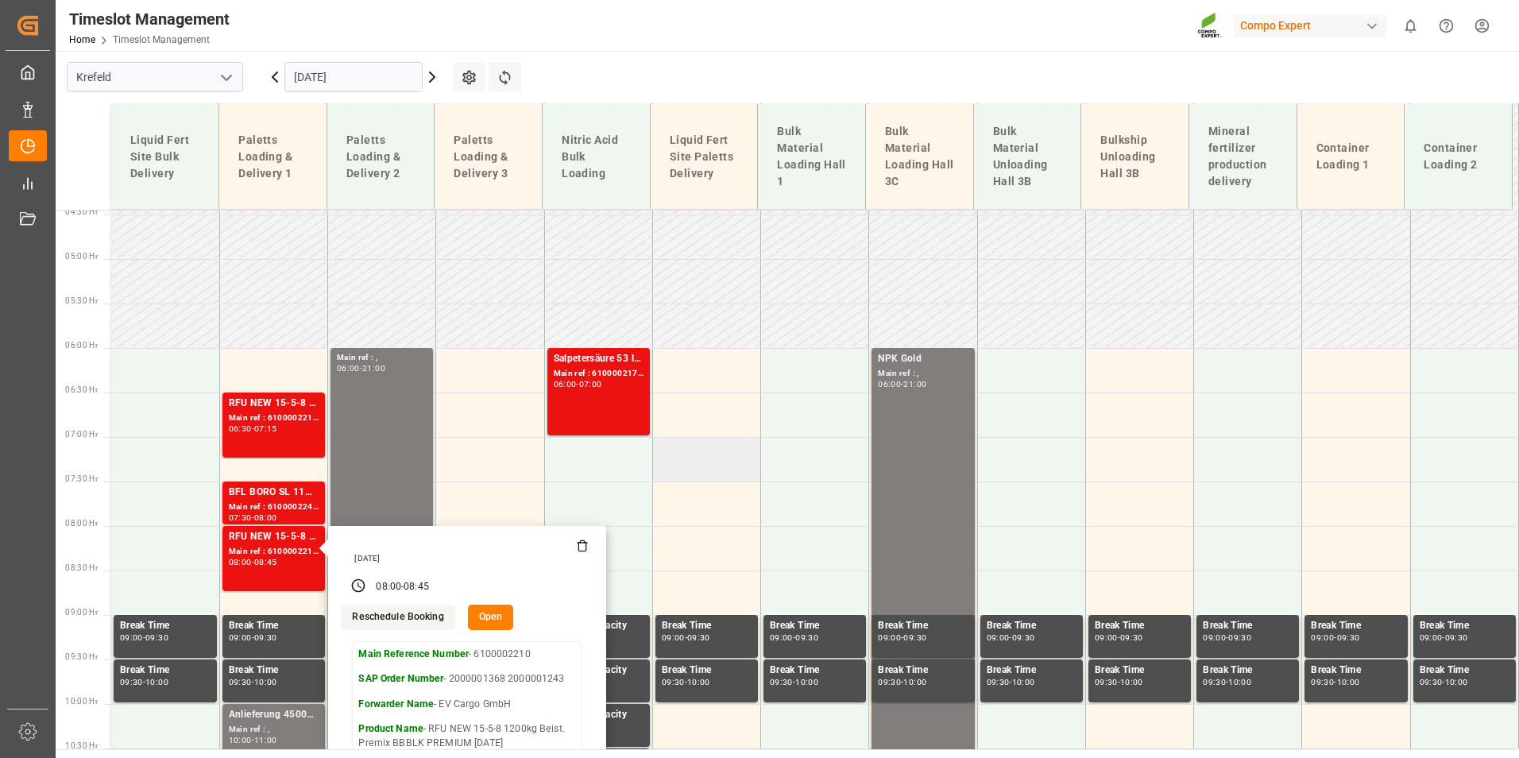
scroll to position [402, 0]
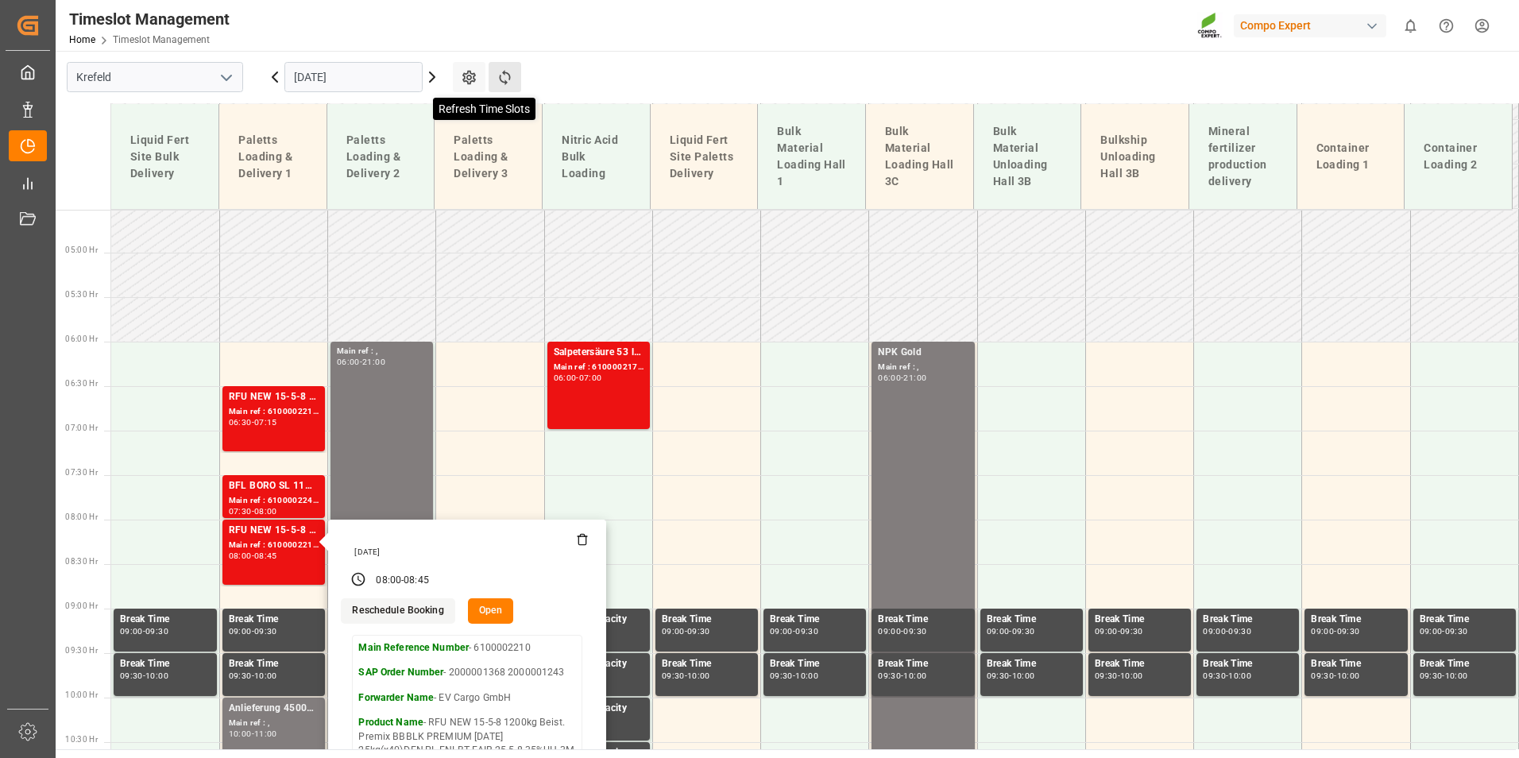
click at [504, 72] on icon at bounding box center [504, 77] width 11 height 15
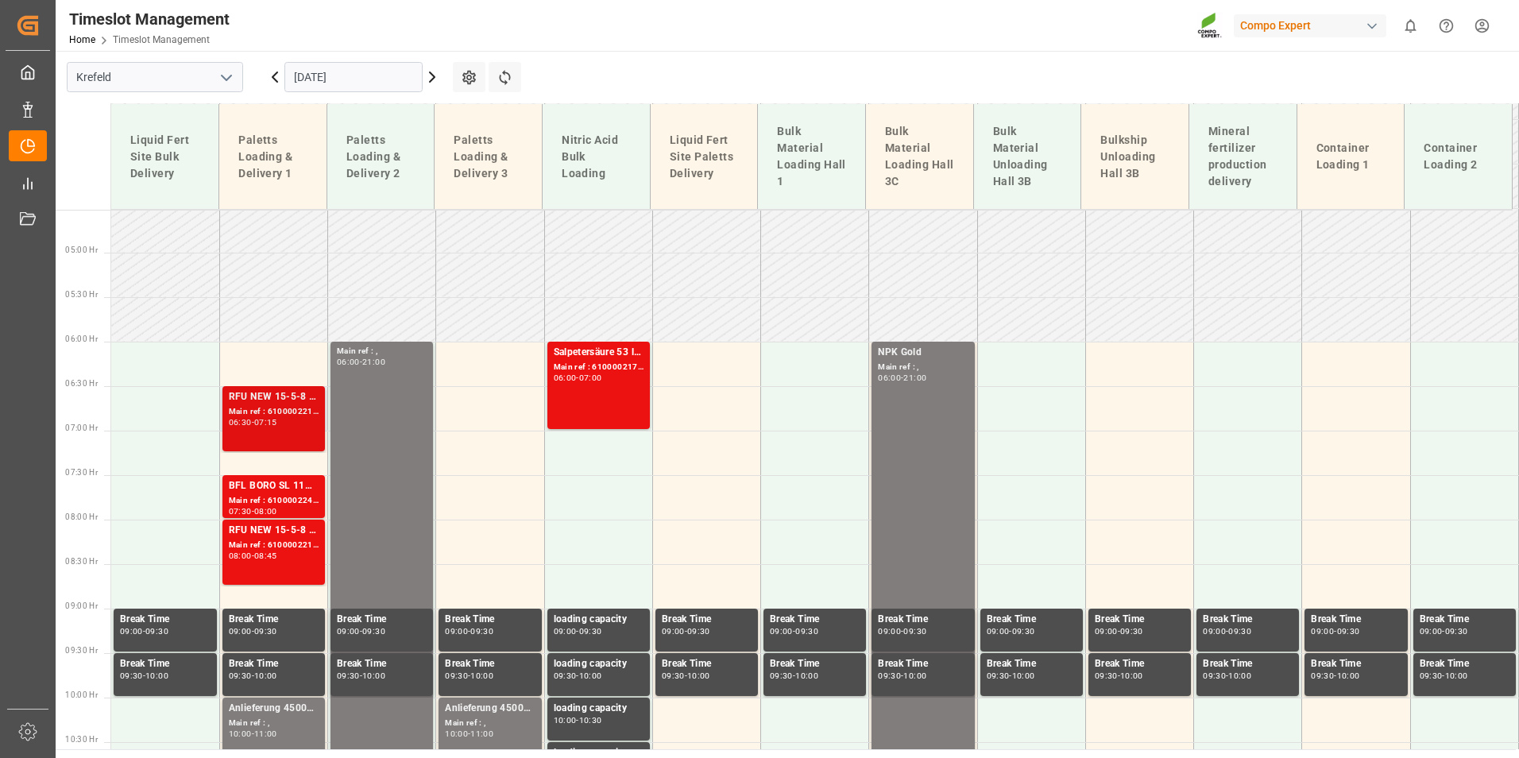
click at [296, 411] on div "Main ref : 6100002210, 2000001368 2000001243" at bounding box center [274, 412] width 90 height 14
click at [295, 550] on div "Main ref : 6100002210, 2000001368 2000001243" at bounding box center [274, 545] width 90 height 14
click at [275, 419] on div "07:15" at bounding box center [265, 422] width 23 height 7
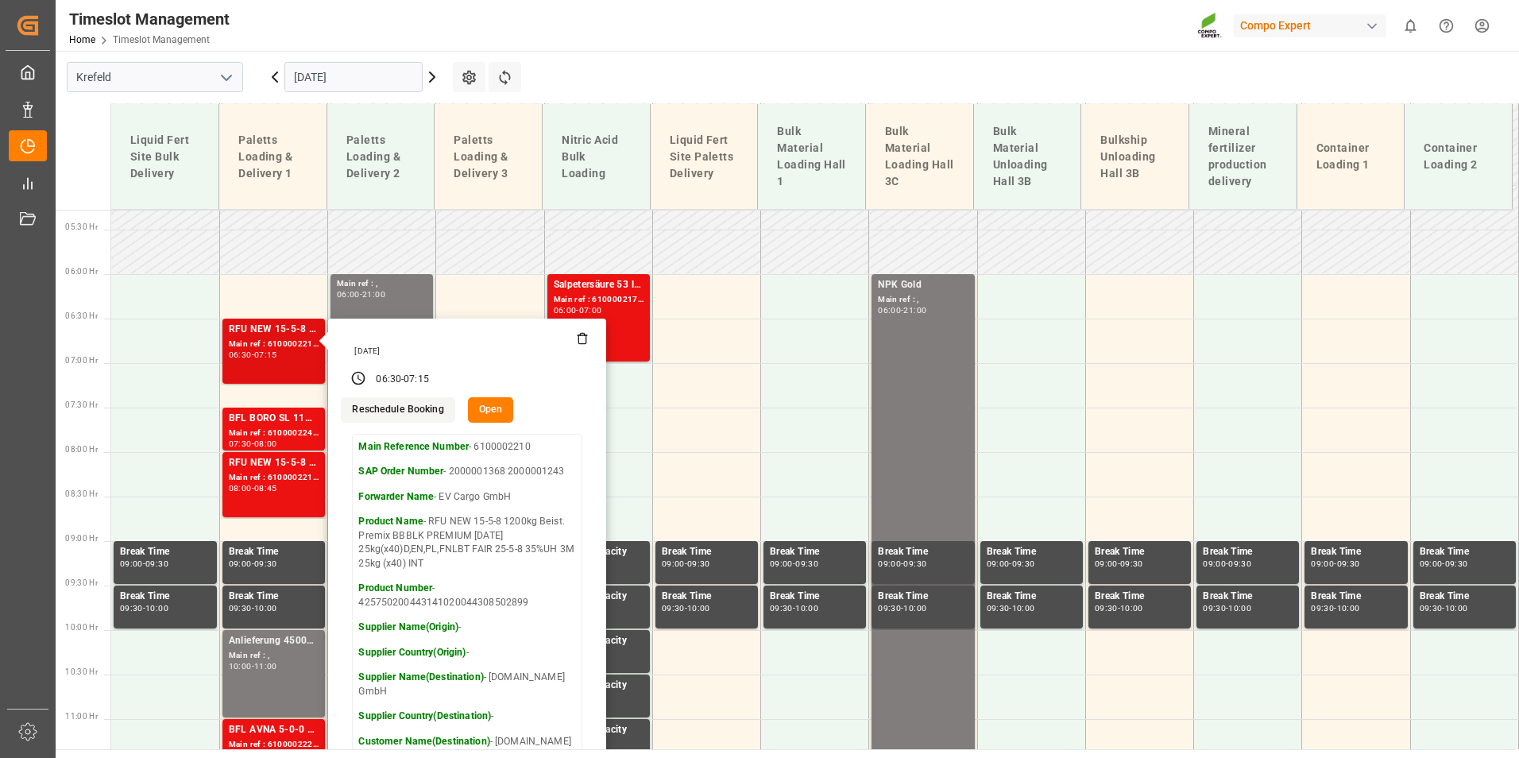
scroll to position [561, 0]
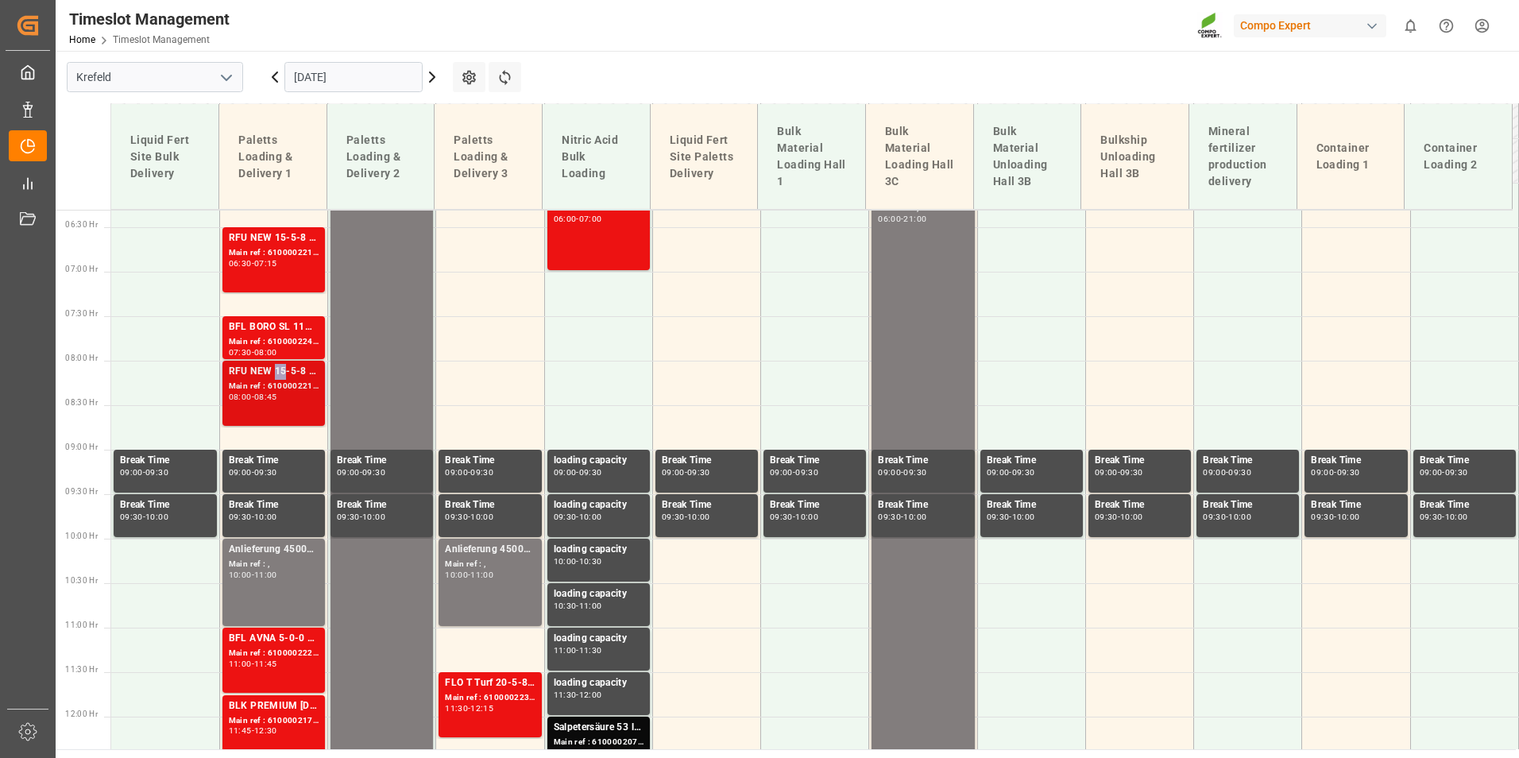
click at [278, 376] on div "RFU NEW 15-5-8 1200kg Beist. Premix BBBLK PREMIUM [DATE] 25kg(x40)D,EN,PL,FNLBT…" at bounding box center [274, 372] width 90 height 16
click at [283, 329] on div "BFL BORO SL 11%B 10L (x60) DE,EN (2024)BT FAIR 25-5-8 35%UH 3M 25kg (x40) INT" at bounding box center [274, 327] width 90 height 16
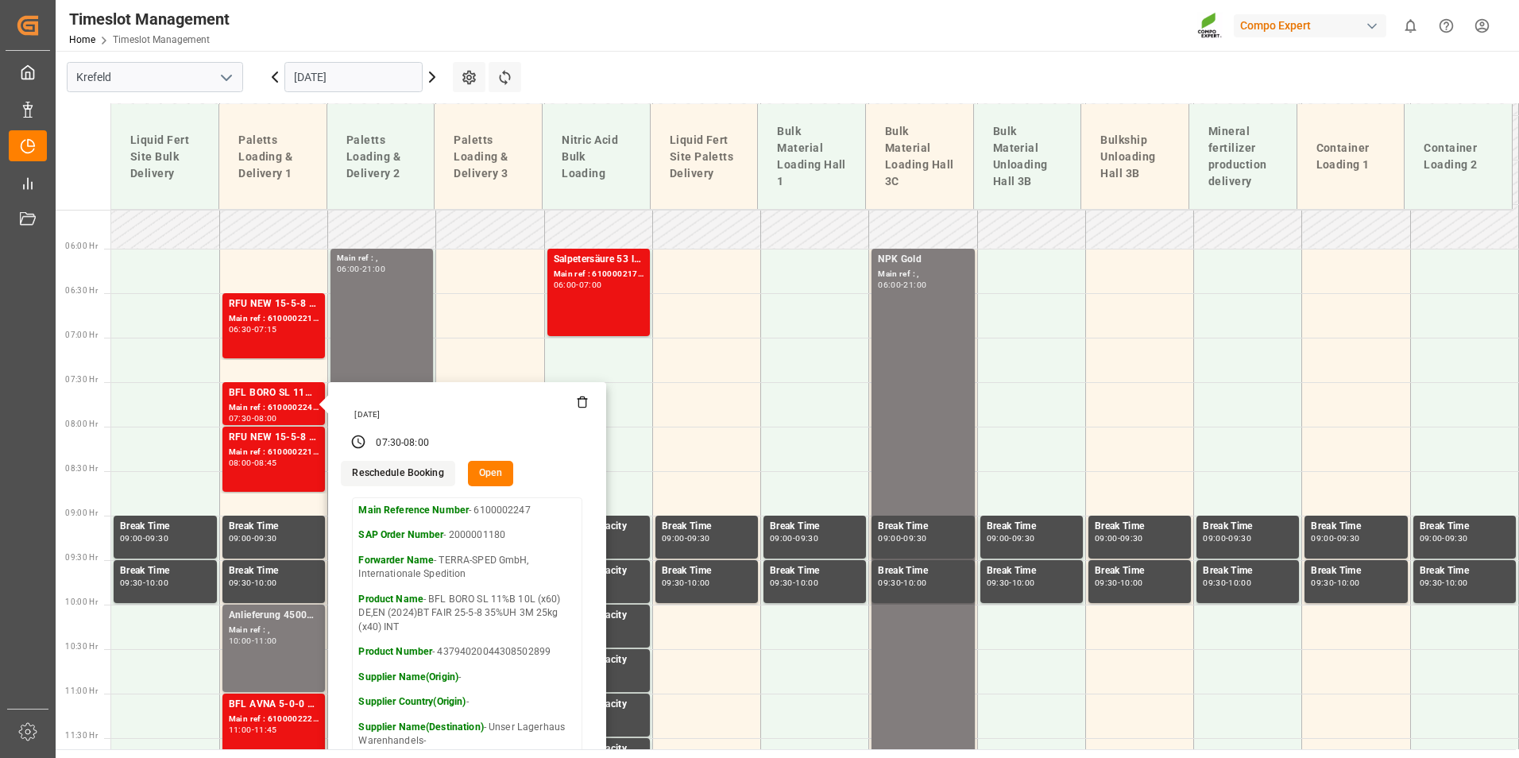
scroll to position [640, 0]
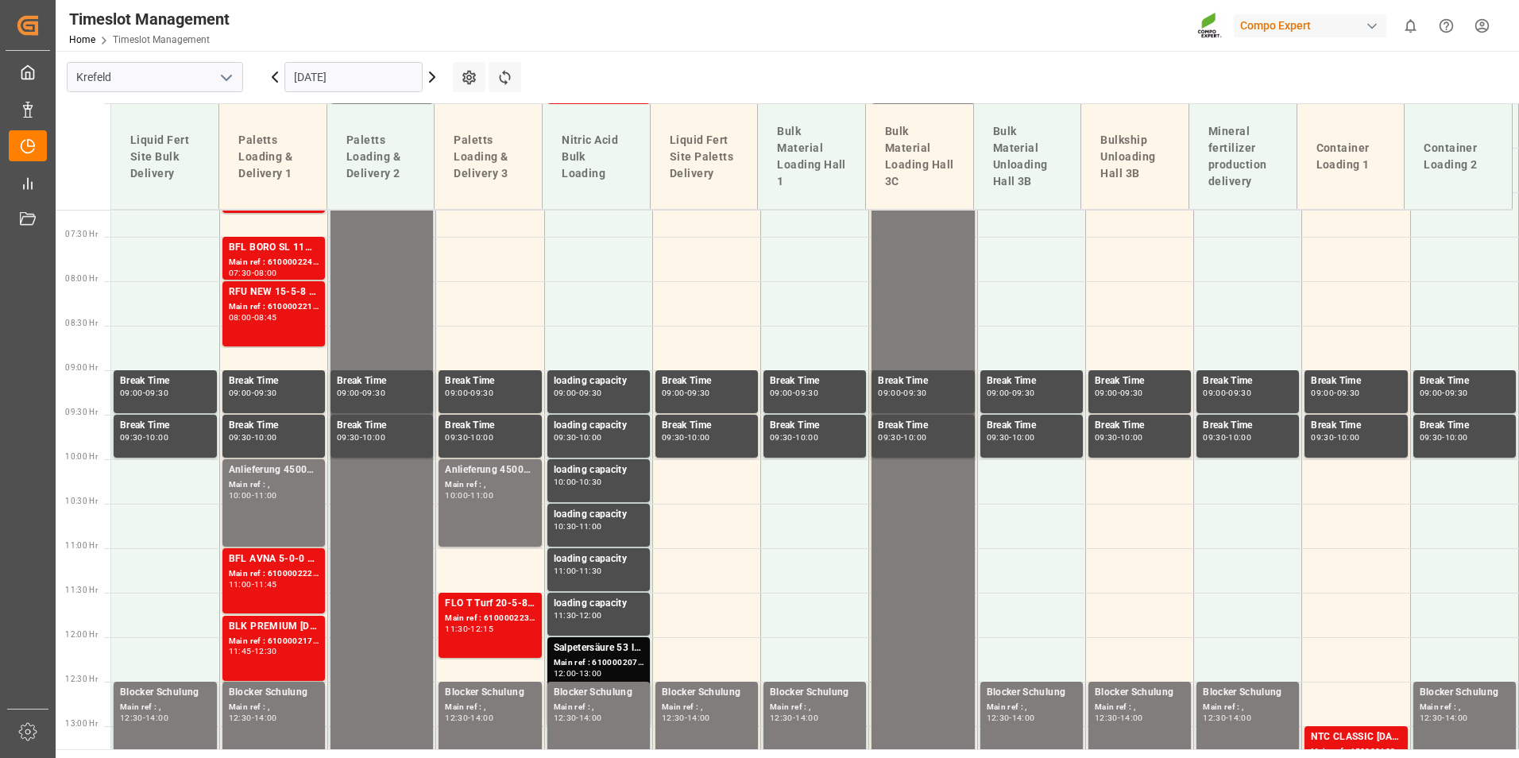
click at [310, 294] on div "RFU NEW 15-5-8 1200kg Beist. Premix BBBLK PREMIUM [DATE] 25kg(x40)D,EN,PL,FNLBT…" at bounding box center [274, 292] width 90 height 16
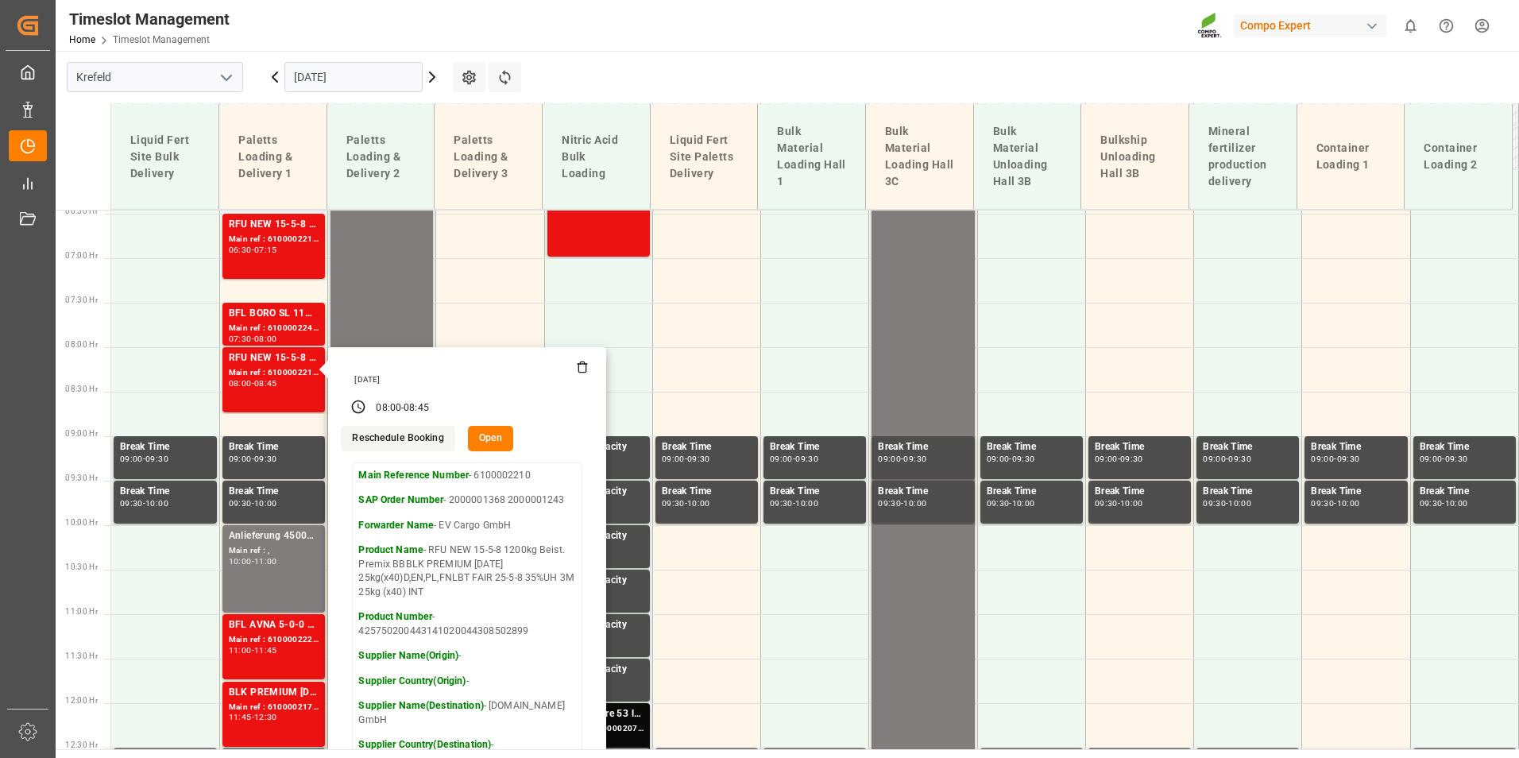
scroll to position [481, 0]
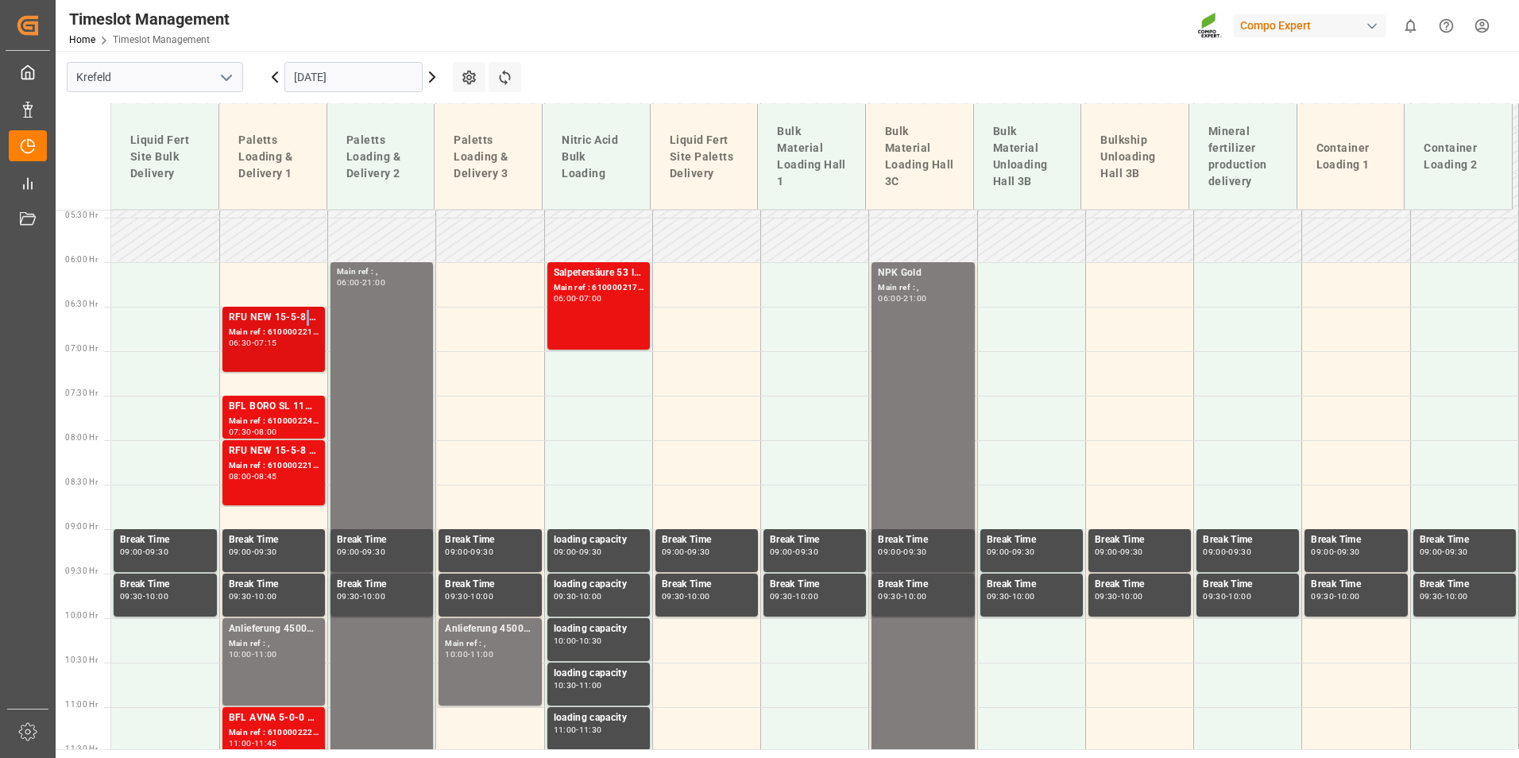
click at [304, 307] on div "RFU NEW 15-5-8 1200kg Beist. Premix BBBLK PREMIUM [DATE] 25kg(x40)D,EN,PL,FNLBT…" at bounding box center [273, 339] width 102 height 65
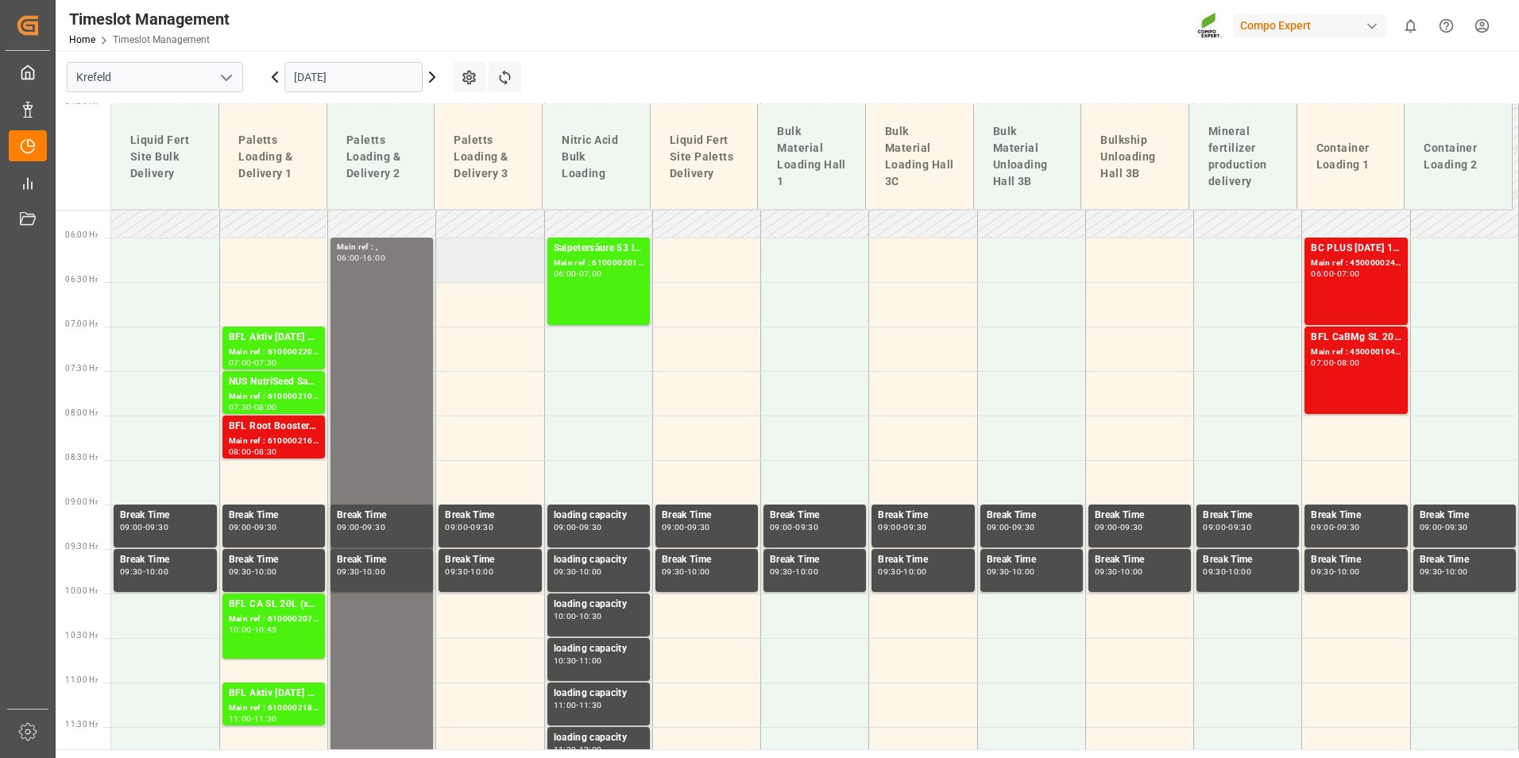
scroll to position [402, 0]
